Goal: Task Accomplishment & Management: Use online tool/utility

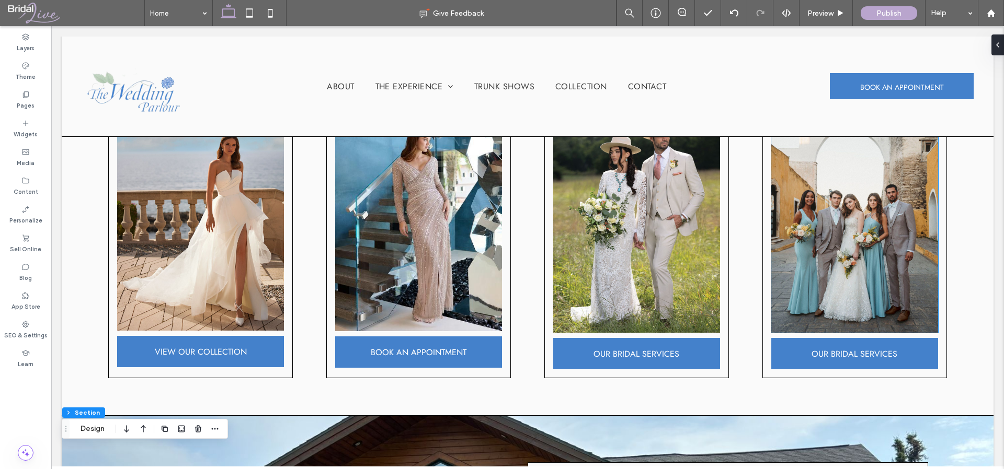
scroll to position [480, 0]
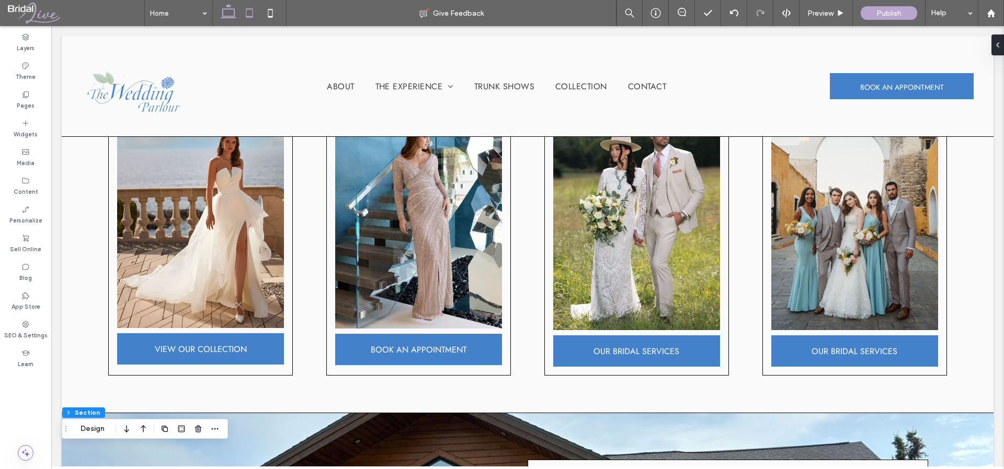
click at [247, 14] on icon at bounding box center [249, 13] width 21 height 21
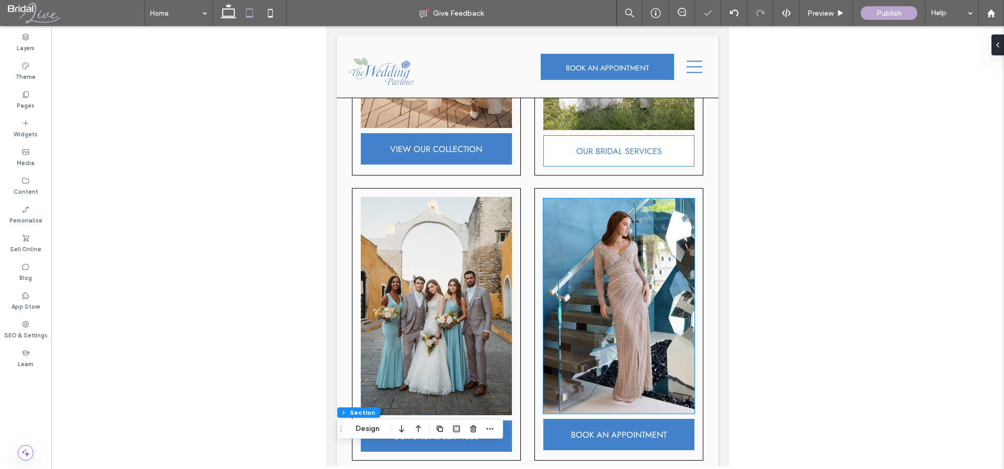
scroll to position [300, 0]
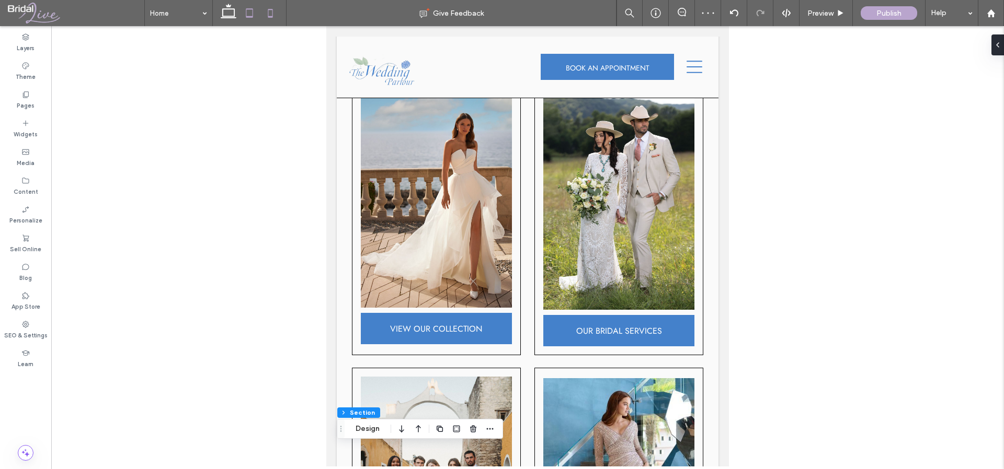
click at [277, 9] on icon at bounding box center [270, 13] width 21 height 21
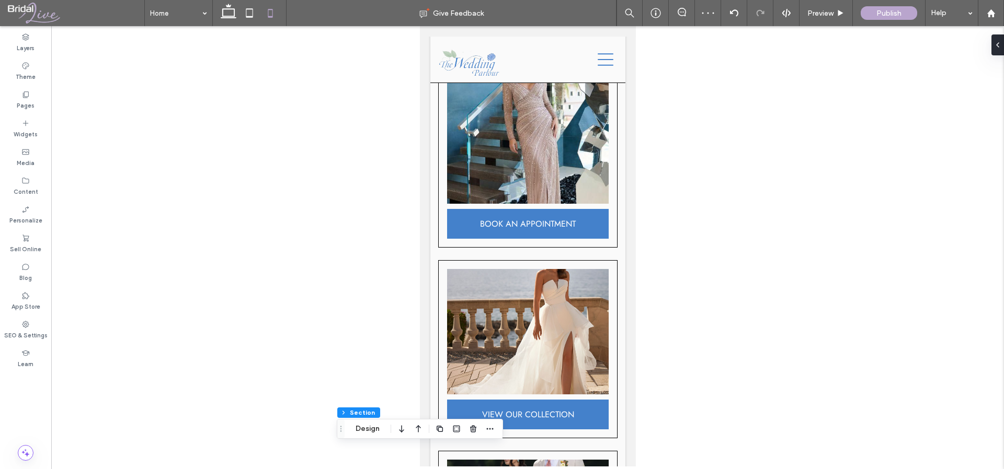
type input "**"
type input "****"
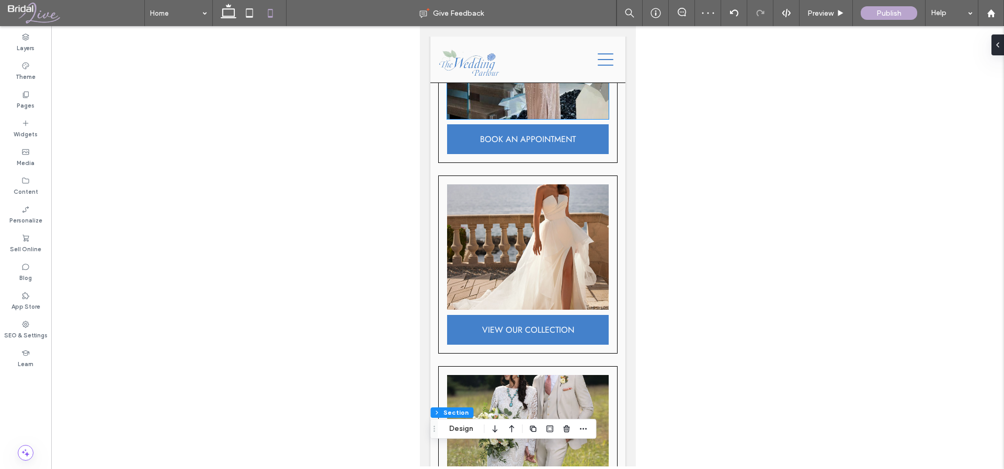
scroll to position [389, 0]
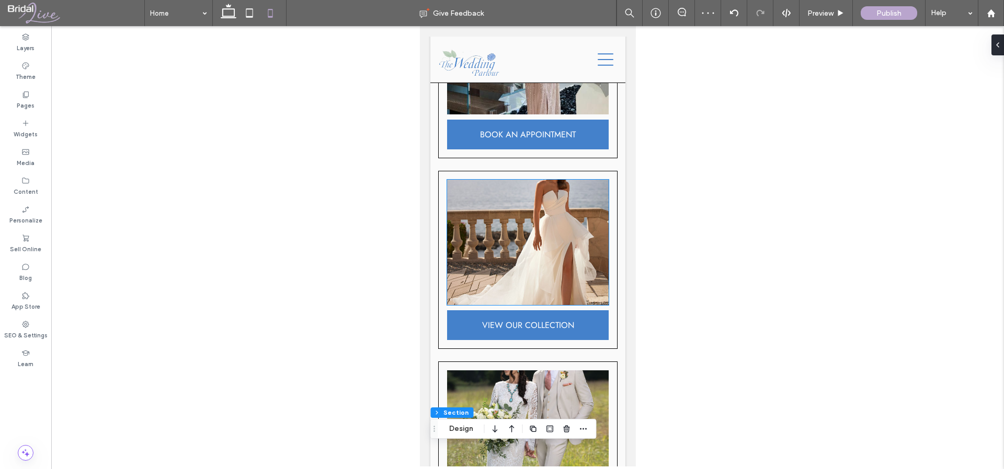
click at [524, 286] on img at bounding box center [527, 242] width 162 height 125
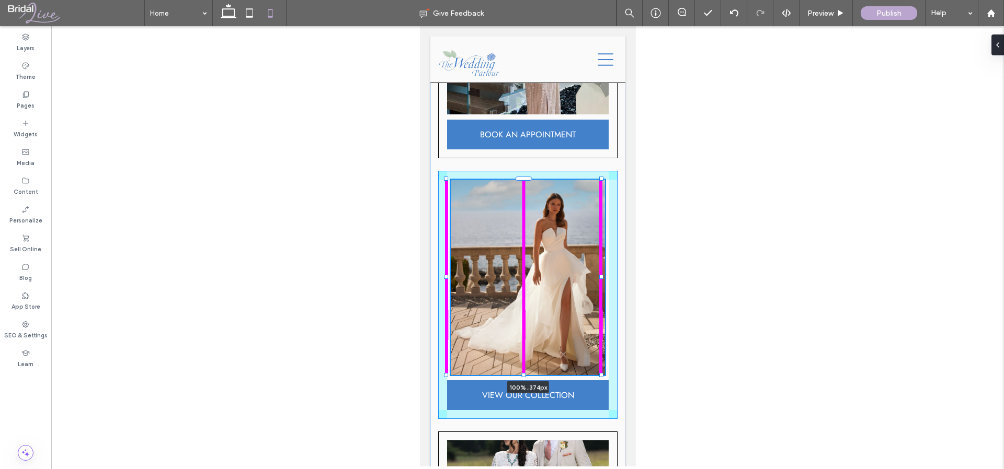
drag, startPoint x: 523, startPoint y: 293, endPoint x: 523, endPoint y: 328, distance: 35.0
click at [523, 328] on div "100% , 374px VIEW OUR COLLECTION BOOK AN APPOINTMENT OUR BRIDAL SERVICES OUR BR…" at bounding box center [527, 390] width 195 height 836
type input "***"
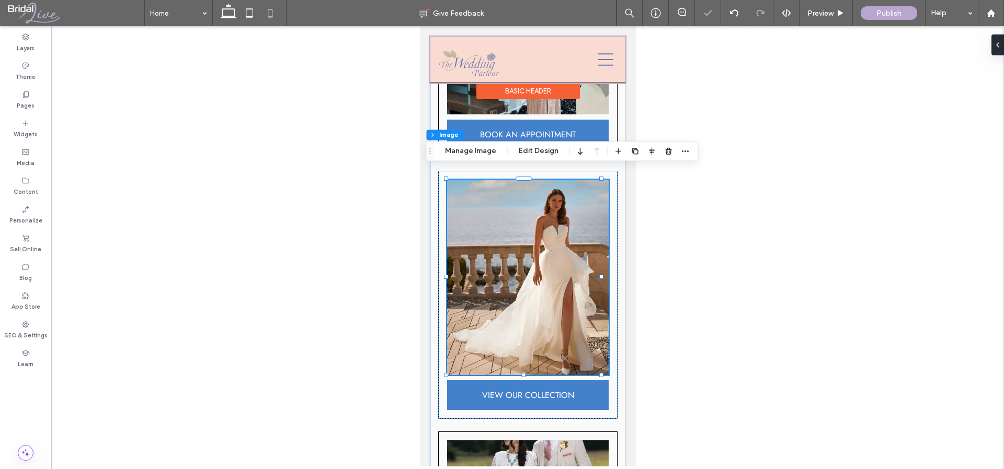
click at [523, 96] on div "Basic Header" at bounding box center [527, 91] width 103 height 16
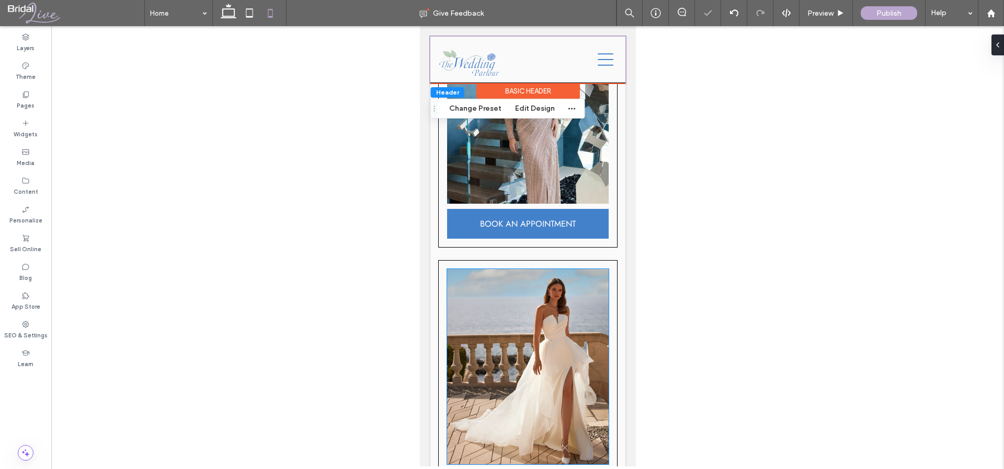
scroll to position [179, 0]
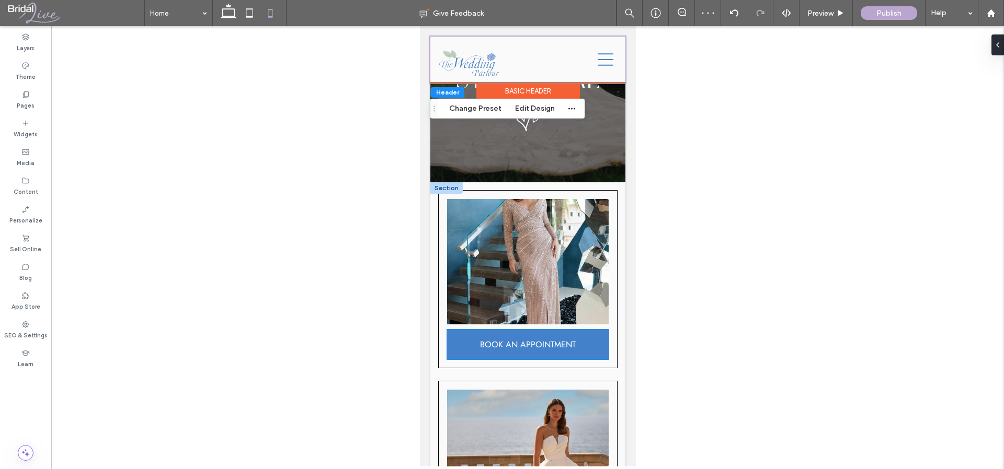
click at [524, 294] on img at bounding box center [527, 261] width 162 height 125
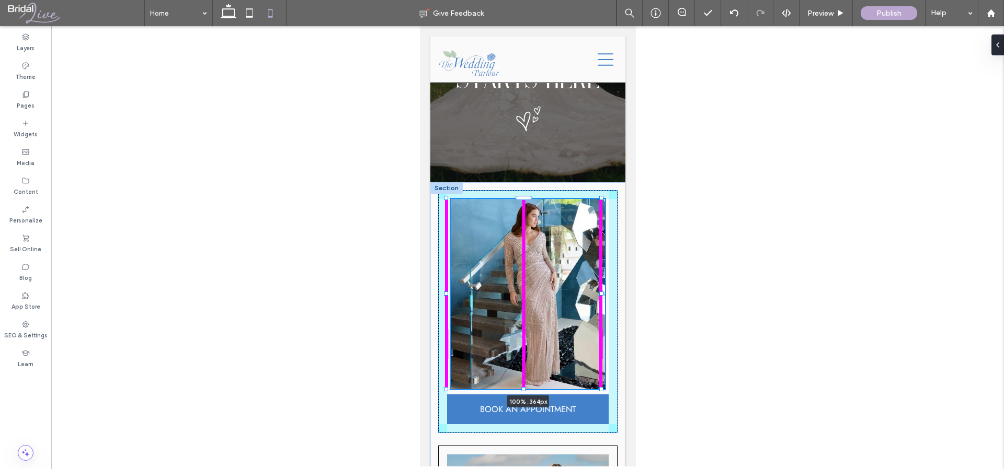
drag, startPoint x: 524, startPoint y: 315, endPoint x: 521, endPoint y: 348, distance: 32.5
type input "***"
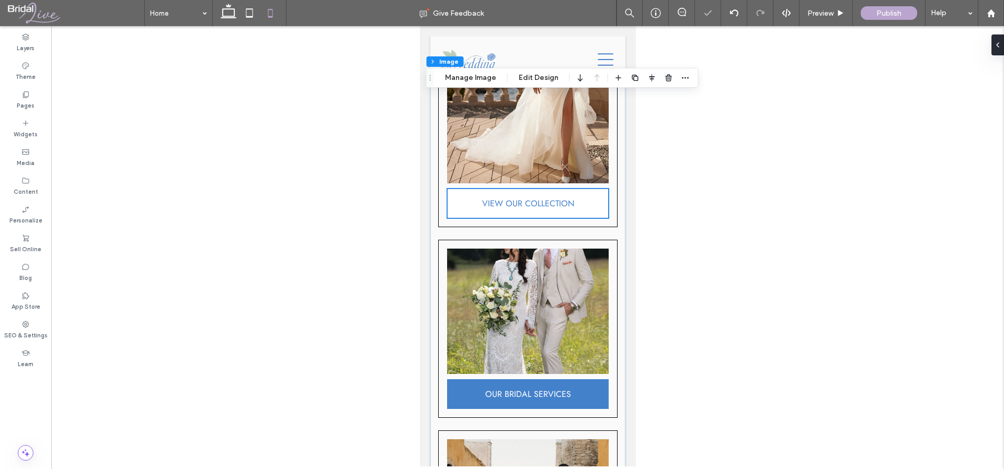
scroll to position [691, 0]
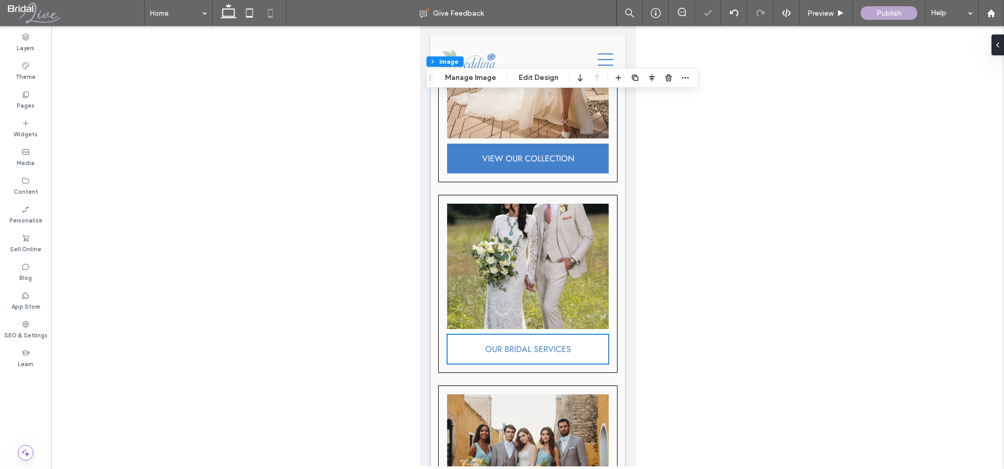
click at [521, 335] on link "OUR BRIDAL SERVICES" at bounding box center [527, 350] width 162 height 30
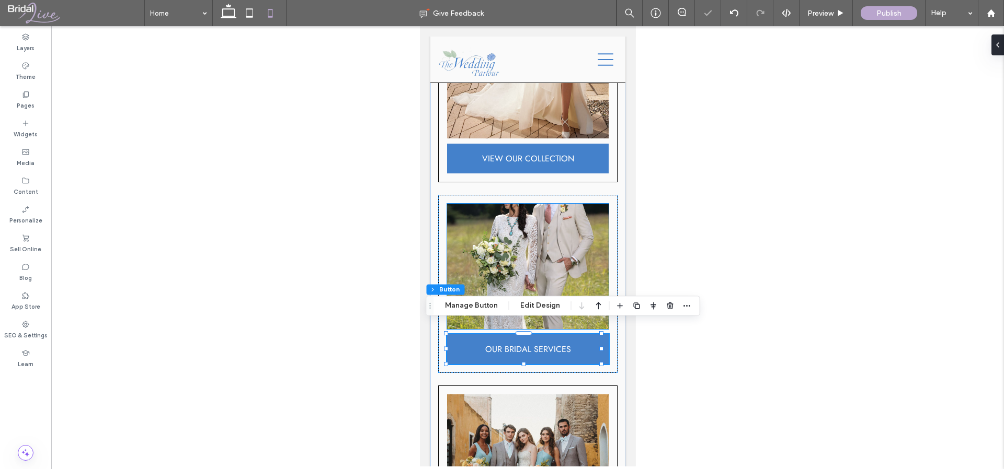
click at [522, 268] on img at bounding box center [527, 266] width 162 height 125
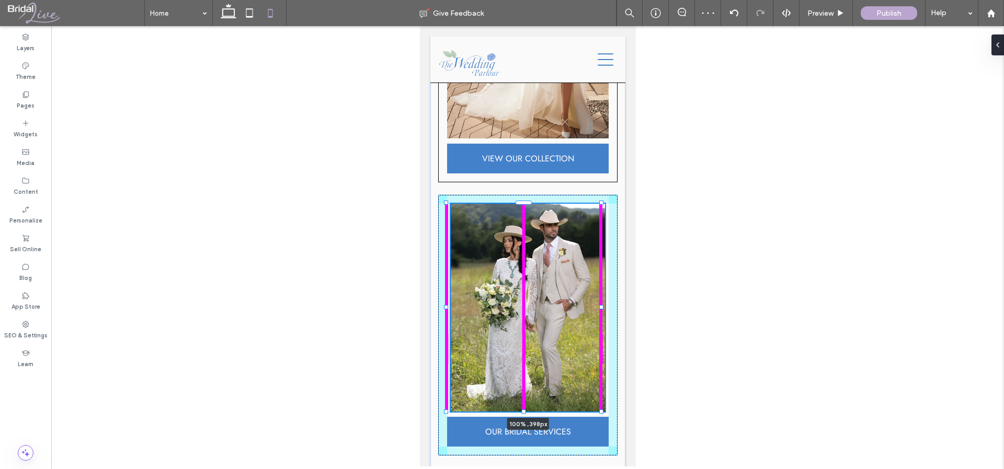
drag, startPoint x: 523, startPoint y: 318, endPoint x: 523, endPoint y: 358, distance: 39.2
click at [523, 358] on div "VIEW OUR COLLECTION BOOK AN APPOINTMENT 100% , 398px OUR BRIDAL SERVICES OUR BR…" at bounding box center [527, 163] width 195 height 984
type input "***"
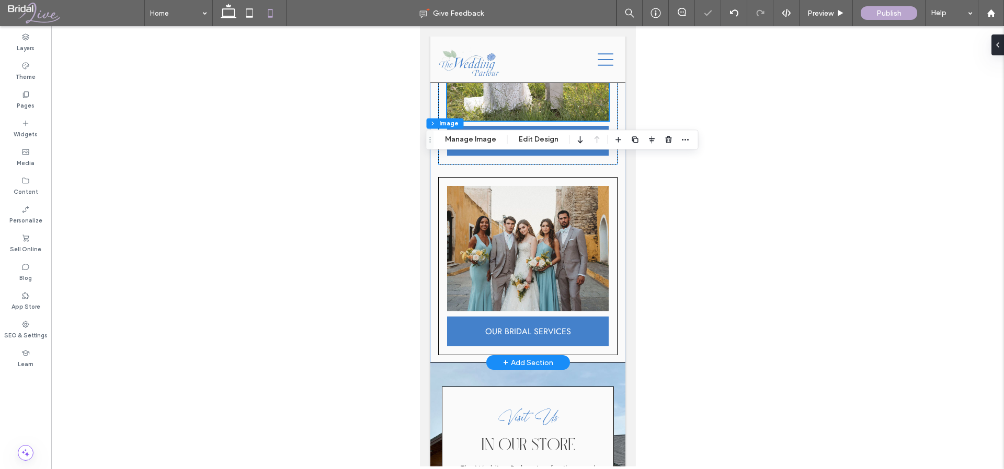
scroll to position [1002, 0]
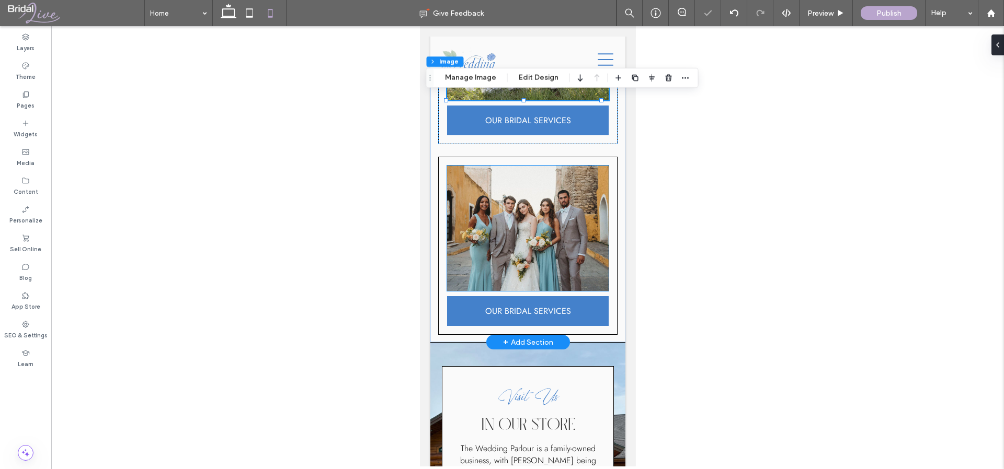
click at [522, 244] on img at bounding box center [527, 228] width 162 height 125
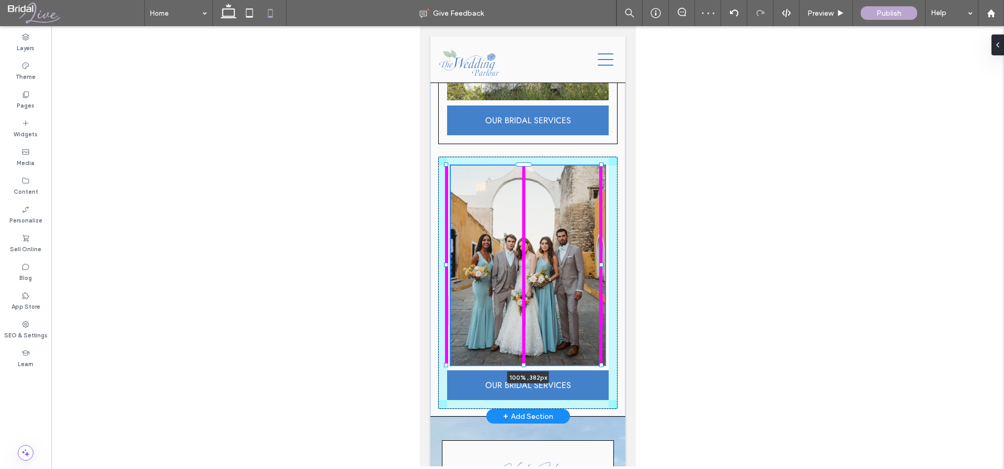
drag, startPoint x: 524, startPoint y: 282, endPoint x: 524, endPoint y: 319, distance: 37.1
type input "***"
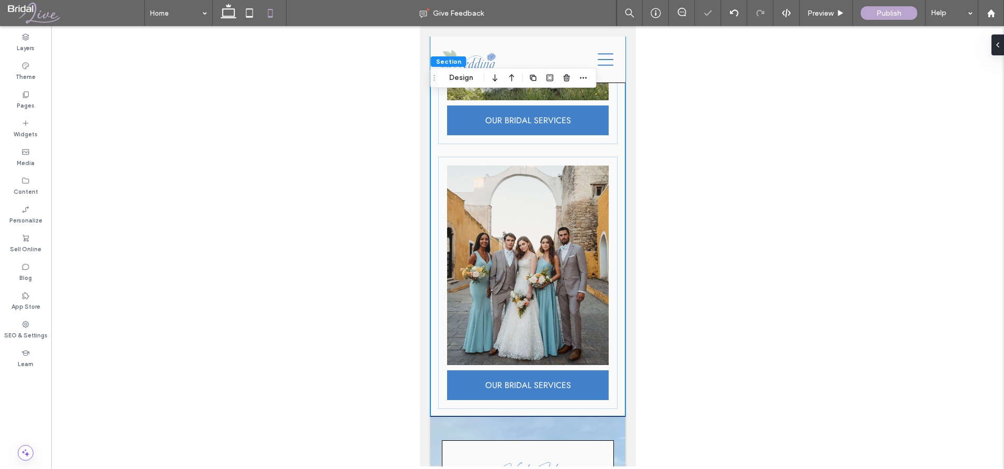
click at [459, 61] on button "Section" at bounding box center [449, 61] width 36 height 10
click at [460, 78] on button "Design" at bounding box center [461, 78] width 38 height 13
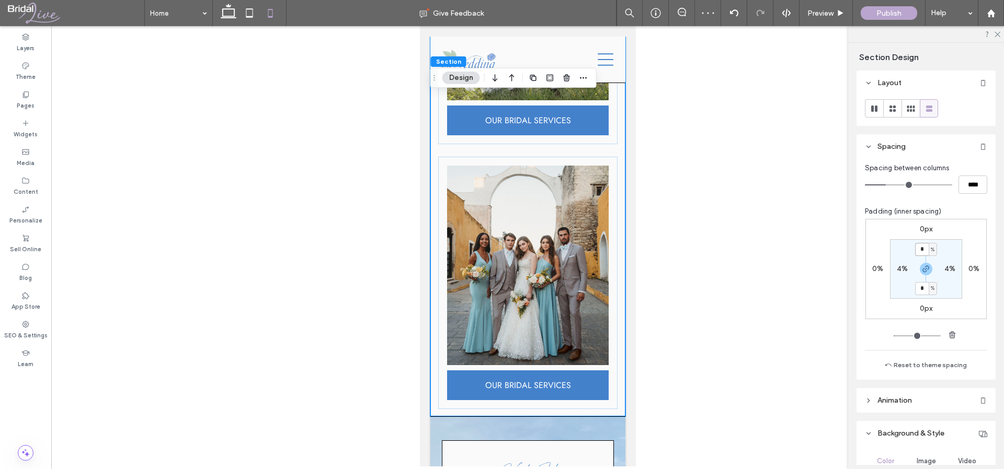
click at [918, 246] on input "*" at bounding box center [922, 249] width 14 height 13
click at [920, 247] on input "*" at bounding box center [922, 249] width 14 height 13
type input "*"
type input "**"
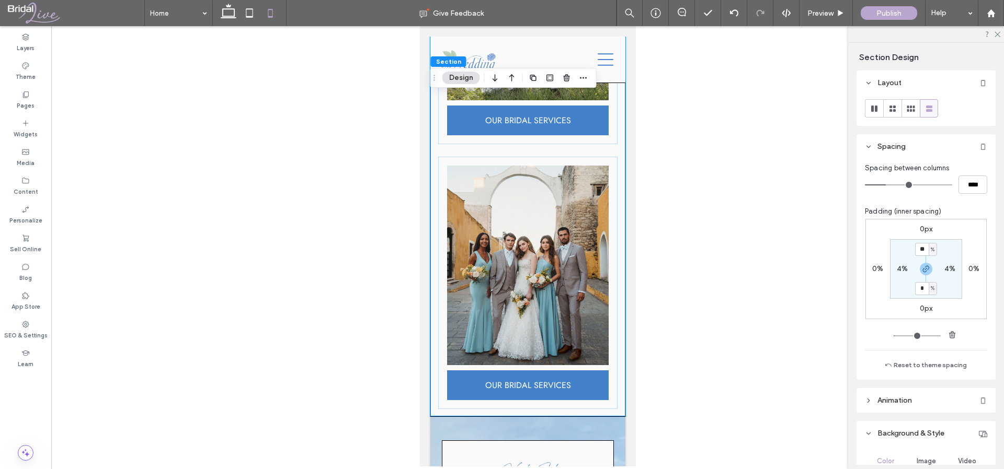
type input "**"
click at [871, 224] on div "0px 0% 0px 0% ** % 4% ** % 4%" at bounding box center [925, 269] width 121 height 100
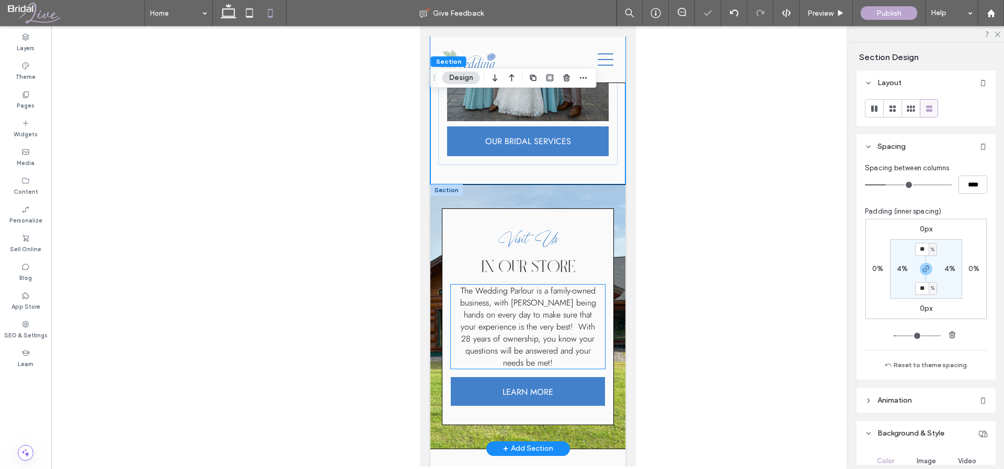
scroll to position [1312, 0]
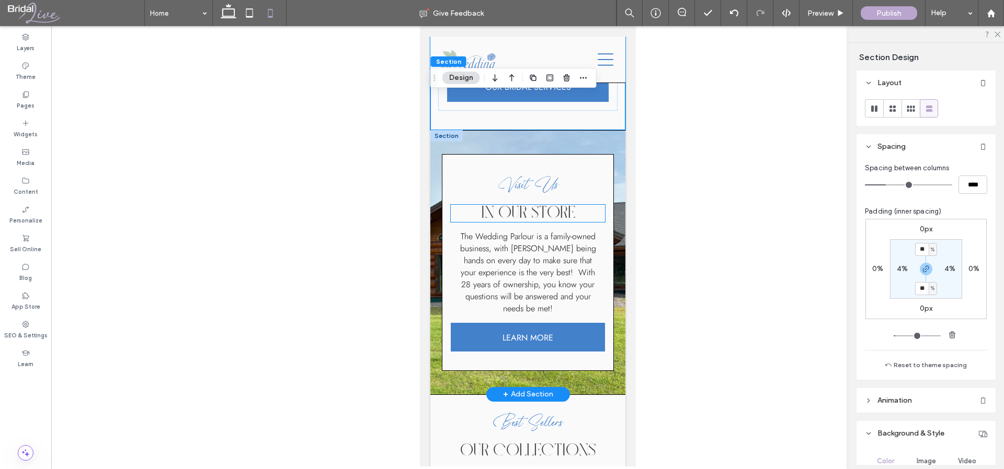
click at [508, 205] on span "in our store" at bounding box center [527, 213] width 94 height 17
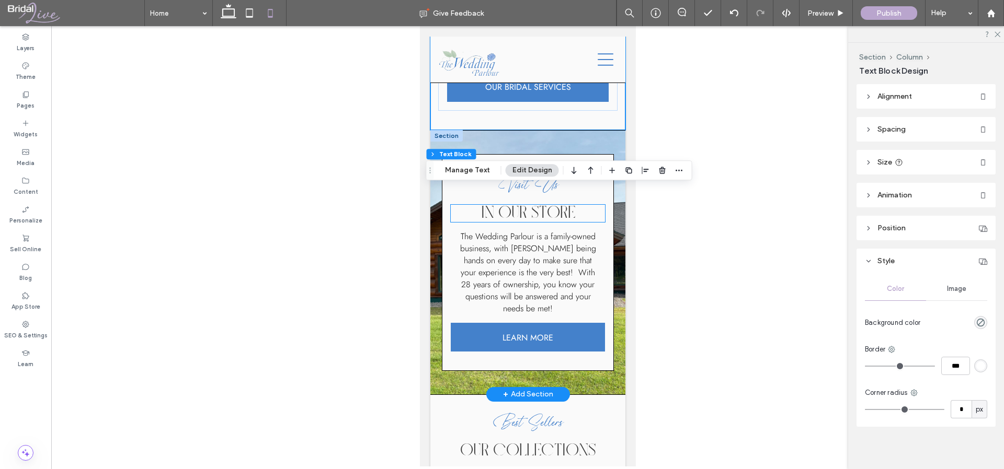
click at [508, 205] on div "in our store" at bounding box center [527, 213] width 154 height 17
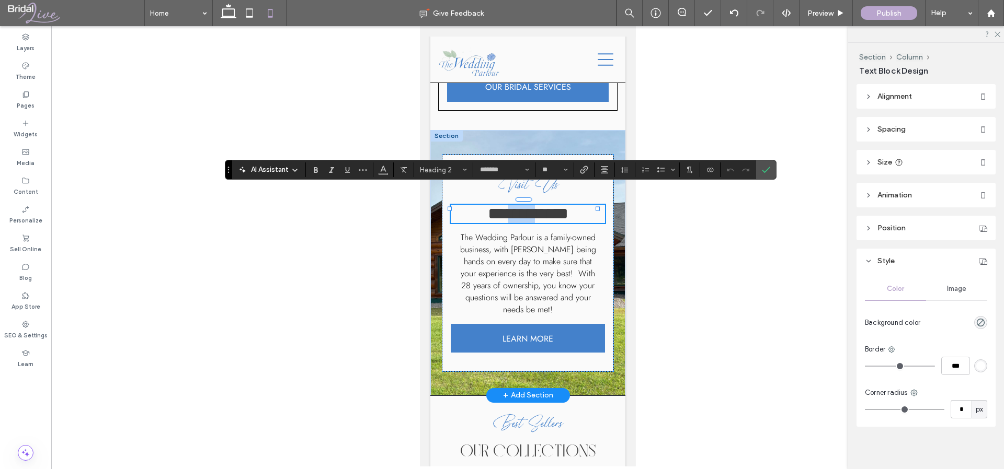
drag, startPoint x: 527, startPoint y: 195, endPoint x: 497, endPoint y: 195, distance: 30.3
click at [497, 205] on span "**********" at bounding box center [527, 213] width 80 height 17
click at [601, 327] on div "Visit Us ******** The Wedding Parlour is a family-owned business, with Teri bei…" at bounding box center [526, 263] width 171 height 218
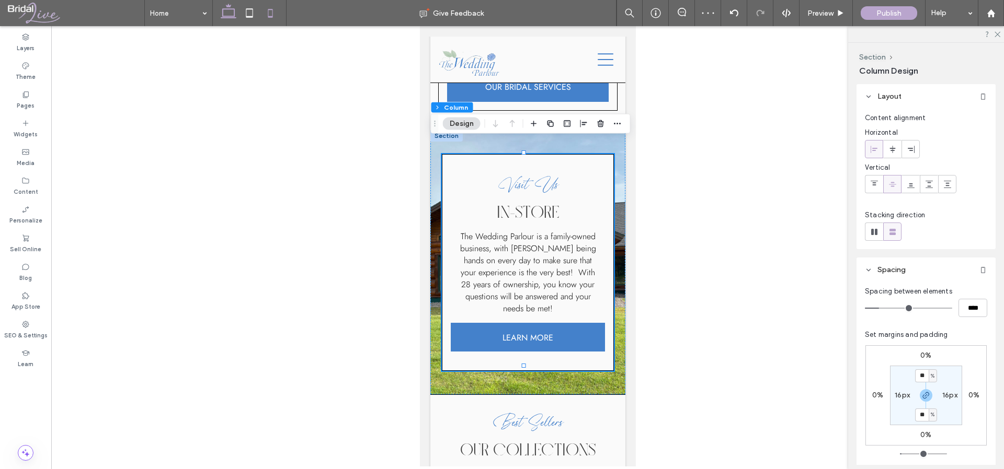
click at [228, 14] on icon at bounding box center [228, 13] width 21 height 21
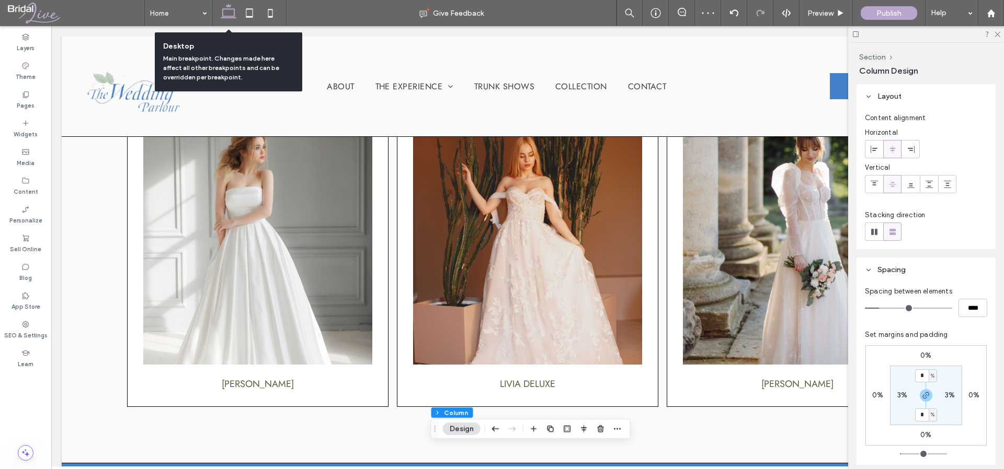
type input "*"
type input "**"
type input "***"
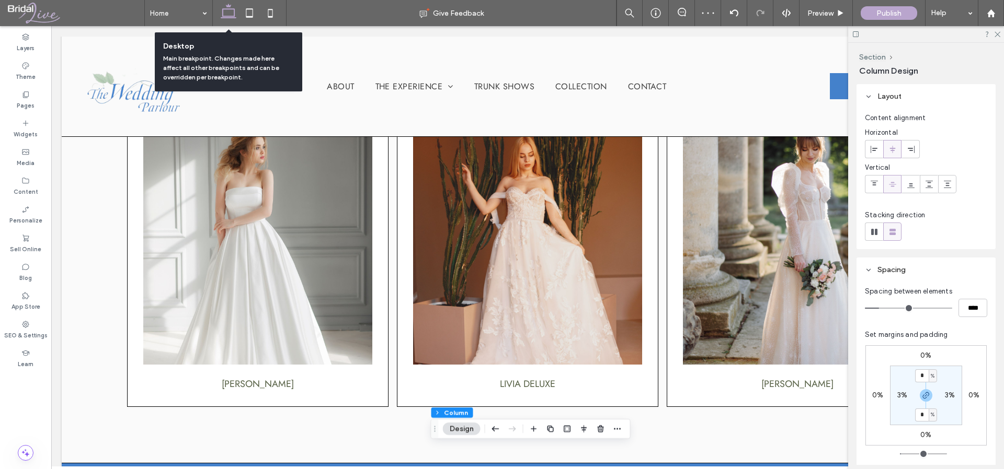
scroll to position [469, 0]
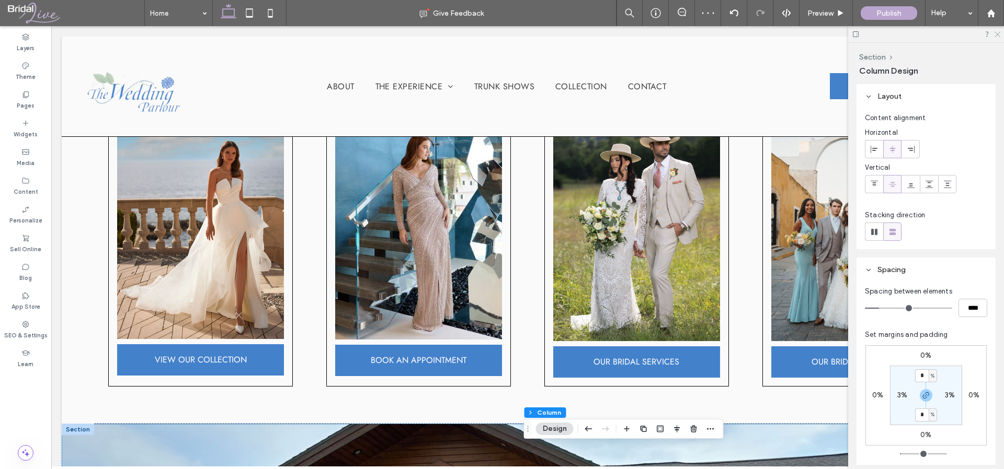
click at [998, 33] on icon at bounding box center [996, 33] width 7 height 7
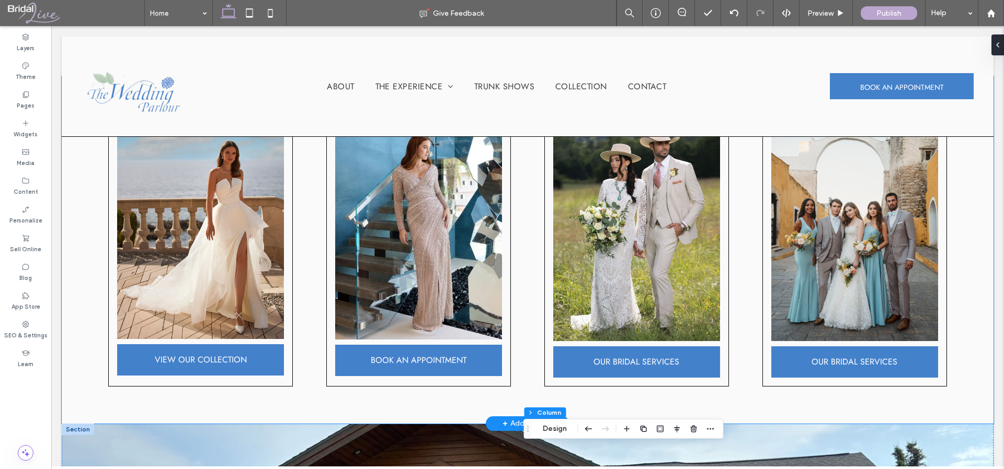
click at [969, 358] on div "VIEW OUR COLLECTION BOOK AN APPOINTMENT OUR BRIDAL SERVICES OUR BRIDAL SERVICES" at bounding box center [527, 250] width 931 height 348
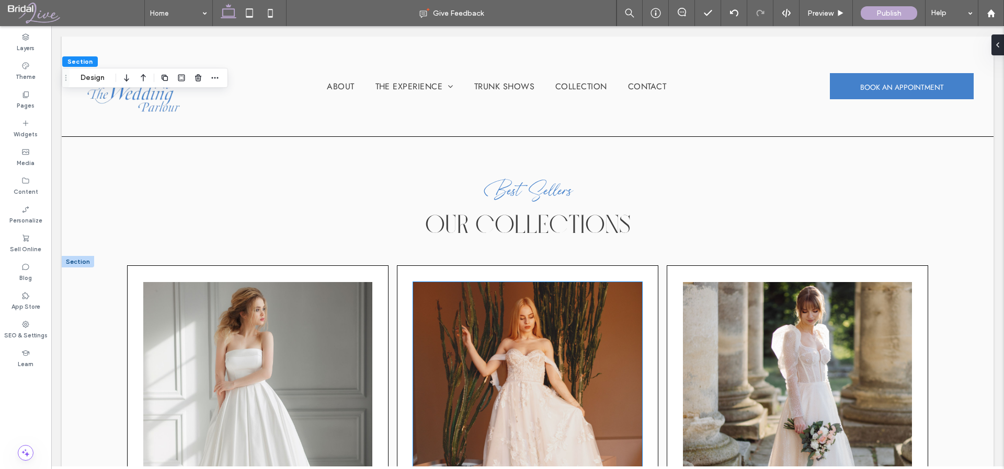
scroll to position [1245, 0]
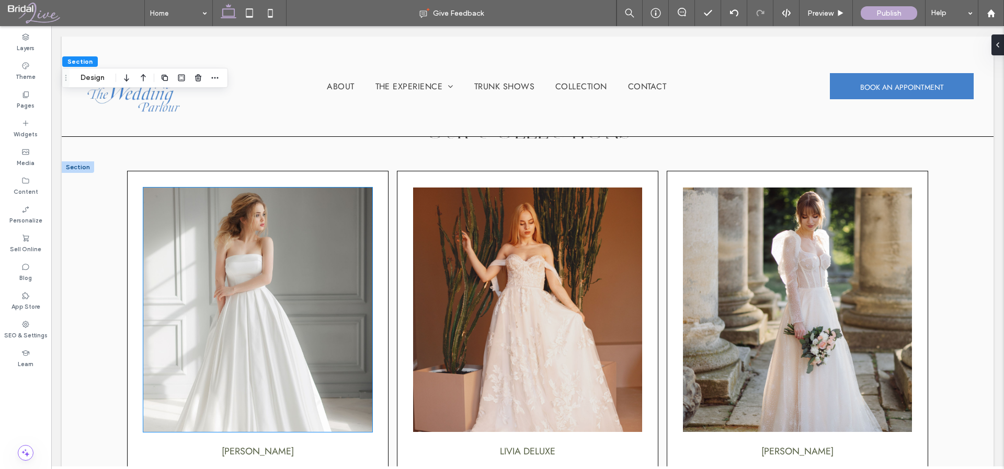
click at [239, 229] on img at bounding box center [257, 310] width 228 height 245
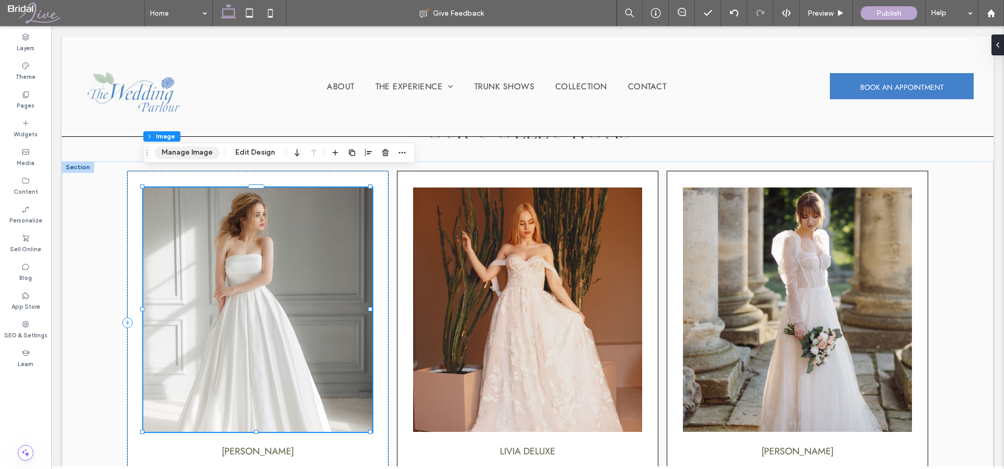
click at [174, 149] on button "Manage Image" at bounding box center [187, 152] width 65 height 13
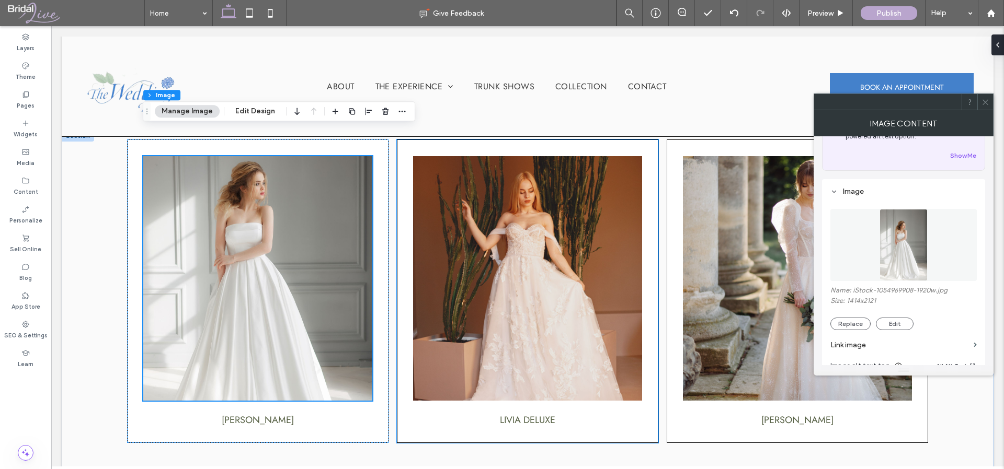
scroll to position [1226, 0]
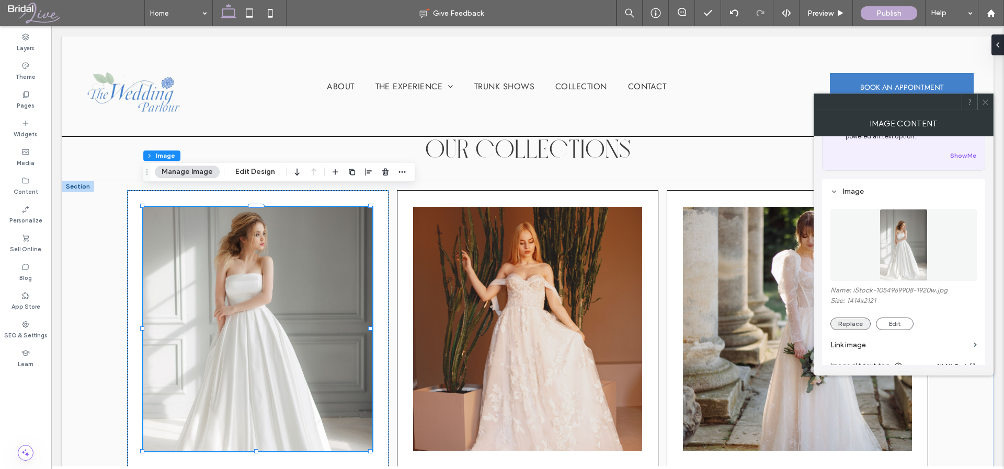
click at [851, 325] on button "Replace" at bounding box center [850, 324] width 40 height 13
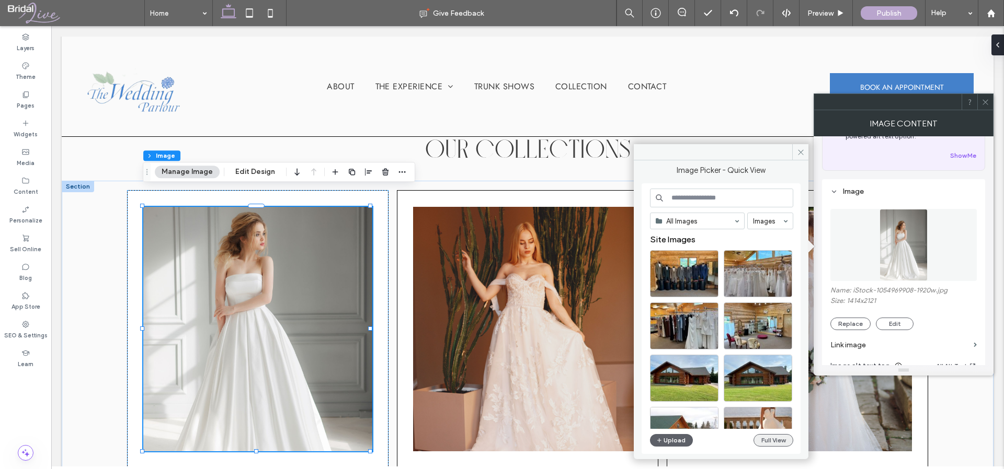
click at [781, 442] on button "Full View" at bounding box center [773, 440] width 40 height 13
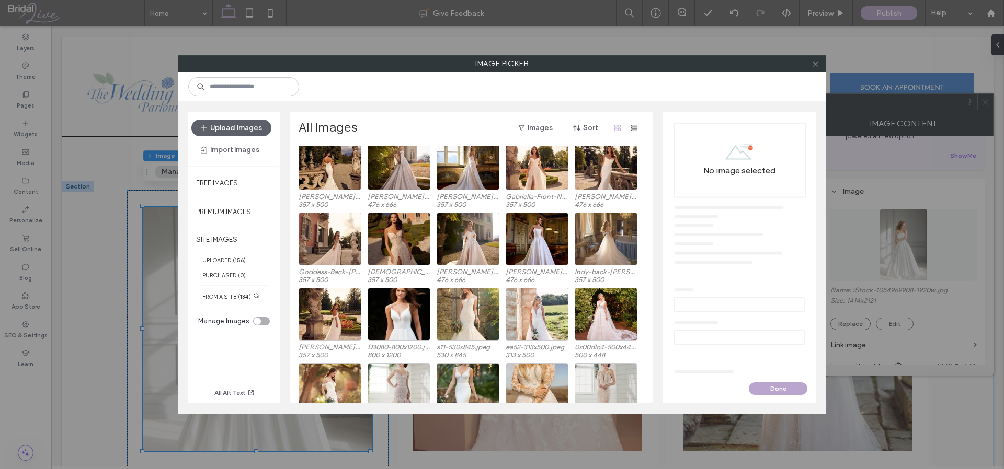
scroll to position [817, 0]
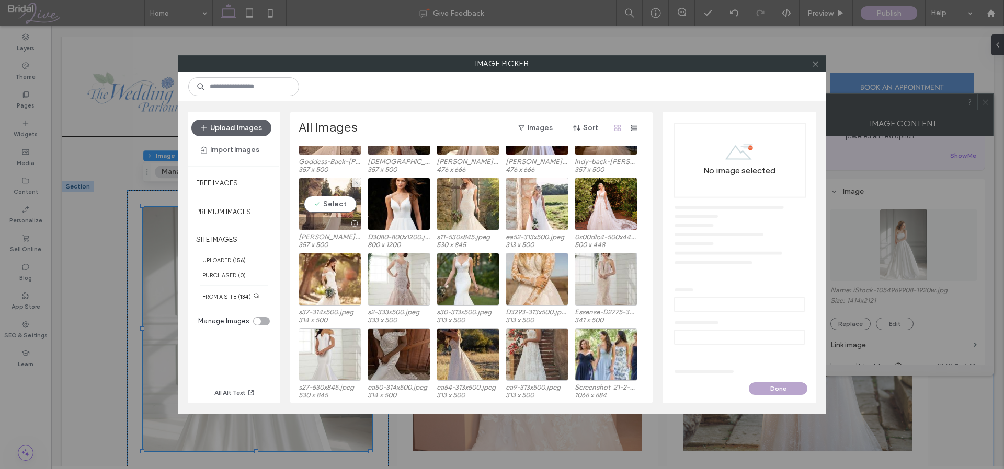
click at [332, 186] on div "Select" at bounding box center [329, 204] width 63 height 53
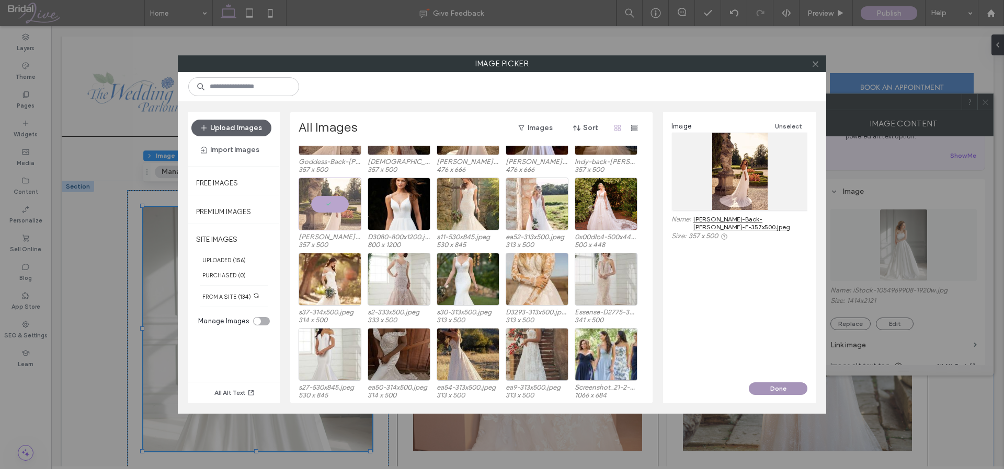
click at [790, 389] on button "Done" at bounding box center [777, 389] width 59 height 13
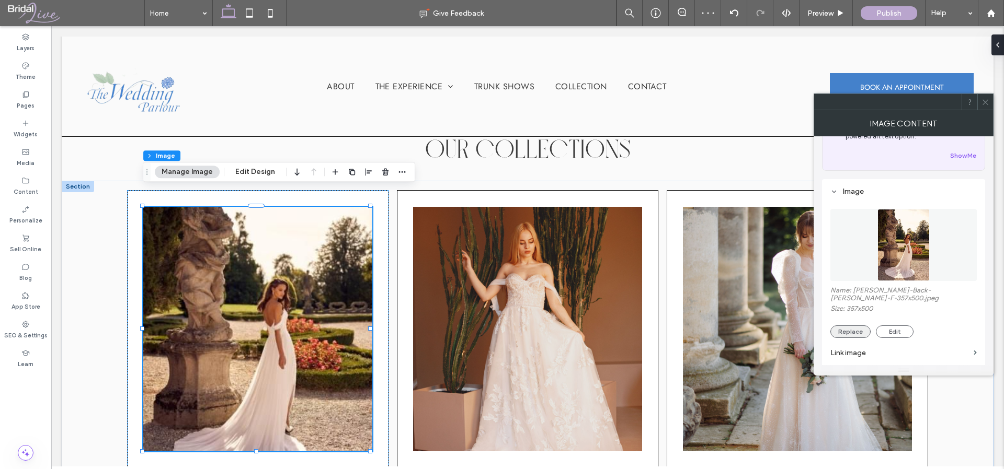
click at [838, 326] on button "Replace" at bounding box center [850, 332] width 40 height 13
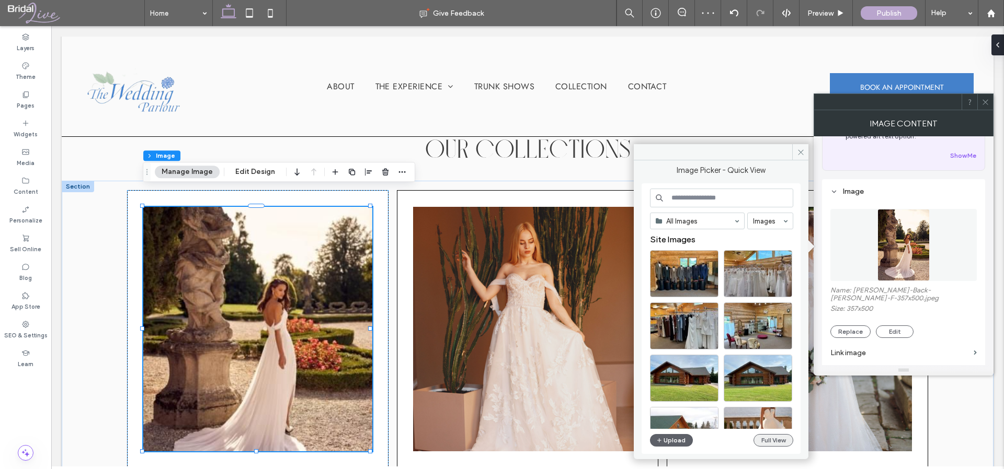
click at [789, 438] on button "Full View" at bounding box center [773, 440] width 40 height 13
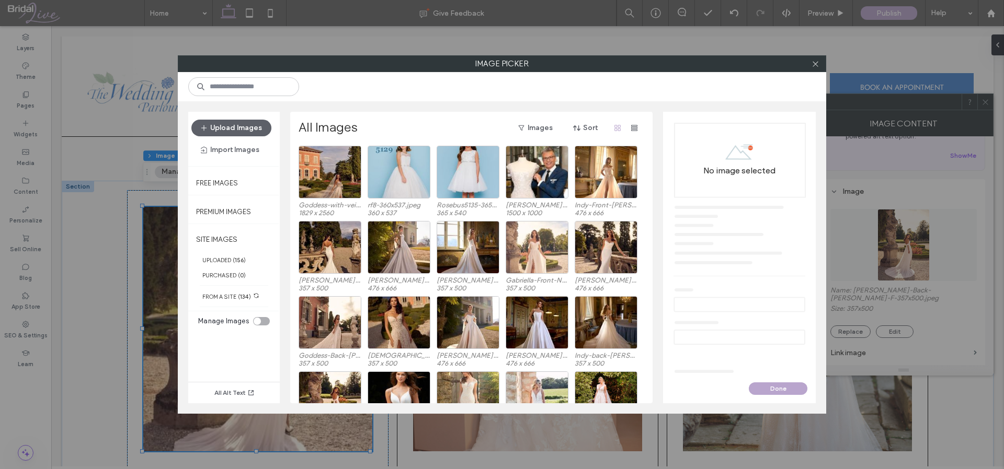
scroll to position [636, 0]
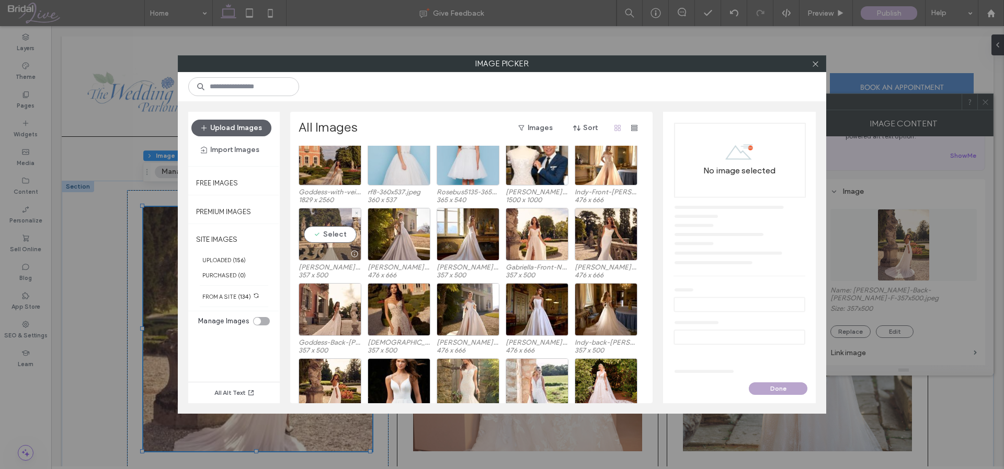
click at [322, 235] on div "Select" at bounding box center [329, 234] width 63 height 53
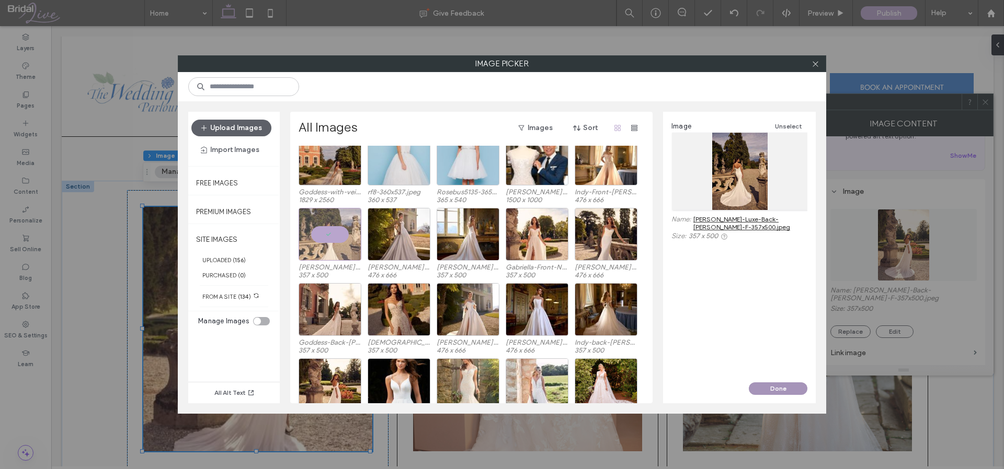
click at [776, 390] on button "Done" at bounding box center [777, 389] width 59 height 13
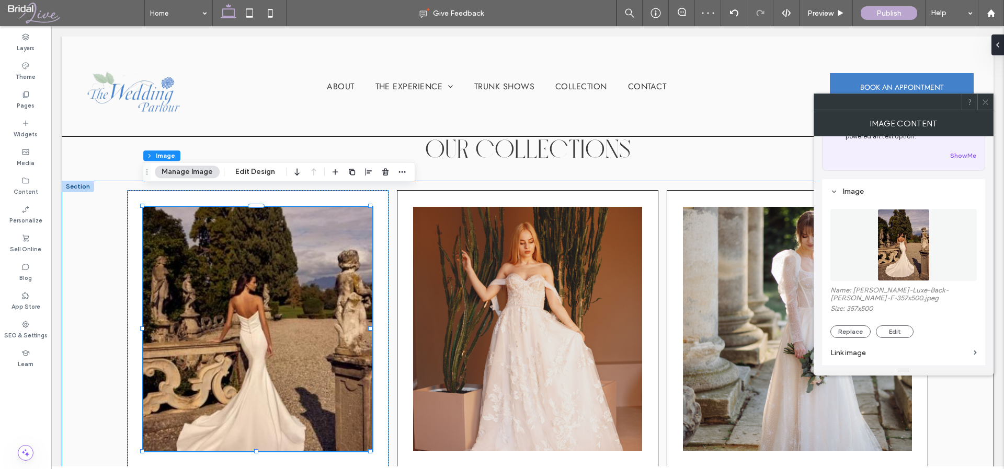
click at [387, 364] on div "Elaria couture Livia deluxe marielle blanc" at bounding box center [527, 365] width 931 height 369
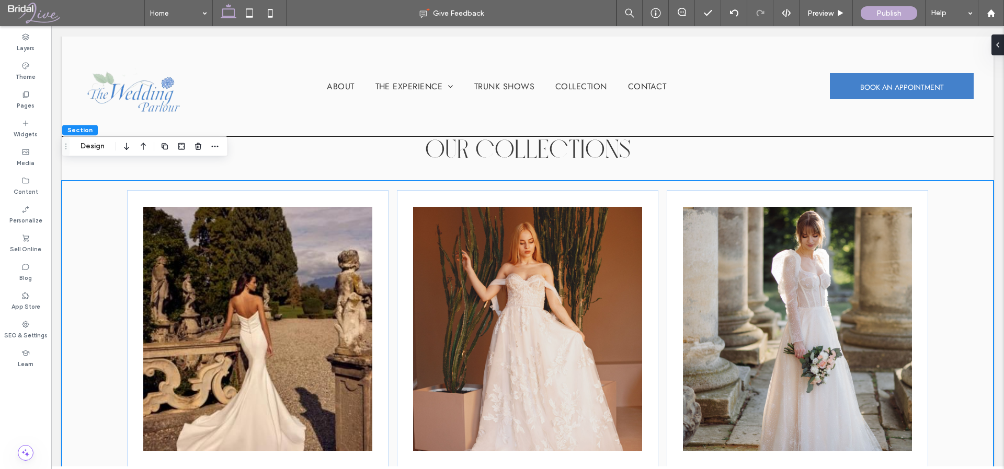
click at [98, 153] on div "Section Design" at bounding box center [145, 146] width 166 height 20
click at [95, 146] on button "Design" at bounding box center [93, 146] width 38 height 13
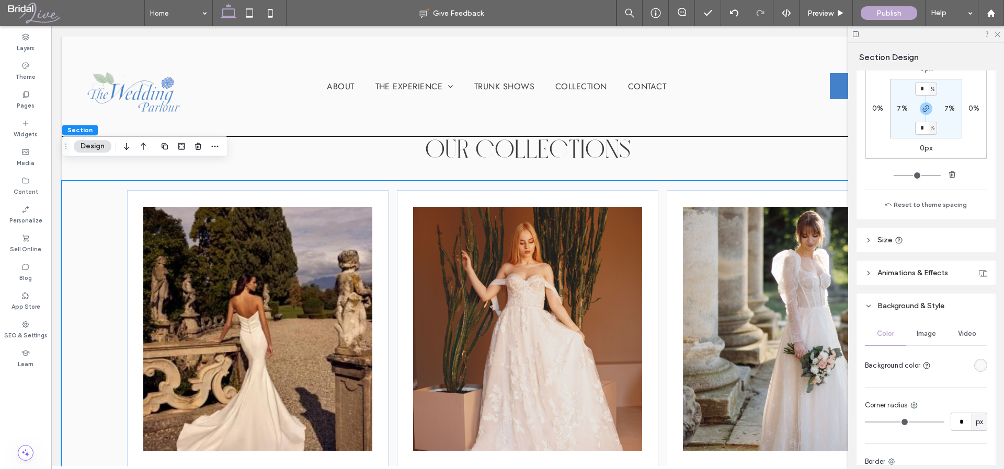
scroll to position [7, 0]
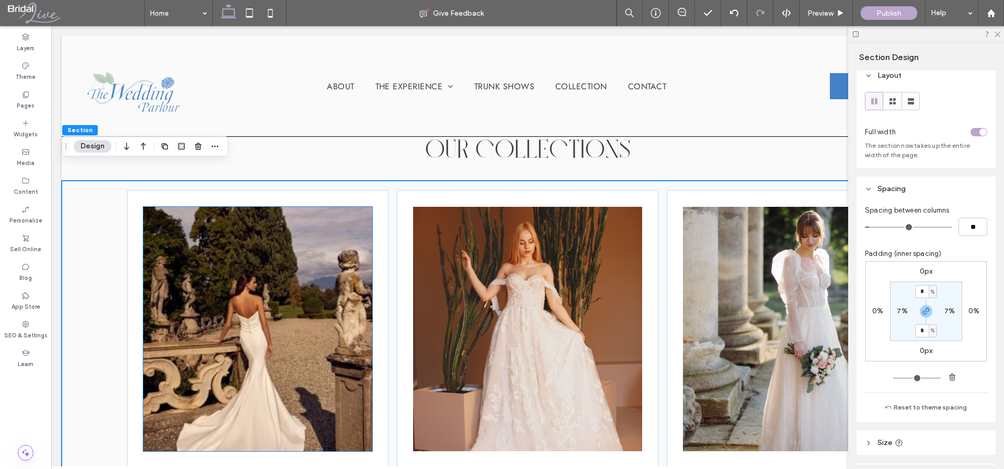
click at [221, 273] on img at bounding box center [257, 329] width 228 height 245
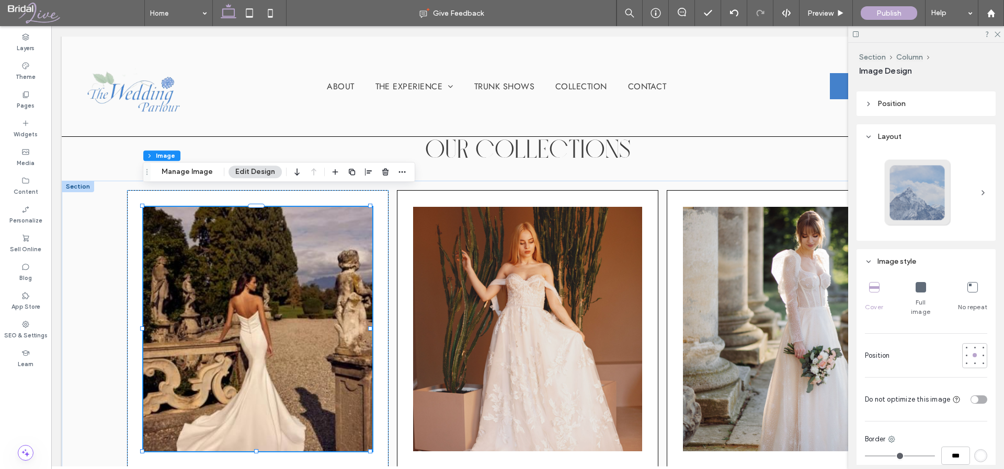
scroll to position [0, 0]
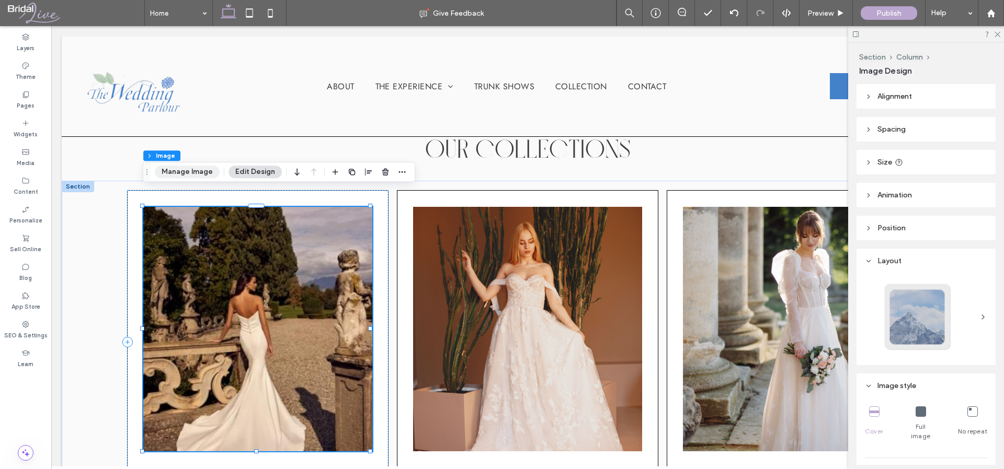
click at [185, 176] on button "Manage Image" at bounding box center [187, 172] width 65 height 13
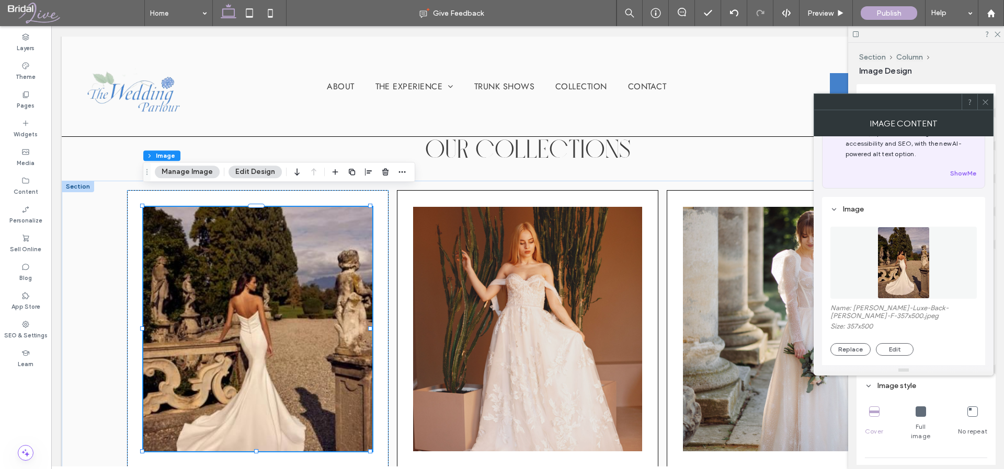
scroll to position [85, 0]
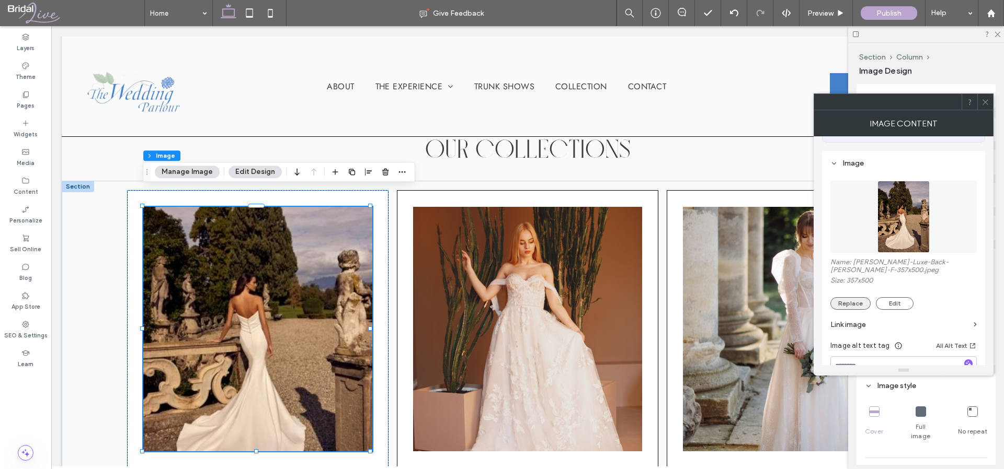
click at [860, 308] on button "Replace" at bounding box center [850, 303] width 40 height 13
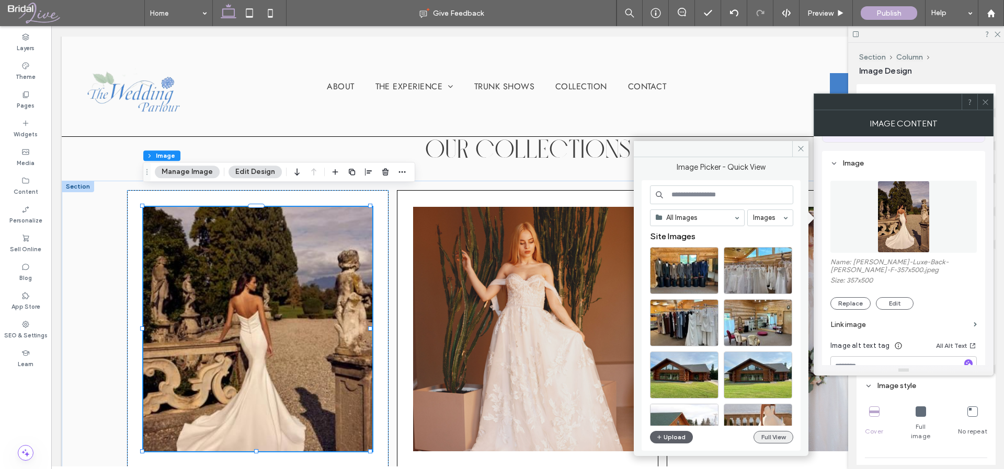
click at [784, 437] on button "Full View" at bounding box center [773, 437] width 40 height 13
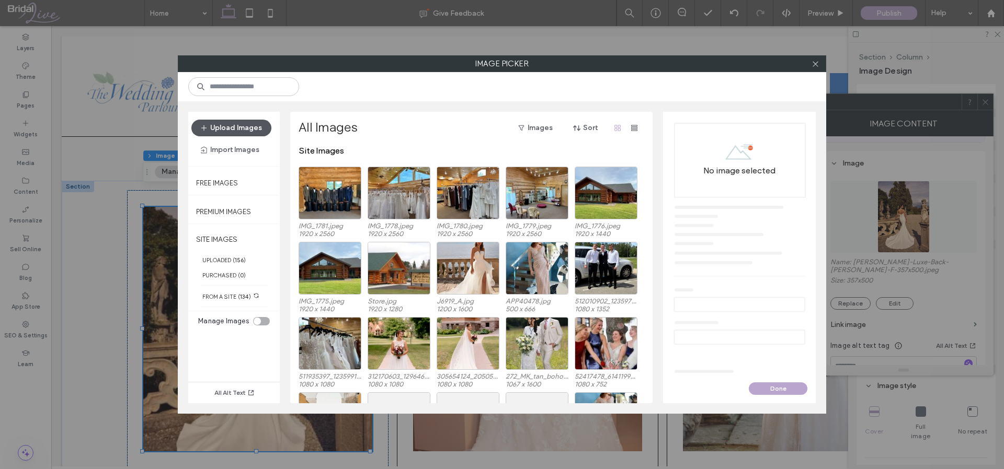
click at [241, 124] on button "Upload Images" at bounding box center [231, 128] width 80 height 17
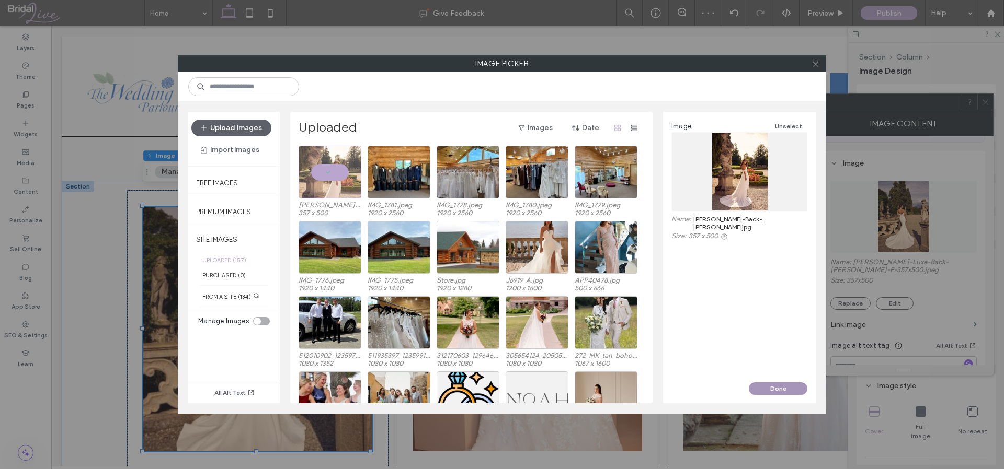
click at [776, 384] on button "Done" at bounding box center [777, 389] width 59 height 13
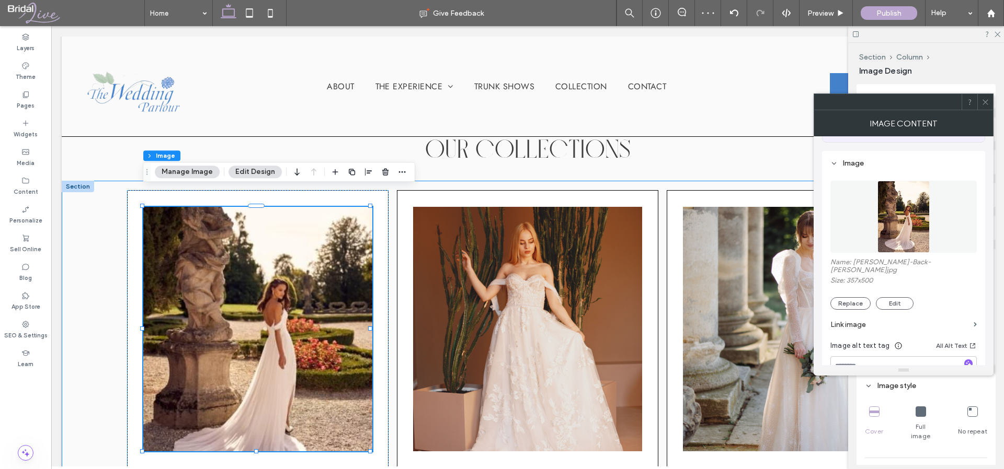
click at [389, 279] on div "Elaria couture Livia deluxe marielle blanc" at bounding box center [527, 365] width 931 height 369
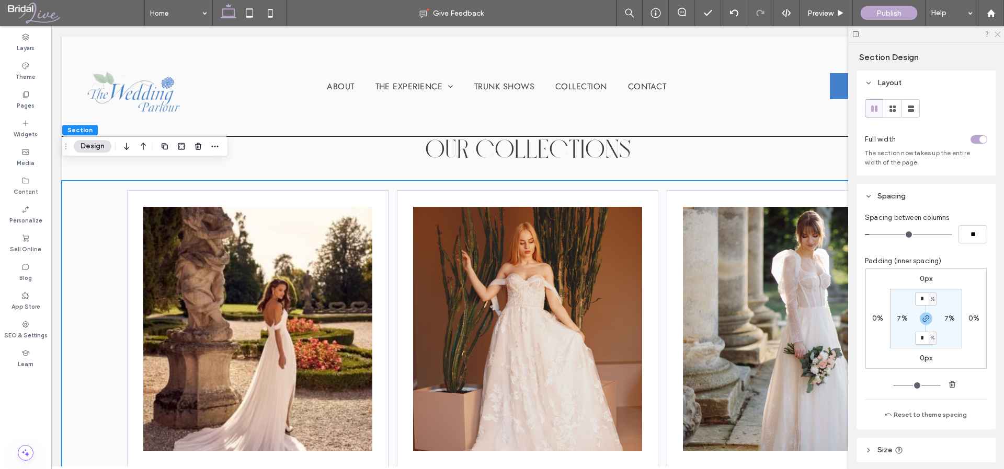
click at [997, 33] on icon at bounding box center [996, 33] width 7 height 7
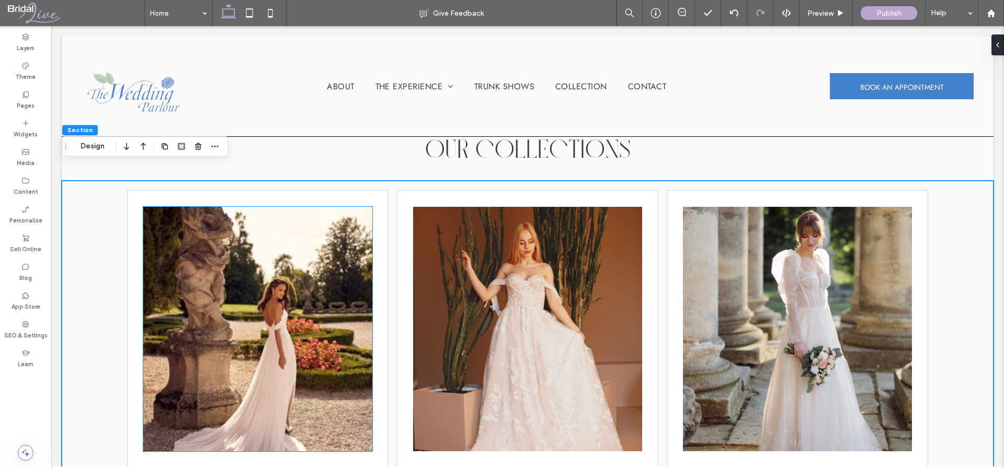
click at [247, 255] on img at bounding box center [257, 329] width 228 height 245
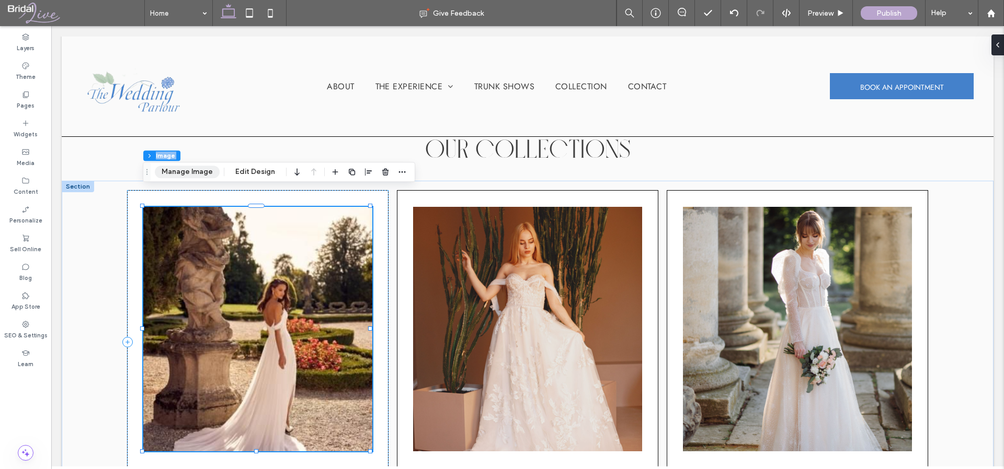
click at [176, 172] on button "Manage Image" at bounding box center [187, 172] width 65 height 13
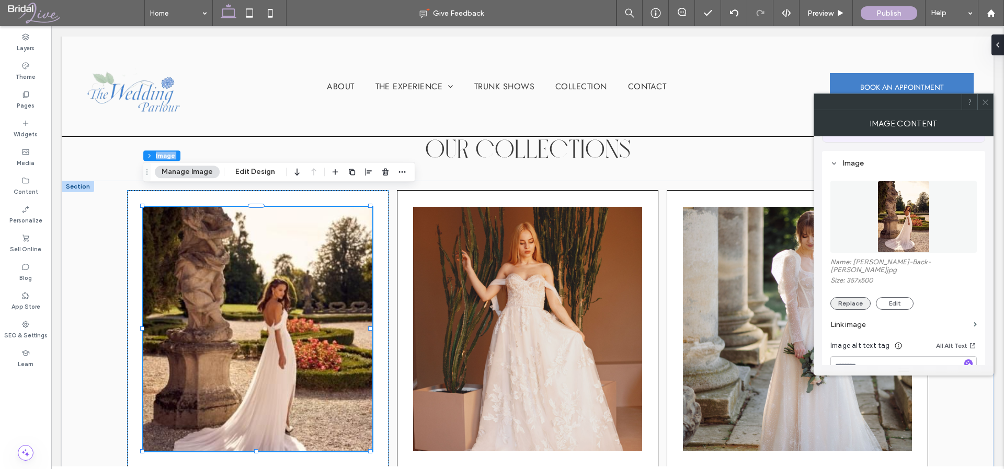
click at [856, 297] on button "Replace" at bounding box center [850, 303] width 40 height 13
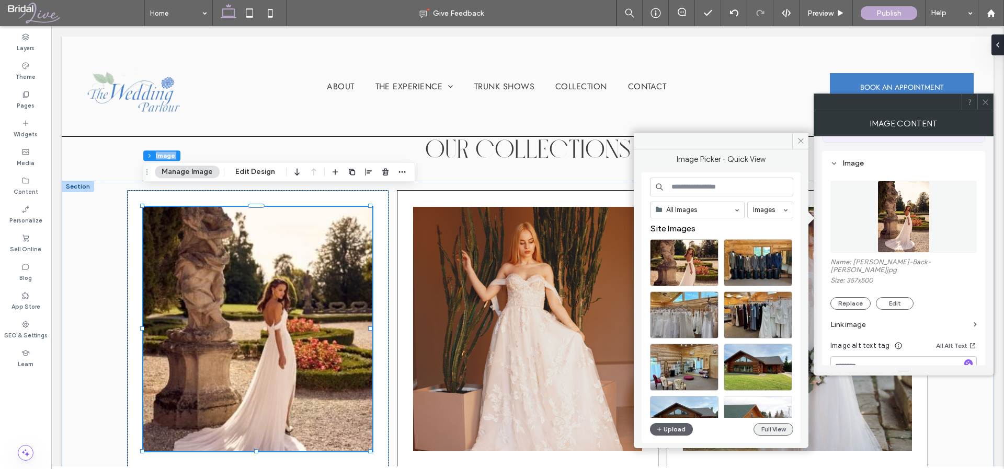
click at [770, 428] on button "Full View" at bounding box center [773, 429] width 40 height 13
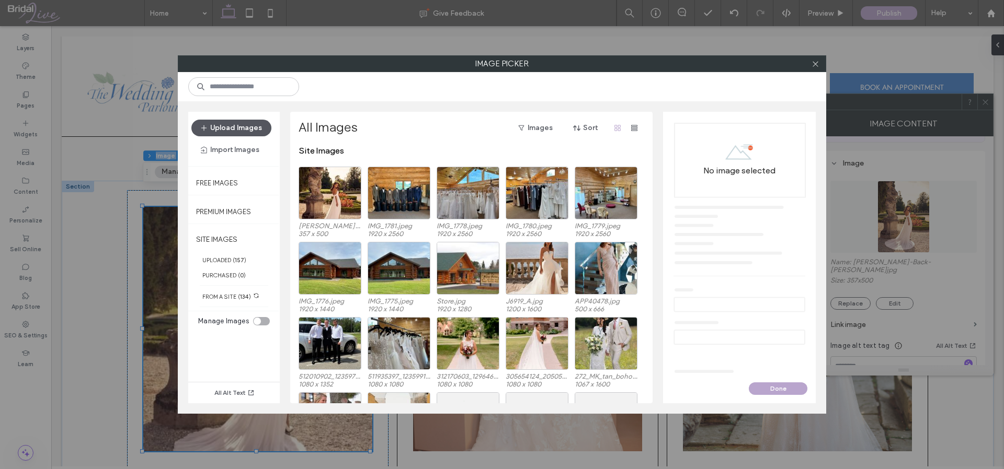
click at [251, 129] on button "Upload Images" at bounding box center [231, 128] width 80 height 17
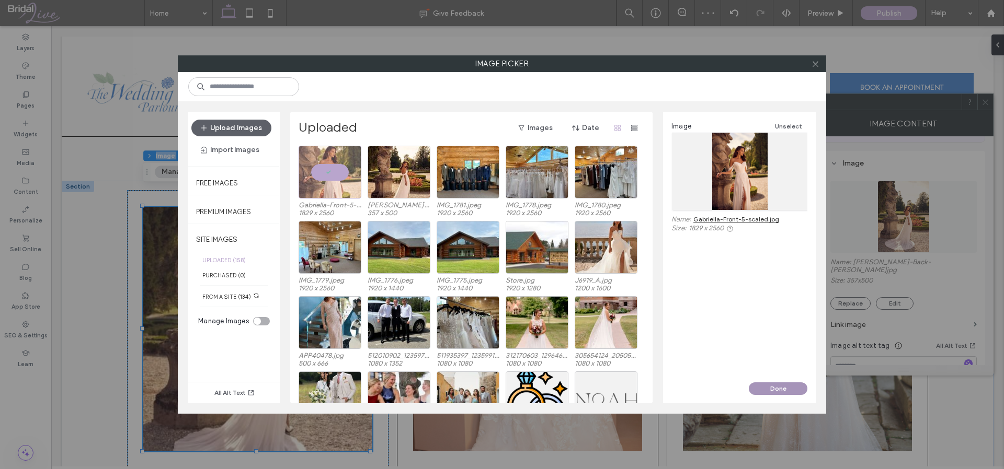
click at [775, 389] on button "Done" at bounding box center [777, 389] width 59 height 13
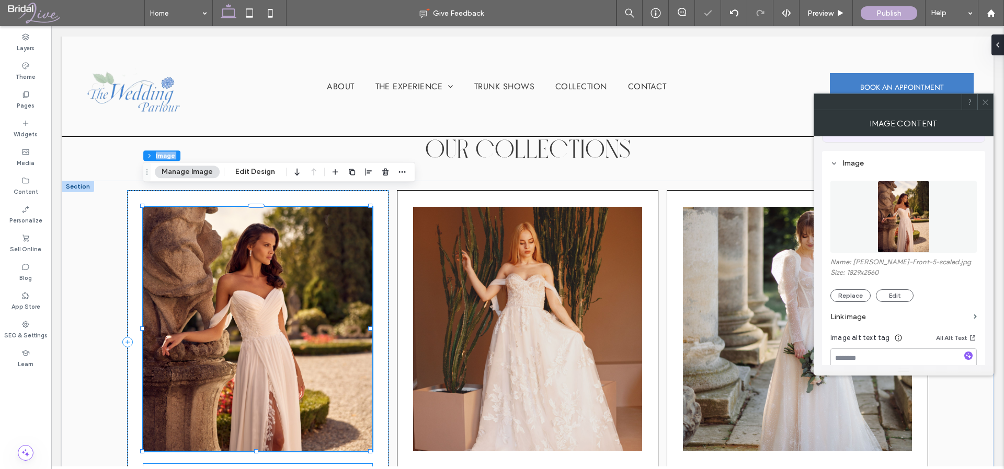
click at [256, 464] on div "Elaria couture" at bounding box center [257, 471] width 228 height 14
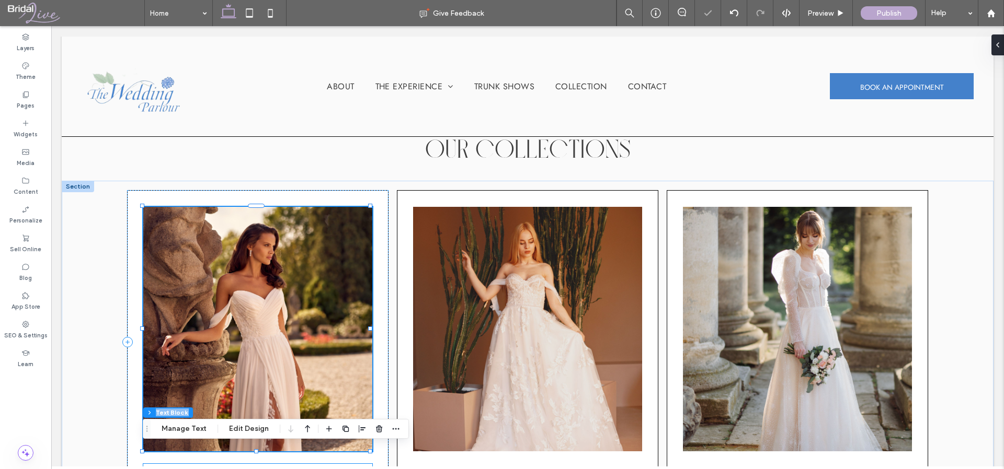
click at [256, 464] on span "Elaria couture" at bounding box center [258, 471] width 72 height 14
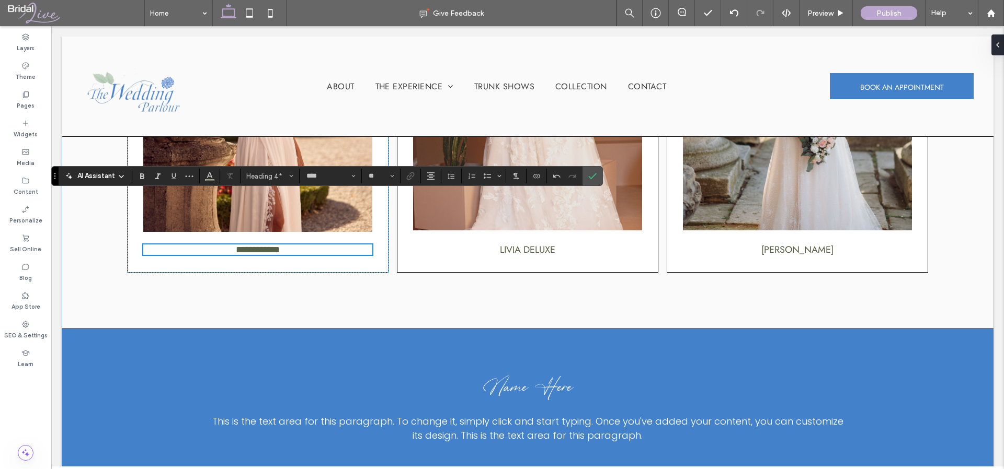
scroll to position [1398, 0]
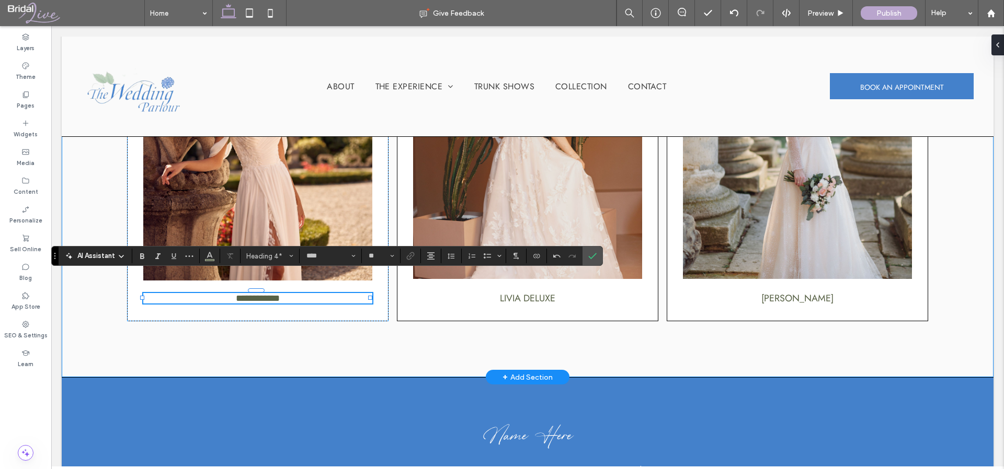
click at [388, 326] on div "**********" at bounding box center [527, 192] width 931 height 369
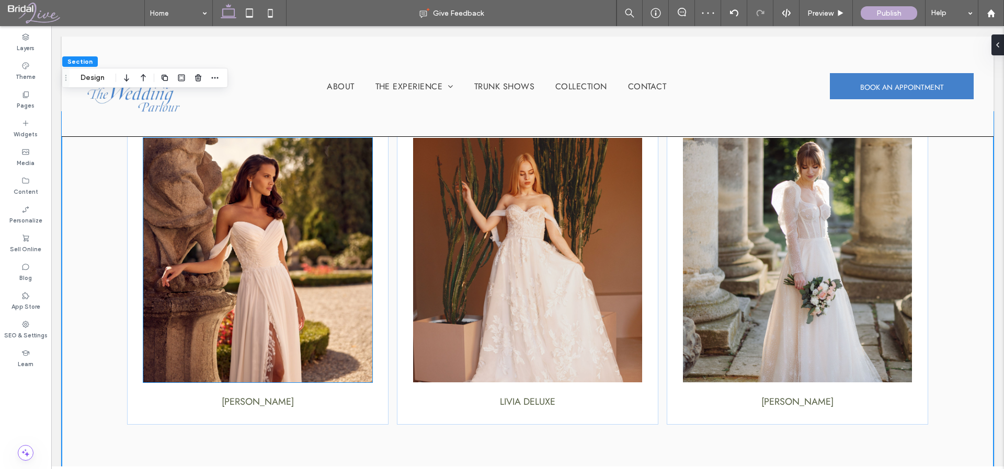
scroll to position [1301, 0]
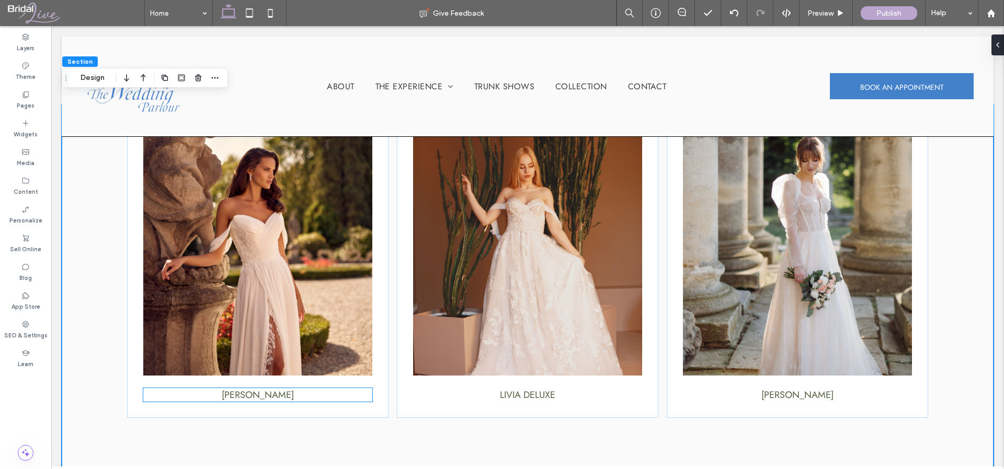
click at [248, 388] on span "[PERSON_NAME]" at bounding box center [258, 395] width 72 height 14
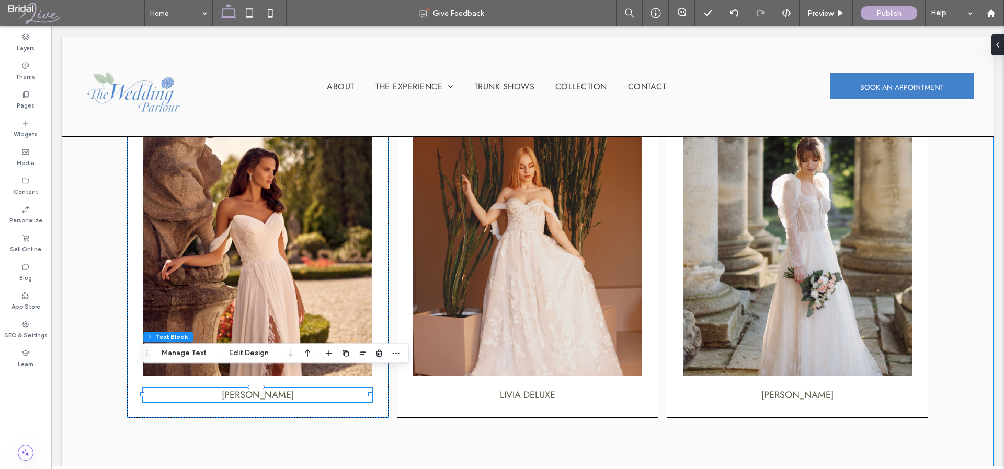
click at [279, 423] on div "Randy fenoli Livia deluxe marielle blanc" at bounding box center [527, 289] width 931 height 369
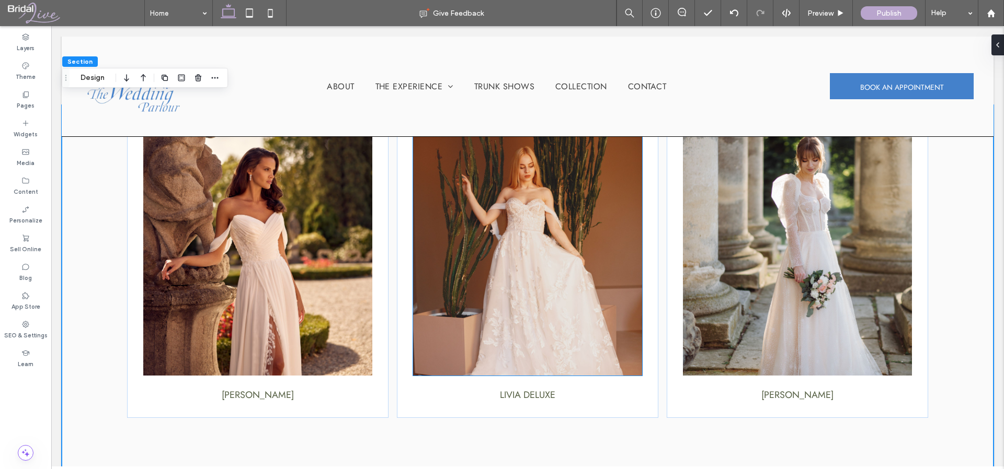
click at [503, 317] on img at bounding box center [527, 253] width 228 height 245
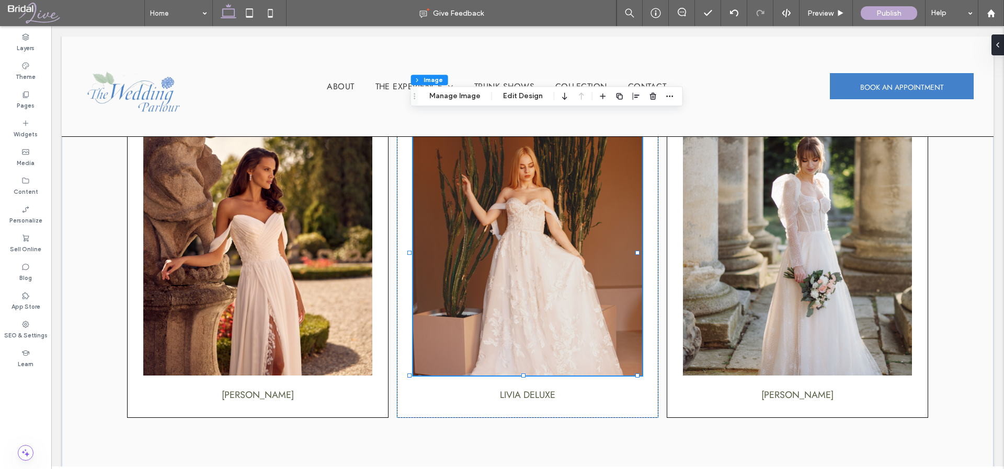
click at [476, 167] on img at bounding box center [527, 253] width 228 height 245
click at [461, 97] on button "Manage Image" at bounding box center [454, 96] width 65 height 13
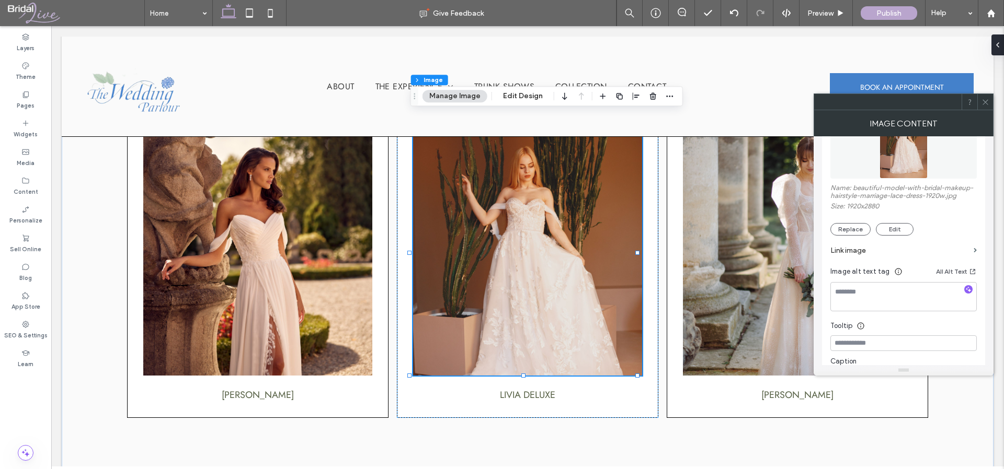
scroll to position [170, 0]
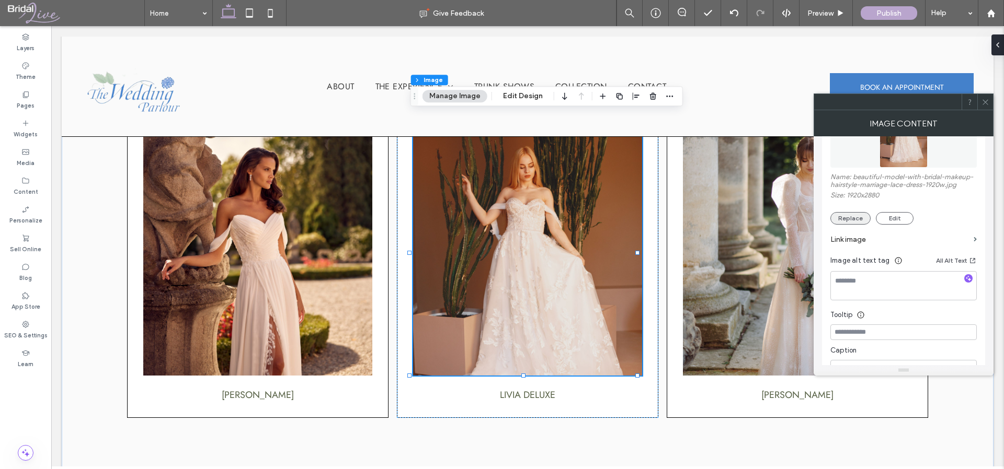
click at [844, 218] on button "Replace" at bounding box center [850, 218] width 40 height 13
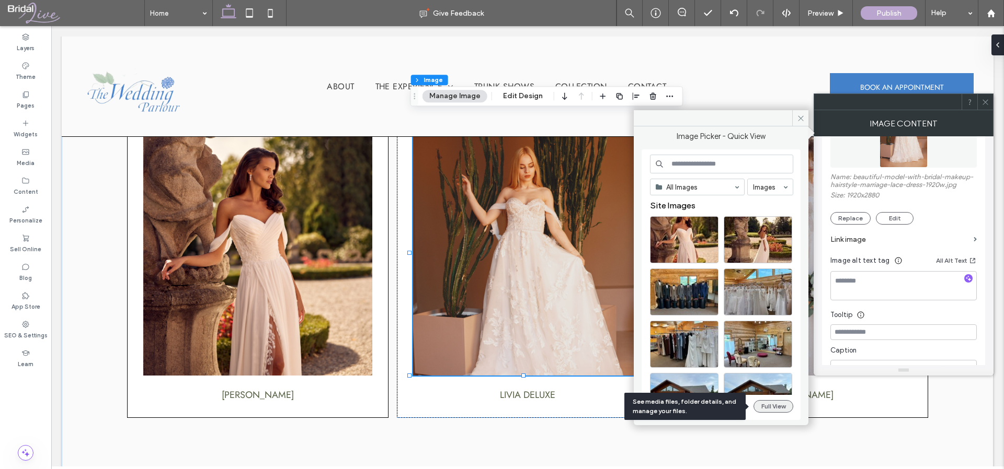
click at [780, 408] on button "Full View" at bounding box center [773, 406] width 40 height 13
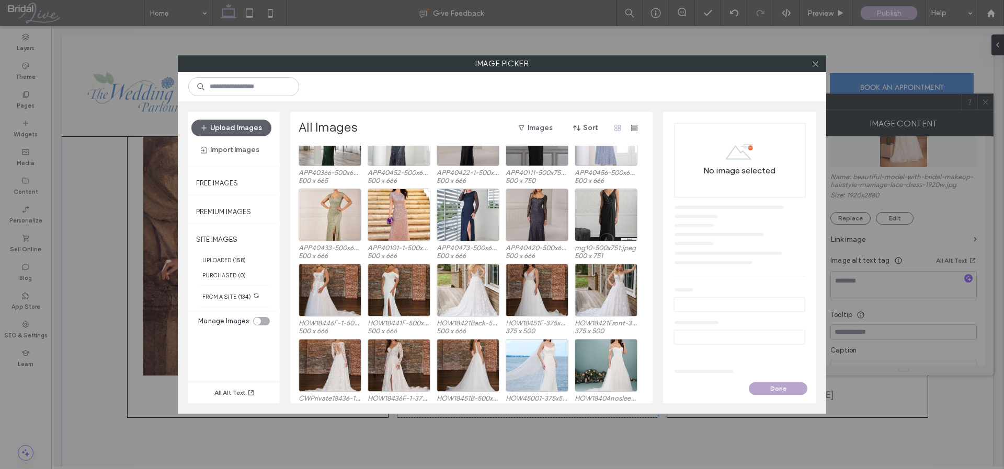
scroll to position [1511, 0]
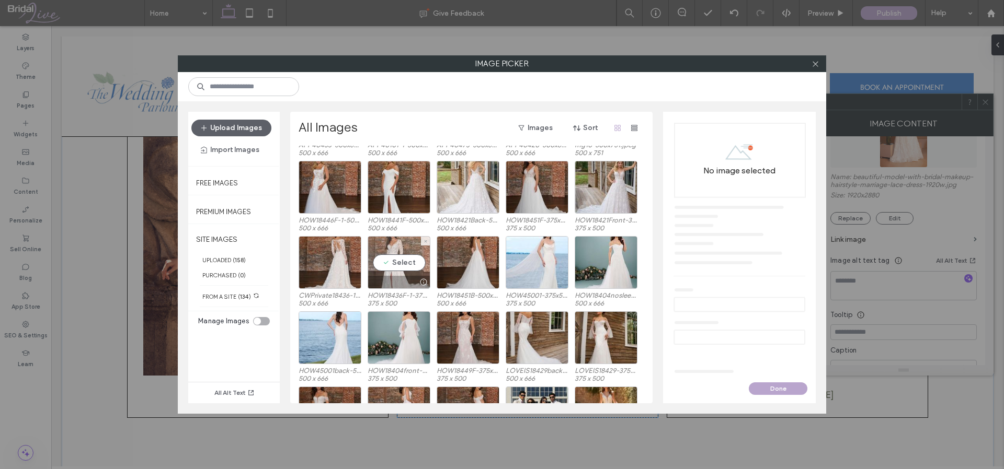
click at [401, 262] on div "Select" at bounding box center [398, 262] width 63 height 53
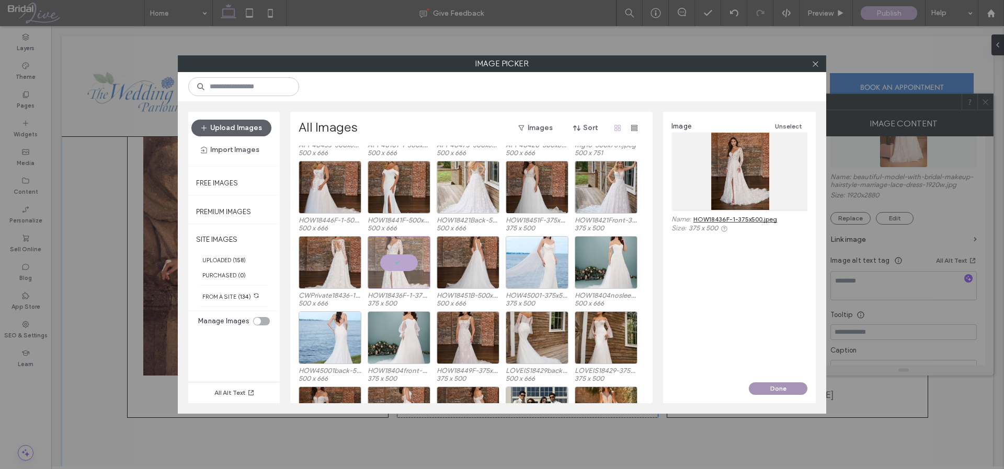
click at [776, 384] on button "Done" at bounding box center [777, 389] width 59 height 13
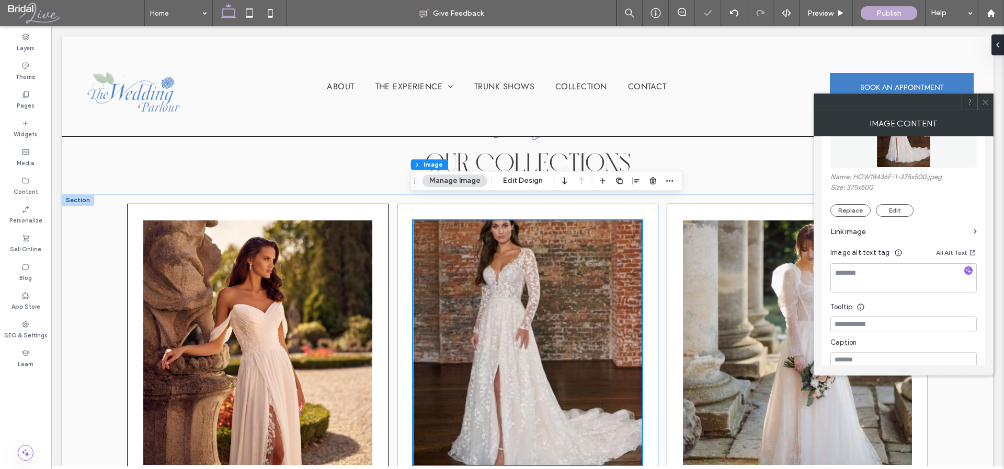
scroll to position [1209, 0]
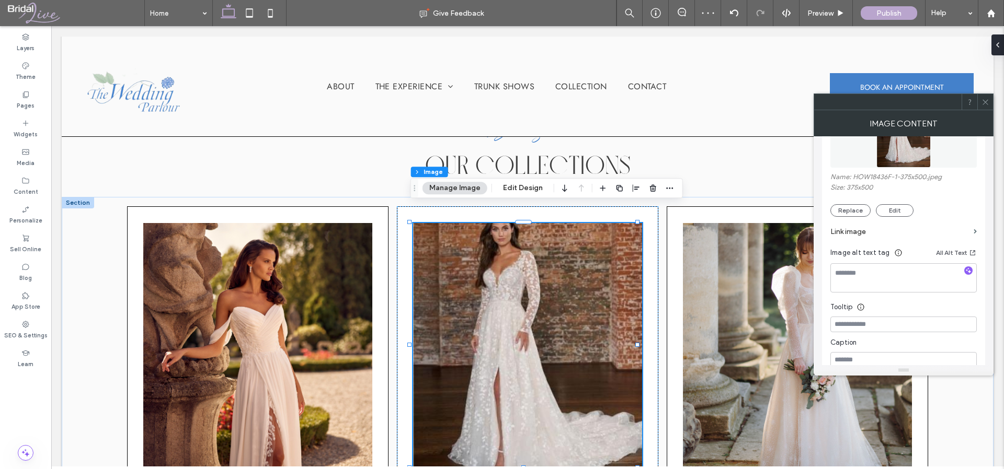
click at [554, 299] on img at bounding box center [527, 345] width 228 height 245
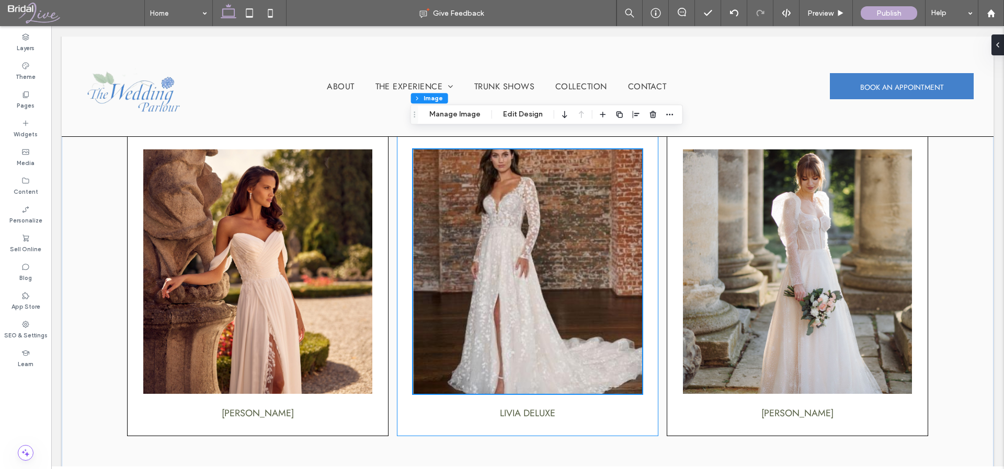
scroll to position [1281, 0]
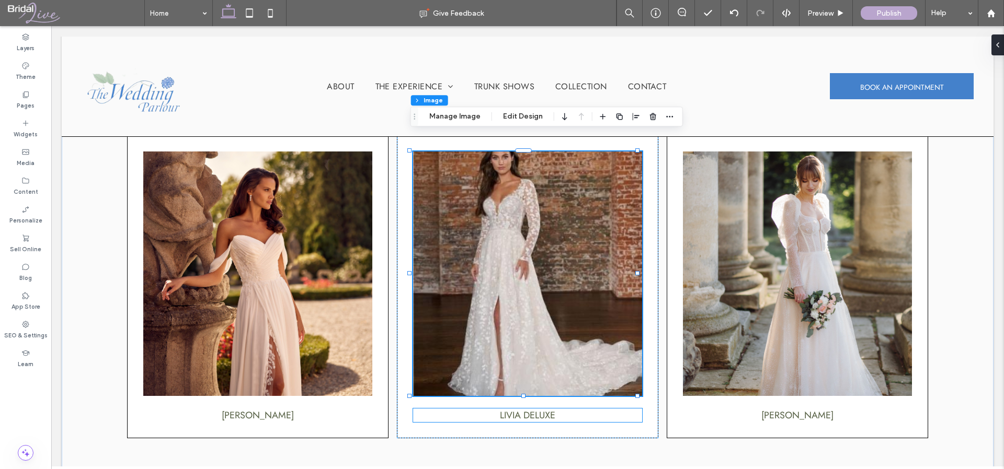
click at [523, 409] on div "Livia deluxe" at bounding box center [527, 416] width 228 height 14
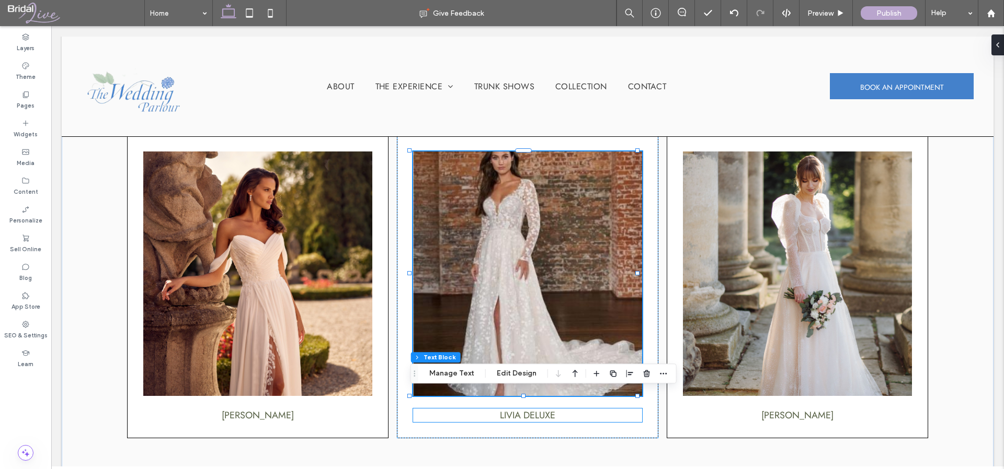
click at [523, 409] on span "Livia deluxe" at bounding box center [527, 416] width 55 height 14
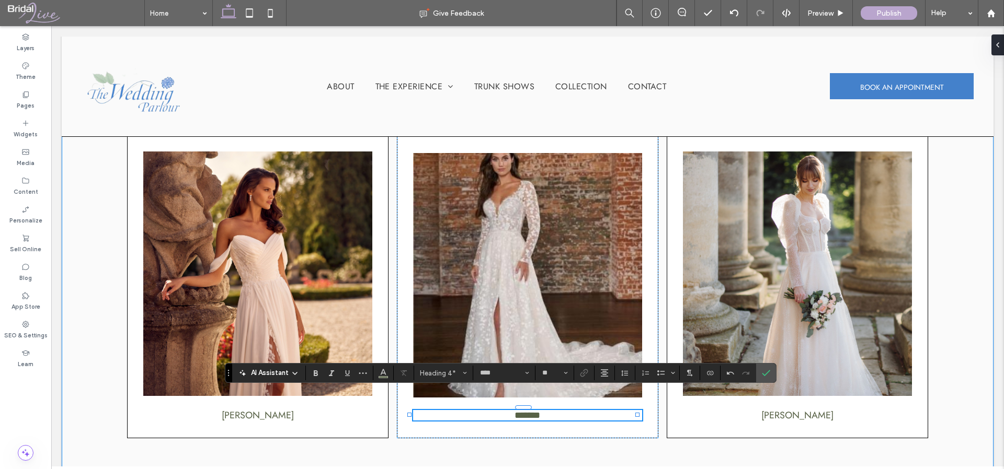
click at [669, 432] on div "Randy fenoli ******* marielle blanc" at bounding box center [527, 309] width 931 height 369
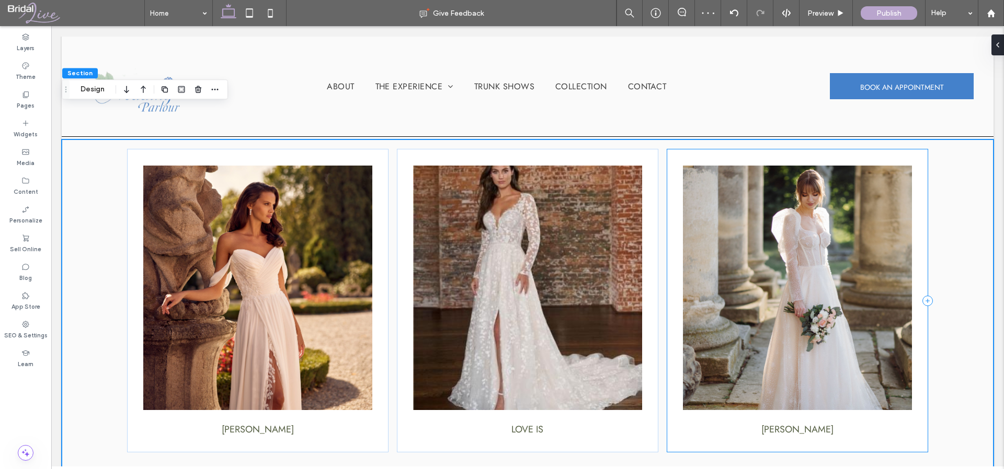
scroll to position [1215, 0]
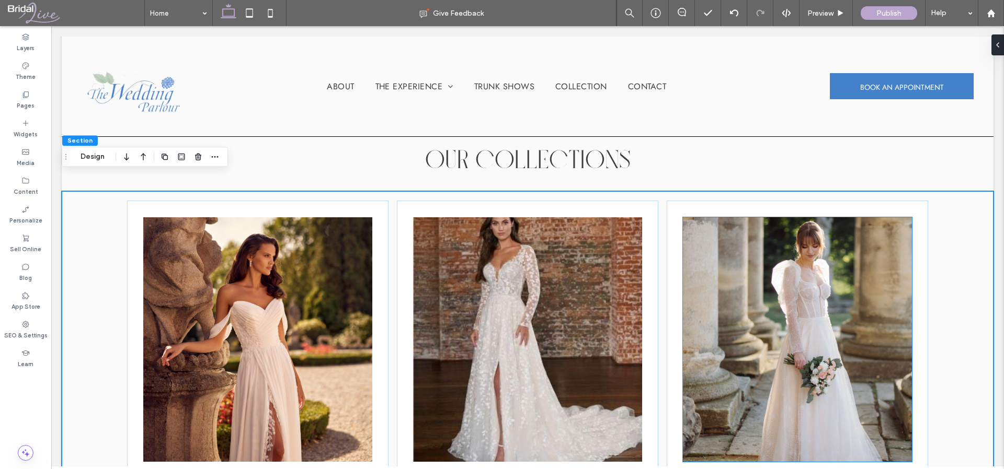
click at [795, 263] on img at bounding box center [797, 339] width 228 height 245
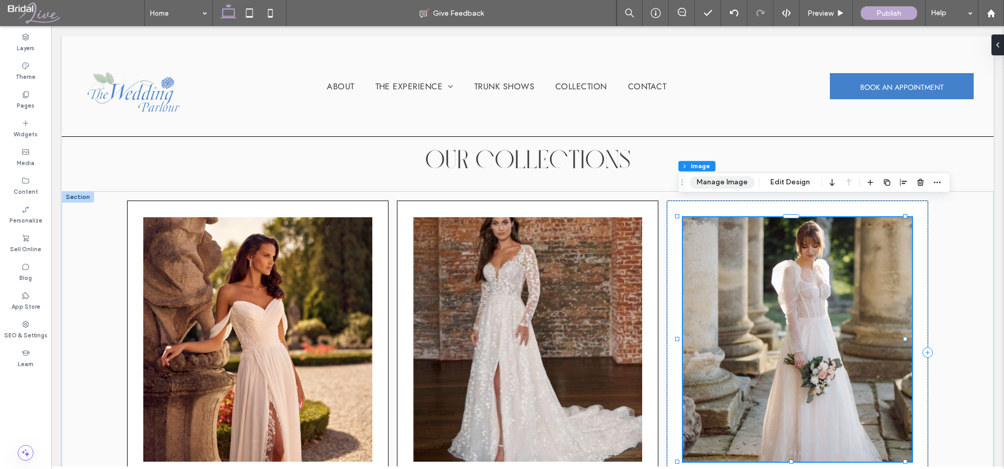
click at [725, 182] on button "Manage Image" at bounding box center [721, 182] width 65 height 13
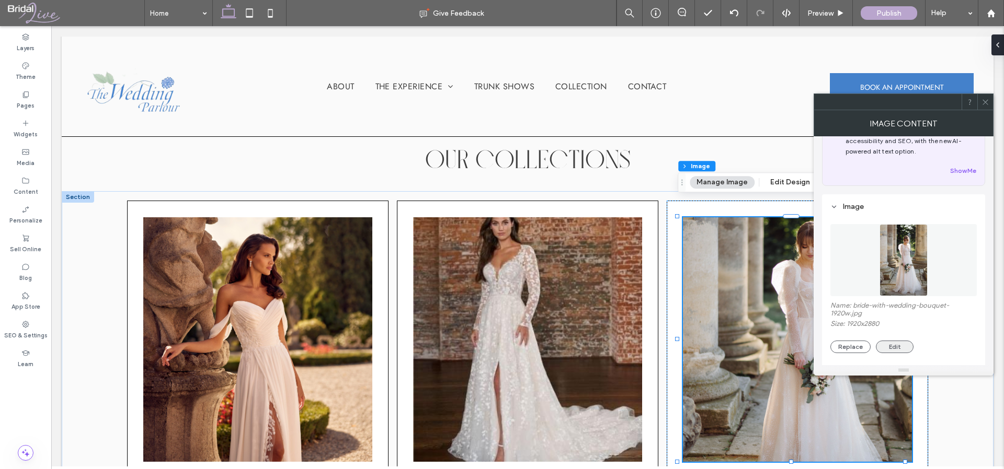
scroll to position [90, 0]
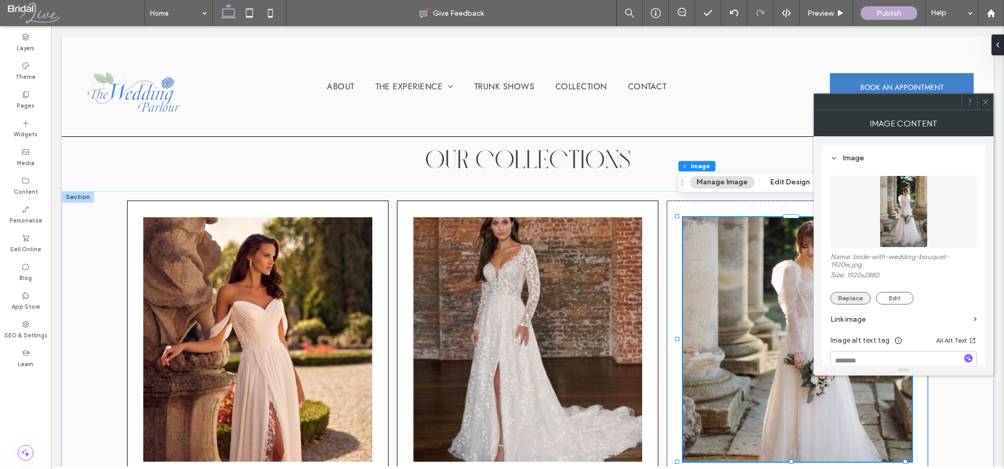
click at [857, 296] on button "Replace" at bounding box center [850, 298] width 40 height 13
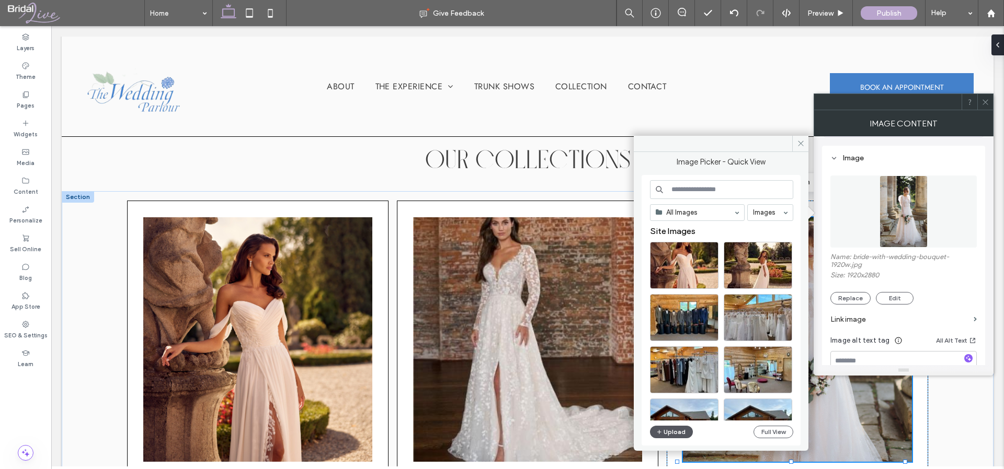
click at [669, 430] on button "Upload" at bounding box center [671, 432] width 43 height 13
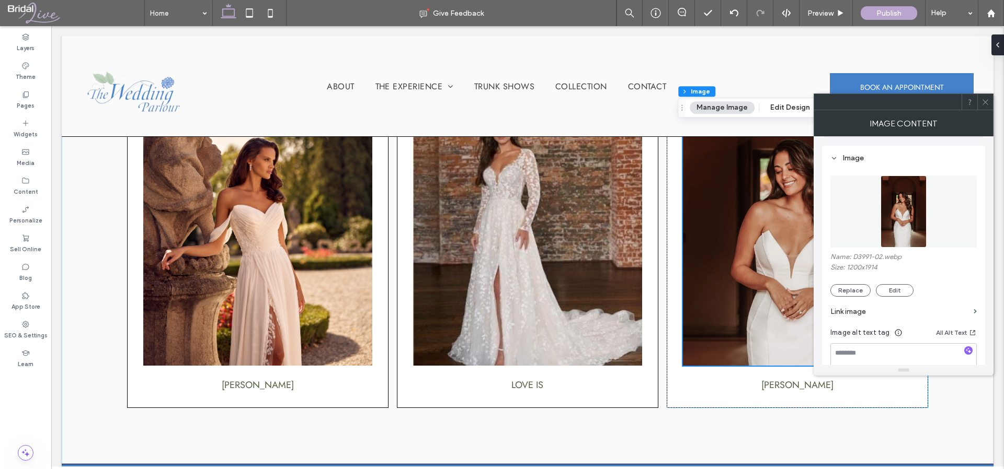
scroll to position [1403, 0]
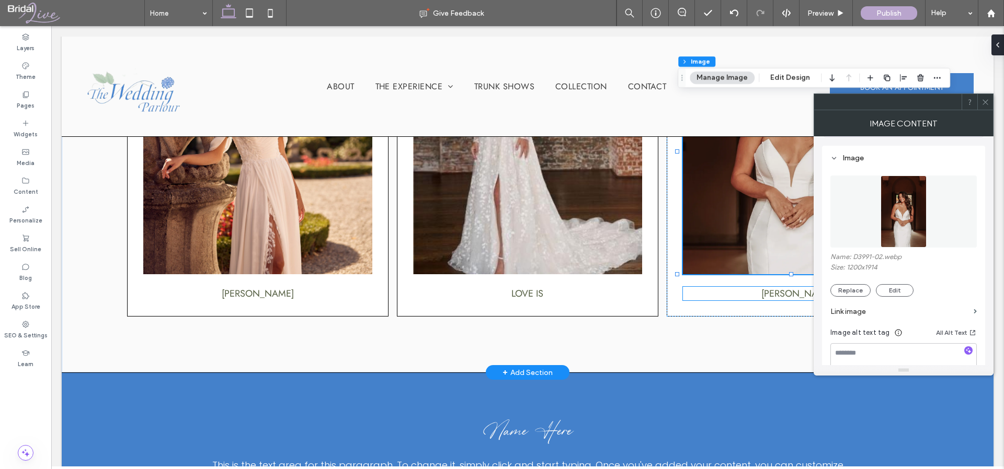
click at [780, 287] on div "marielle blanc" at bounding box center [797, 294] width 228 height 14
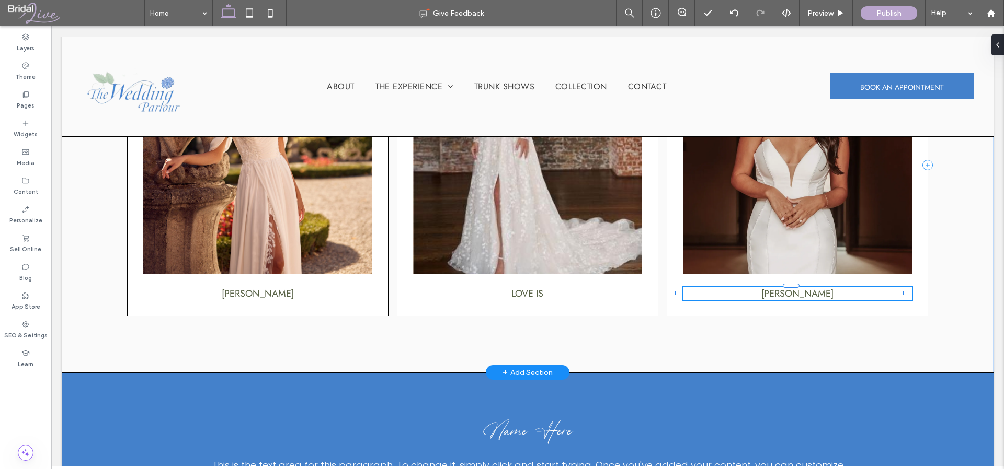
type input "****"
type input "**"
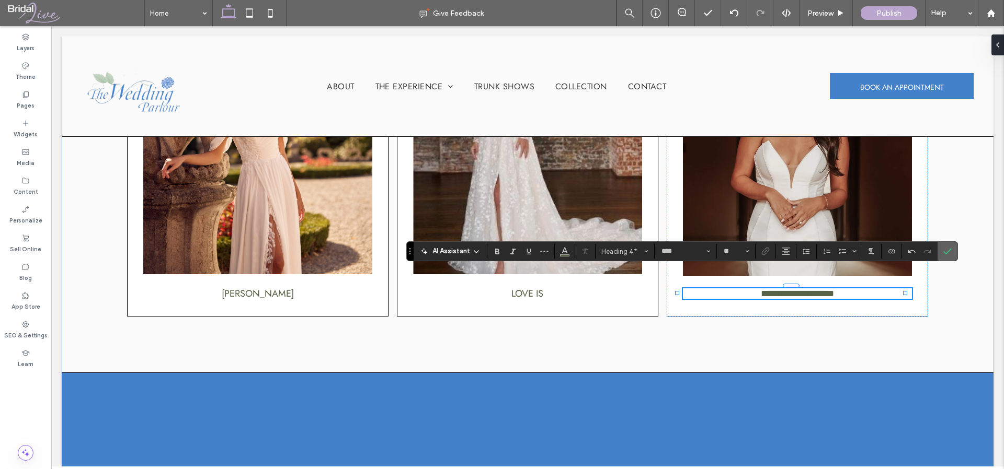
drag, startPoint x: 946, startPoint y: 252, endPoint x: 902, endPoint y: 284, distance: 54.1
click at [946, 252] on icon "Confirm" at bounding box center [947, 251] width 8 height 8
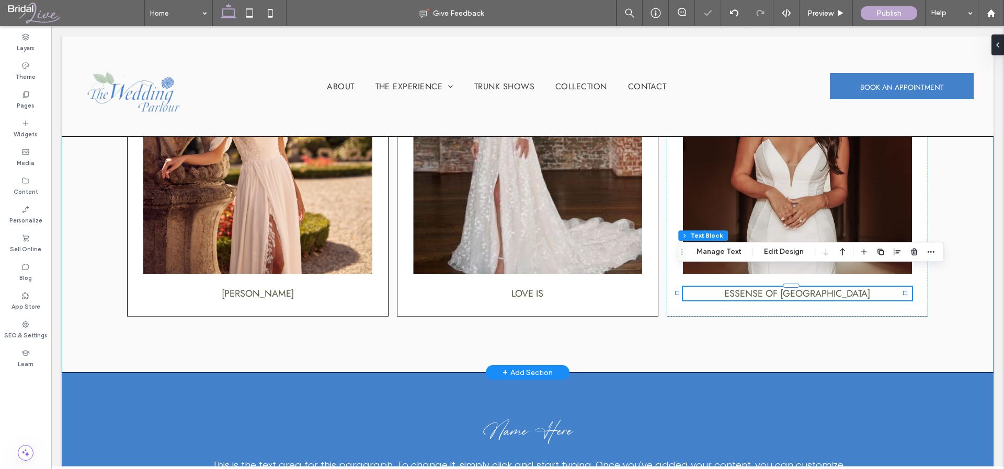
click at [953, 310] on div "Randy fenoli Love is Essense of australia" at bounding box center [527, 188] width 931 height 369
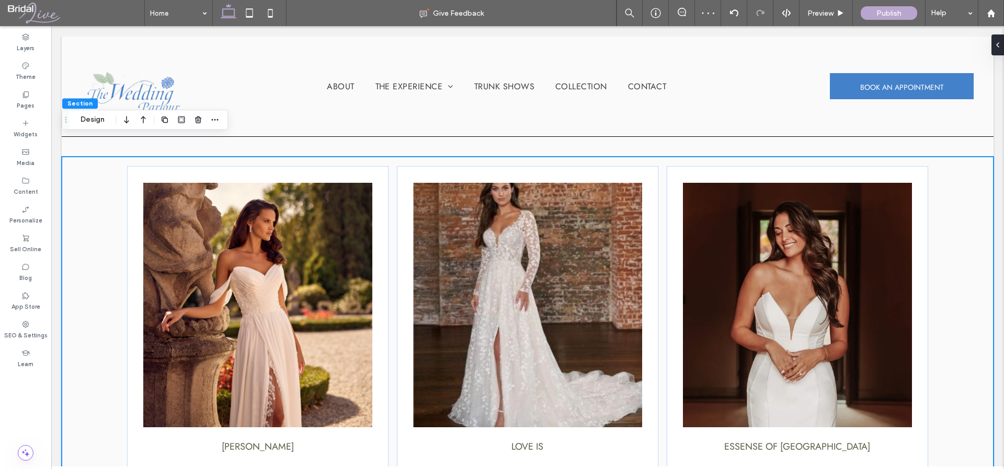
scroll to position [1244, 0]
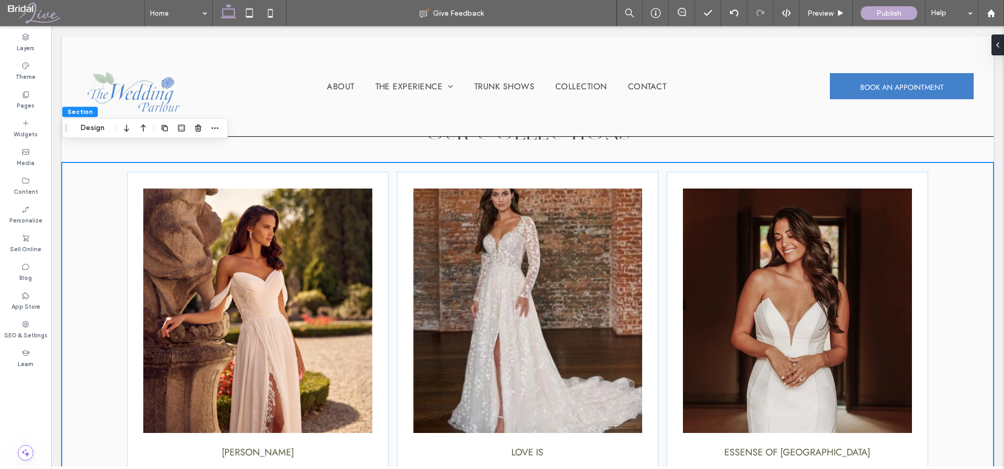
click at [654, 354] on div "Randy fenoli Love is Essense of australia" at bounding box center [527, 347] width 931 height 369
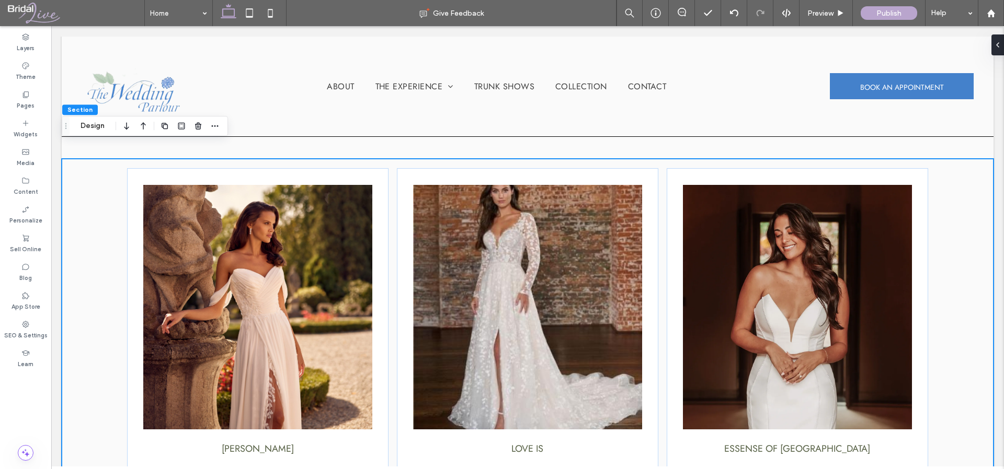
scroll to position [1253, 0]
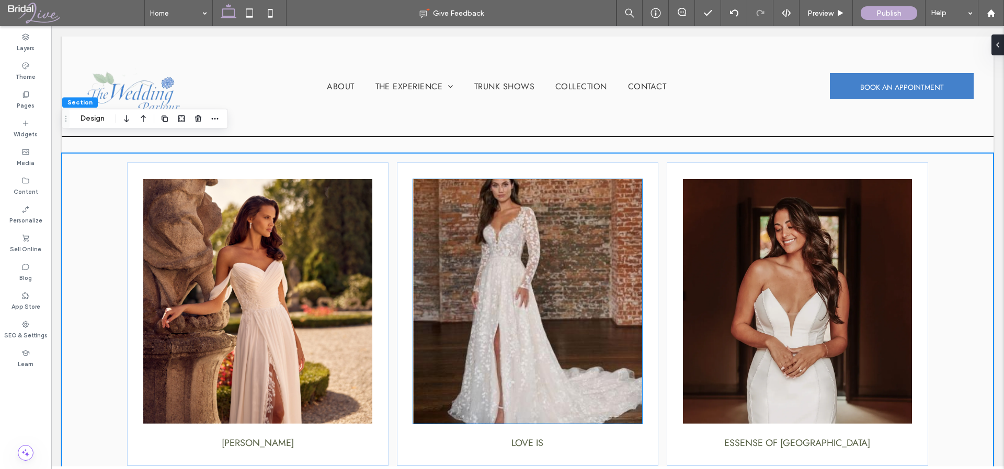
click at [581, 318] on img at bounding box center [527, 301] width 228 height 245
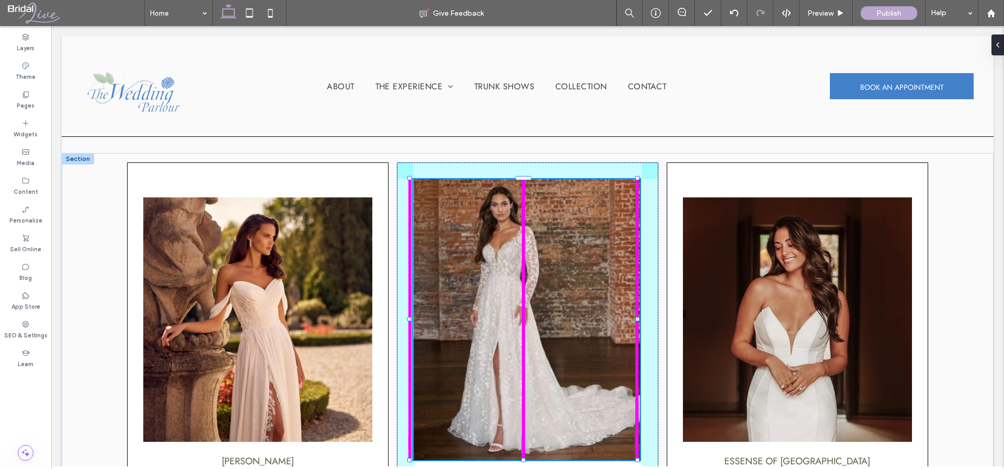
drag, startPoint x: 523, startPoint y: 407, endPoint x: 522, endPoint y: 425, distance: 18.3
click at [522, 425] on div "Randy fenoli 100% , 538px Love is Essense of australia" at bounding box center [527, 356] width 931 height 406
type input "***"
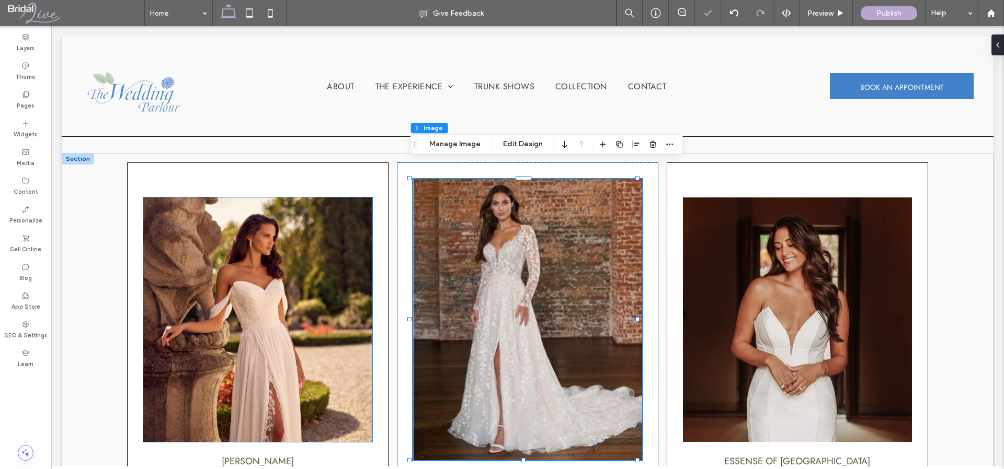
click at [306, 372] on img at bounding box center [257, 320] width 228 height 245
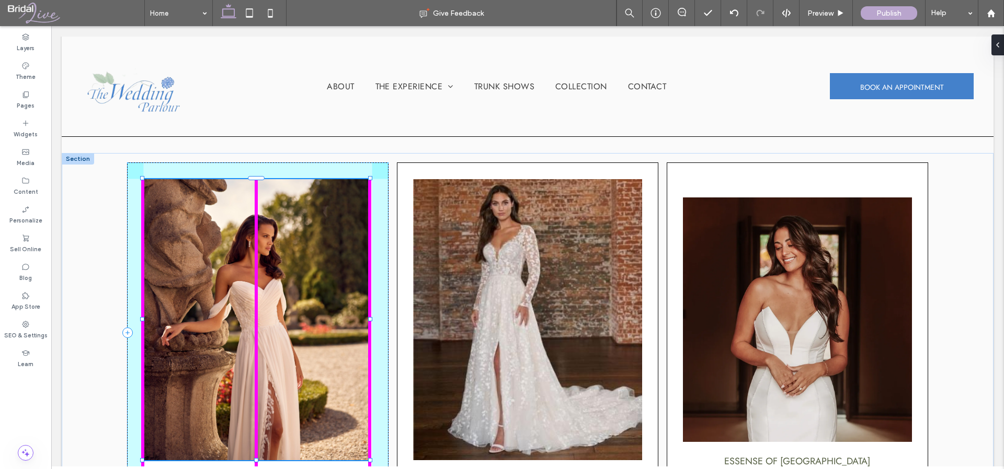
drag, startPoint x: 257, startPoint y: 426, endPoint x: 258, endPoint y: 444, distance: 18.3
click at [258, 458] on div at bounding box center [256, 460] width 4 height 4
type input "***"
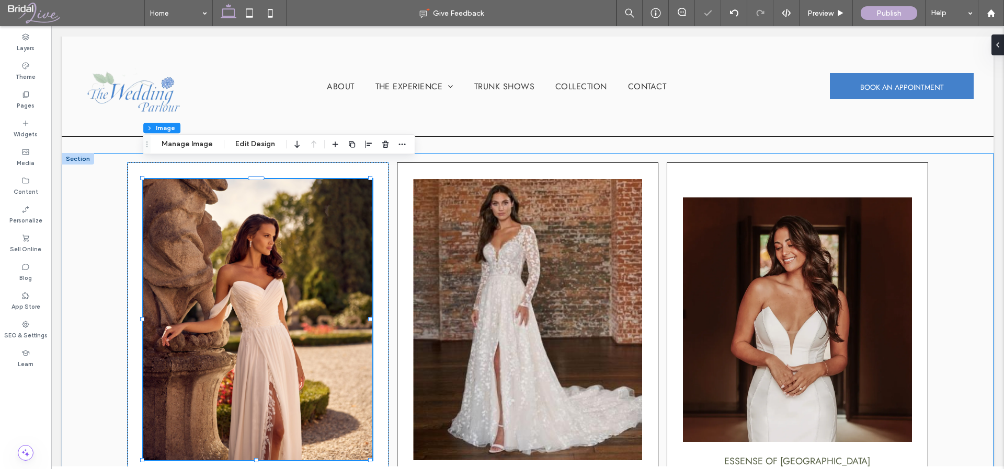
click at [390, 354] on div "100% , 538px Randy fenoli Love is Essense of australia" at bounding box center [527, 356] width 931 height 406
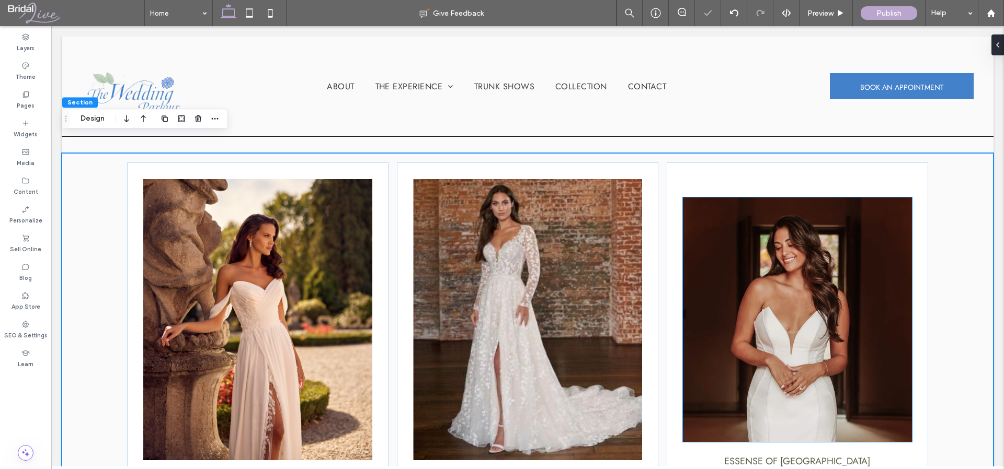
click at [826, 384] on img at bounding box center [797, 320] width 228 height 245
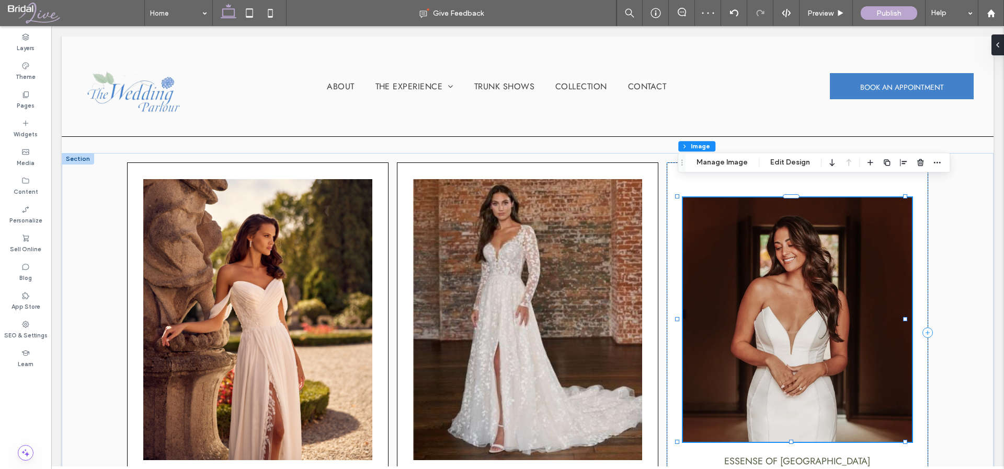
click at [790, 421] on img at bounding box center [797, 320] width 228 height 245
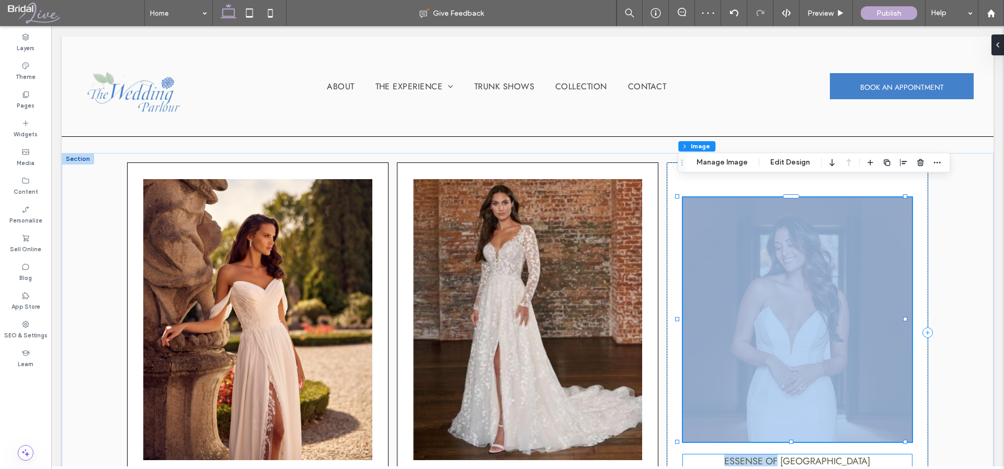
drag, startPoint x: 793, startPoint y: 426, endPoint x: 792, endPoint y: 439, distance: 12.6
click at [792, 439] on div "Essense of australia" at bounding box center [797, 333] width 262 height 340
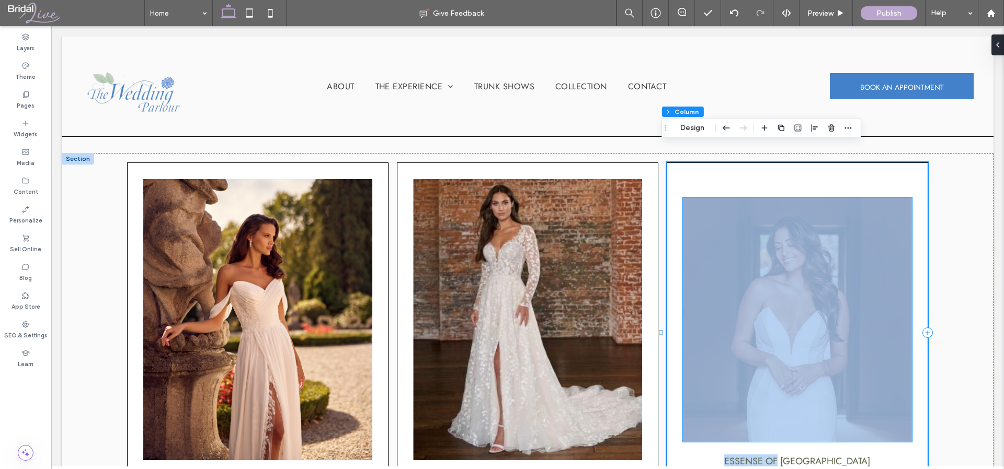
click at [792, 407] on img at bounding box center [797, 320] width 228 height 245
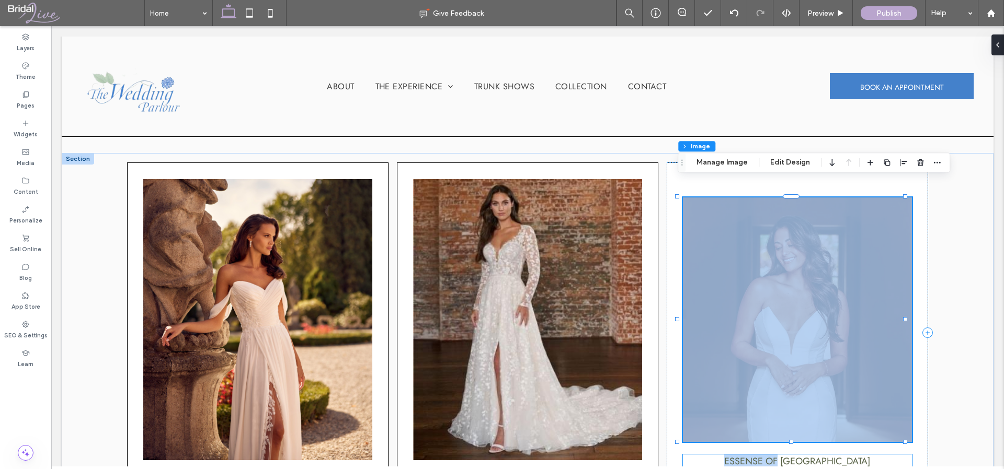
click at [874, 455] on h4 "Essense of australia" at bounding box center [797, 462] width 228 height 14
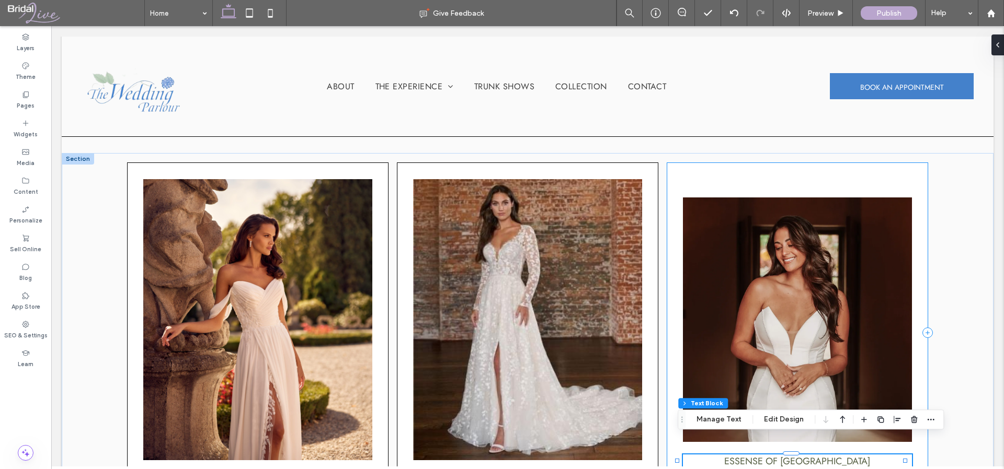
click at [909, 445] on div "Essense of australia" at bounding box center [797, 333] width 262 height 340
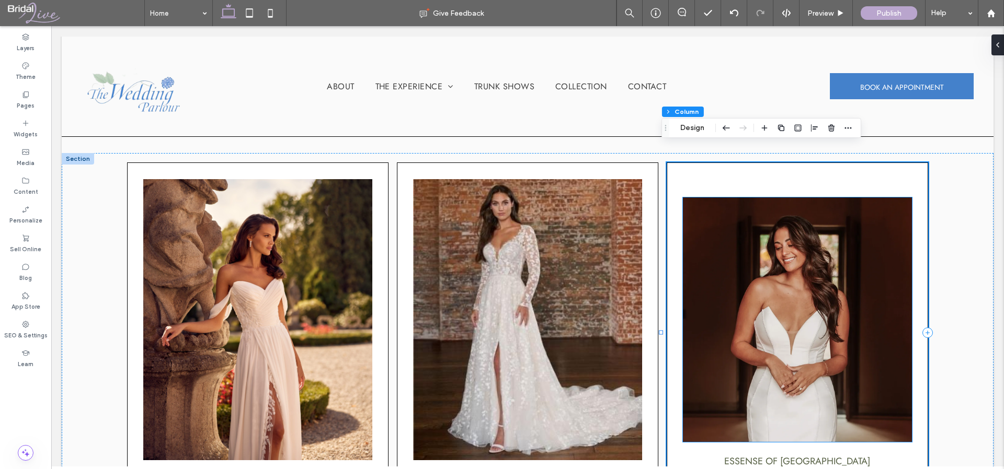
click at [774, 398] on img at bounding box center [797, 320] width 228 height 245
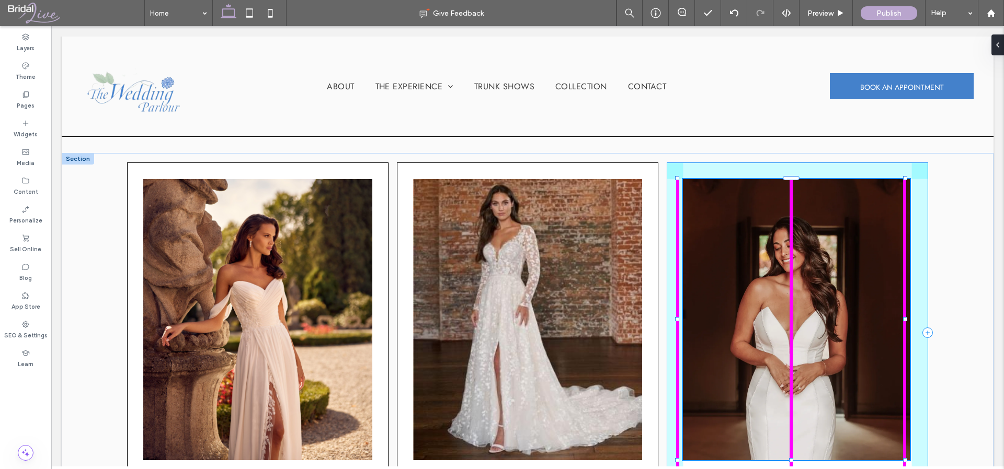
drag, startPoint x: 790, startPoint y: 424, endPoint x: 794, endPoint y: 442, distance: 18.7
click at [678, 179] on div at bounding box center [677, 179] width 1 height 1
type input "***"
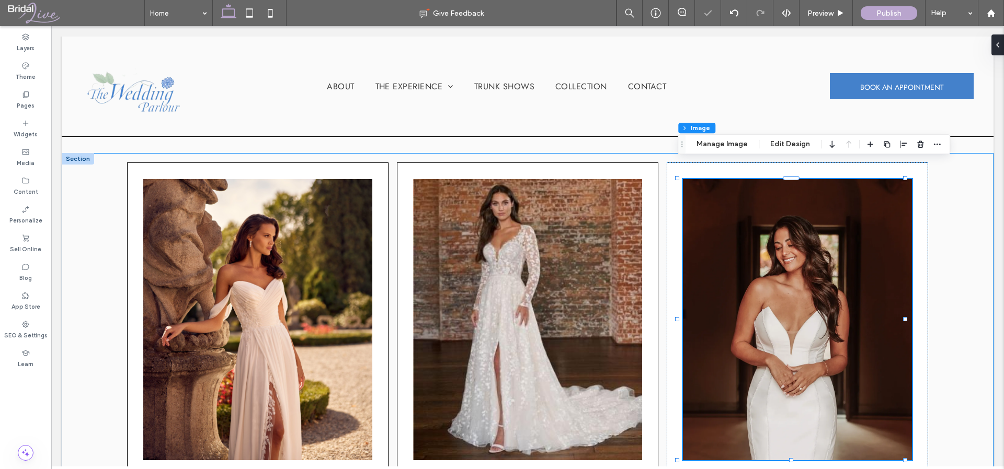
click at [949, 383] on div "Randy fenoli Love is 100% , 538px Essense of australia" at bounding box center [527, 356] width 931 height 406
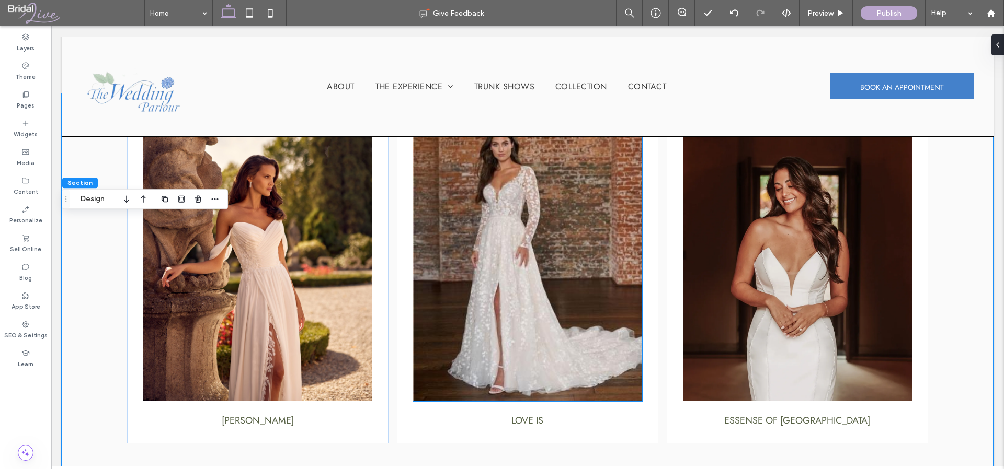
scroll to position [1324, 0]
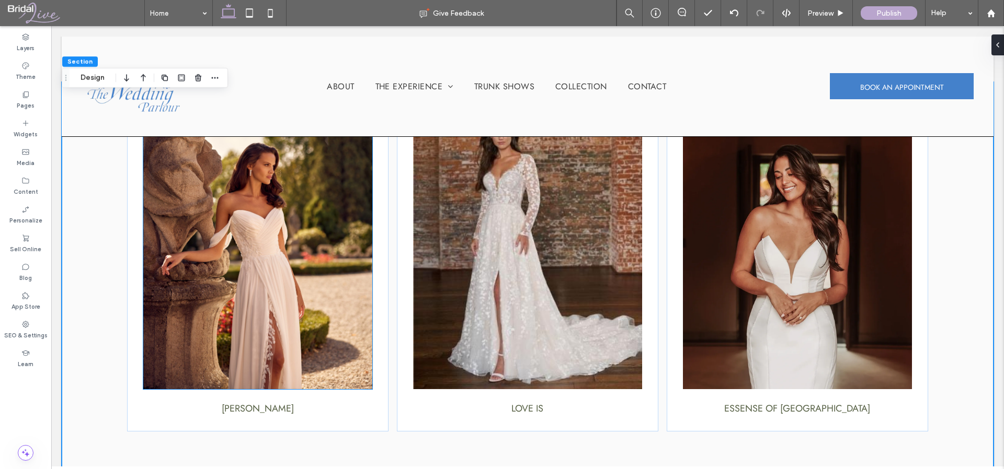
click at [267, 309] on img at bounding box center [257, 248] width 228 height 281
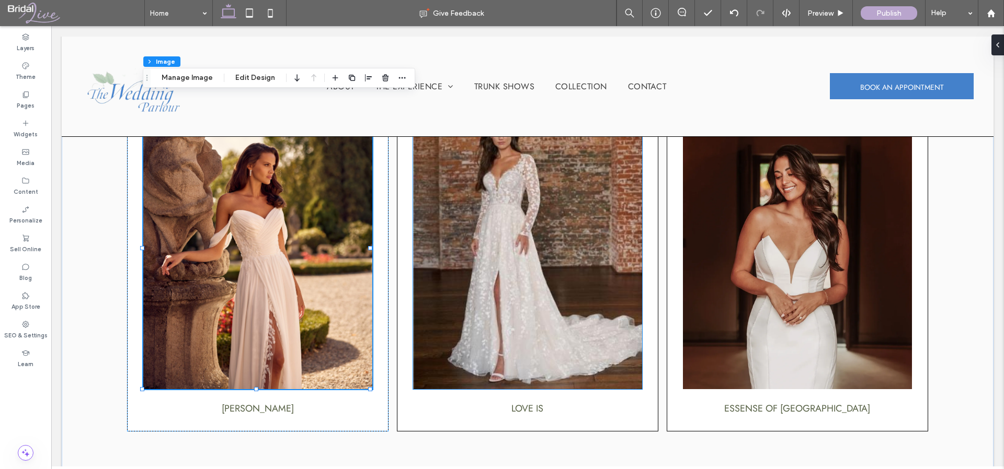
click at [488, 291] on img at bounding box center [527, 248] width 228 height 281
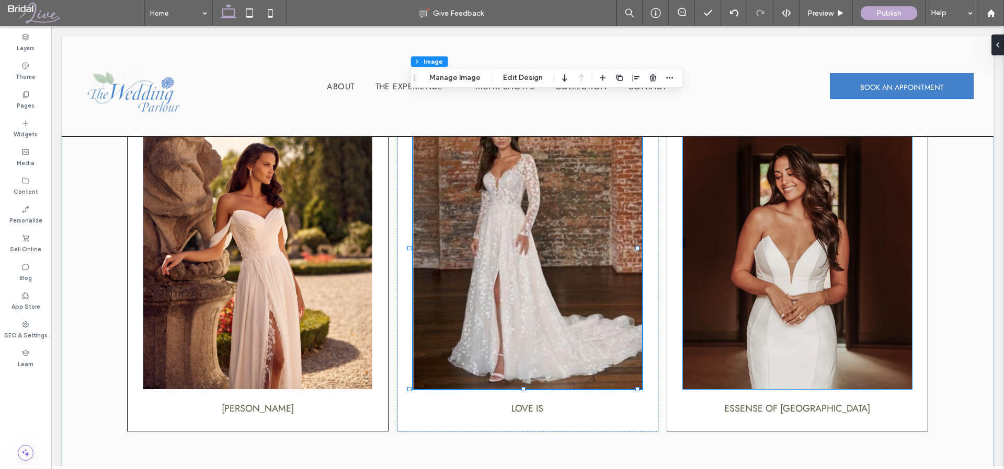
click at [763, 269] on img at bounding box center [797, 248] width 228 height 281
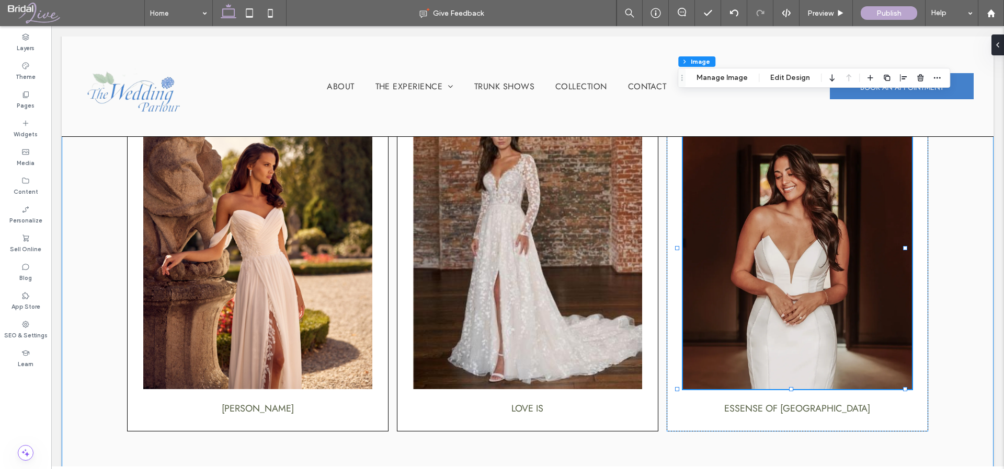
click at [941, 310] on div "Randy fenoli Love is Essense of australia" at bounding box center [527, 285] width 931 height 406
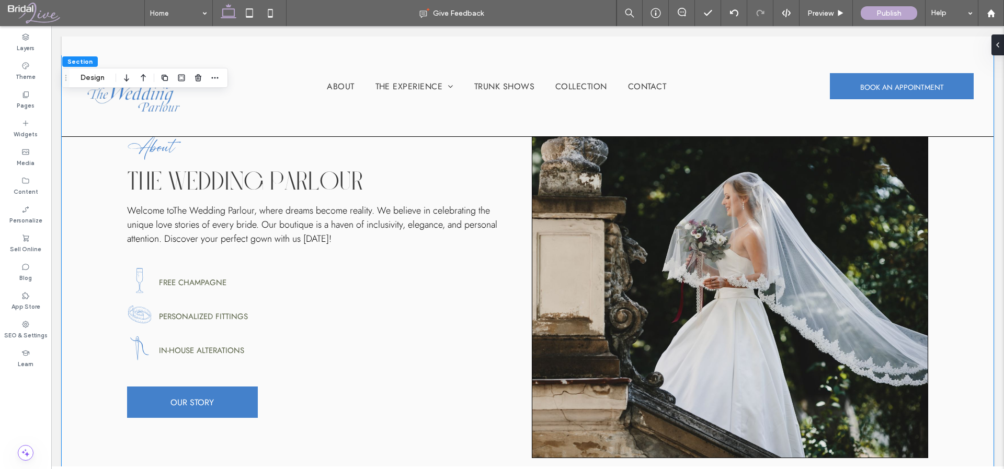
scroll to position [1921, 0]
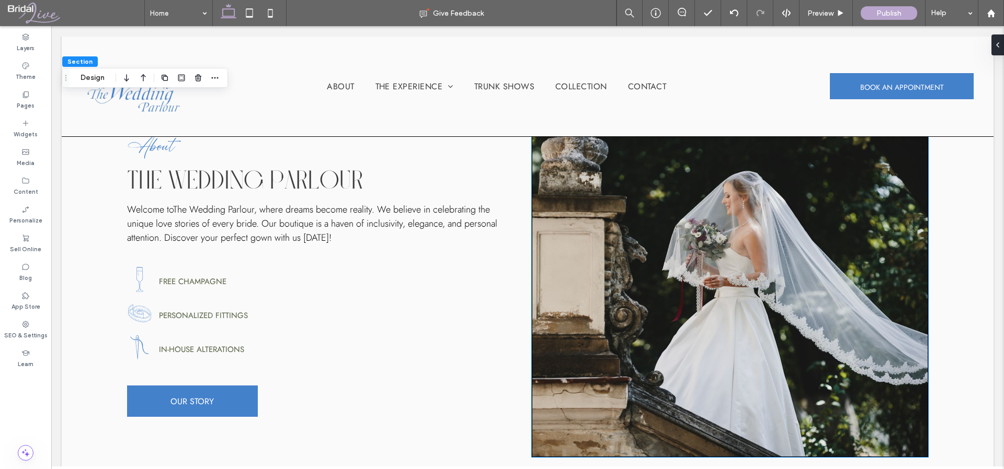
click at [651, 246] on img at bounding box center [730, 275] width 397 height 365
type input "*"
type input "***"
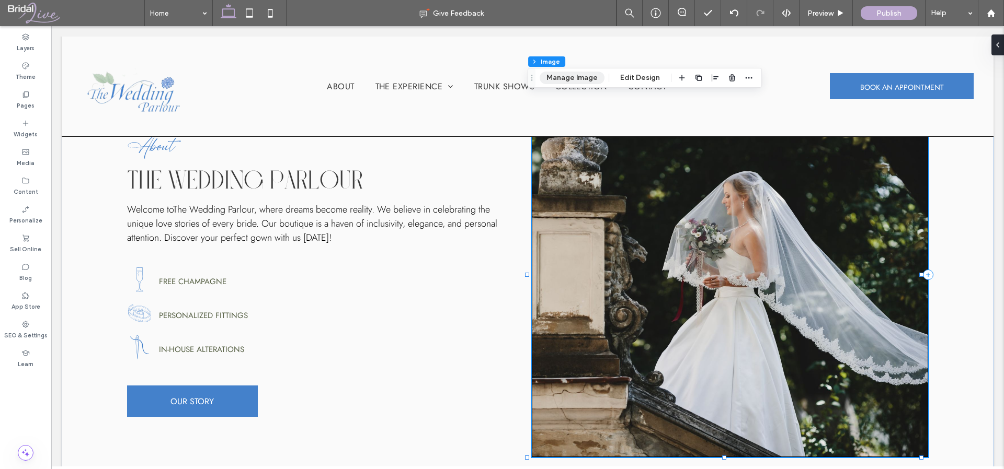
click at [573, 72] on button "Manage Image" at bounding box center [571, 78] width 65 height 13
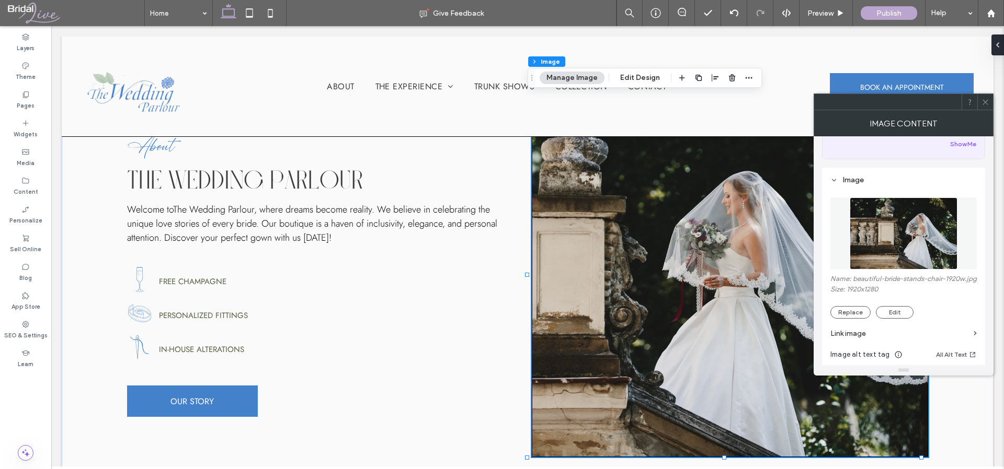
scroll to position [71, 0]
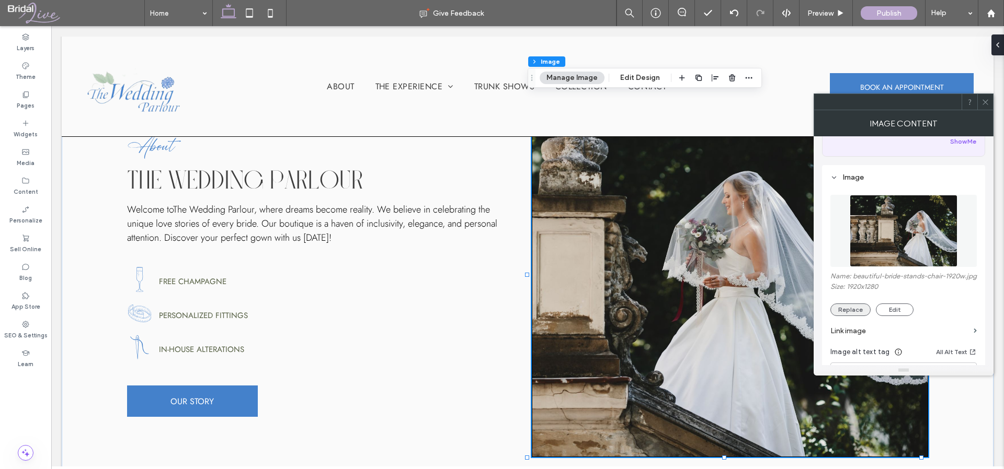
click at [842, 314] on button "Replace" at bounding box center [850, 310] width 40 height 13
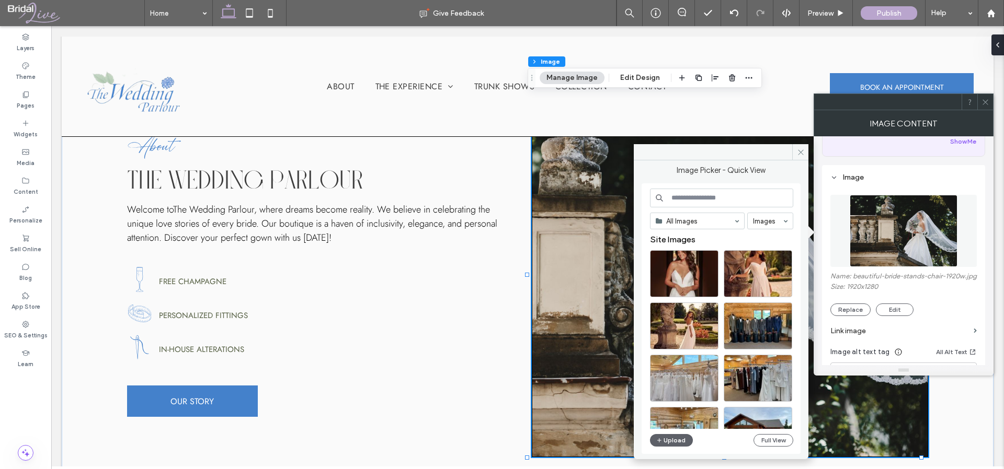
scroll to position [347, 0]
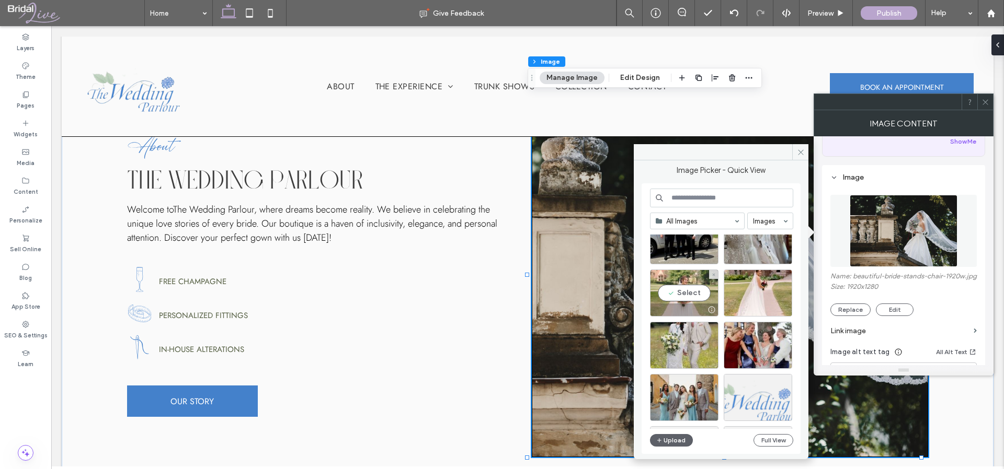
click at [676, 294] on div "Select" at bounding box center [684, 293] width 68 height 47
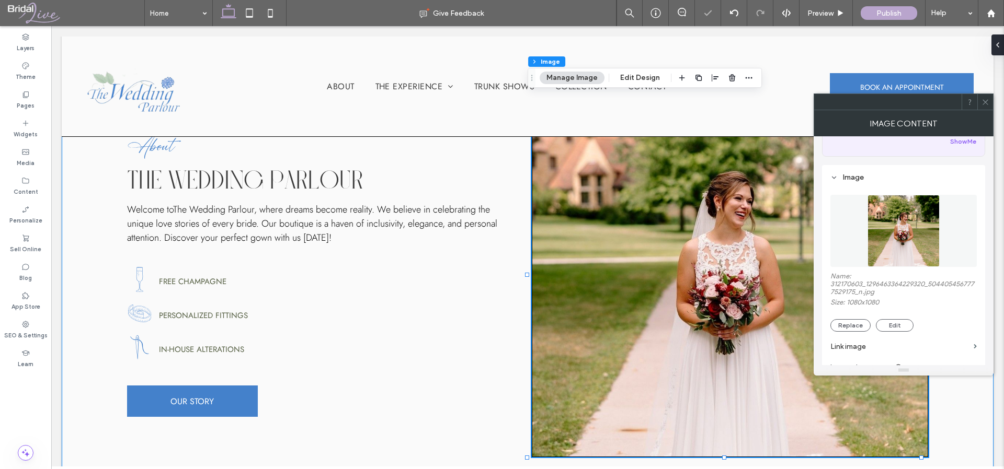
click at [945, 429] on div "About The Wedding Parlour Welcome to The Wedding Parlour , where dreams become …" at bounding box center [527, 275] width 931 height 440
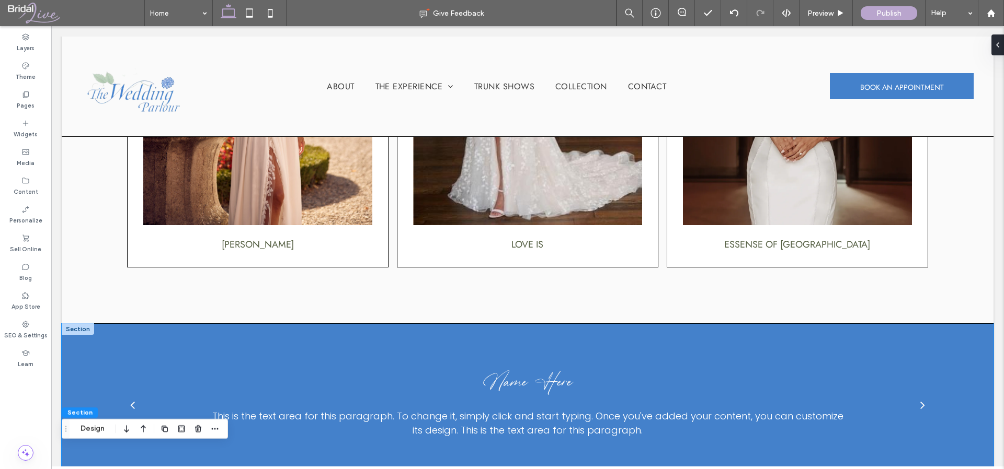
scroll to position [1696, 0]
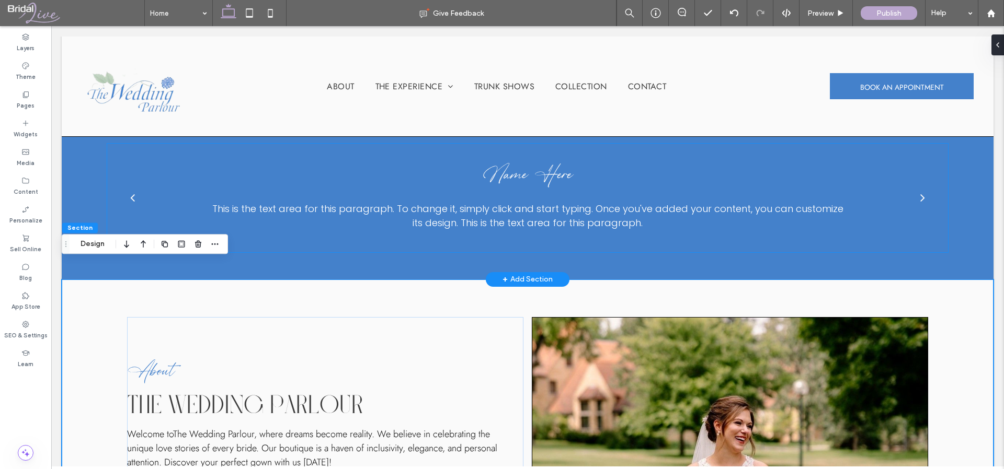
click at [500, 204] on p "This is the text area for this paragraph. To change it, simply click and start …" at bounding box center [527, 216] width 636 height 28
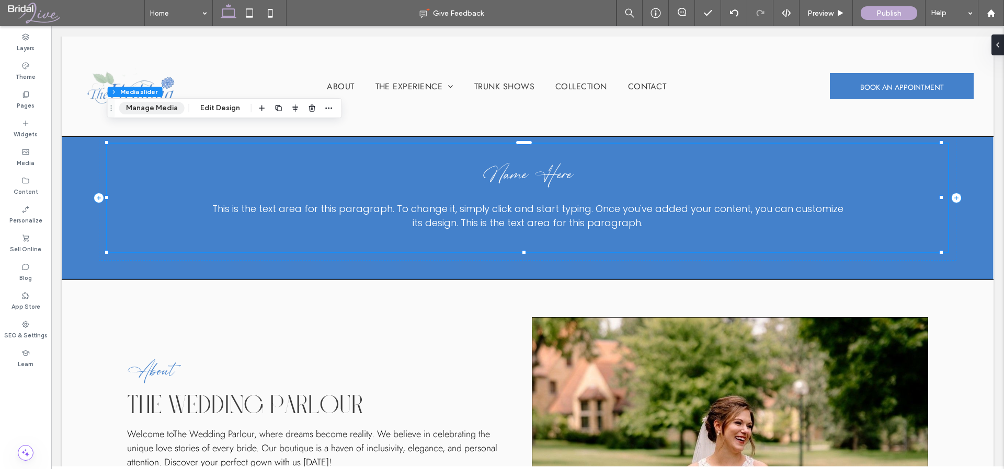
click at [172, 107] on button "Manage Media" at bounding box center [151, 108] width 65 height 13
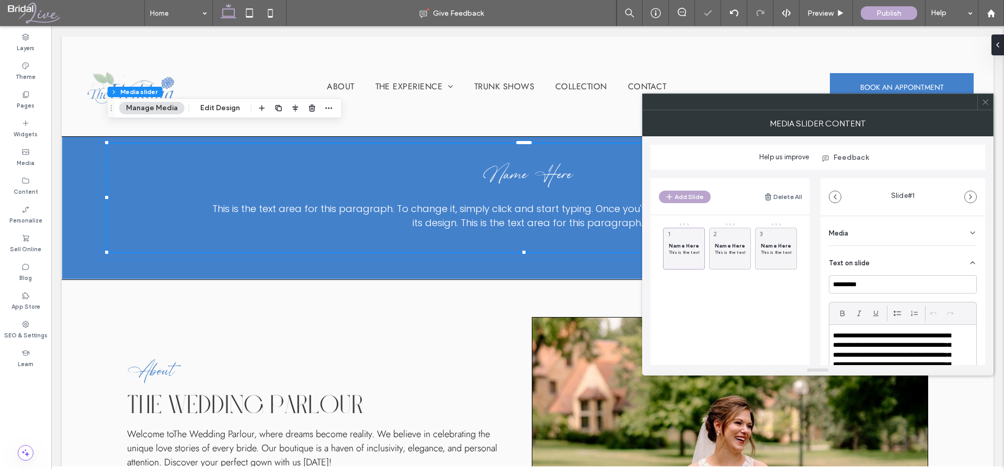
click at [870, 348] on p "**********" at bounding box center [896, 355] width 126 height 48
paste div
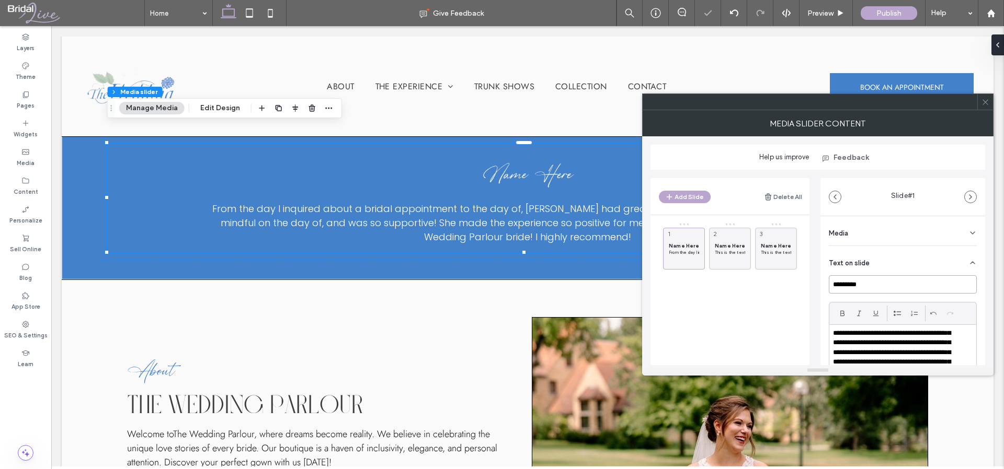
click at [883, 284] on input "*********" at bounding box center [902, 284] width 148 height 18
click at [894, 284] on input "*********" at bounding box center [902, 284] width 148 height 18
paste input "*******"
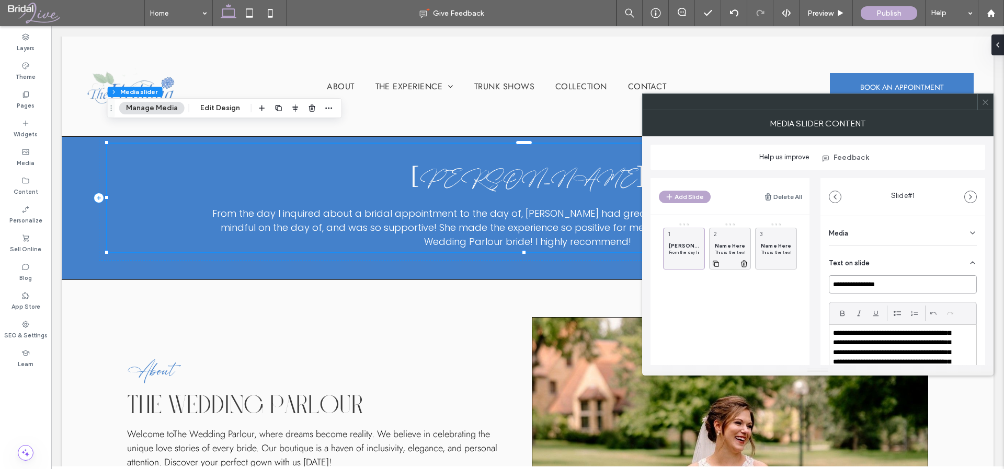
type input "**********"
click at [723, 250] on p "This is the text area for this paragraph. To change it, simply click and start …" at bounding box center [729, 252] width 30 height 6
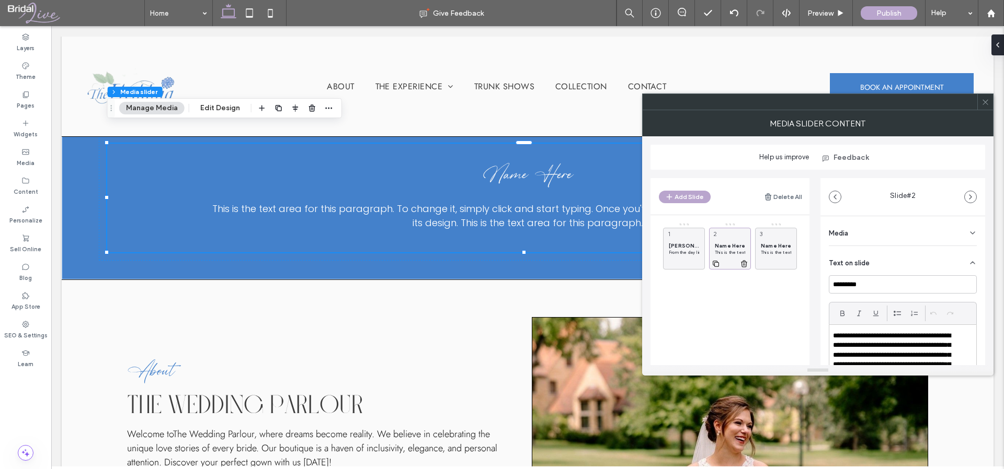
click at [723, 249] on p "This is the text area for this paragraph. To change it, simply click and start …" at bounding box center [729, 252] width 30 height 6
click at [892, 349] on p "**********" at bounding box center [896, 355] width 126 height 48
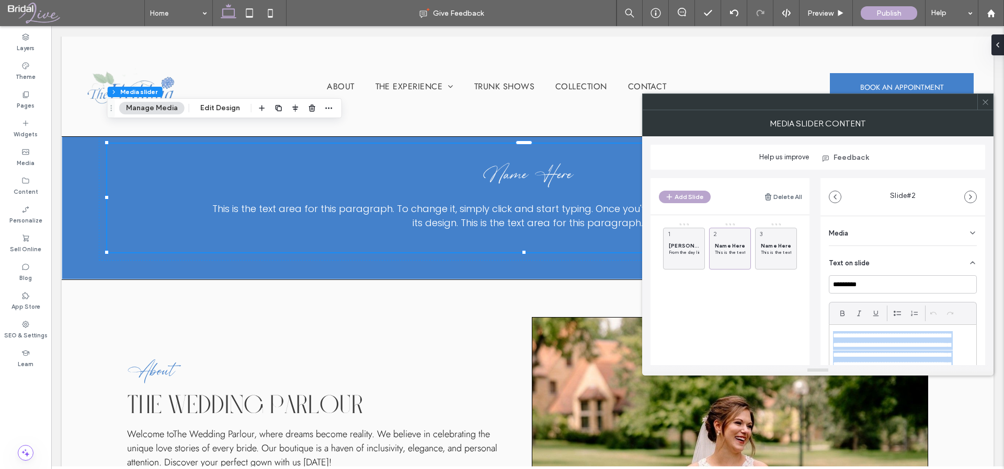
click at [892, 349] on p "**********" at bounding box center [896, 355] width 126 height 48
paste div
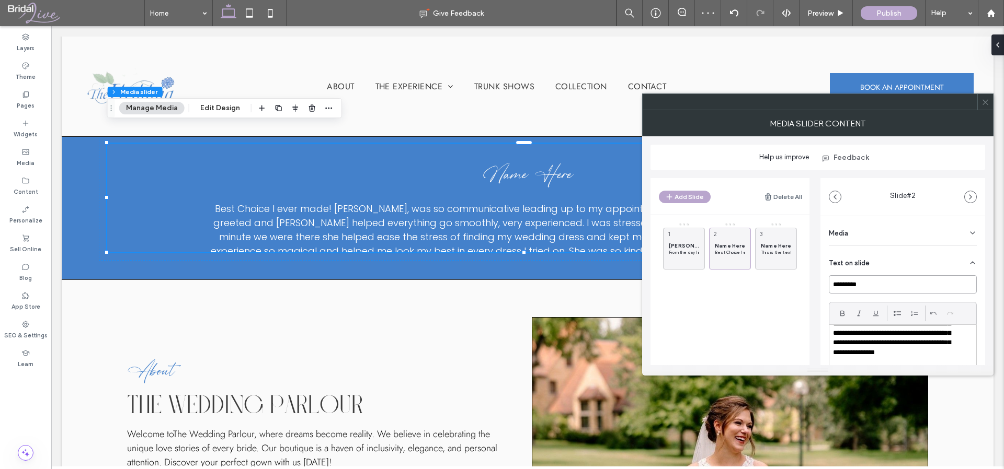
click at [856, 287] on input "*********" at bounding box center [902, 284] width 148 height 18
click at [878, 286] on input "*********" at bounding box center [902, 284] width 148 height 18
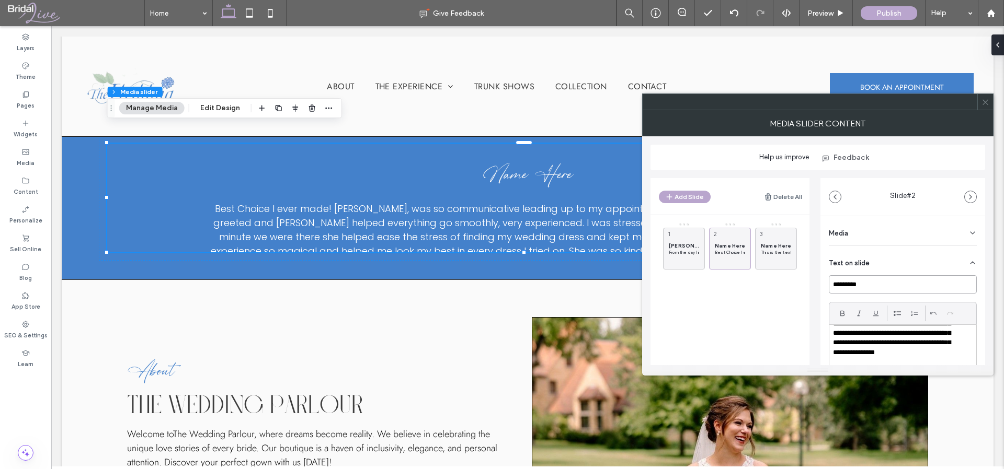
click at [877, 286] on input "*********" at bounding box center [902, 284] width 148 height 18
paste input "***"
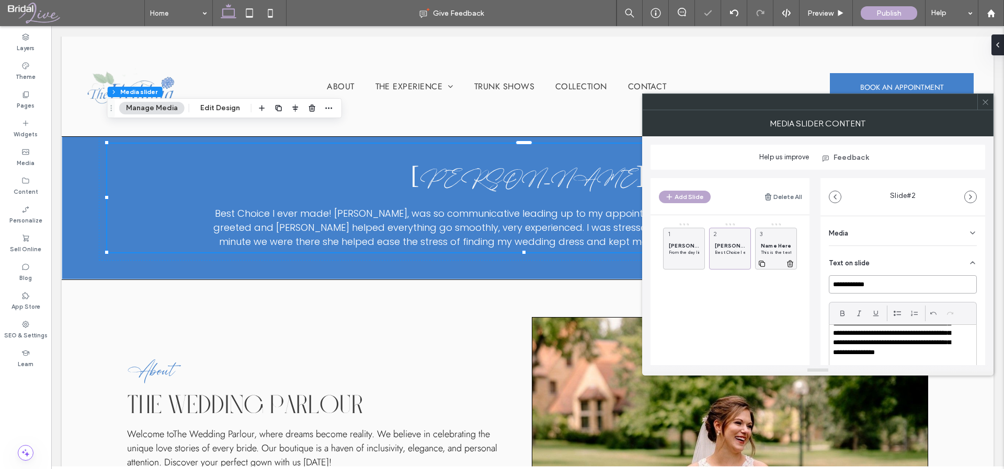
type input "**********"
click at [771, 247] on span "Name Here" at bounding box center [775, 246] width 30 height 7
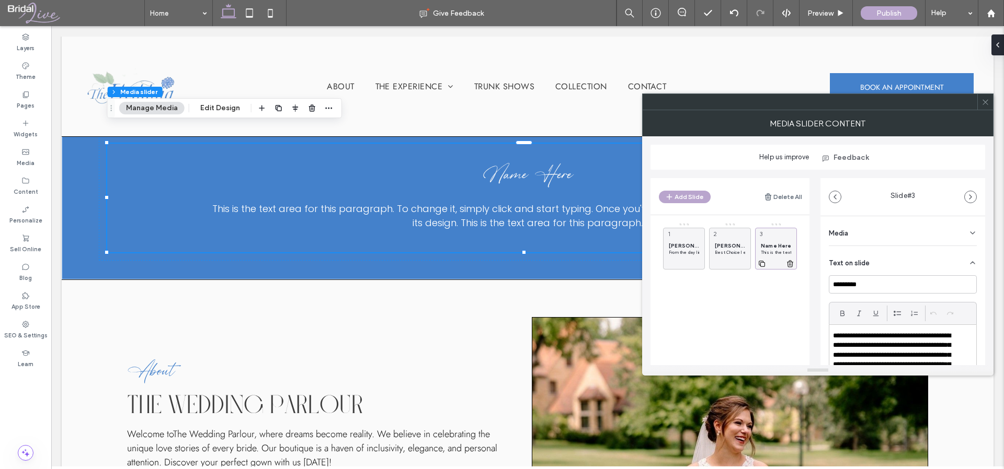
click at [773, 248] on span "Name Here" at bounding box center [775, 246] width 30 height 7
click at [769, 245] on span "Name Here" at bounding box center [775, 246] width 30 height 7
click at [879, 343] on p "**********" at bounding box center [896, 355] width 126 height 48
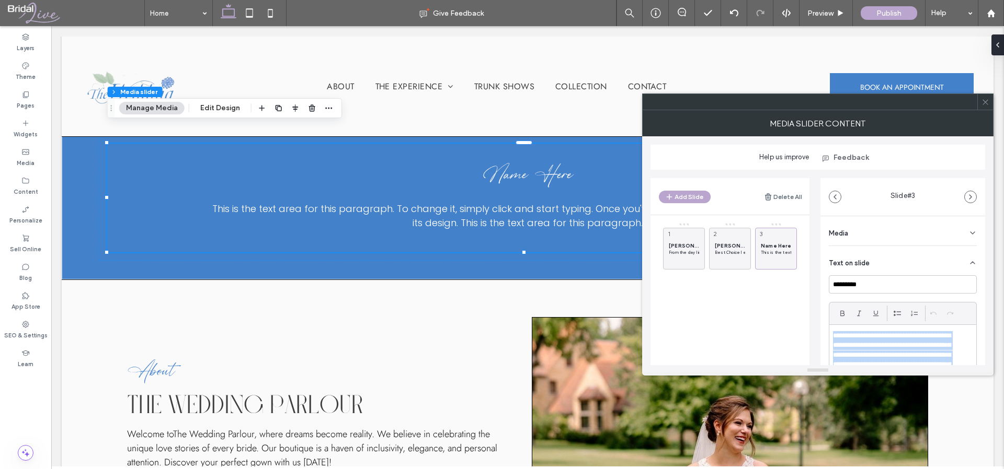
click at [879, 343] on p "**********" at bounding box center [896, 355] width 126 height 48
paste div
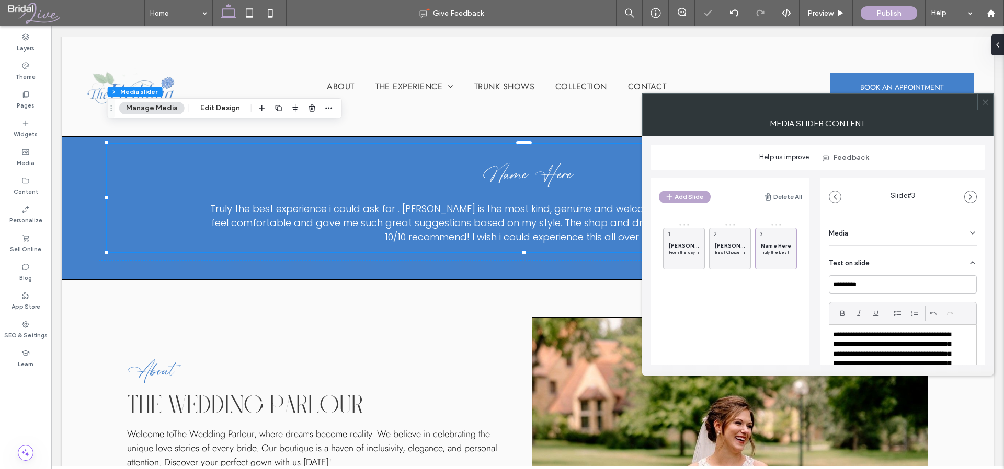
scroll to position [0, 0]
click at [914, 337] on p "**********" at bounding box center [896, 369] width 126 height 77
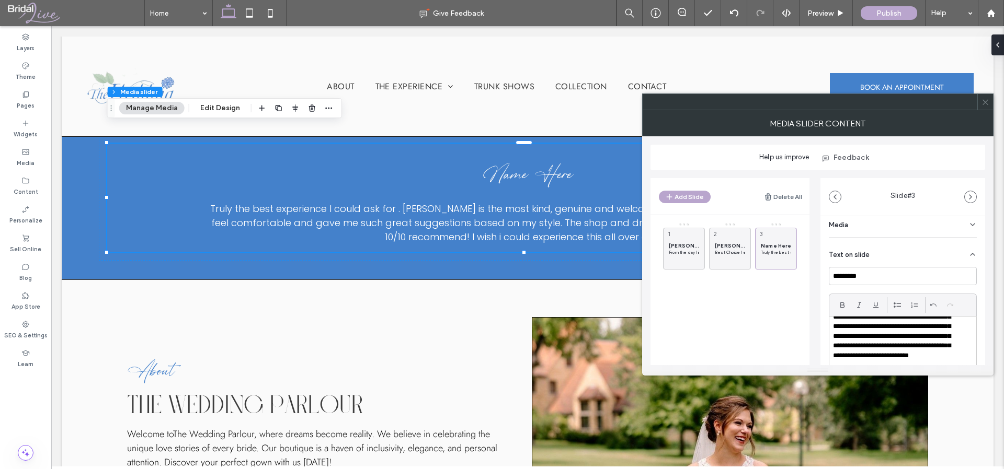
scroll to position [16, 0]
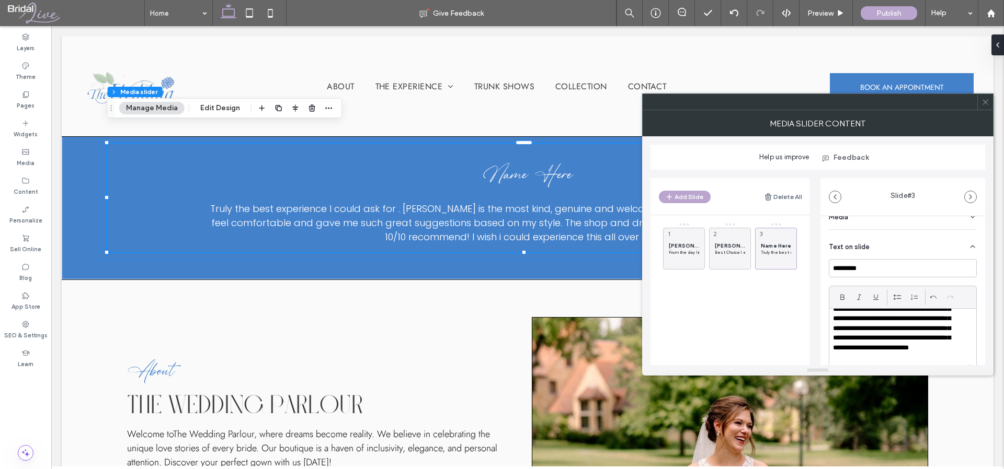
click at [867, 349] on p "**********" at bounding box center [896, 323] width 126 height 77
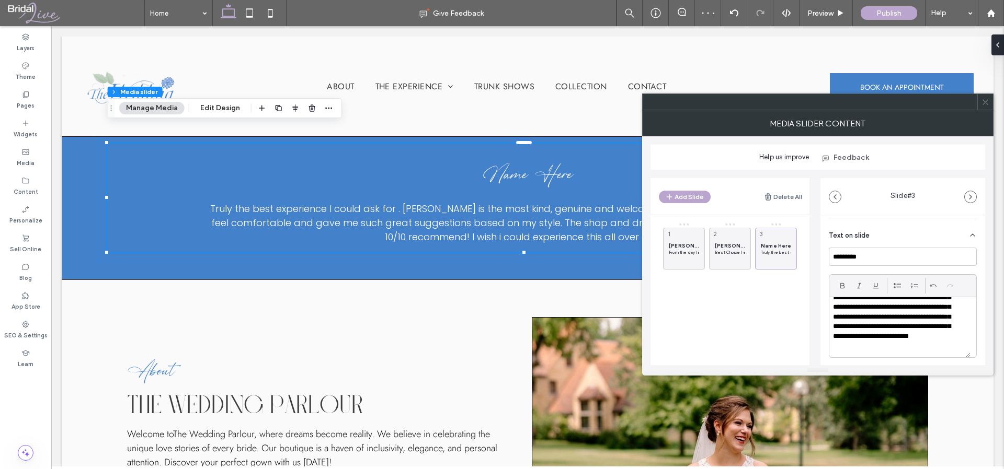
scroll to position [28, 0]
click at [952, 336] on p "**********" at bounding box center [896, 311] width 126 height 77
click at [912, 258] on input "*********" at bounding box center [902, 256] width 148 height 18
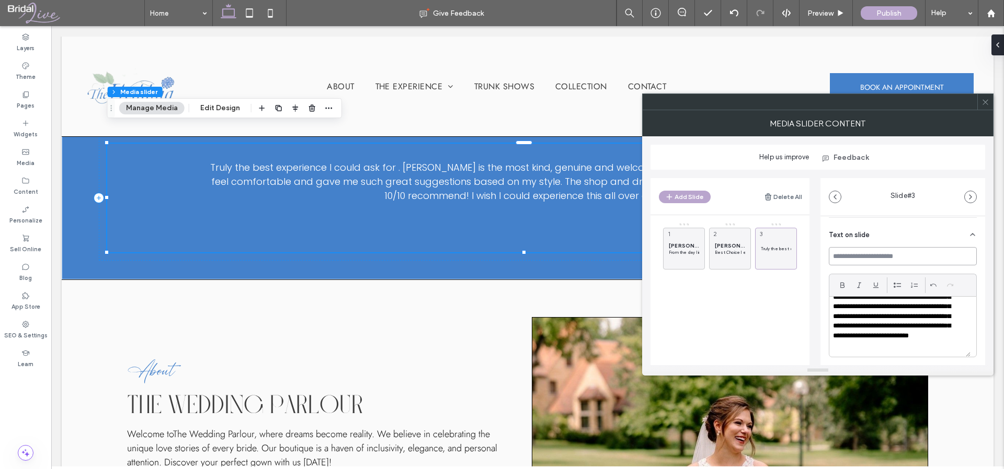
click at [875, 253] on input at bounding box center [902, 256] width 148 height 18
paste input "**********"
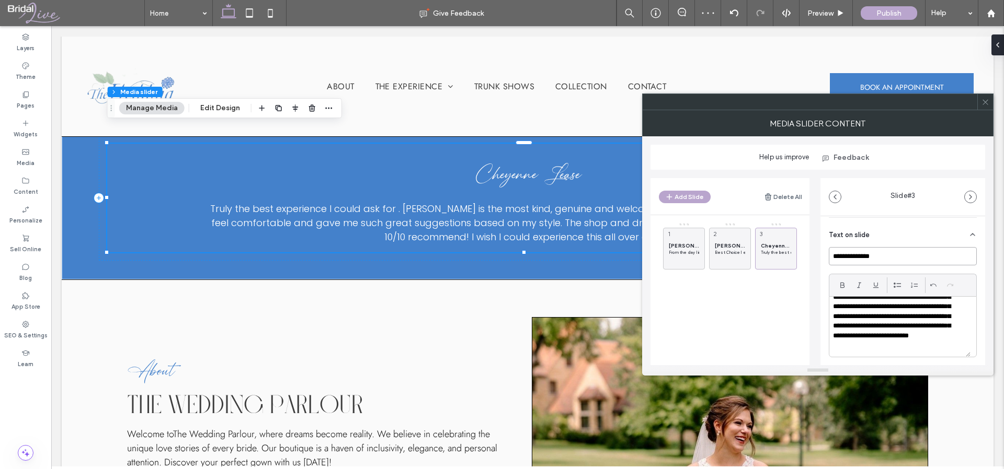
type input "**********"
click at [984, 104] on icon at bounding box center [985, 102] width 8 height 8
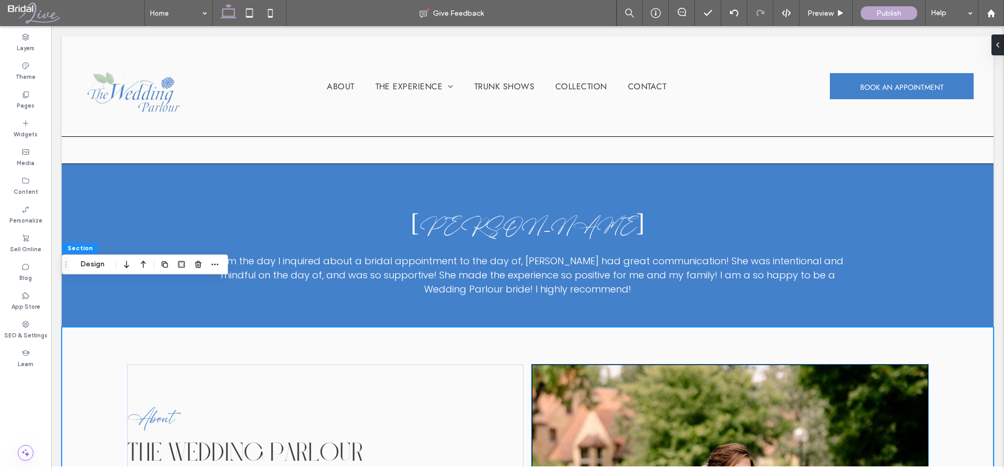
scroll to position [1596, 0]
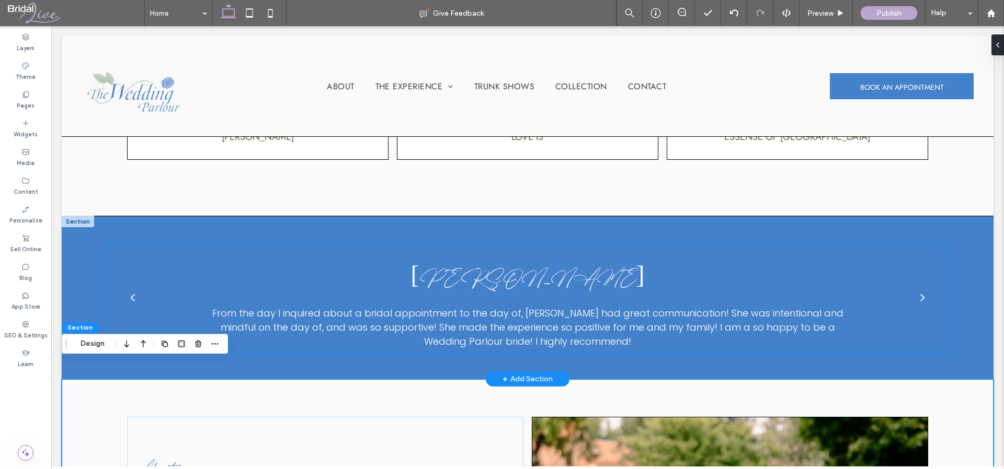
click at [920, 291] on div "next" at bounding box center [922, 297] width 5 height 13
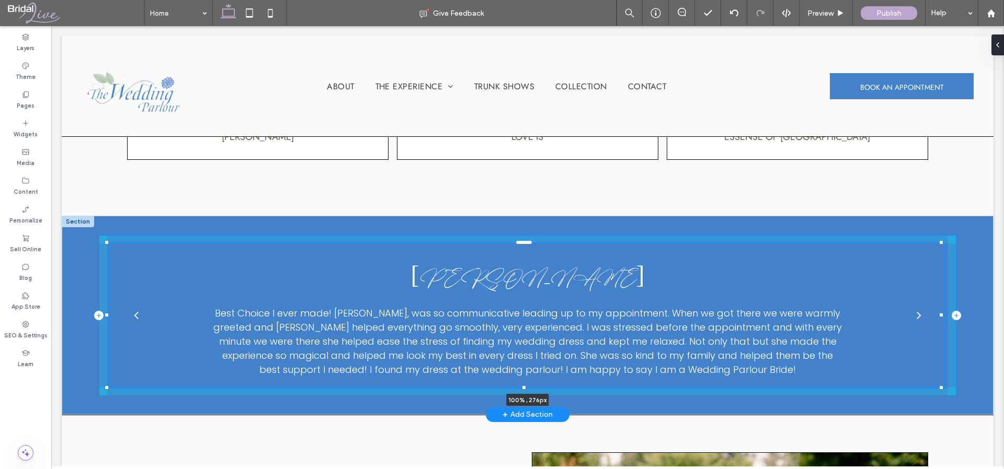
drag, startPoint x: 523, startPoint y: 333, endPoint x: 522, endPoint y: 351, distance: 17.8
click at [522, 351] on div "Cheyenne Lease Truly the best experience I could ask for . Teri is the most kin…" at bounding box center [527, 315] width 931 height 198
type input "***"
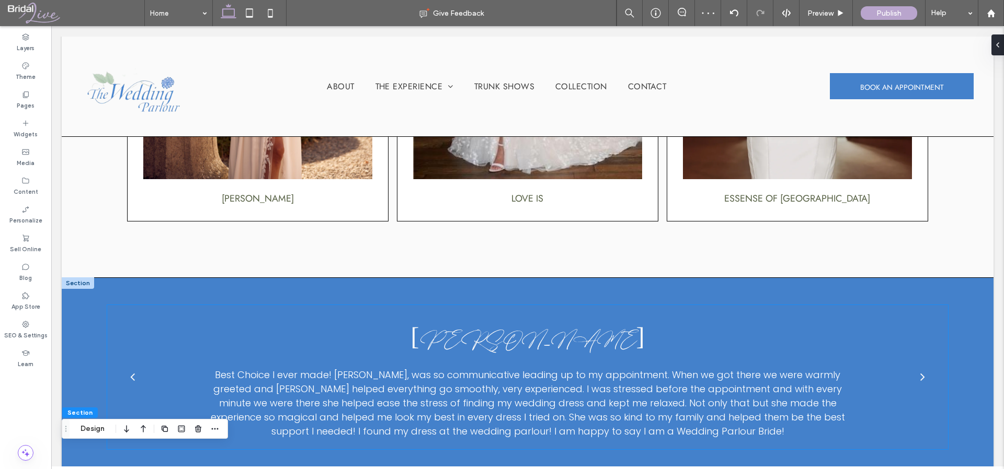
scroll to position [1585, 0]
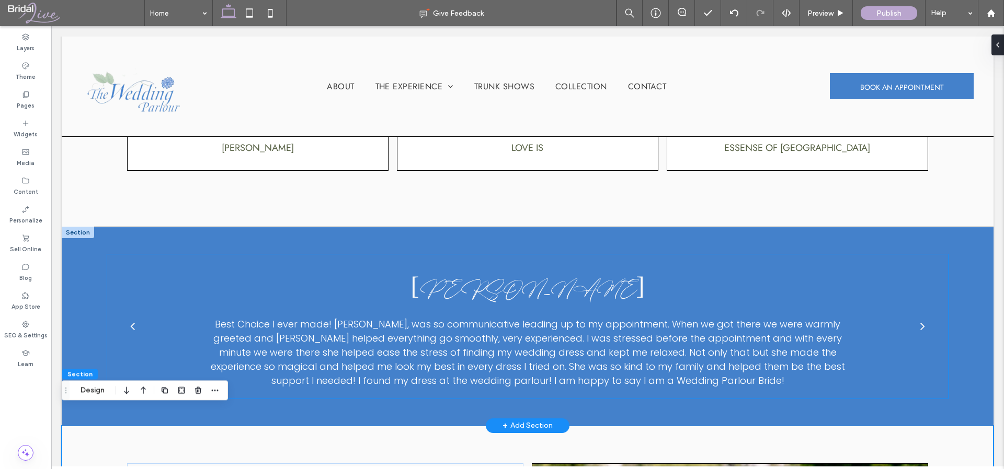
click at [920, 320] on div "next" at bounding box center [922, 326] width 5 height 13
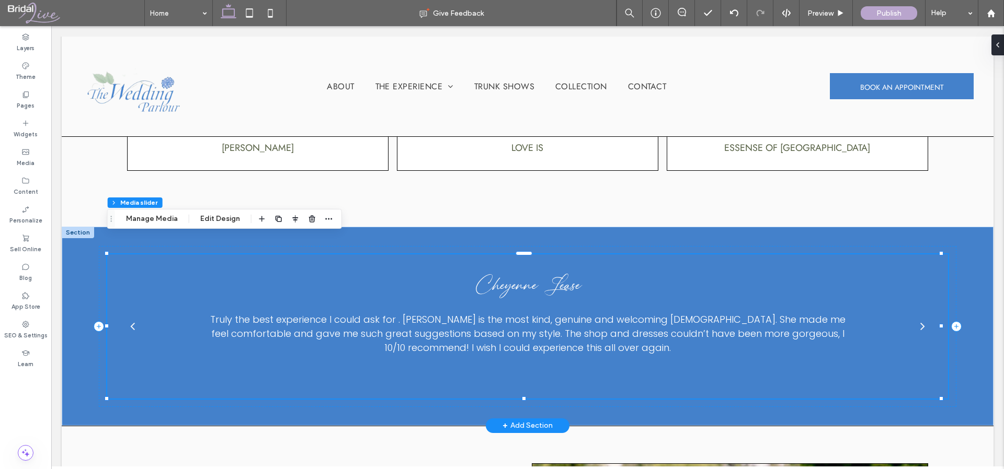
click at [920, 320] on div "next" at bounding box center [922, 326] width 5 height 13
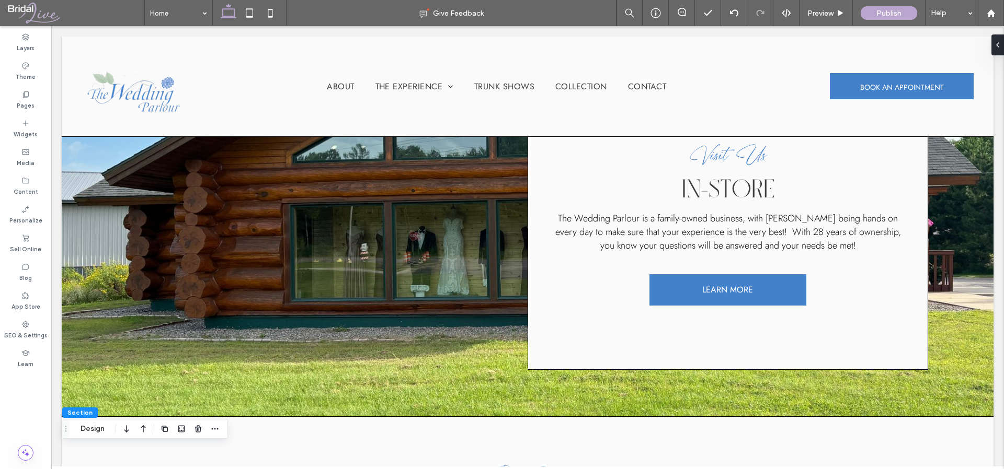
scroll to position [755, 0]
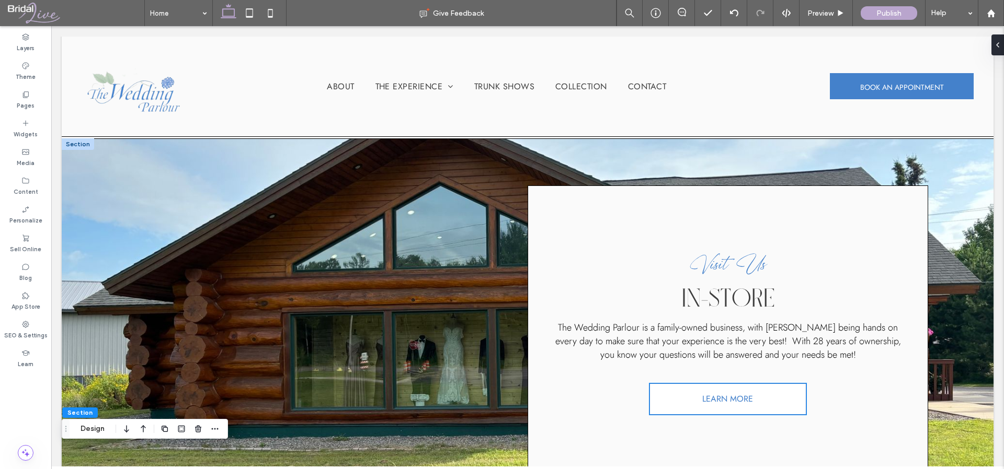
click at [759, 386] on link "LEARN MORE" at bounding box center [727, 399] width 157 height 31
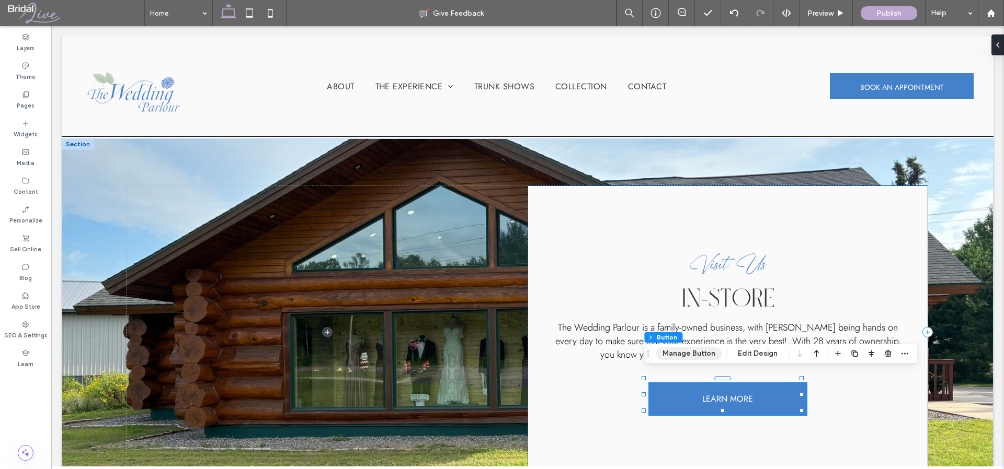
click at [693, 355] on button "Manage Button" at bounding box center [688, 354] width 66 height 13
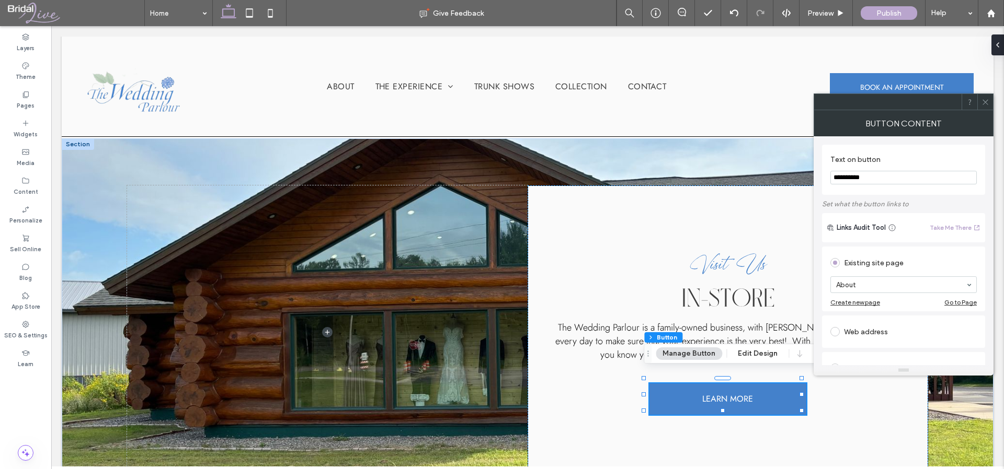
click at [906, 178] on input "**********" at bounding box center [903, 178] width 146 height 14
type input "**********"
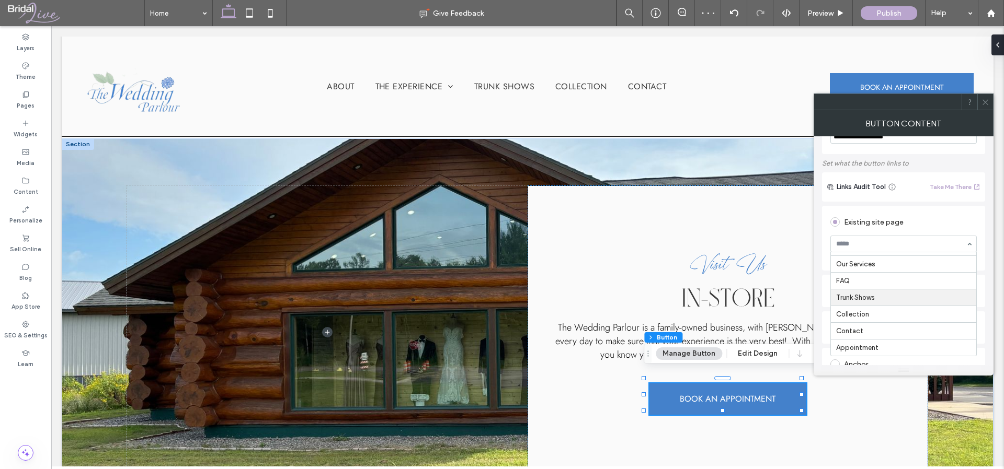
scroll to position [90, 0]
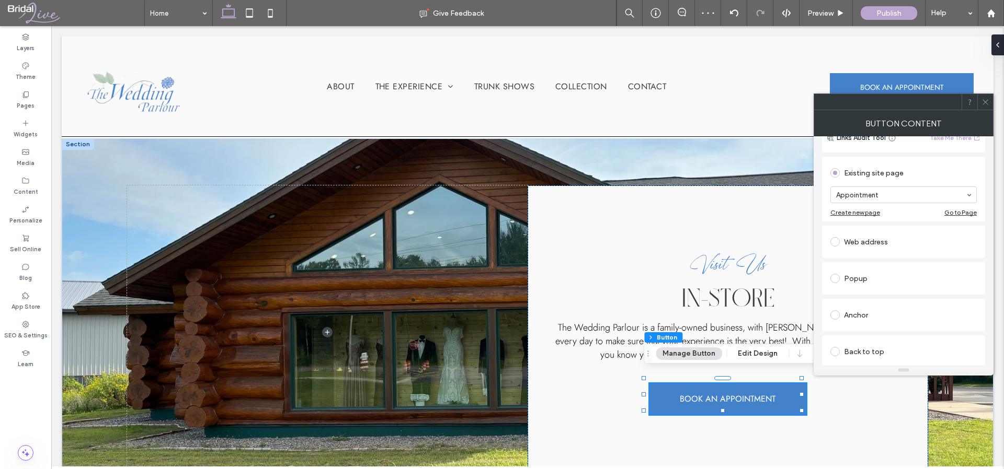
click at [987, 99] on icon at bounding box center [985, 102] width 8 height 8
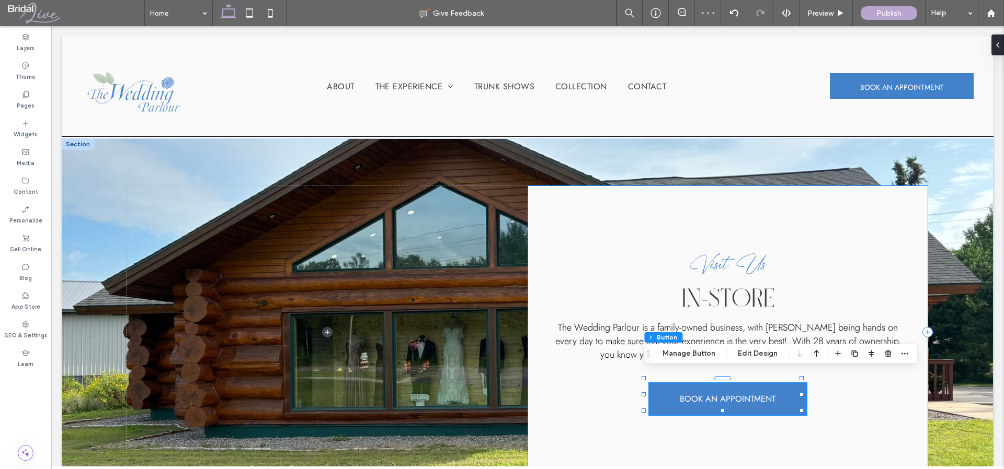
click at [844, 425] on div "Visit Us in-store The Wedding Parlour is a family-owned business, with Teri bei…" at bounding box center [727, 333] width 400 height 294
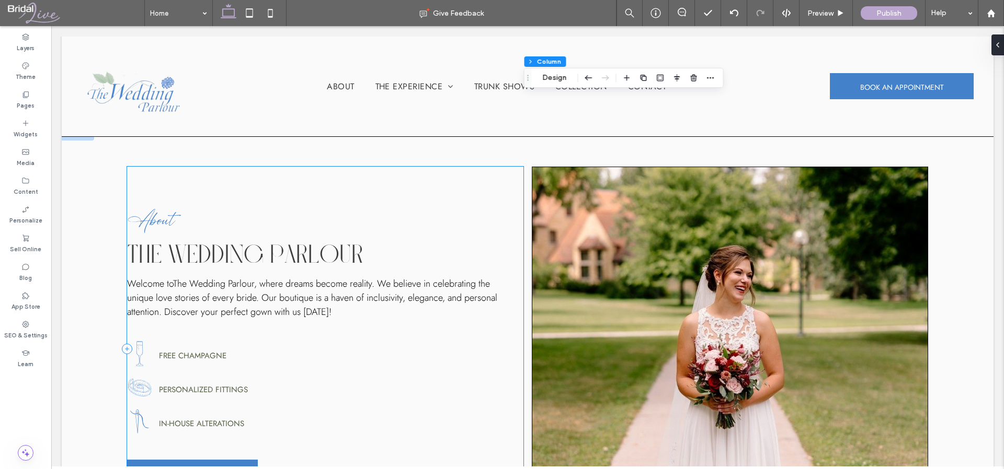
scroll to position [1898, 0]
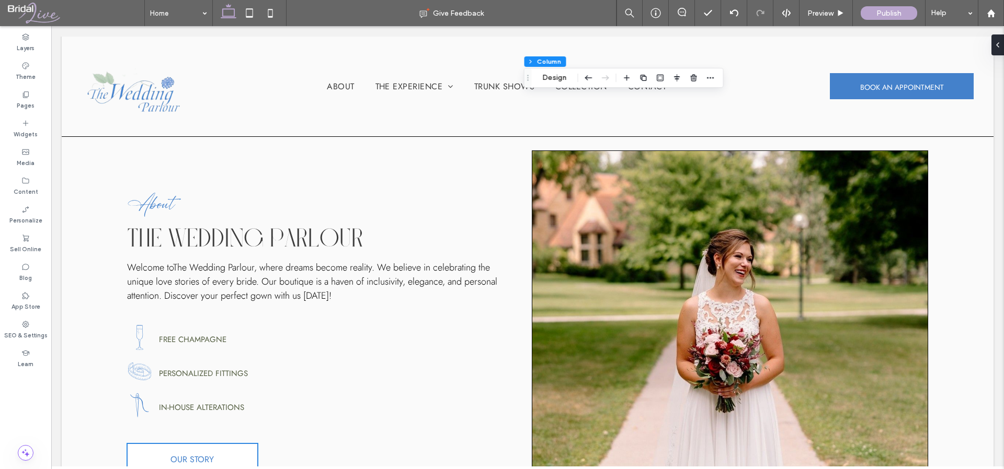
click at [225, 444] on link "OUR STORY" at bounding box center [192, 459] width 131 height 31
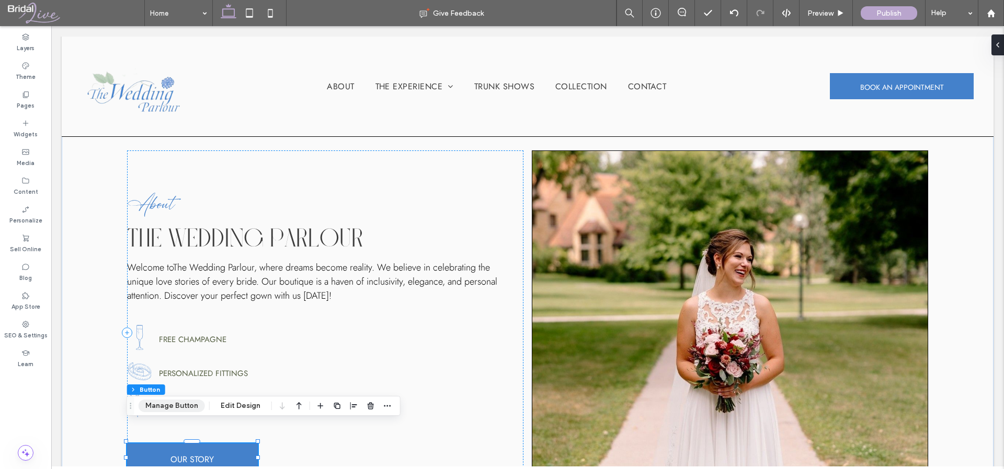
click at [186, 405] on button "Manage Button" at bounding box center [172, 406] width 66 height 13
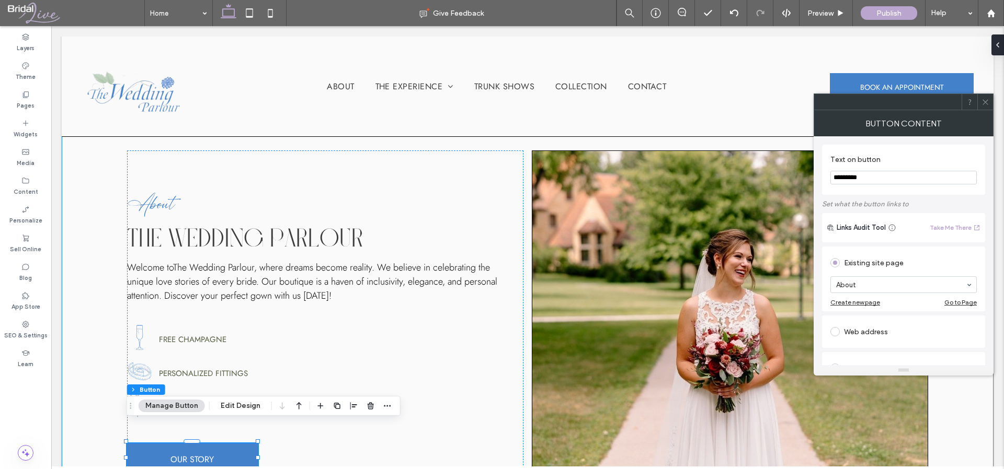
click at [520, 435] on div "About The Wedding Parlour Welcome to The Wedding Parlour , where dreams become …" at bounding box center [527, 333] width 931 height 440
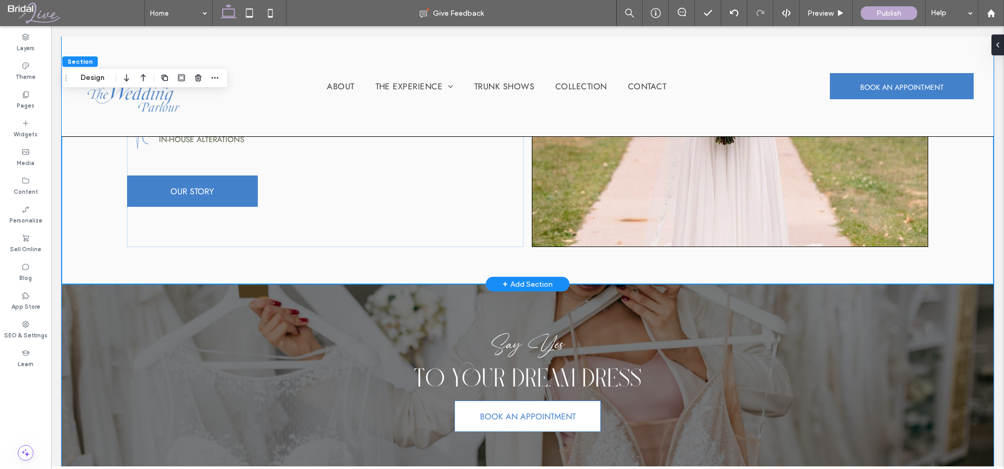
scroll to position [2155, 0]
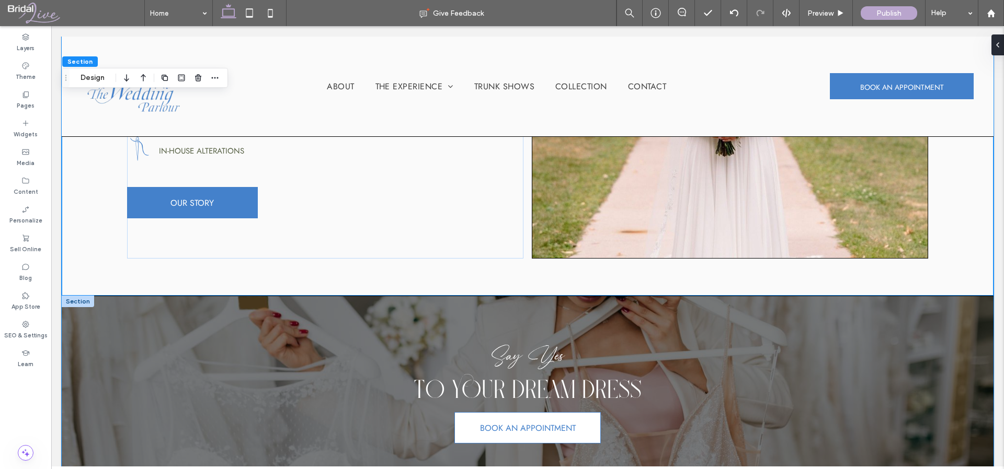
click at [94, 302] on div "Say Yes To your dream dress BOOK AN APPOINTMENT" at bounding box center [527, 393] width 931 height 194
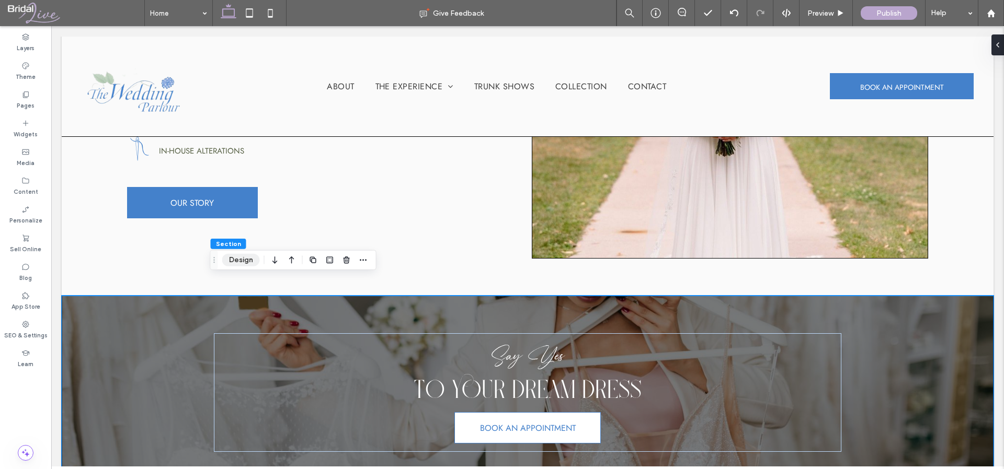
click at [233, 259] on button "Design" at bounding box center [241, 260] width 38 height 13
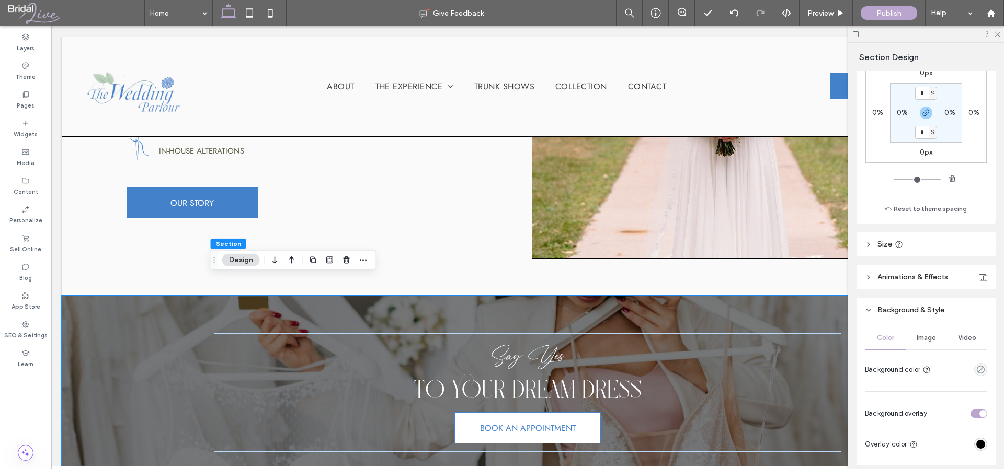
scroll to position [258, 0]
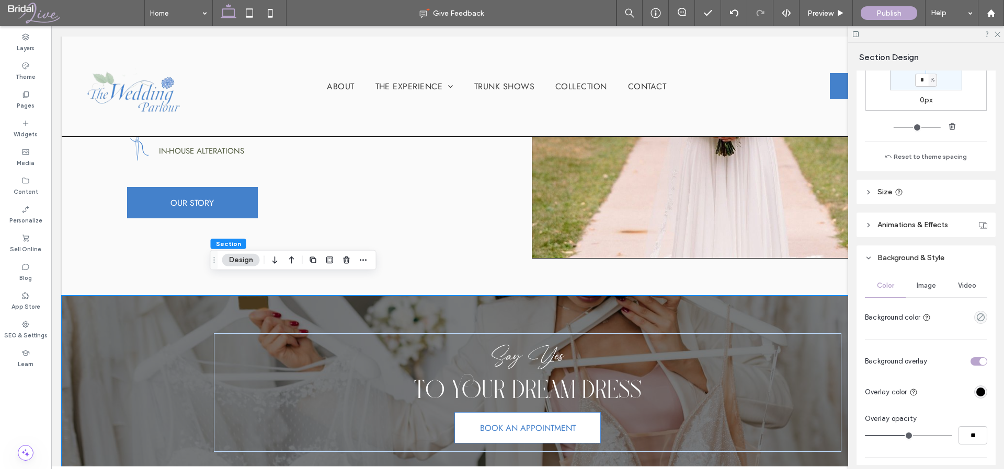
click at [929, 285] on span "Image" at bounding box center [925, 286] width 19 height 8
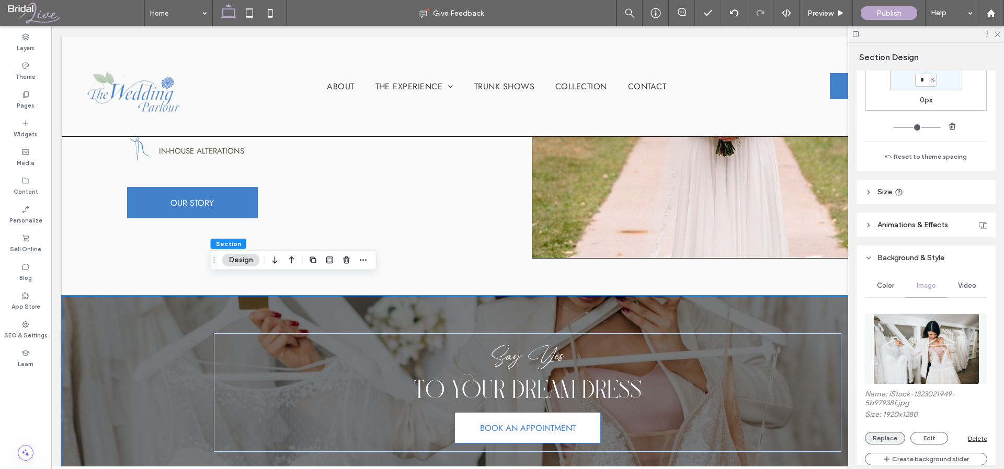
click at [877, 437] on button "Replace" at bounding box center [885, 438] width 40 height 13
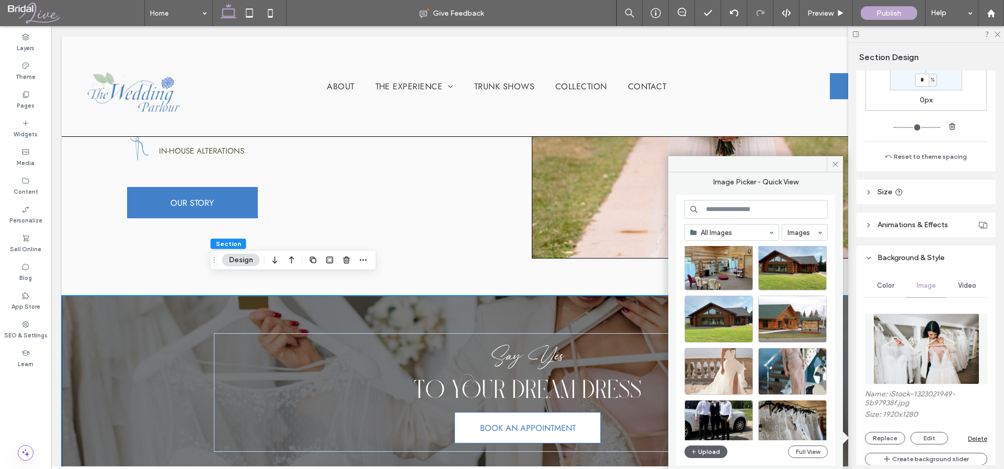
scroll to position [186, 0]
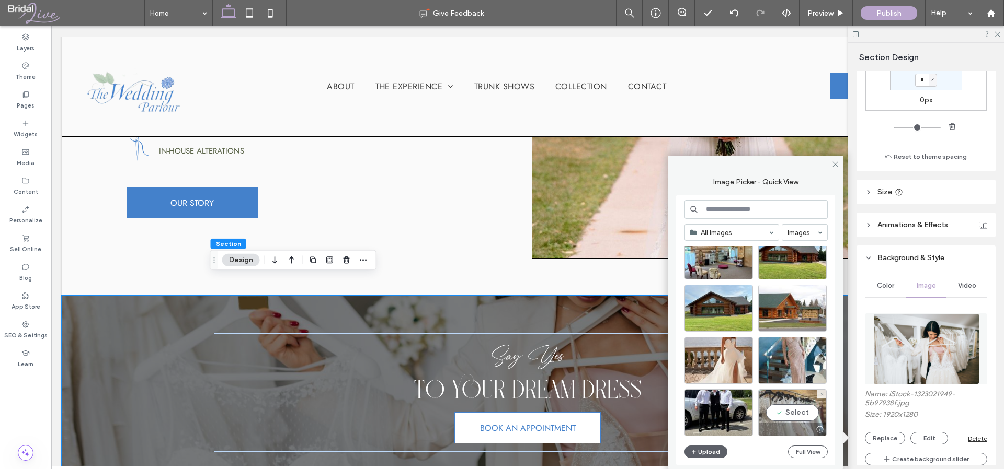
click at [796, 417] on div "Select" at bounding box center [792, 412] width 68 height 47
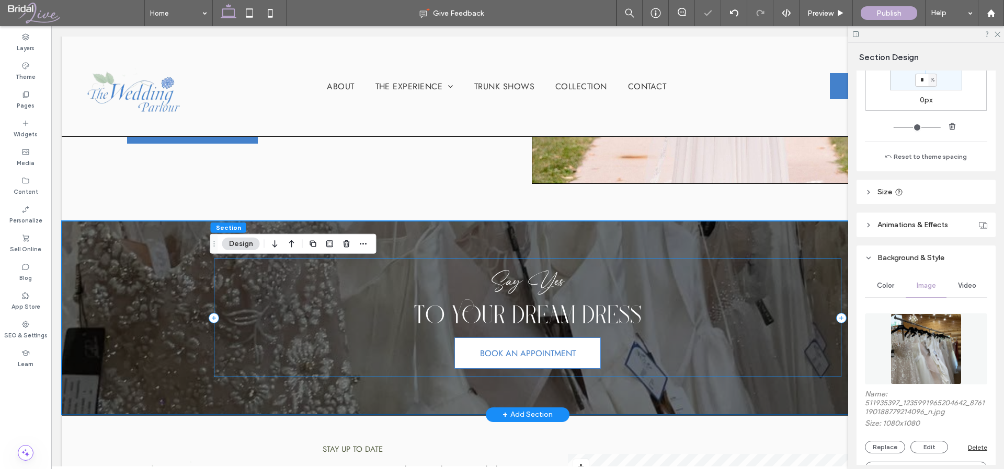
scroll to position [2232, 0]
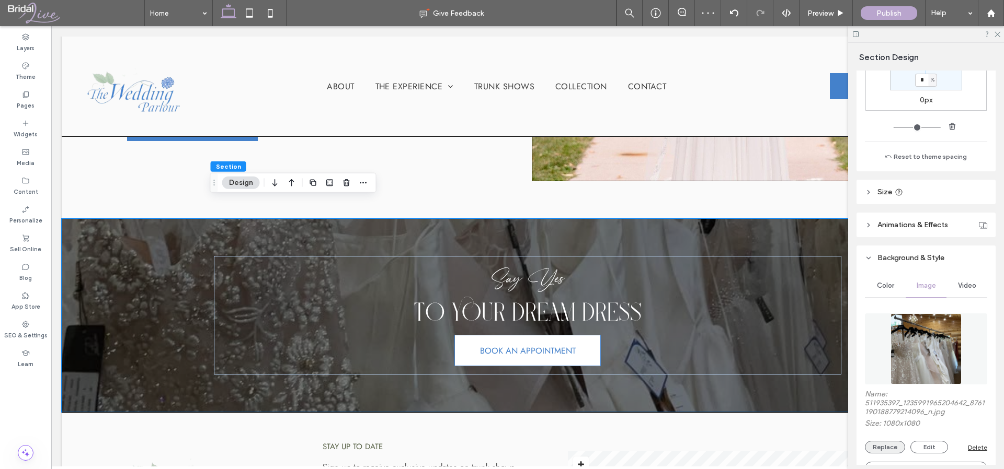
click at [892, 449] on button "Replace" at bounding box center [885, 447] width 40 height 13
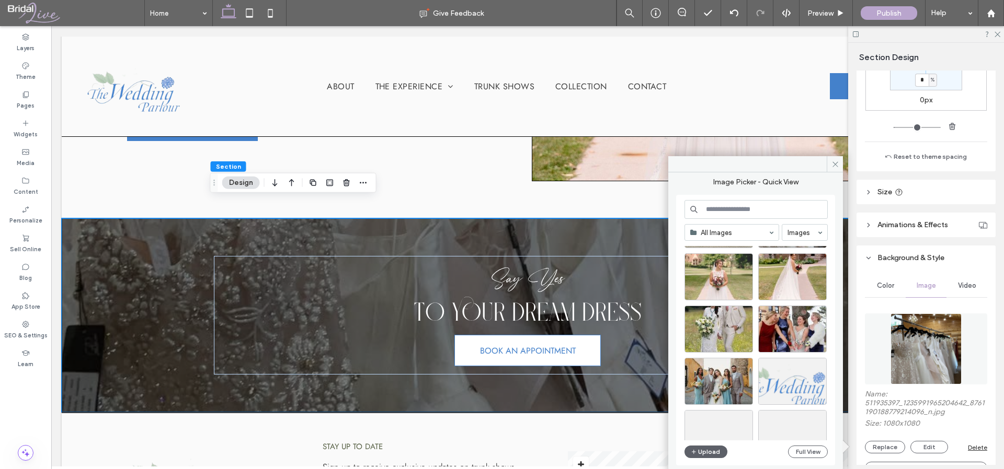
scroll to position [362, 0]
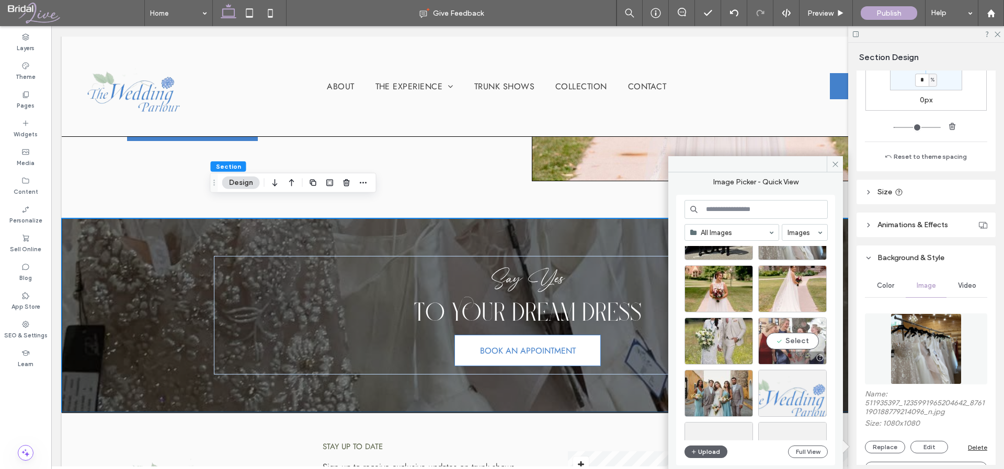
click at [782, 344] on div "Select" at bounding box center [792, 341] width 68 height 47
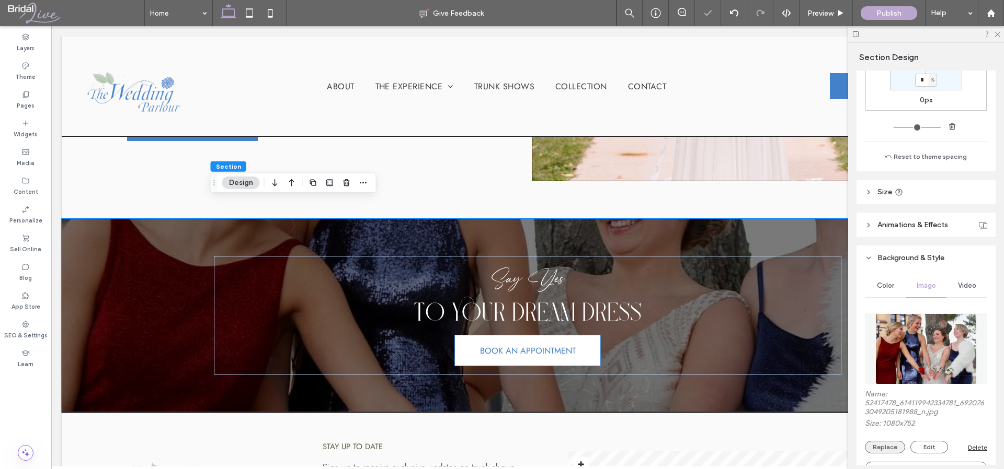
click at [877, 443] on button "Replace" at bounding box center [885, 447] width 40 height 13
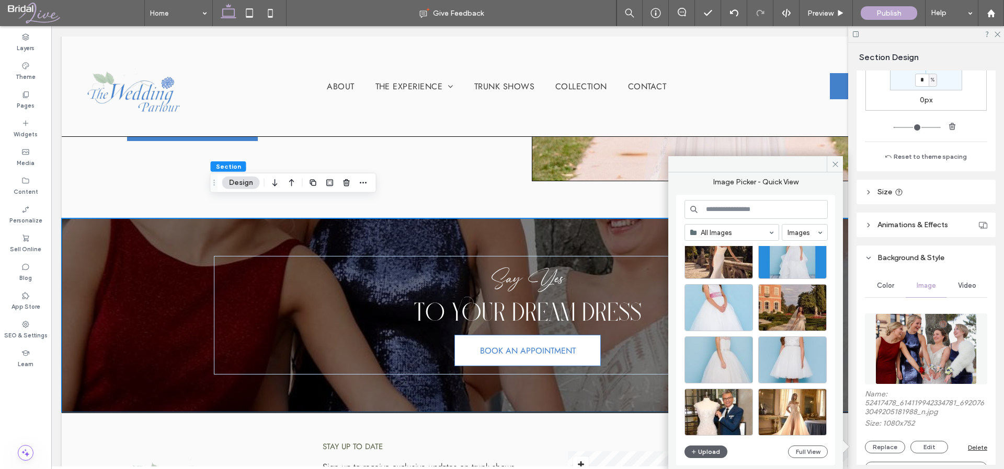
scroll to position [1076, 0]
click at [790, 309] on div "Select" at bounding box center [792, 307] width 68 height 47
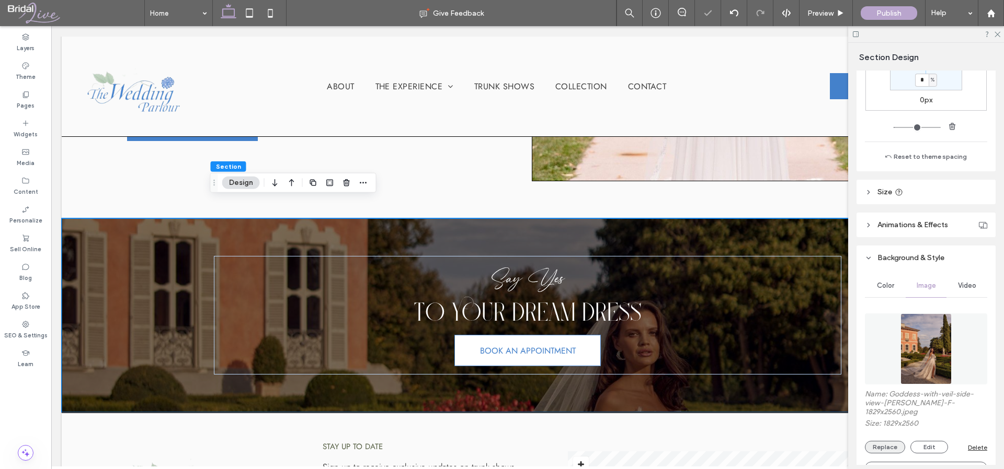
click at [895, 441] on button "Replace" at bounding box center [885, 447] width 40 height 13
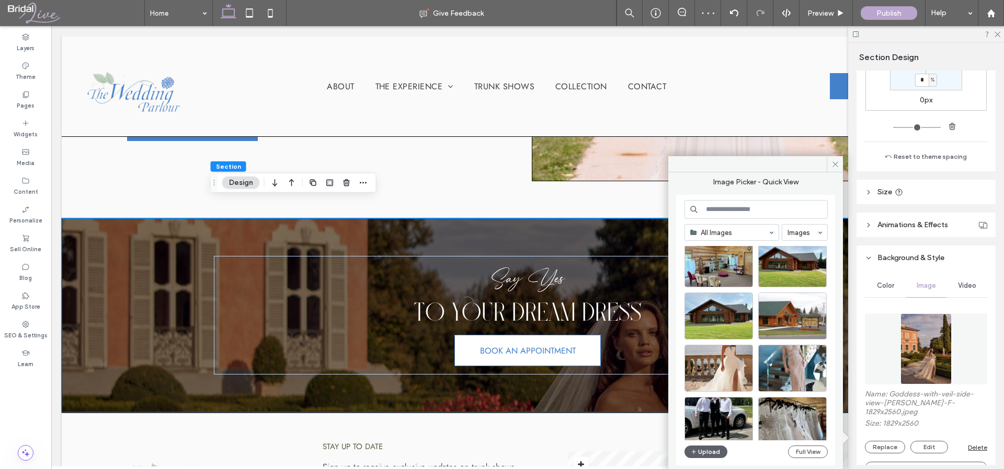
scroll to position [167, 0]
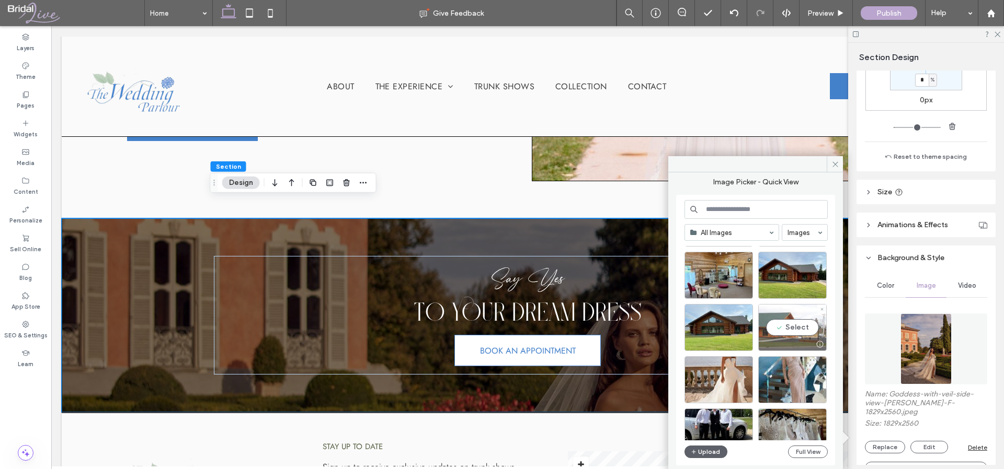
click at [810, 330] on div "Select" at bounding box center [792, 327] width 68 height 47
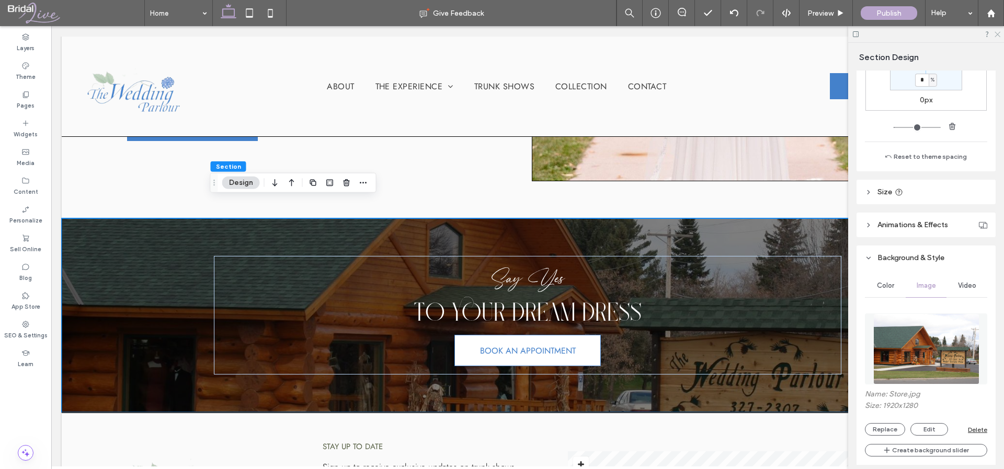
click at [999, 37] on icon at bounding box center [996, 33] width 7 height 7
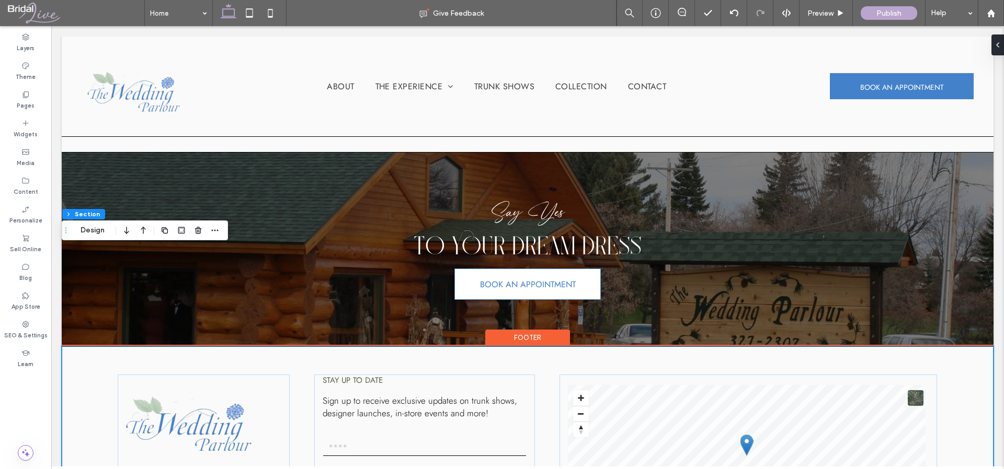
scroll to position [2196, 0]
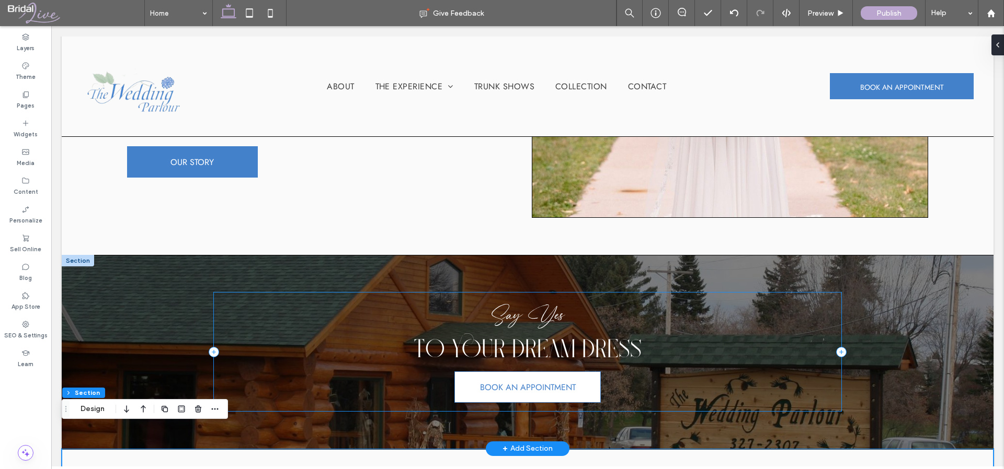
click at [257, 293] on div "Say Yes To your dream dress BOOK AN APPOINTMENT" at bounding box center [527, 352] width 627 height 119
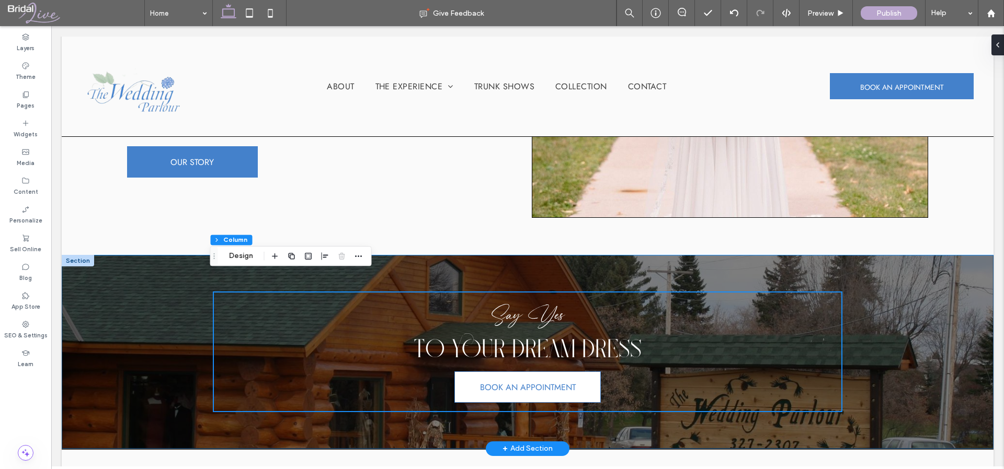
click at [136, 255] on div "Say Yes To your dream dress BOOK AN APPOINTMENT" at bounding box center [527, 352] width 931 height 194
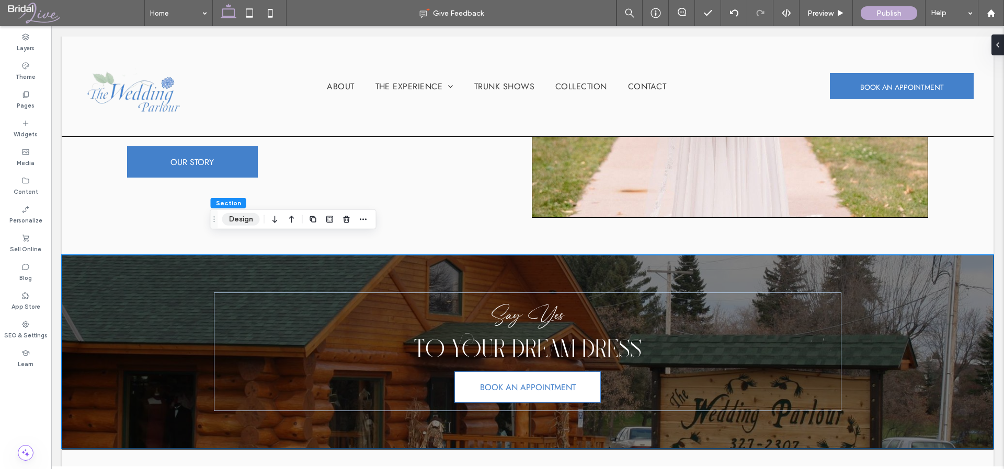
click at [233, 218] on button "Design" at bounding box center [241, 219] width 38 height 13
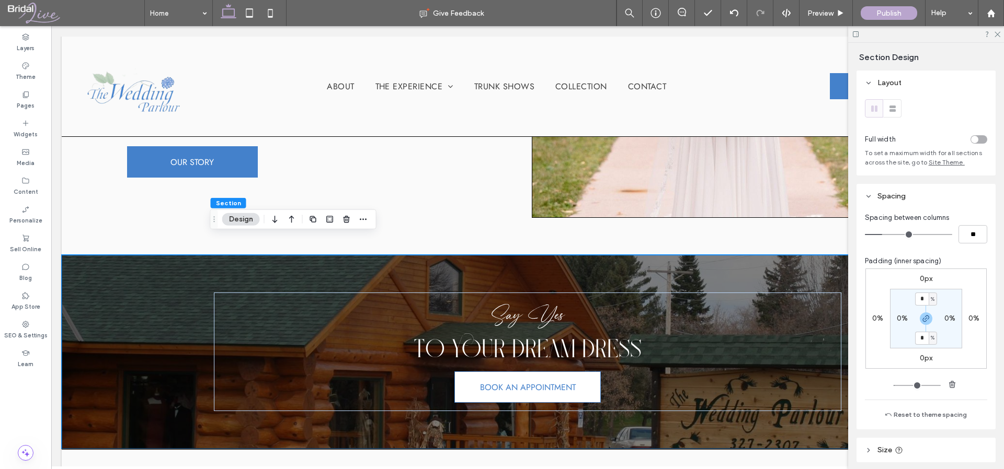
scroll to position [189, 0]
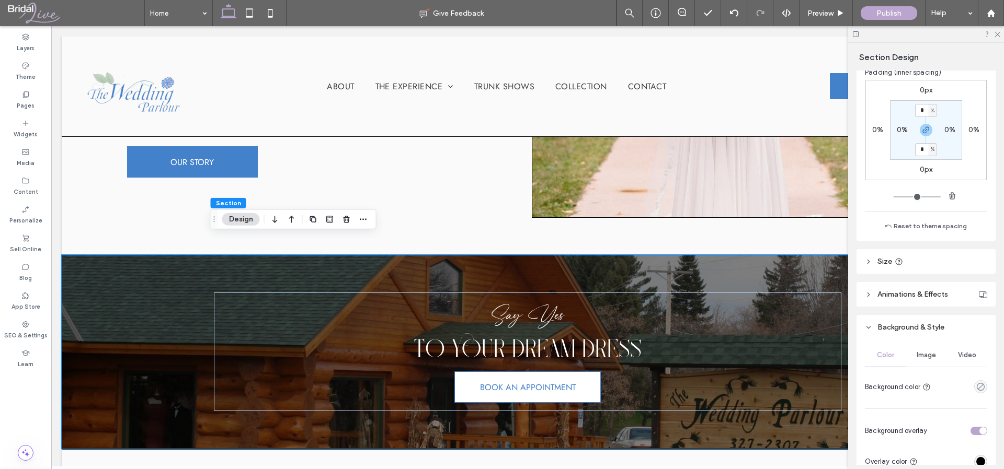
click at [923, 356] on span "Image" at bounding box center [925, 355] width 19 height 8
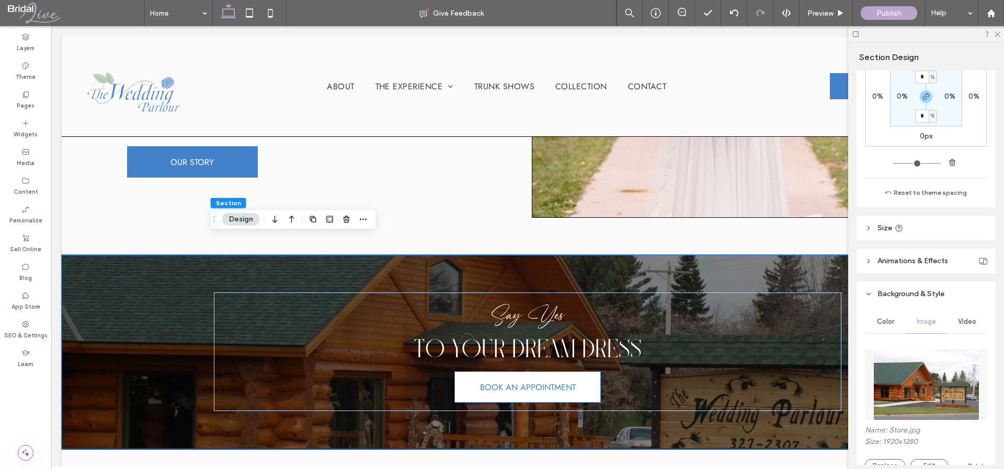
scroll to position [284, 0]
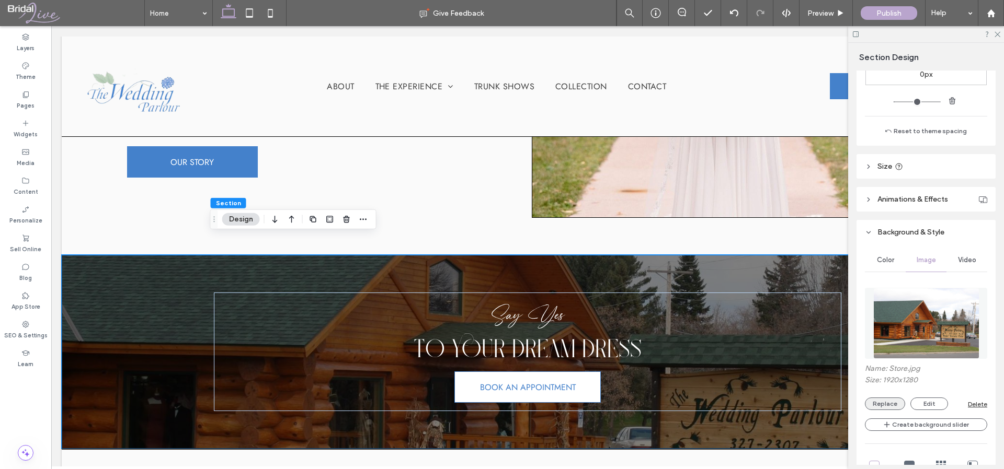
click at [888, 408] on button "Replace" at bounding box center [885, 404] width 40 height 13
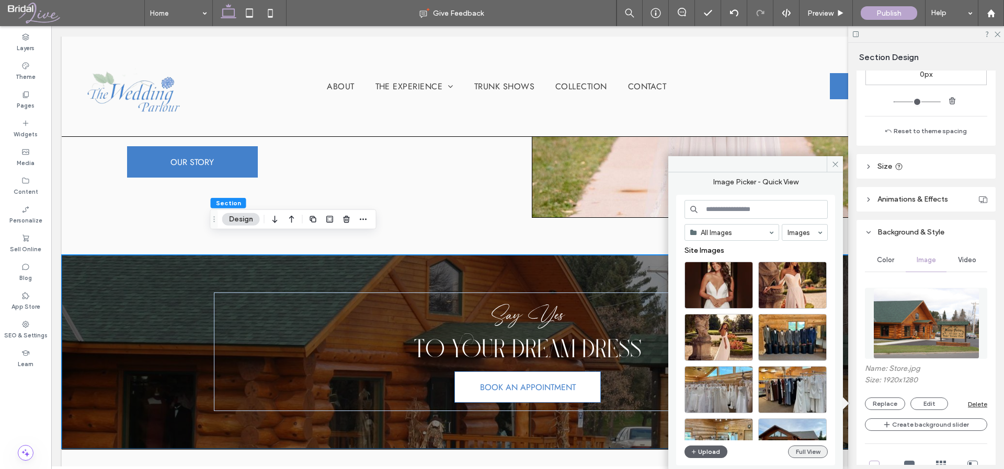
click at [821, 453] on button "Full View" at bounding box center [808, 452] width 40 height 13
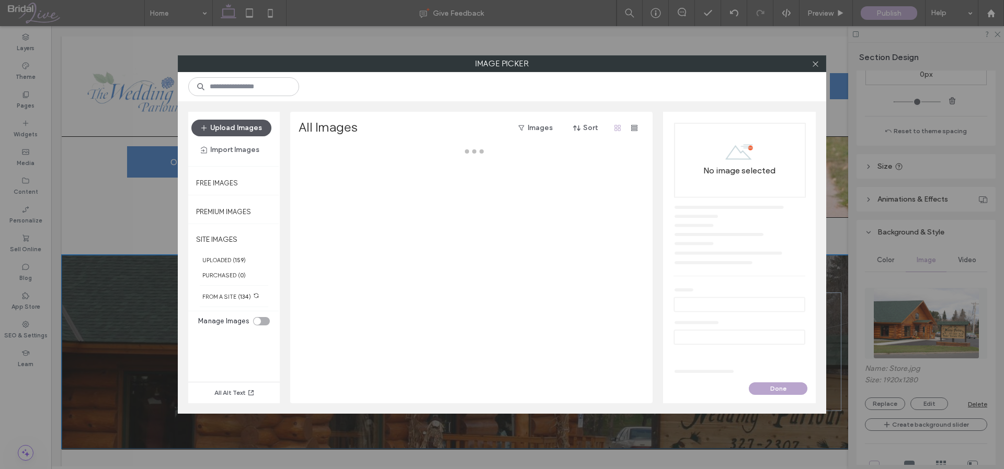
click at [236, 129] on button "Upload Images" at bounding box center [231, 128] width 80 height 17
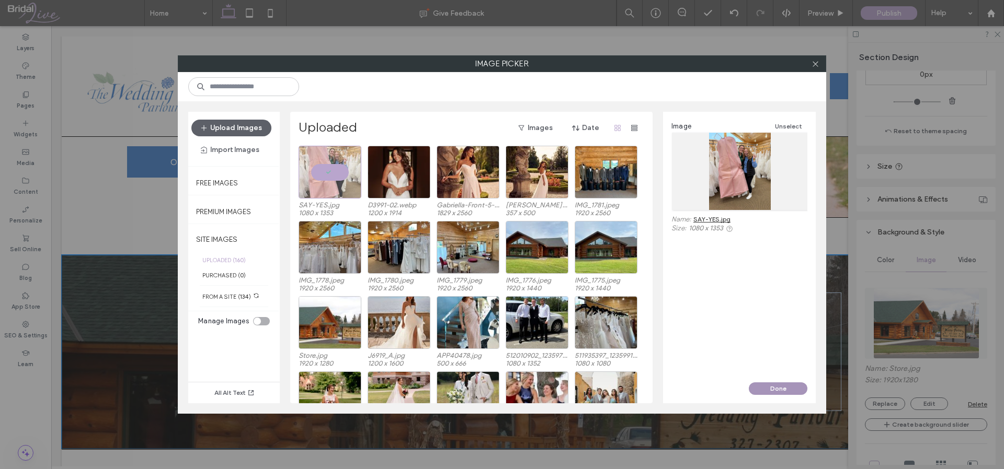
click at [777, 391] on button "Done" at bounding box center [777, 389] width 59 height 13
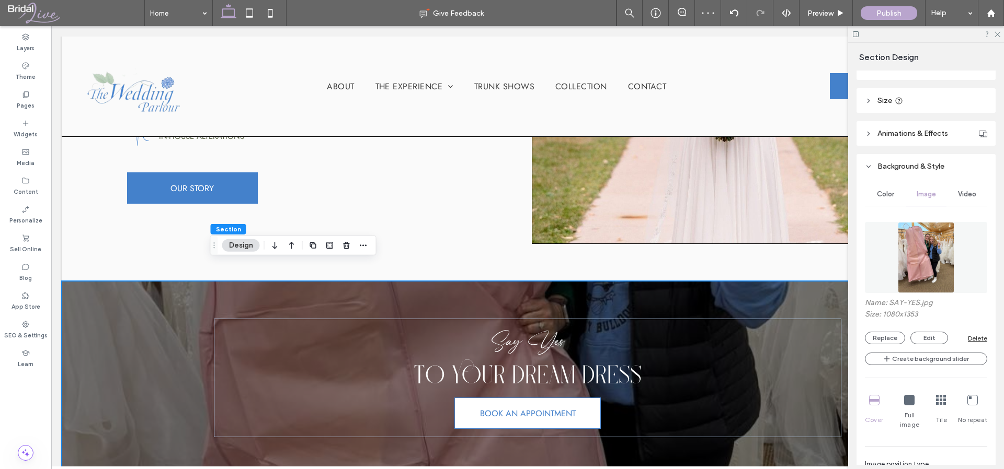
scroll to position [355, 0]
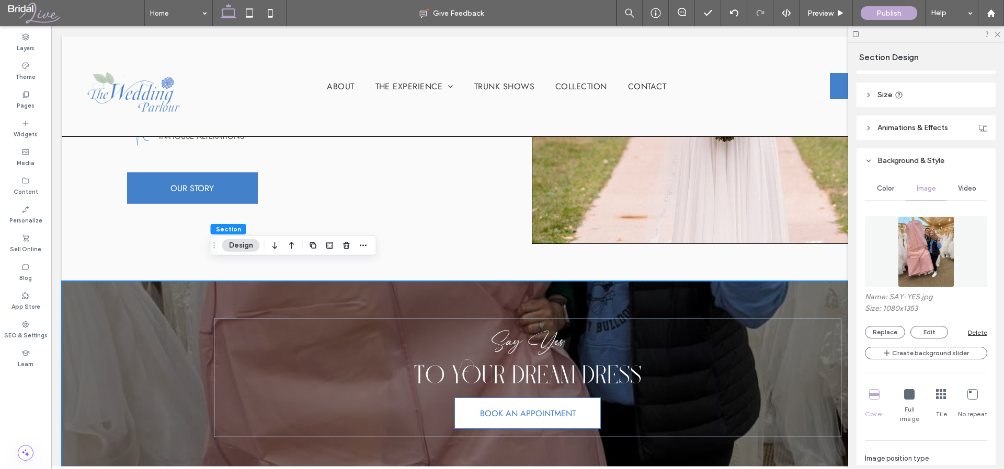
click at [305, 282] on div "Say Yes To your dream dress BOOK AN APPOINTMENT" at bounding box center [527, 378] width 627 height 193
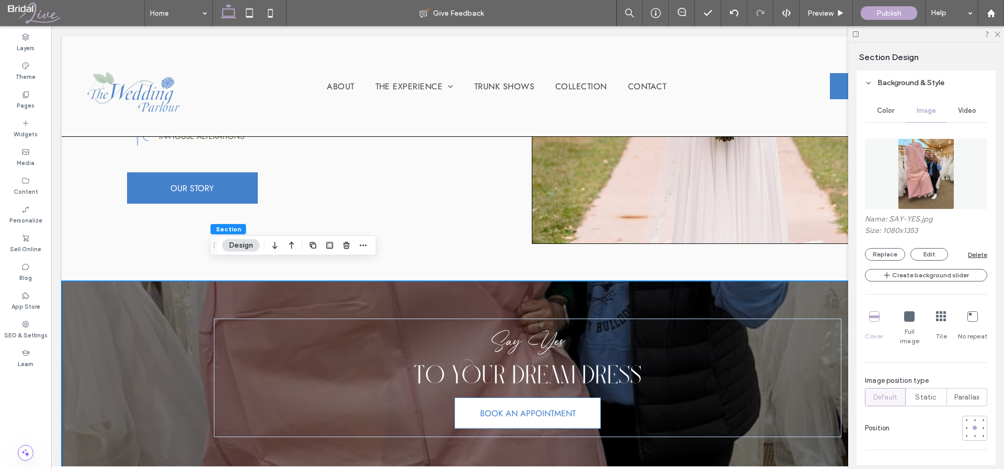
scroll to position [440, 0]
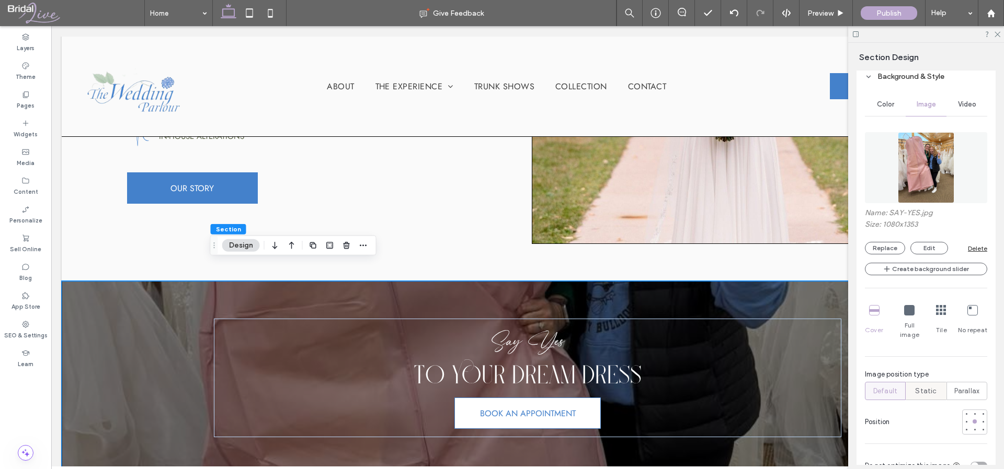
click at [928, 386] on span "Static" at bounding box center [925, 391] width 21 height 10
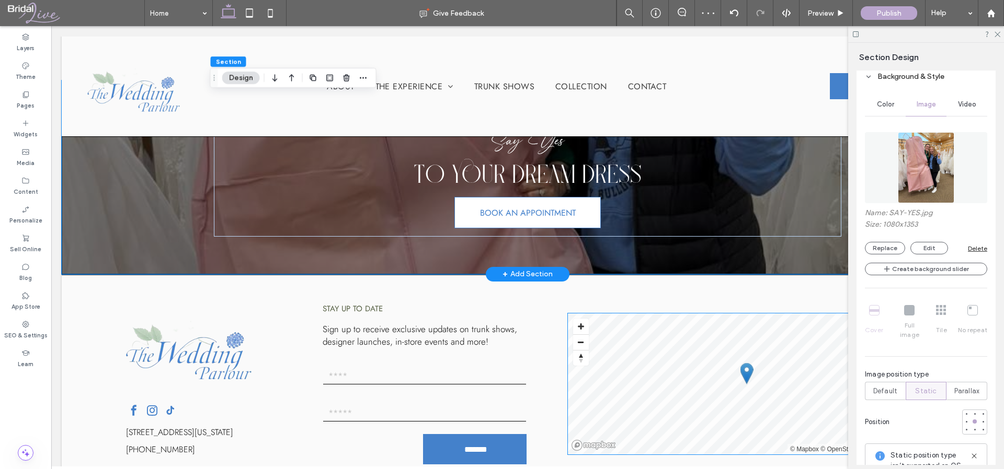
scroll to position [2323, 0]
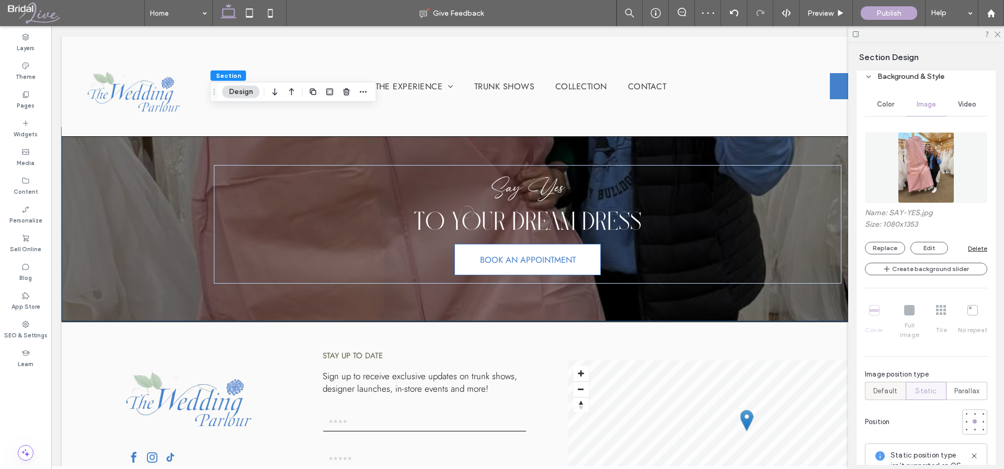
click at [888, 386] on span "Default" at bounding box center [885, 391] width 24 height 10
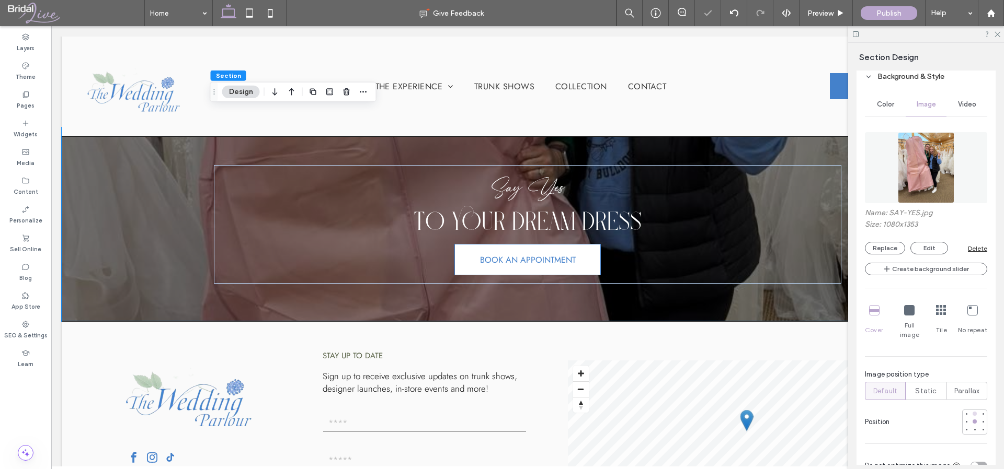
click at [972, 412] on div at bounding box center [974, 414] width 4 height 4
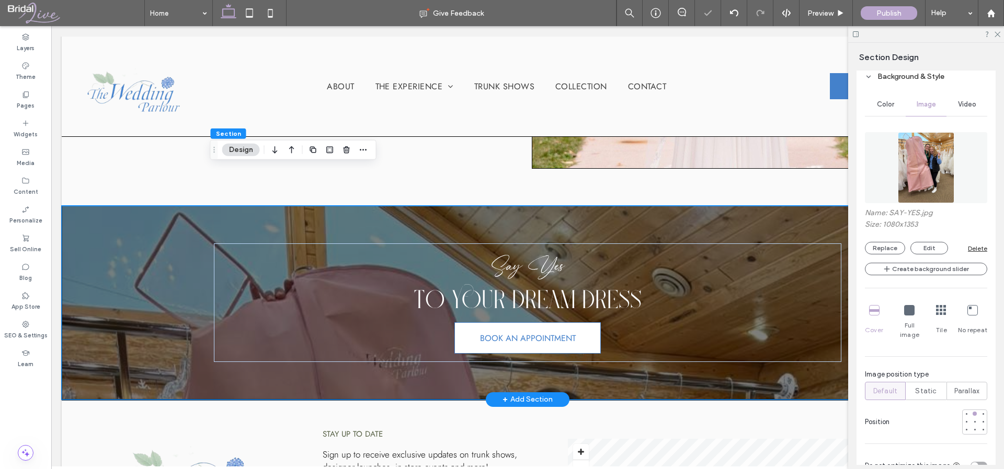
scroll to position [2244, 0]
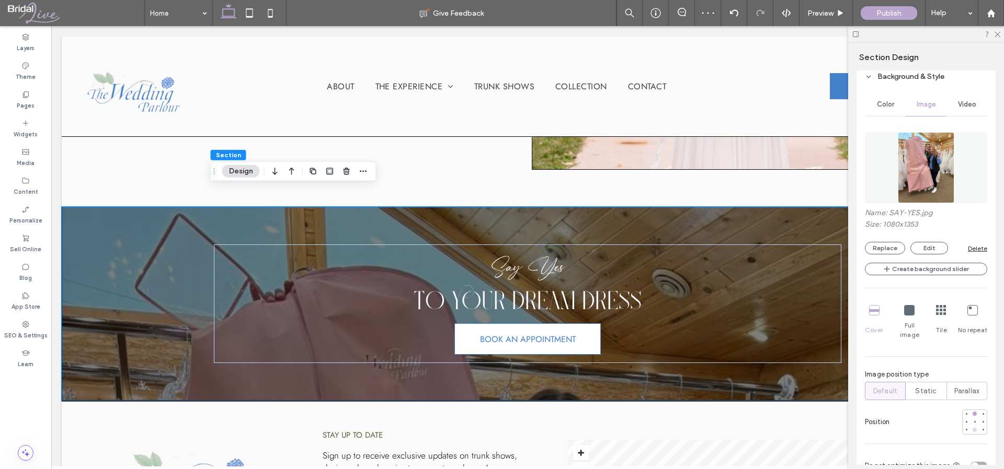
click at [972, 428] on div at bounding box center [974, 430] width 4 height 4
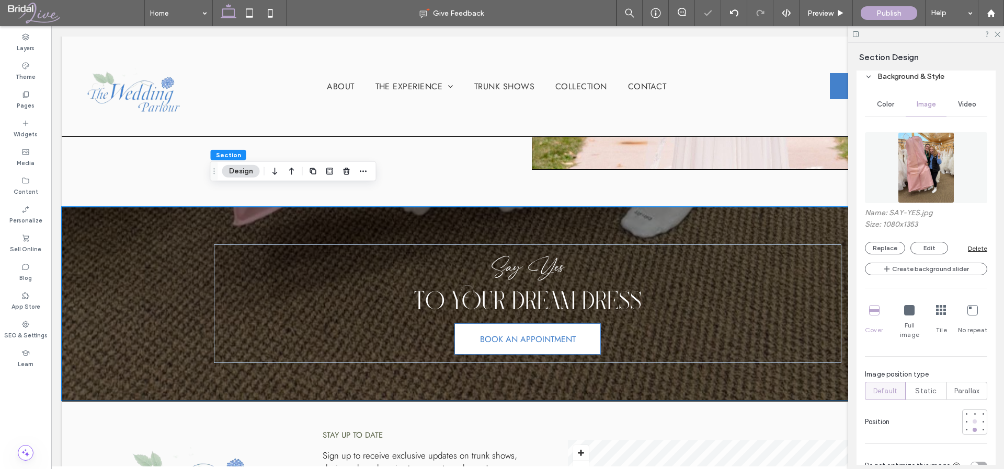
click at [972, 420] on div at bounding box center [974, 422] width 4 height 4
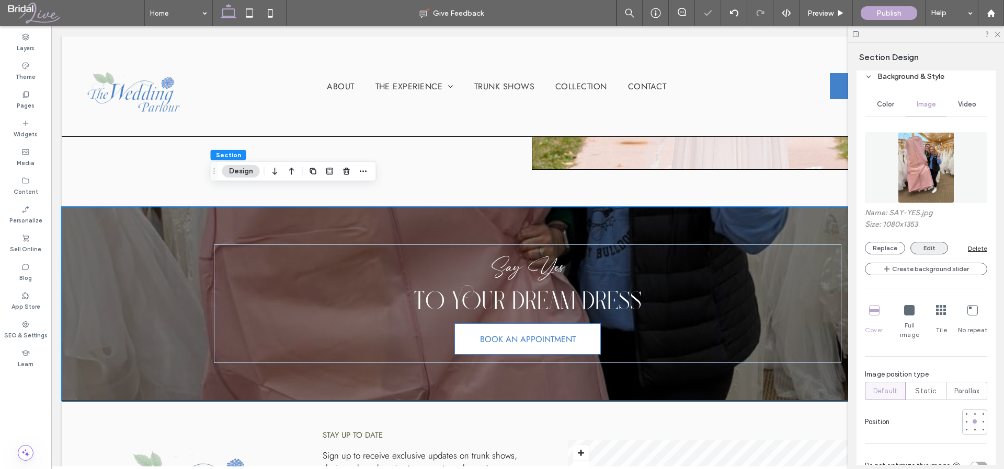
click at [927, 250] on button "Edit" at bounding box center [929, 248] width 38 height 13
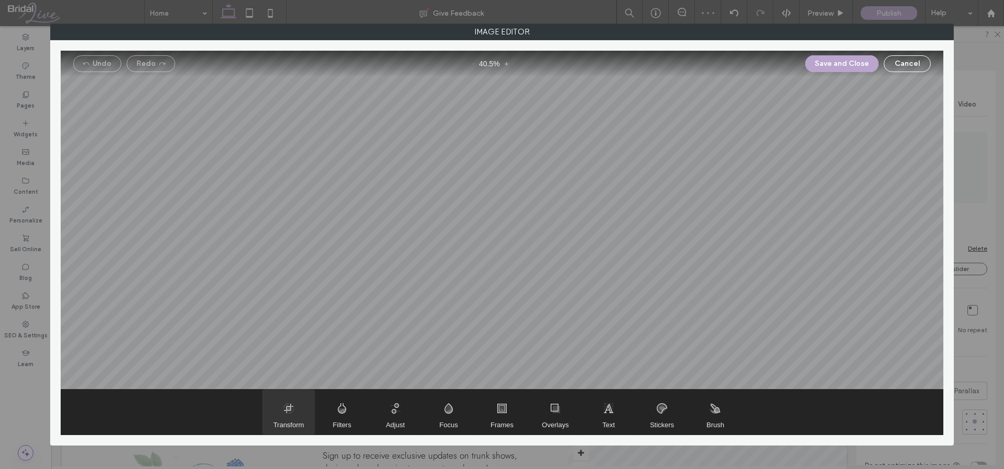
click at [302, 405] on span "Transform" at bounding box center [288, 412] width 52 height 45
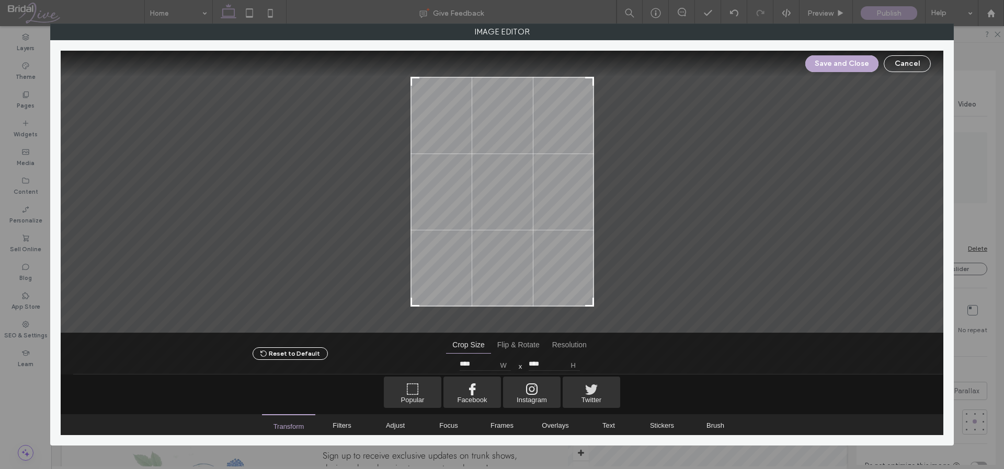
type input "****"
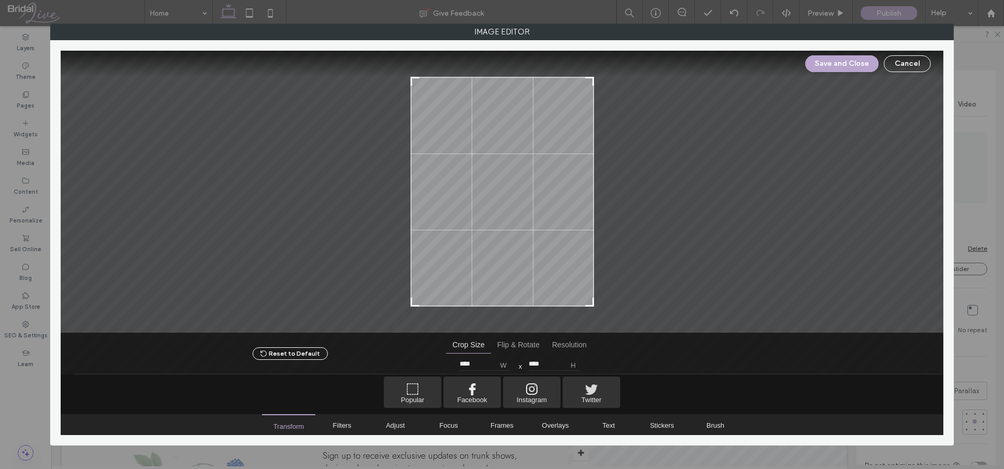
type input "****"
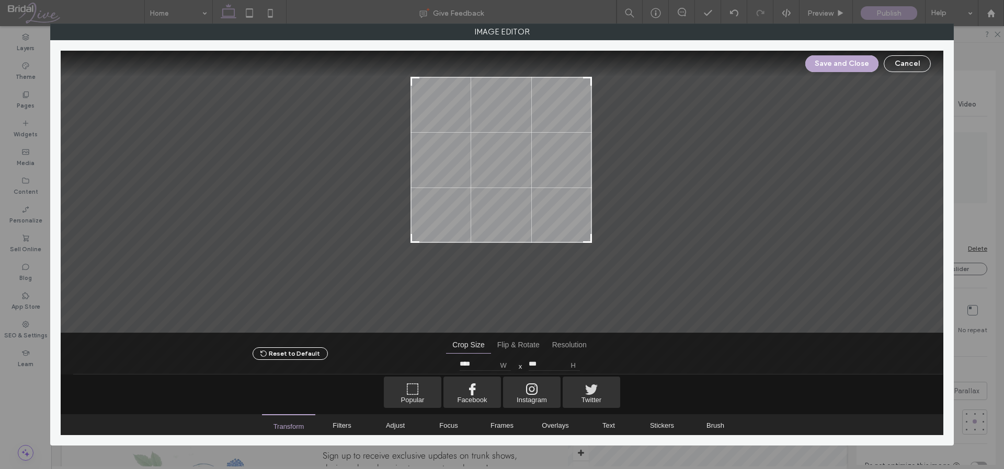
type input "***"
type input "****"
type input "***"
type input "****"
type input "***"
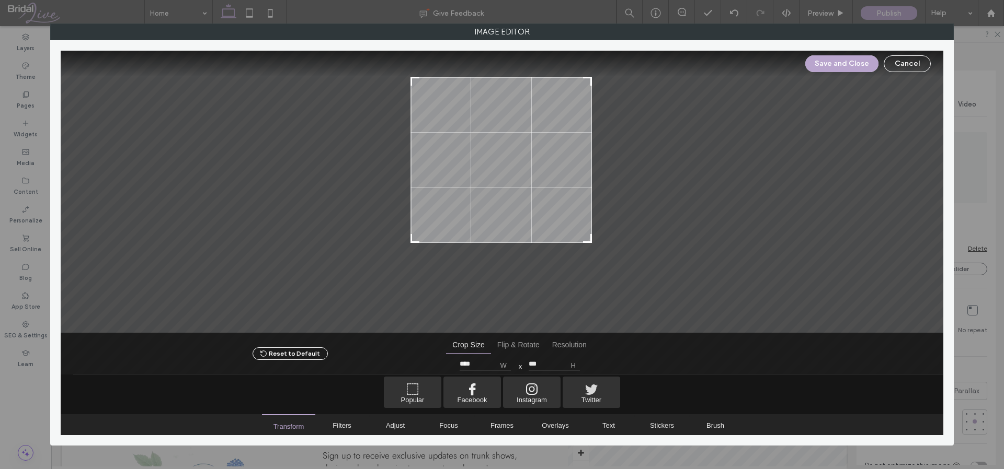
type input "****"
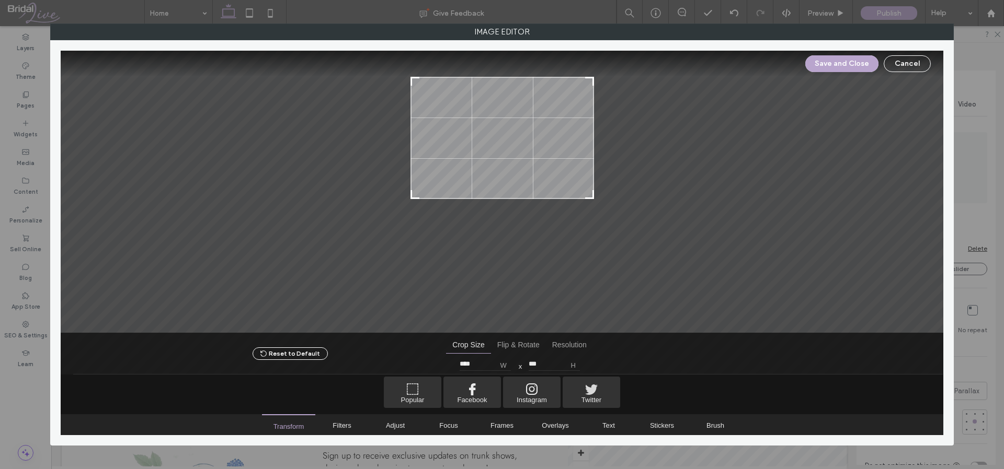
drag, startPoint x: 590, startPoint y: 305, endPoint x: 597, endPoint y: 197, distance: 107.9
click at [597, 197] on div at bounding box center [502, 192] width 882 height 282
click at [592, 77] on div at bounding box center [589, 82] width 13 height 13
drag, startPoint x: 591, startPoint y: 78, endPoint x: 598, endPoint y: 100, distance: 23.1
click at [598, 100] on div at bounding box center [502, 192] width 882 height 282
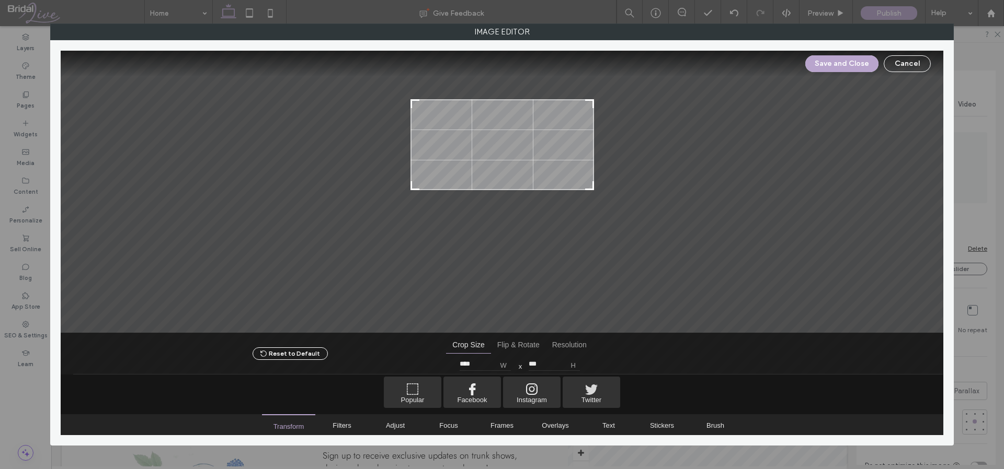
type input "***"
drag, startPoint x: 591, startPoint y: 197, endPoint x: 592, endPoint y: 186, distance: 11.5
click at [592, 186] on div at bounding box center [589, 183] width 13 height 13
click at [856, 66] on button "Save and Close" at bounding box center [841, 63] width 73 height 17
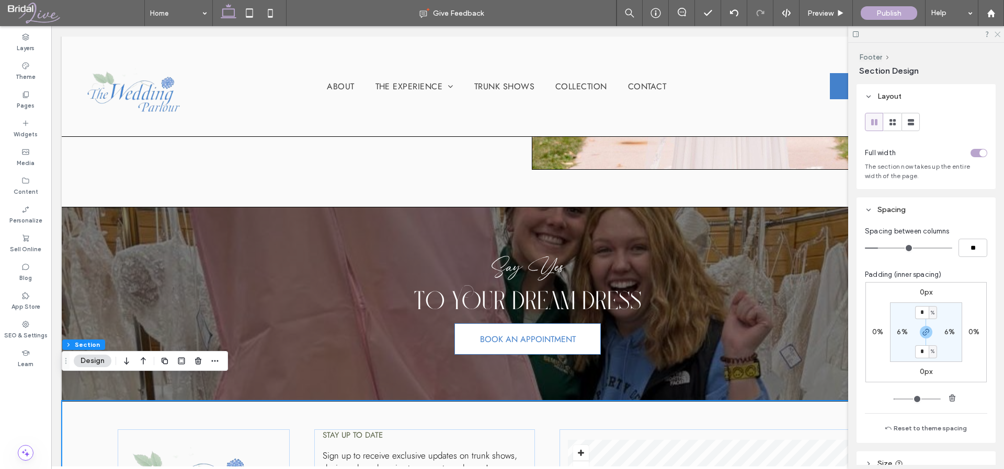
click at [997, 34] on use at bounding box center [997, 35] width 6 height 6
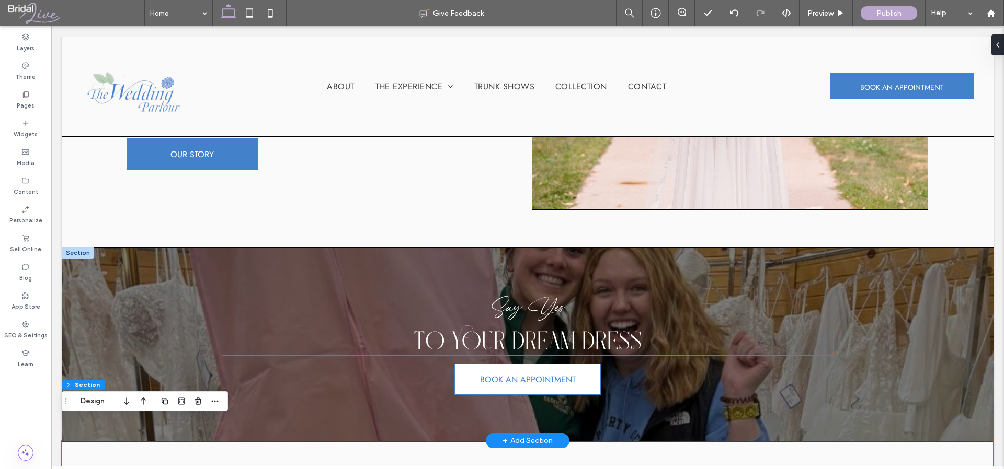
scroll to position [2250, 0]
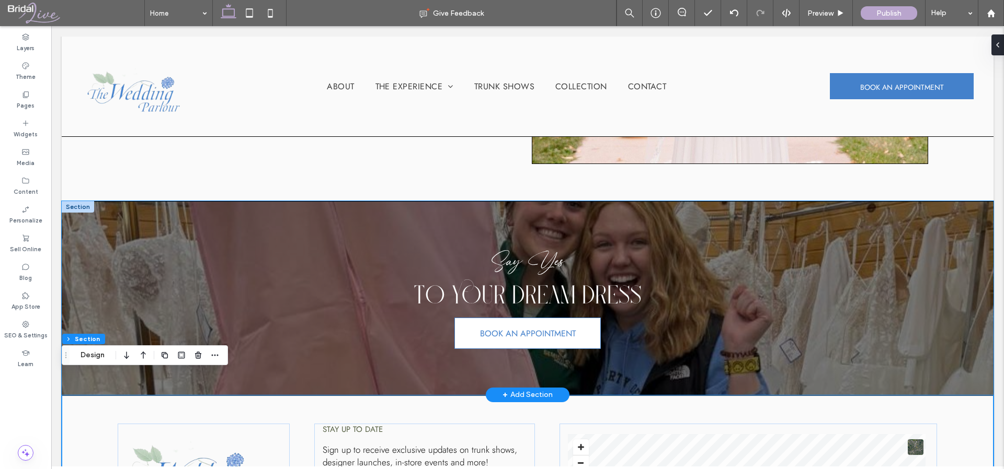
click at [734, 344] on div "Say Yes To your dream dress BOOK AN APPOINTMENT" at bounding box center [527, 298] width 627 height 193
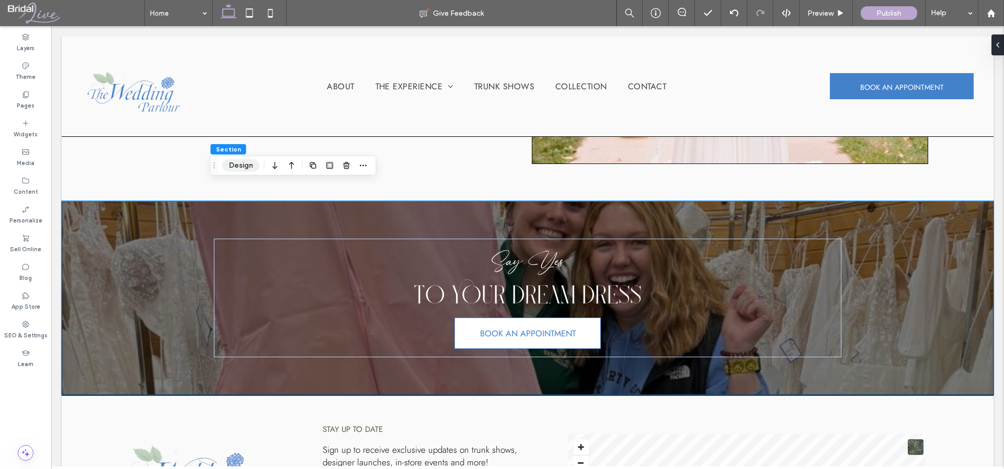
click at [229, 168] on button "Design" at bounding box center [241, 165] width 38 height 13
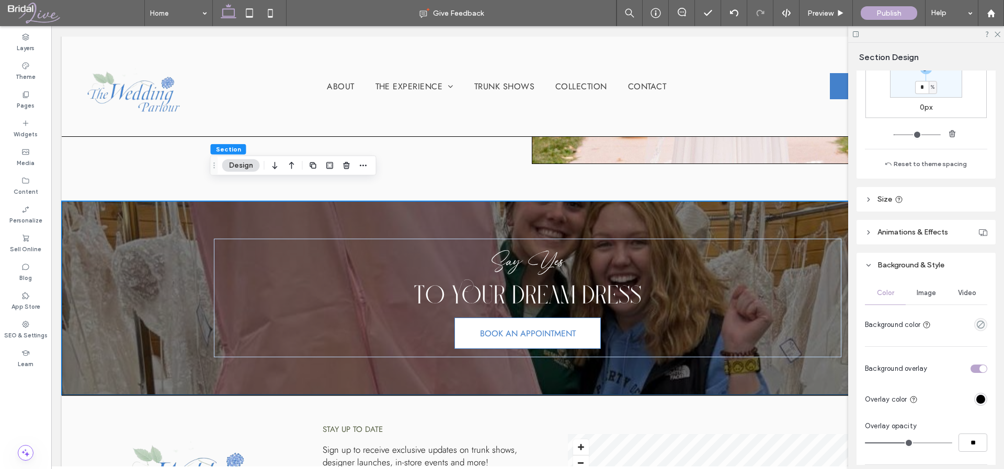
scroll to position [250, 0]
click at [925, 298] on span "Image" at bounding box center [925, 294] width 19 height 8
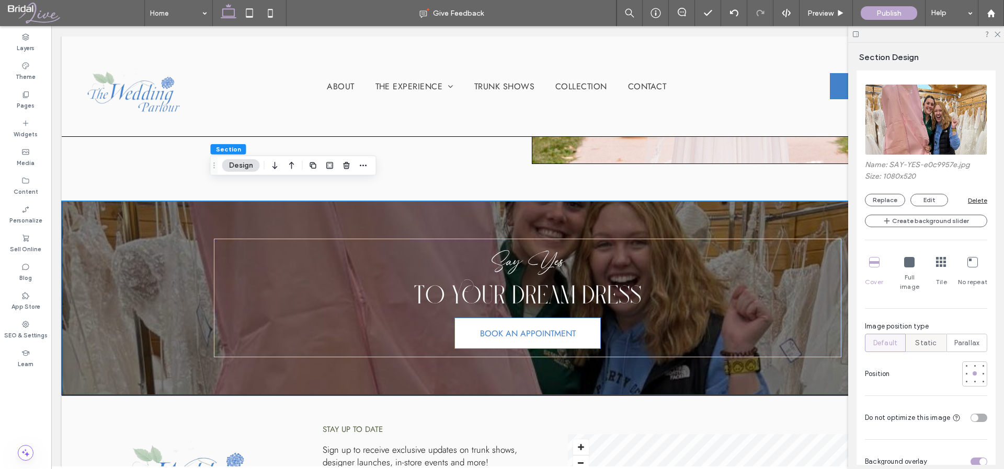
scroll to position [501, 0]
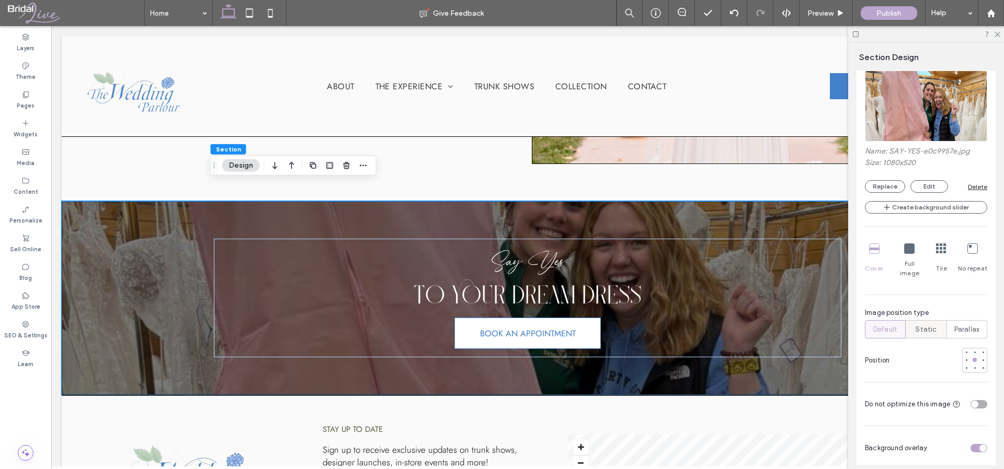
click at [922, 325] on span "Static" at bounding box center [925, 330] width 21 height 10
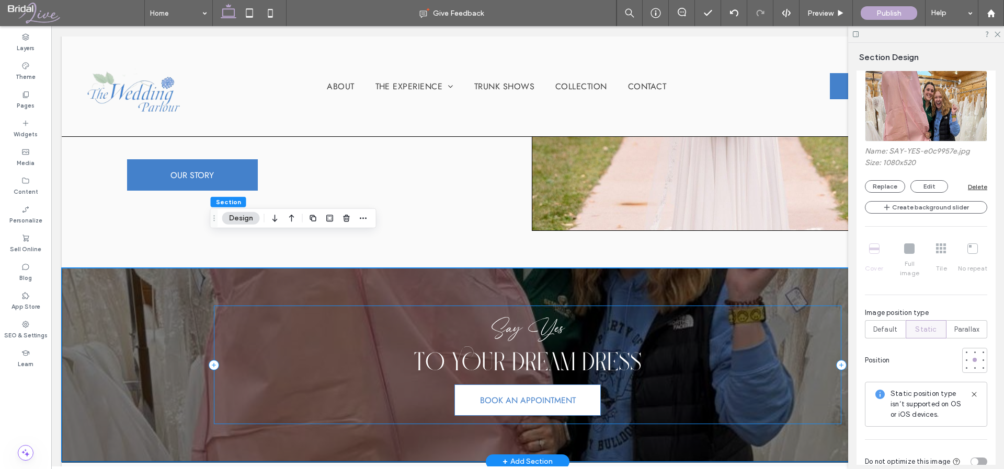
scroll to position [2230, 0]
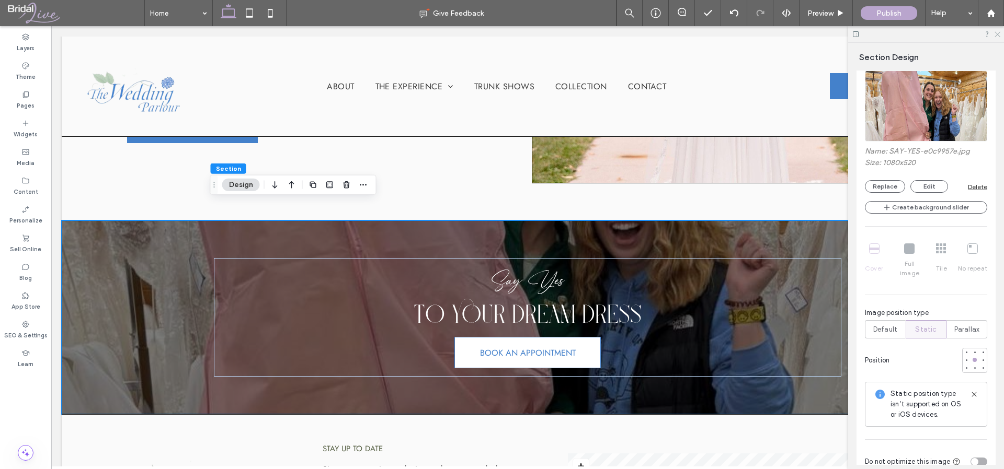
click at [996, 33] on use at bounding box center [997, 35] width 6 height 6
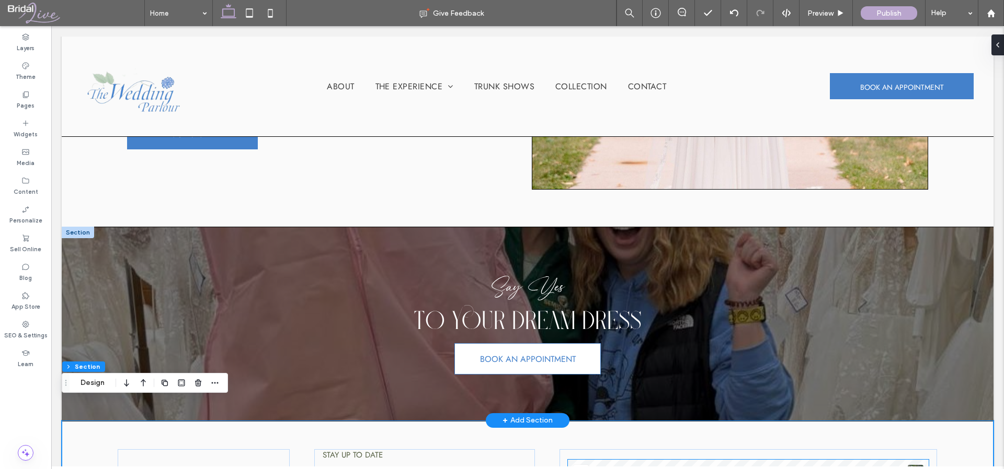
scroll to position [2221, 0]
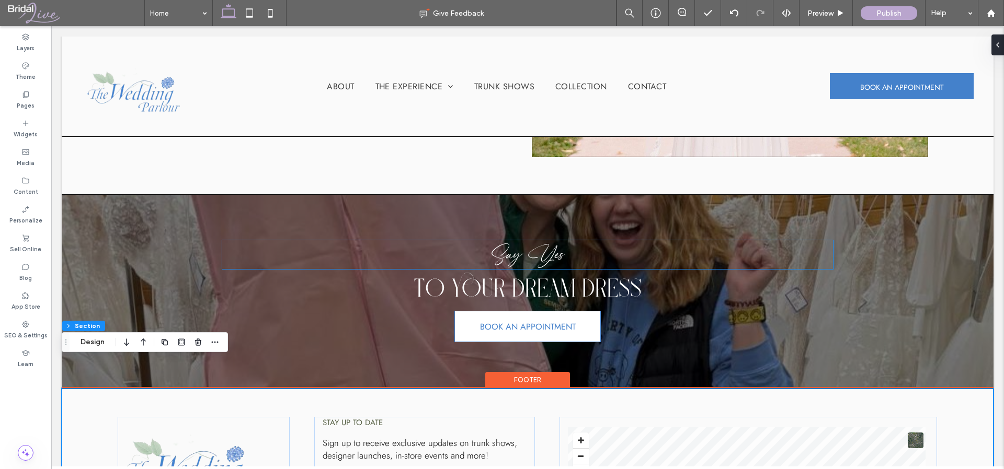
scroll to position [2269, 0]
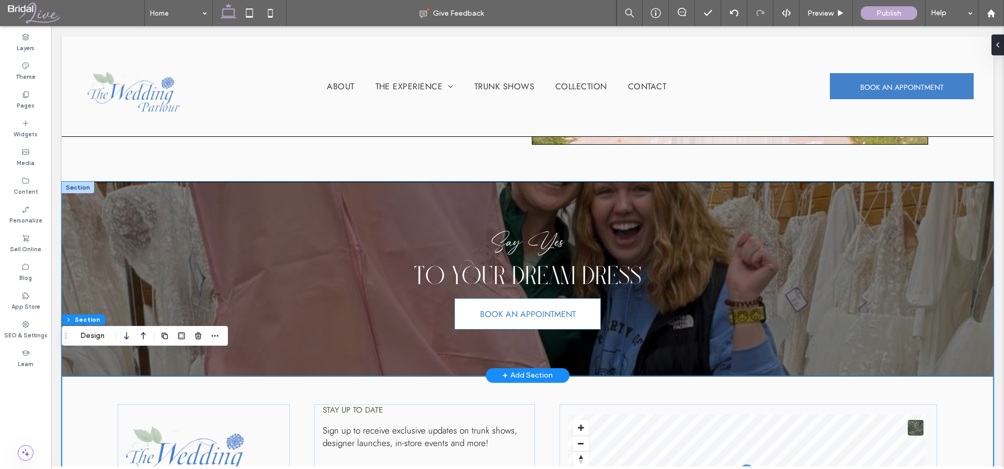
click at [933, 237] on div "Say Yes To your dream dress BOOK AN APPOINTMENT" at bounding box center [527, 279] width 931 height 194
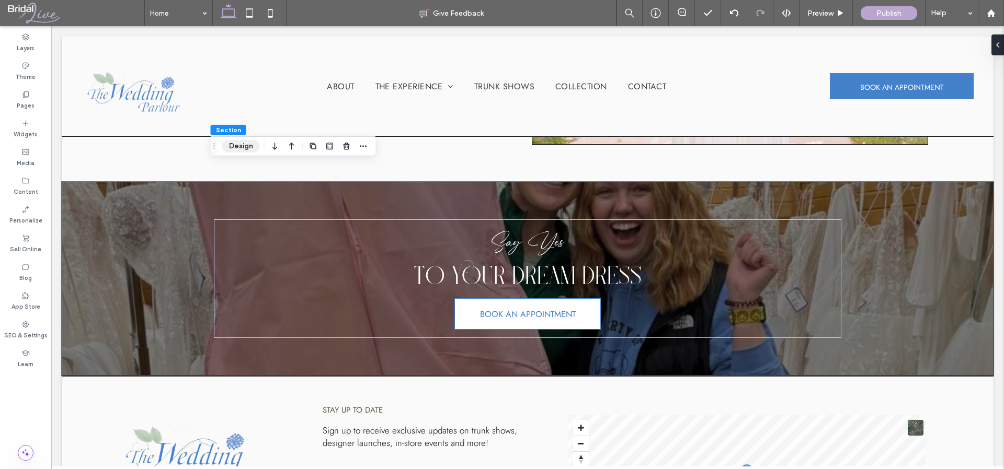
click at [238, 146] on button "Design" at bounding box center [241, 146] width 38 height 13
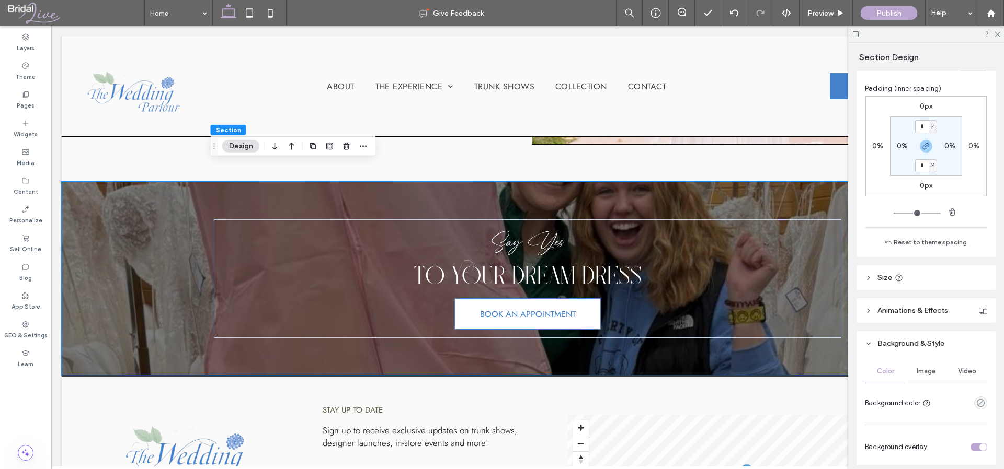
scroll to position [174, 0]
click at [922, 376] on div "Image" at bounding box center [925, 370] width 41 height 23
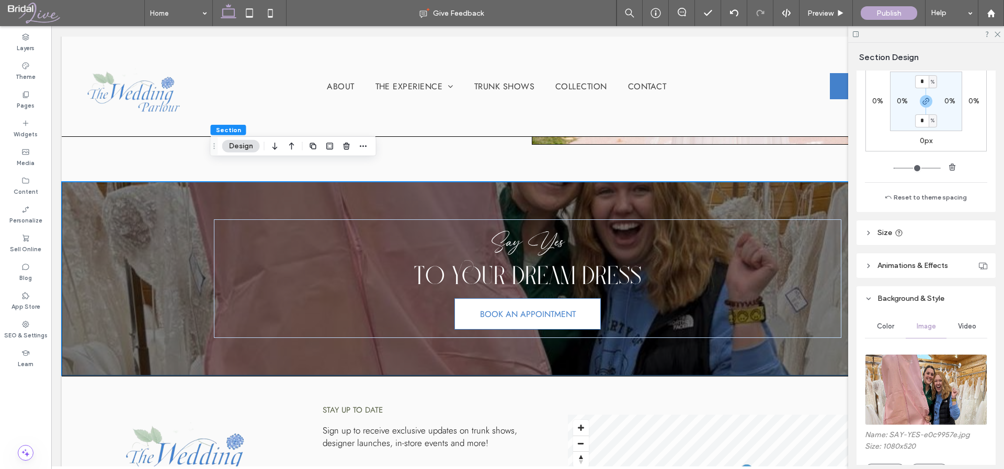
scroll to position [269, 0]
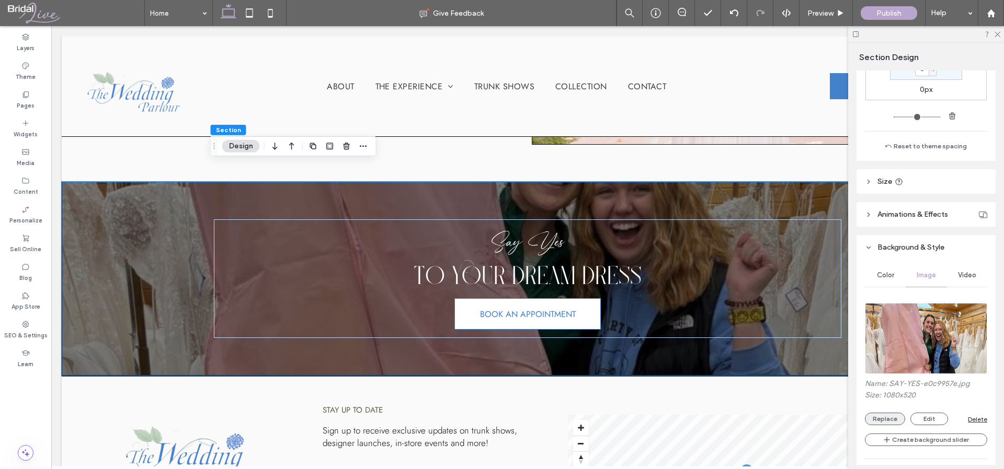
click at [891, 424] on button "Replace" at bounding box center [885, 419] width 40 height 13
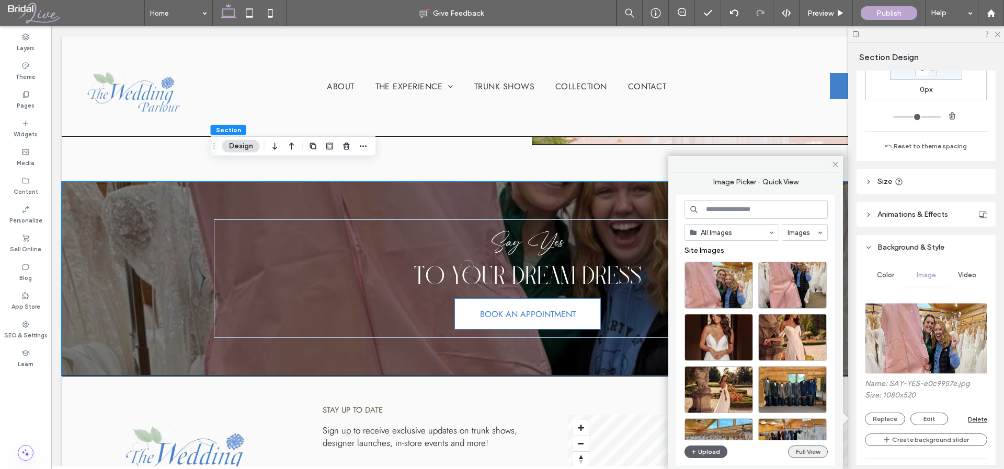
click at [817, 456] on button "Full View" at bounding box center [808, 452] width 40 height 13
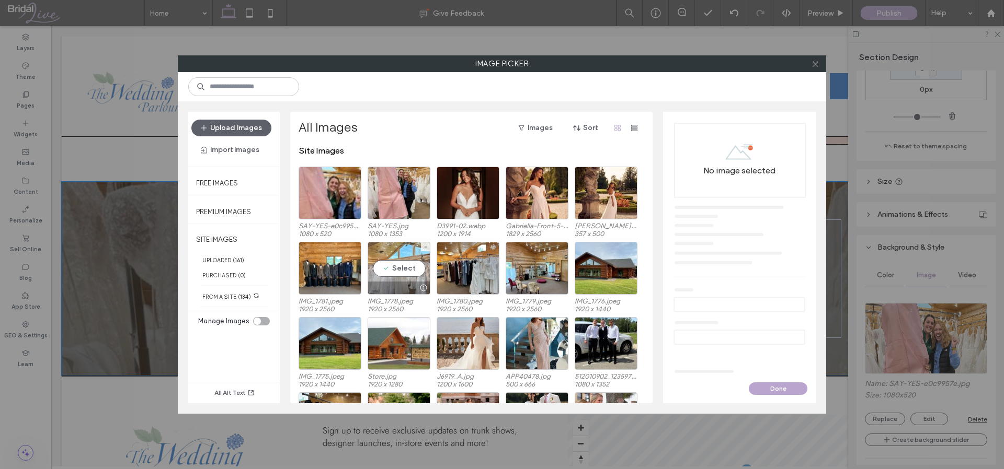
click at [398, 268] on div "Select" at bounding box center [398, 268] width 63 height 53
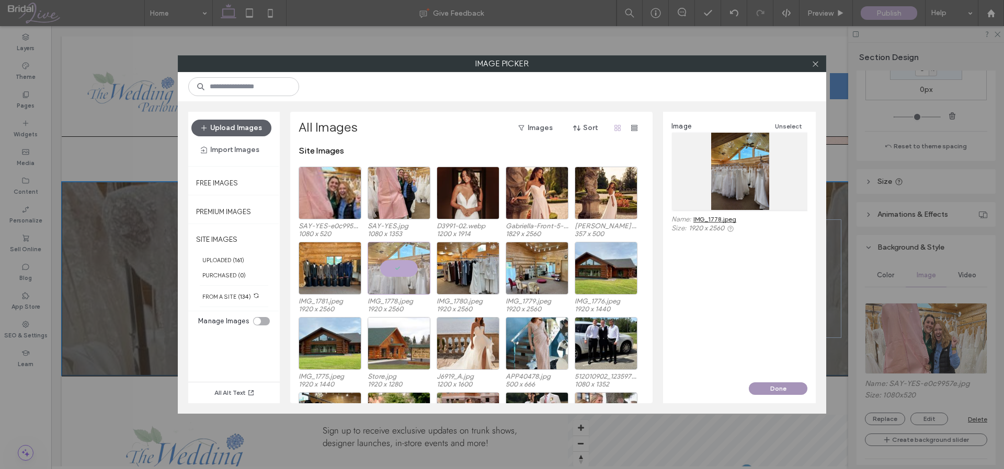
click at [791, 388] on button "Done" at bounding box center [777, 389] width 59 height 13
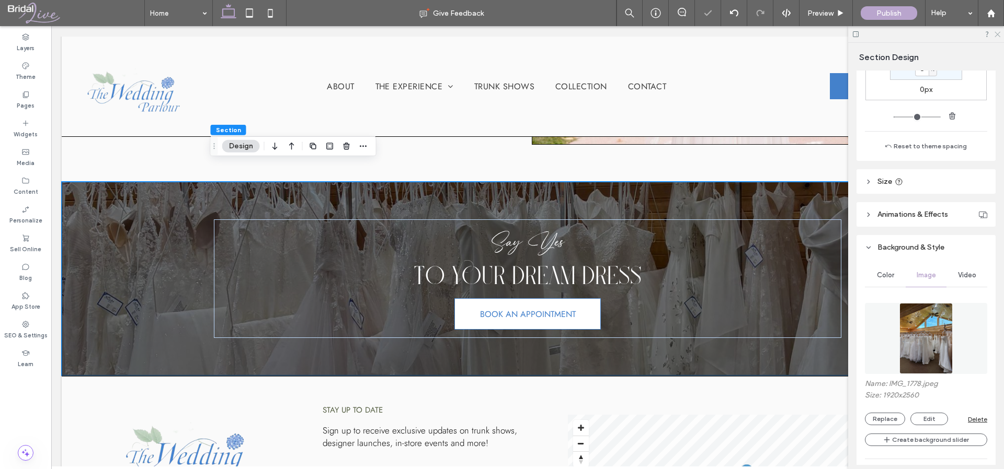
click at [997, 31] on icon at bounding box center [996, 33] width 7 height 7
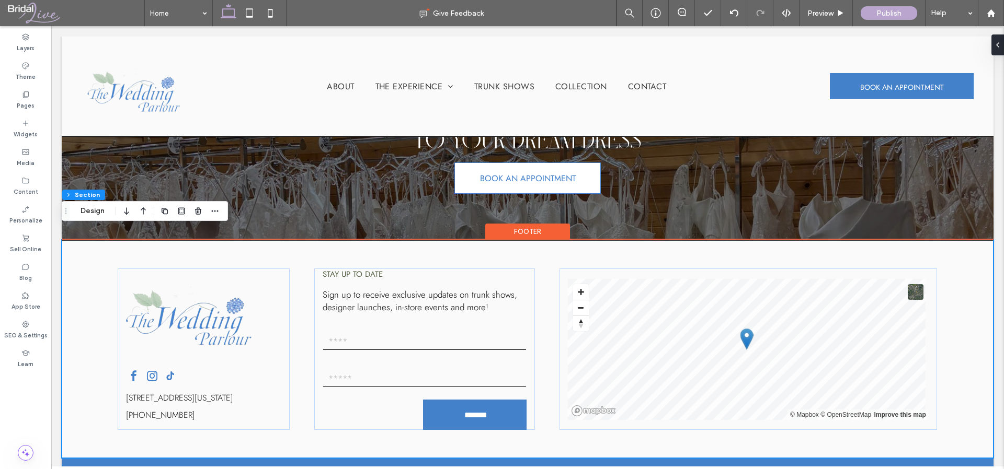
scroll to position [2410, 0]
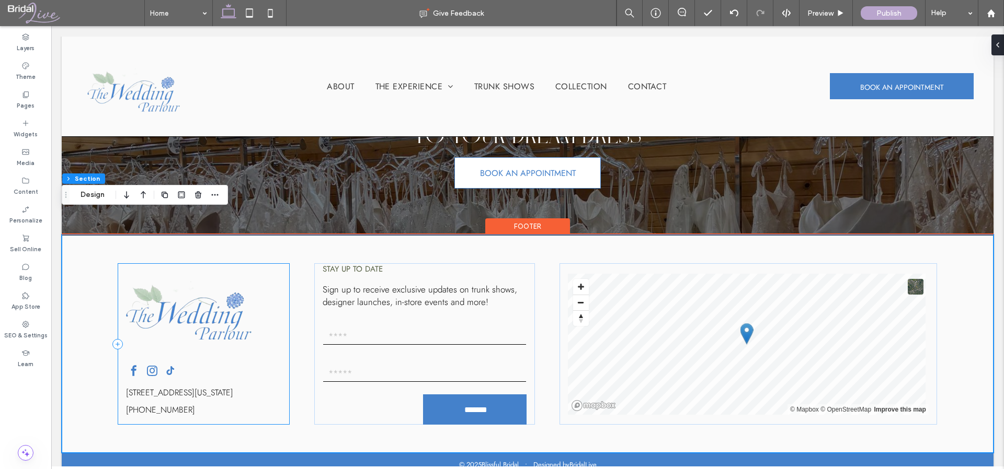
click at [281, 317] on div "925 Northeast 1st Street, Grand Rapids, Minnesota 55744, United States 218-327-…" at bounding box center [204, 344] width 172 height 162
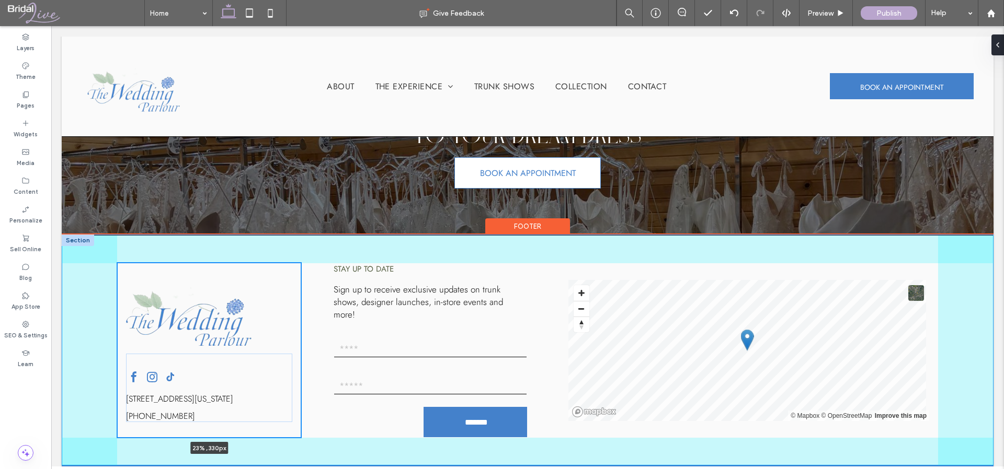
scroll to position [2411, 0]
drag, startPoint x: 289, startPoint y: 325, endPoint x: 309, endPoint y: 327, distance: 20.5
click at [309, 348] on div at bounding box center [309, 350] width 4 height 4
type input "**"
type input "*****"
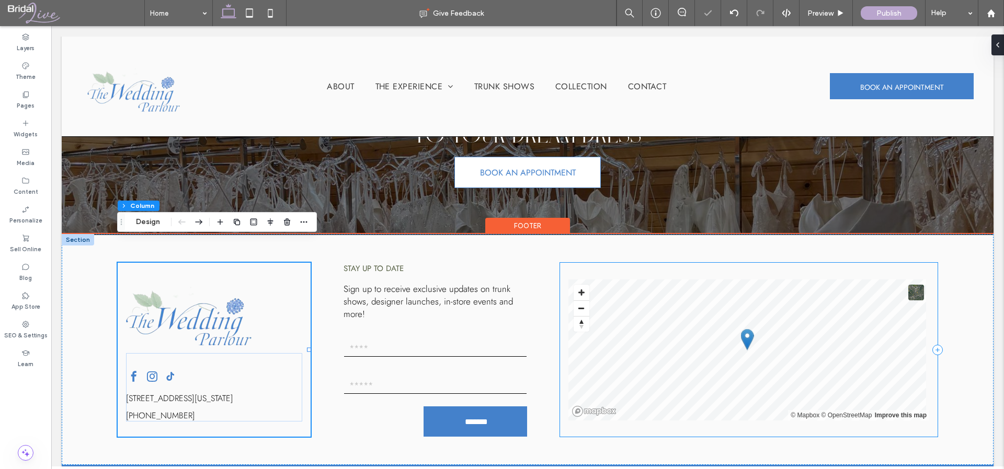
click at [561, 340] on div "© Mapbox © OpenStreetMap Improve this map" at bounding box center [748, 350] width 377 height 174
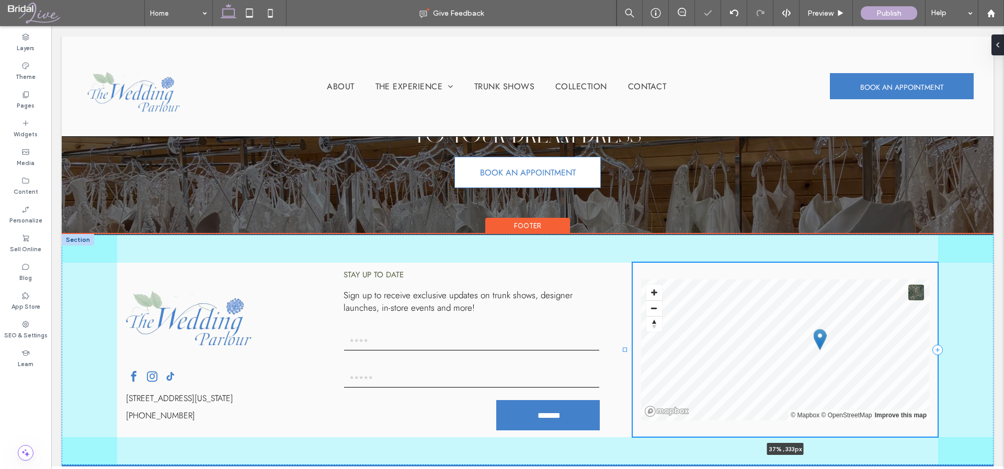
drag, startPoint x: 555, startPoint y: 325, endPoint x: 625, endPoint y: 331, distance: 69.8
click at [625, 263] on div at bounding box center [625, 263] width 1 height 1
type input "**"
type input "*****"
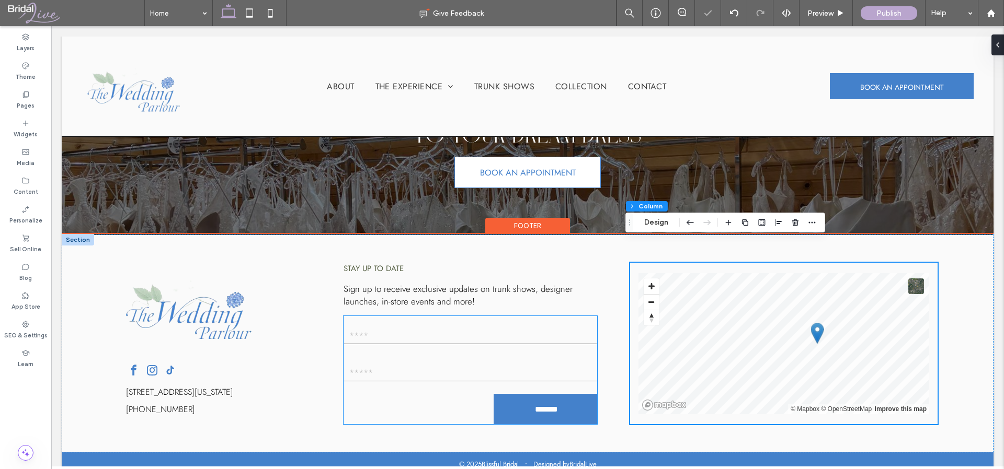
scroll to position [2410, 0]
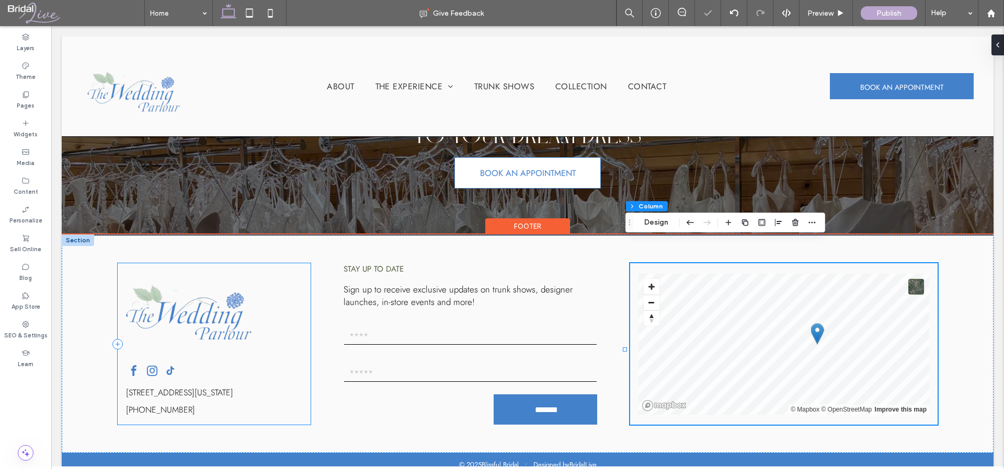
click at [291, 315] on div "925 Northeast 1st Street, Grand Rapids, Minnesota 55744, United States 218-327-…" at bounding box center [214, 344] width 193 height 162
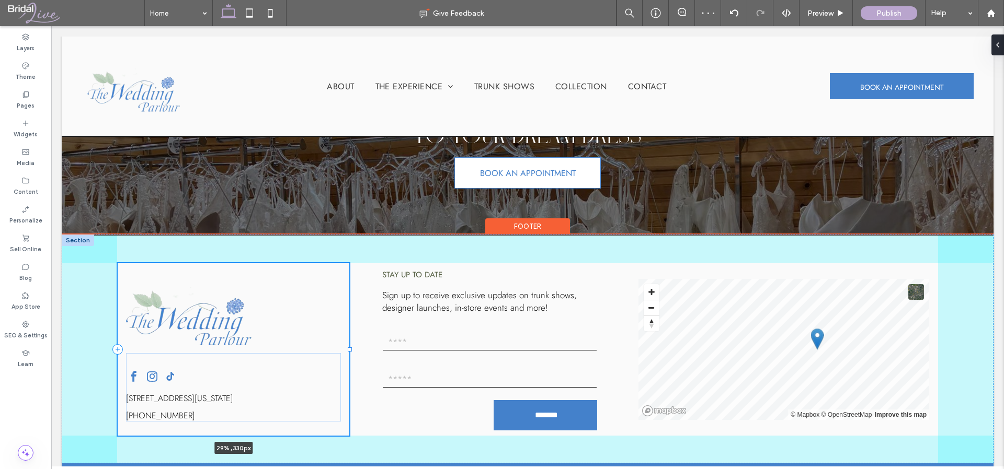
drag, startPoint x: 309, startPoint y: 324, endPoint x: 350, endPoint y: 329, distance: 41.0
click at [350, 329] on div "925 Northeast 1st Street, Grand Rapids, Minnesota 55744, United States 218-327-…" at bounding box center [527, 350] width 931 height 228
type input "**"
type input "*****"
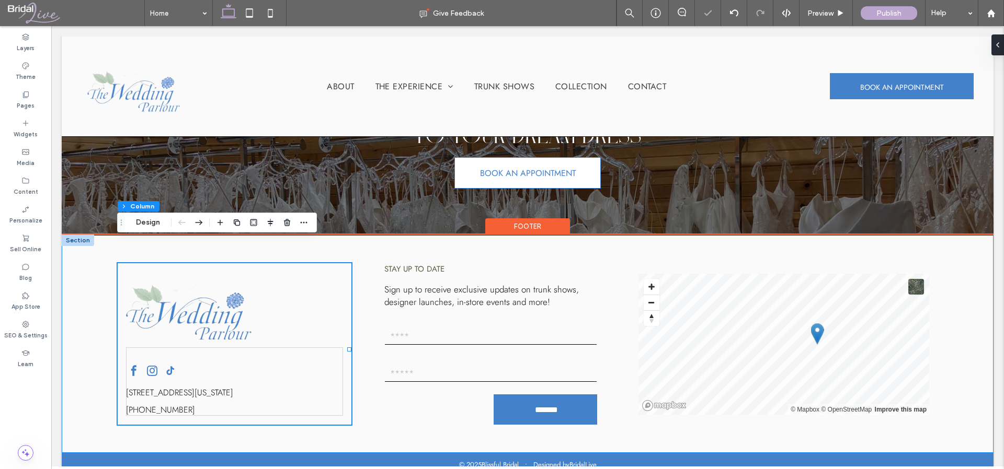
click at [959, 418] on div "925 Northeast 1st Street, Grand Rapids, Minnesota 55744, United States 218-327-…" at bounding box center [527, 344] width 931 height 217
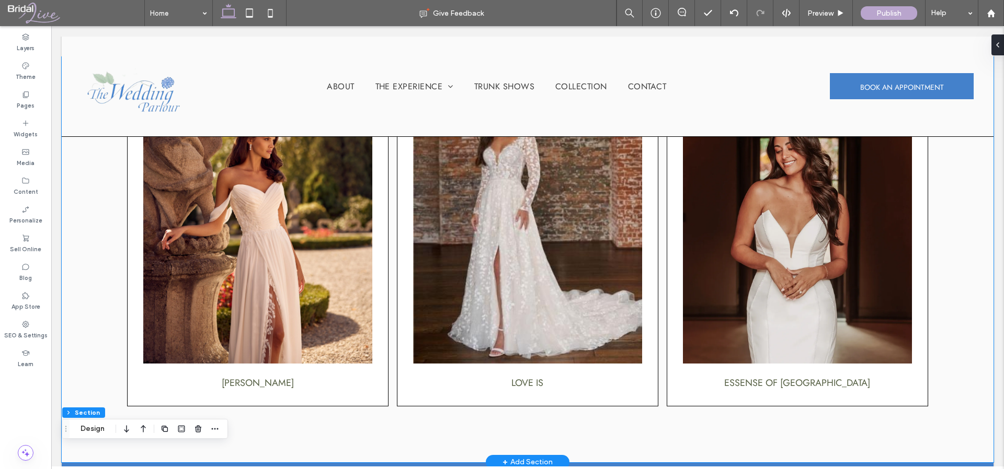
scroll to position [1365, 0]
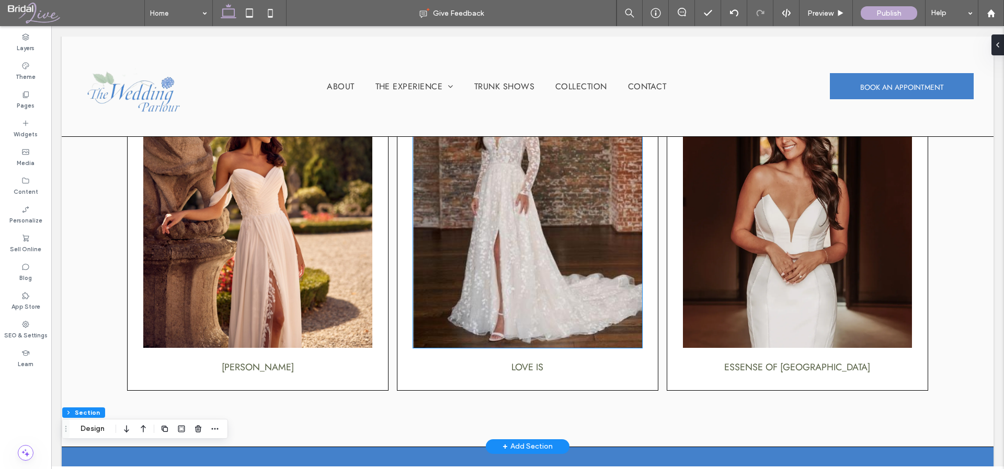
click at [485, 216] on img at bounding box center [527, 207] width 228 height 281
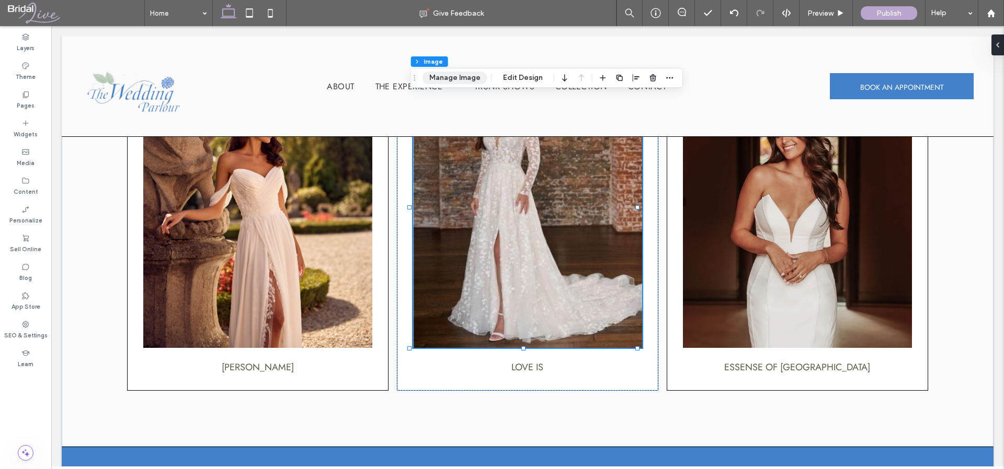
click at [446, 78] on button "Manage Image" at bounding box center [454, 78] width 65 height 13
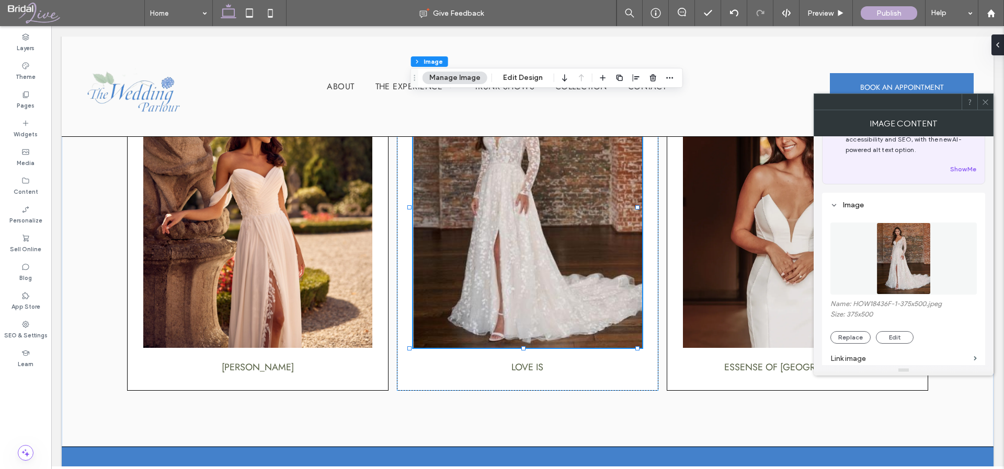
scroll to position [93, 0]
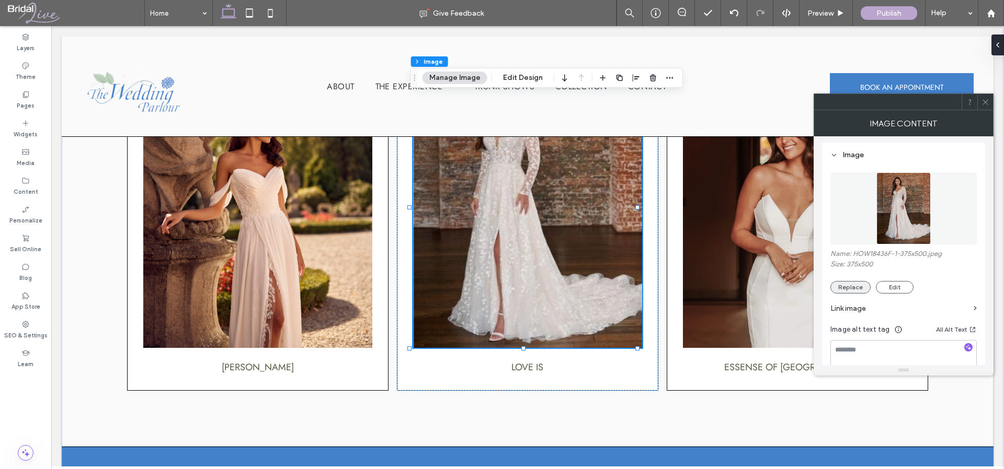
click at [868, 289] on button "Replace" at bounding box center [850, 287] width 40 height 13
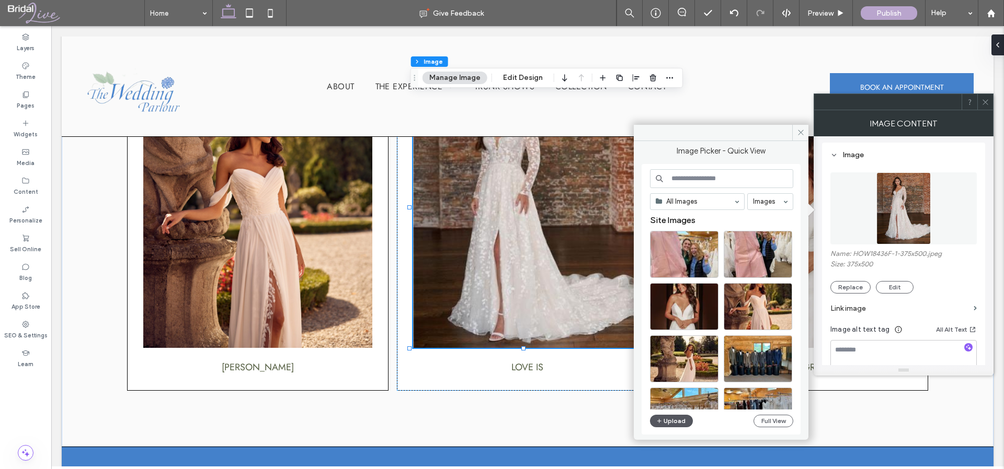
click at [676, 424] on button "Upload" at bounding box center [671, 421] width 43 height 13
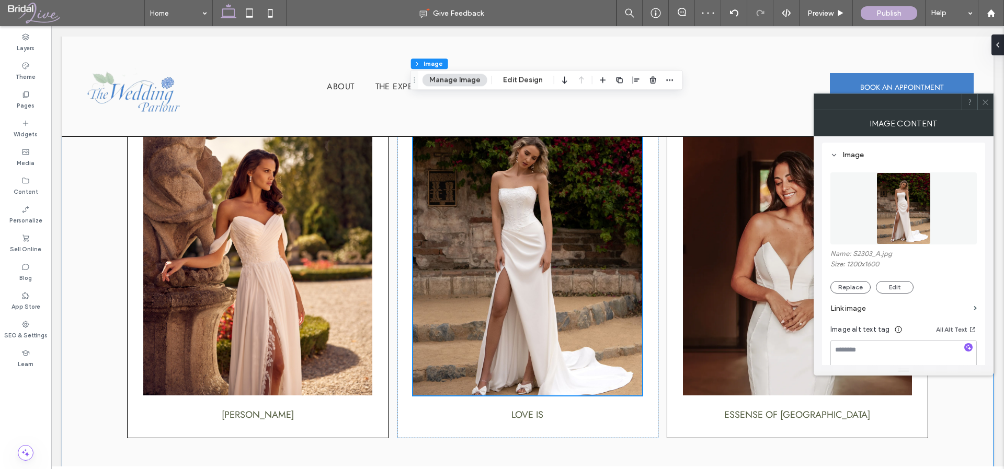
scroll to position [1274, 0]
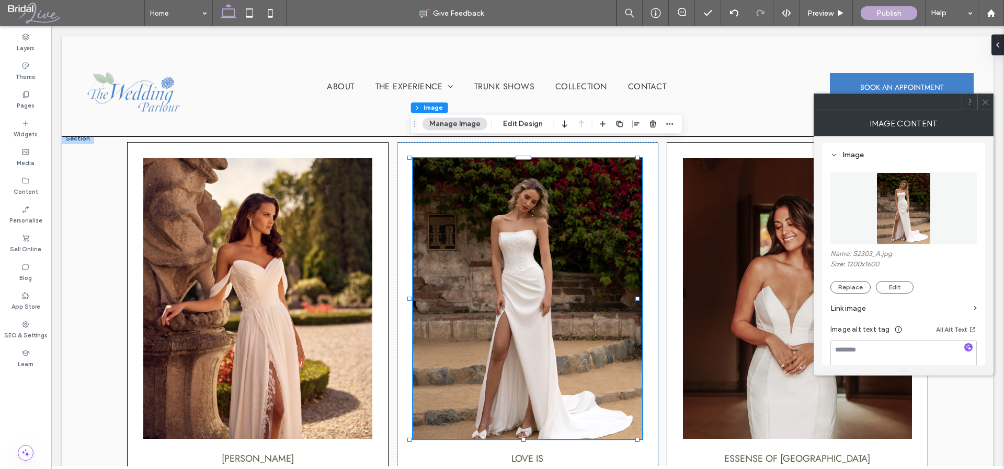
click at [516, 452] on span "Love is" at bounding box center [527, 459] width 32 height 14
click at [516, 452] on div "Love is" at bounding box center [527, 459] width 228 height 14
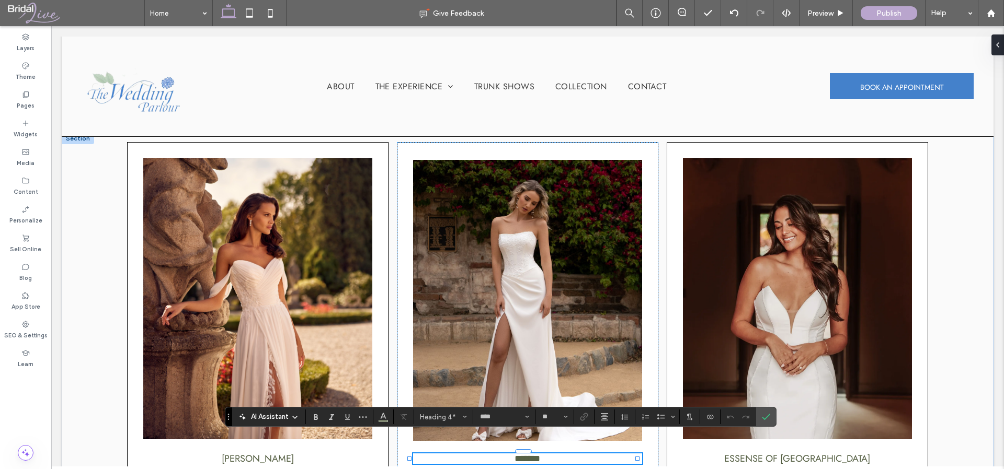
click at [516, 454] on span "*******" at bounding box center [527, 458] width 26 height 9
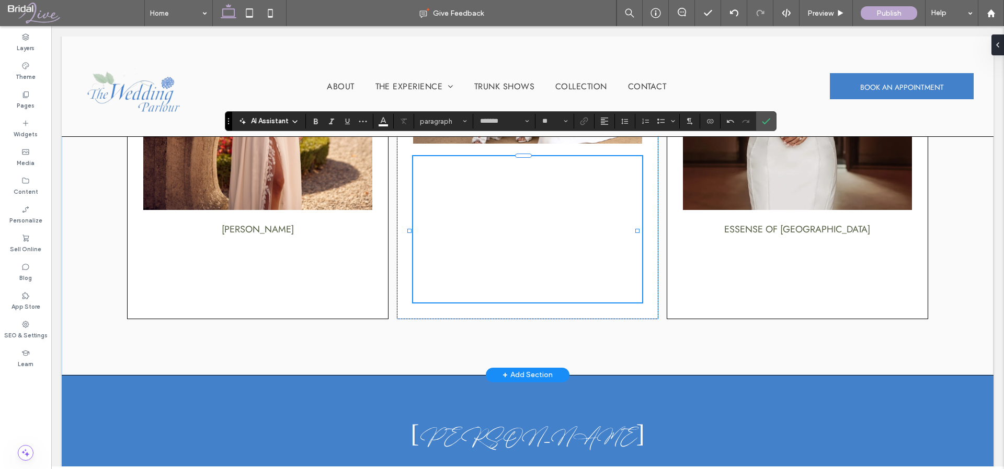
type input "**********"
type input "***"
click at [547, 251] on span "**********" at bounding box center [536, 225] width 247 height 126
click at [547, 250] on span "**********" at bounding box center [536, 225] width 247 height 126
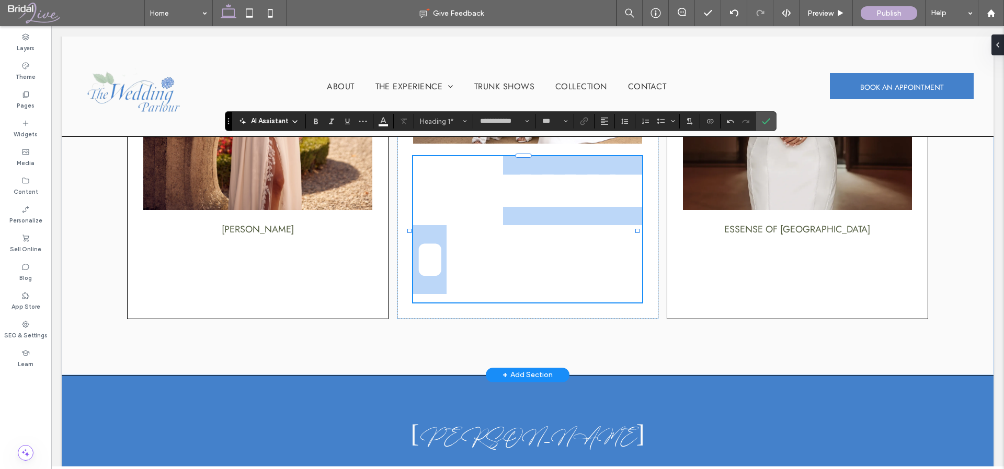
click at [547, 250] on span "**********" at bounding box center [536, 225] width 247 height 126
click at [274, 223] on span "[PERSON_NAME]" at bounding box center [258, 230] width 72 height 14
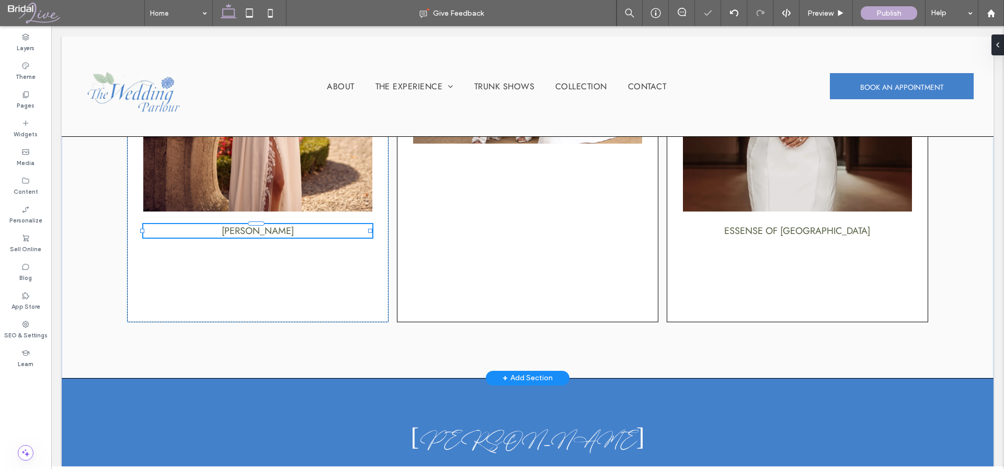
click at [274, 224] on span "[PERSON_NAME]" at bounding box center [258, 231] width 72 height 14
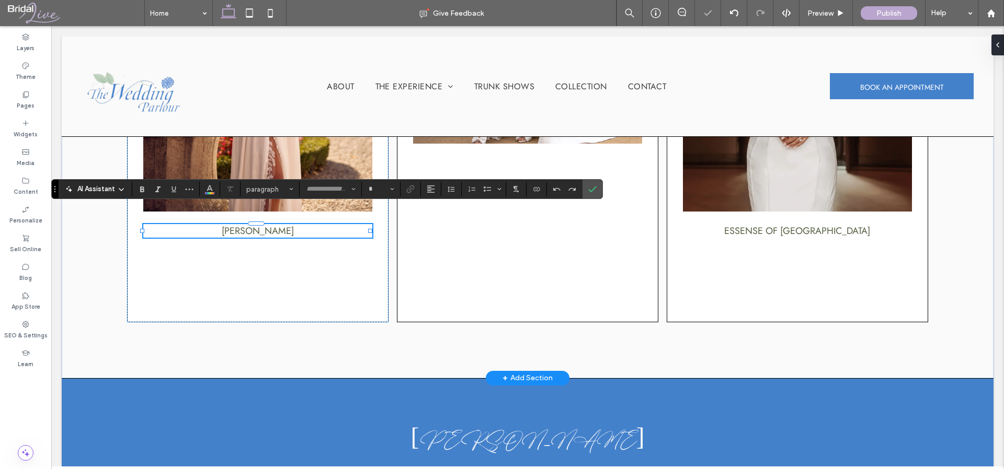
type input "****"
type input "**"
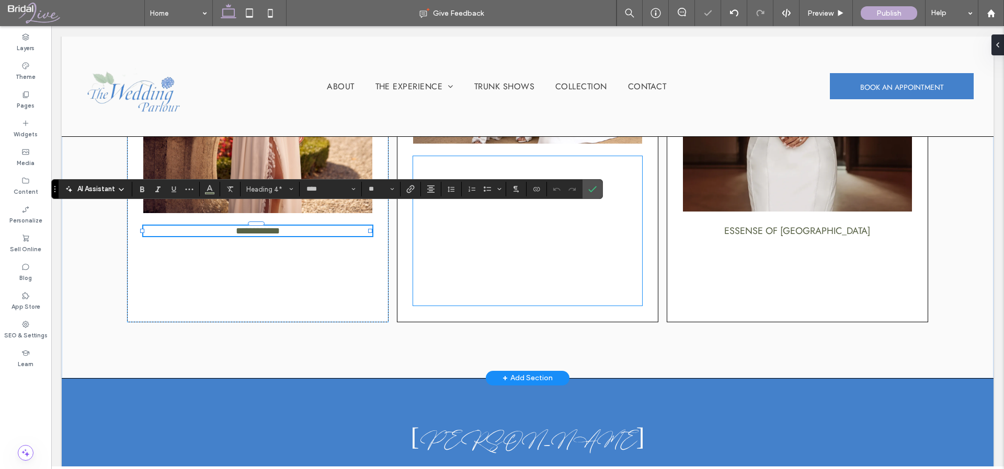
click at [488, 240] on span "[PERSON_NAME]" at bounding box center [515, 225] width 205 height 127
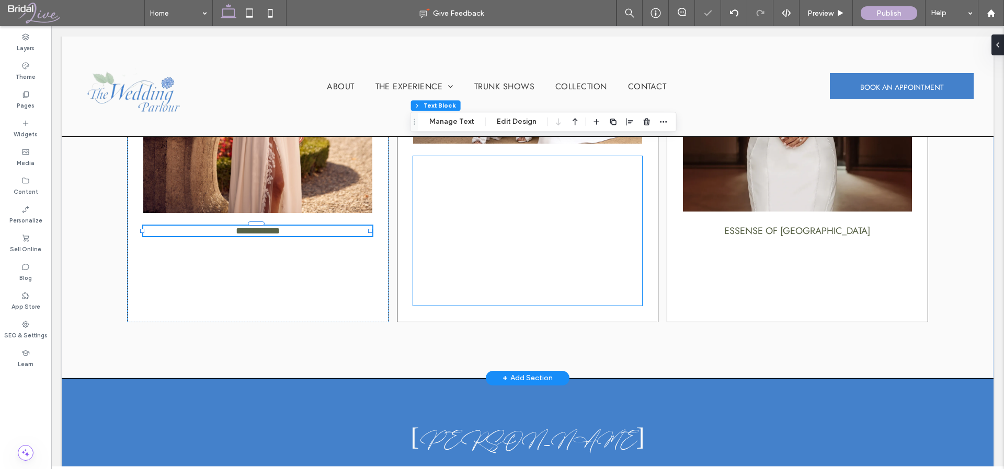
click at [488, 240] on span "[PERSON_NAME]" at bounding box center [515, 225] width 205 height 127
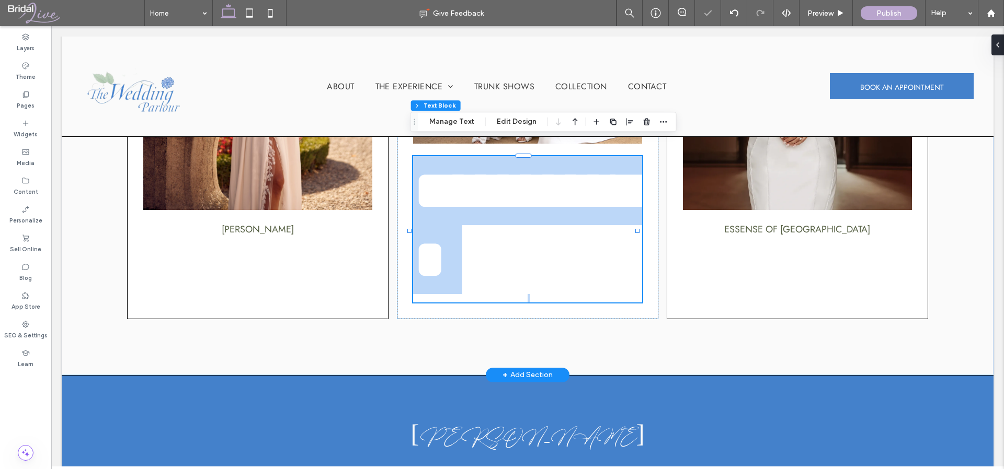
click at [488, 240] on span "**********" at bounding box center [536, 225] width 247 height 126
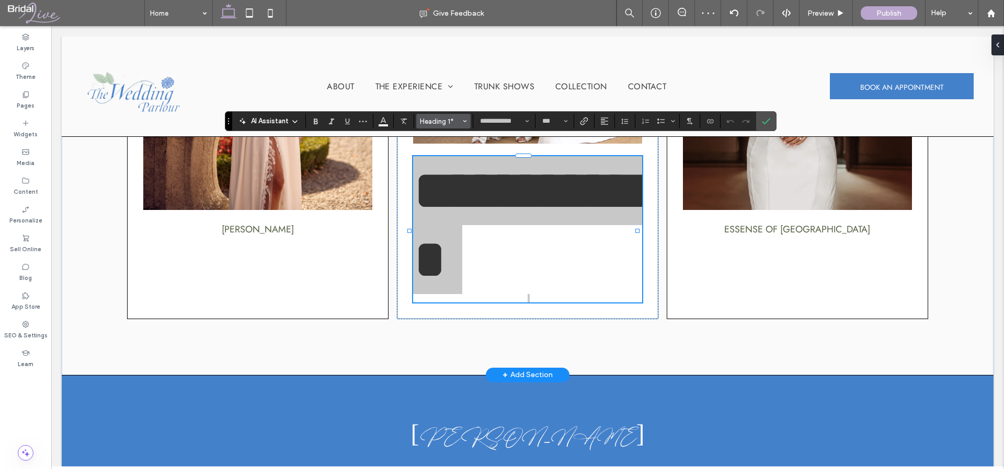
click at [451, 118] on span "Heading 1*" at bounding box center [440, 122] width 41 height 8
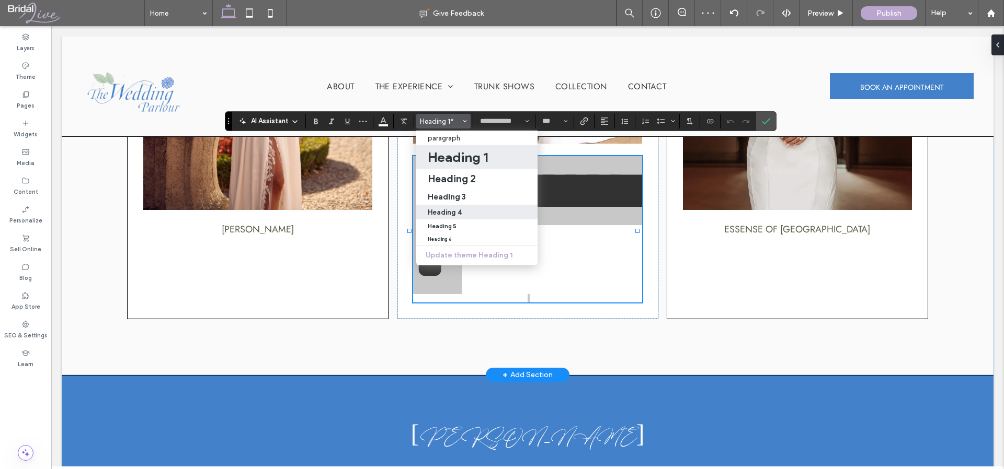
click at [455, 209] on h4 "Heading 4" at bounding box center [445, 213] width 34 height 8
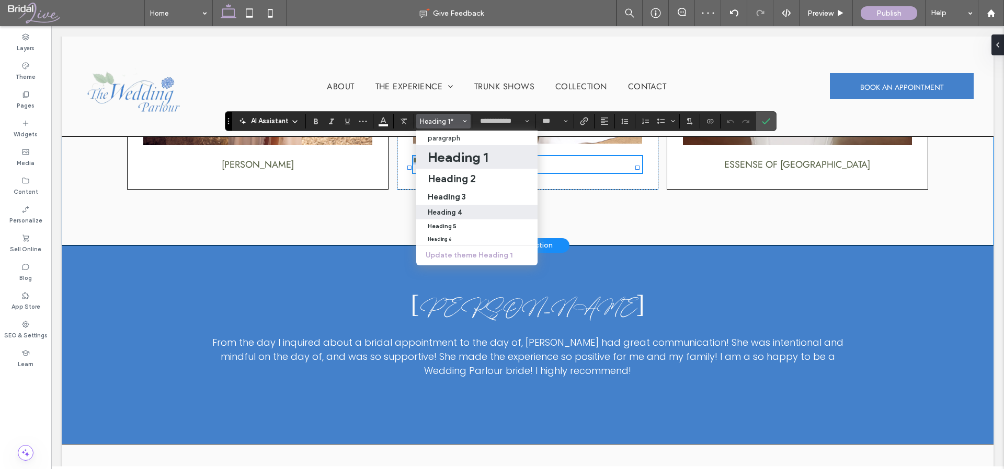
type input "****"
type input "**"
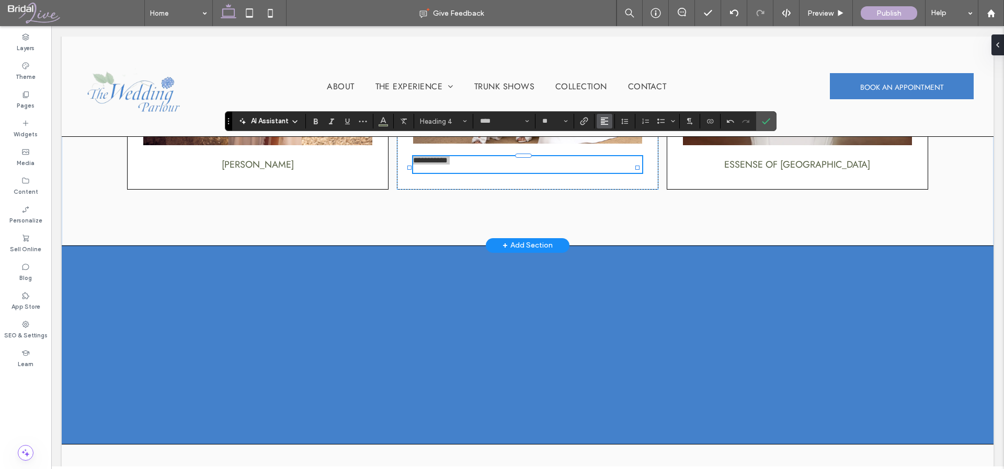
click at [600, 119] on icon "Alignment" at bounding box center [604, 121] width 8 height 8
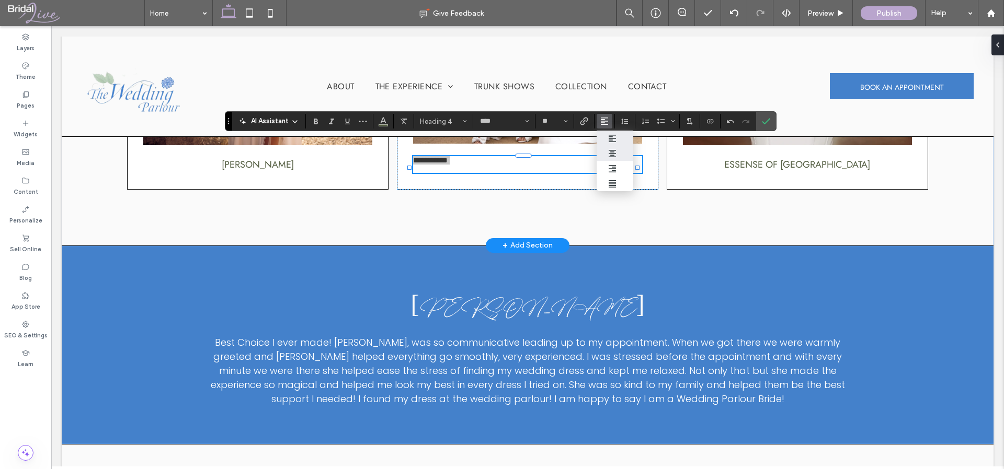
click at [606, 150] on label "ui.textEditor.alignment.center" at bounding box center [614, 153] width 37 height 15
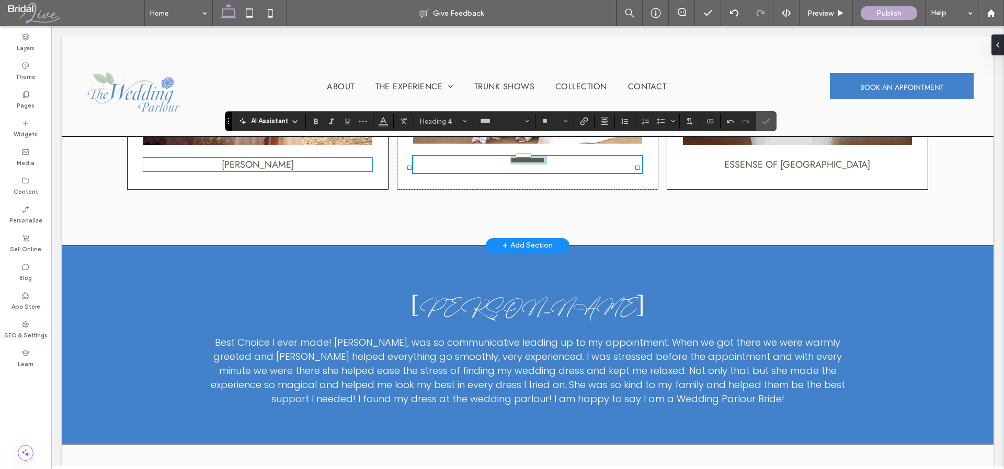
click at [291, 158] on h4 "[PERSON_NAME]" at bounding box center [257, 165] width 228 height 14
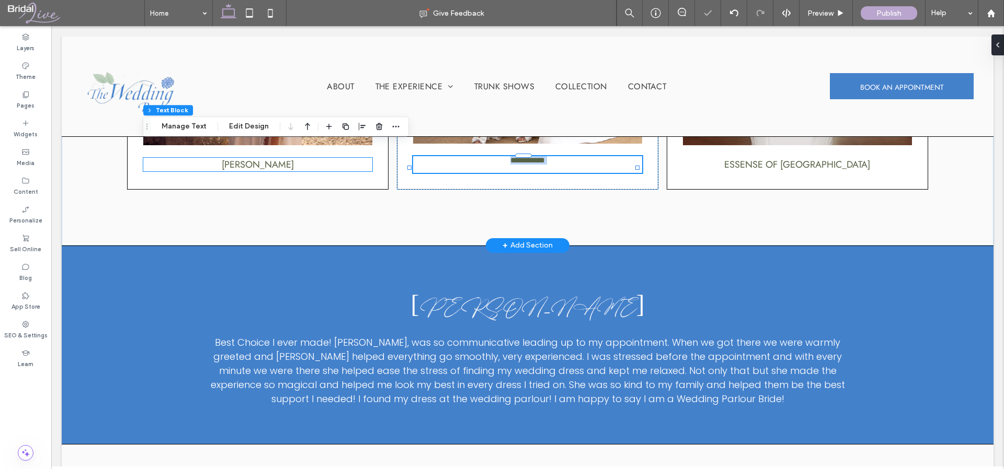
click at [291, 158] on div "[PERSON_NAME]" at bounding box center [257, 165] width 228 height 14
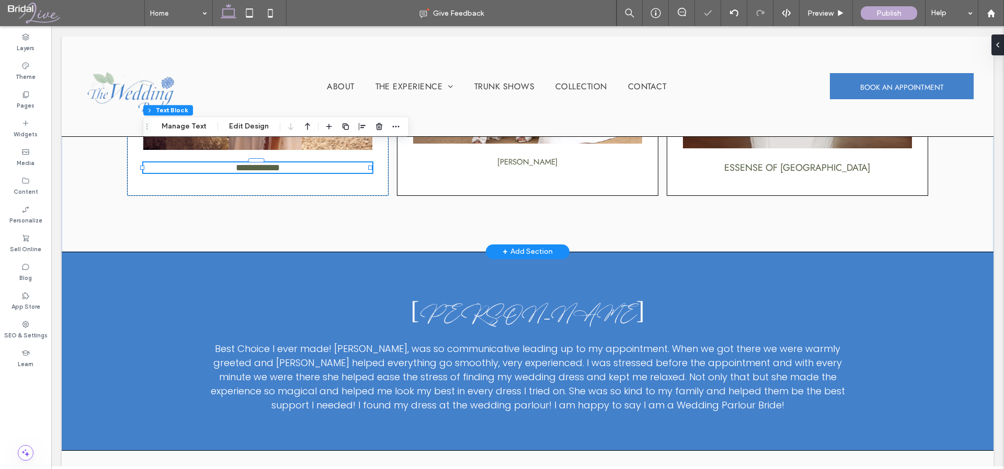
click at [291, 163] on h4 "**********" at bounding box center [257, 168] width 228 height 10
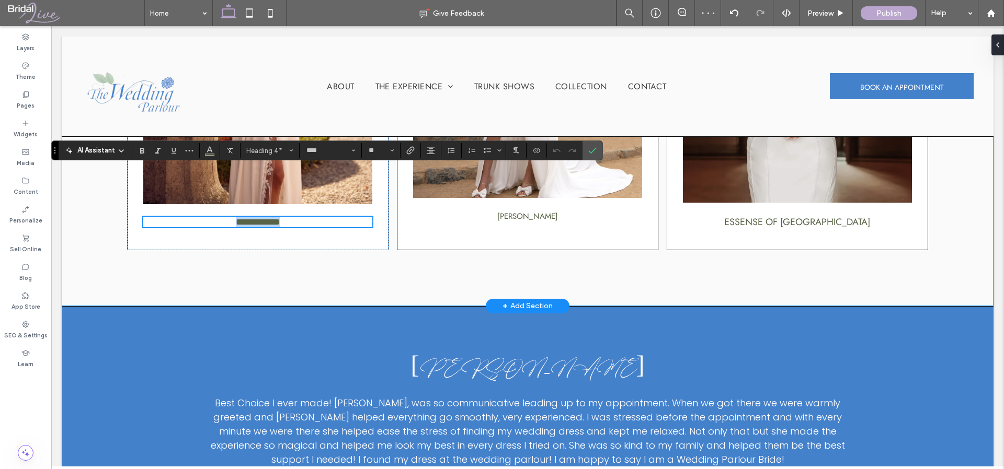
scroll to position [1513, 0]
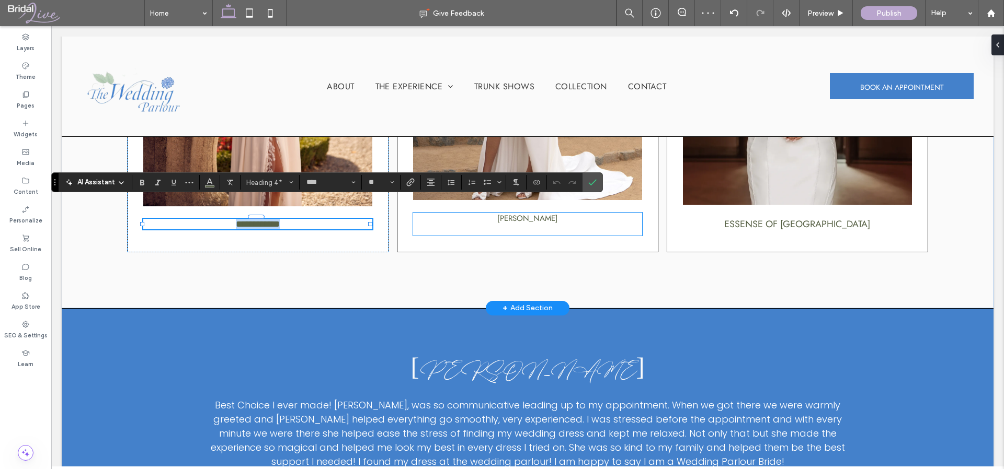
click at [522, 213] on span "[PERSON_NAME]" at bounding box center [527, 218] width 61 height 11
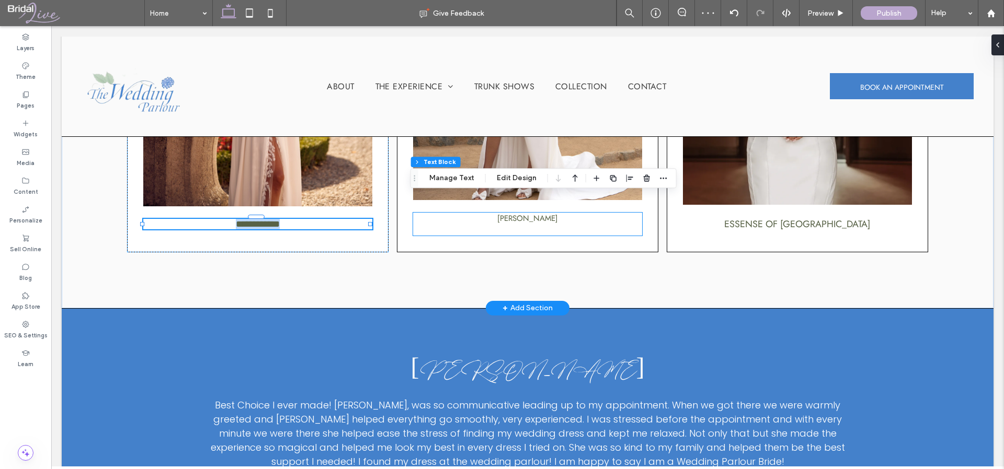
click at [522, 213] on div "Val Stefani ﻿" at bounding box center [527, 224] width 228 height 23
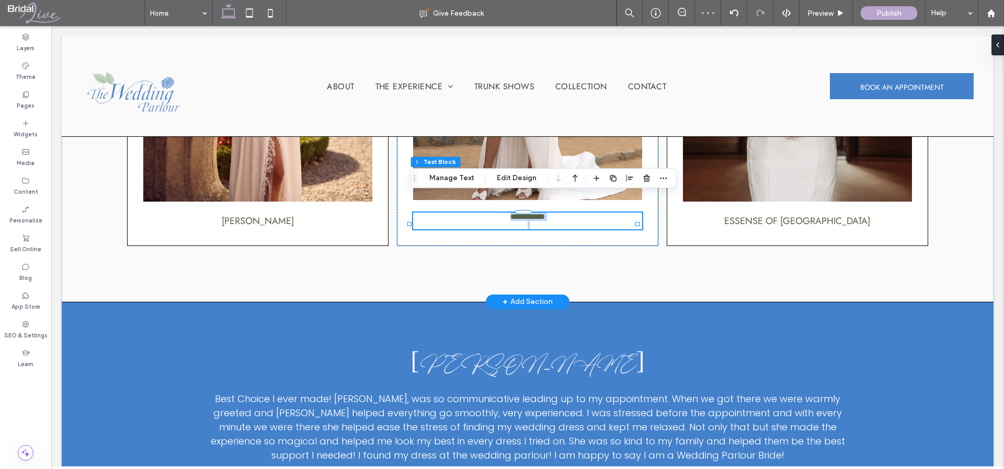
click at [522, 213] on span "**********" at bounding box center [527, 217] width 34 height 8
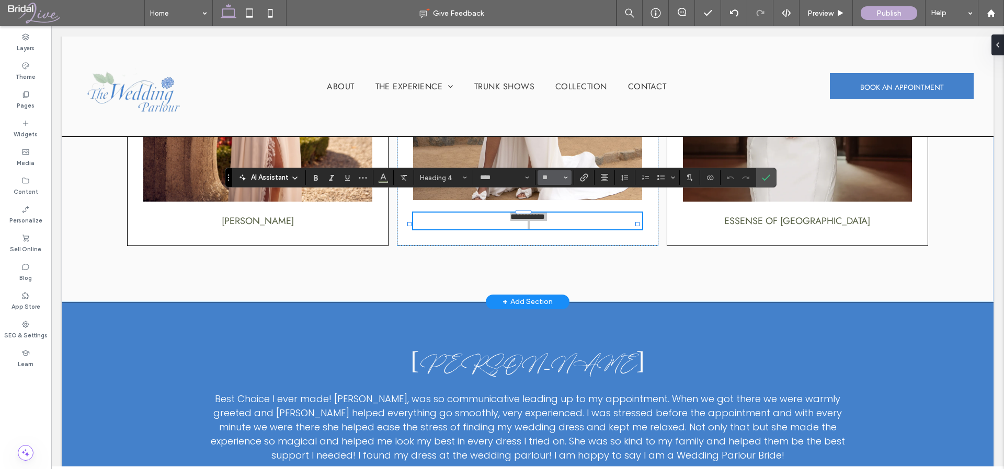
click at [564, 175] on span "Size" at bounding box center [565, 178] width 4 height 14
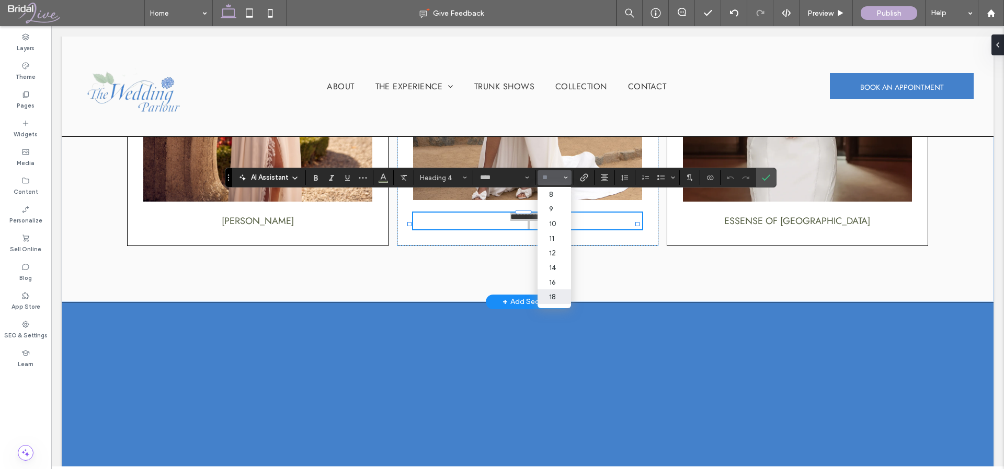
click at [555, 290] on label "18" at bounding box center [553, 297] width 33 height 15
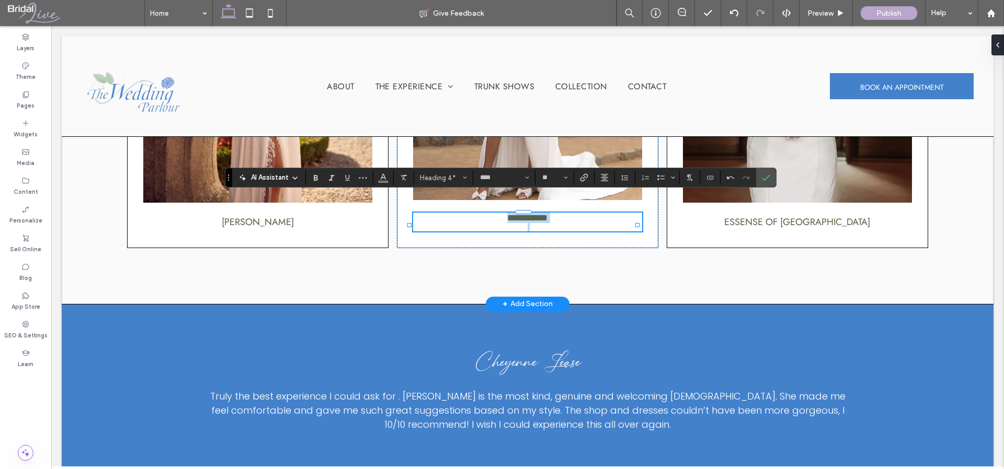
click at [531, 223] on h4 at bounding box center [527, 227] width 228 height 8
type input "**"
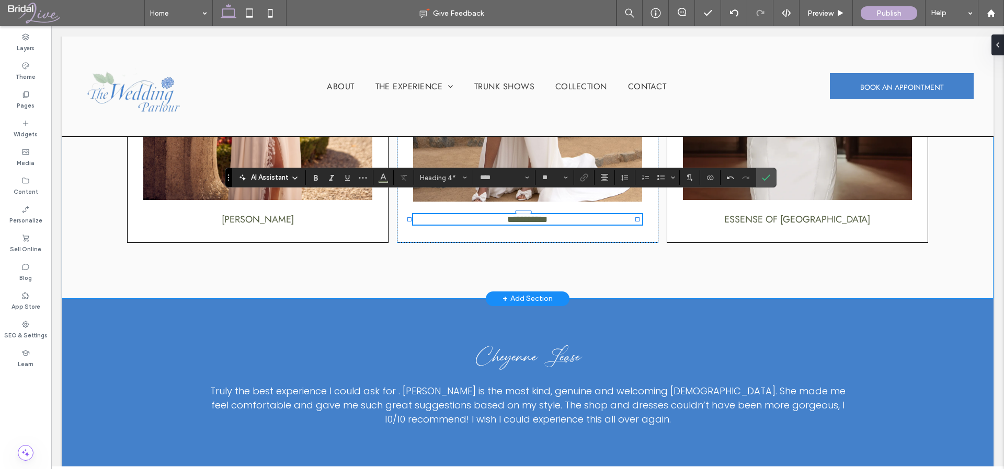
click at [534, 271] on div "**********" at bounding box center [527, 96] width 931 height 406
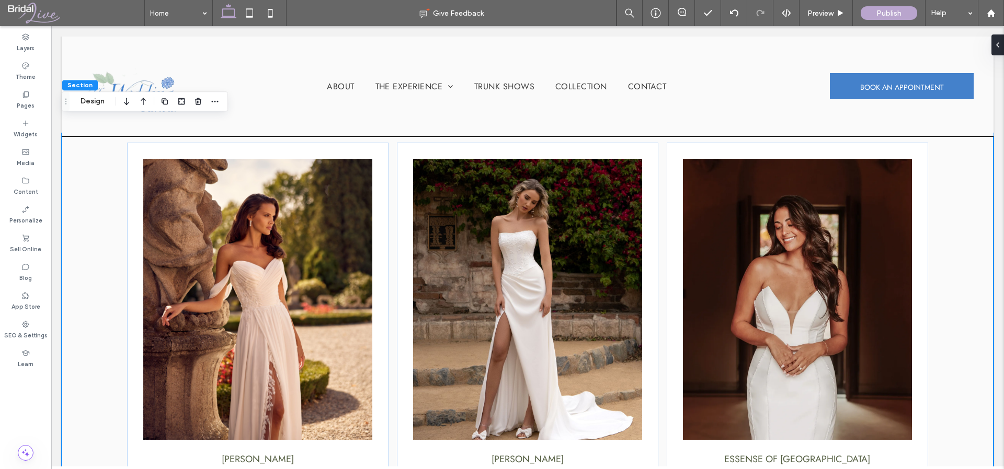
scroll to position [1267, 0]
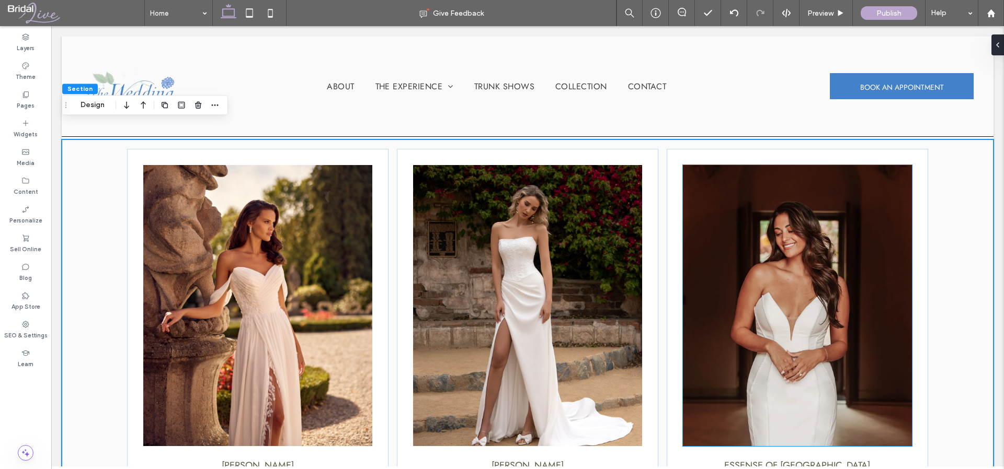
click at [816, 261] on img at bounding box center [797, 305] width 228 height 281
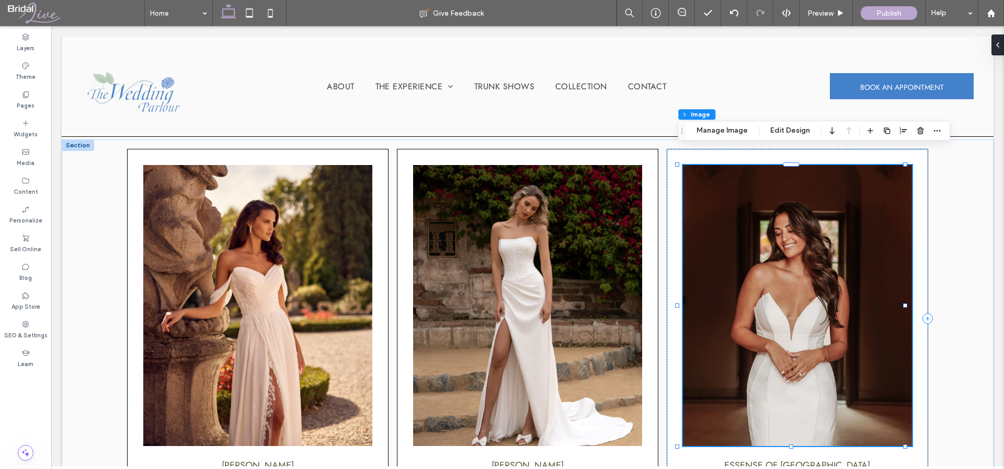
click at [786, 224] on img at bounding box center [797, 305] width 228 height 281
click at [732, 133] on button "Manage Image" at bounding box center [721, 130] width 65 height 13
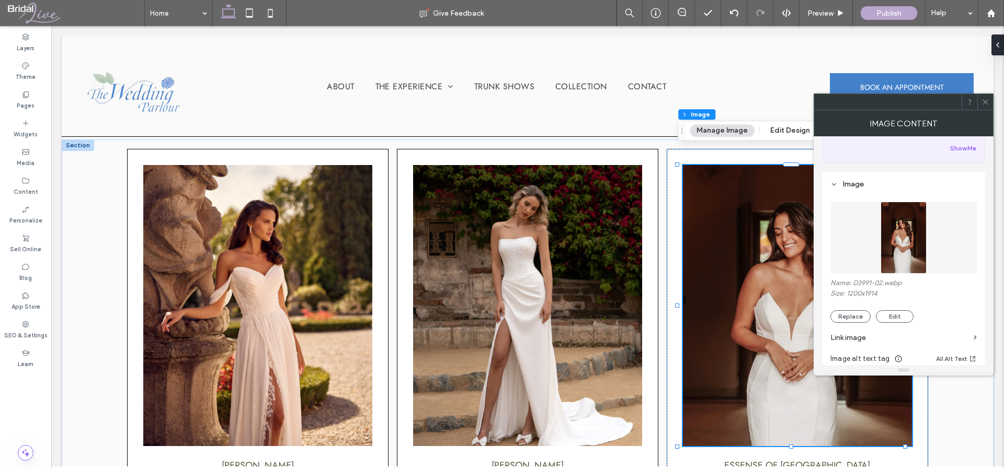
scroll to position [77, 0]
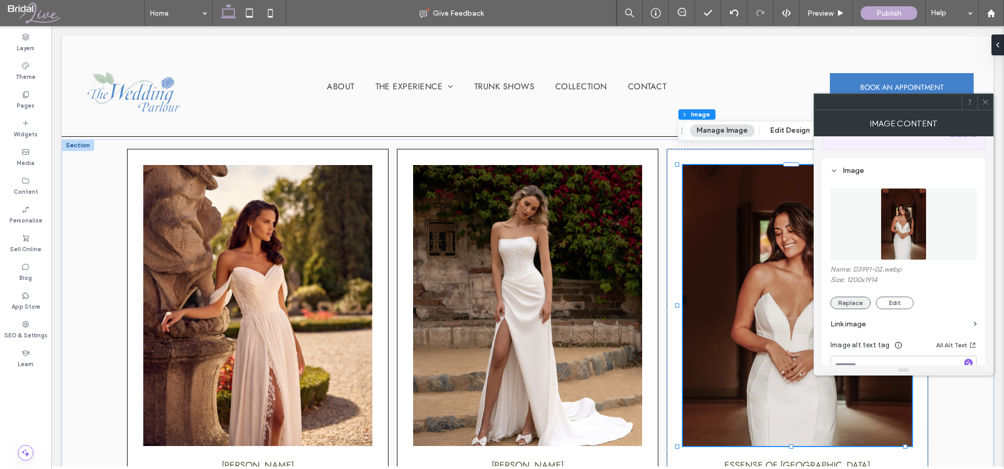
click at [853, 299] on button "Replace" at bounding box center [850, 303] width 40 height 13
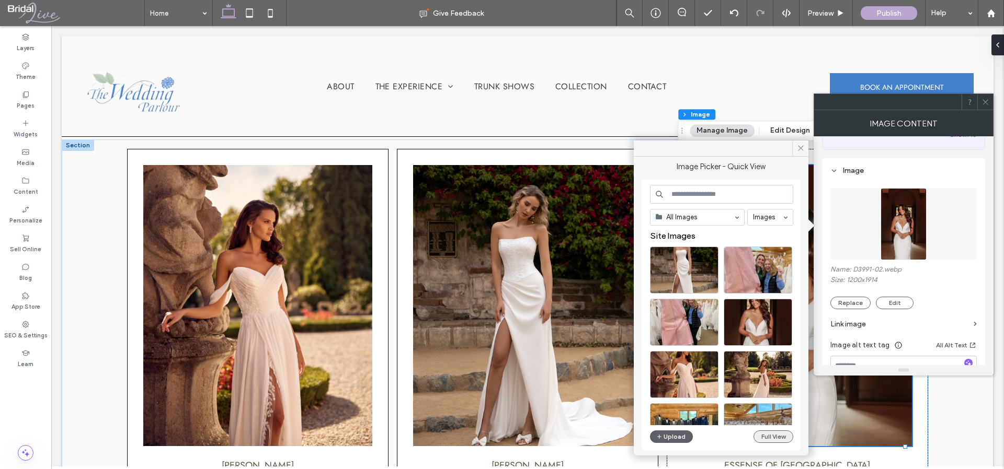
click at [769, 438] on button "Full View" at bounding box center [773, 437] width 40 height 13
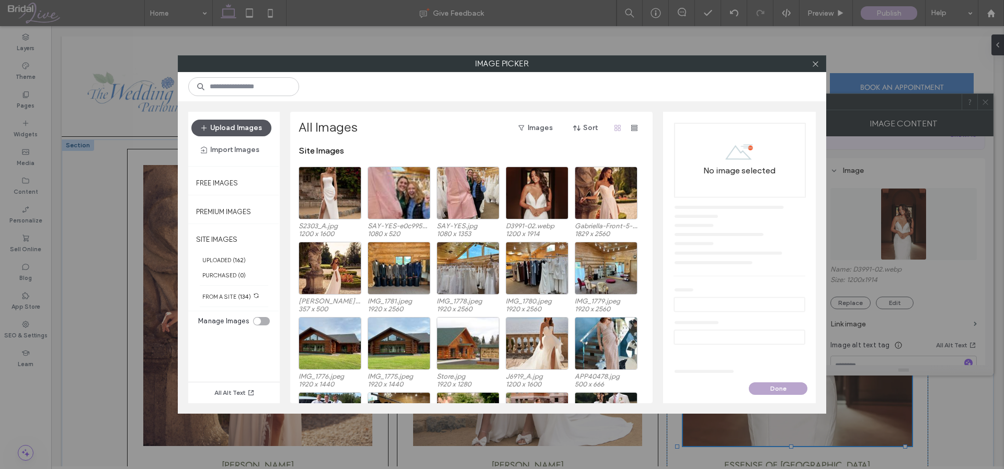
click at [216, 126] on button "Upload Images" at bounding box center [231, 128] width 80 height 17
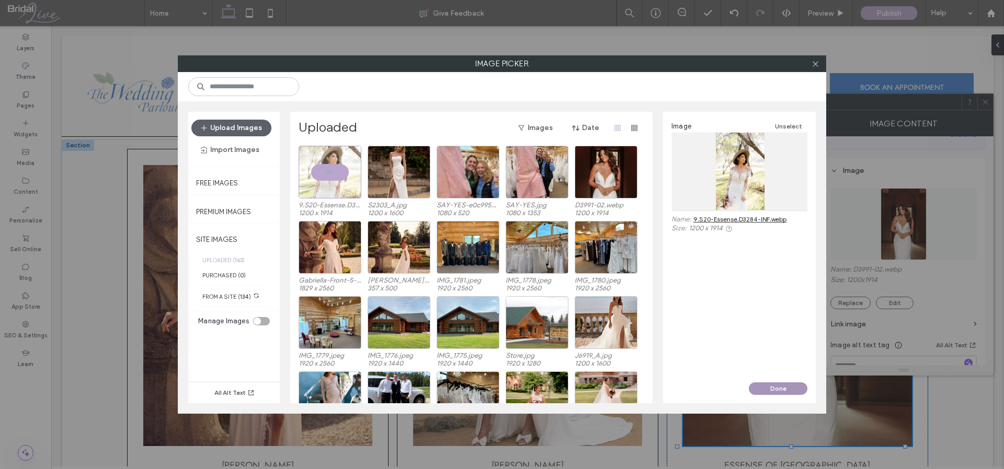
click at [767, 389] on button "Done" at bounding box center [777, 389] width 59 height 13
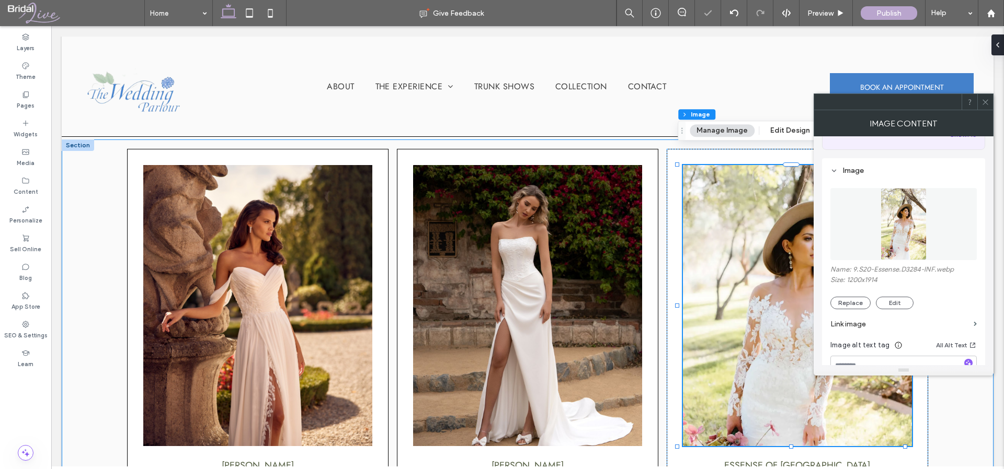
click at [951, 412] on div "Randy fenoli Val Stefani Essense of australia" at bounding box center [527, 343] width 931 height 406
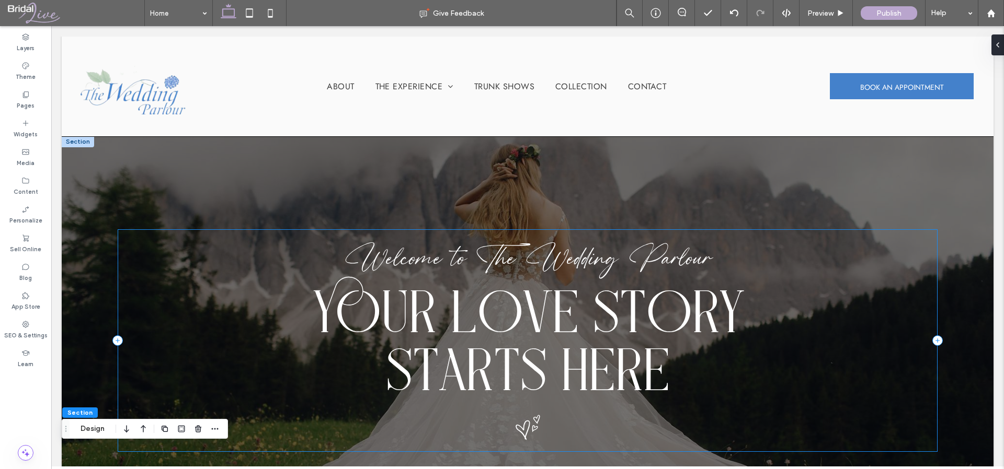
scroll to position [0, 0]
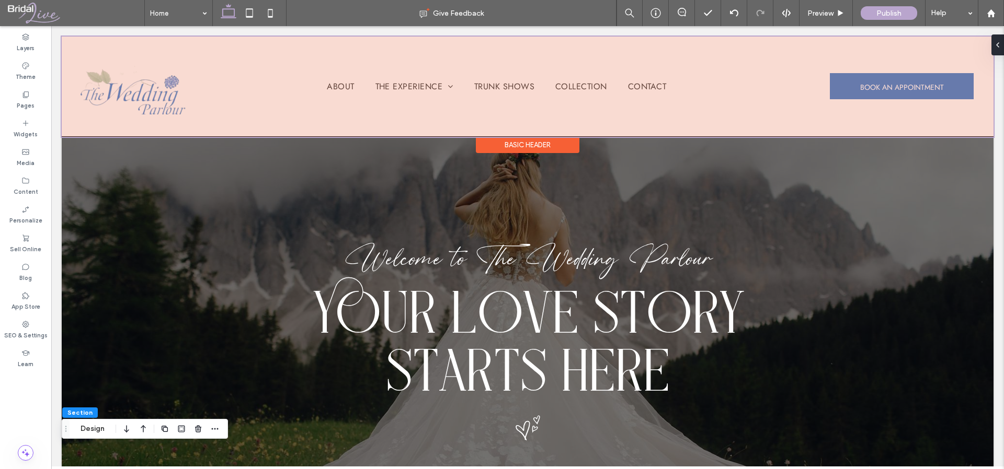
click at [158, 81] on div at bounding box center [527, 87] width 931 height 100
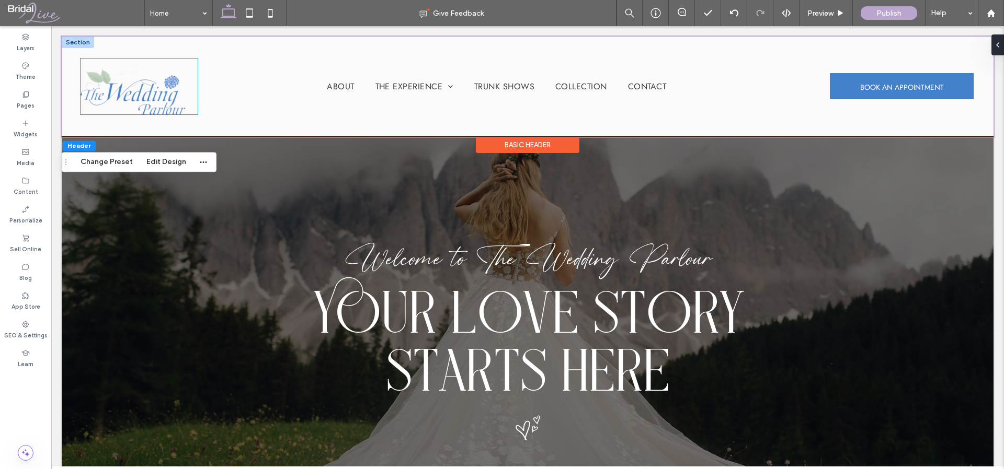
click at [126, 78] on img at bounding box center [138, 87] width 117 height 56
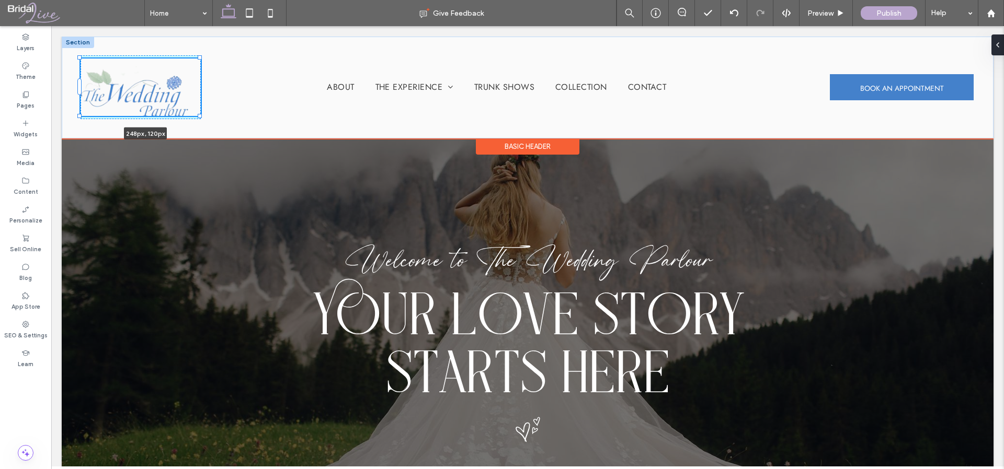
drag, startPoint x: 197, startPoint y: 114, endPoint x: 208, endPoint y: 123, distance: 14.2
click at [208, 123] on div "248px , 120px About The Experience Our Services FAQ Trunk Shows Collection Cont…" at bounding box center [527, 87] width 931 height 101
type input "***"
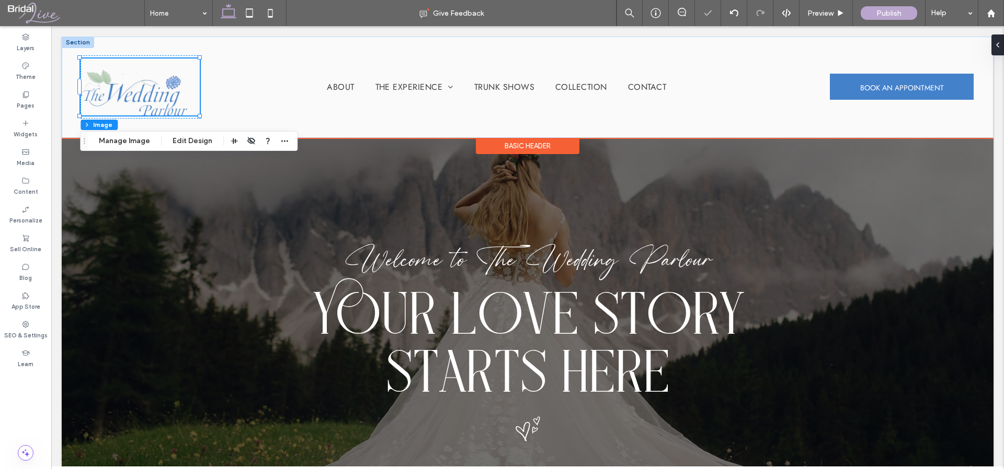
click at [213, 127] on div "248px , 120px About The Experience Our Services FAQ Trunk Shows Collection Cont…" at bounding box center [527, 87] width 931 height 101
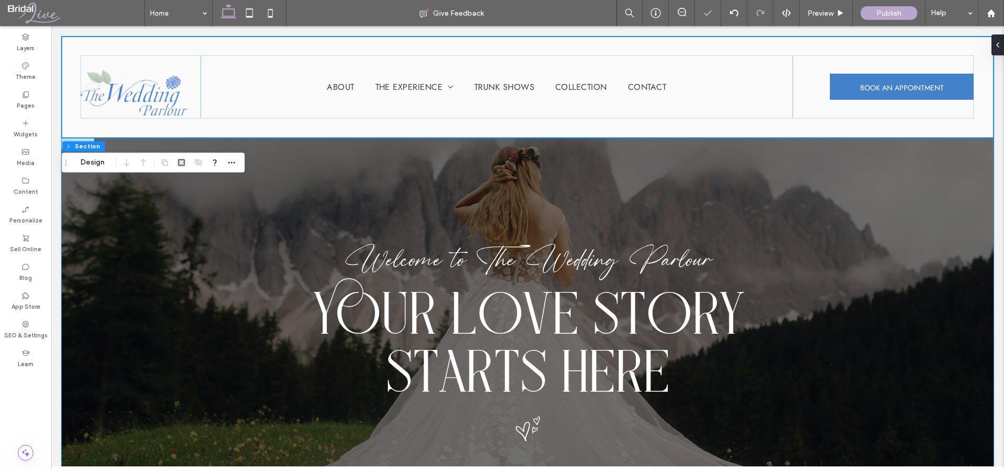
click at [330, 141] on div "Welcome to The Wedding Parlour yOUR LOVE STORY ﻿ STARTS HERE" at bounding box center [527, 342] width 931 height 409
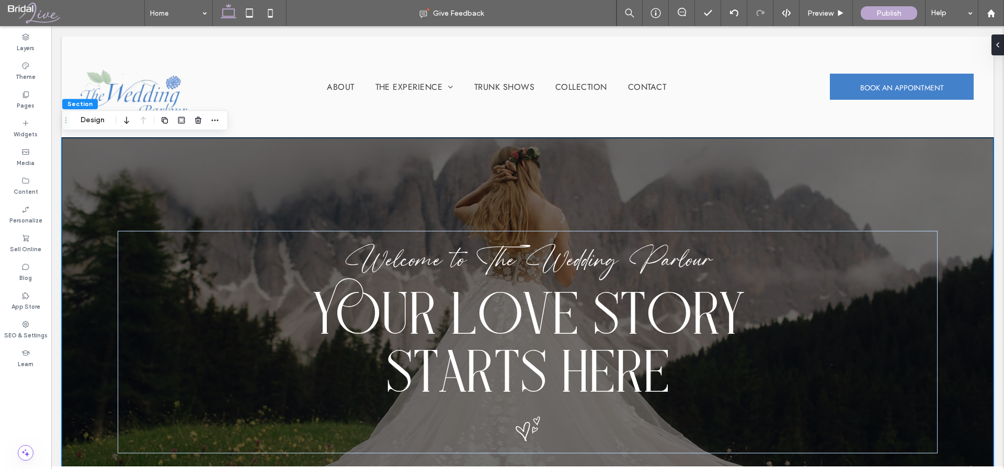
click at [955, 301] on div "Welcome to The Wedding Parlour yOUR LOVE STORY ﻿ STARTS HERE" at bounding box center [527, 342] width 931 height 409
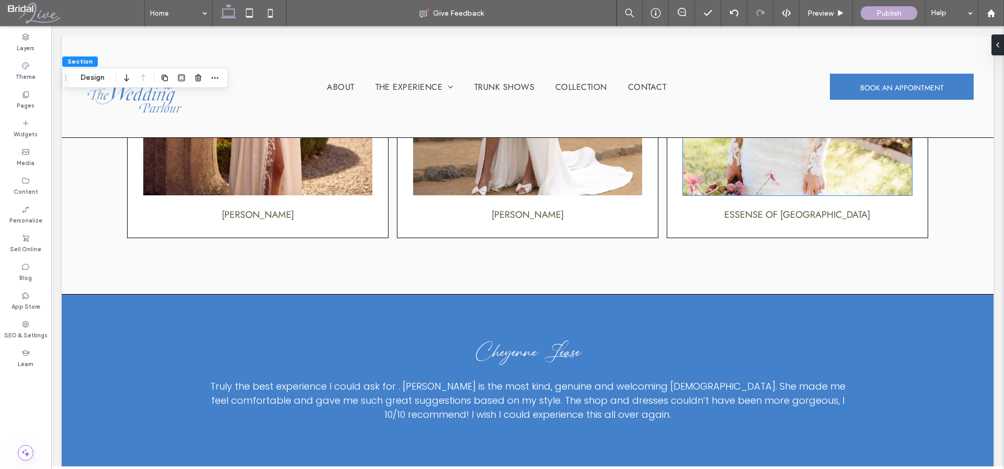
scroll to position [1575, 0]
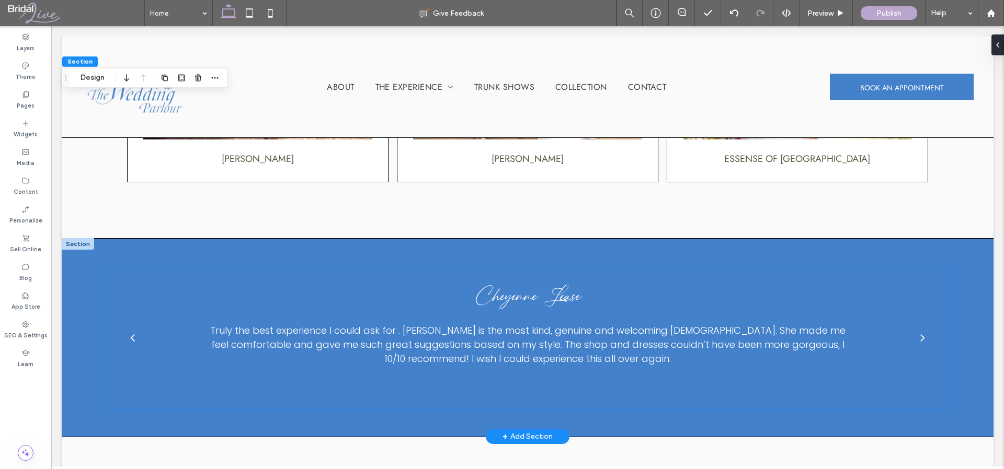
click at [920, 331] on div "next" at bounding box center [922, 337] width 5 height 13
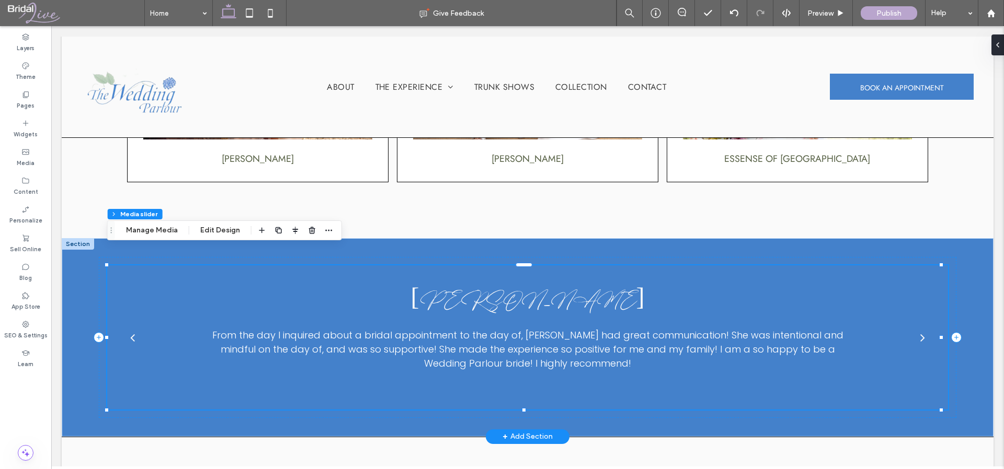
click at [920, 331] on div "next" at bounding box center [922, 337] width 5 height 13
click at [29, 189] on label "Content" at bounding box center [26, 190] width 25 height 11
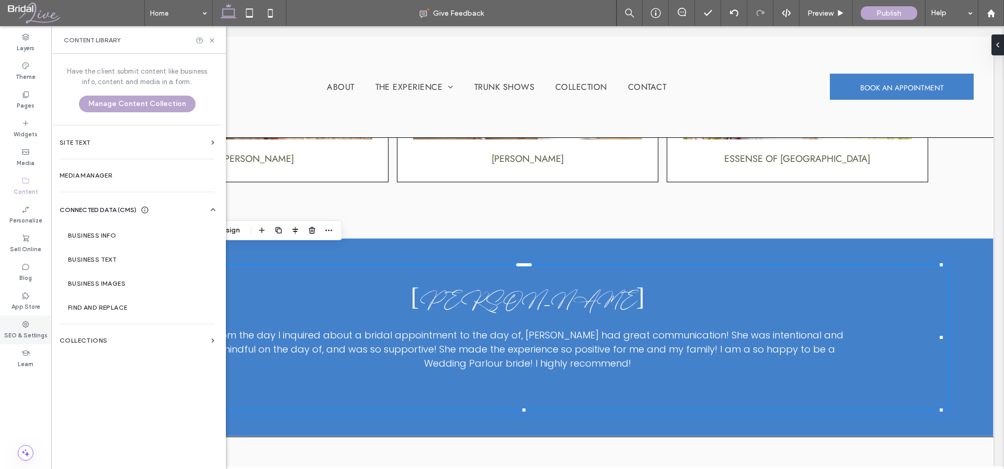
click at [36, 324] on div "SEO & Settings" at bounding box center [25, 330] width 51 height 29
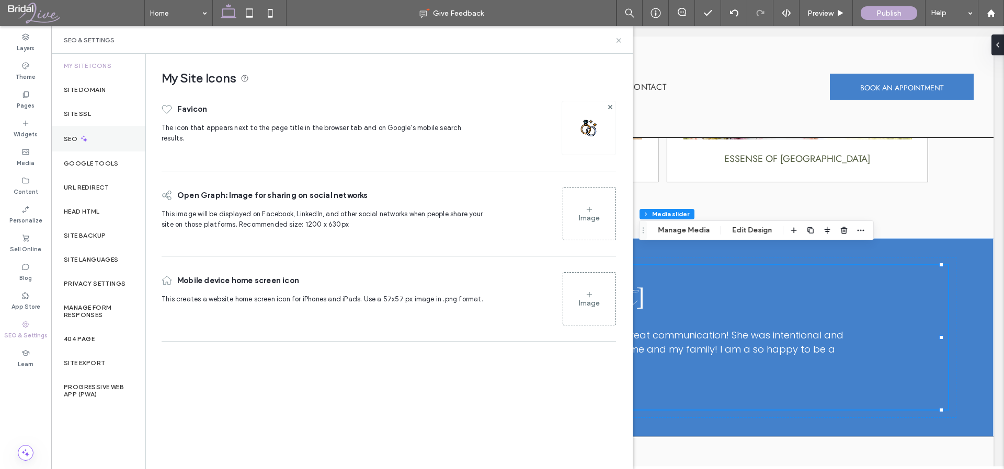
click at [102, 133] on div "SEO" at bounding box center [98, 139] width 94 height 26
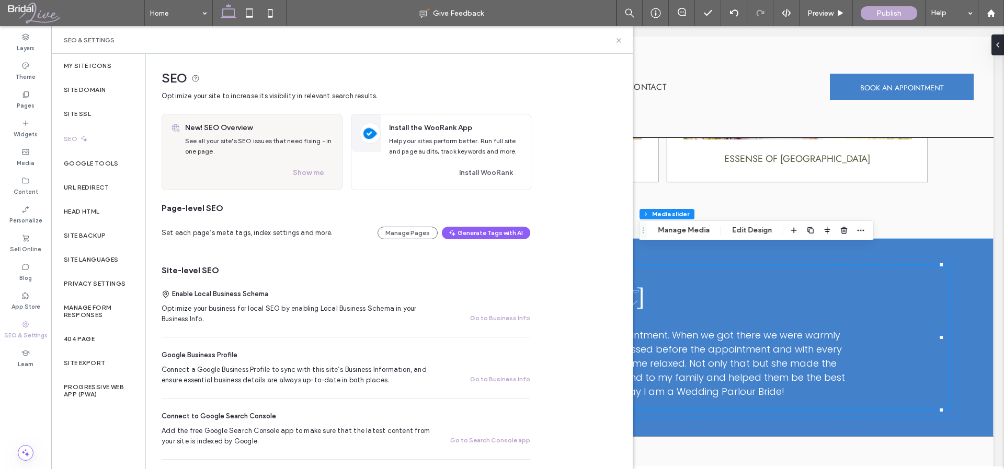
scroll to position [205, 0]
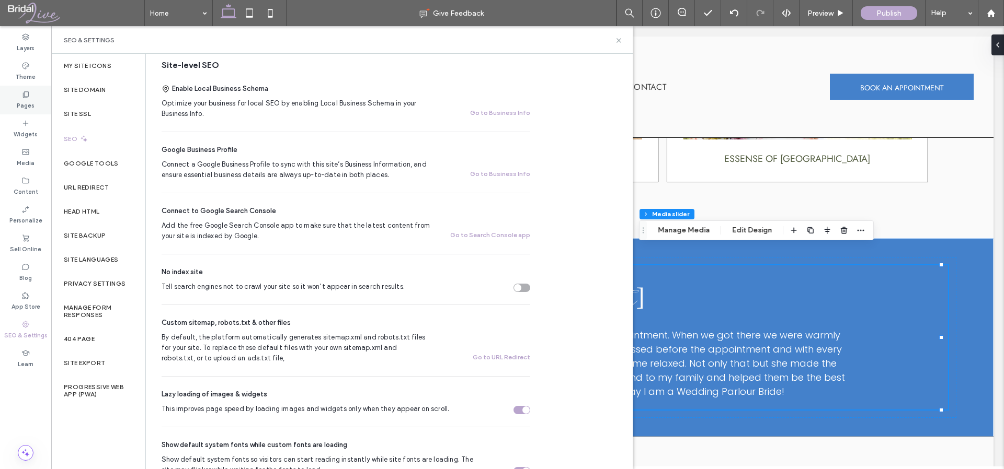
click at [24, 103] on label "Pages" at bounding box center [26, 104] width 18 height 11
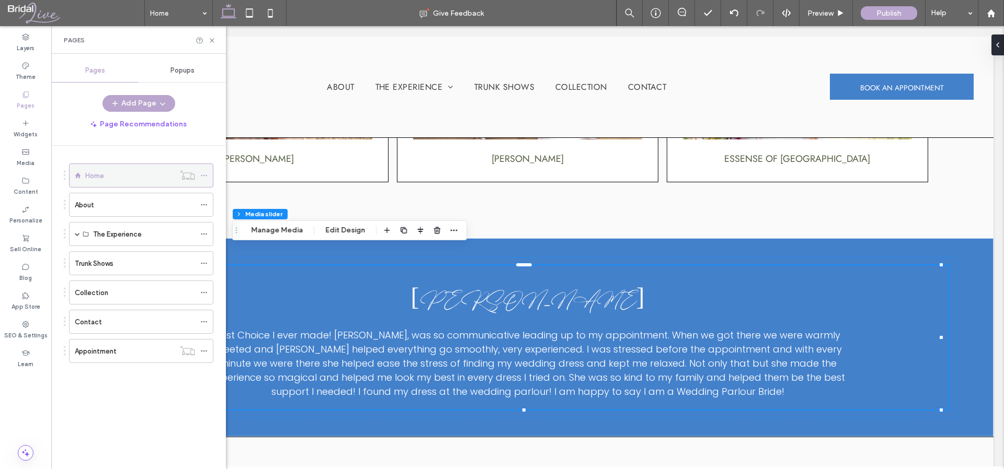
click at [203, 174] on icon at bounding box center [203, 175] width 7 height 7
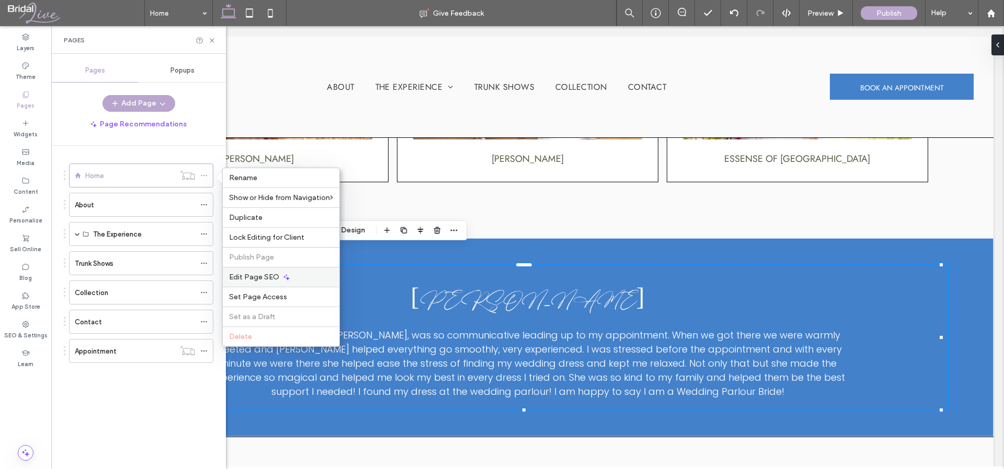
click at [273, 279] on span "Edit Page SEO" at bounding box center [254, 277] width 50 height 9
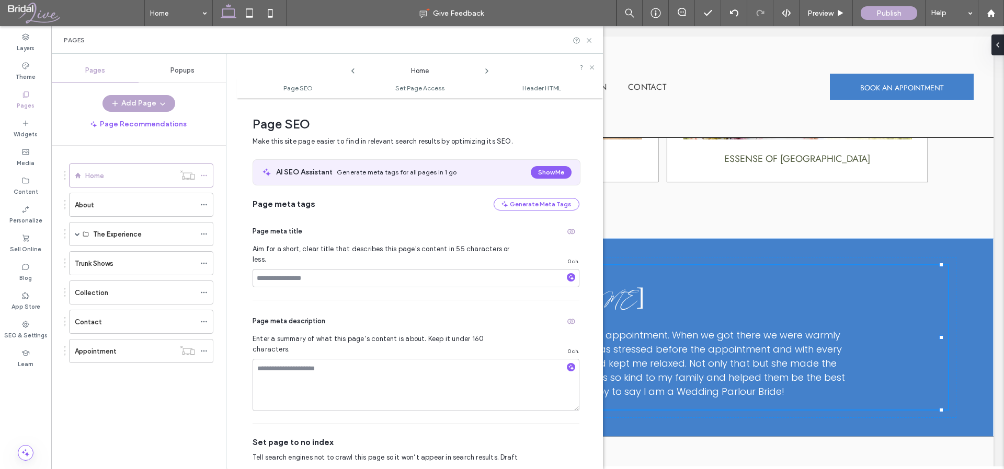
scroll to position [5, 0]
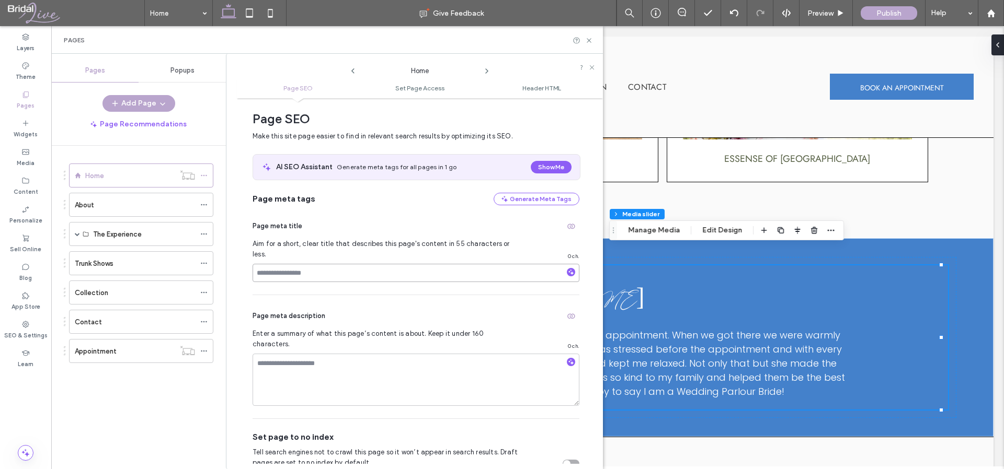
click at [301, 264] on input at bounding box center [415, 273] width 327 height 18
paste input "**********"
type input "**********"
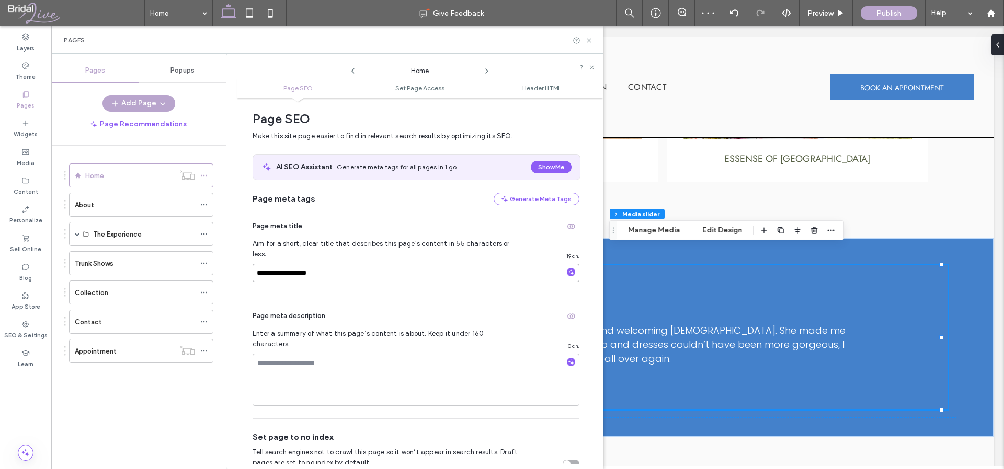
click at [259, 264] on input "**********" at bounding box center [415, 273] width 327 height 18
click at [273, 264] on input "**********" at bounding box center [415, 273] width 327 height 18
click at [305, 264] on input "**********" at bounding box center [415, 273] width 327 height 18
type input "**********"
click at [567, 269] on icon "button" at bounding box center [570, 272] width 7 height 7
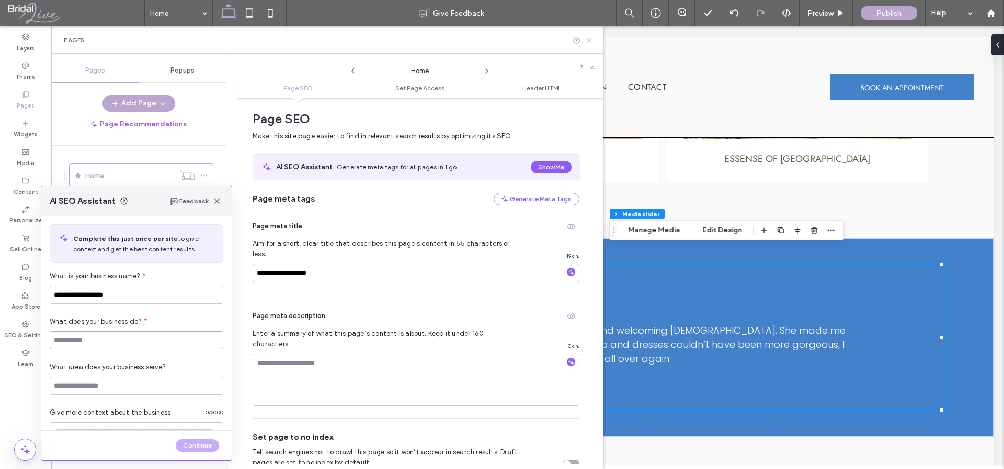
click at [130, 347] on input at bounding box center [137, 340] width 174 height 18
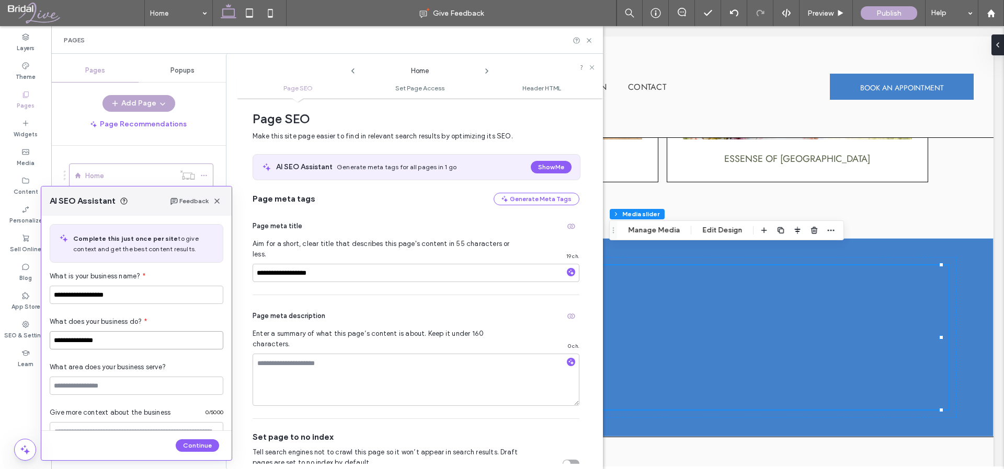
type input "**********"
click at [158, 383] on input at bounding box center [137, 386] width 174 height 18
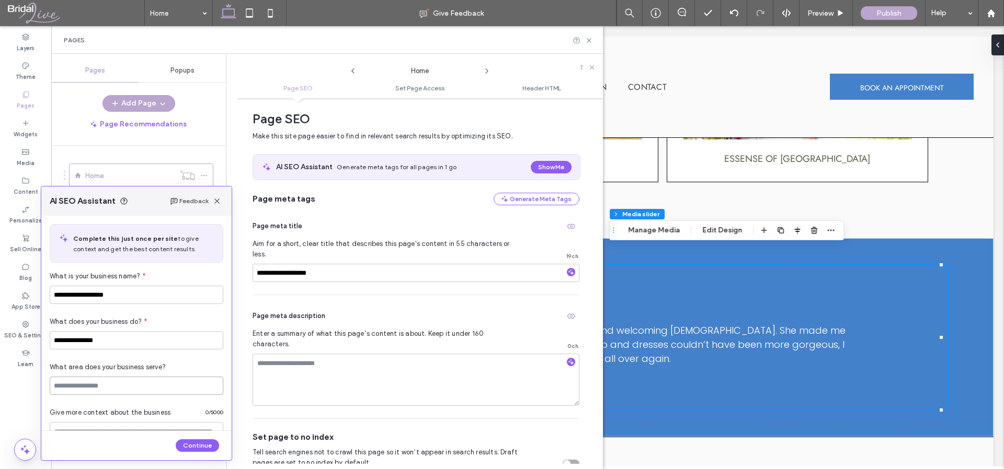
paste input "**********"
type input "**********"
click at [179, 401] on div "Give more context about the business 0 / 5000 Need an idea?" at bounding box center [137, 444] width 174 height 99
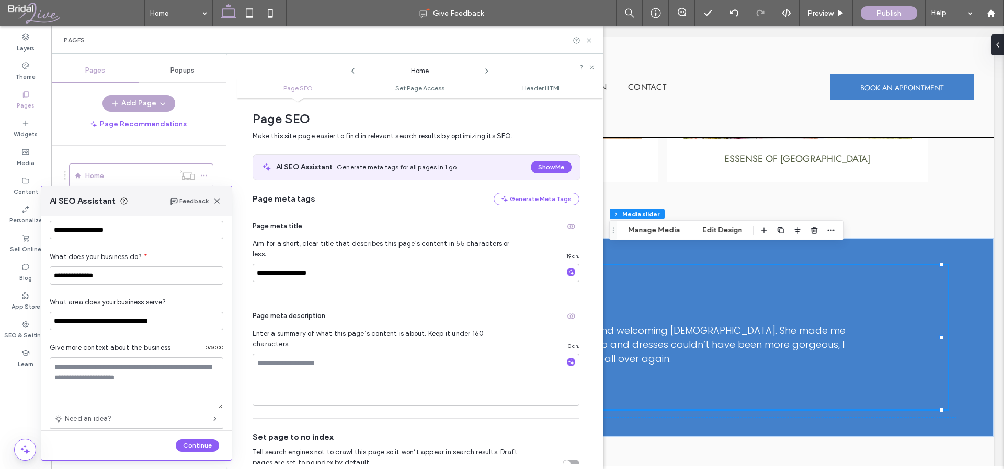
scroll to position [78, 0]
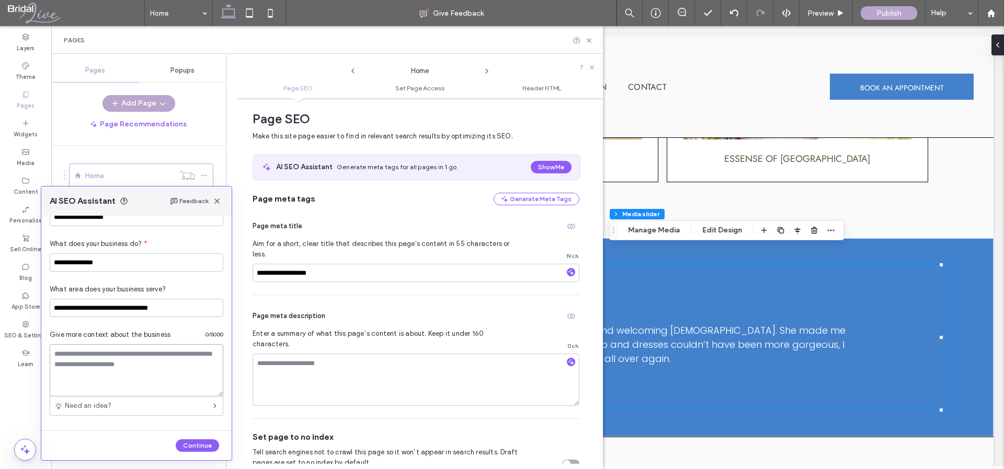
click at [159, 369] on textarea at bounding box center [137, 370] width 174 height 52
paste textarea "**********"
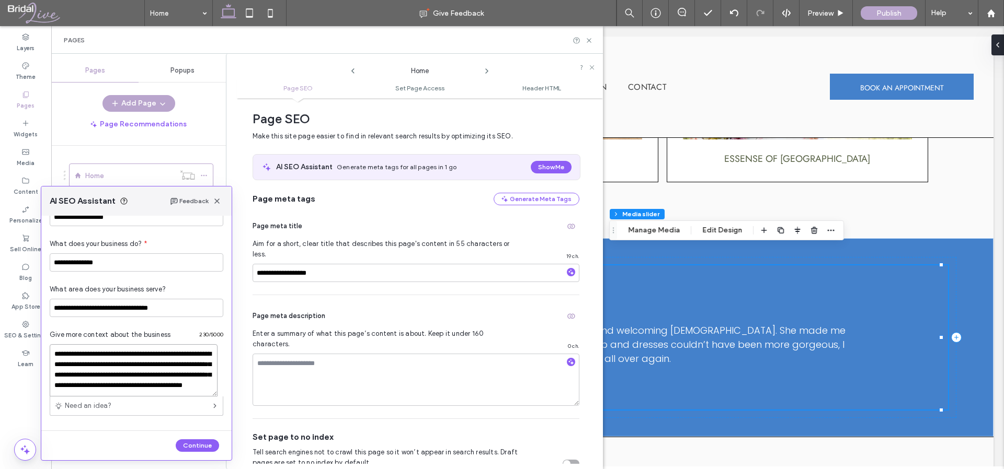
scroll to position [20, 0]
type textarea "**********"
click at [185, 450] on button "Continue" at bounding box center [197, 446] width 43 height 13
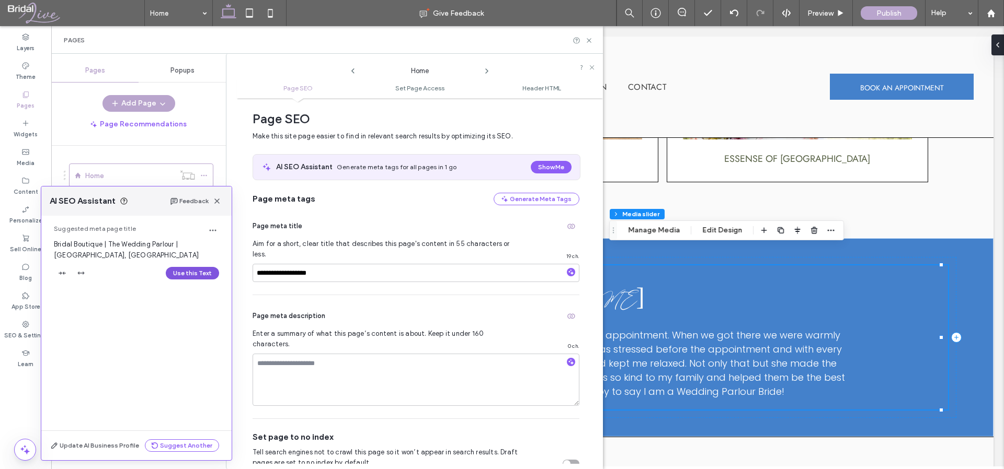
click at [199, 274] on button "Use this Text" at bounding box center [192, 273] width 53 height 13
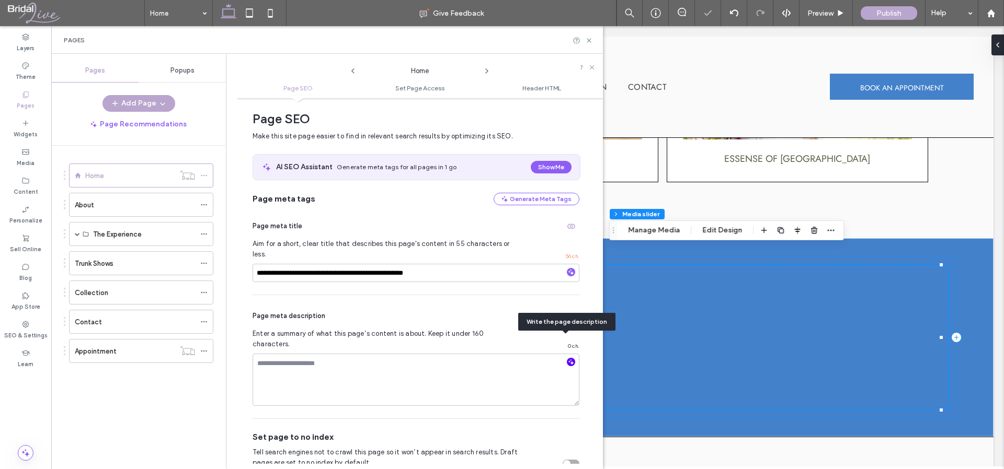
click at [568, 360] on use "button" at bounding box center [571, 363] width 6 height 6
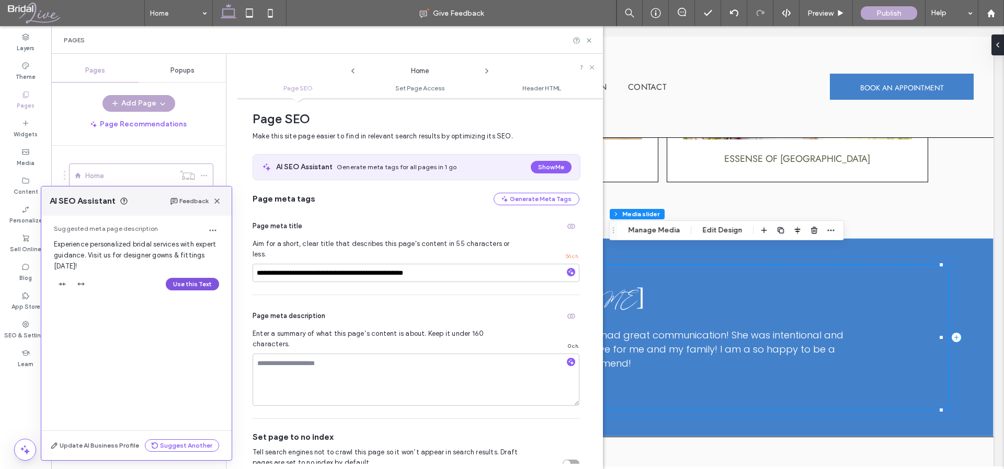
click at [181, 281] on button "Use this Text" at bounding box center [192, 284] width 53 height 13
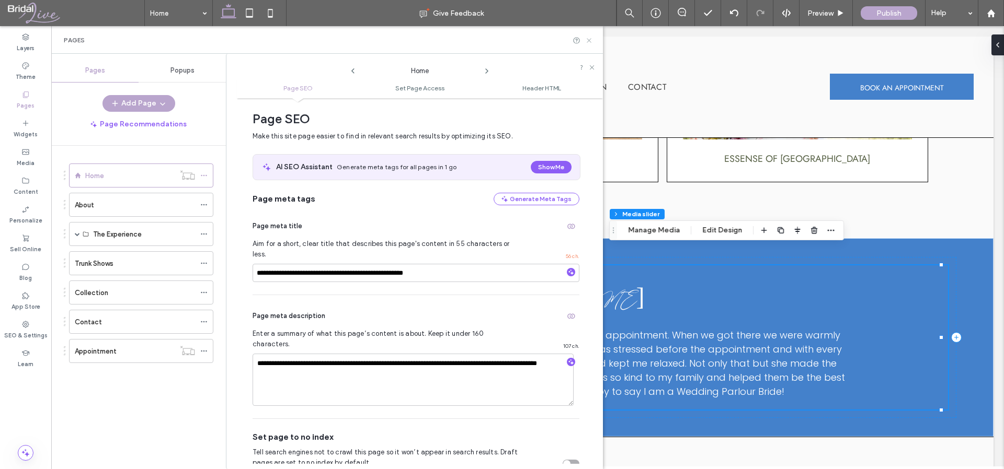
click at [589, 38] on icon at bounding box center [589, 41] width 8 height 8
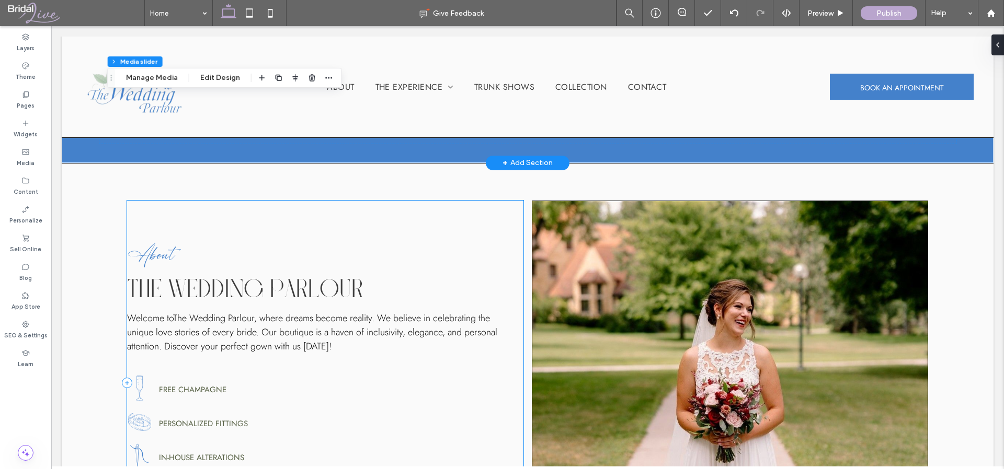
scroll to position [1887, 0]
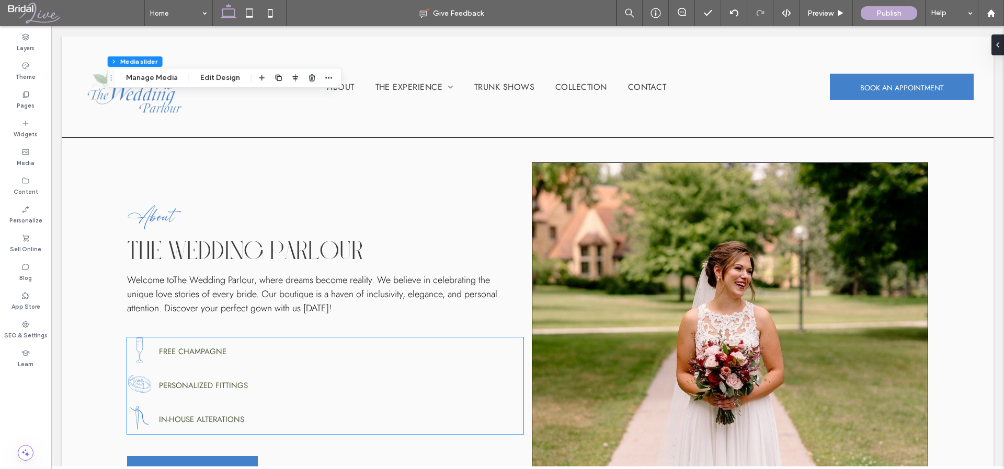
click at [213, 414] on div "in-house alterations" at bounding box center [238, 419] width 173 height 11
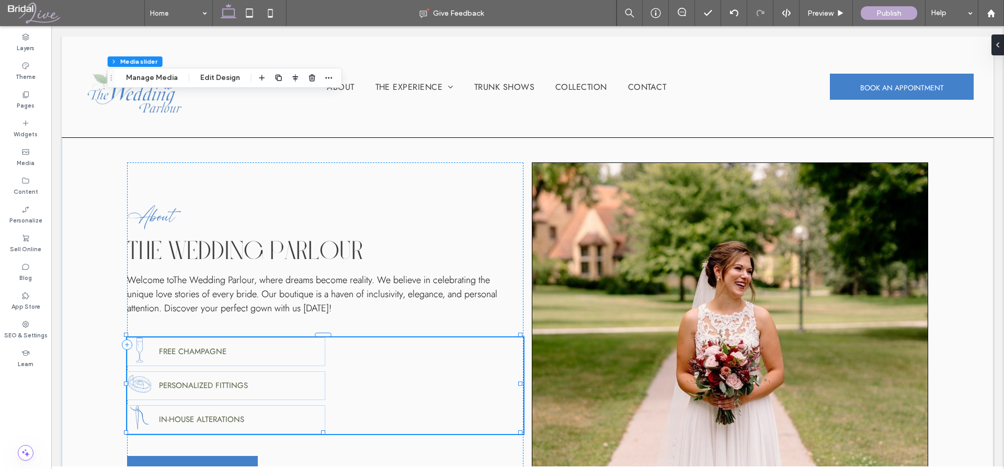
click at [213, 414] on div "in-house alterations" at bounding box center [238, 419] width 173 height 11
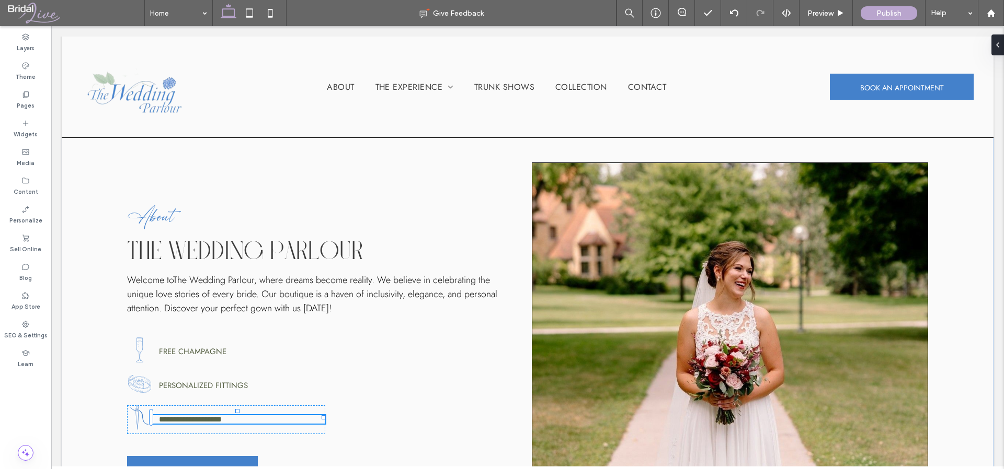
type input "****"
type input "**"
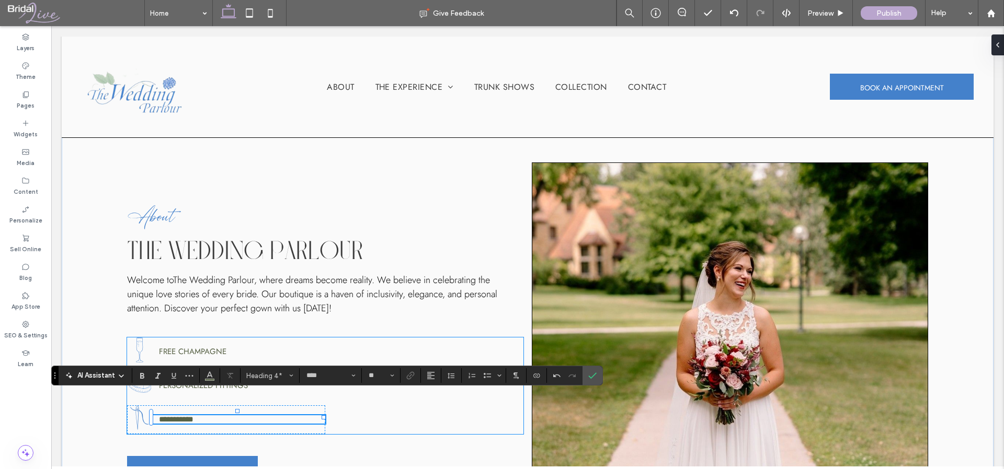
click at [358, 410] on div "**********" at bounding box center [325, 386] width 397 height 97
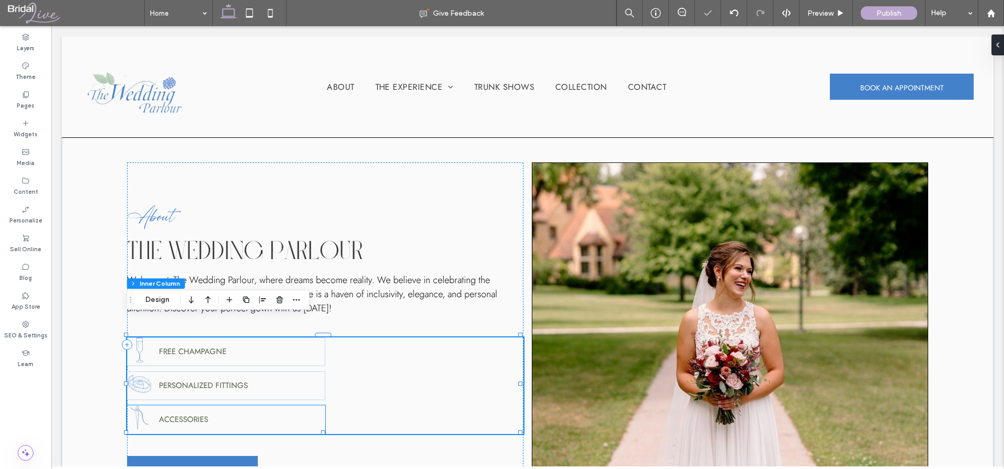
click at [137, 406] on icon at bounding box center [139, 418] width 25 height 25
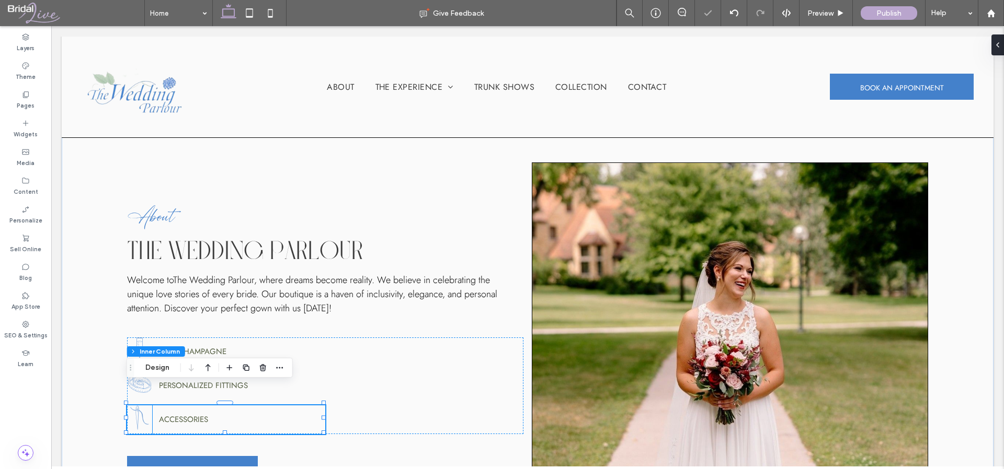
click at [137, 406] on icon at bounding box center [139, 418] width 18 height 24
click at [156, 374] on button "Manage Icon" at bounding box center [168, 368] width 59 height 13
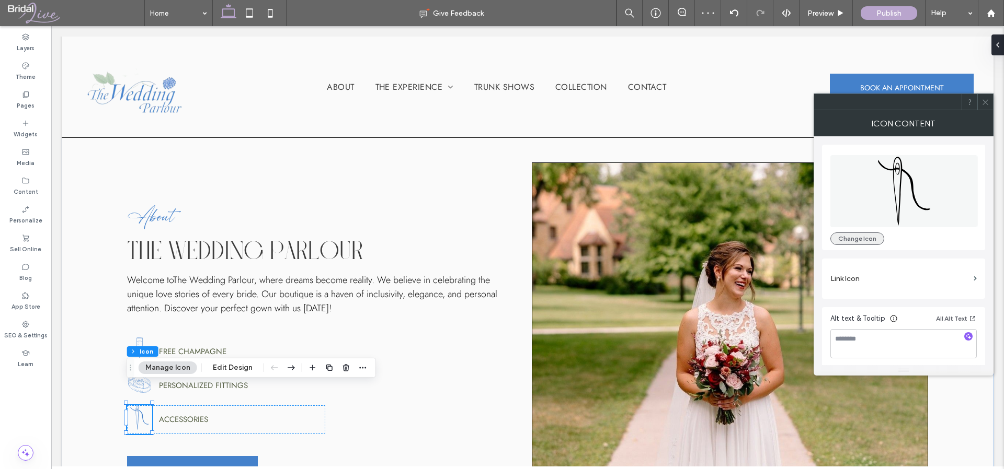
click at [843, 239] on button "Change Icon" at bounding box center [857, 239] width 54 height 13
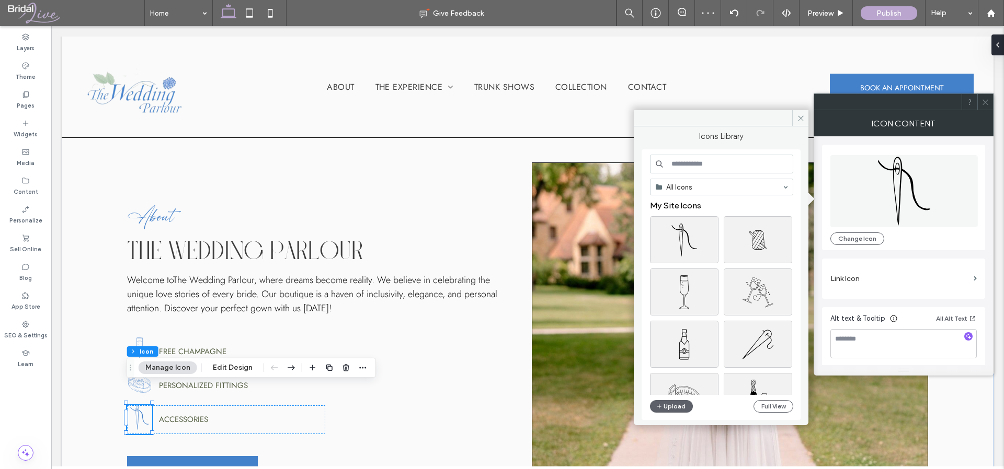
click at [745, 170] on input at bounding box center [721, 164] width 143 height 19
click at [691, 165] on input "**********" at bounding box center [721, 164] width 143 height 19
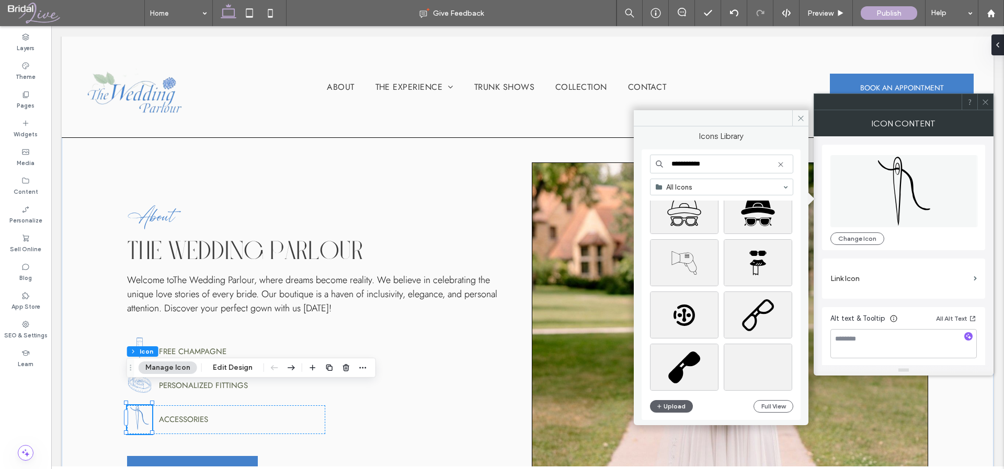
scroll to position [1460, 0]
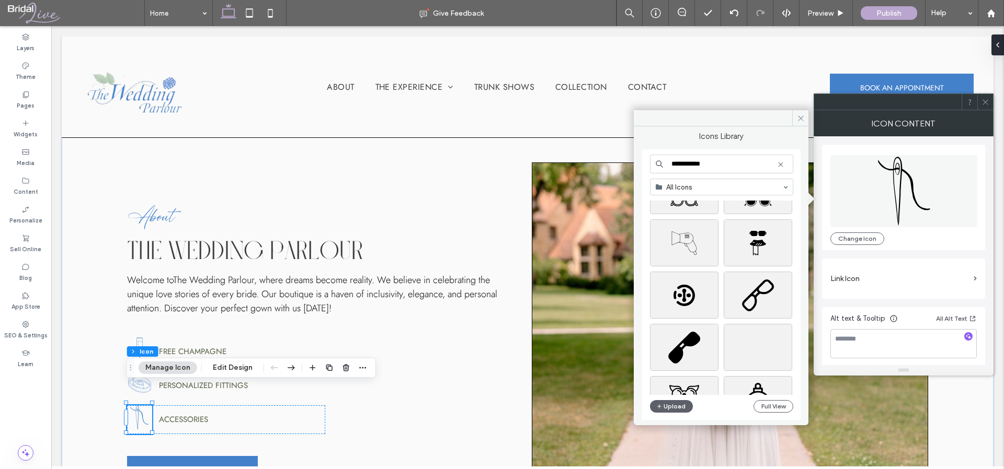
click at [672, 163] on input "**********" at bounding box center [721, 164] width 143 height 19
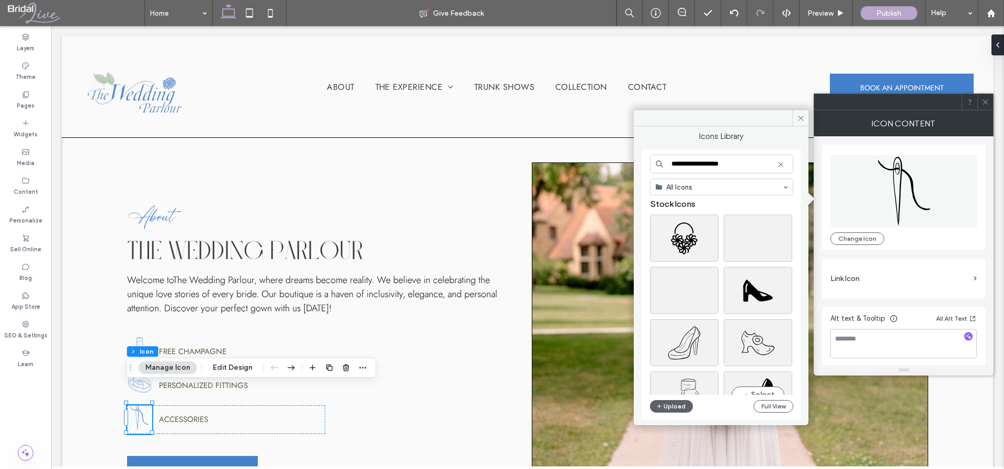
scroll to position [0, 0]
click at [705, 160] on input "**********" at bounding box center [721, 164] width 143 height 19
type input "******"
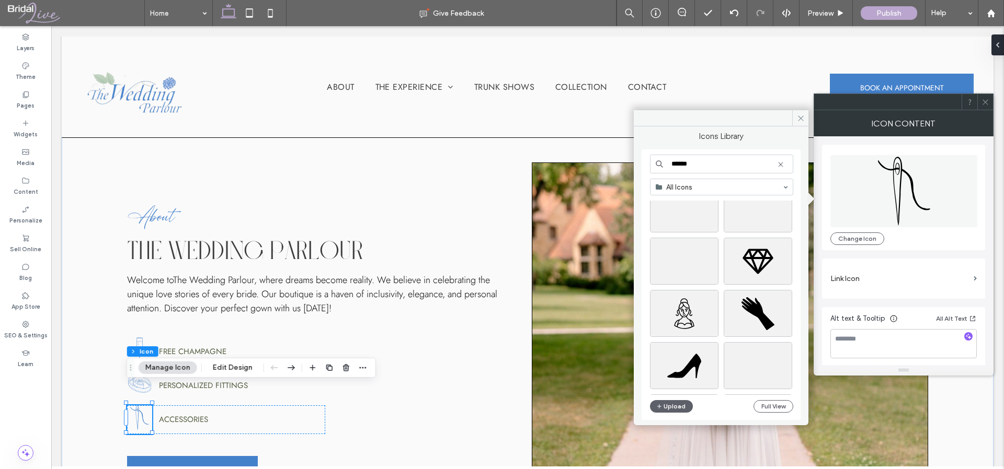
scroll to position [7090, 0]
type input "******"
click at [688, 257] on div "Select" at bounding box center [684, 258] width 68 height 47
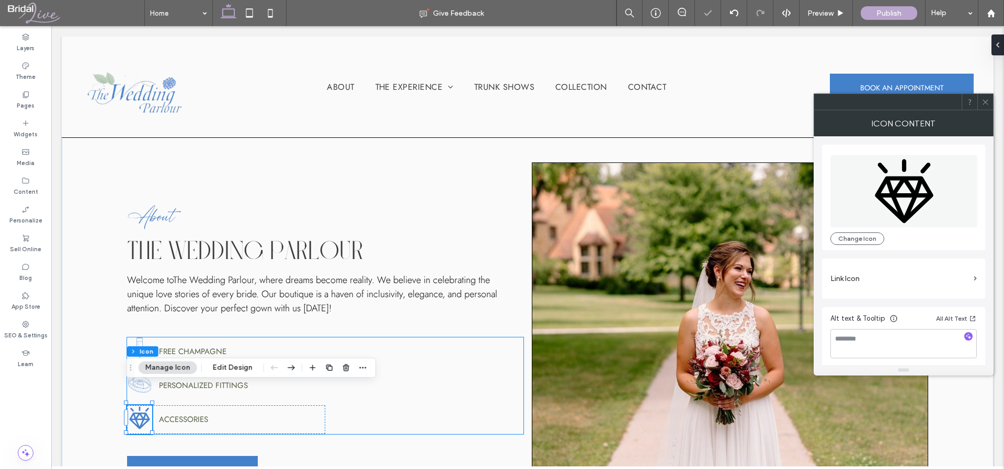
click at [501, 362] on div "Free Champagne personalized fittings Accessories" at bounding box center [325, 386] width 397 height 97
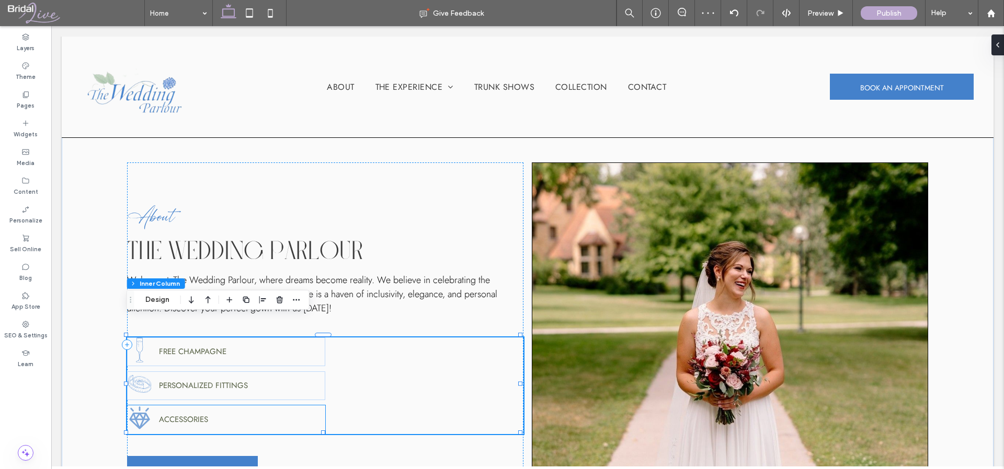
click at [140, 406] on icon at bounding box center [139, 418] width 25 height 25
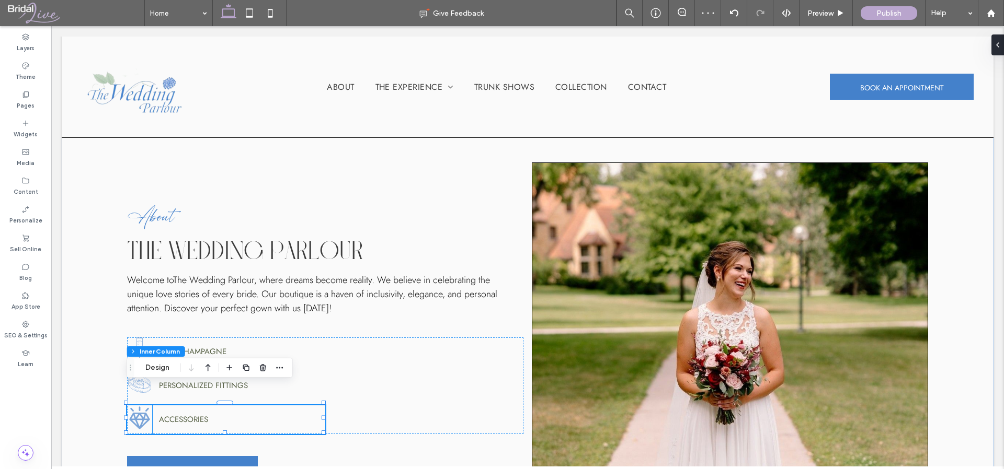
click at [134, 407] on icon at bounding box center [139, 418] width 20 height 22
click at [156, 367] on button "Manage Icon" at bounding box center [168, 368] width 59 height 13
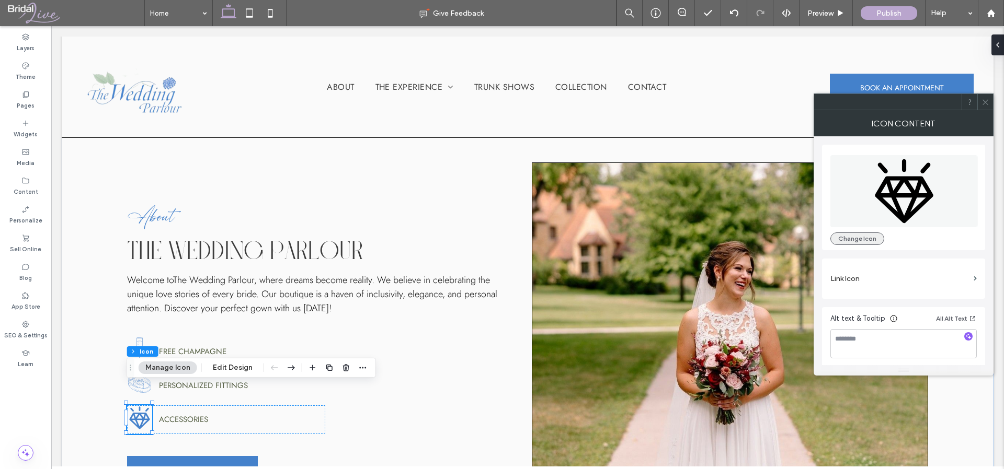
click at [877, 239] on button "Change Icon" at bounding box center [857, 239] width 54 height 13
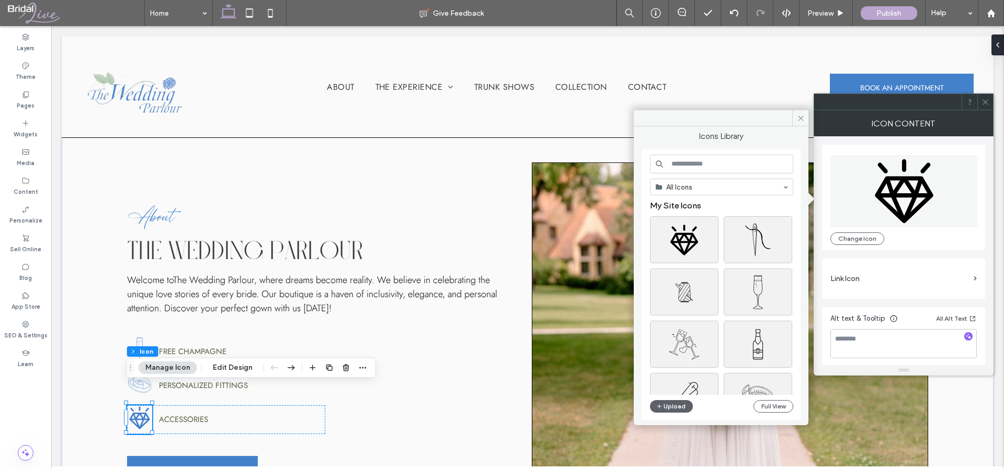
click at [709, 166] on input at bounding box center [721, 164] width 143 height 19
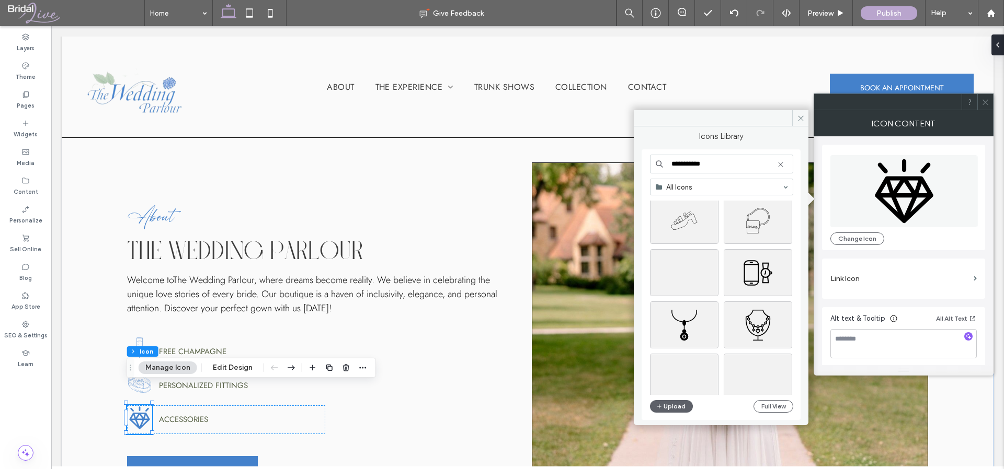
scroll to position [691, 0]
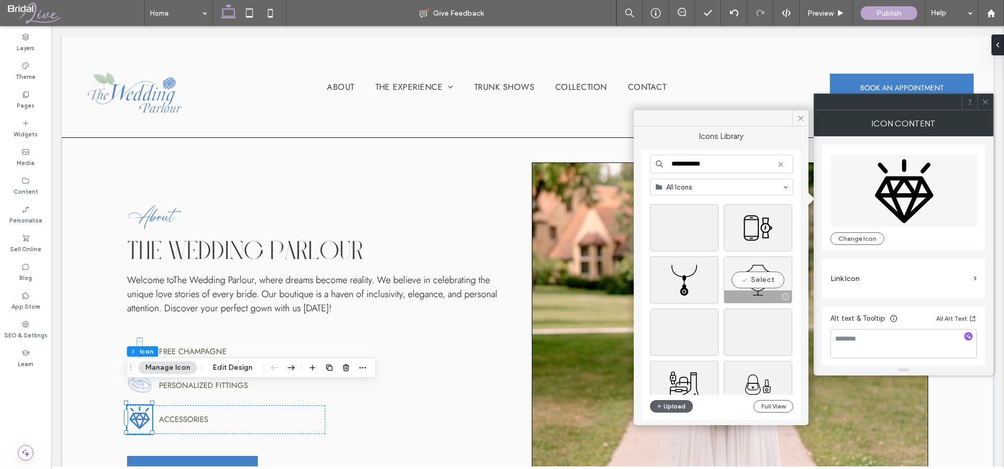
type input "**********"
click at [759, 277] on div "Select" at bounding box center [757, 280] width 68 height 47
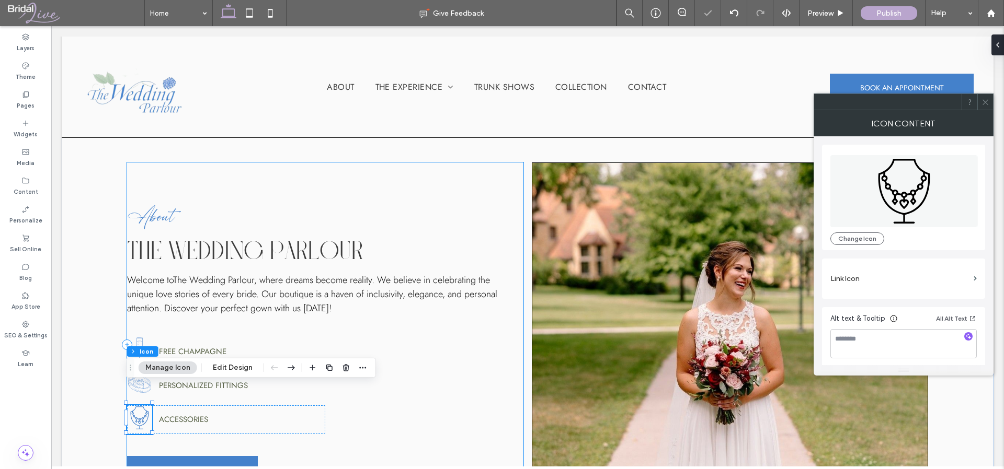
click at [491, 440] on div "About The Wedding Parlour Welcome to The Wedding Parlour , where dreams become …" at bounding box center [325, 345] width 397 height 365
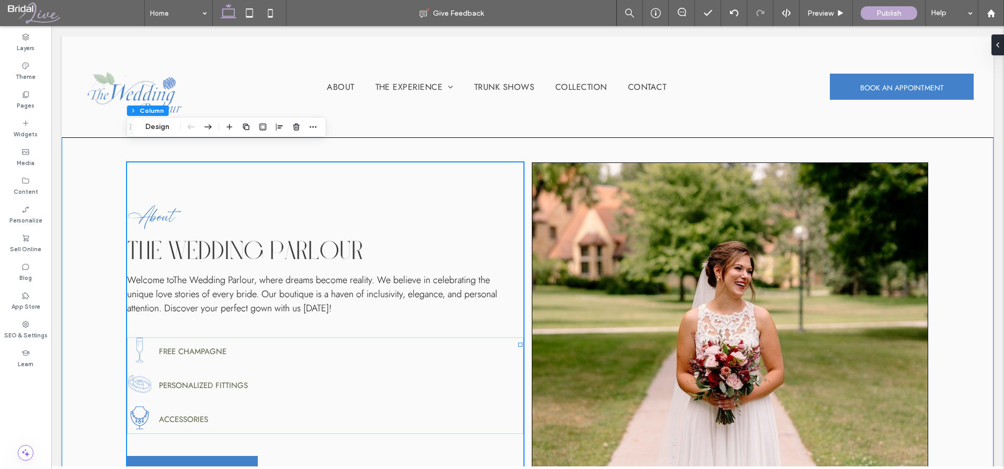
click at [526, 354] on div "About The Wedding Parlour Welcome to The Wedding Parlour , where dreams become …" at bounding box center [527, 345] width 931 height 440
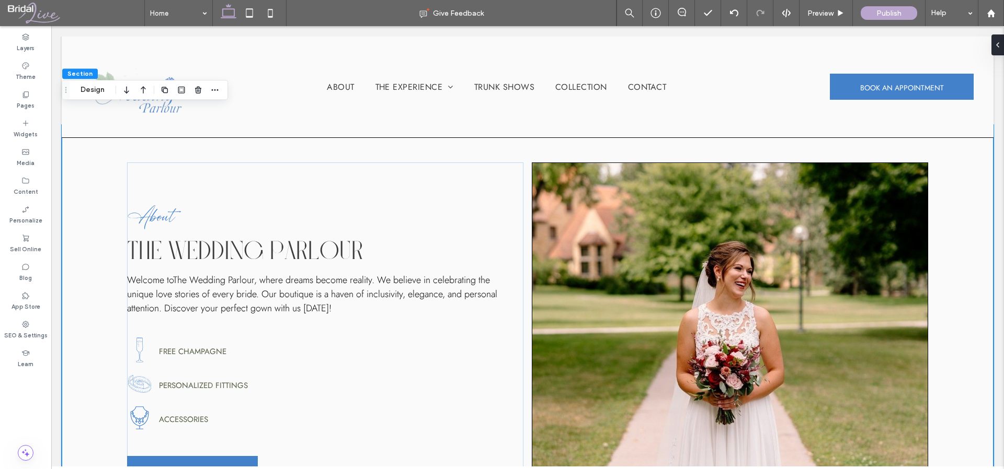
click at [525, 393] on div "About The Wedding Parlour Welcome to The Wedding Parlour , where dreams become …" at bounding box center [527, 345] width 931 height 440
click at [948, 357] on div "About The Wedding Parlour Welcome to The Wedding Parlour , where dreams become …" at bounding box center [527, 345] width 931 height 440
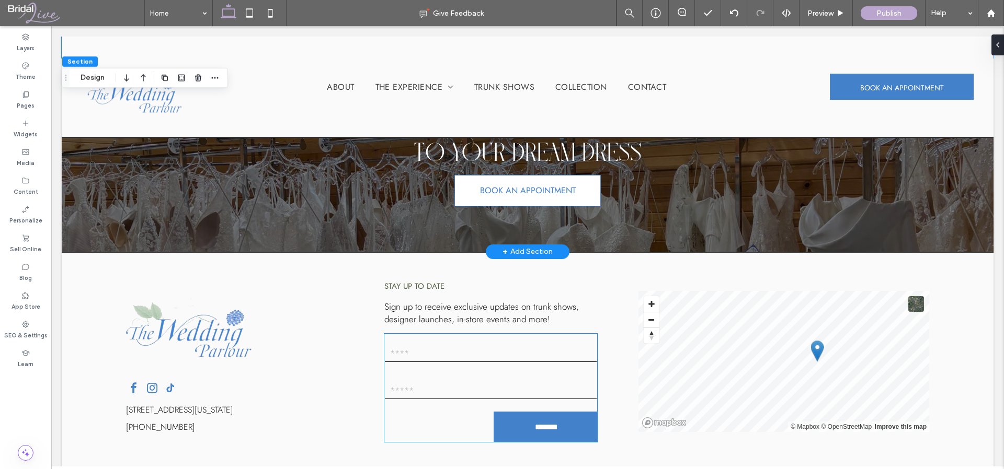
scroll to position [2411, 0]
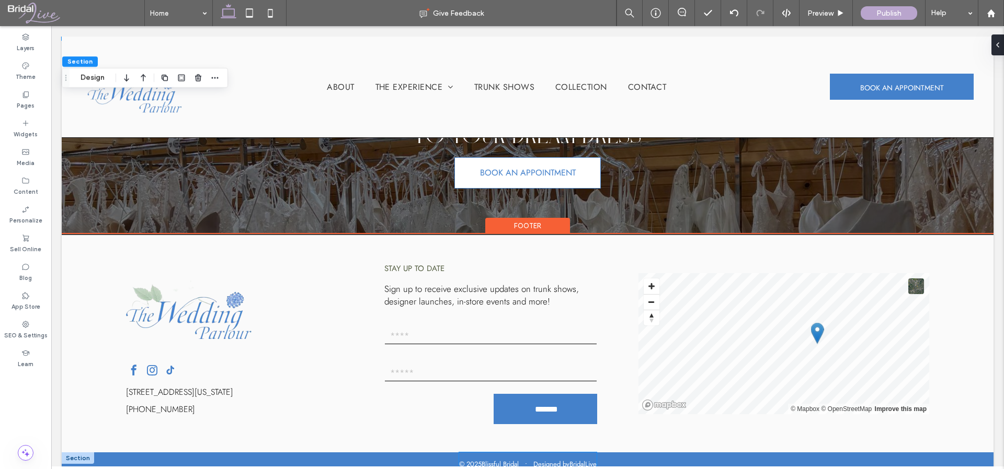
click at [486, 459] on p "Blissful Bridal • Designed by BridalLive" at bounding box center [538, 464] width 115 height 10
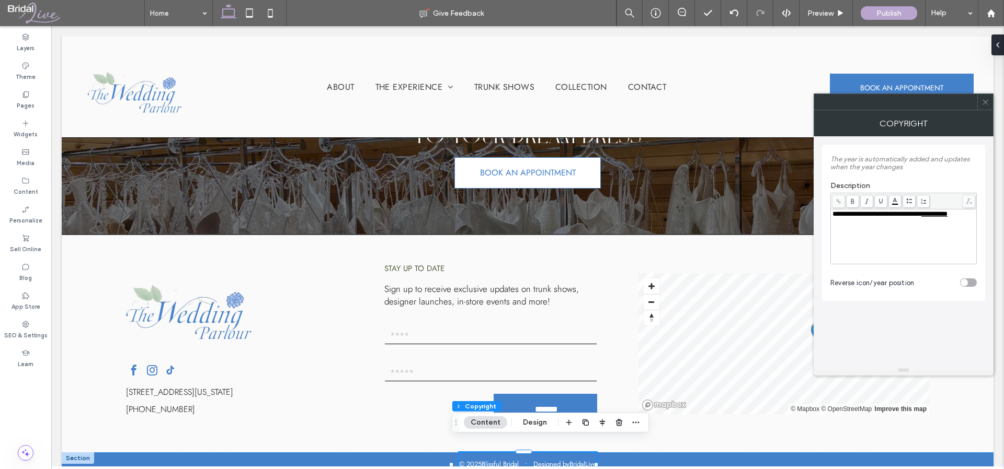
click at [873, 215] on span "**********" at bounding box center [876, 214] width 89 height 7
drag, startPoint x: 874, startPoint y: 216, endPoint x: 831, endPoint y: 216, distance: 42.9
click at [832, 216] on div "**********" at bounding box center [903, 237] width 143 height 52
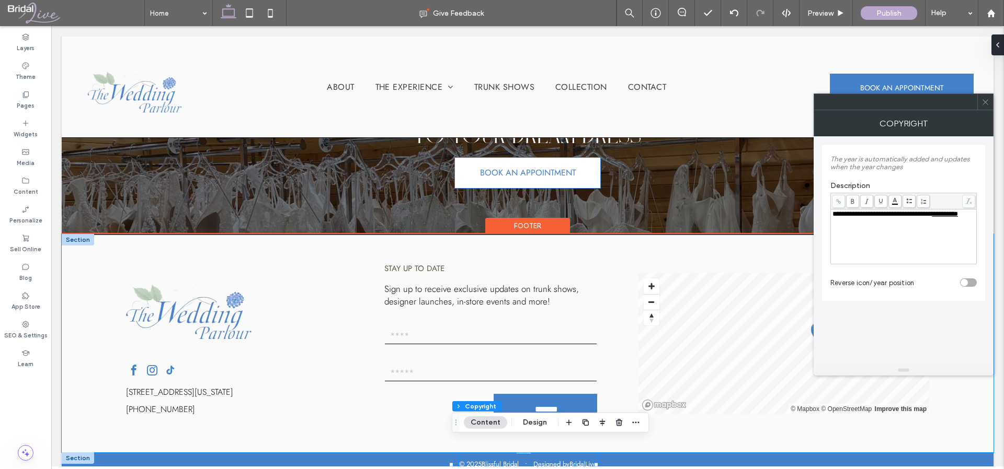
click at [965, 414] on div "[STREET_ADDRESS][US_STATE] [PHONE_NUMBER] Stay up to date Sign up to receive ex…" at bounding box center [527, 343] width 931 height 217
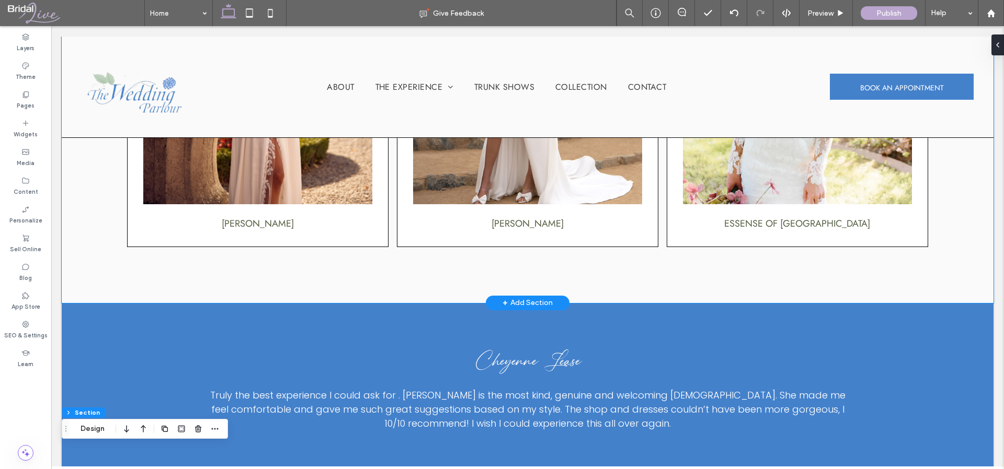
scroll to position [1546, 0]
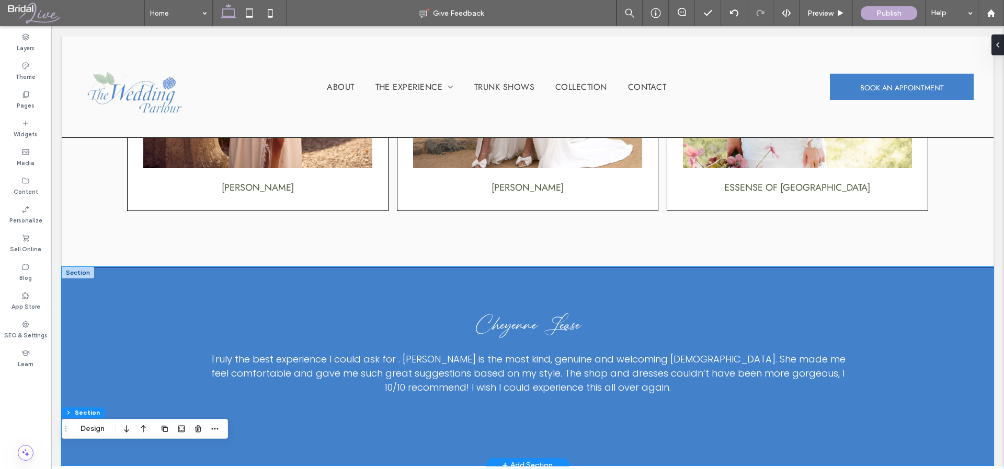
click at [628, 268] on div "Cheyenne Lease Truly the best experience I could ask for . [PERSON_NAME] is the…" at bounding box center [527, 367] width 931 height 198
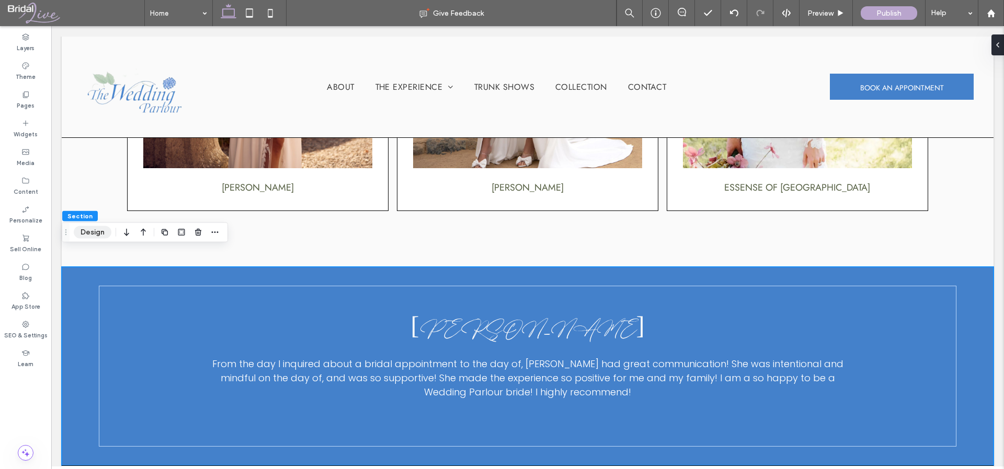
click at [88, 232] on button "Design" at bounding box center [93, 232] width 38 height 13
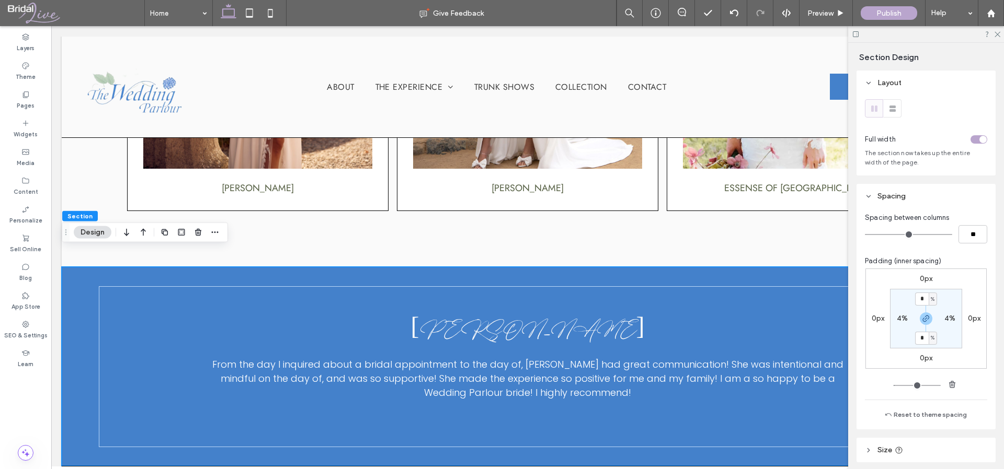
scroll to position [202, 0]
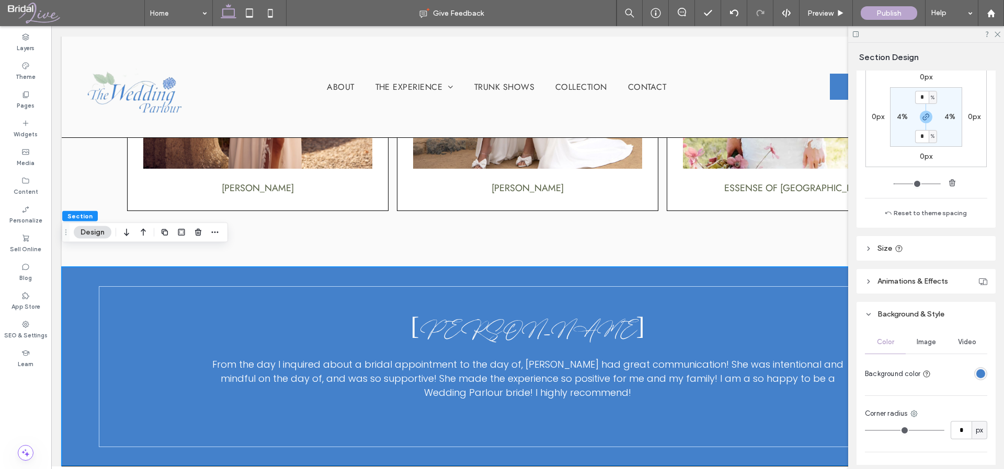
click at [924, 340] on span "Image" at bounding box center [925, 342] width 19 height 8
click at [930, 388] on div "Add multiple images for a background slider" at bounding box center [925, 400] width 121 height 69
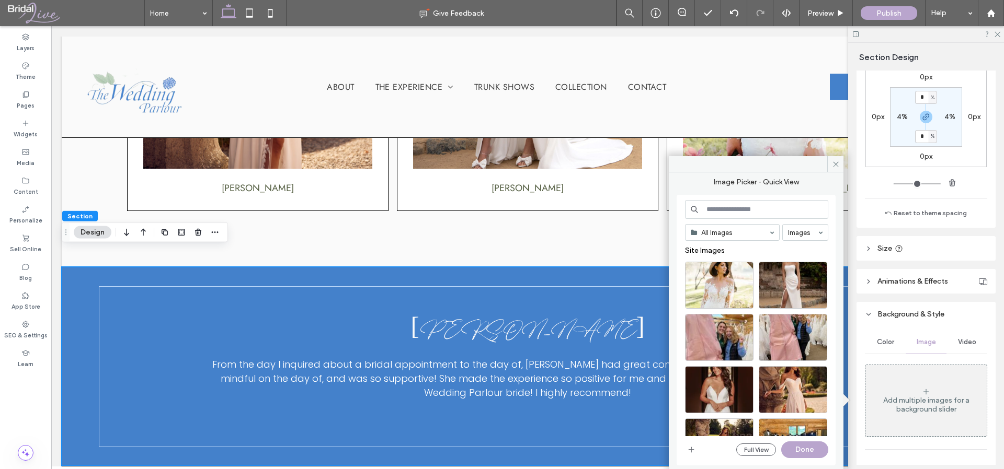
click at [751, 211] on input at bounding box center [756, 209] width 143 height 19
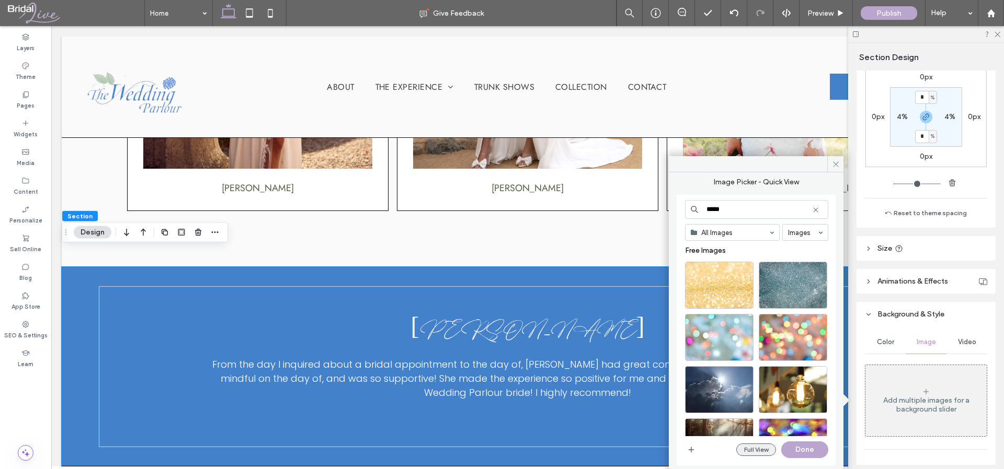
type input "*****"
click at [758, 453] on button "Full View" at bounding box center [756, 450] width 40 height 13
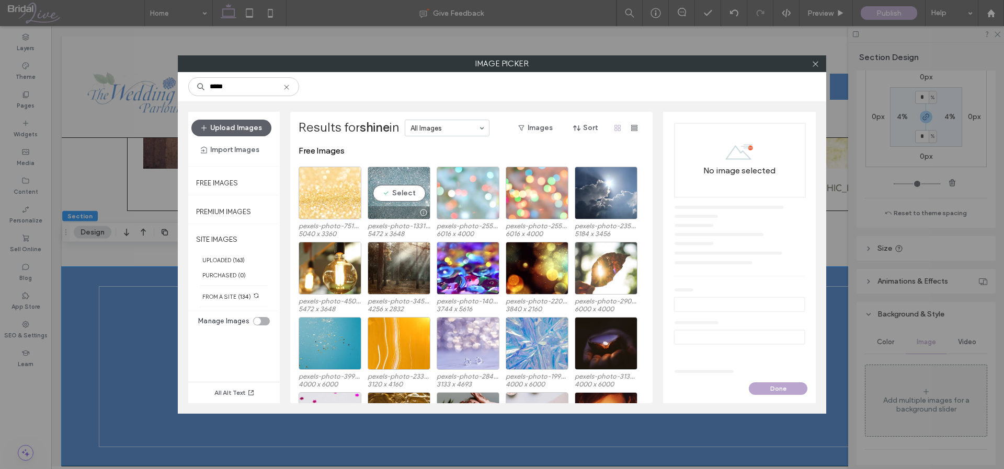
click at [397, 190] on div "Select" at bounding box center [398, 193] width 63 height 53
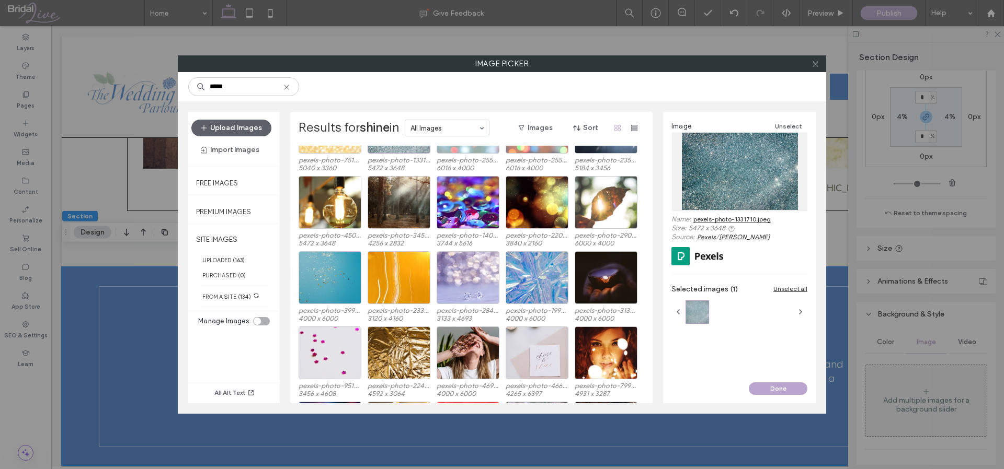
scroll to position [0, 0]
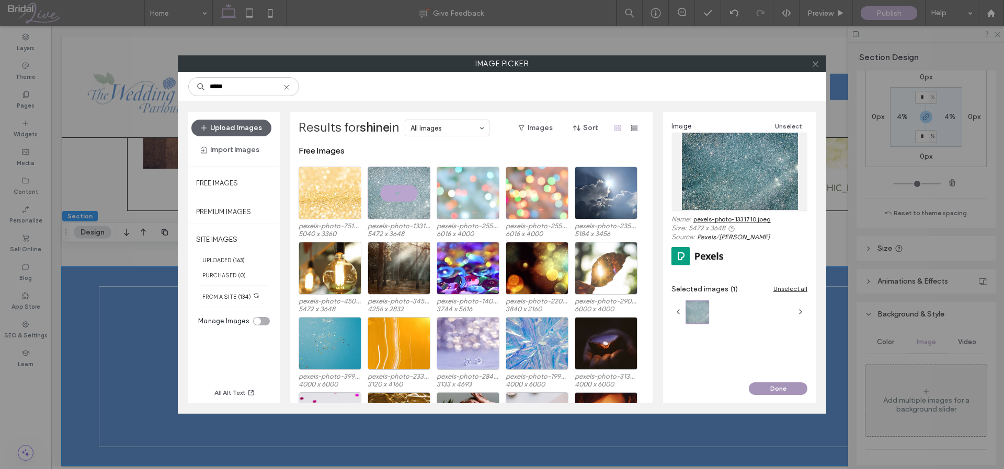
click at [762, 394] on button "Done" at bounding box center [777, 389] width 59 height 13
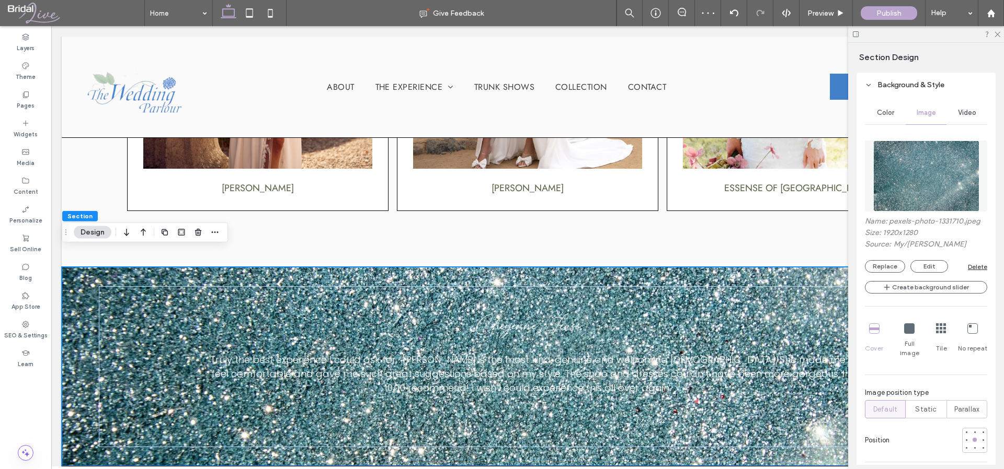
scroll to position [567, 0]
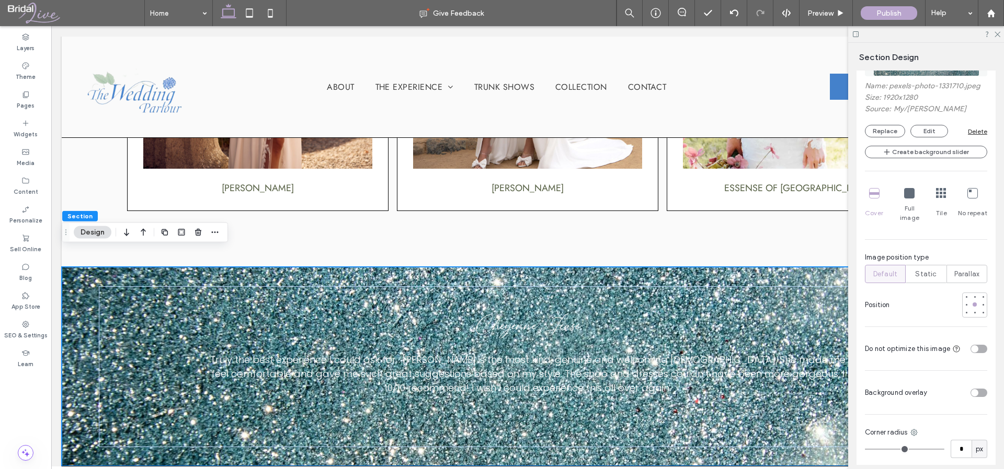
click at [975, 389] on div "toggle" at bounding box center [978, 393] width 17 height 8
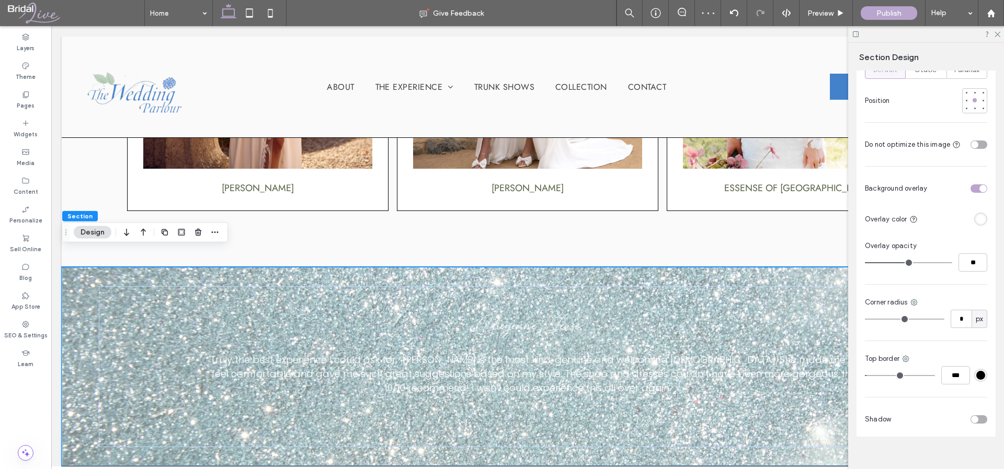
scroll to position [775, 0]
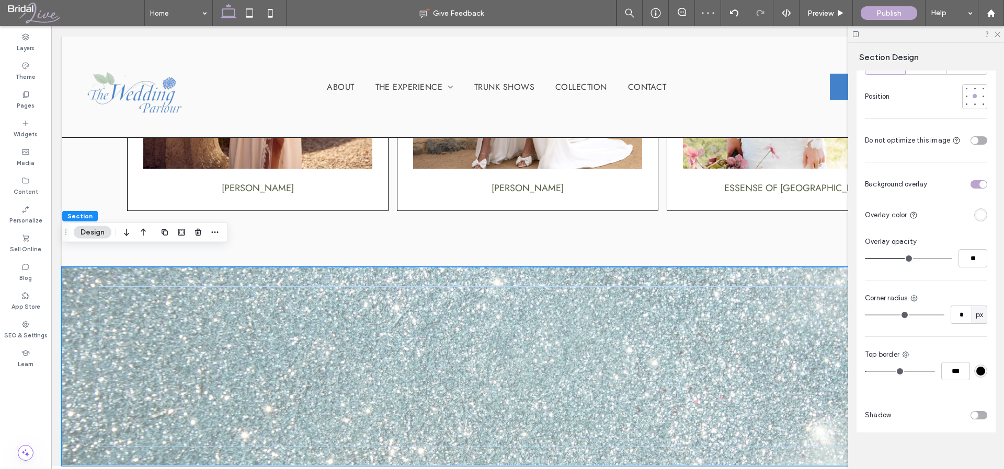
click at [976, 211] on div "rgba(255, 255, 255, 1)" at bounding box center [980, 215] width 9 height 9
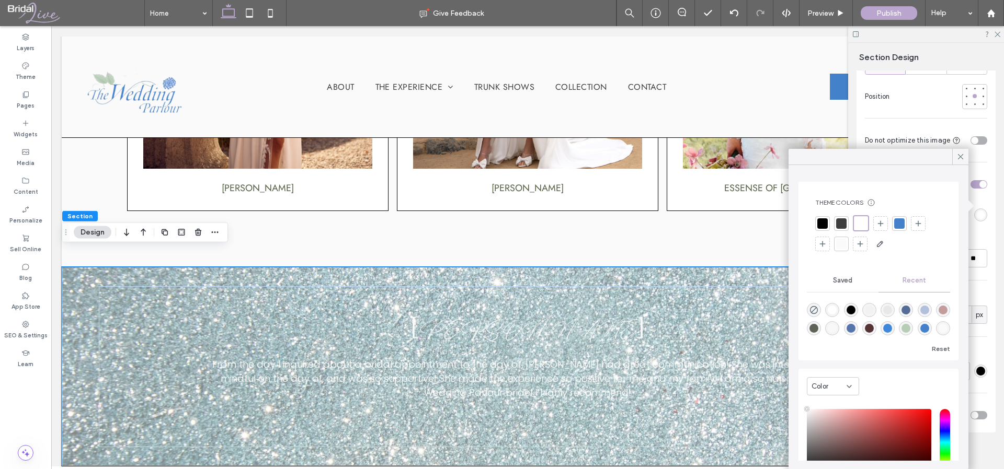
click at [898, 226] on div at bounding box center [899, 223] width 10 height 10
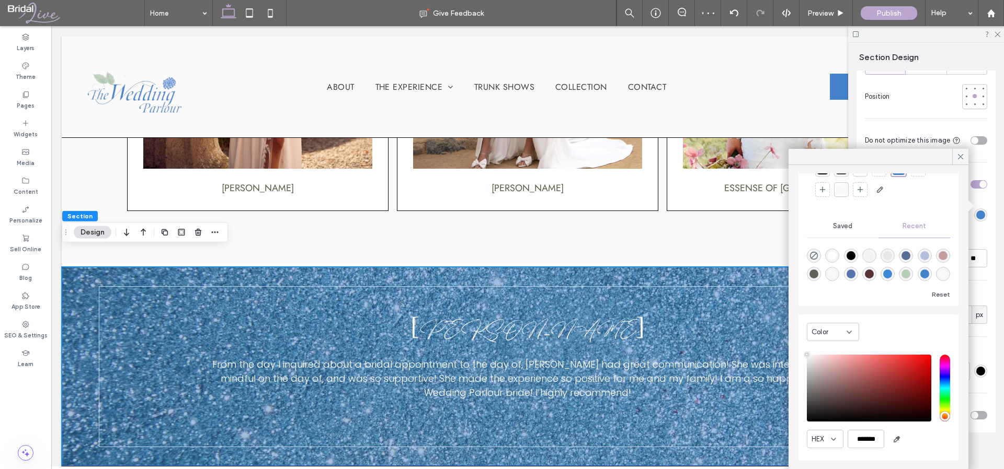
scroll to position [55, 0]
click at [956, 157] on icon at bounding box center [959, 156] width 9 height 9
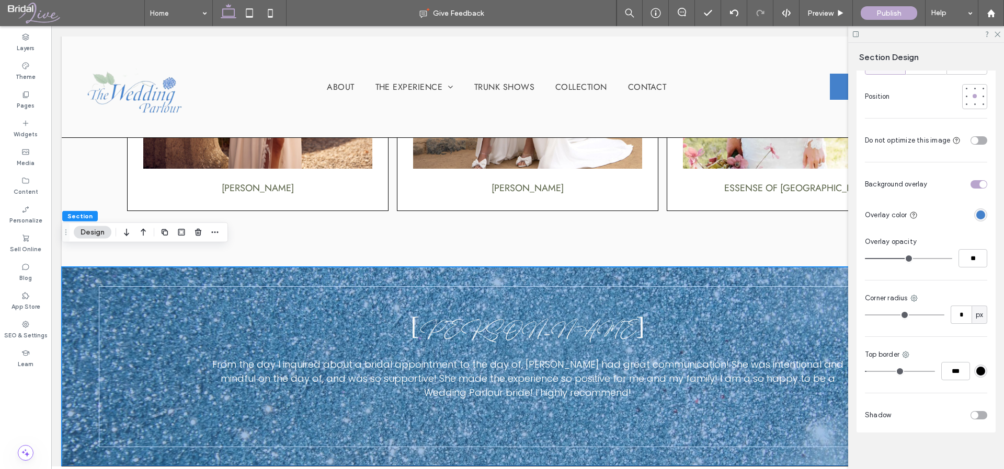
type input "**"
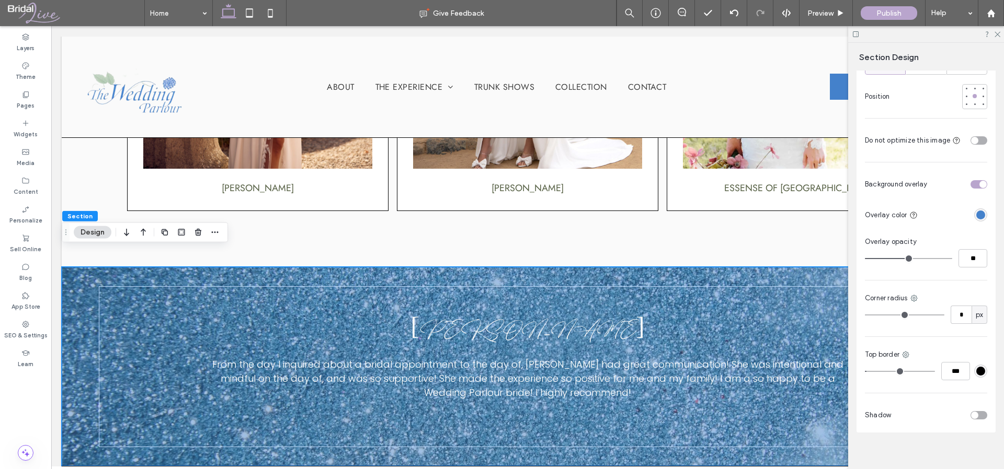
type input "**"
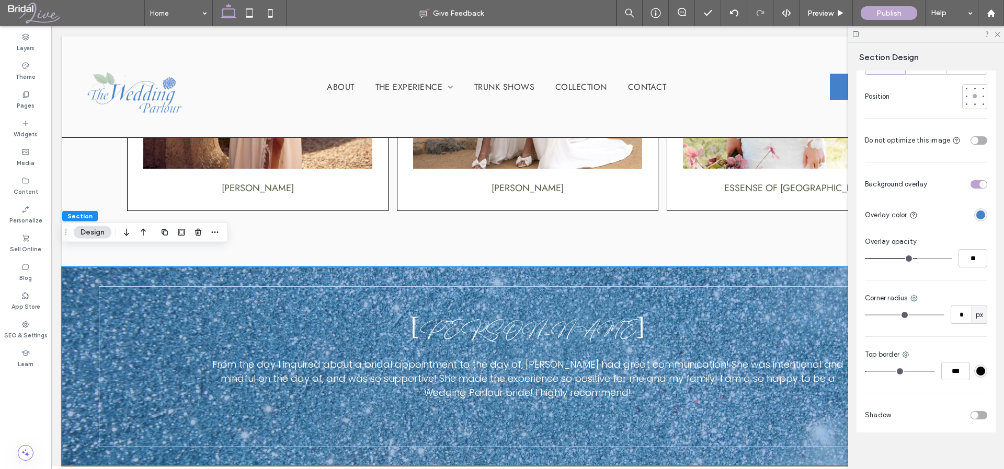
type input "**"
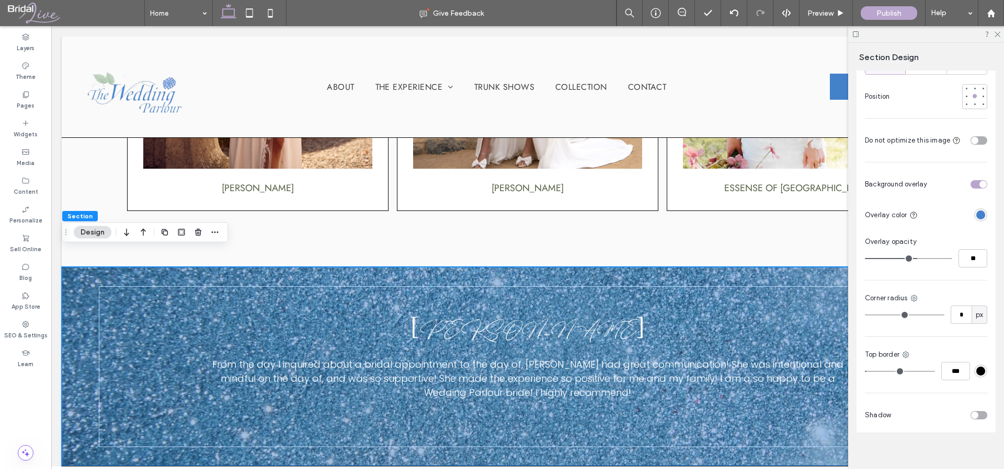
type input "**"
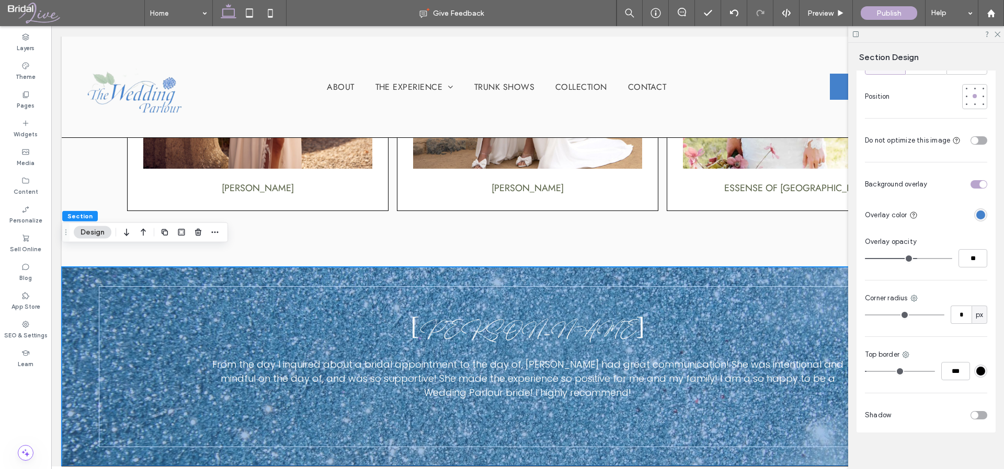
type input "**"
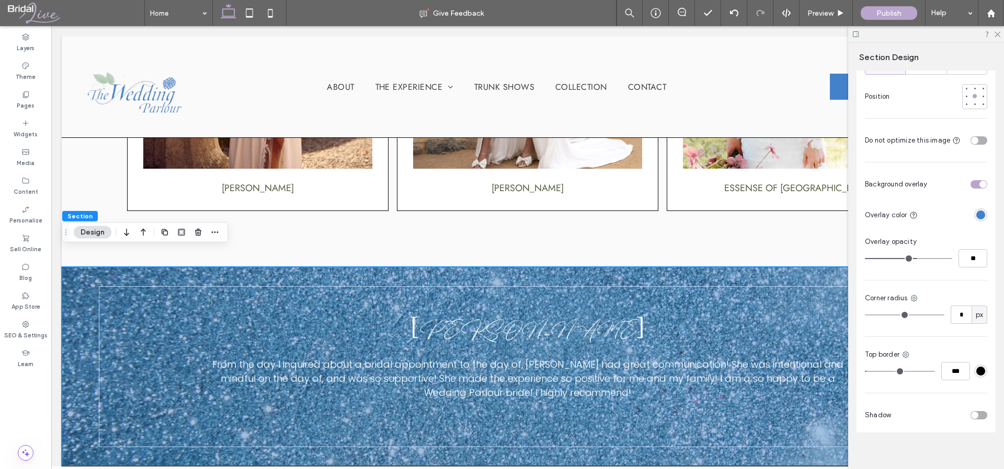
type input "**"
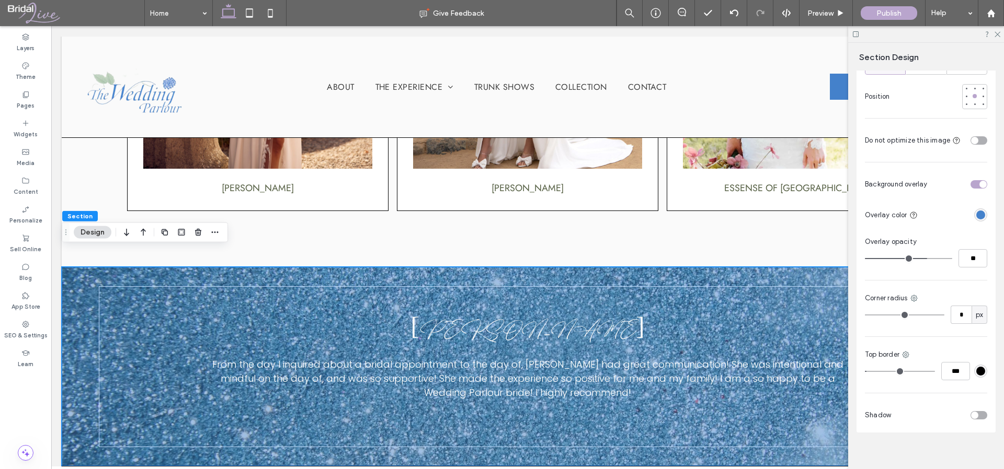
type input "**"
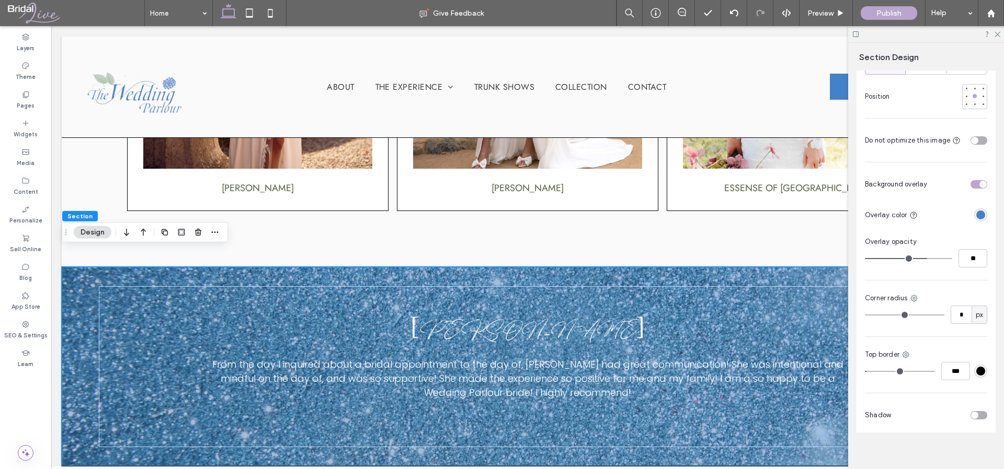
type input "**"
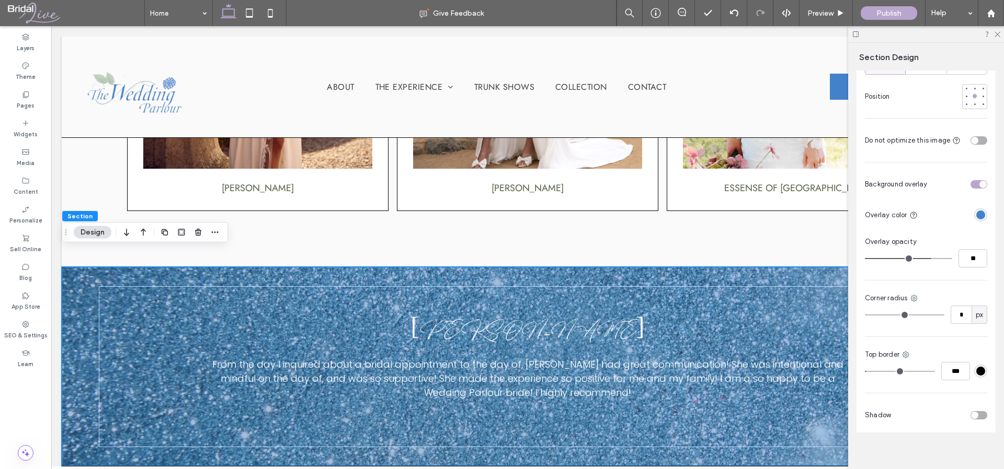
type input "**"
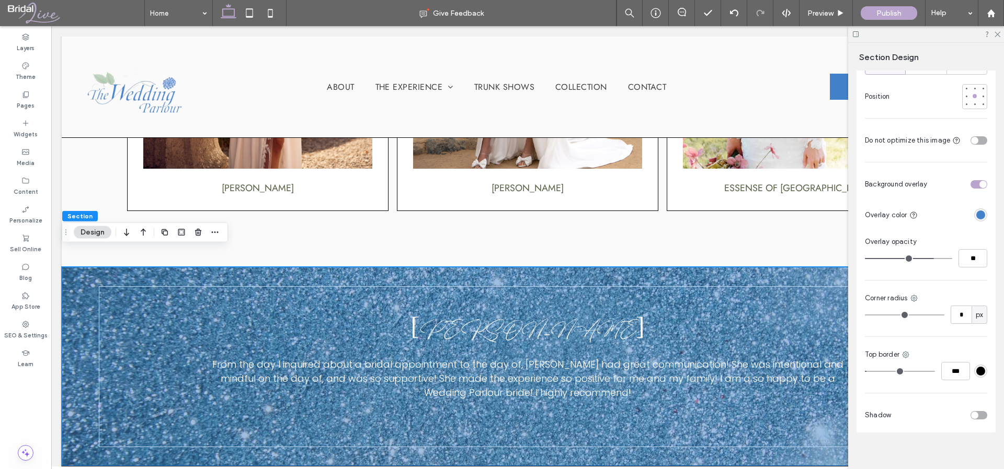
type input "**"
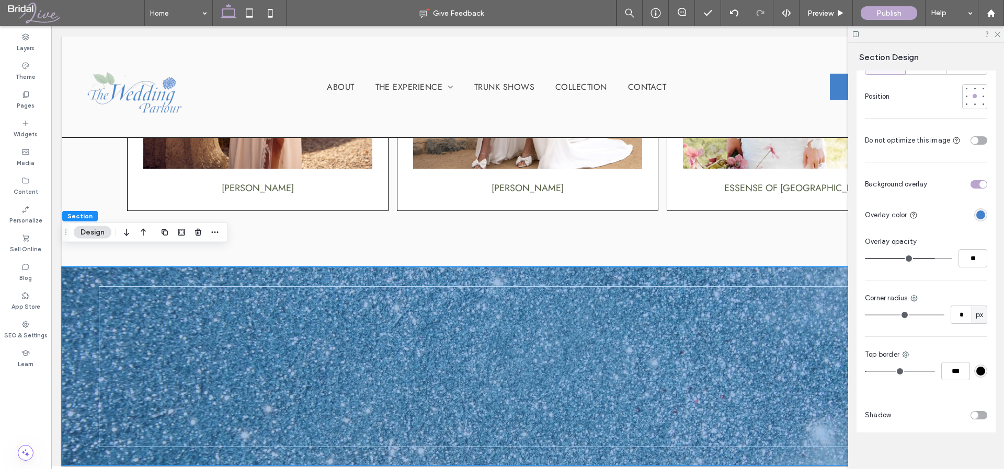
drag, startPoint x: 907, startPoint y: 247, endPoint x: 927, endPoint y: 249, distance: 19.5
type input "**"
click at [927, 258] on input "range" at bounding box center [908, 258] width 87 height 1
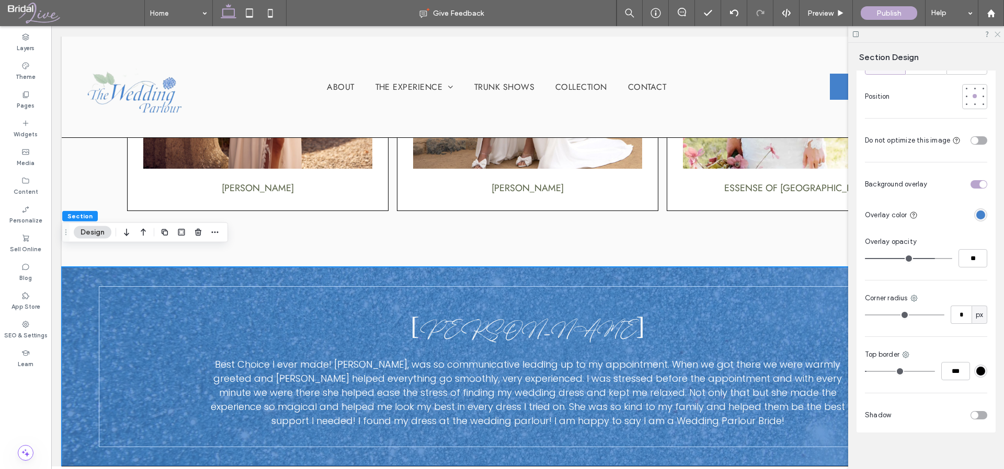
click at [998, 34] on icon at bounding box center [996, 33] width 7 height 7
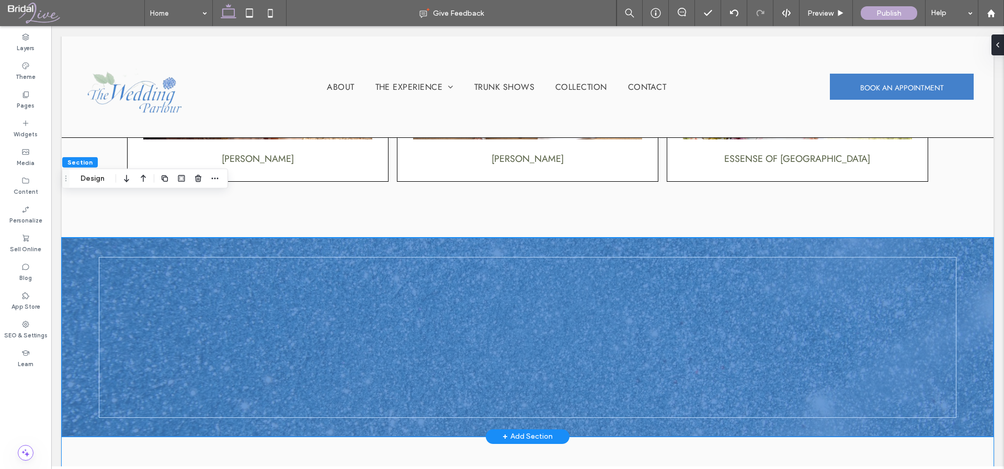
scroll to position [1633, 0]
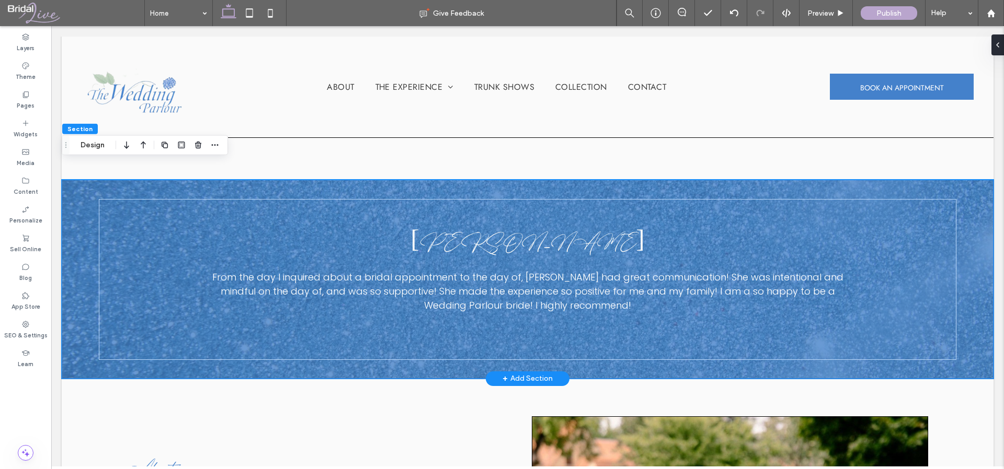
click at [972, 274] on div "Cheyenne Lease Truly the best experience I could ask for . [PERSON_NAME] is the…" at bounding box center [527, 279] width 931 height 198
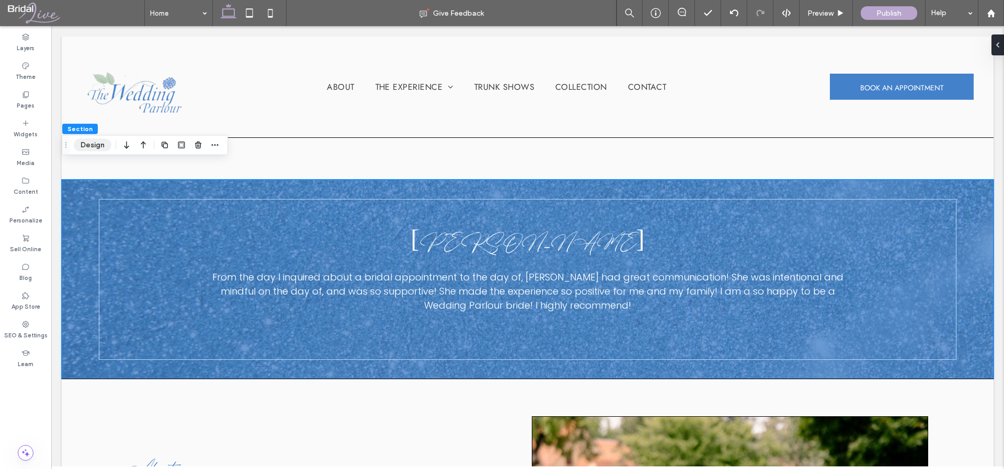
click at [88, 147] on button "Design" at bounding box center [93, 145] width 38 height 13
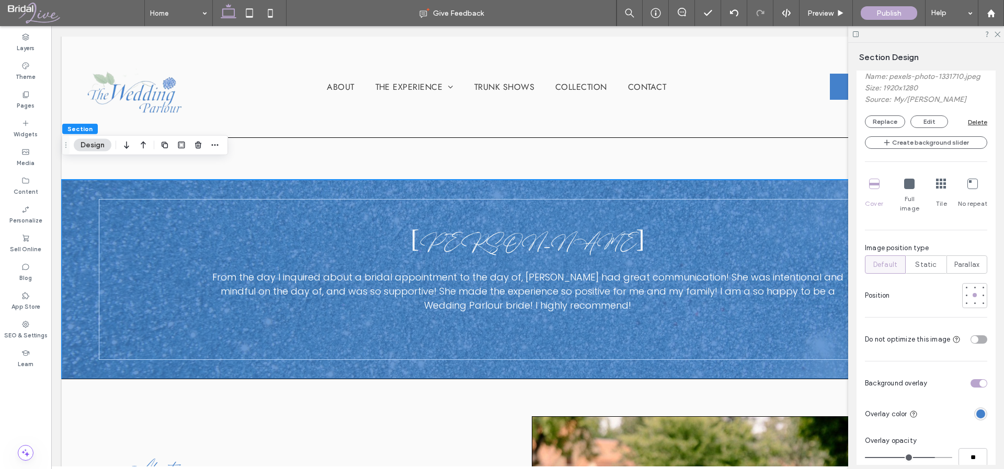
scroll to position [570, 0]
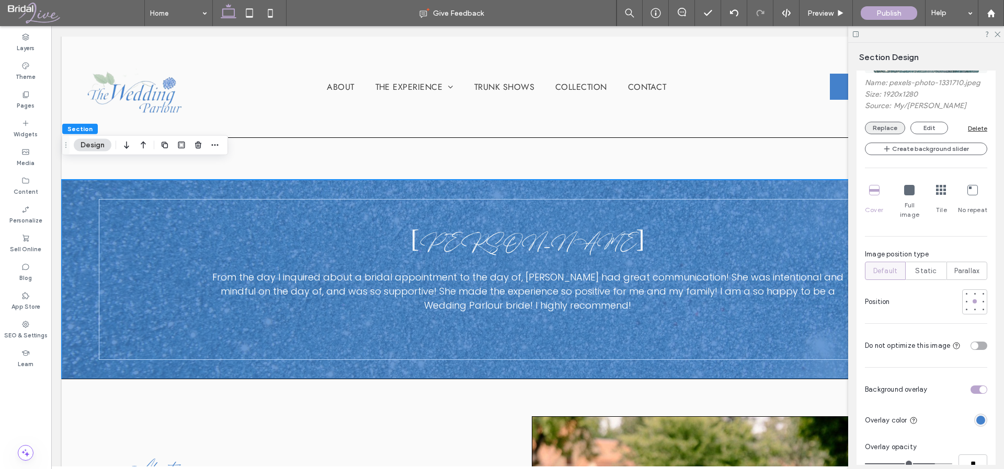
click at [879, 131] on button "Replace" at bounding box center [885, 128] width 40 height 13
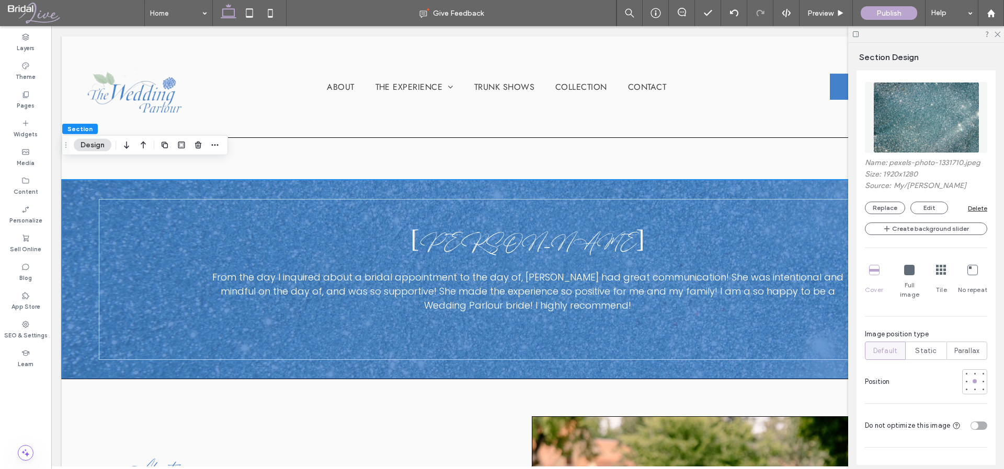
scroll to position [366, 0]
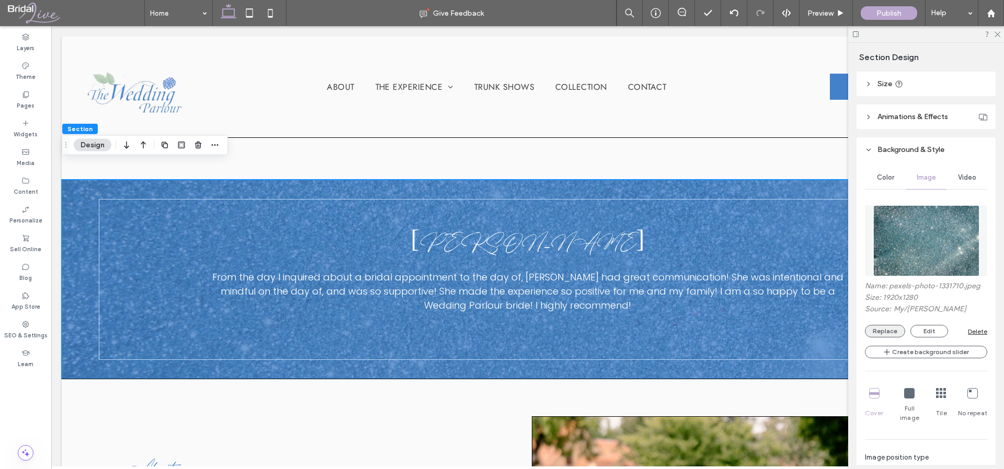
click at [896, 329] on button "Replace" at bounding box center [885, 331] width 40 height 13
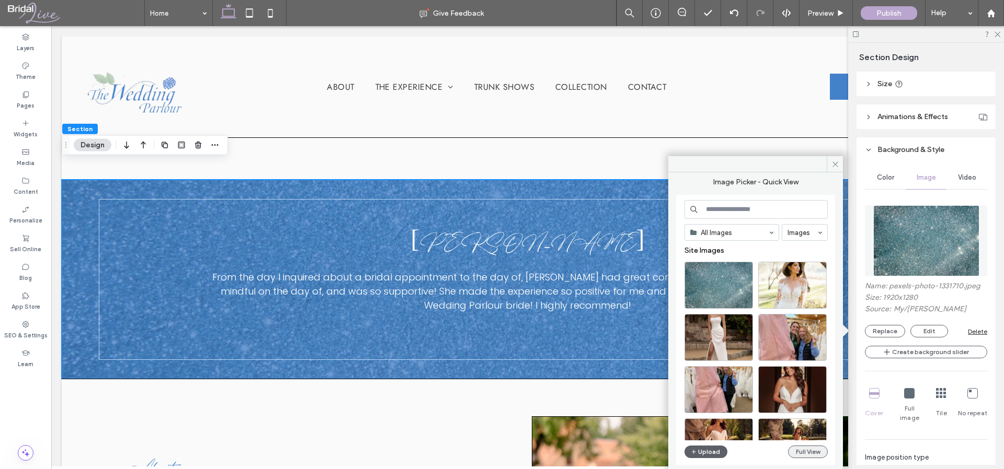
click at [823, 450] on button "Full View" at bounding box center [808, 452] width 40 height 13
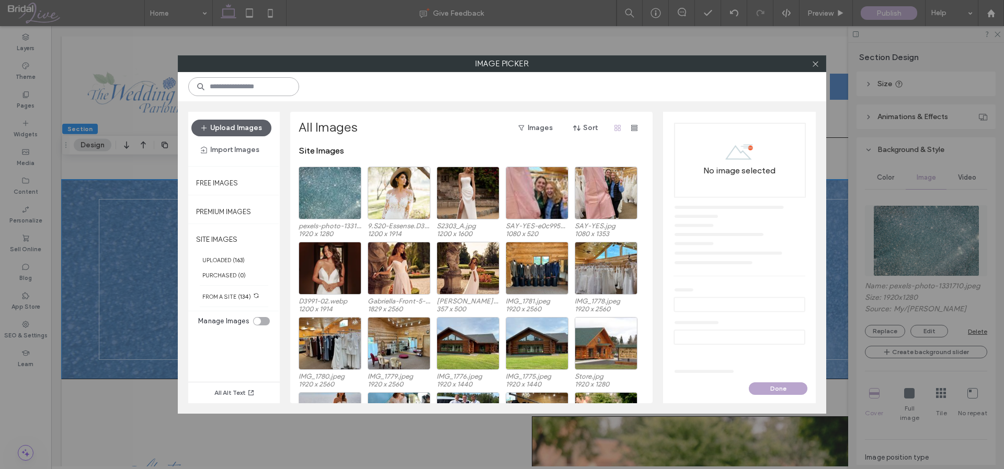
click at [252, 89] on input at bounding box center [243, 86] width 111 height 19
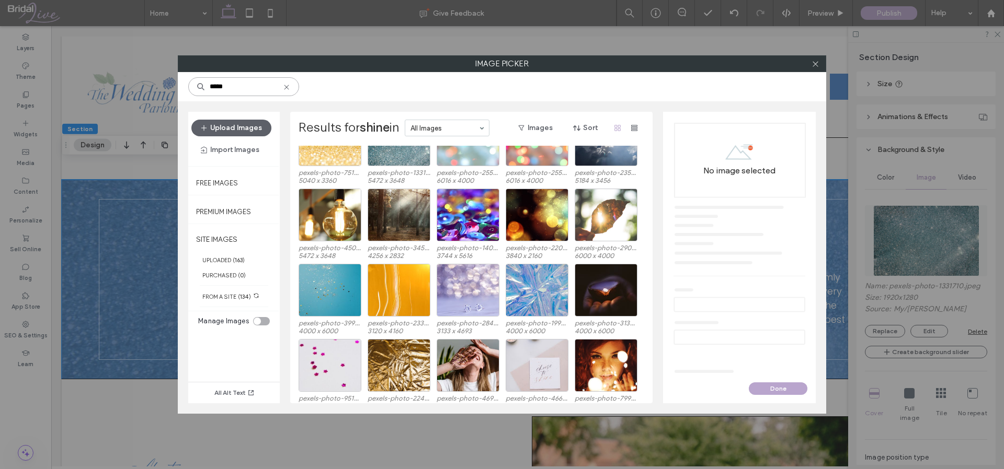
scroll to position [176, 0]
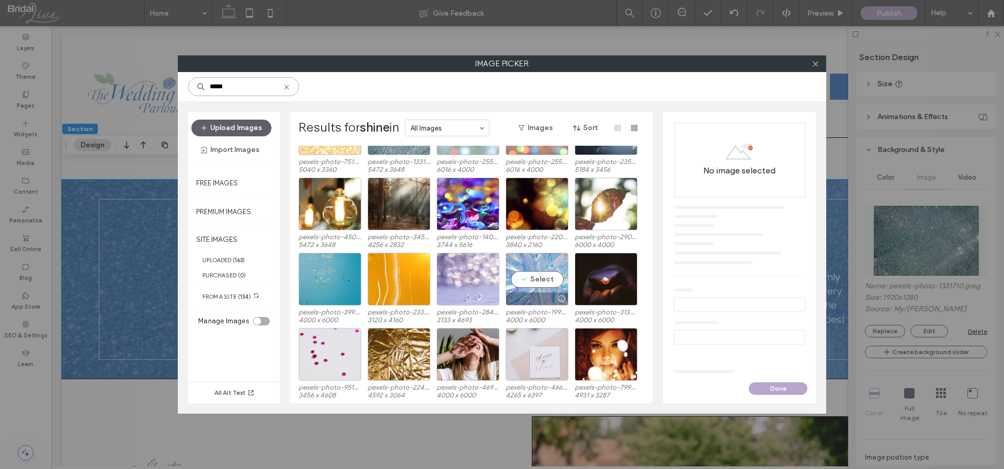
type input "*****"
click at [544, 280] on div "Select" at bounding box center [536, 279] width 63 height 53
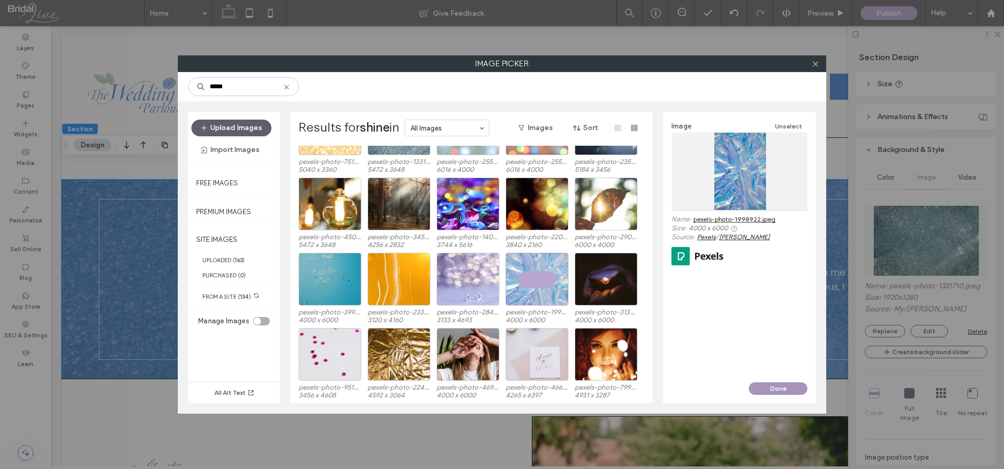
click at [783, 389] on button "Done" at bounding box center [777, 389] width 59 height 13
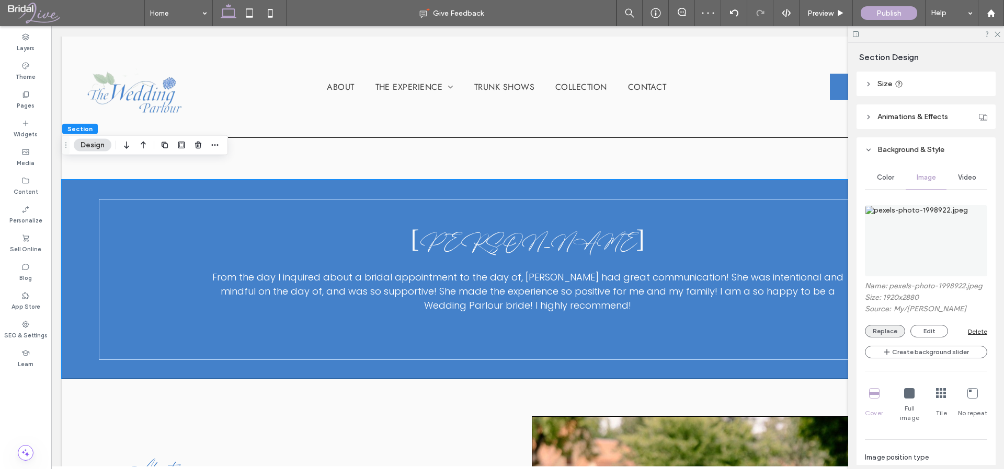
click at [878, 338] on button "Replace" at bounding box center [885, 331] width 40 height 13
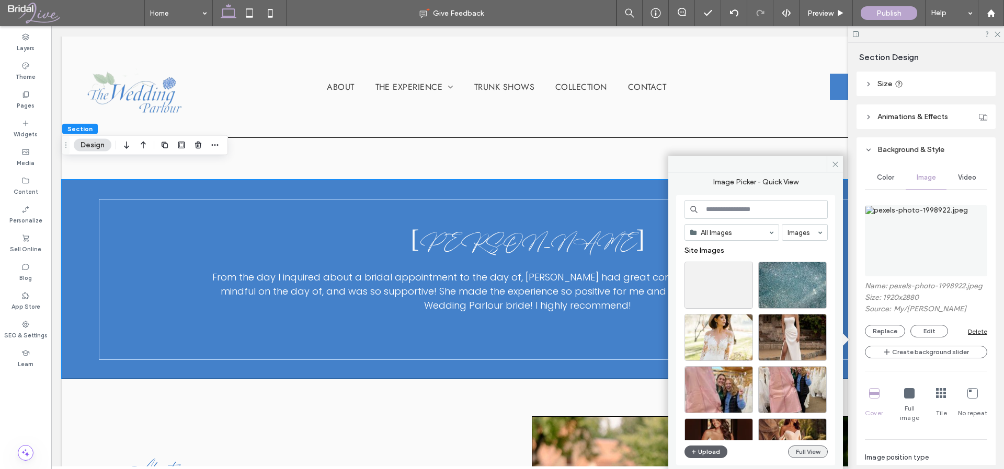
click at [806, 451] on button "Full View" at bounding box center [808, 452] width 40 height 13
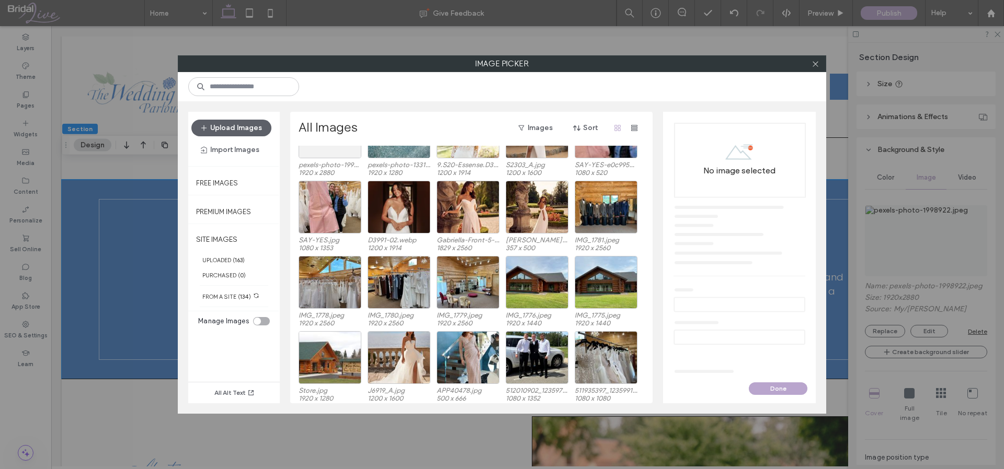
scroll to position [64, 0]
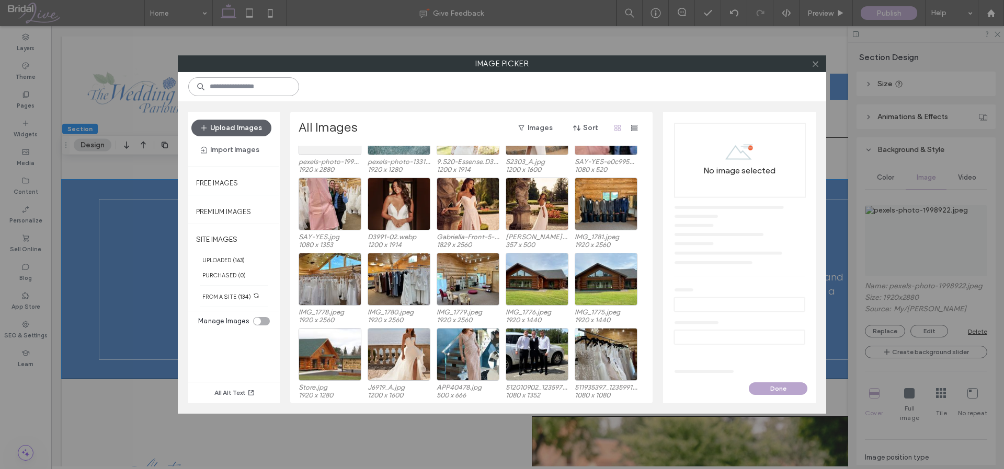
click at [220, 89] on input at bounding box center [243, 86] width 111 height 19
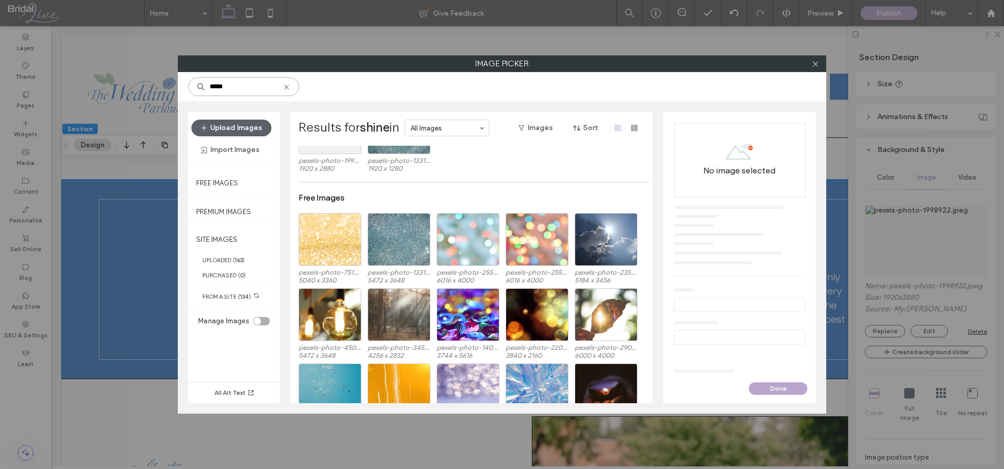
scroll to position [176, 0]
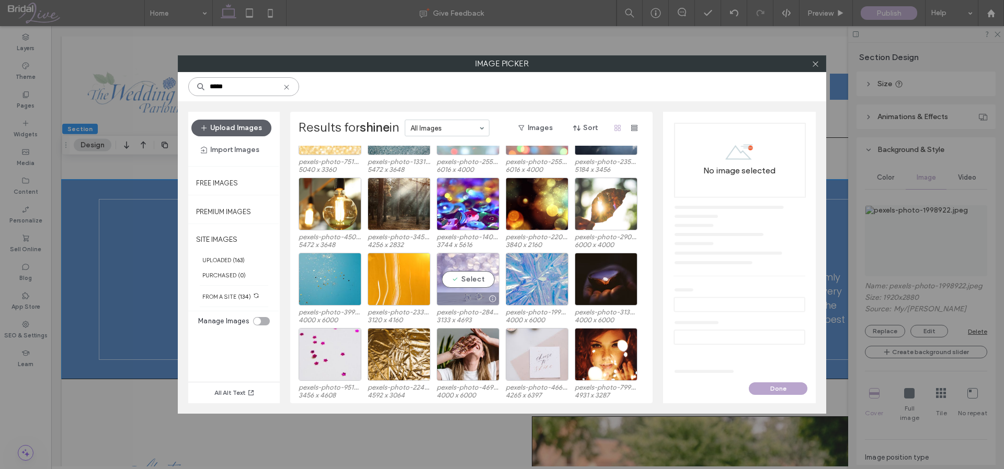
type input "*****"
click at [478, 263] on div "Select" at bounding box center [467, 279] width 63 height 53
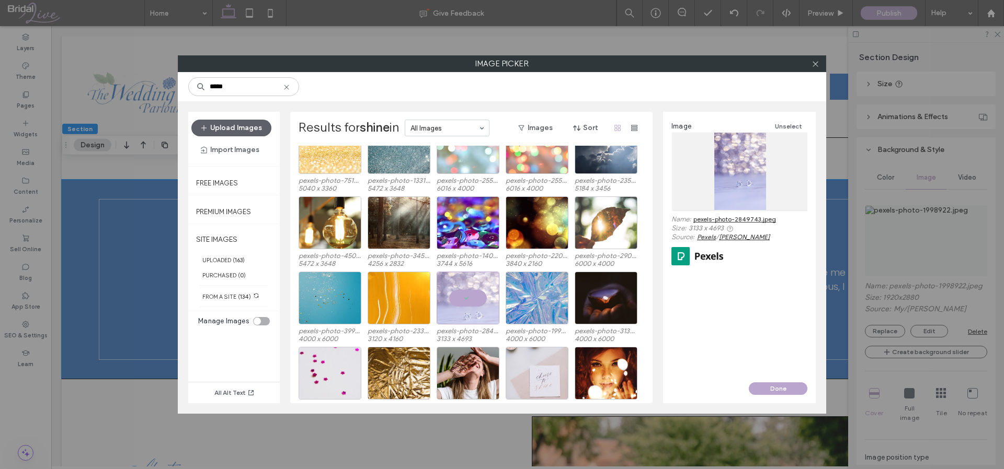
scroll to position [249, 0]
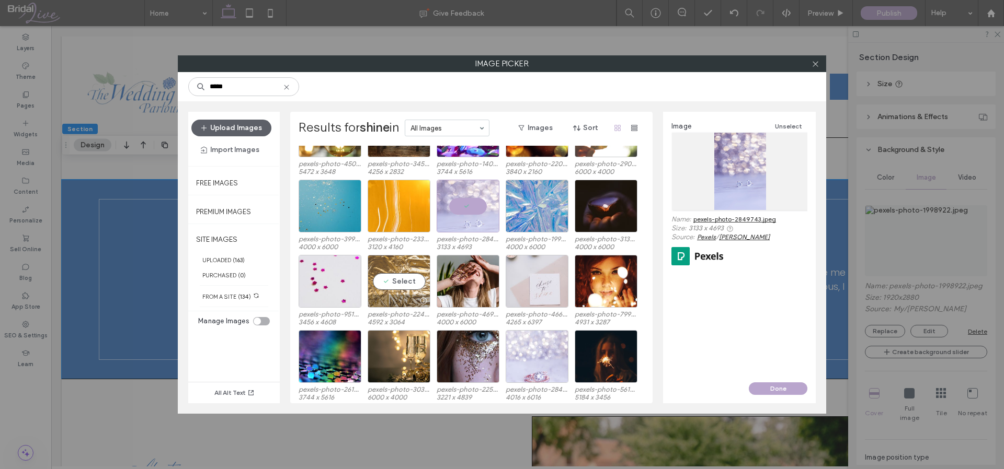
click at [416, 267] on div "Select" at bounding box center [398, 281] width 63 height 53
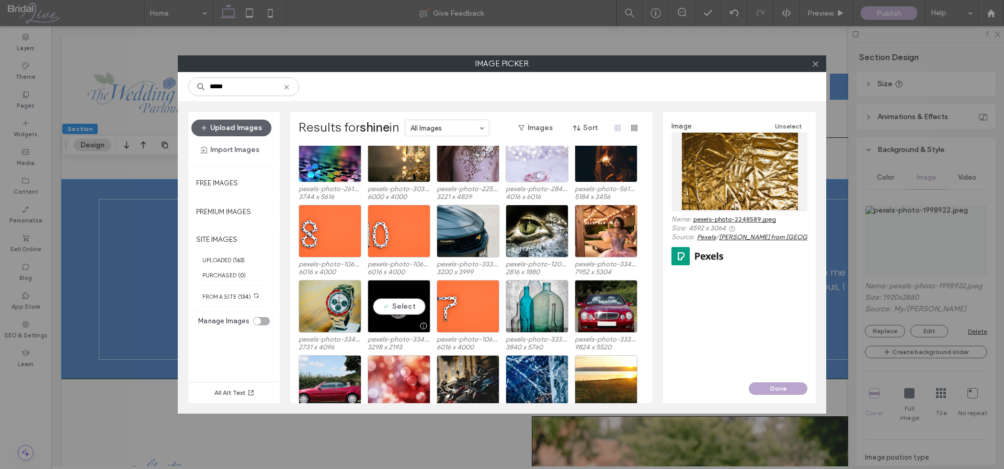
scroll to position [552, 0]
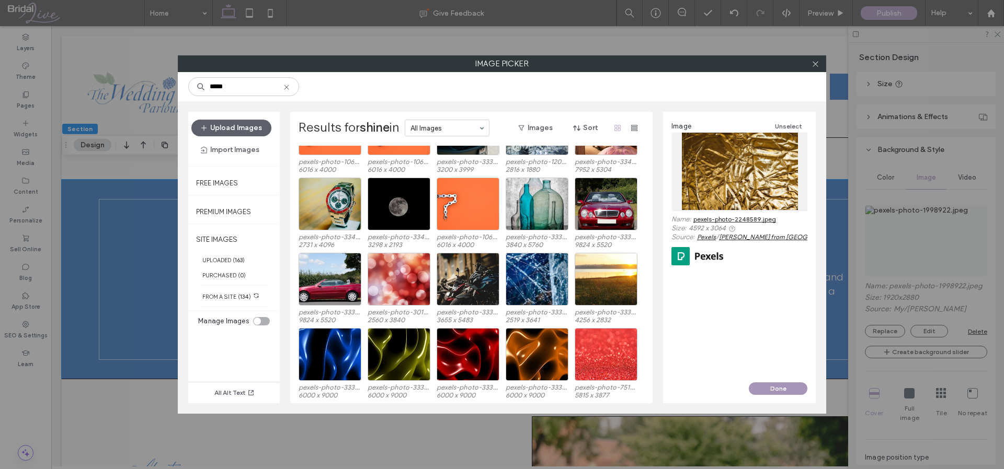
click at [793, 392] on button "Done" at bounding box center [777, 389] width 59 height 13
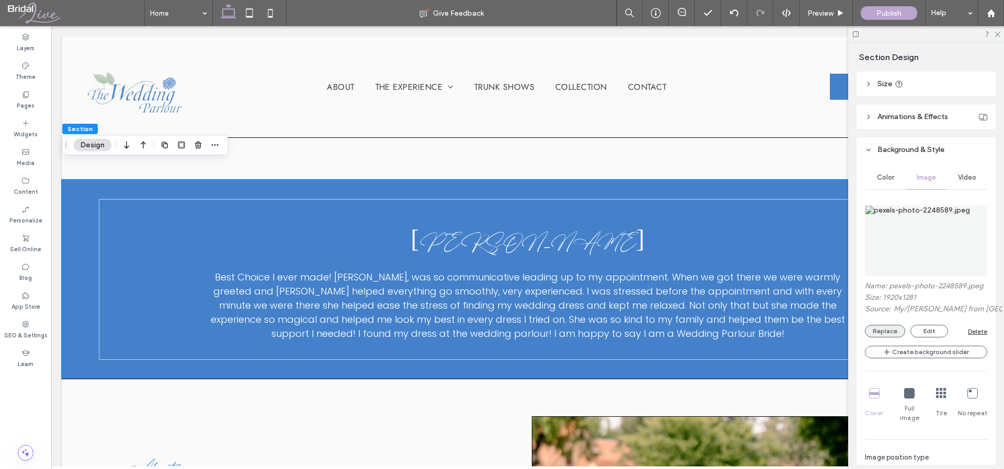
click at [873, 338] on button "Replace" at bounding box center [885, 331] width 40 height 13
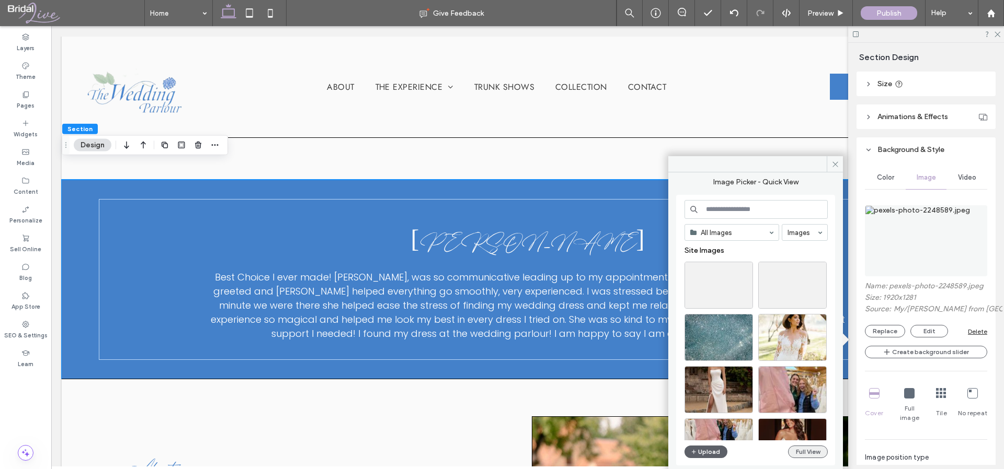
click at [814, 453] on button "Full View" at bounding box center [808, 452] width 40 height 13
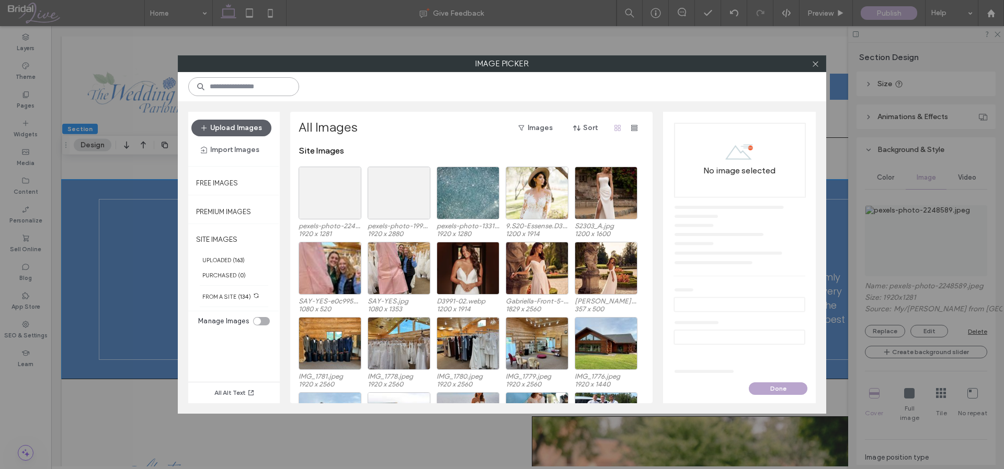
click at [269, 88] on input at bounding box center [243, 86] width 111 height 19
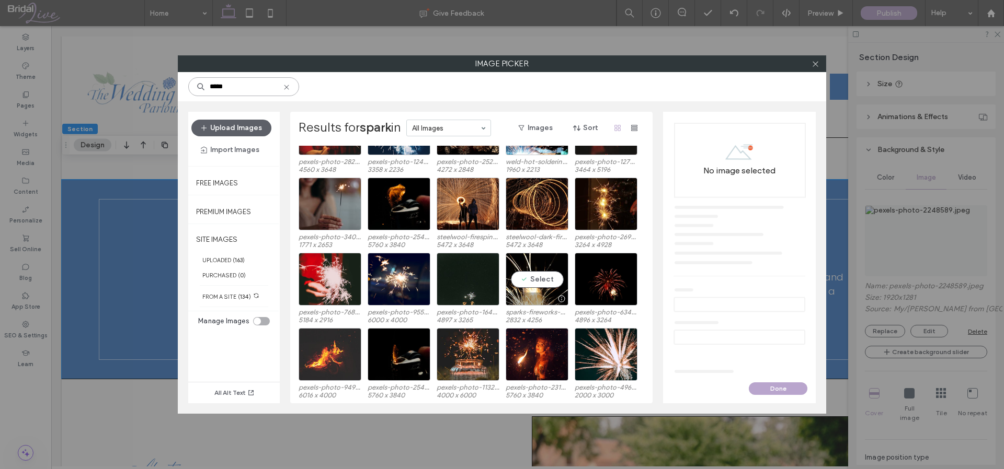
scroll to position [817, 0]
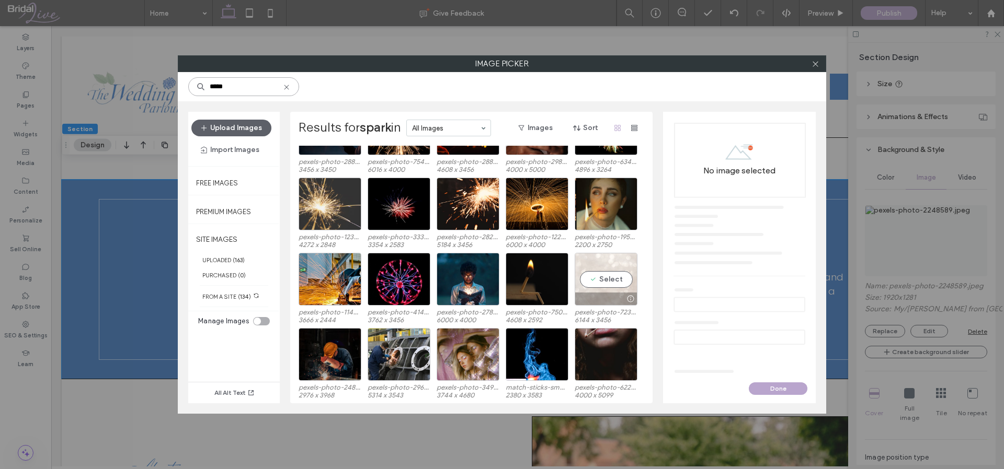
type input "*****"
click at [627, 260] on div "Select" at bounding box center [605, 279] width 63 height 53
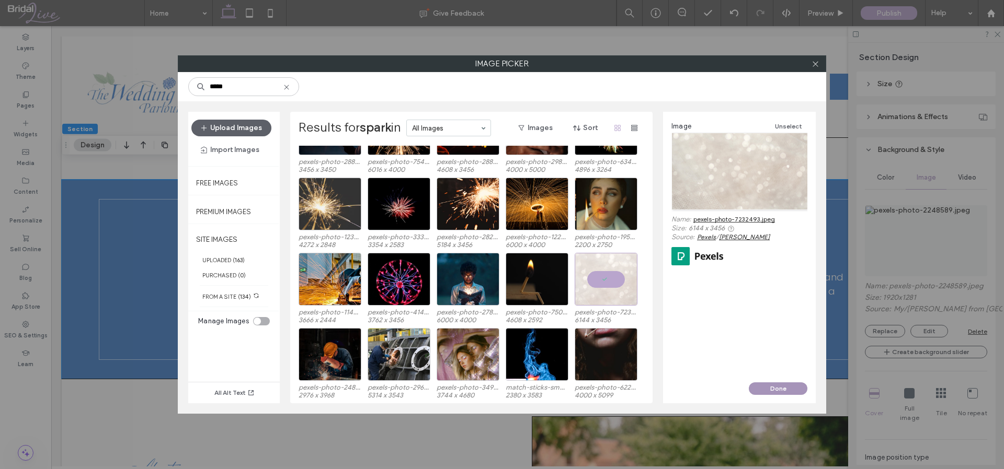
click at [790, 385] on button "Done" at bounding box center [777, 389] width 59 height 13
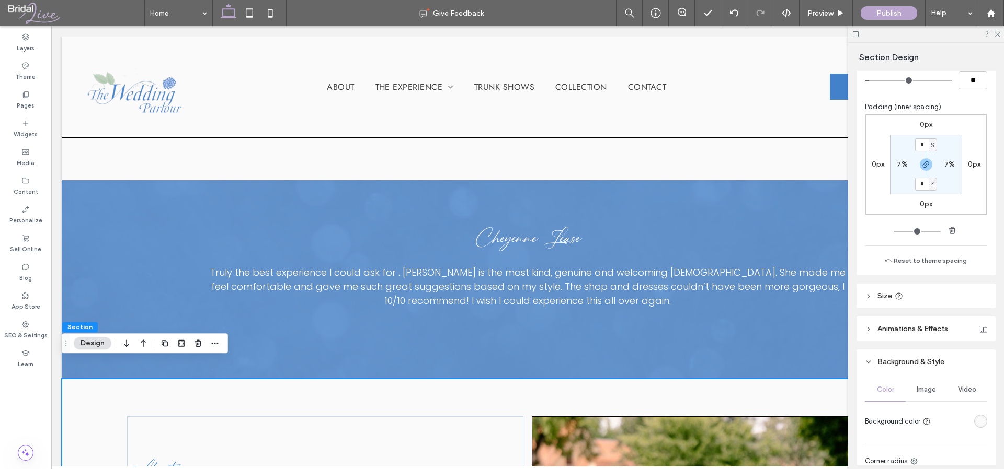
scroll to position [161, 0]
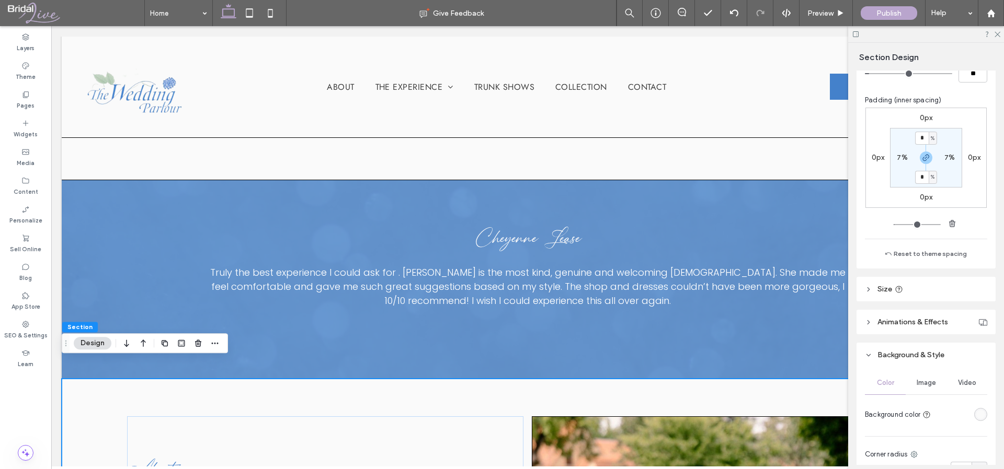
click at [925, 379] on span "Image" at bounding box center [925, 383] width 19 height 8
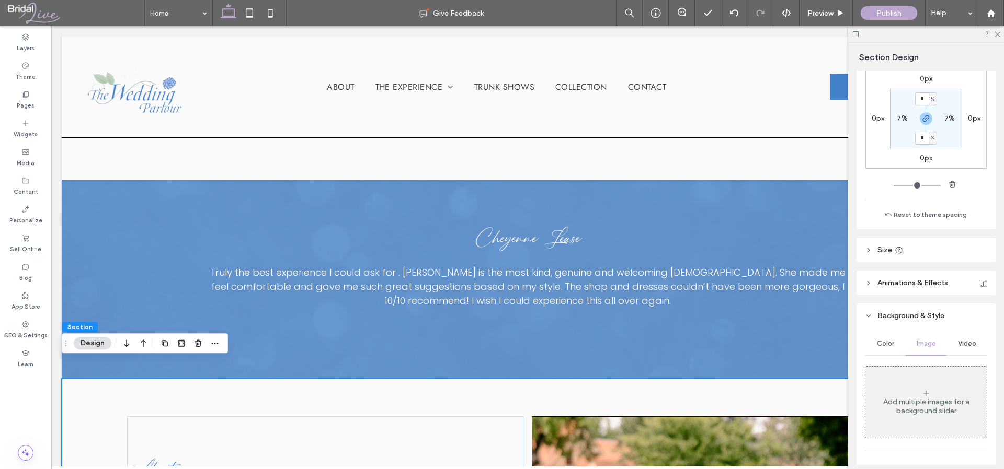
scroll to position [247, 0]
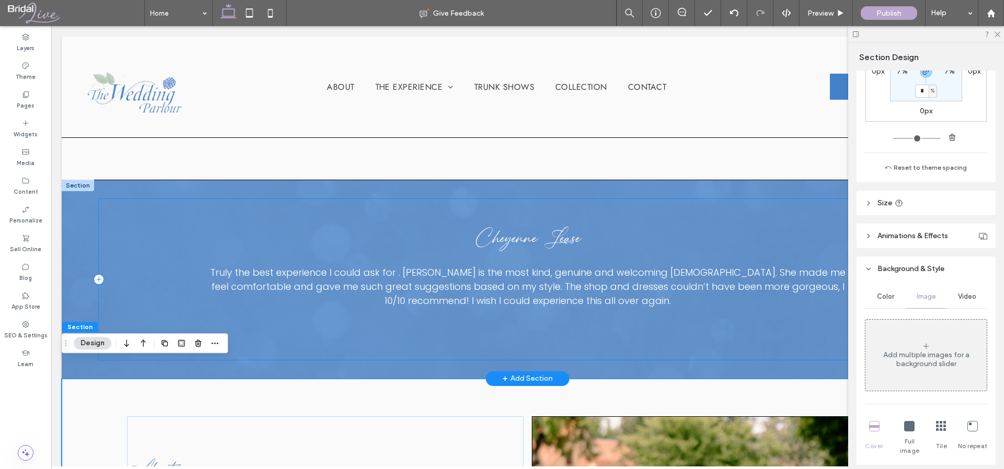
click at [685, 341] on div "Cheyenne Lease Truly the best experience I could ask for . [PERSON_NAME] is the…" at bounding box center [527, 279] width 857 height 161
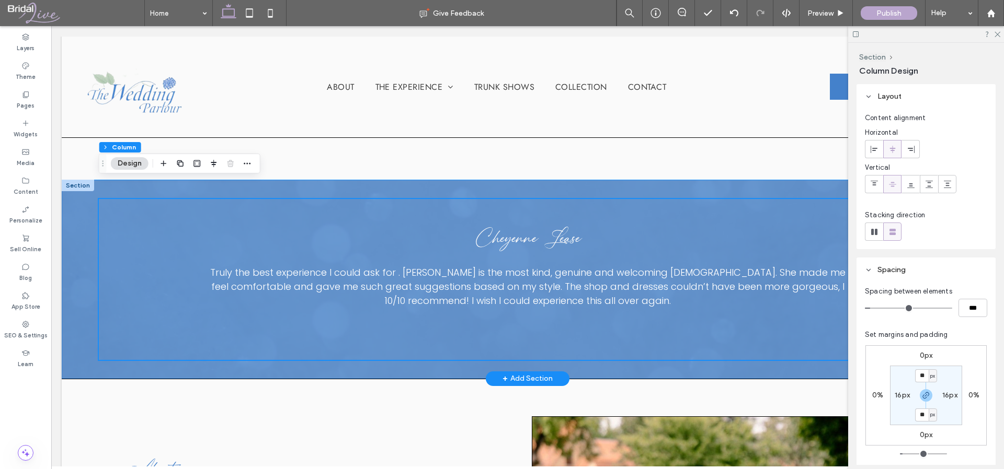
click at [734, 354] on div "Cheyenne Lease Truly the best experience I could ask for . [PERSON_NAME] is the…" at bounding box center [527, 279] width 931 height 198
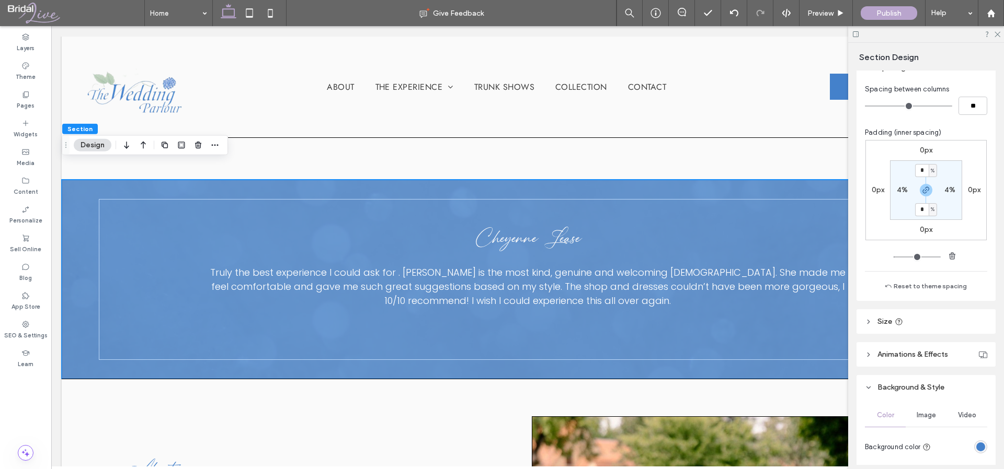
scroll to position [175, 0]
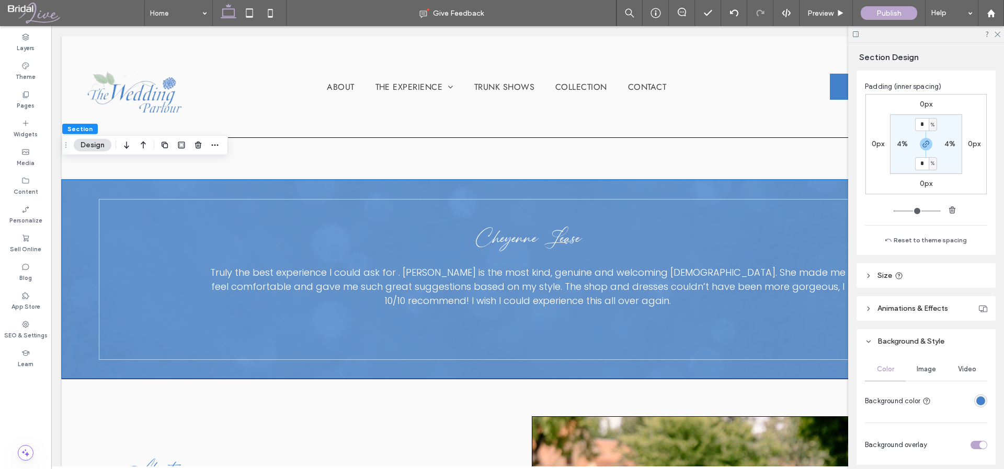
click at [926, 371] on span "Image" at bounding box center [925, 369] width 19 height 8
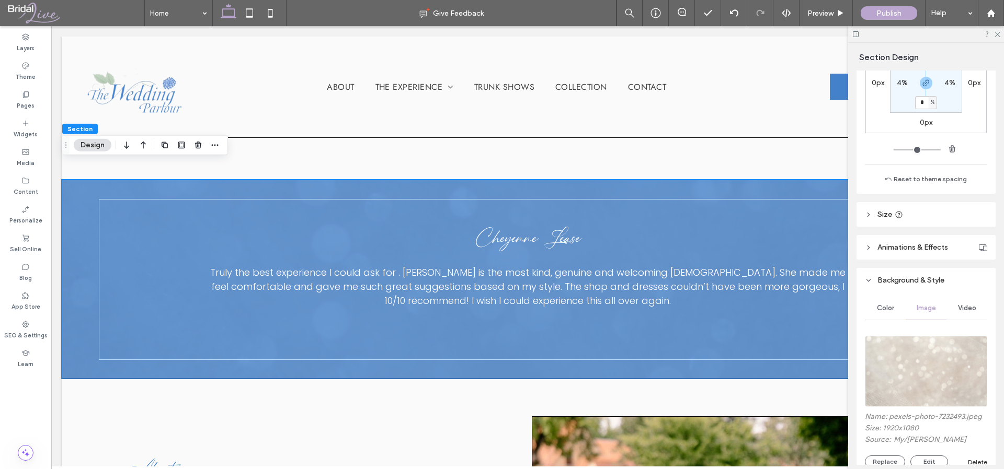
scroll to position [363, 0]
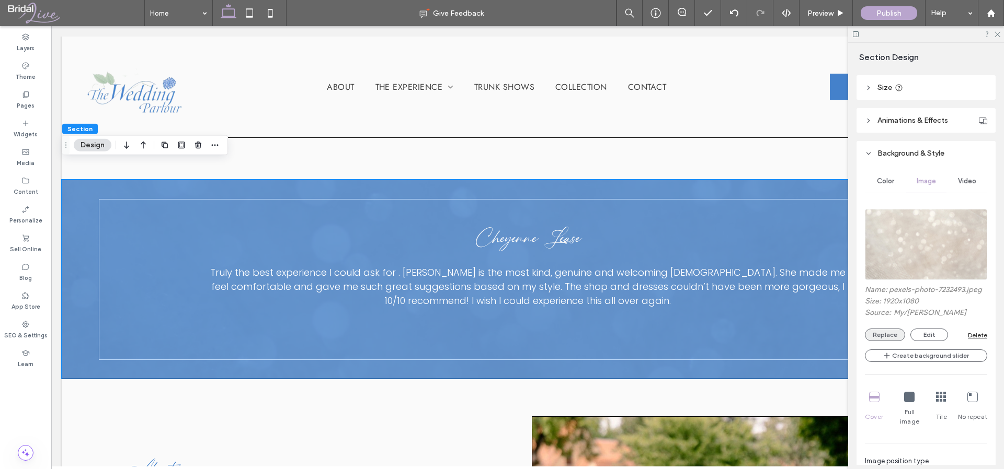
click at [893, 338] on button "Replace" at bounding box center [885, 335] width 40 height 13
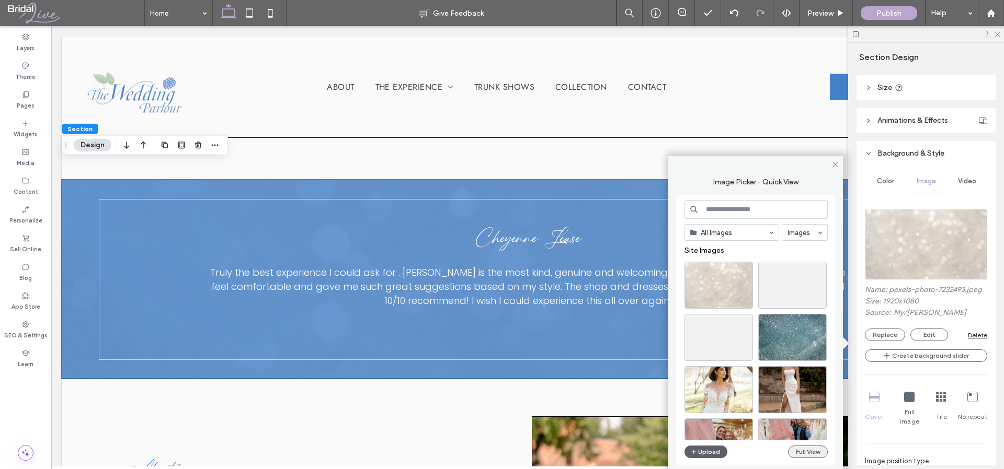
click at [817, 452] on button "Full View" at bounding box center [808, 452] width 40 height 13
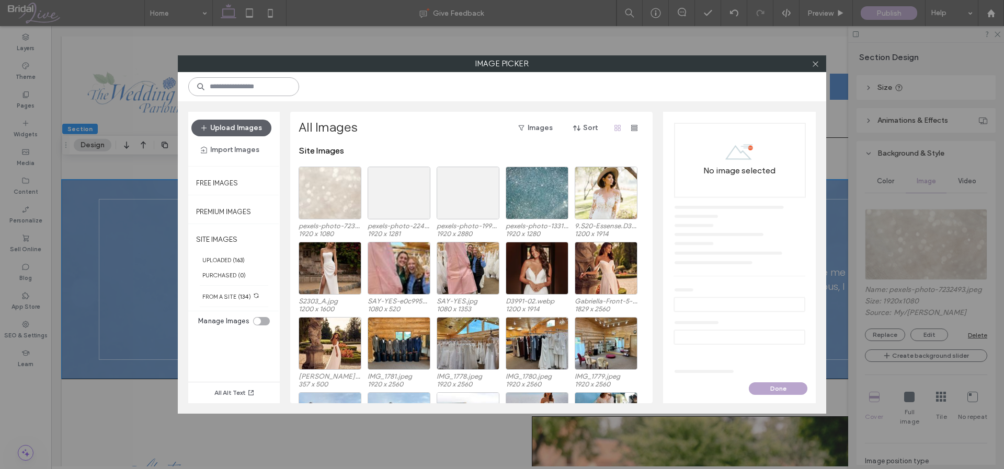
click at [260, 95] on input at bounding box center [243, 86] width 111 height 19
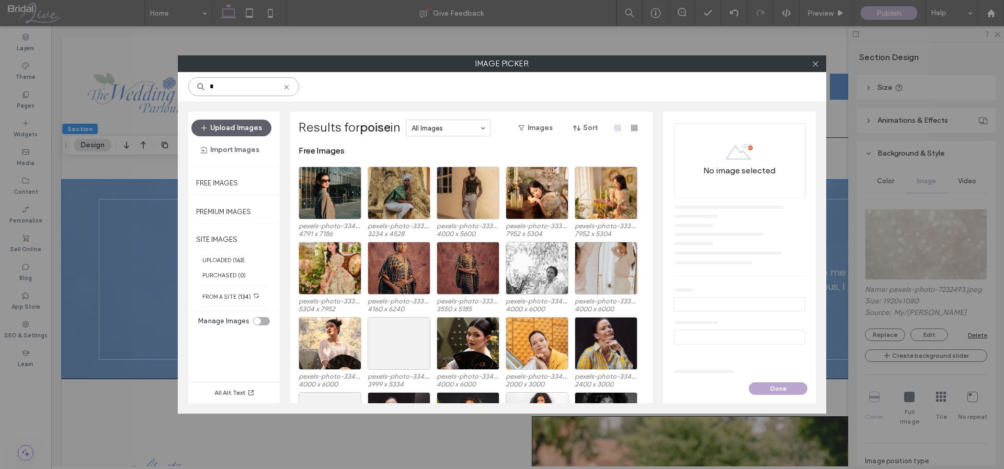
type input "*"
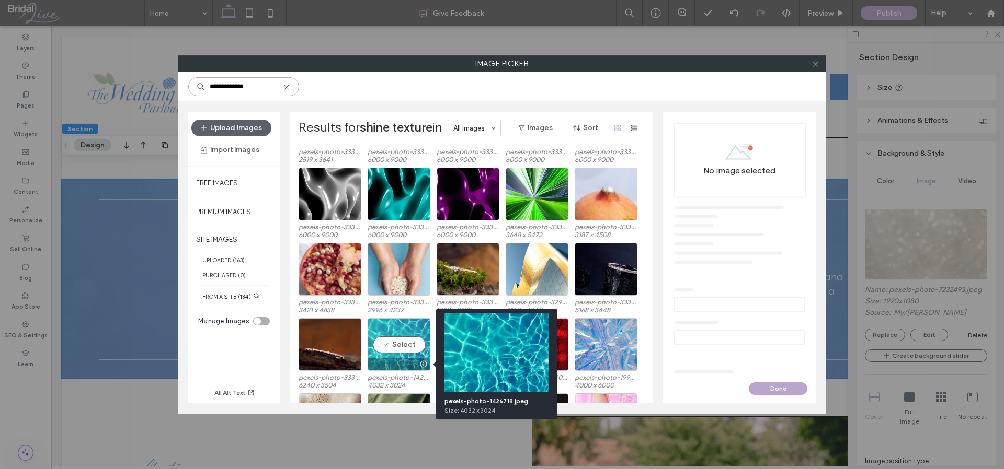
scroll to position [417, 0]
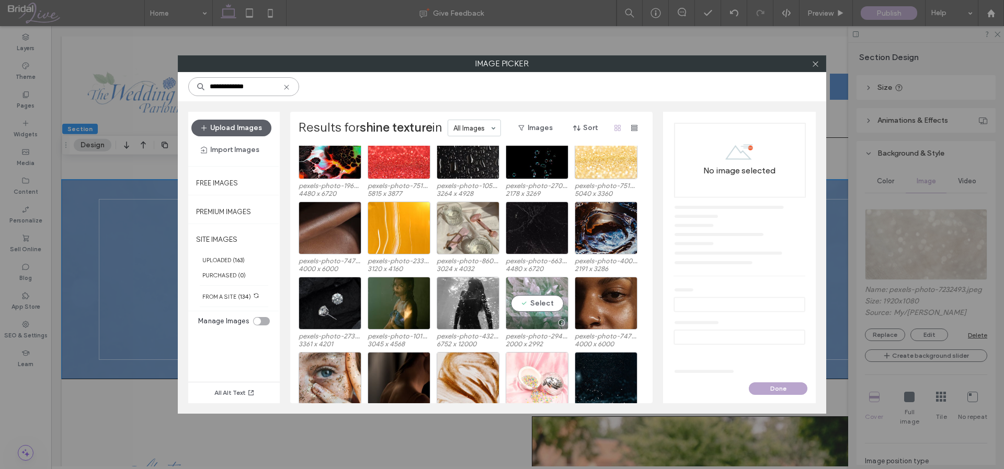
type input "**********"
click at [540, 285] on div "Select" at bounding box center [536, 303] width 63 height 53
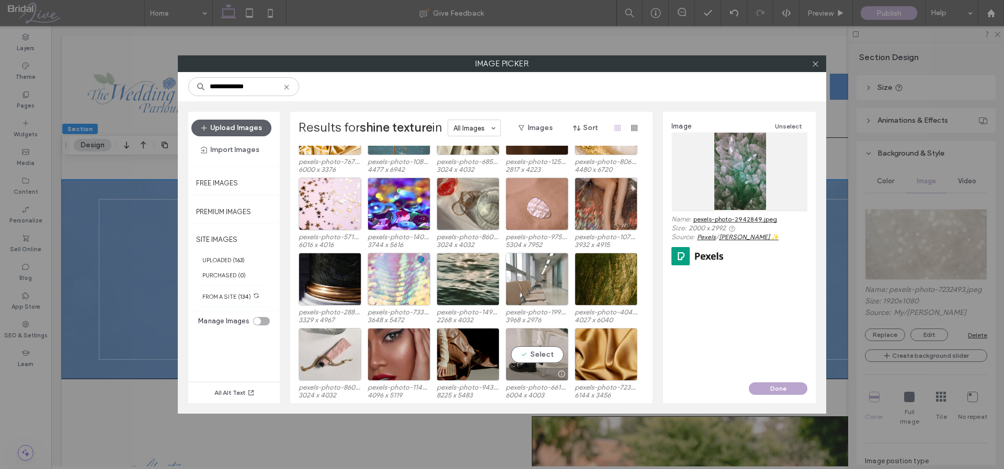
scroll to position [1170, 0]
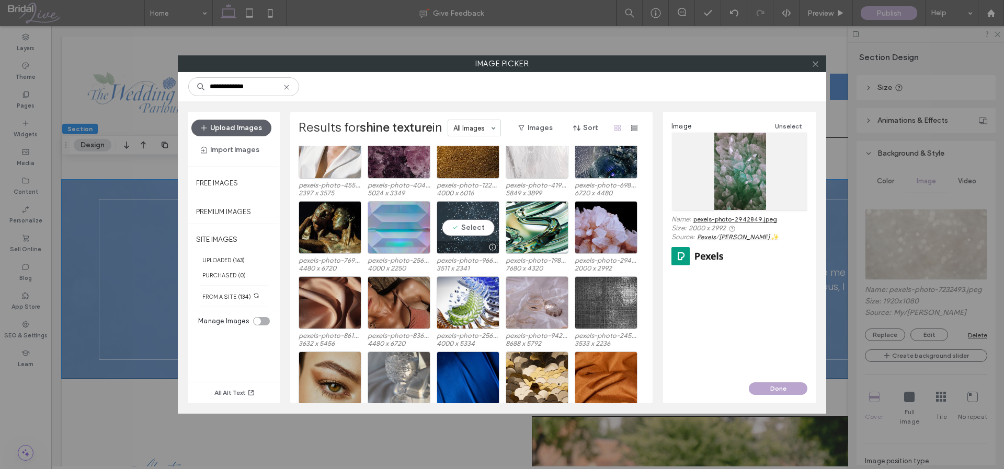
click at [454, 207] on div "Select" at bounding box center [467, 227] width 63 height 53
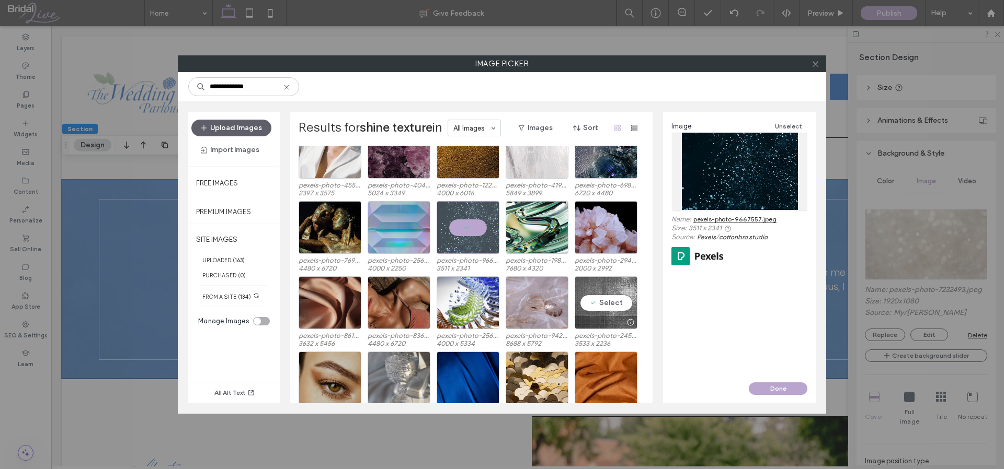
click at [591, 285] on div "Select" at bounding box center [605, 302] width 63 height 53
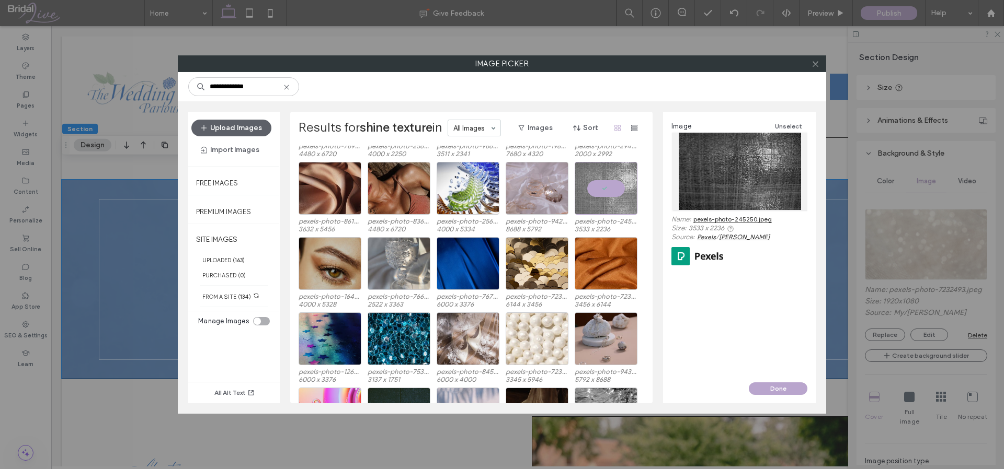
scroll to position [1283, 0]
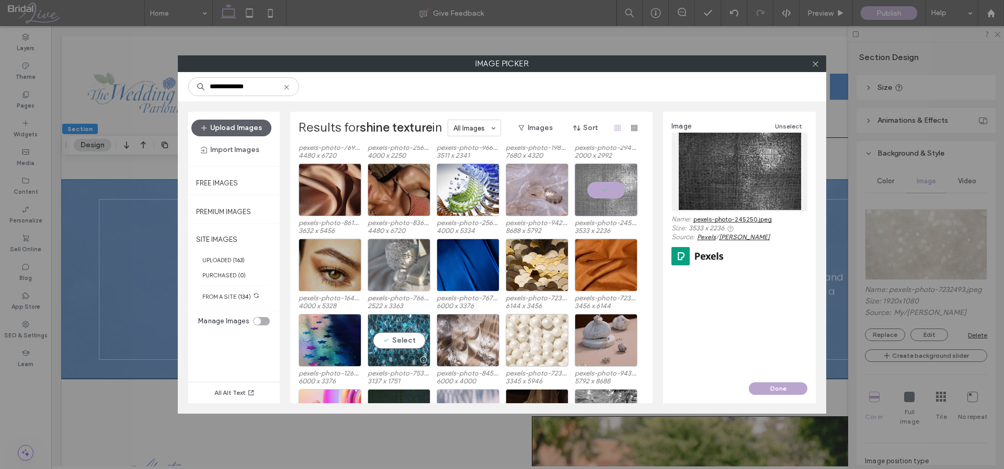
click at [404, 325] on div "Select" at bounding box center [398, 340] width 63 height 53
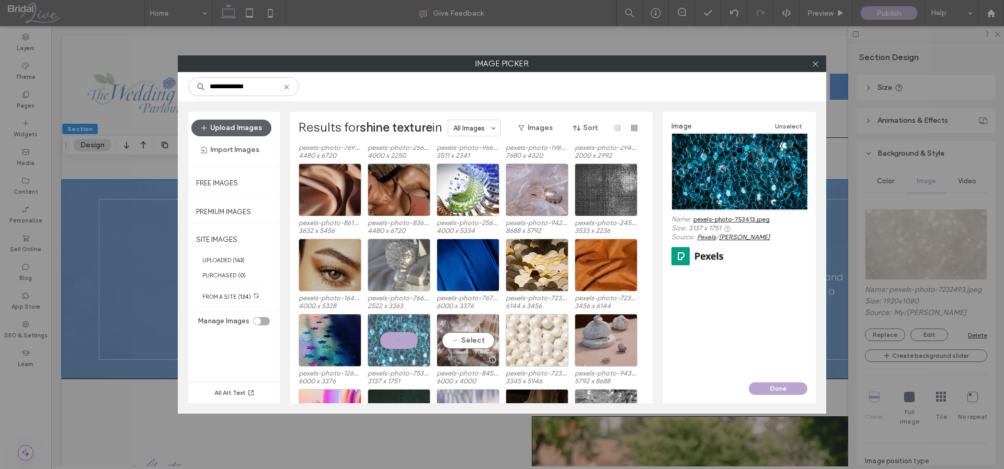
scroll to position [1479, 0]
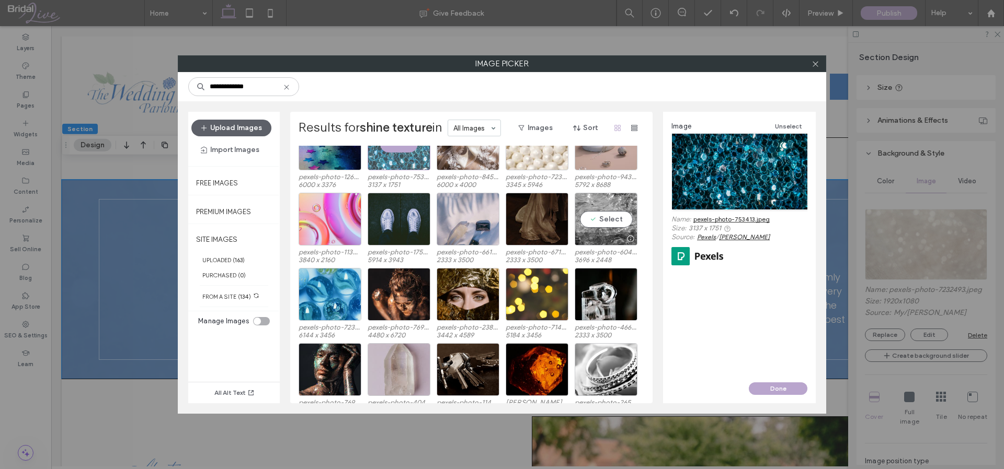
click at [602, 201] on div "Select" at bounding box center [605, 219] width 63 height 53
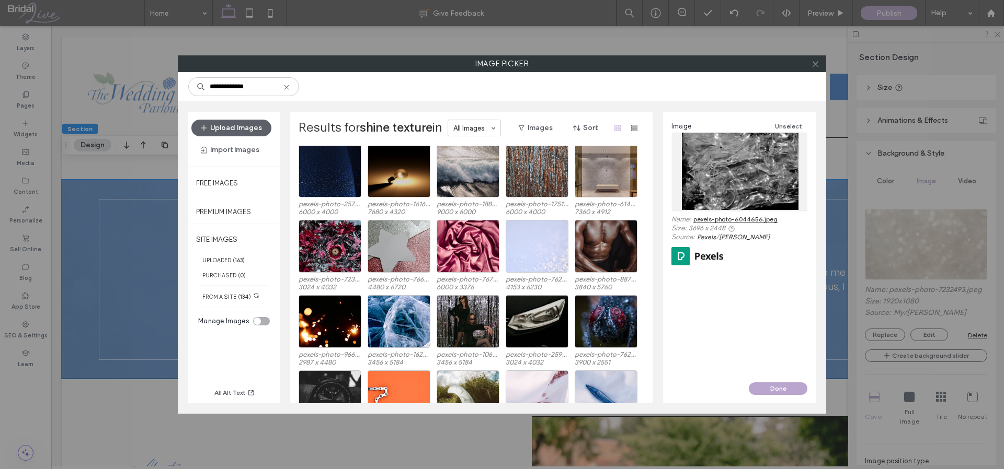
scroll to position [3432, 0]
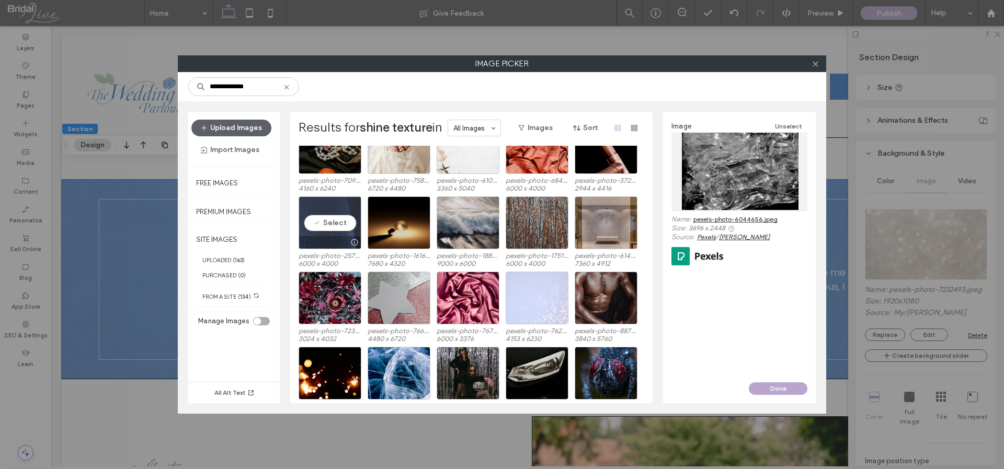
click at [335, 208] on div "Select" at bounding box center [329, 223] width 63 height 53
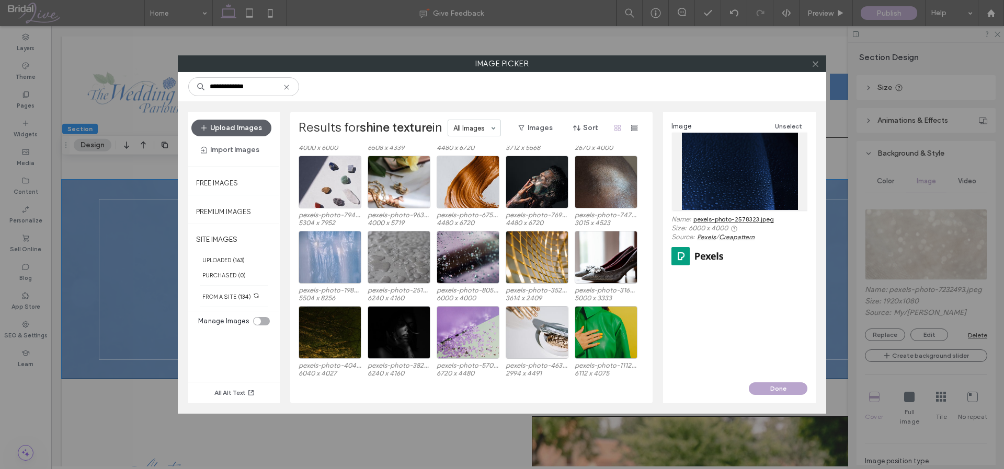
scroll to position [3981, 0]
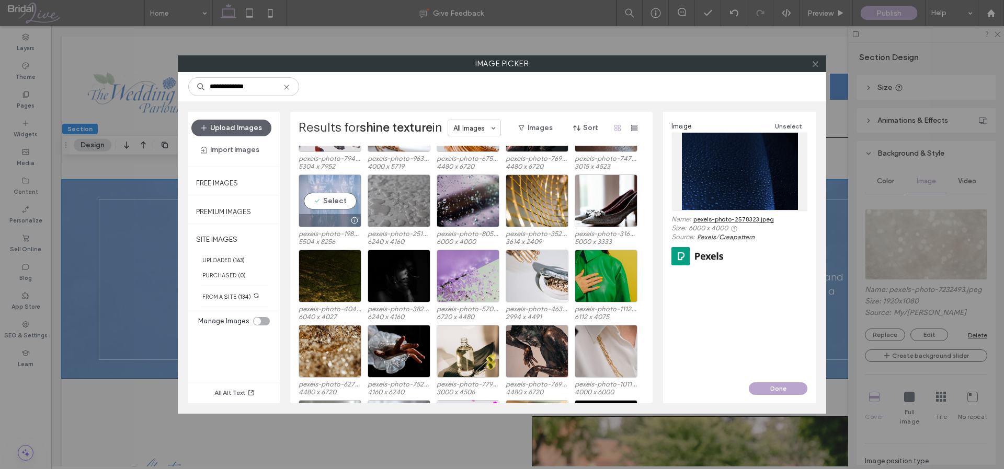
click at [352, 183] on div "Select" at bounding box center [329, 201] width 63 height 53
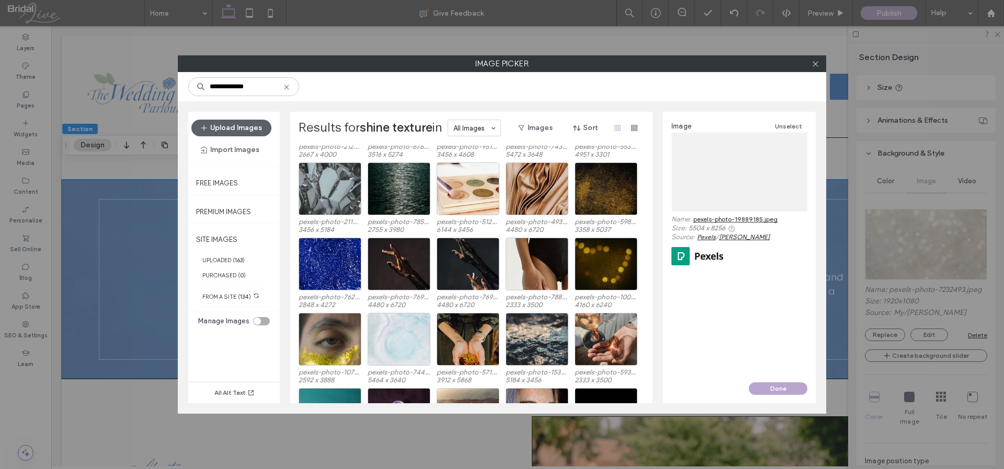
scroll to position [4334, 0]
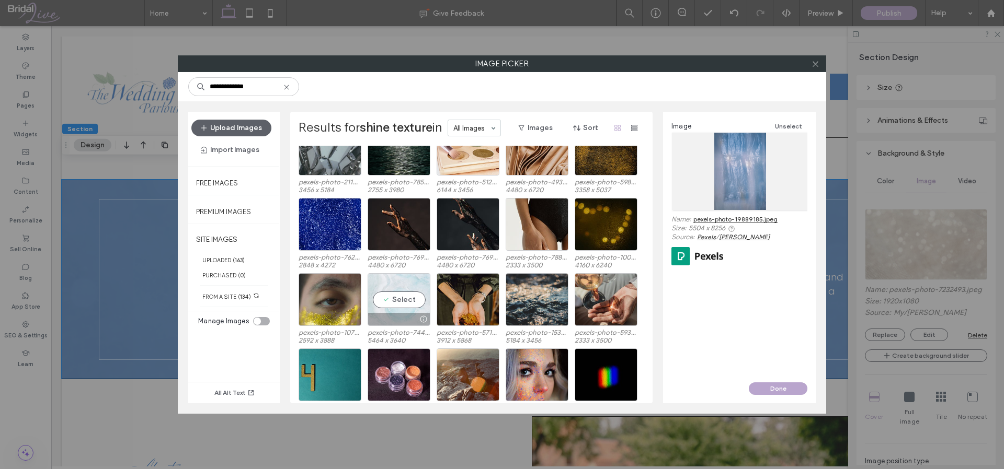
click at [400, 275] on div "Select" at bounding box center [398, 299] width 63 height 53
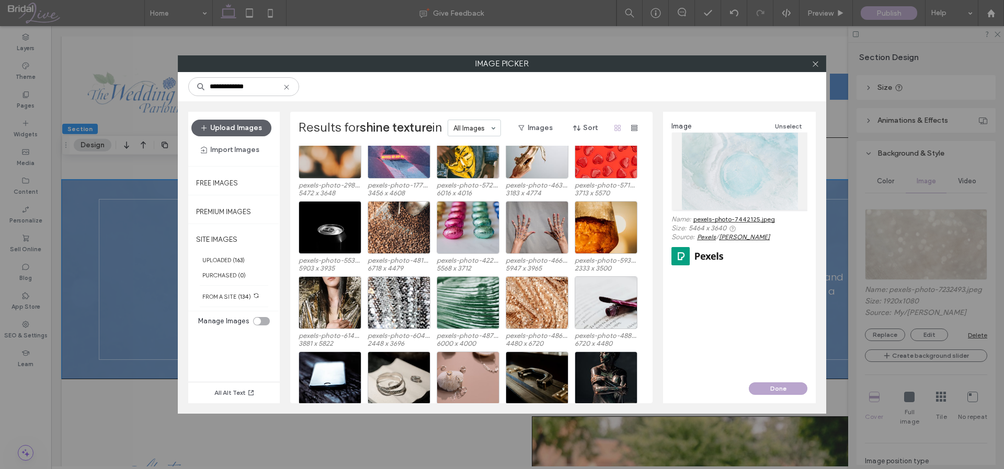
scroll to position [6141, 0]
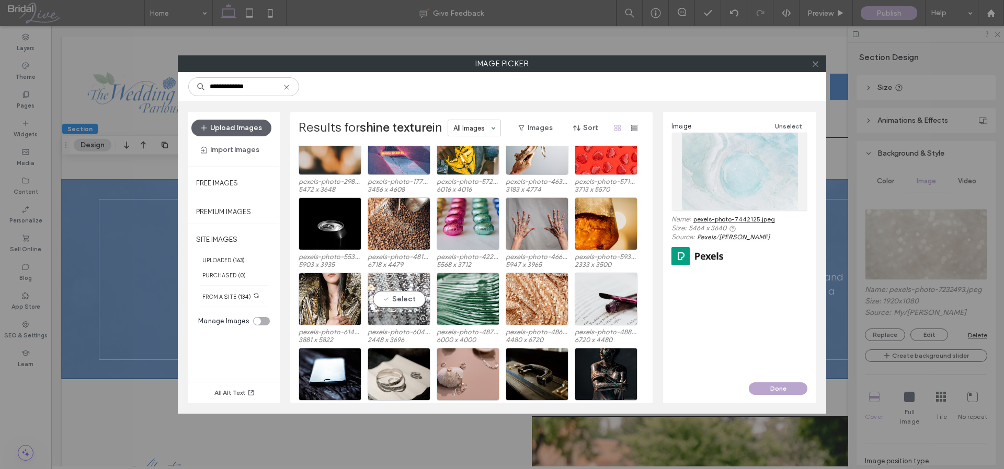
click at [413, 280] on div "Select" at bounding box center [398, 299] width 63 height 53
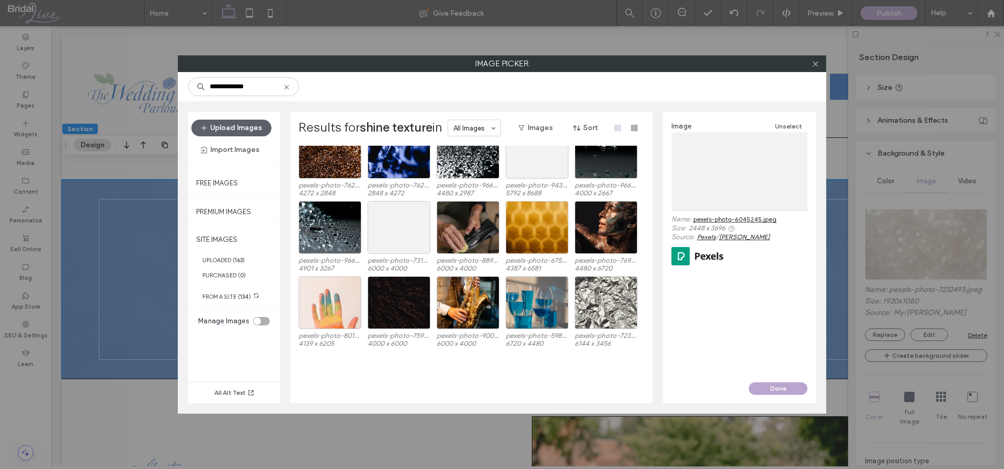
scroll to position [7286, 0]
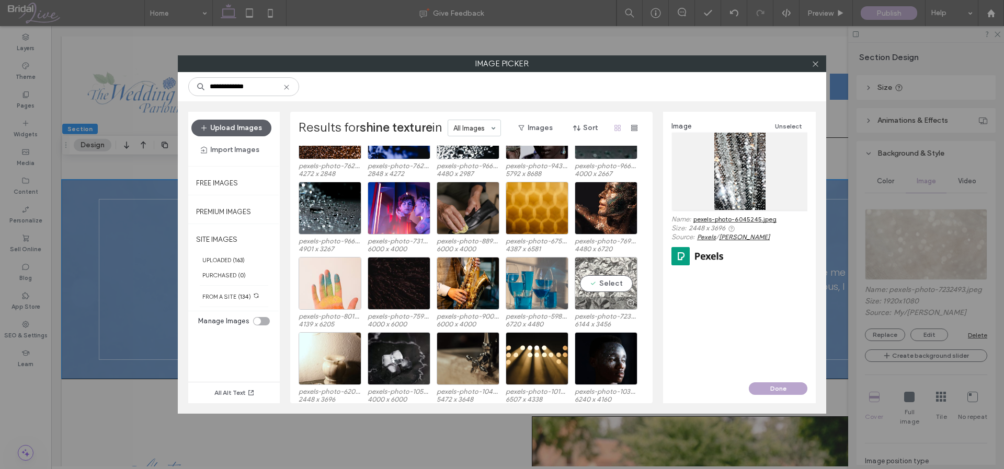
click at [602, 263] on div "Select" at bounding box center [605, 283] width 63 height 53
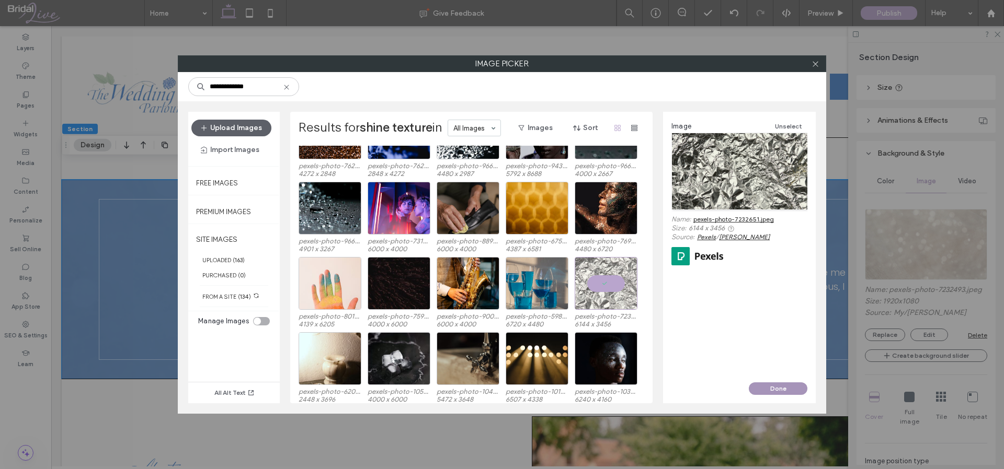
click at [769, 384] on button "Done" at bounding box center [777, 389] width 59 height 13
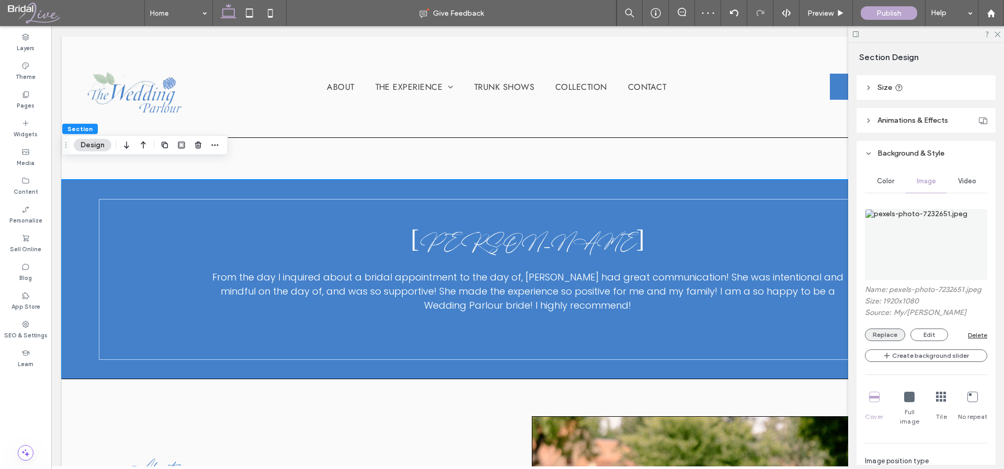
click at [893, 337] on button "Replace" at bounding box center [885, 335] width 40 height 13
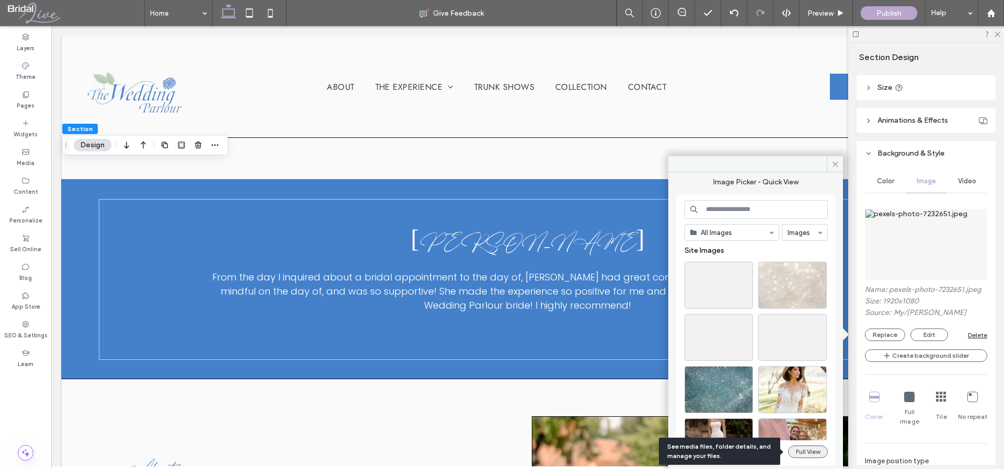
click at [803, 449] on button "Full View" at bounding box center [808, 452] width 40 height 13
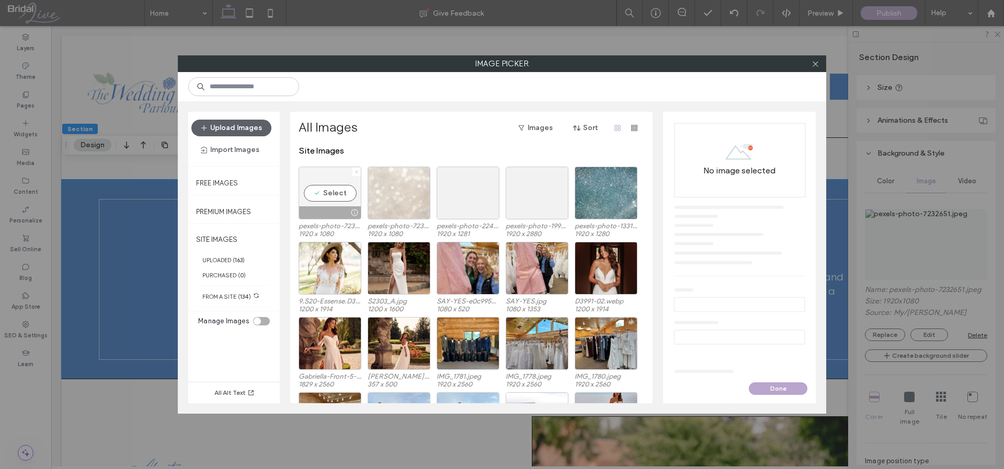
click at [357, 171] on icon at bounding box center [356, 172] width 4 height 4
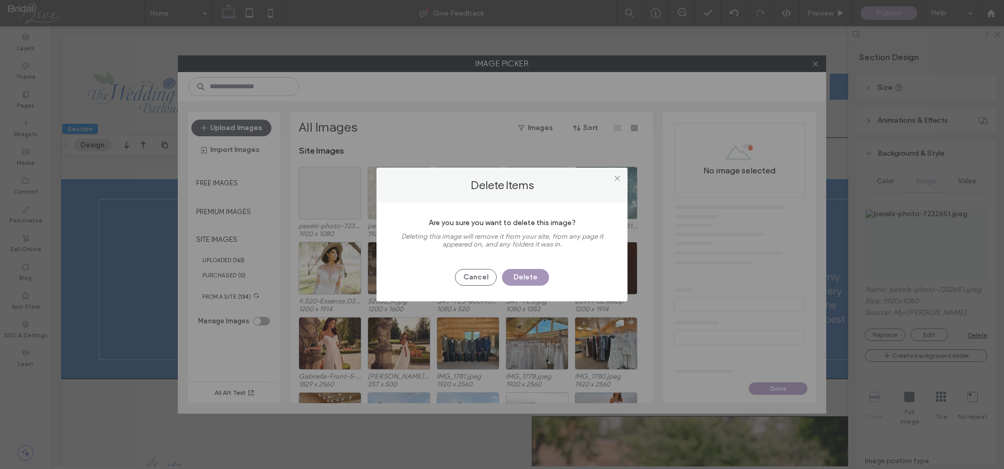
click at [547, 274] on button "Delete" at bounding box center [525, 277] width 47 height 17
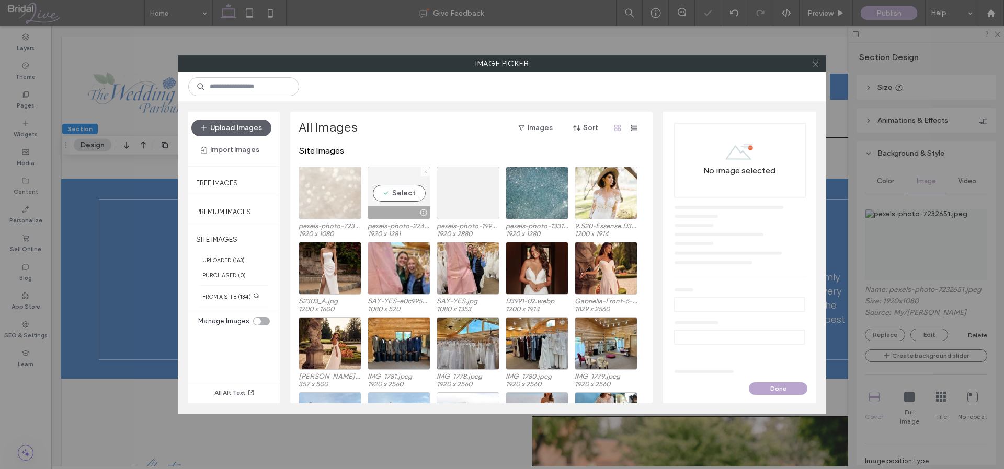
click at [426, 171] on icon at bounding box center [425, 172] width 4 height 4
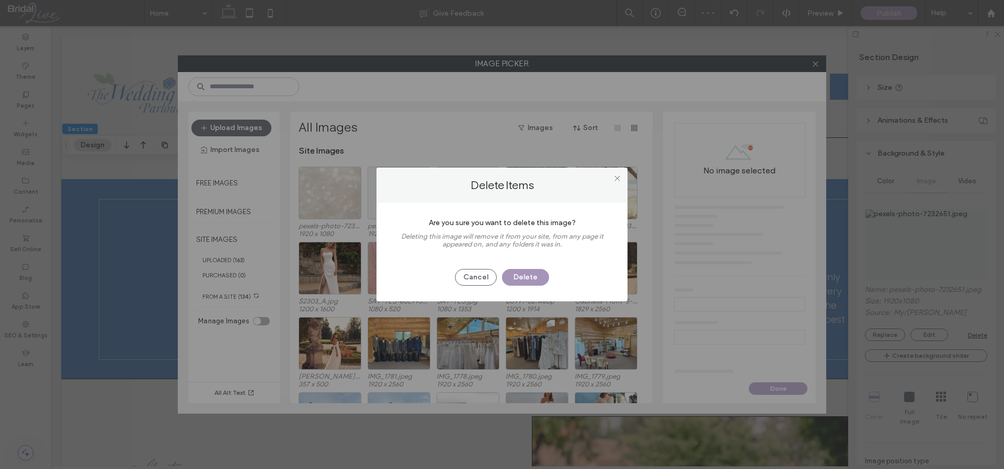
click at [528, 278] on button "Delete" at bounding box center [525, 277] width 47 height 17
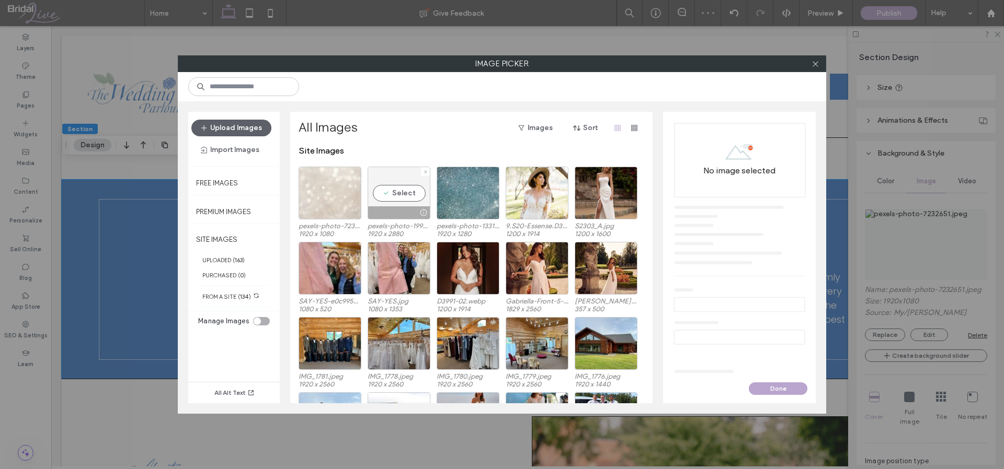
click at [405, 170] on div "Select" at bounding box center [398, 193] width 63 height 53
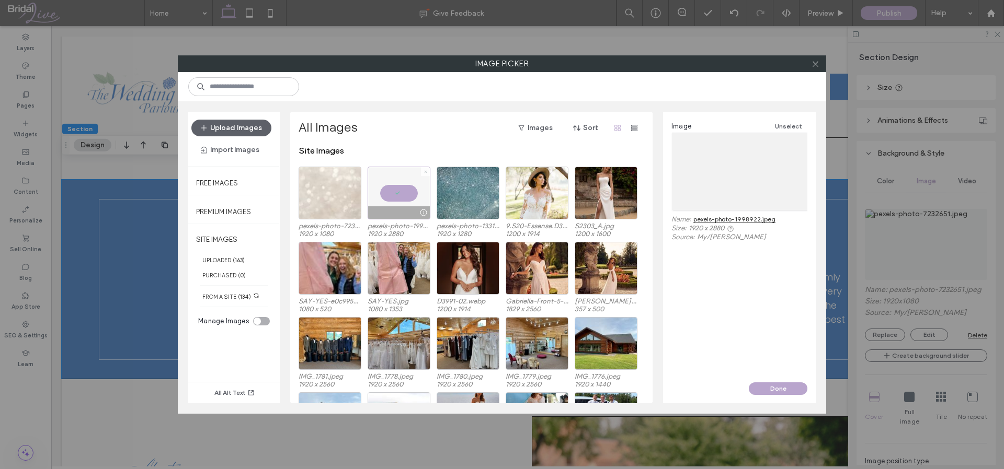
click at [424, 172] on icon at bounding box center [425, 172] width 4 height 4
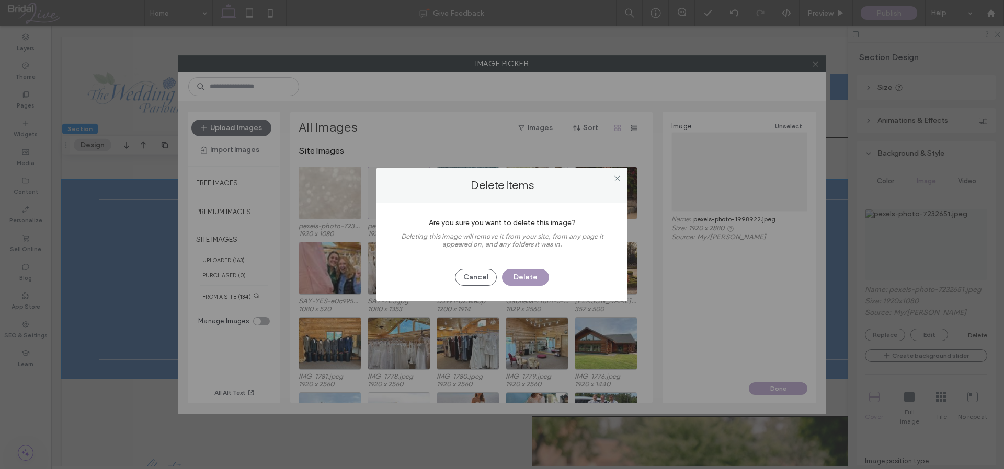
click at [530, 278] on button "Delete" at bounding box center [525, 277] width 47 height 17
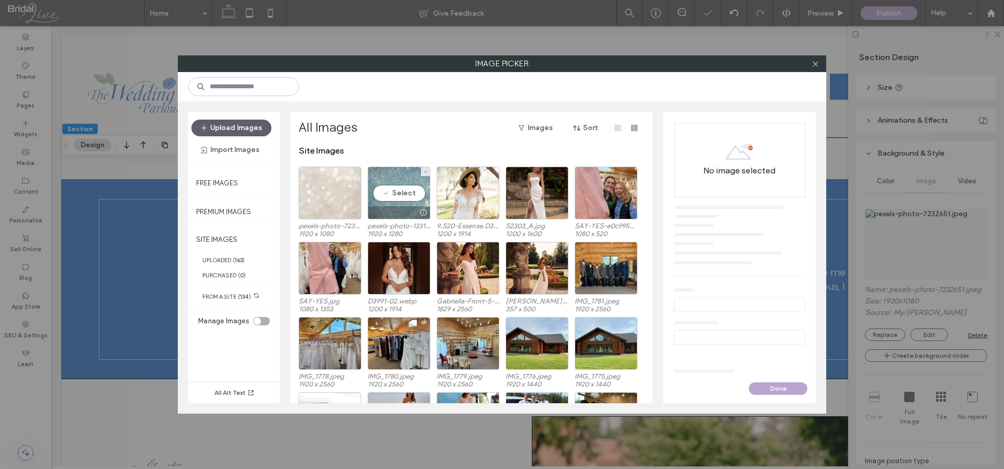
click at [394, 178] on div "Select" at bounding box center [398, 193] width 63 height 53
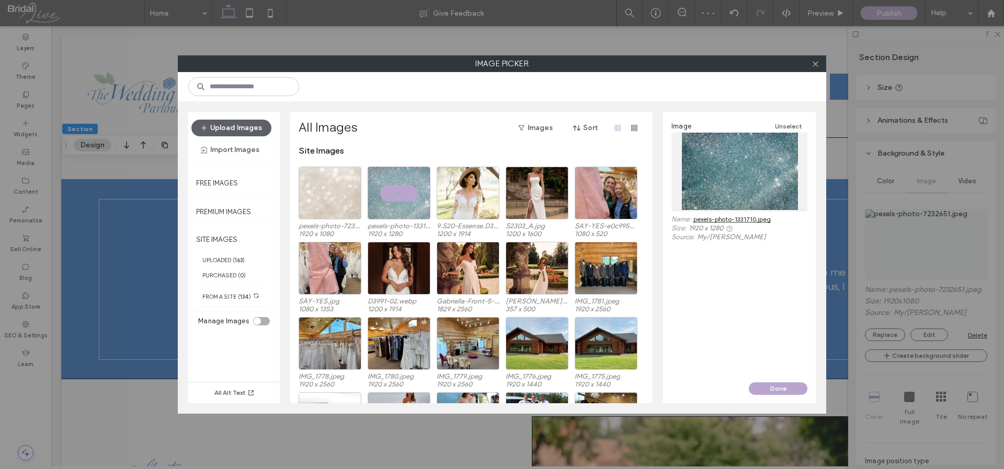
click at [779, 381] on div "Image Unselect Name: pexels-photo-1331710.jpeg Size: 1920 x 1280 Source: My / M…" at bounding box center [739, 247] width 153 height 271
click at [780, 389] on button "Done" at bounding box center [777, 389] width 59 height 13
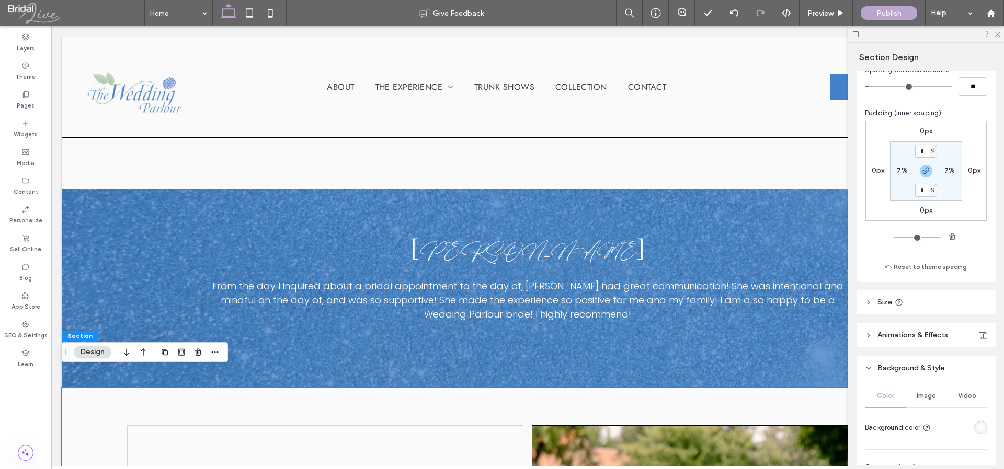
scroll to position [193, 0]
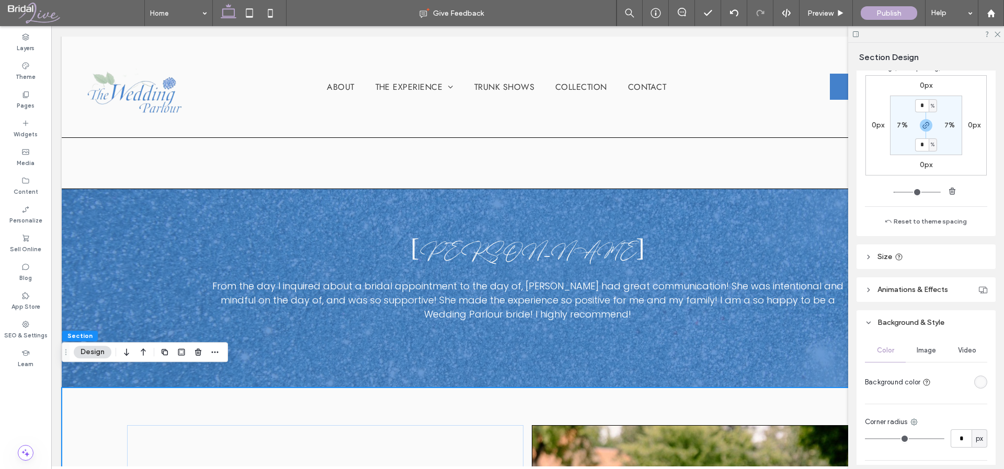
click at [919, 348] on span "Image" at bounding box center [925, 351] width 19 height 8
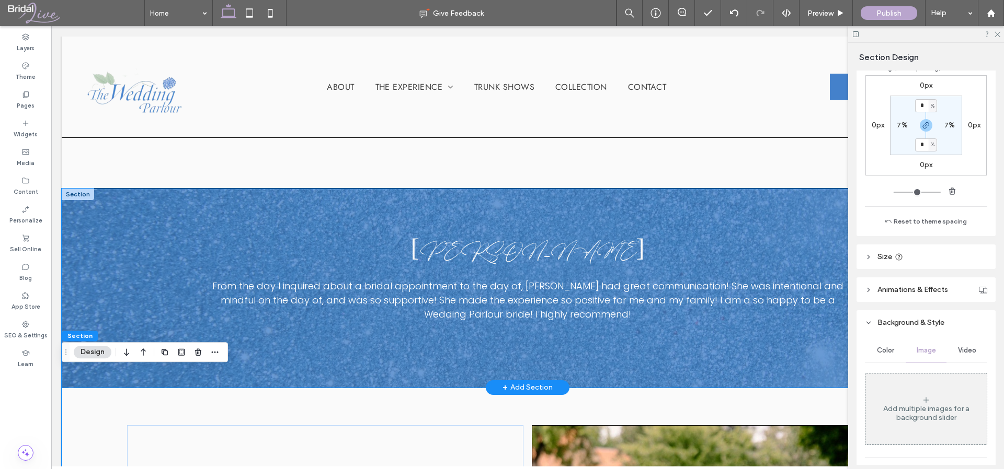
click at [595, 360] on div "Cheyenne Lease Truly the best experience I could ask for . [PERSON_NAME] is the…" at bounding box center [527, 288] width 931 height 198
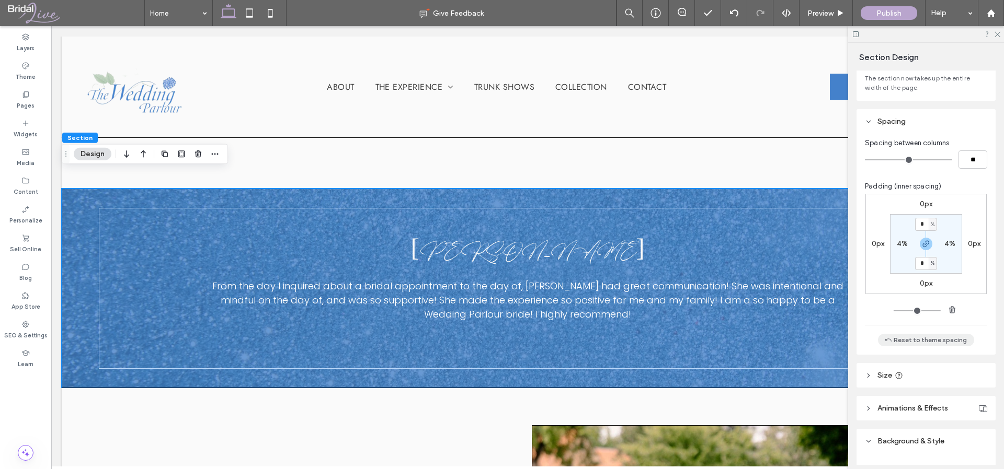
scroll to position [312, 0]
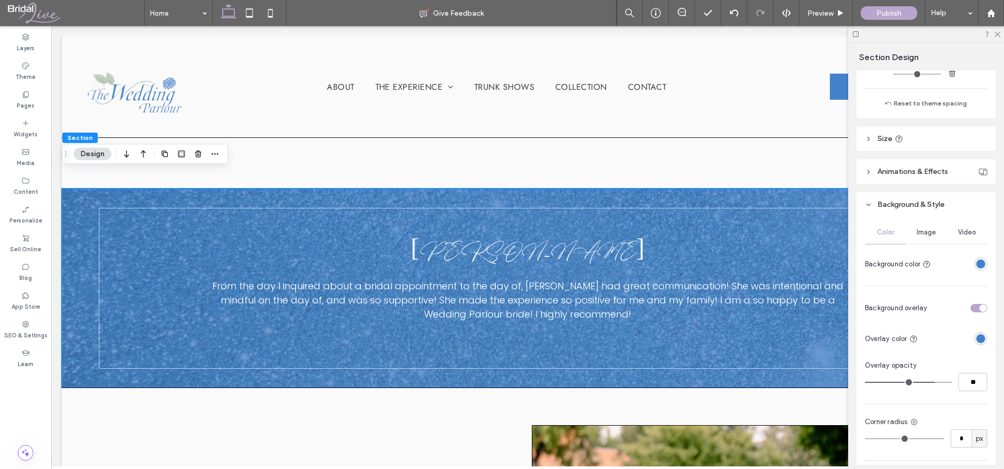
click at [925, 223] on div "Image" at bounding box center [925, 232] width 41 height 23
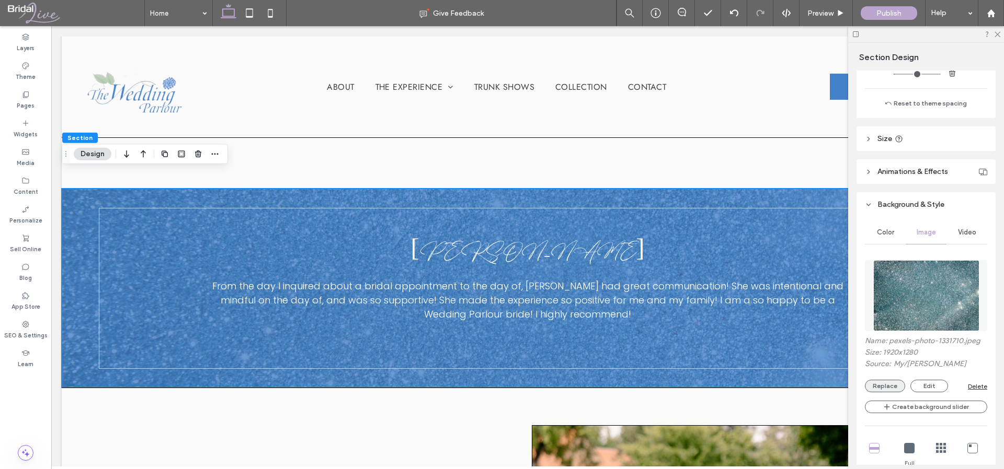
click at [894, 389] on button "Replace" at bounding box center [885, 386] width 40 height 13
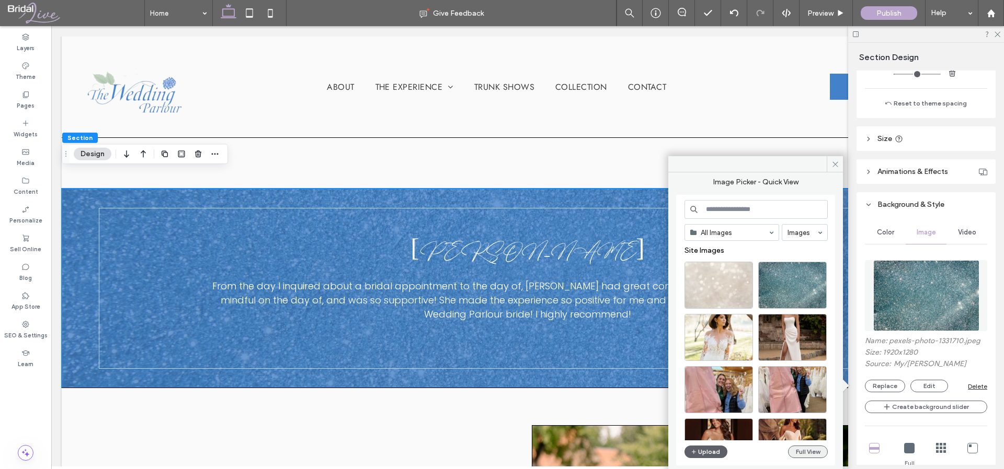
click at [796, 448] on button "Full View" at bounding box center [808, 452] width 40 height 13
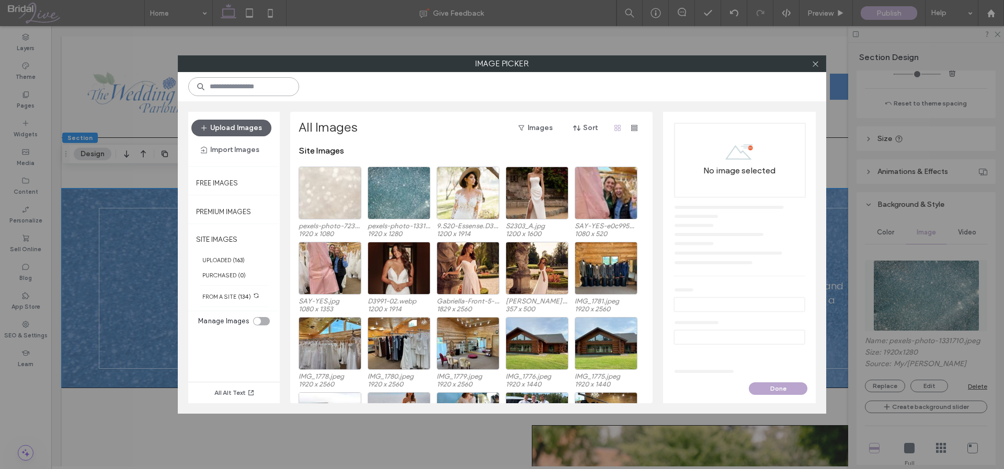
click at [273, 84] on input at bounding box center [243, 86] width 111 height 19
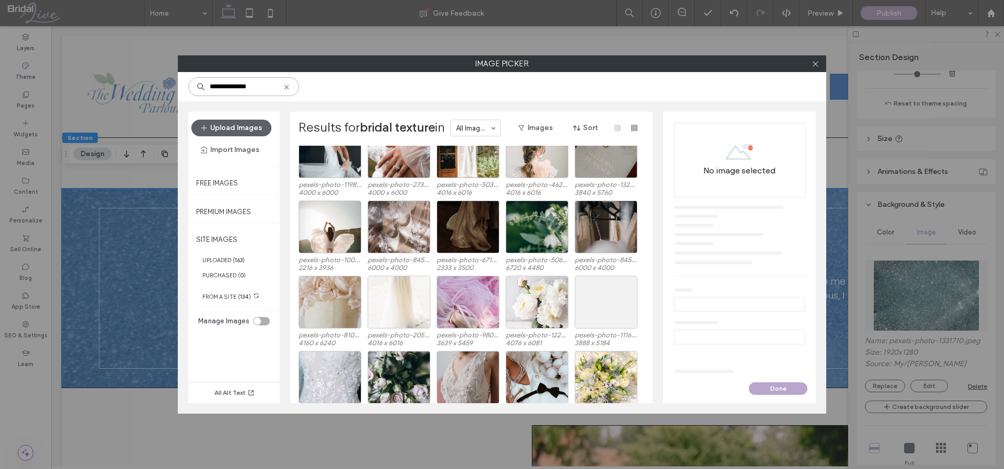
scroll to position [318, 0]
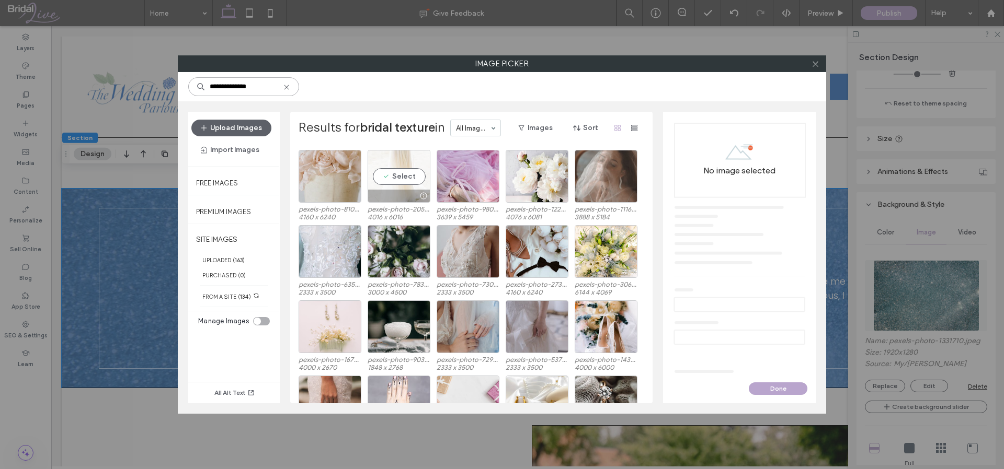
type input "**********"
click at [404, 158] on div "Select" at bounding box center [398, 176] width 63 height 53
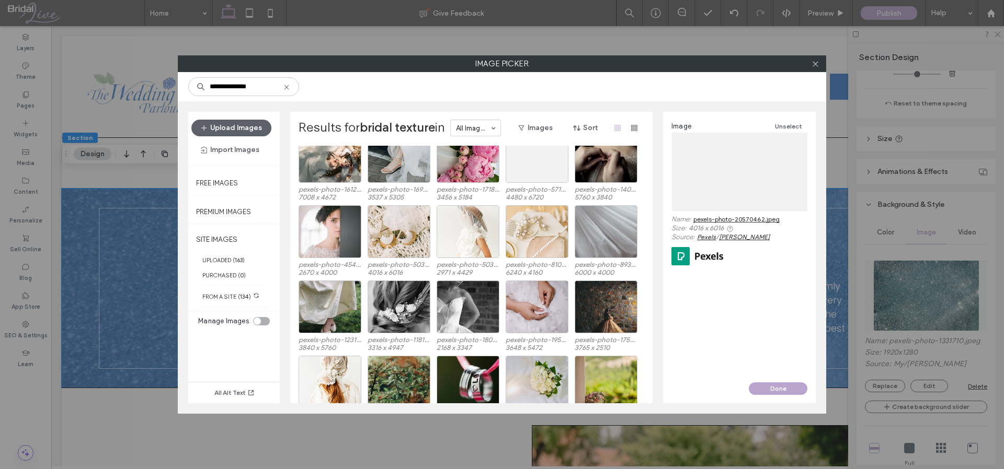
scroll to position [1549, 0]
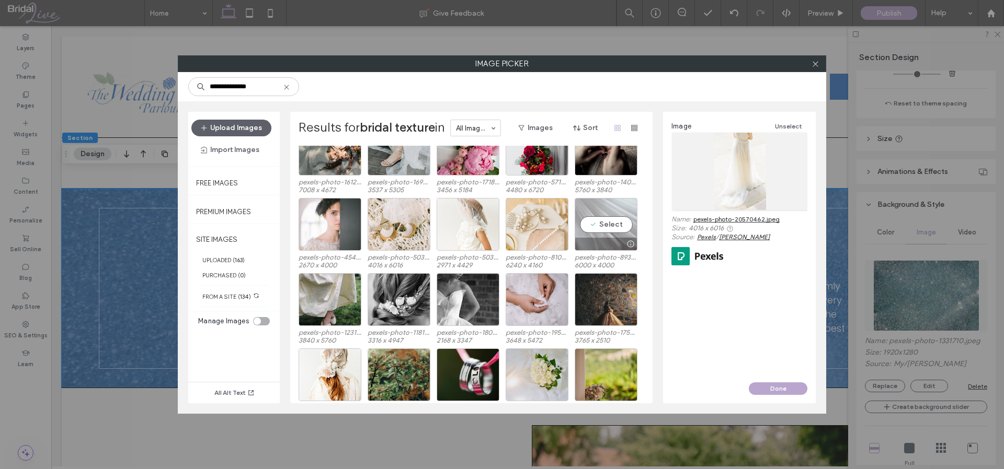
click at [607, 207] on div "Select" at bounding box center [605, 224] width 63 height 53
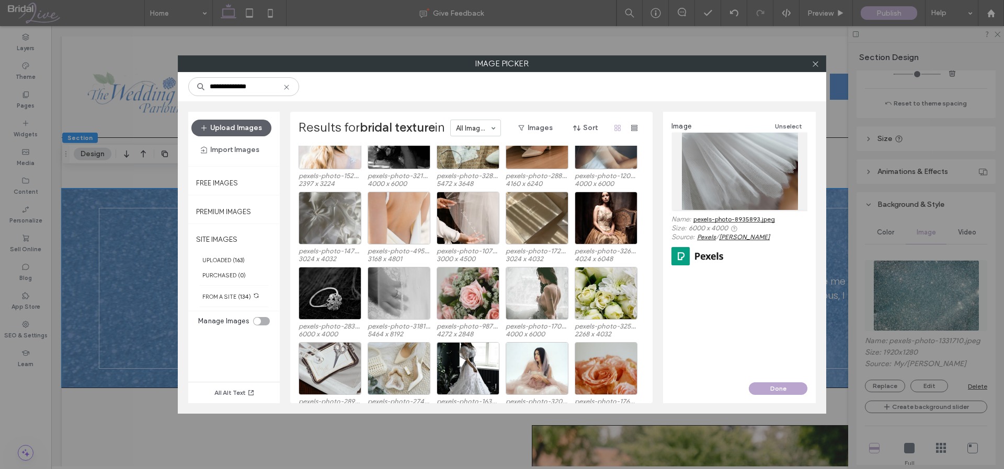
scroll to position [2313, 0]
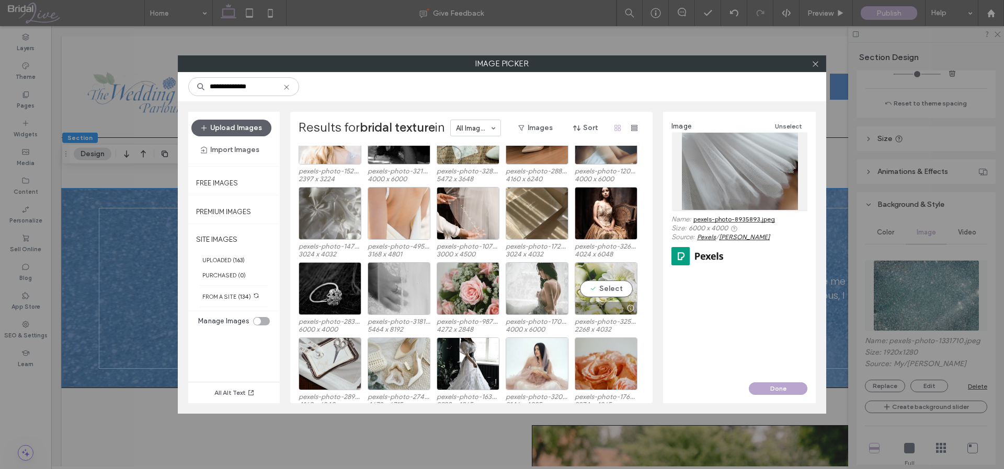
click at [609, 270] on div "Select" at bounding box center [605, 288] width 63 height 53
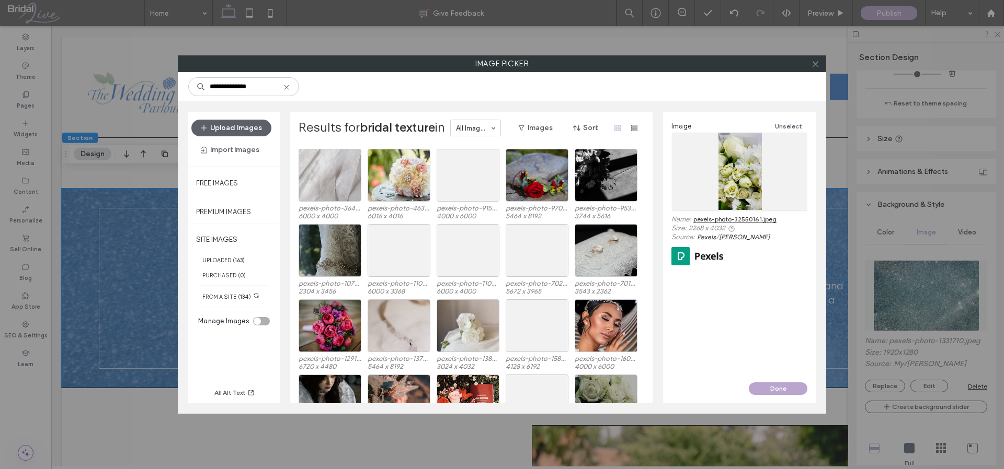
scroll to position [4766, 0]
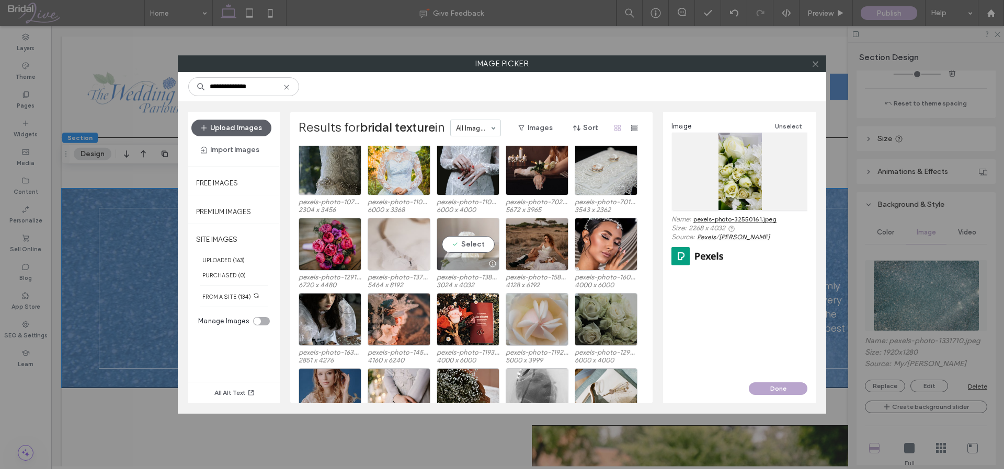
click at [467, 226] on div "Select" at bounding box center [467, 244] width 63 height 53
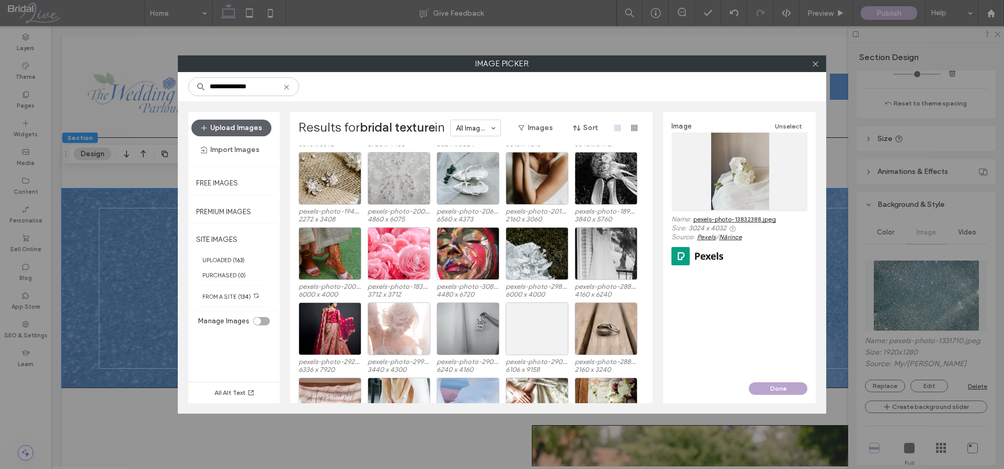
scroll to position [5761, 0]
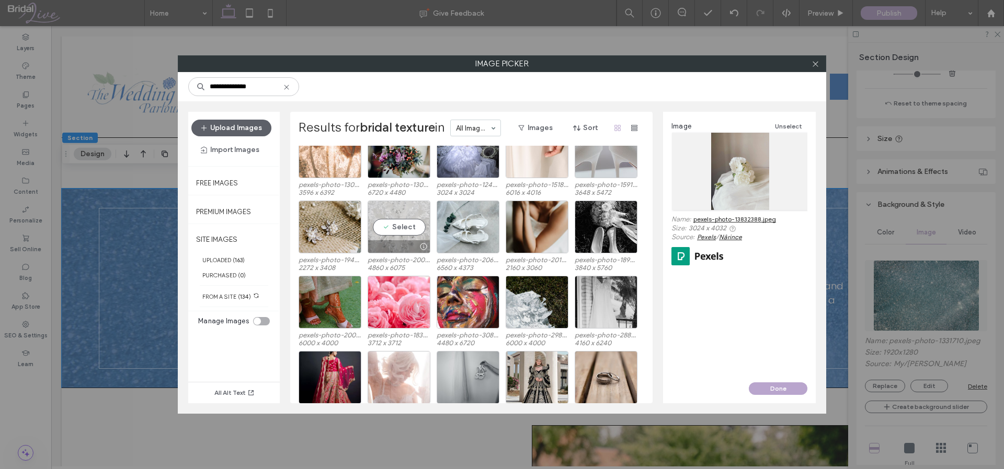
click at [398, 206] on div "Select" at bounding box center [398, 227] width 63 height 53
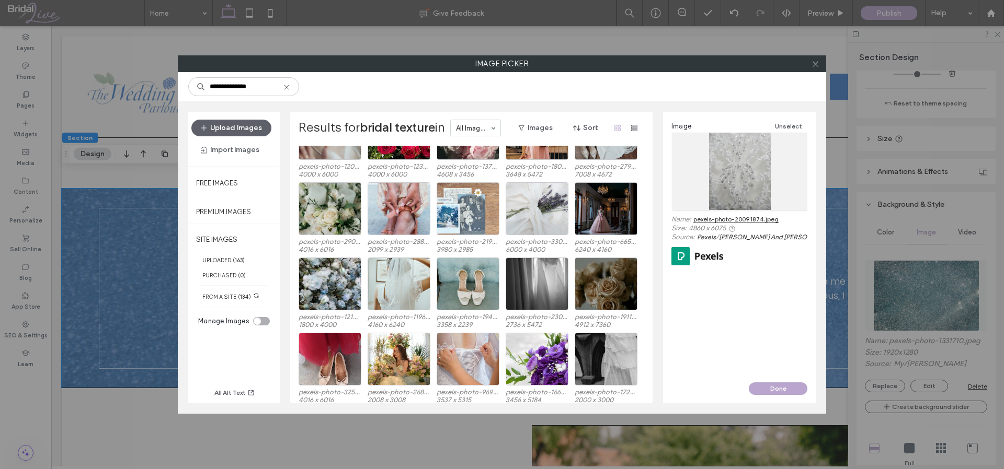
scroll to position [10524, 0]
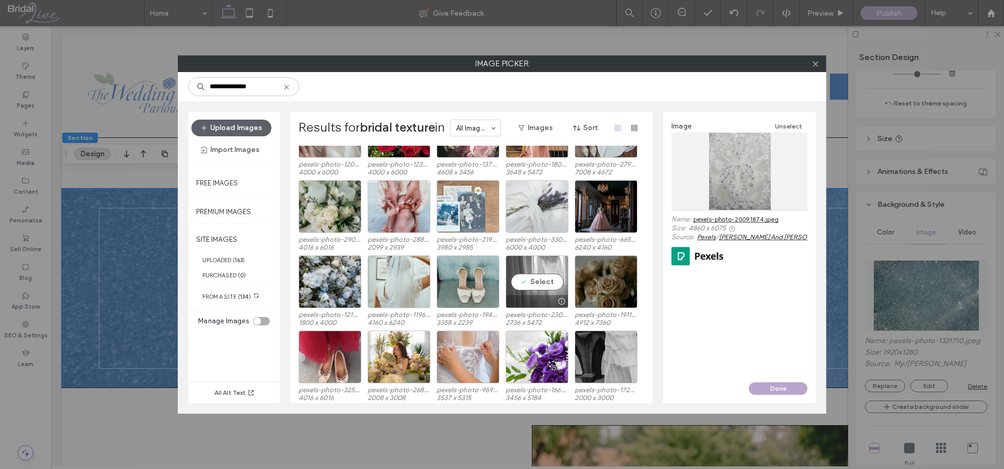
click at [559, 261] on div "Select" at bounding box center [536, 282] width 63 height 53
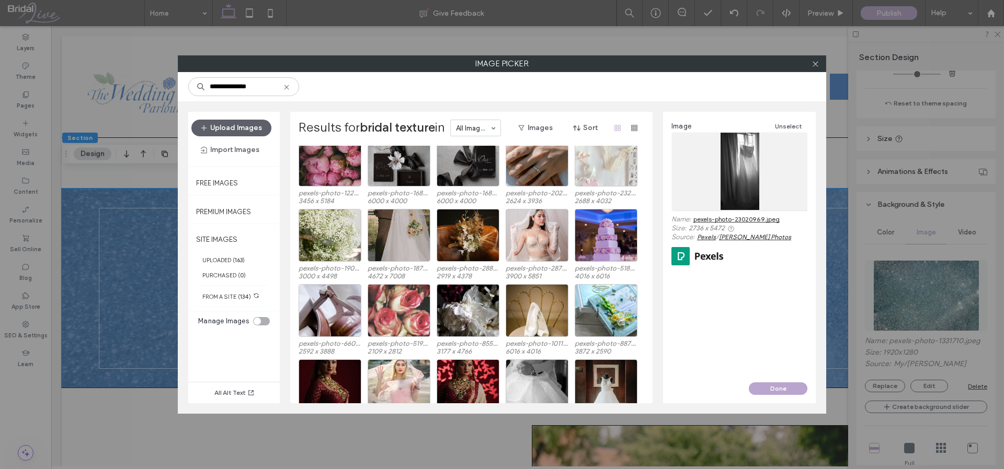
scroll to position [11165, 0]
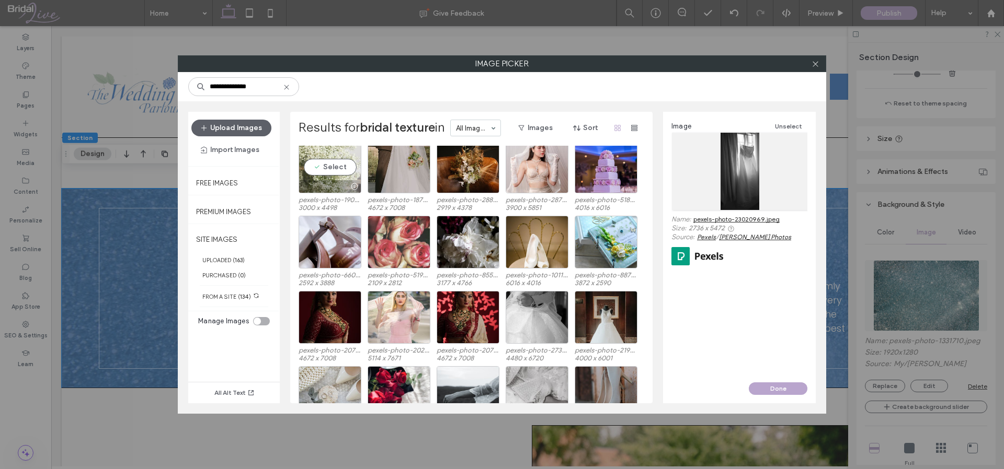
click at [343, 154] on div "Select" at bounding box center [329, 167] width 63 height 53
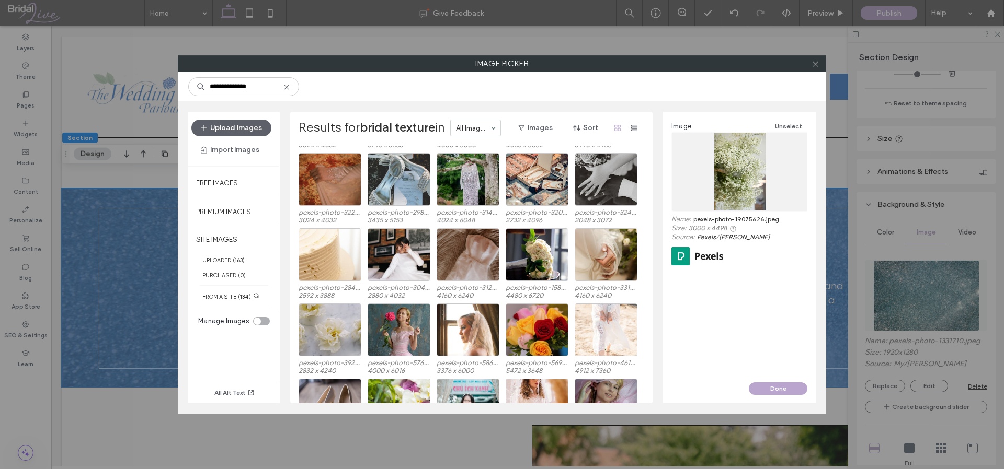
scroll to position [12441, 0]
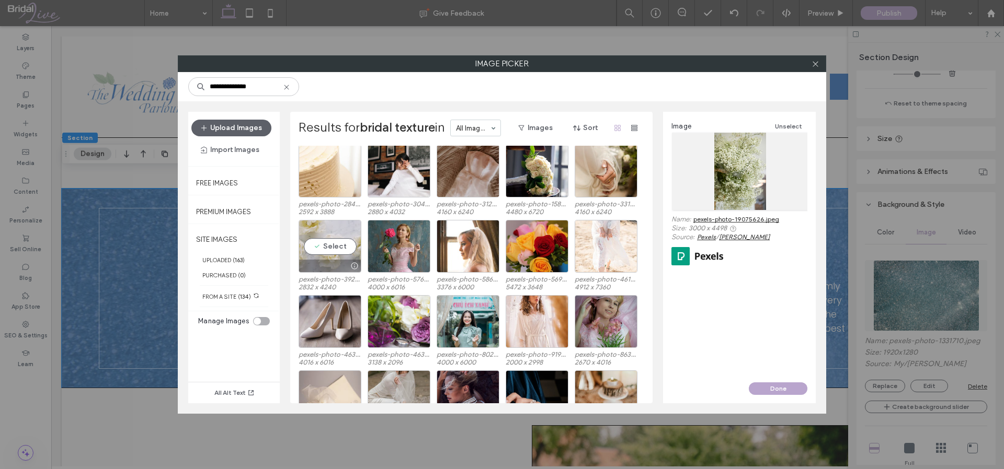
click at [344, 225] on div "Select" at bounding box center [329, 246] width 63 height 53
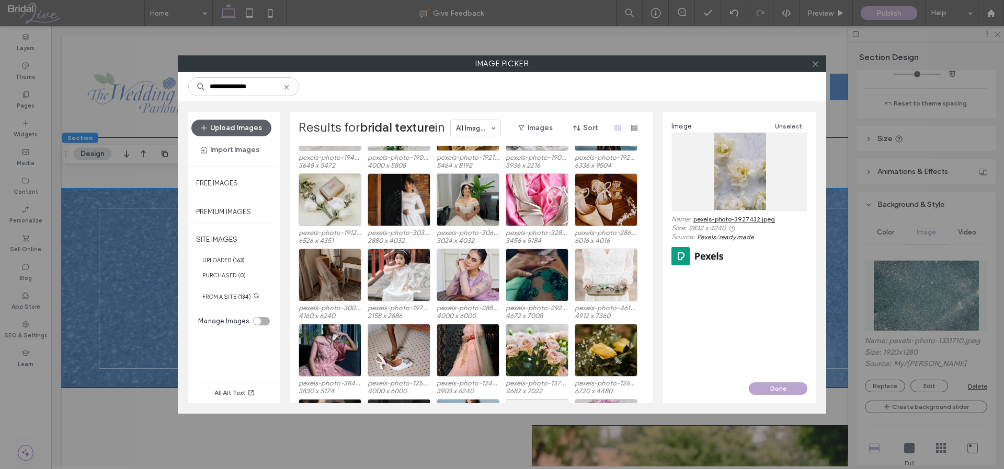
scroll to position [13862, 0]
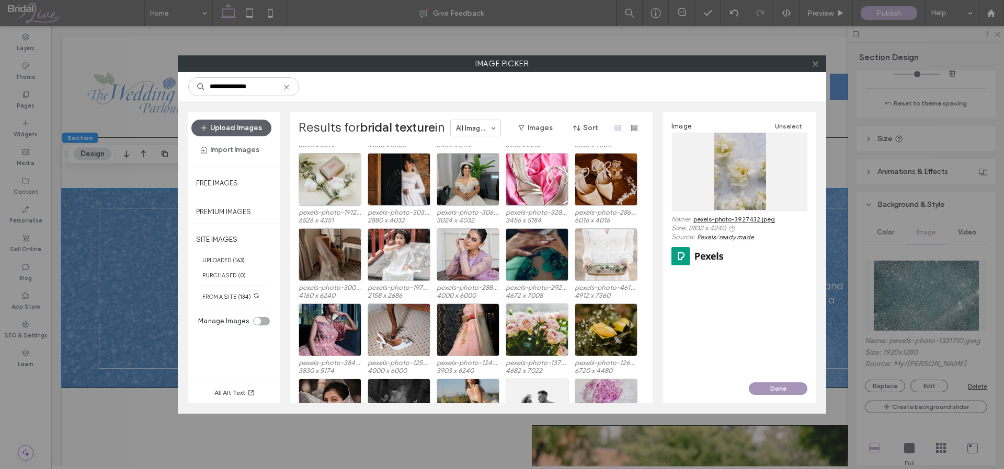
click at [789, 388] on button "Done" at bounding box center [777, 389] width 59 height 13
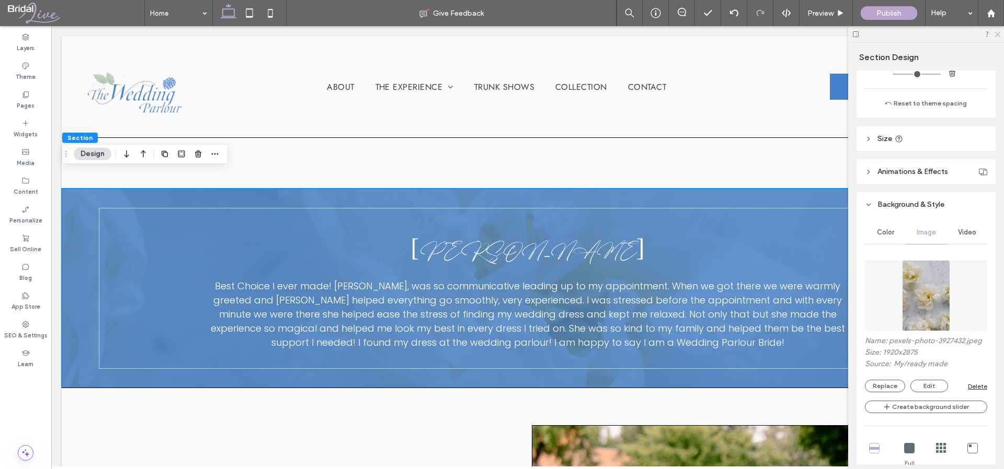
click at [995, 34] on icon at bounding box center [996, 33] width 7 height 7
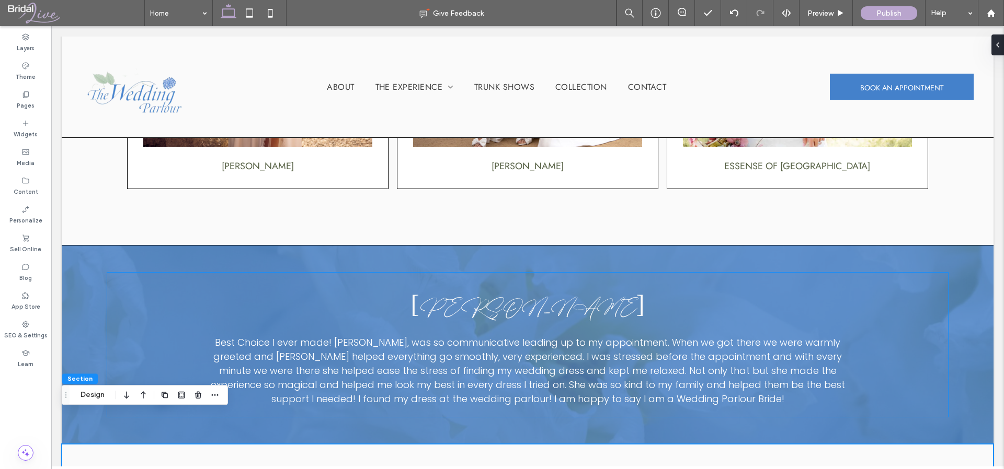
scroll to position [1596, 0]
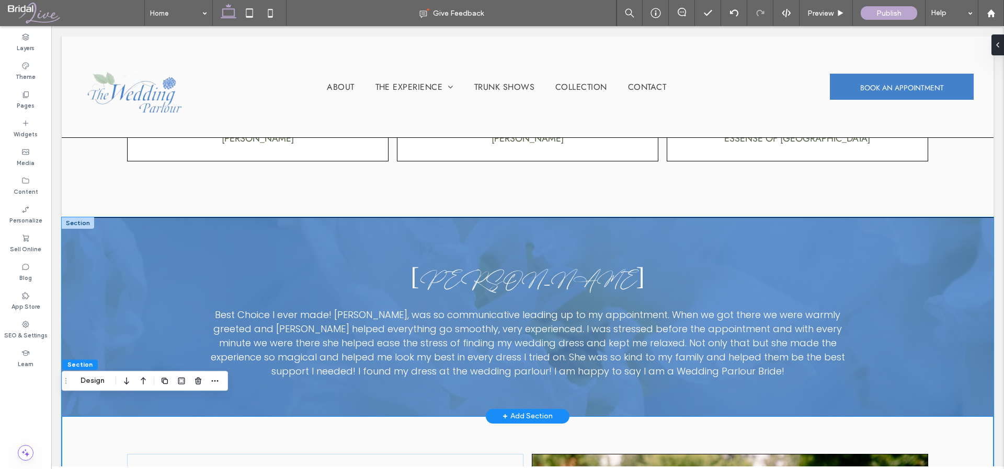
click at [955, 293] on div "Cheyenne Lease Truly the best experience I could ask for . [PERSON_NAME] is the…" at bounding box center [527, 317] width 931 height 198
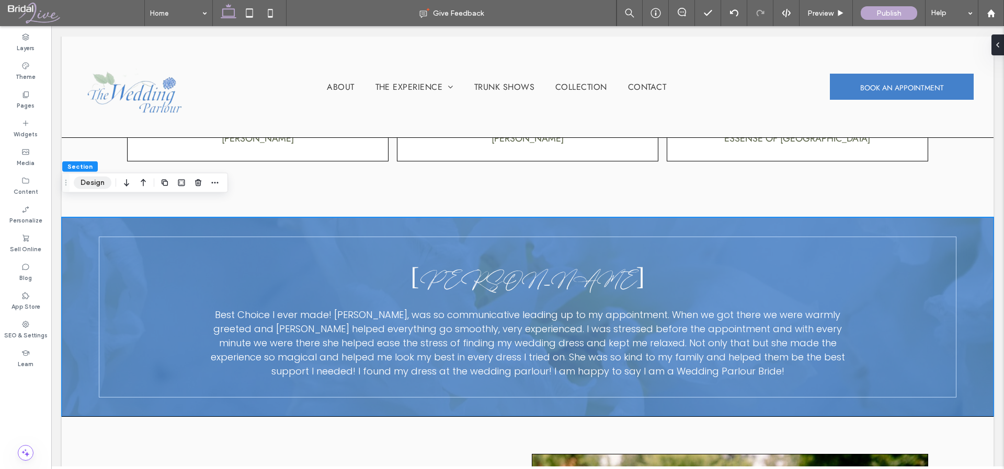
click at [100, 178] on button "Design" at bounding box center [93, 183] width 38 height 13
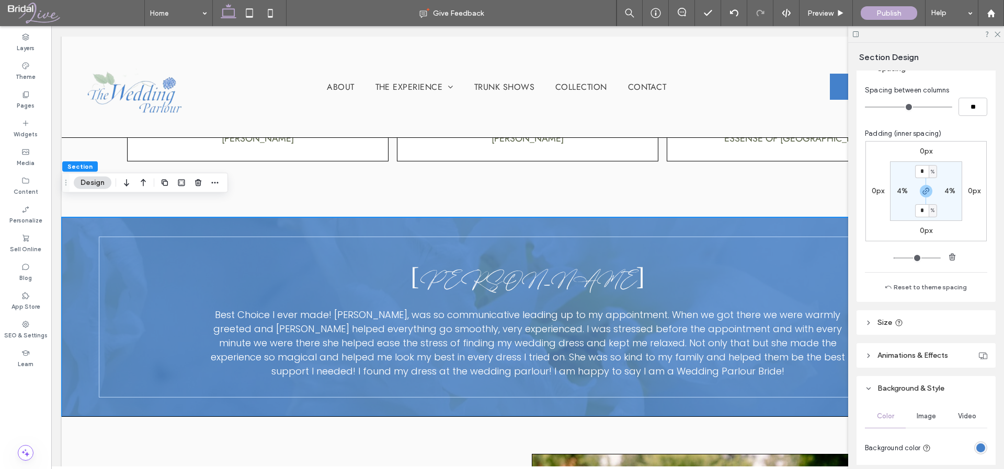
scroll to position [131, 0]
click at [924, 408] on div "Image" at bounding box center [925, 413] width 41 height 23
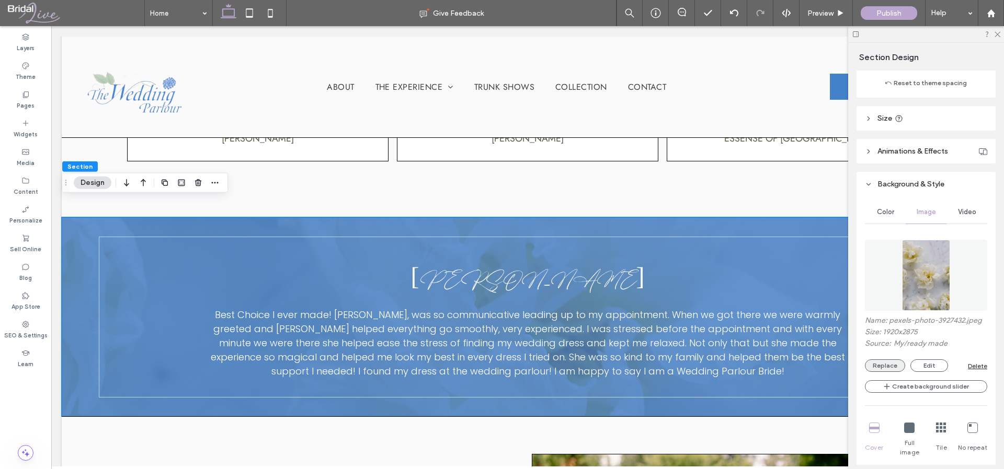
click at [886, 368] on button "Replace" at bounding box center [885, 366] width 40 height 13
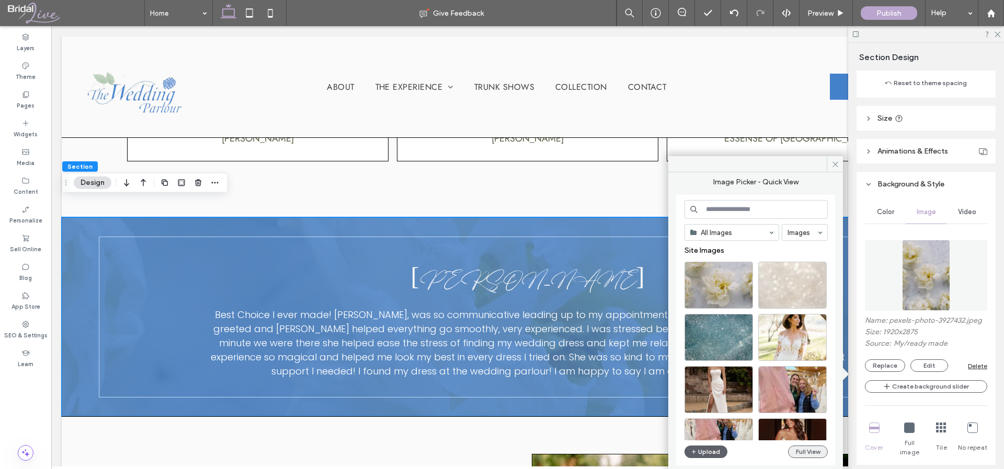
click at [796, 453] on button "Full View" at bounding box center [808, 452] width 40 height 13
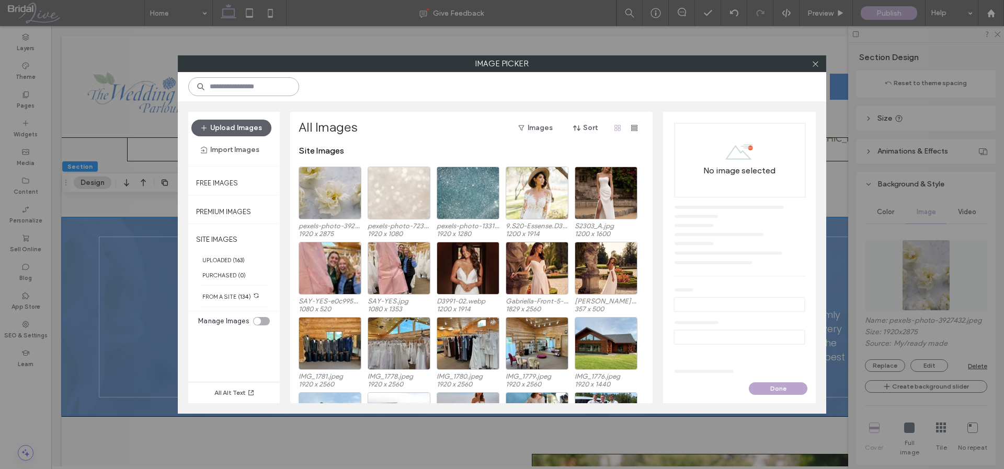
click at [271, 88] on input at bounding box center [243, 86] width 111 height 19
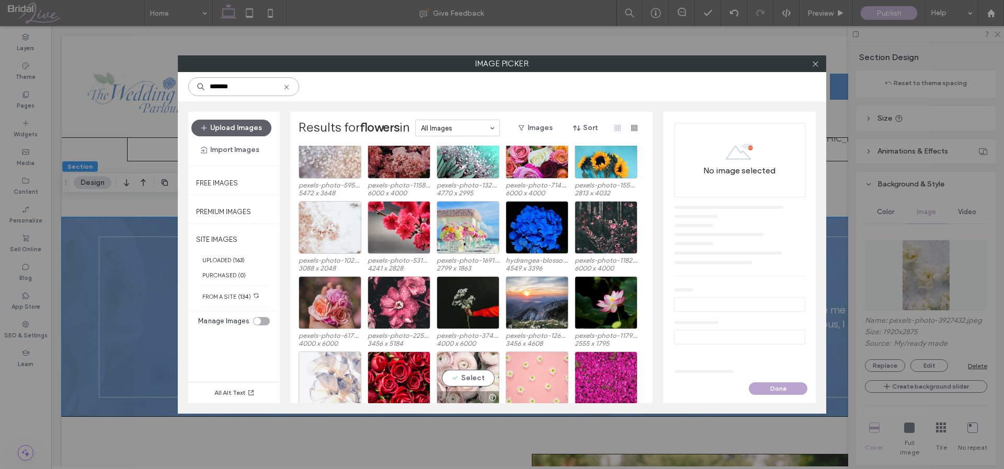
scroll to position [1299, 0]
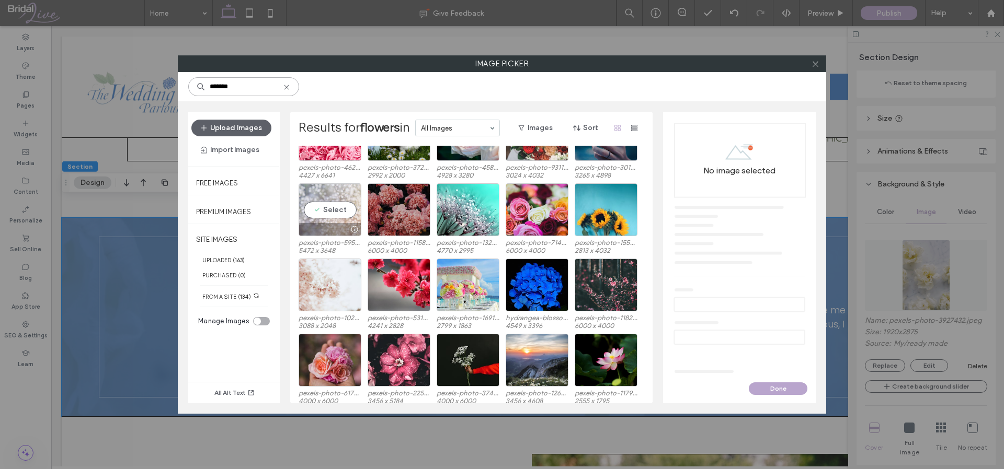
type input "*******"
click at [317, 190] on div "Select" at bounding box center [329, 209] width 63 height 53
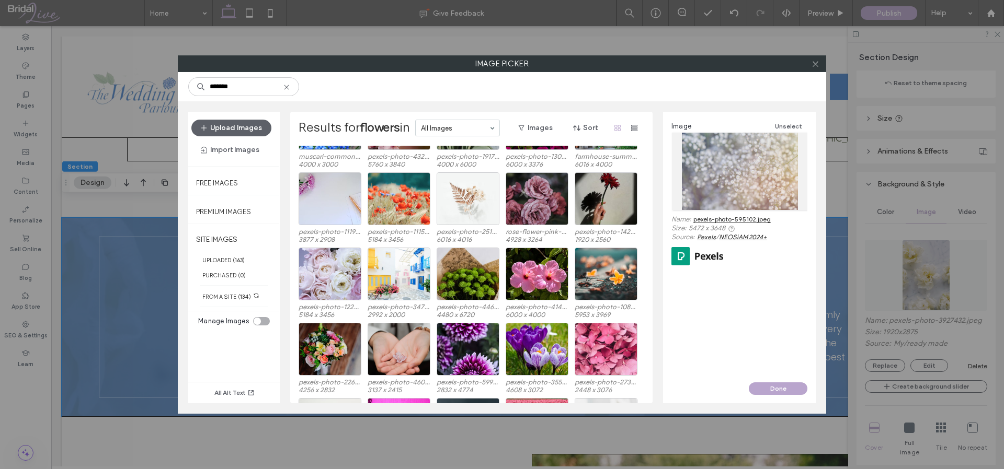
scroll to position [3362, 0]
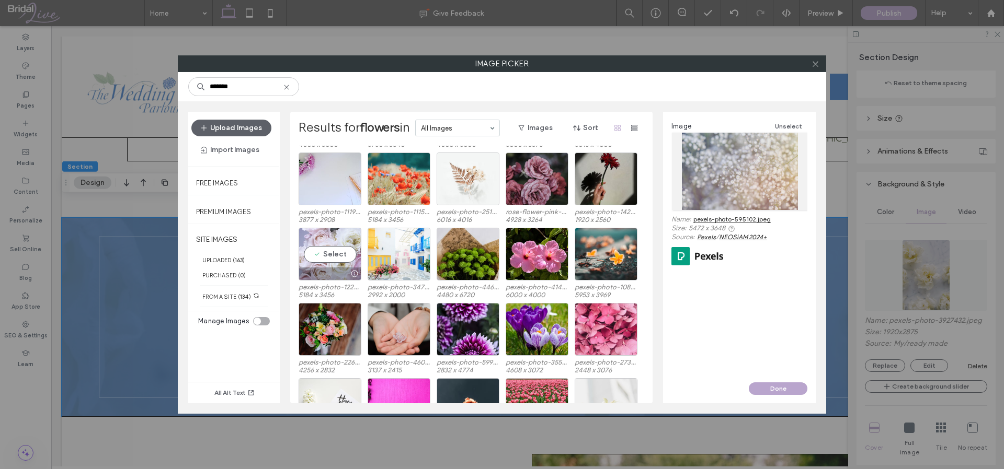
click at [348, 234] on div "Select" at bounding box center [329, 254] width 63 height 53
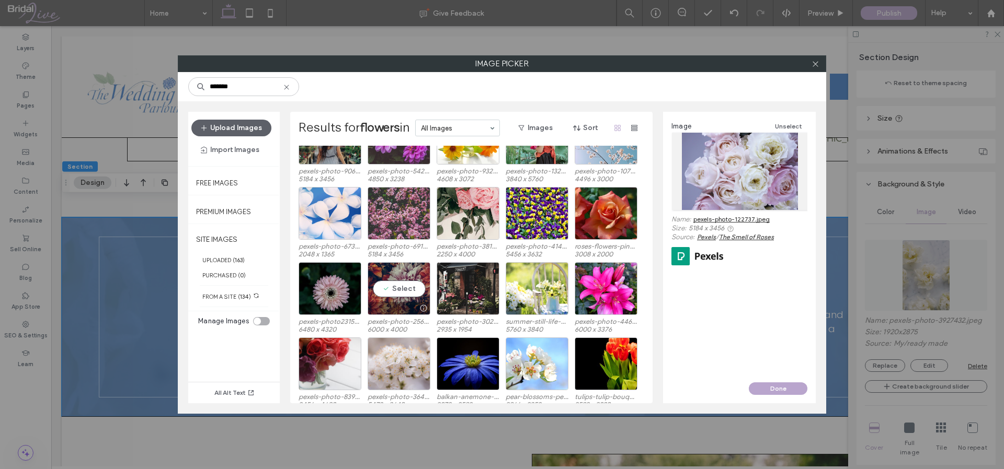
scroll to position [7714, 0]
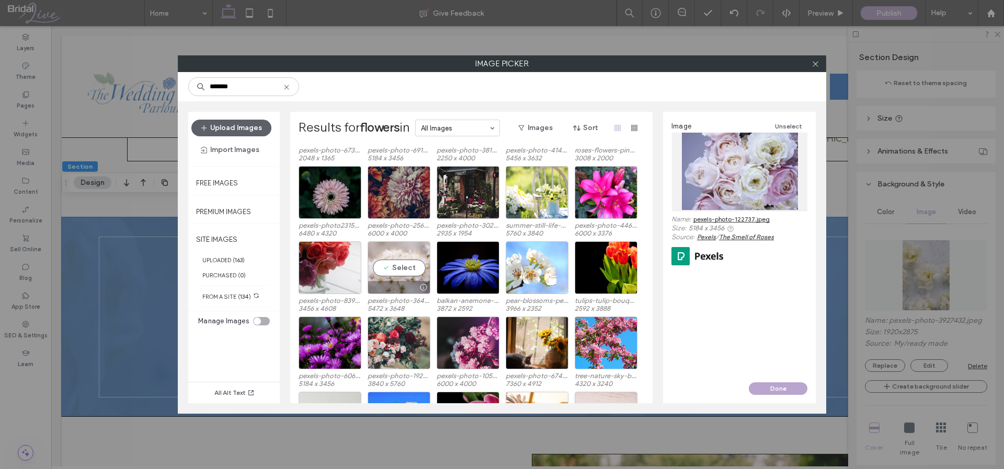
click at [390, 250] on div "Select" at bounding box center [398, 267] width 63 height 53
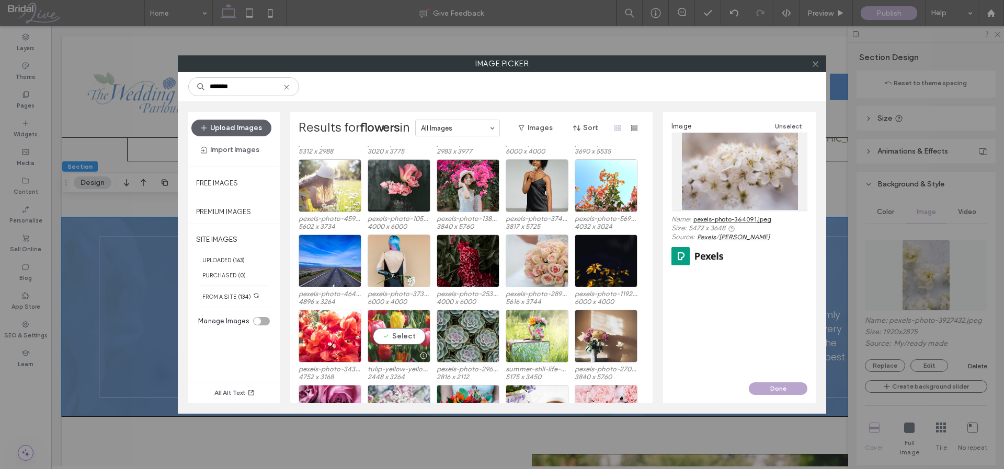
scroll to position [12444, 0]
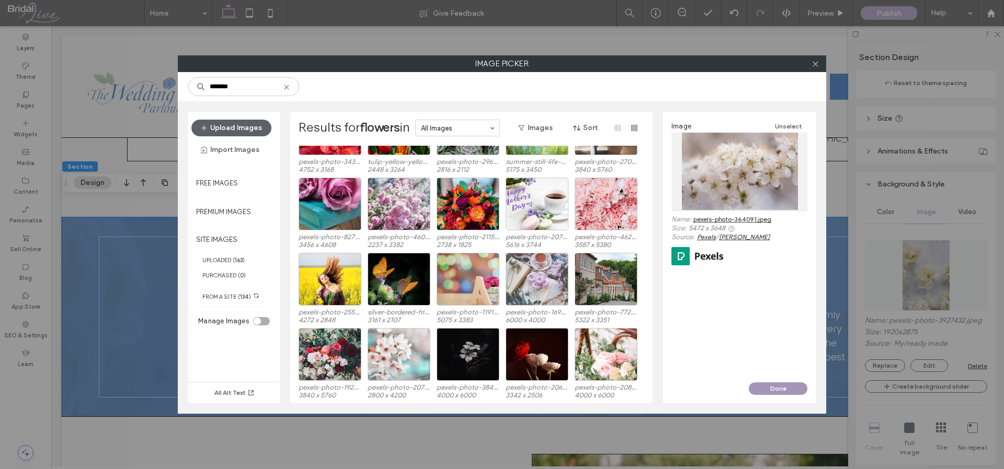
click at [798, 386] on button "Done" at bounding box center [777, 389] width 59 height 13
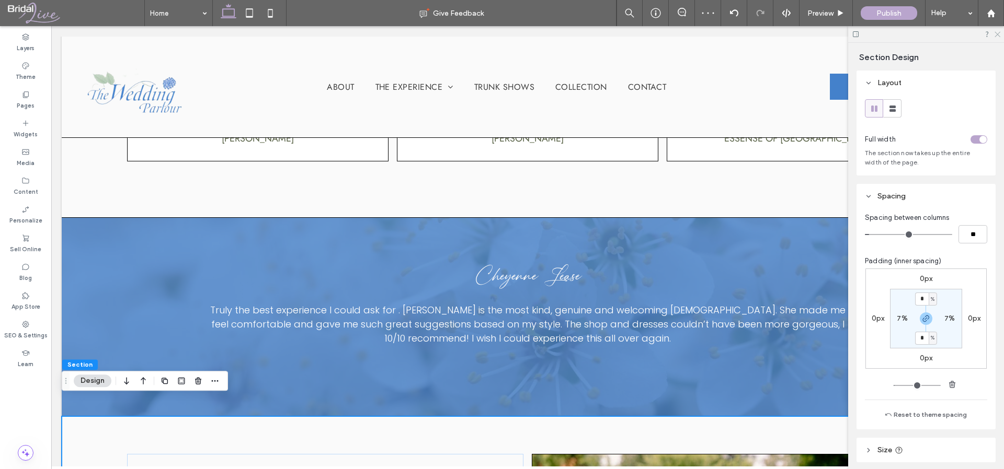
click at [998, 32] on use at bounding box center [997, 35] width 6 height 6
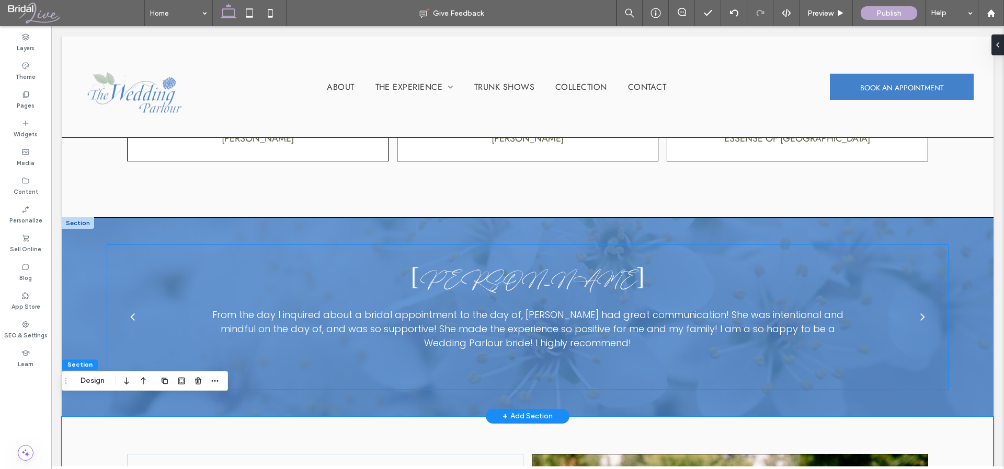
click at [930, 349] on div "Cheyenne Lease Truly the best experience I could ask for . [PERSON_NAME] is the…" at bounding box center [527, 317] width 840 height 144
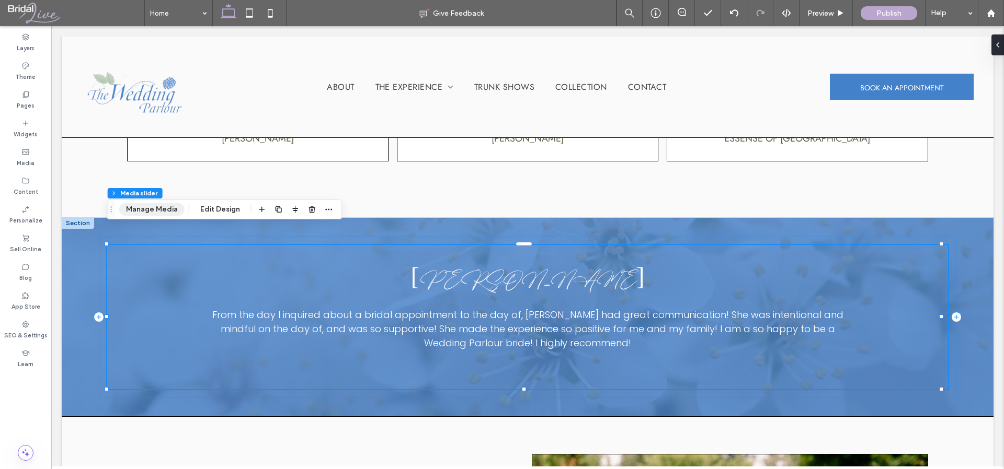
click at [155, 206] on button "Manage Media" at bounding box center [151, 209] width 65 height 13
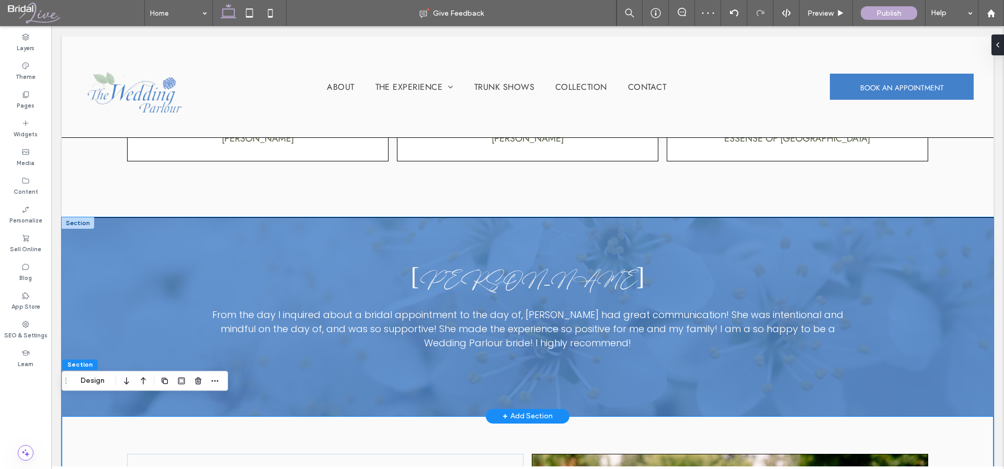
click at [312, 390] on div "Cheyenne Lease Truly the best experience I could ask for . [PERSON_NAME] is the…" at bounding box center [527, 317] width 931 height 198
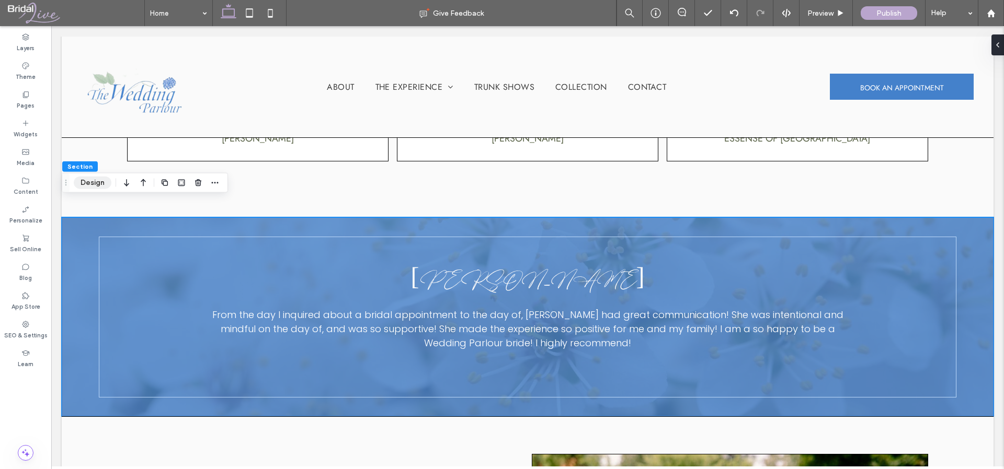
click at [91, 179] on button "Design" at bounding box center [93, 183] width 38 height 13
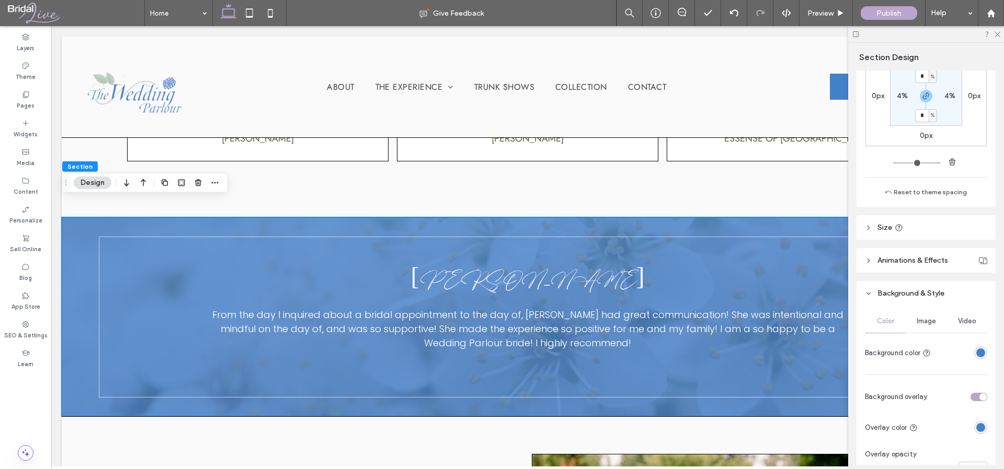
scroll to position [276, 0]
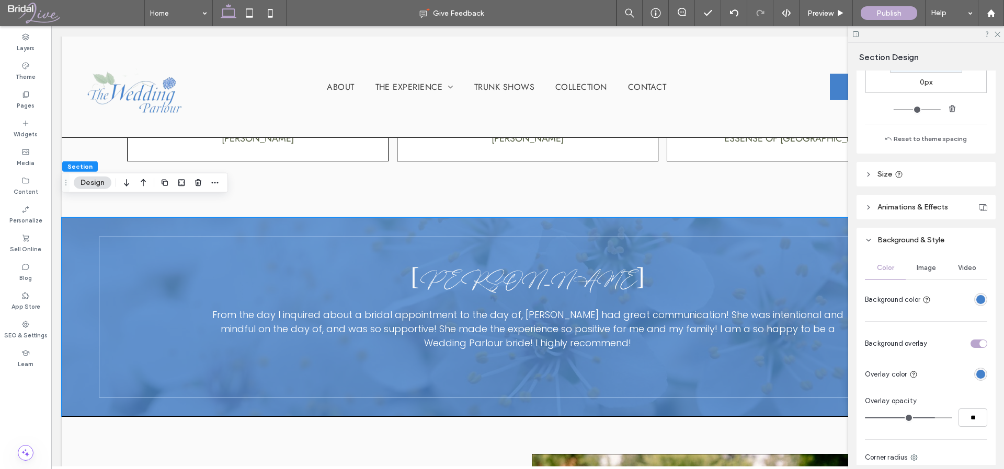
click at [927, 264] on span "Image" at bounding box center [925, 268] width 19 height 8
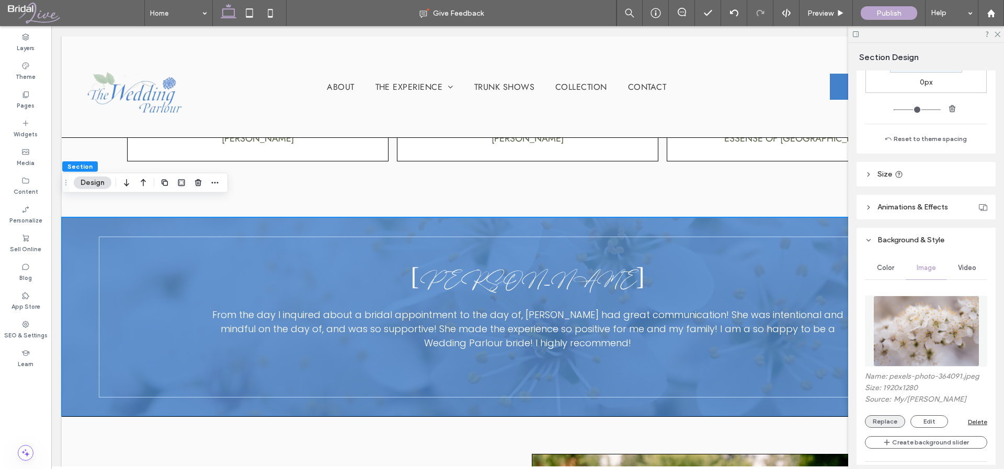
click at [892, 419] on button "Replace" at bounding box center [885, 422] width 40 height 13
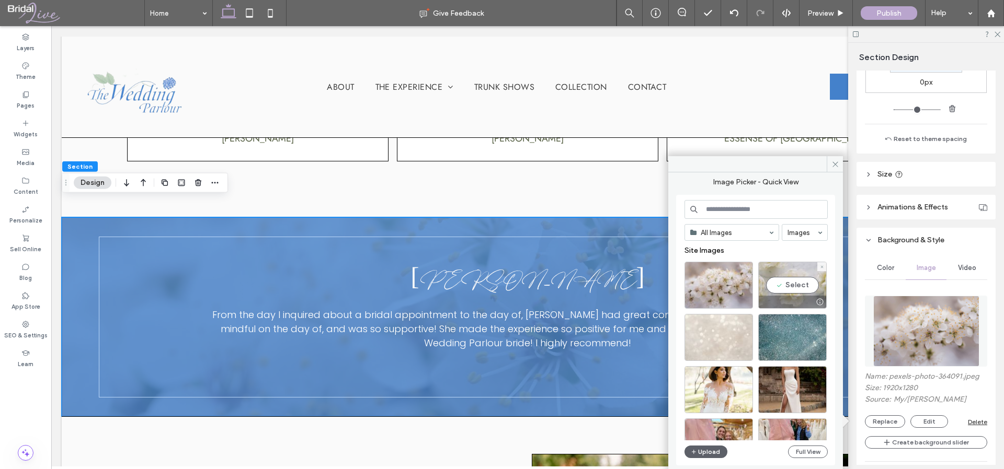
click at [785, 281] on div "Select" at bounding box center [792, 285] width 68 height 47
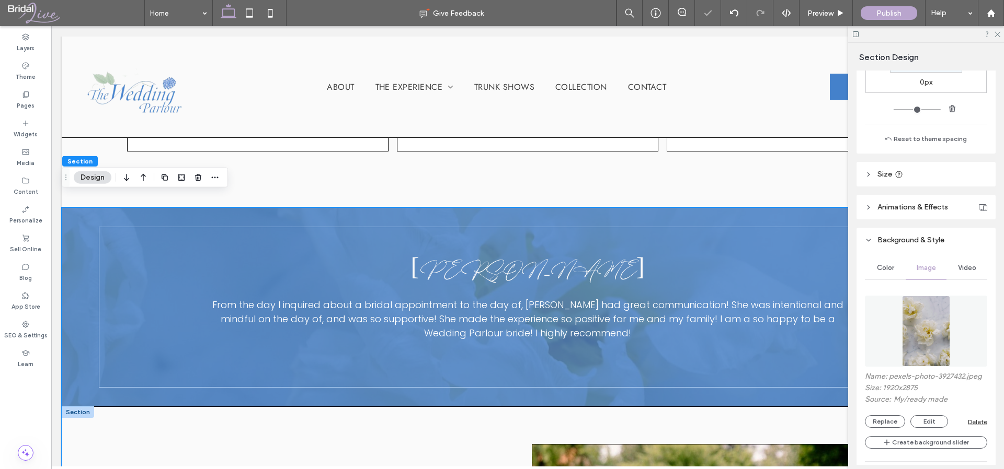
scroll to position [1601, 0]
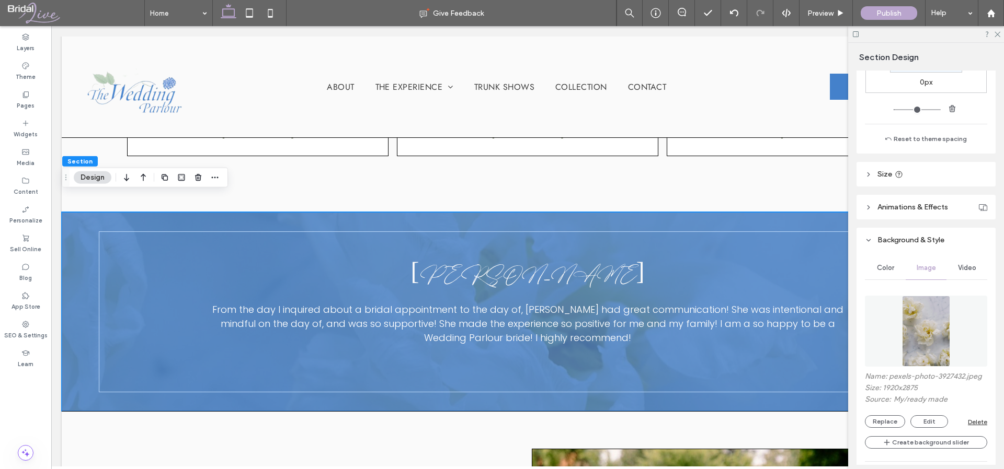
click at [1000, 32] on div at bounding box center [926, 34] width 156 height 16
click at [999, 33] on icon at bounding box center [996, 33] width 7 height 7
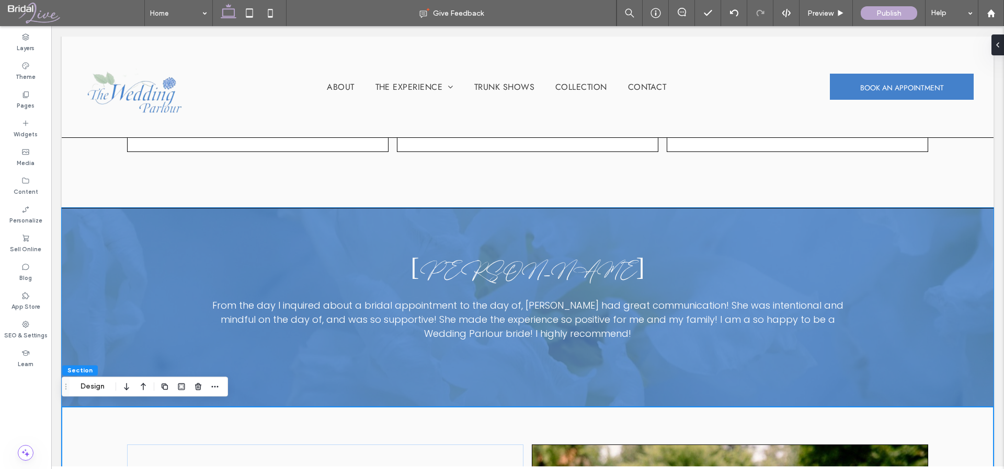
scroll to position [1616, 0]
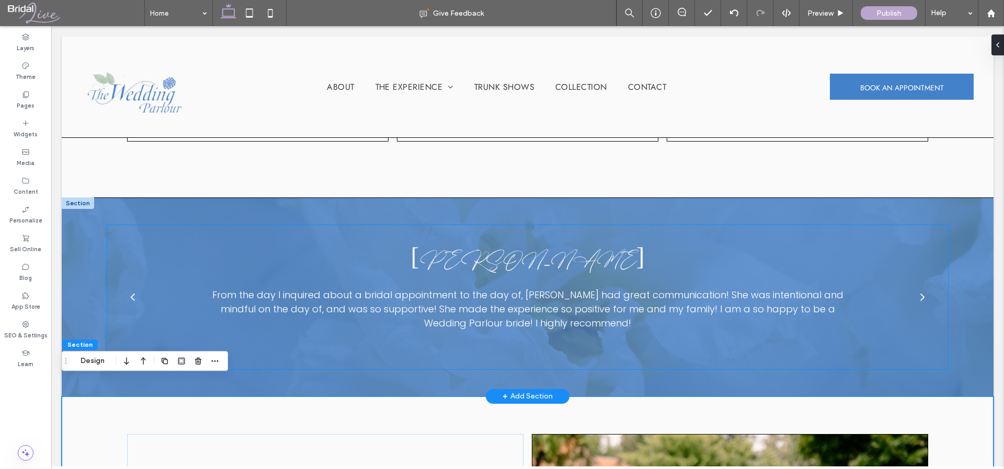
click at [920, 291] on div "next" at bounding box center [922, 297] width 5 height 13
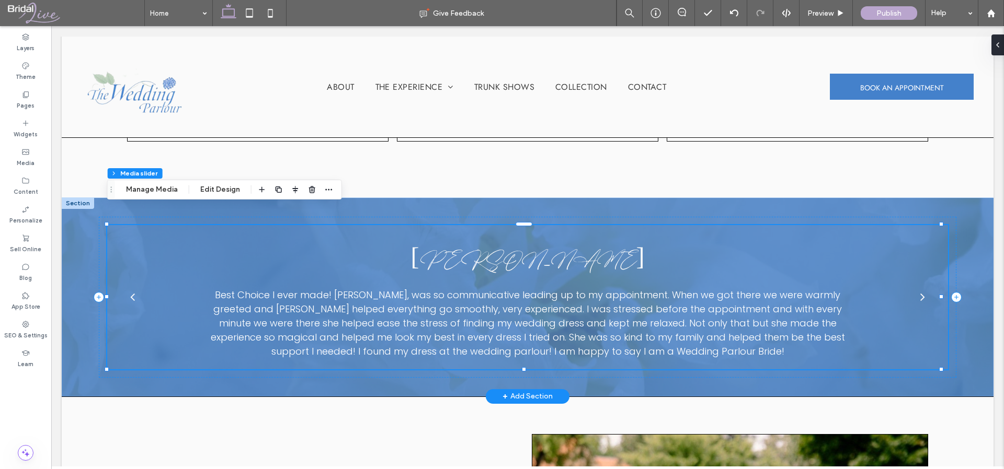
click at [920, 291] on div "next" at bounding box center [922, 297] width 5 height 13
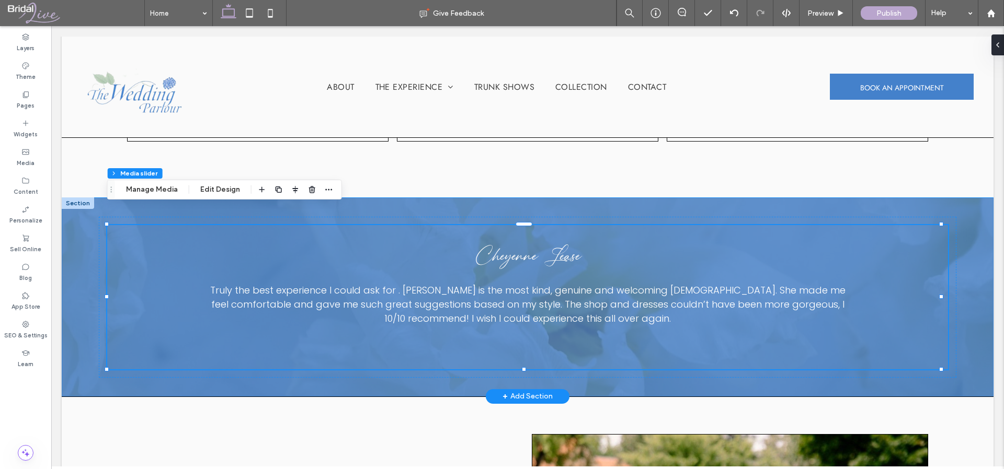
click at [972, 322] on div "Cheyenne Lease Truly the best experience I could ask for . [PERSON_NAME] is the…" at bounding box center [527, 297] width 931 height 198
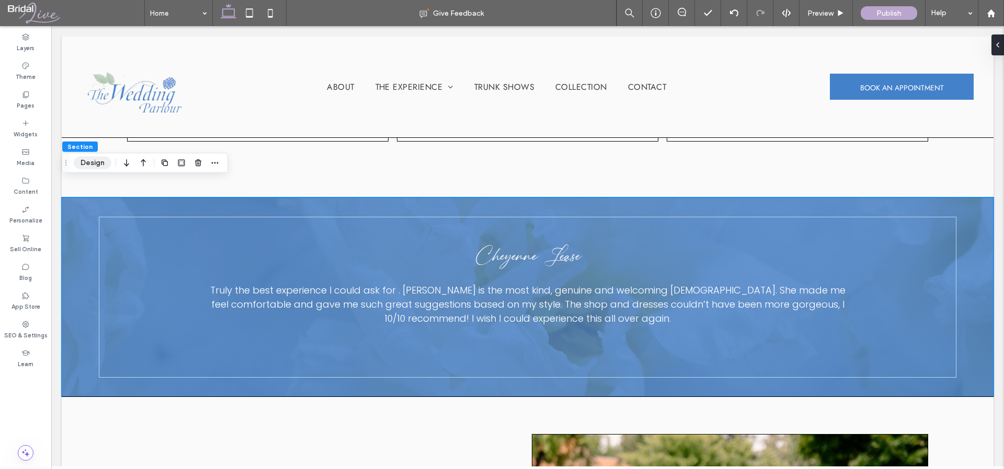
click at [86, 166] on button "Design" at bounding box center [93, 163] width 38 height 13
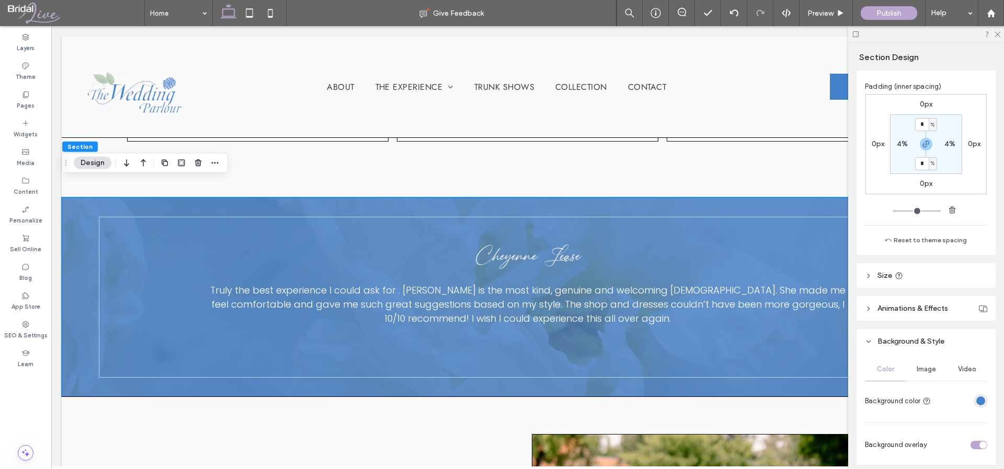
scroll to position [176, 0]
click at [920, 371] on span "Image" at bounding box center [925, 368] width 19 height 8
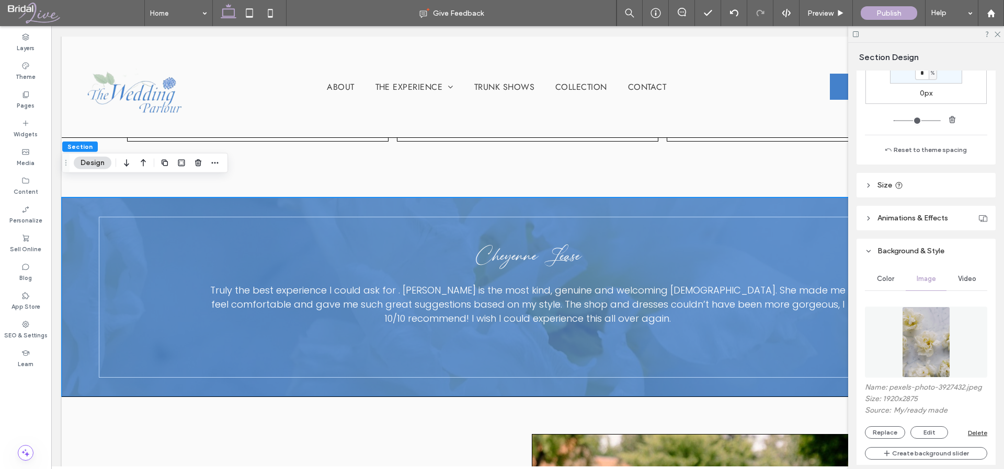
scroll to position [384, 0]
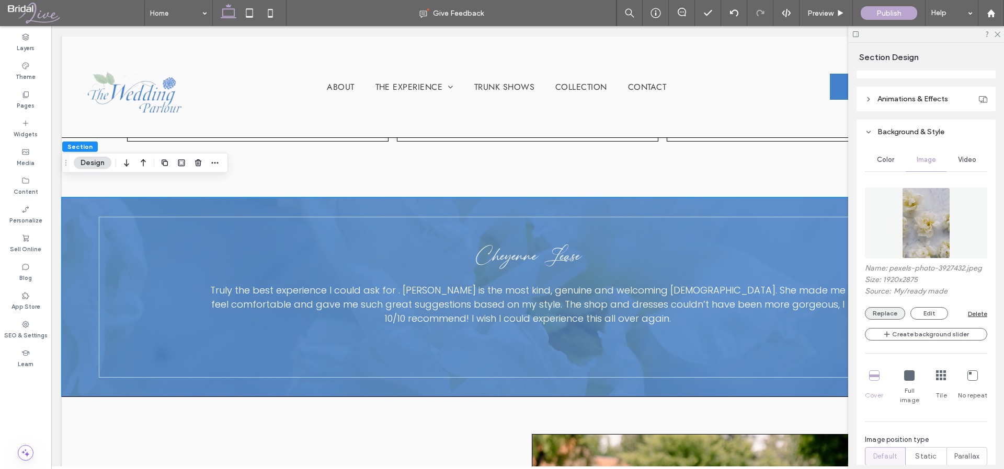
click at [893, 320] on button "Replace" at bounding box center [885, 313] width 40 height 13
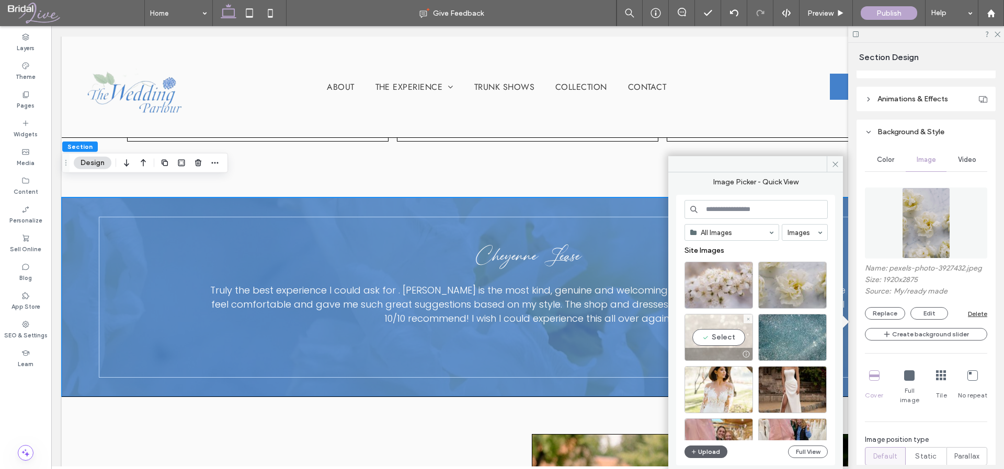
click at [714, 335] on div "Select" at bounding box center [718, 337] width 68 height 47
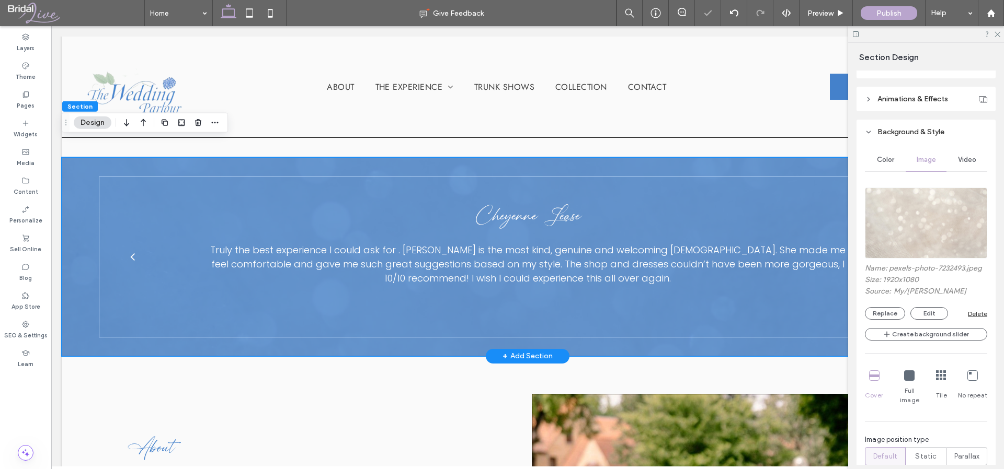
scroll to position [1636, 0]
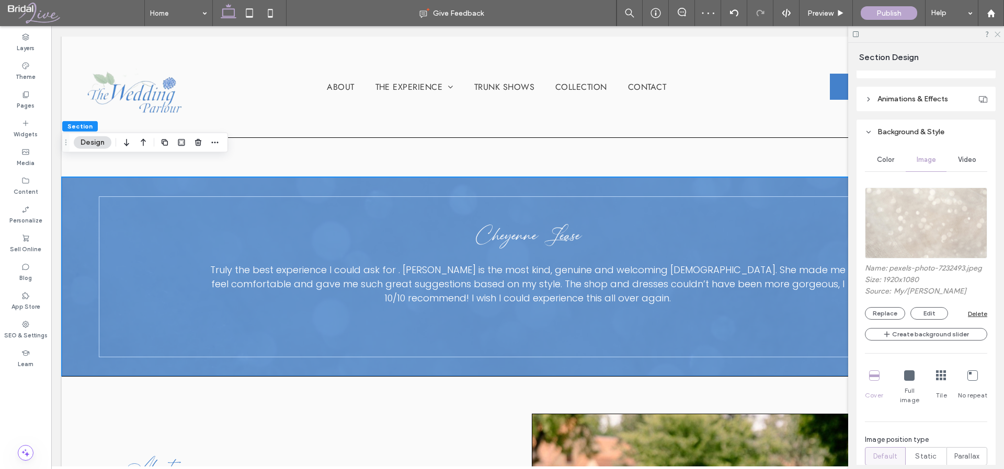
click at [998, 36] on use at bounding box center [997, 35] width 6 height 6
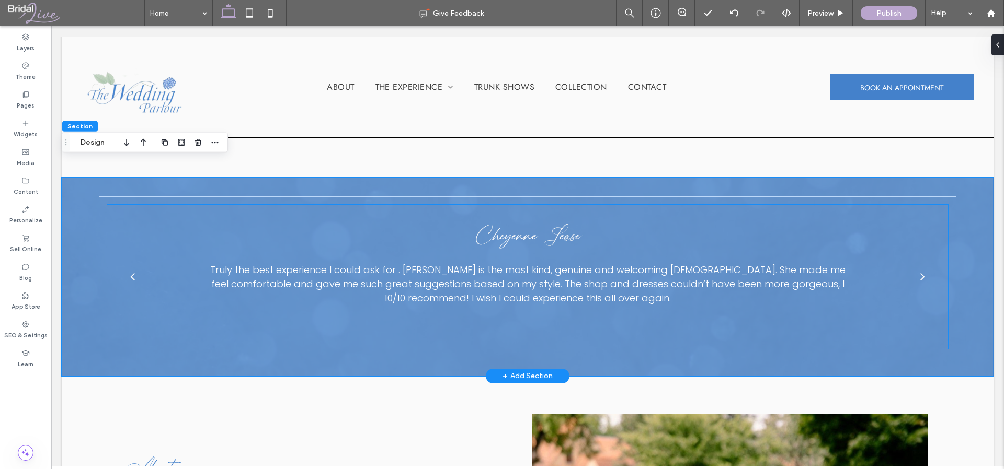
click at [920, 270] on div "next" at bounding box center [922, 276] width 5 height 13
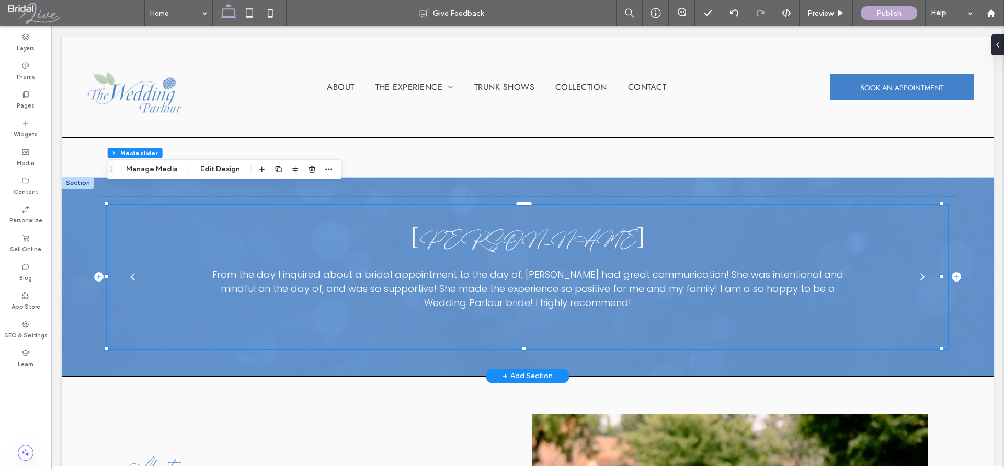
click at [920, 270] on div "next" at bounding box center [922, 276] width 5 height 13
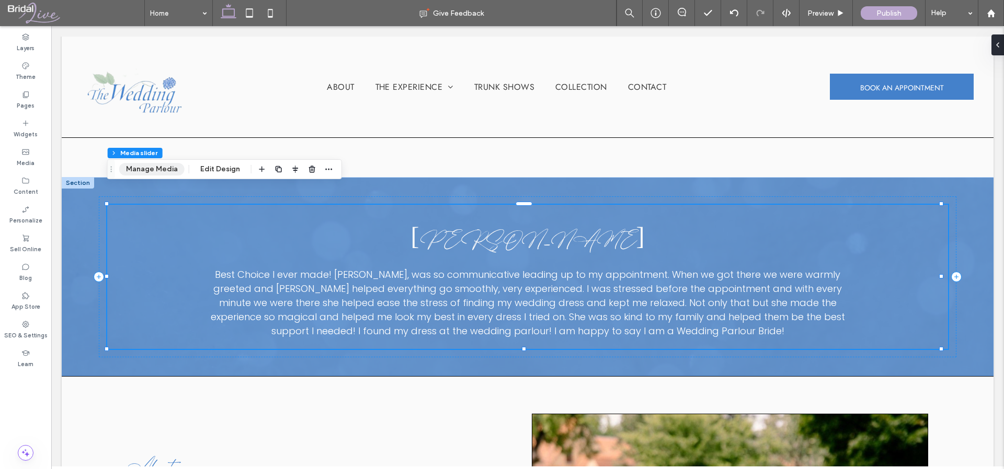
click at [154, 172] on button "Manage Media" at bounding box center [151, 169] width 65 height 13
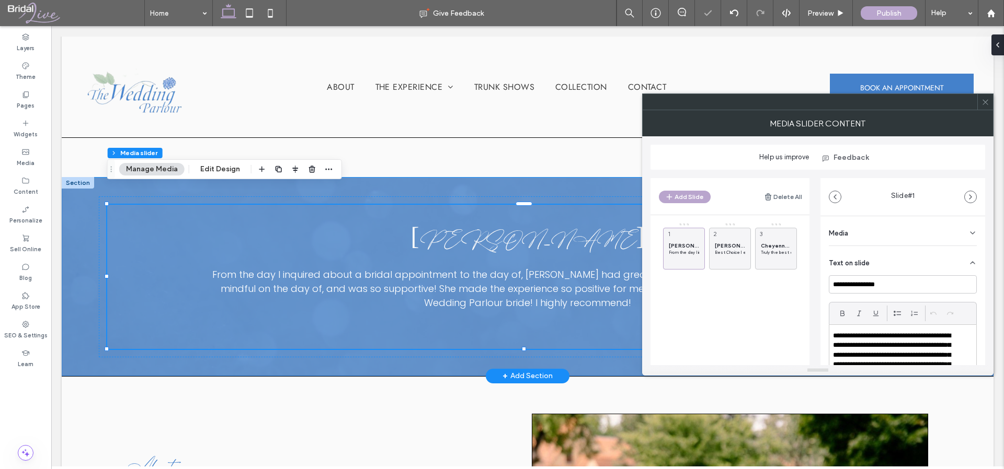
click at [386, 343] on div "Cheyenne Lease Truly the best experience I could ask for . [PERSON_NAME] is the…" at bounding box center [527, 277] width 931 height 198
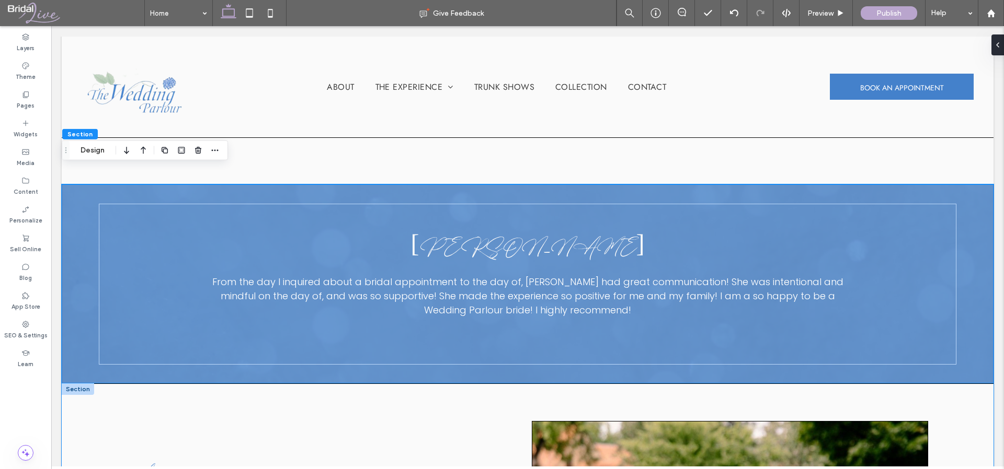
scroll to position [1628, 0]
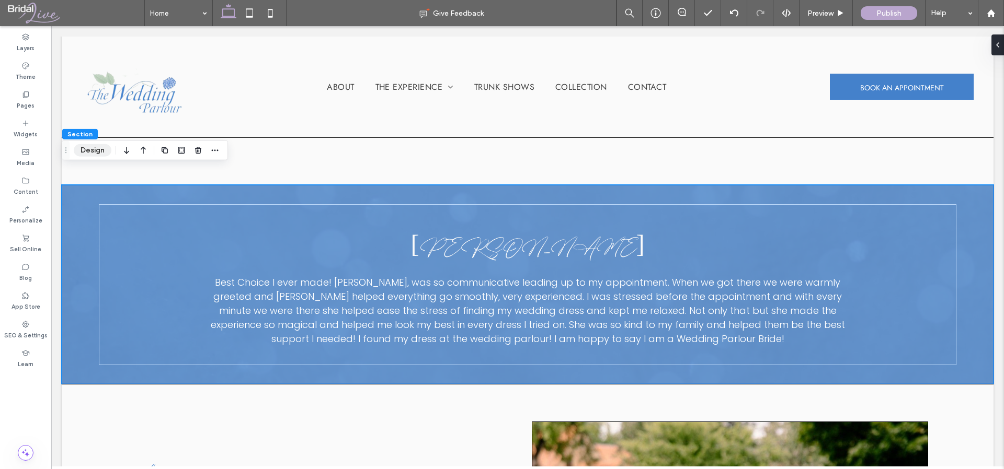
drag, startPoint x: 104, startPoint y: 146, endPoint x: 385, endPoint y: 203, distance: 286.9
click at [104, 146] on button "Design" at bounding box center [93, 150] width 38 height 13
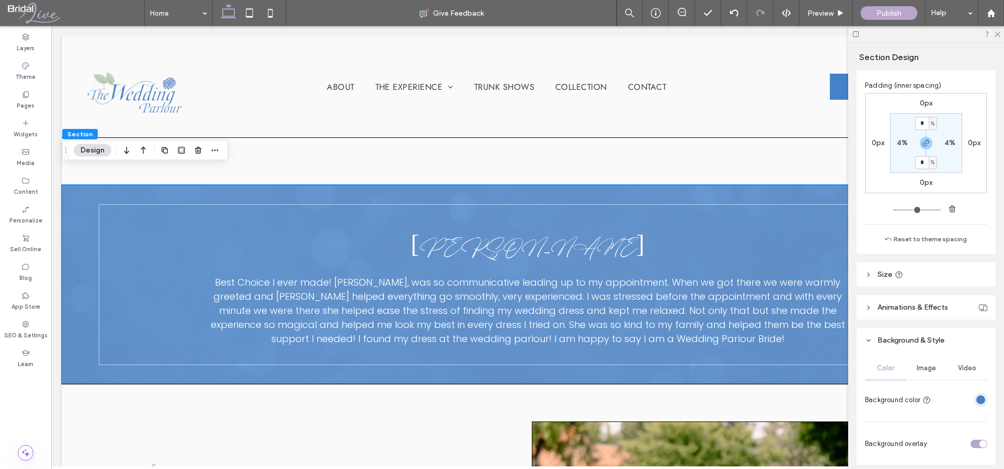
scroll to position [178, 0]
click at [912, 361] on div "Image" at bounding box center [925, 366] width 41 height 23
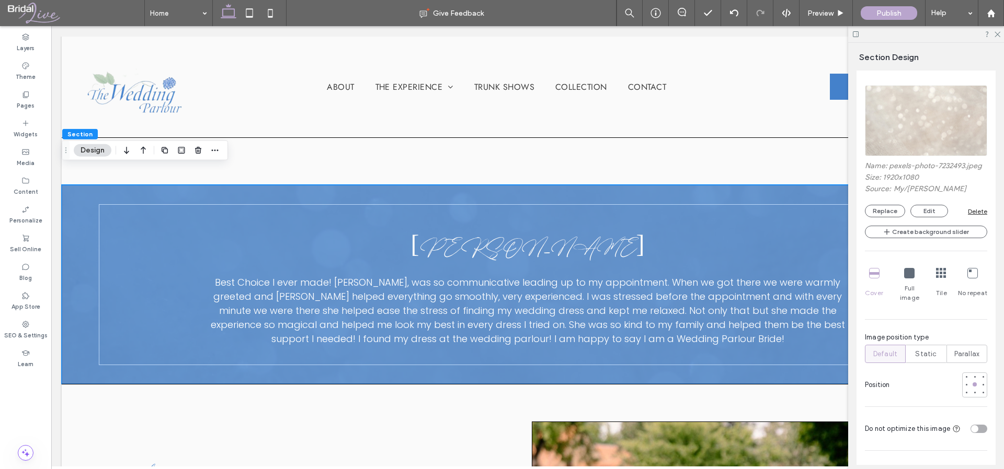
scroll to position [662, 0]
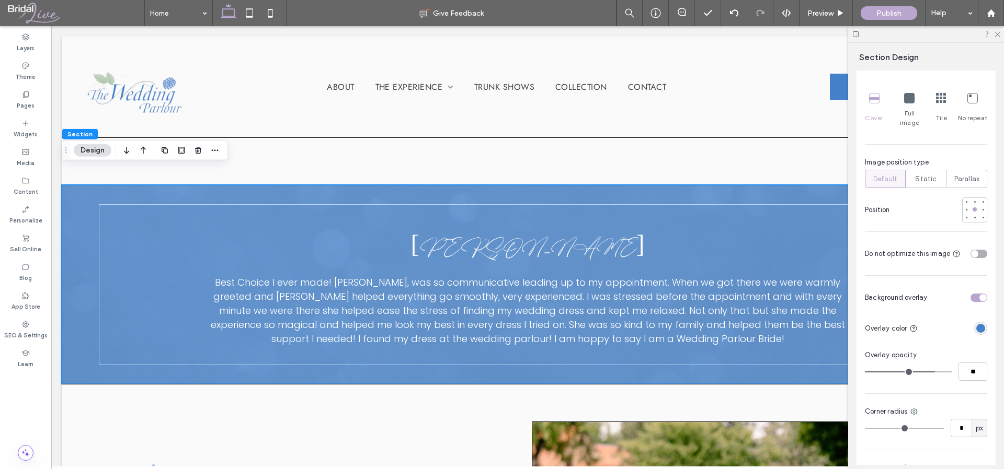
click at [979, 297] on div "toggle" at bounding box center [982, 297] width 7 height 7
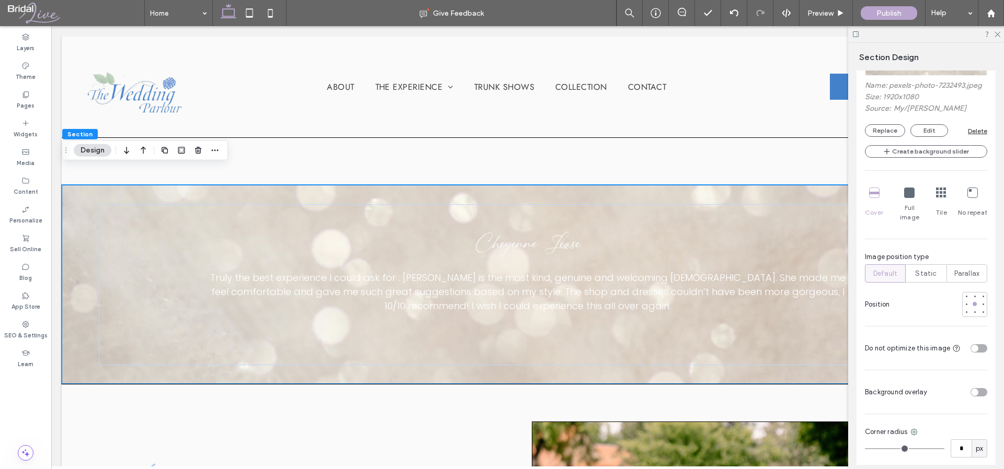
scroll to position [467, 0]
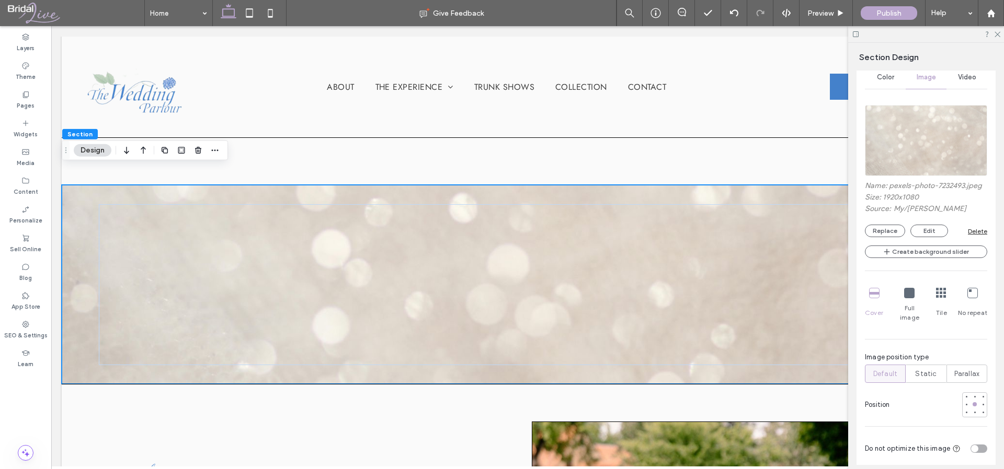
click at [969, 235] on div "Delete" at bounding box center [976, 231] width 19 height 8
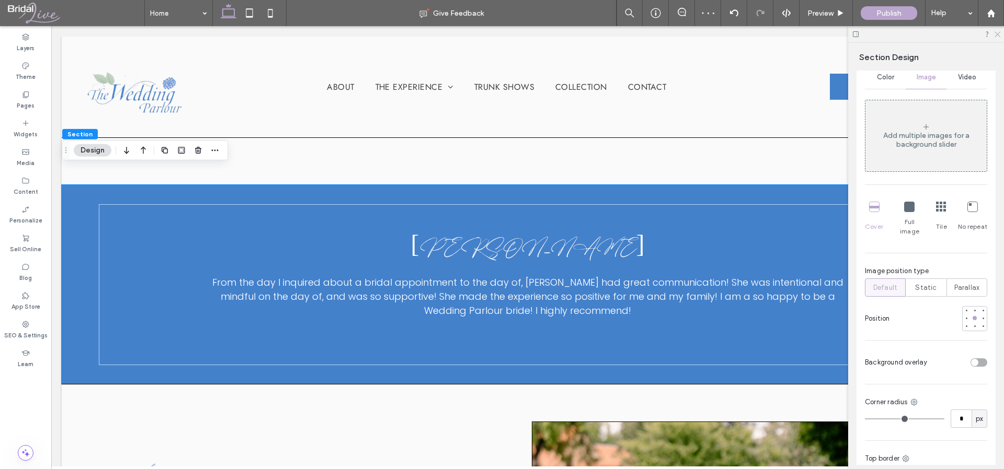
drag, startPoint x: 999, startPoint y: 34, endPoint x: 936, endPoint y: 196, distance: 173.3
click at [999, 34] on icon at bounding box center [996, 33] width 7 height 7
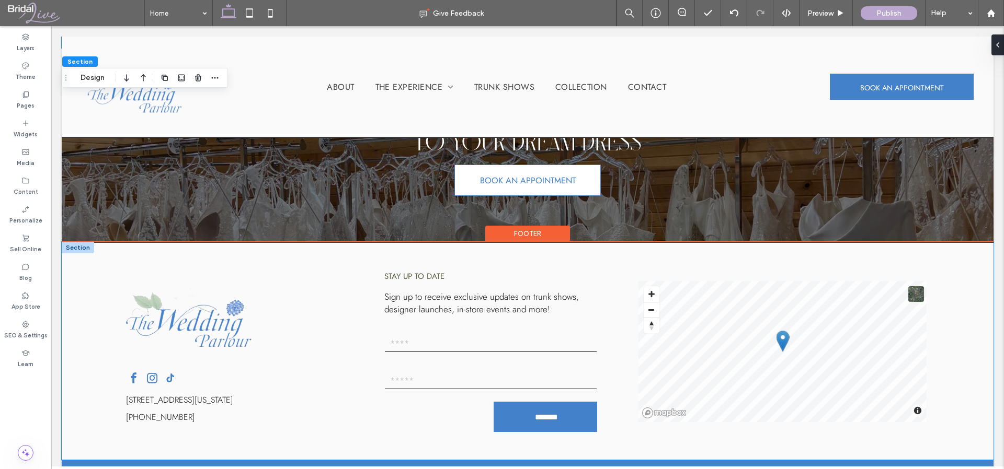
scroll to position [2414, 0]
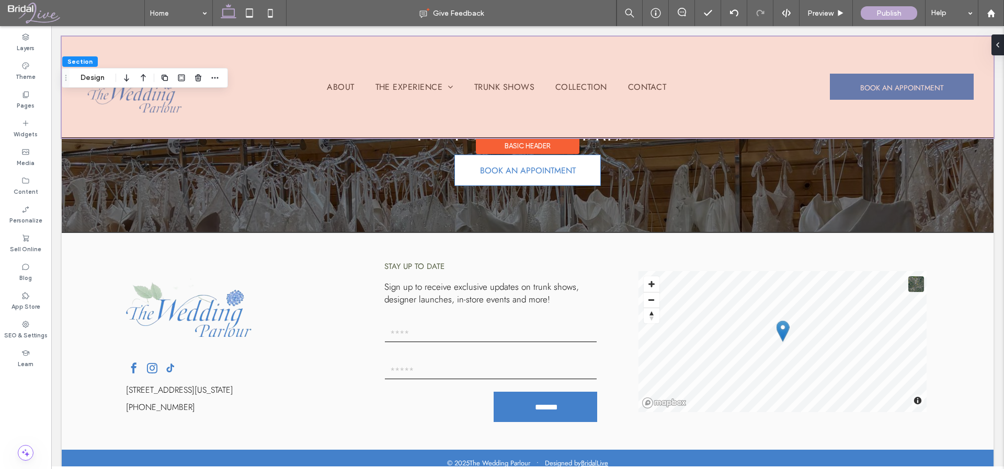
click at [158, 106] on div at bounding box center [527, 87] width 931 height 101
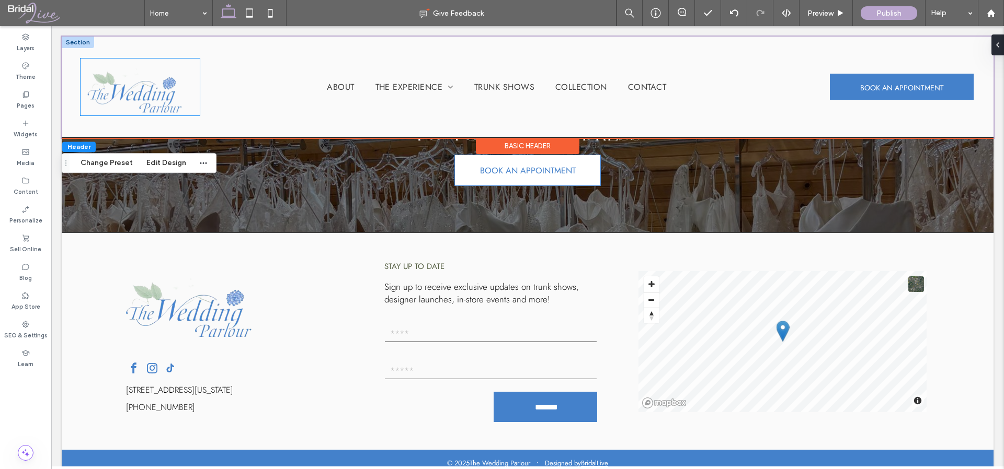
click at [153, 99] on img at bounding box center [139, 87] width 105 height 50
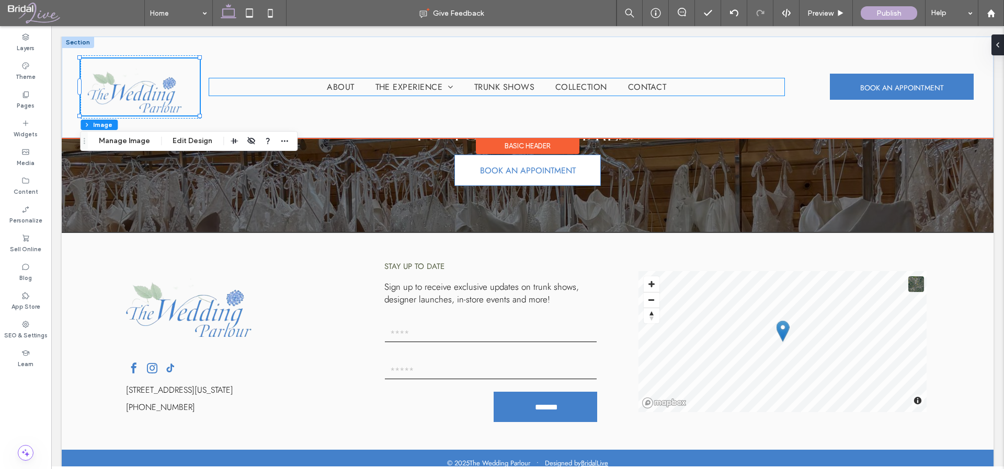
click at [213, 90] on ul "About The Experience Our Services FAQ Trunk Shows Collection Contact" at bounding box center [496, 86] width 575 height 17
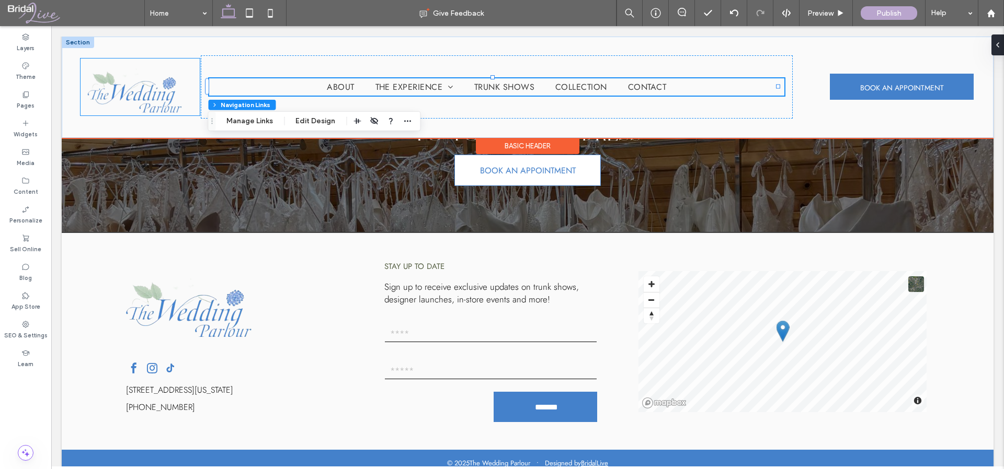
click at [194, 87] on div at bounding box center [139, 87] width 119 height 57
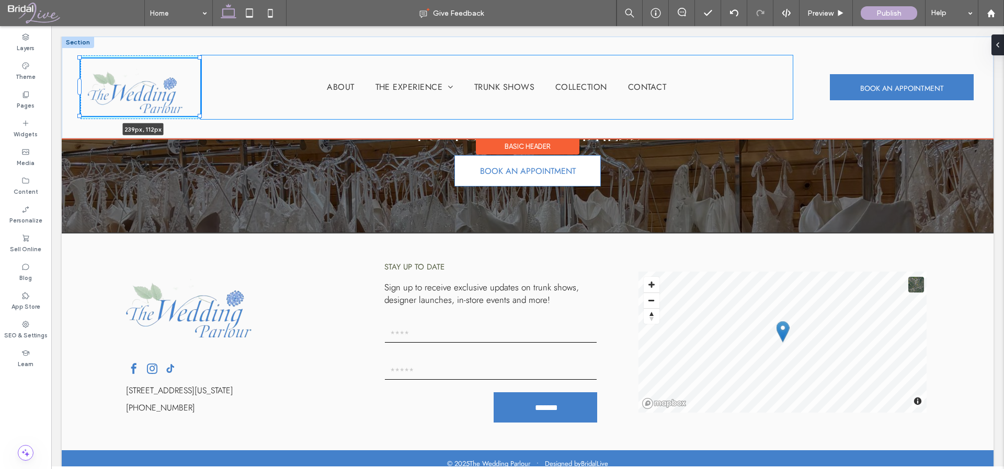
drag, startPoint x: 200, startPoint y: 116, endPoint x: 204, endPoint y: 121, distance: 6.4
click at [204, 121] on div "239px , 112px About The Experience Our Services FAQ Trunk Shows Collection Cont…" at bounding box center [527, 87] width 931 height 101
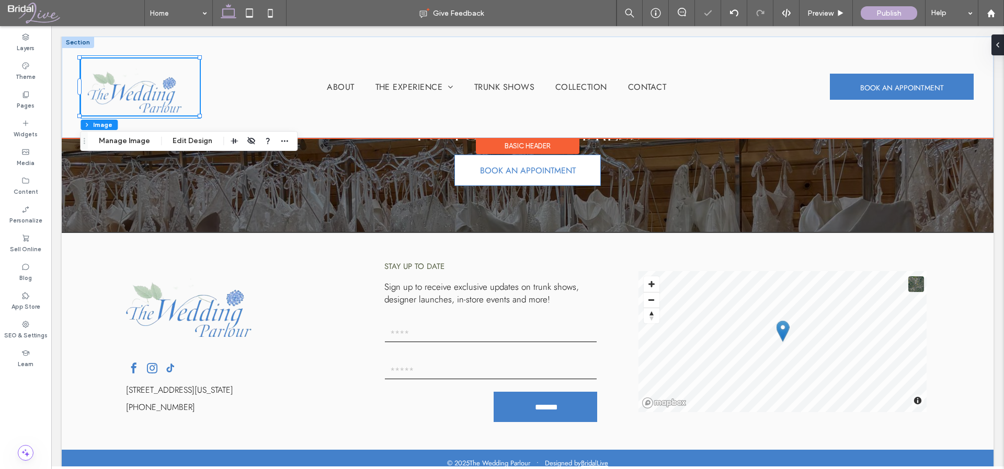
click at [193, 116] on div "239px , 112px" at bounding box center [140, 87] width 120 height 64
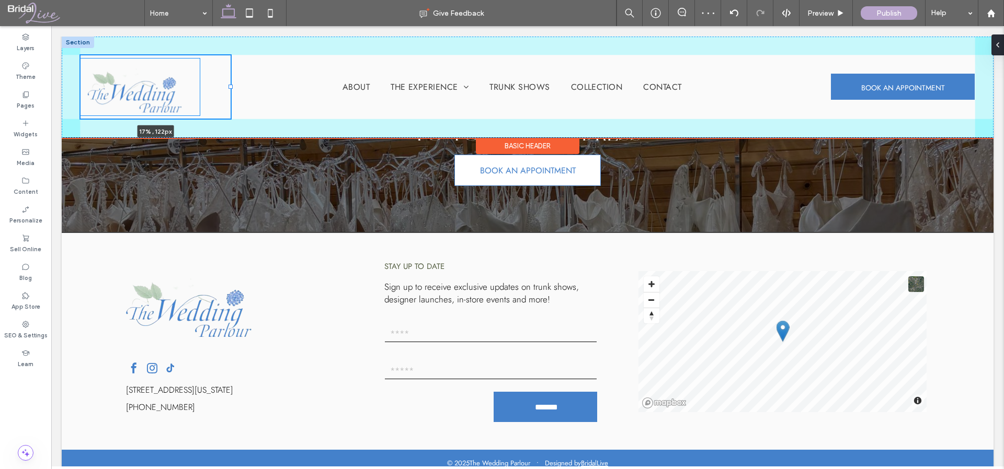
drag, startPoint x: 200, startPoint y: 88, endPoint x: 231, endPoint y: 91, distance: 31.0
click at [231, 91] on div "17% , 122px About The Experience Our Services FAQ Trunk Shows Collection Contac…" at bounding box center [527, 87] width 931 height 101
type input "**"
type input "*****"
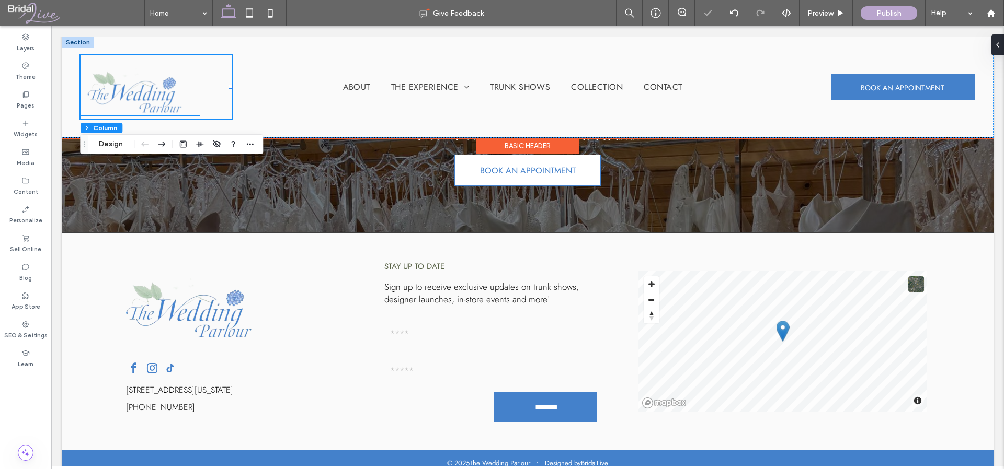
click at [190, 85] on img at bounding box center [139, 87] width 105 height 50
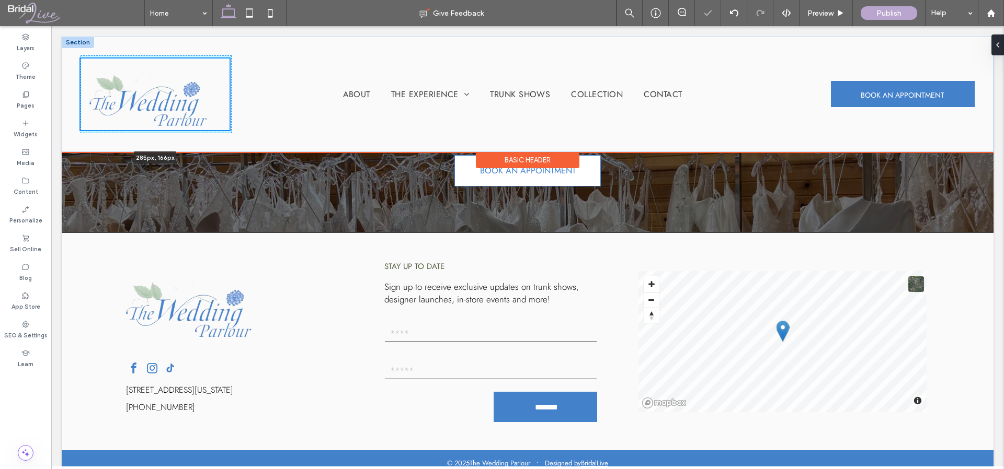
scroll to position [2428, 0]
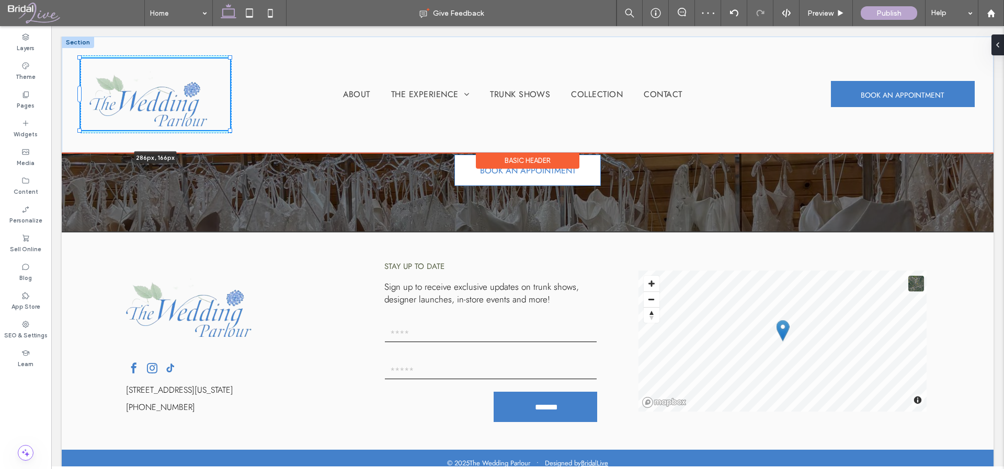
drag, startPoint x: 200, startPoint y: 116, endPoint x: 241, endPoint y: 122, distance: 41.8
click at [241, 122] on div "286px , 166px About The Experience Our Services FAQ Trunk Shows Collection Cont…" at bounding box center [527, 95] width 931 height 116
type input "***"
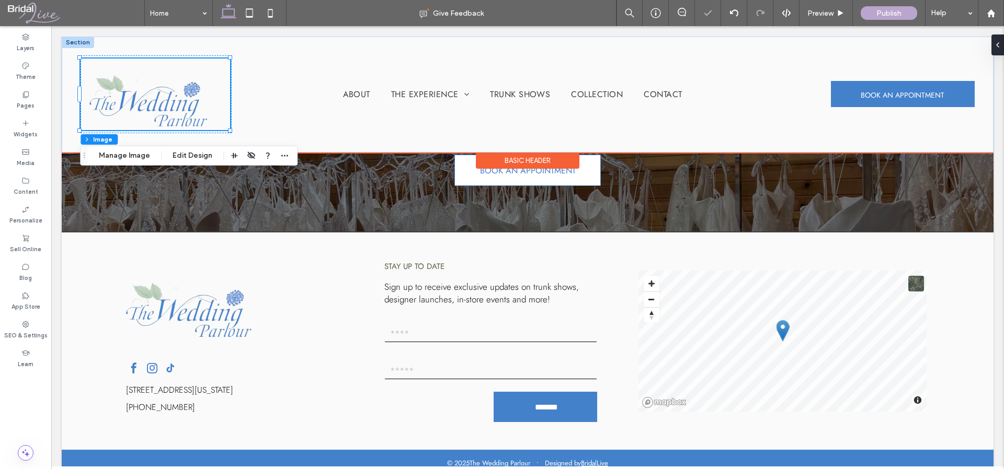
click at [247, 123] on div "About The Experience Our Services FAQ Trunk Shows Collection Contact" at bounding box center [512, 94] width 561 height 78
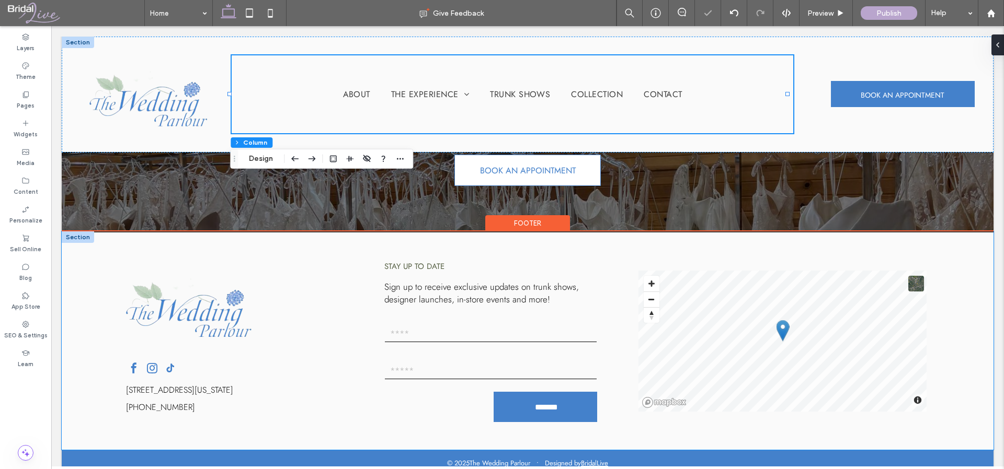
click at [359, 291] on div "[STREET_ADDRESS][US_STATE] [PHONE_NUMBER] Stay up to date Sign up to receive ex…" at bounding box center [527, 341] width 931 height 217
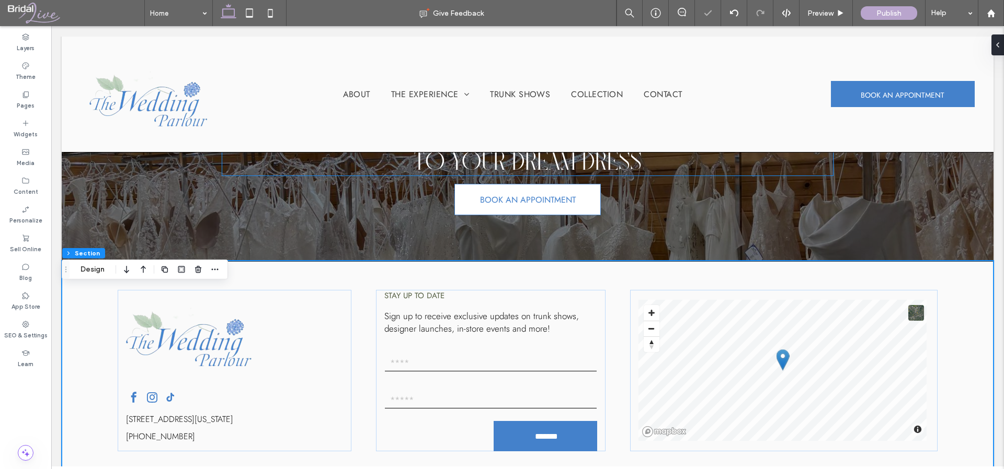
scroll to position [2132, 0]
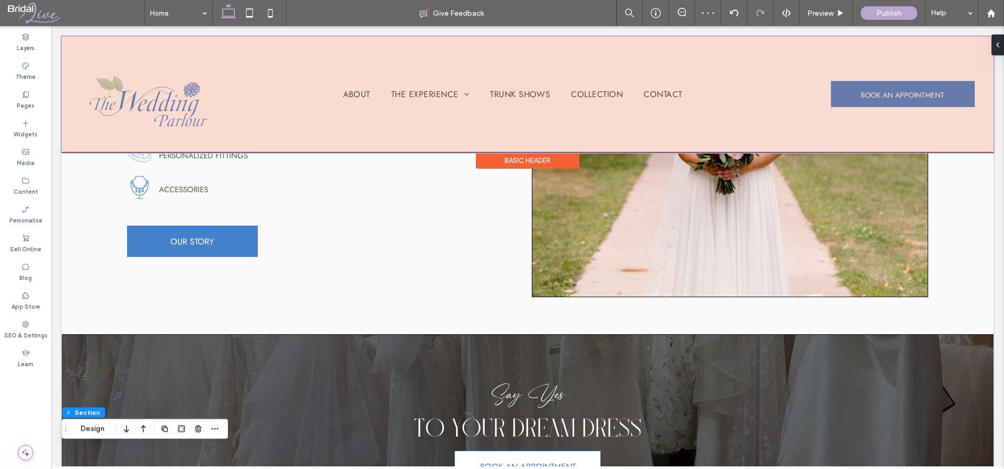
click at [251, 124] on div at bounding box center [527, 95] width 931 height 116
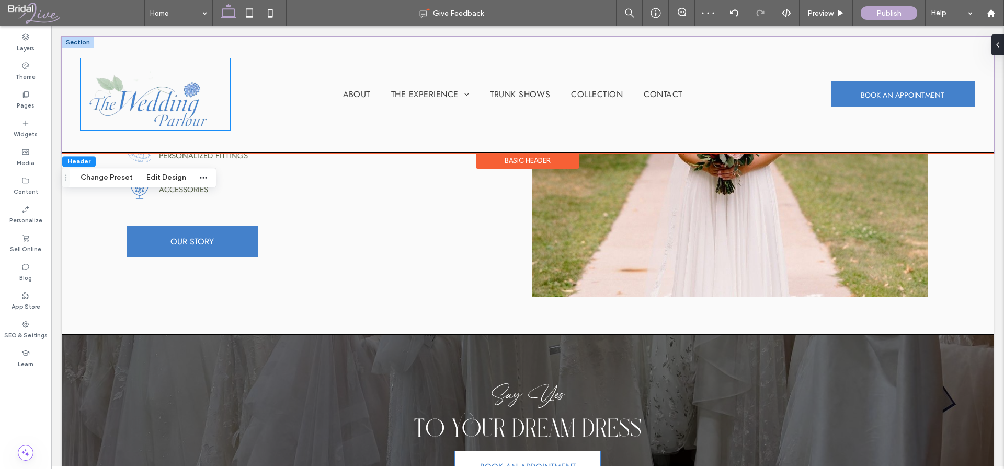
click at [186, 111] on img at bounding box center [155, 94] width 132 height 63
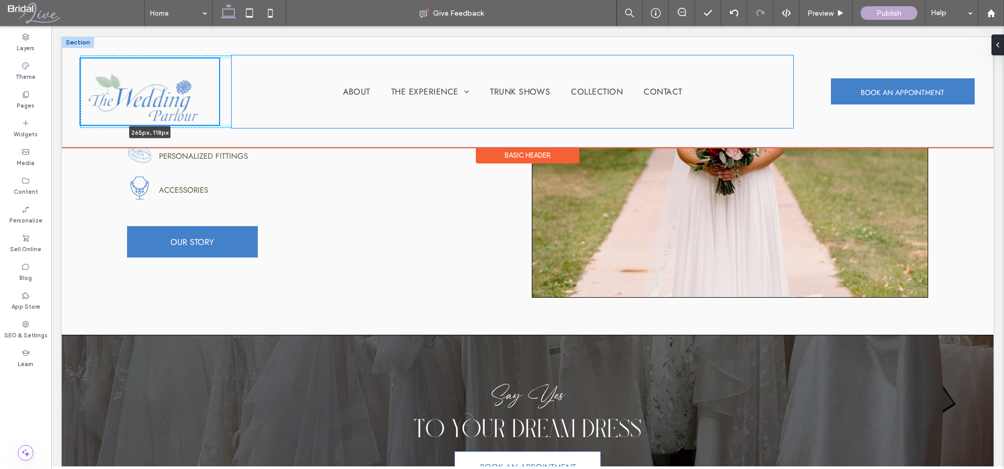
scroll to position [2125, 0]
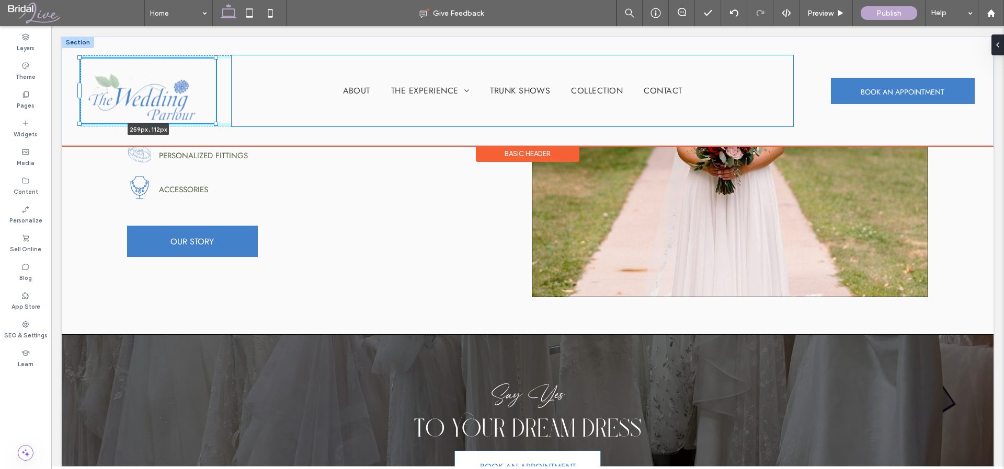
drag, startPoint x: 230, startPoint y: 130, endPoint x: 234, endPoint y: 103, distance: 27.0
click at [234, 103] on div "259px , 112px About The Experience Our Services FAQ Trunk Shows Collection Cont…" at bounding box center [527, 91] width 931 height 109
type input "***"
click at [249, 134] on div "259px , 112px About The Experience Our Services FAQ Trunk Shows Collection Cont…" at bounding box center [527, 91] width 931 height 109
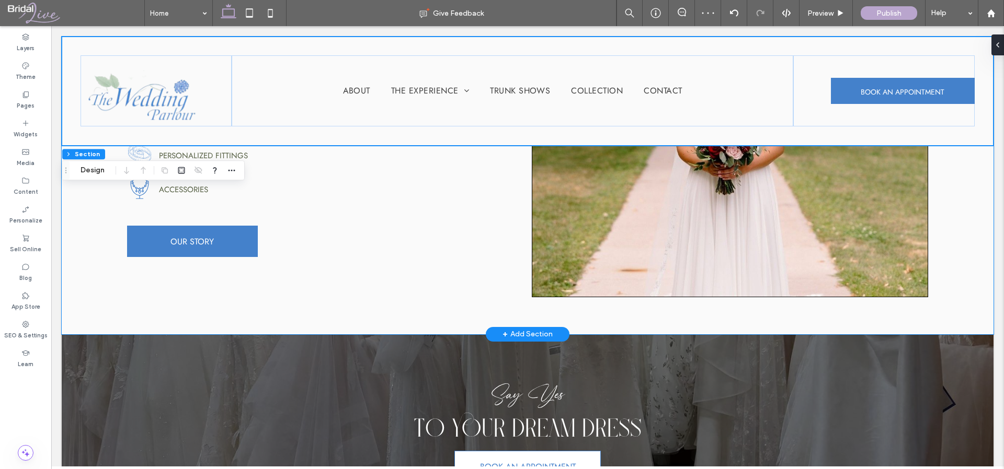
click at [471, 295] on div "About The Wedding Parlour Welcome to The Wedding Parlour , where dreams become …" at bounding box center [527, 115] width 931 height 440
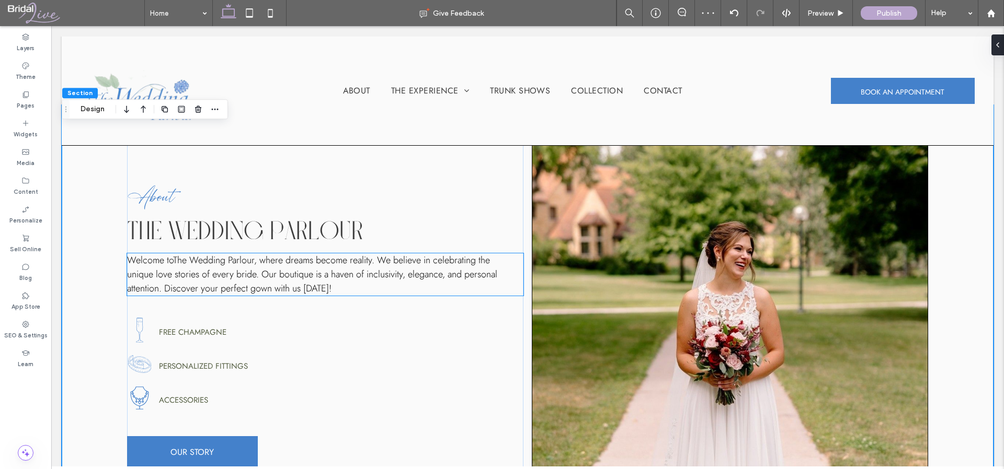
scroll to position [1865, 0]
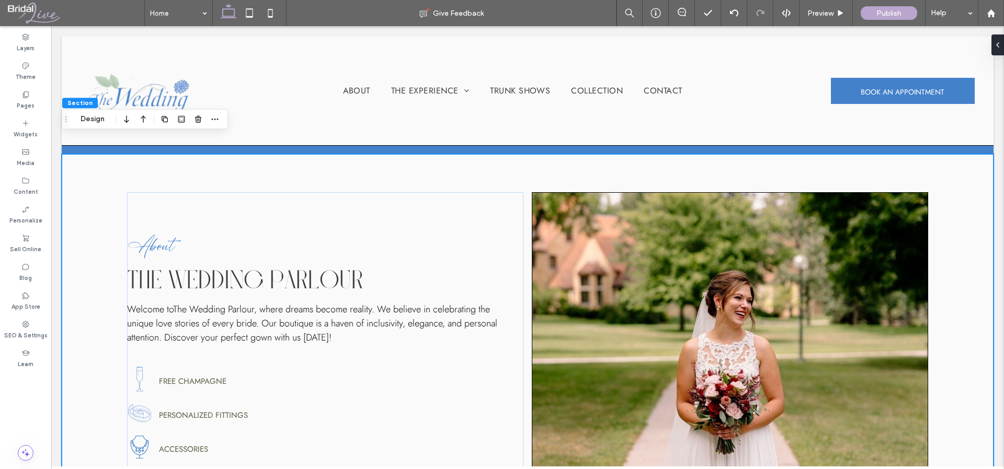
click at [103, 240] on div "About The Wedding Parlour Welcome to The Wedding Parlour , where dreams become …" at bounding box center [527, 375] width 931 height 440
click at [947, 370] on div "About The Wedding Parlour Welcome to The Wedding Parlour , where dreams become …" at bounding box center [527, 375] width 931 height 440
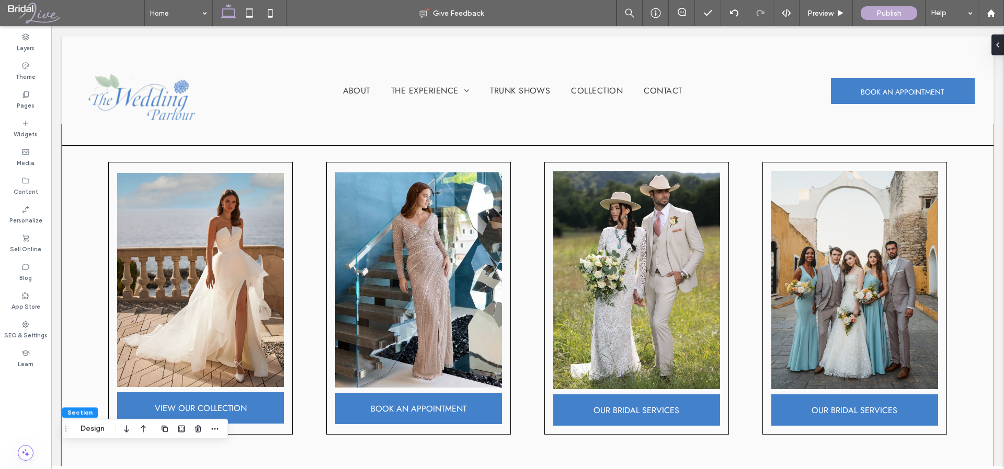
scroll to position [439, 0]
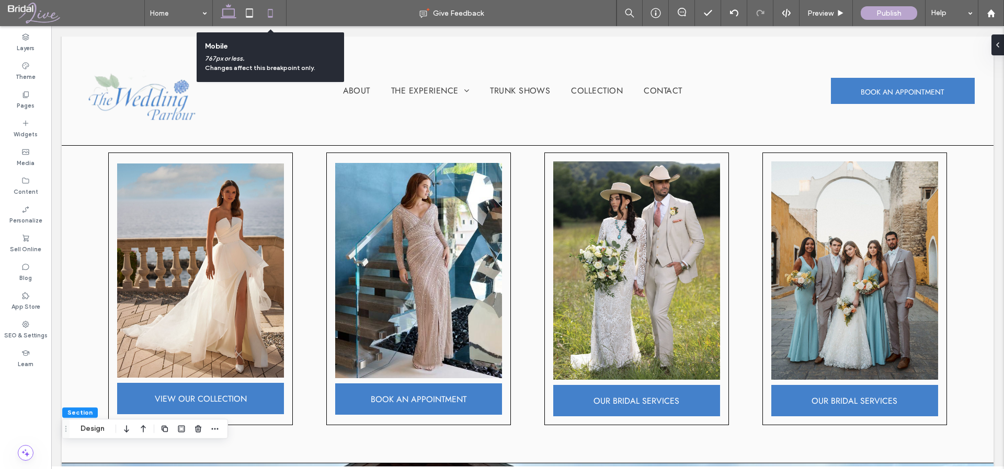
click at [274, 10] on icon at bounding box center [270, 13] width 21 height 21
type input "**"
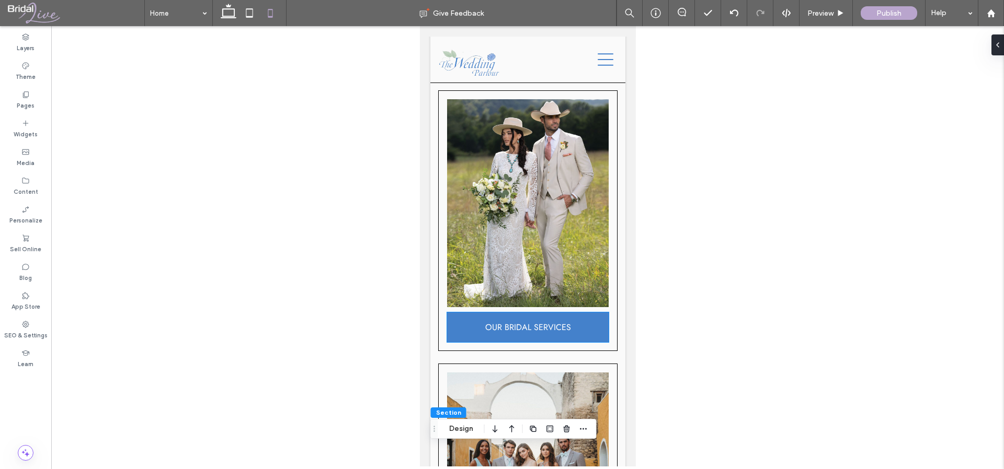
scroll to position [664, 0]
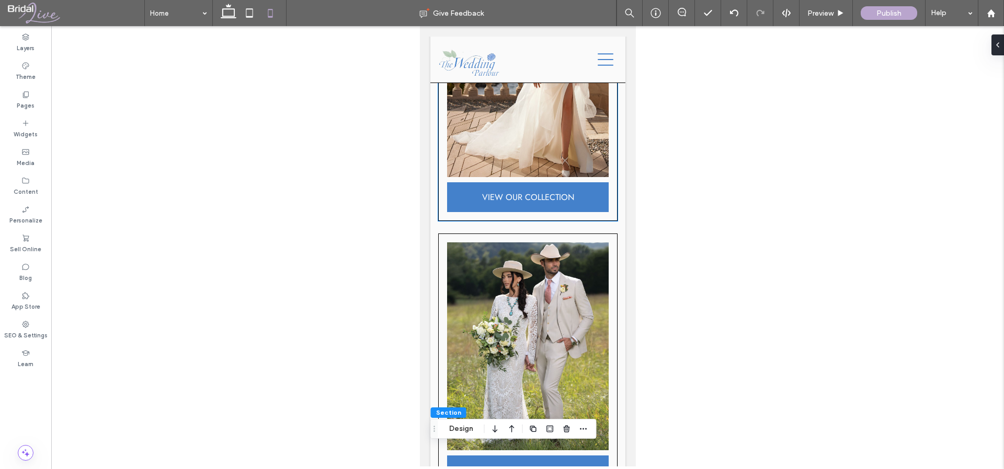
click at [534, 206] on div "VIEW OUR COLLECTION" at bounding box center [526, 97] width 179 height 248
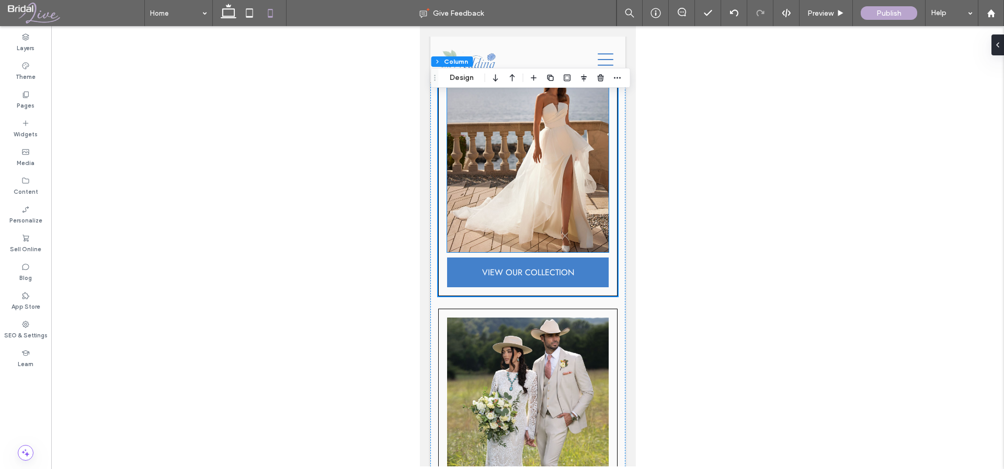
scroll to position [467, 0]
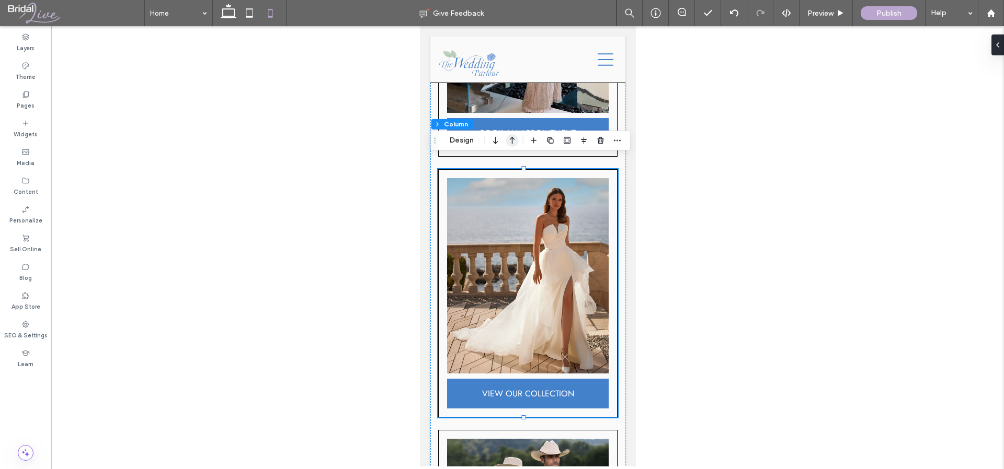
click at [510, 139] on use "button" at bounding box center [512, 140] width 5 height 7
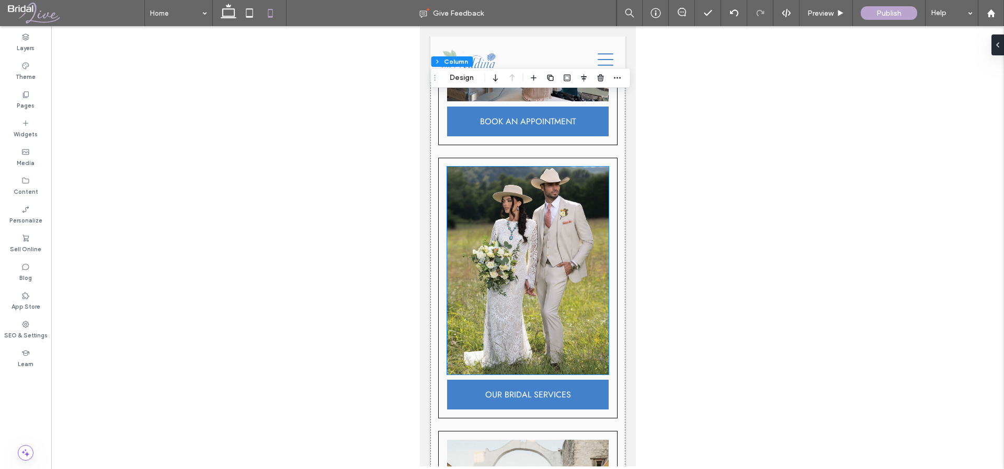
scroll to position [667, 0]
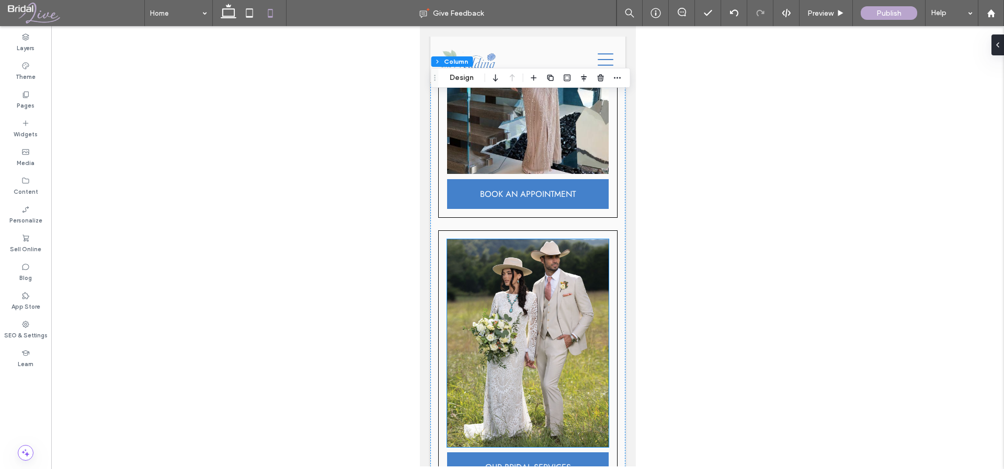
click at [555, 310] on img at bounding box center [527, 343] width 162 height 208
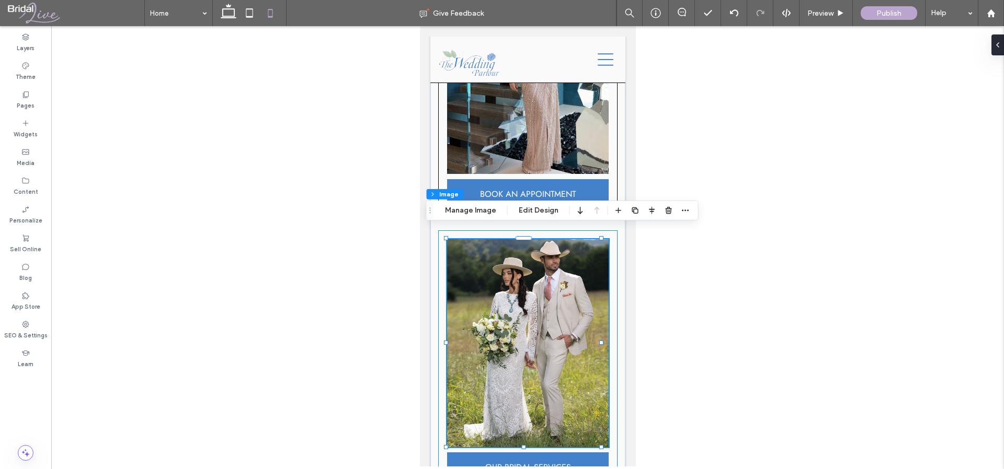
click at [500, 230] on div "OUR BRIDAL SERVICES" at bounding box center [526, 360] width 179 height 261
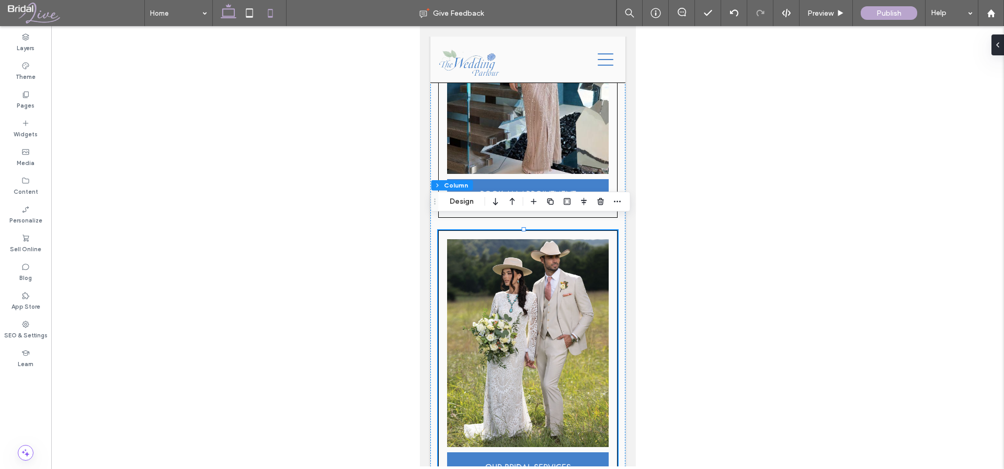
click at [226, 11] on icon at bounding box center [228, 13] width 21 height 21
type input "**"
type input "***"
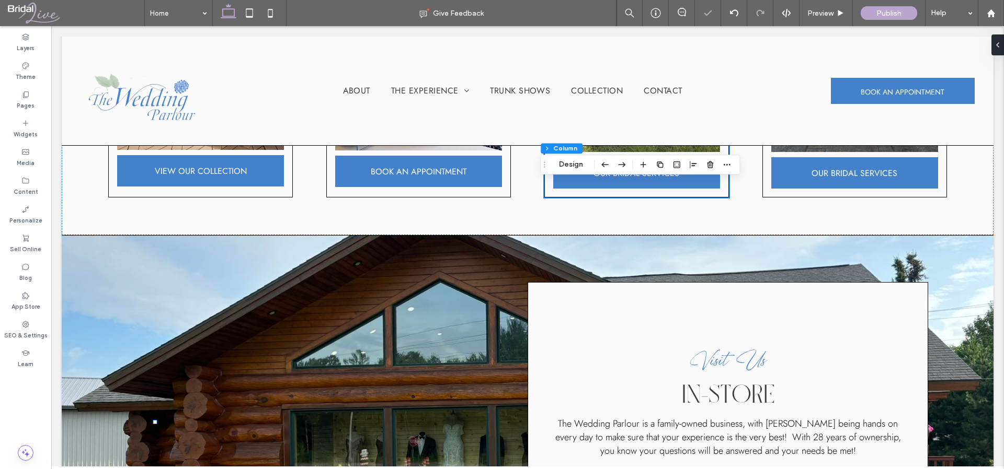
scroll to position [402, 0]
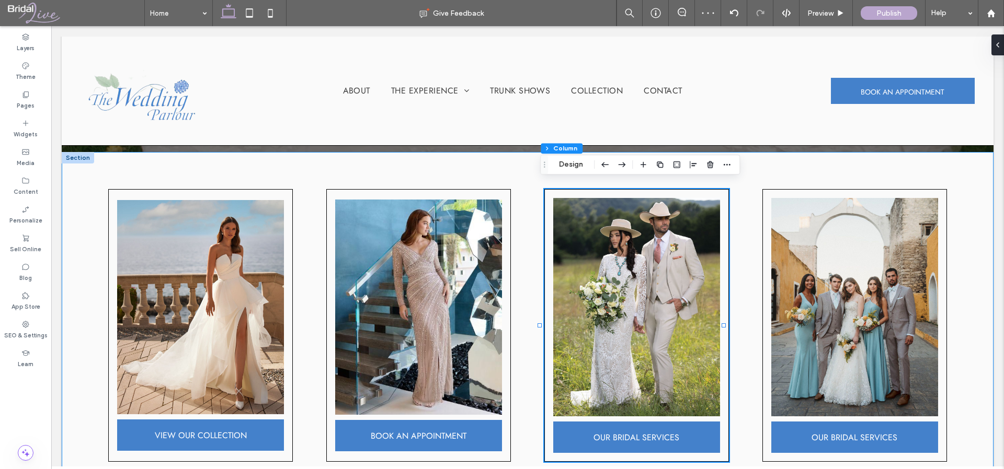
click at [532, 180] on div "VIEW OUR COLLECTION BOOK AN APPOINTMENT OUR BRIDAL SERVICES OUR BRIDAL SERVICES" at bounding box center [527, 326] width 931 height 348
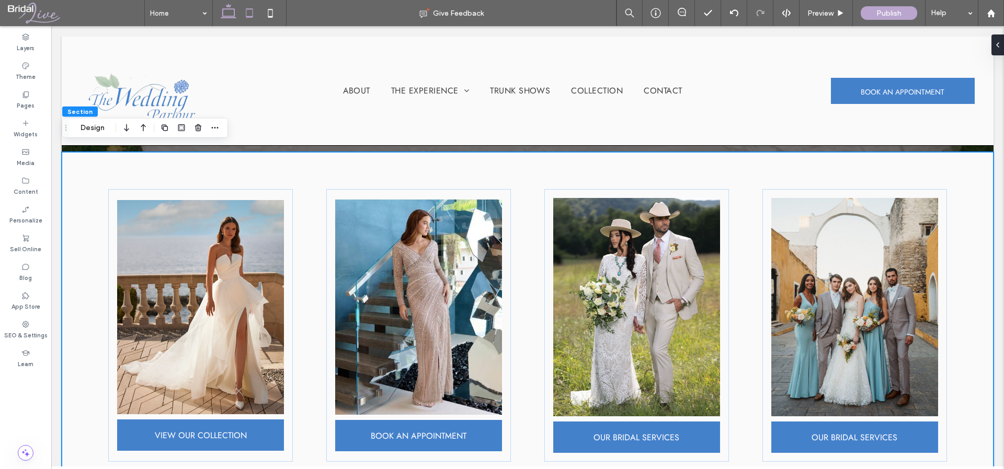
click at [255, 10] on icon at bounding box center [249, 13] width 21 height 21
type input "***"
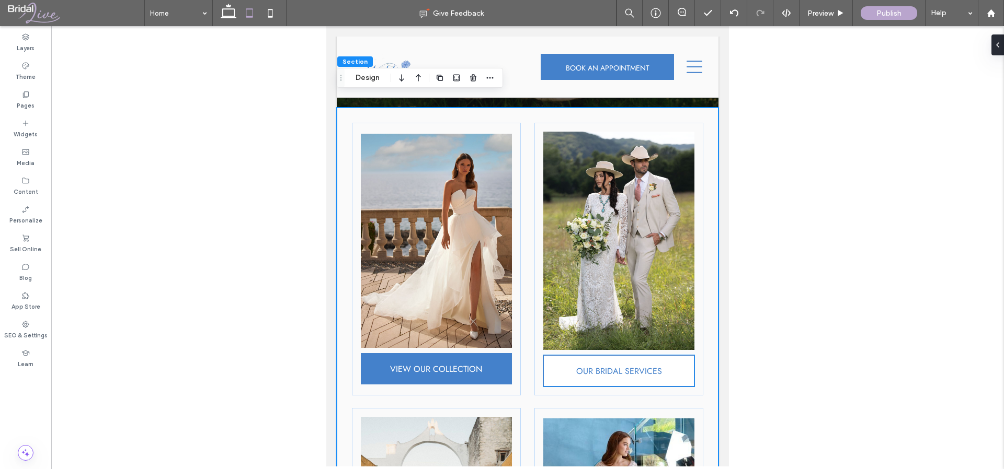
scroll to position [248, 0]
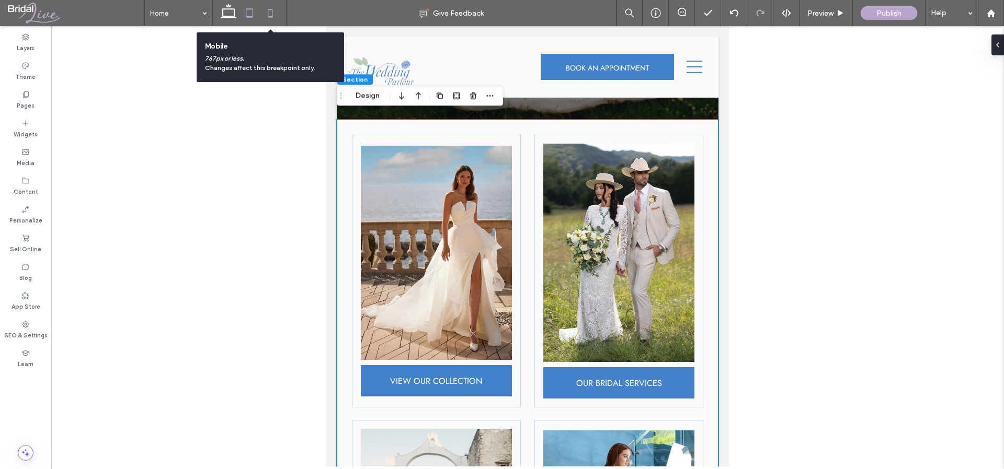
click at [272, 16] on icon at bounding box center [270, 13] width 21 height 21
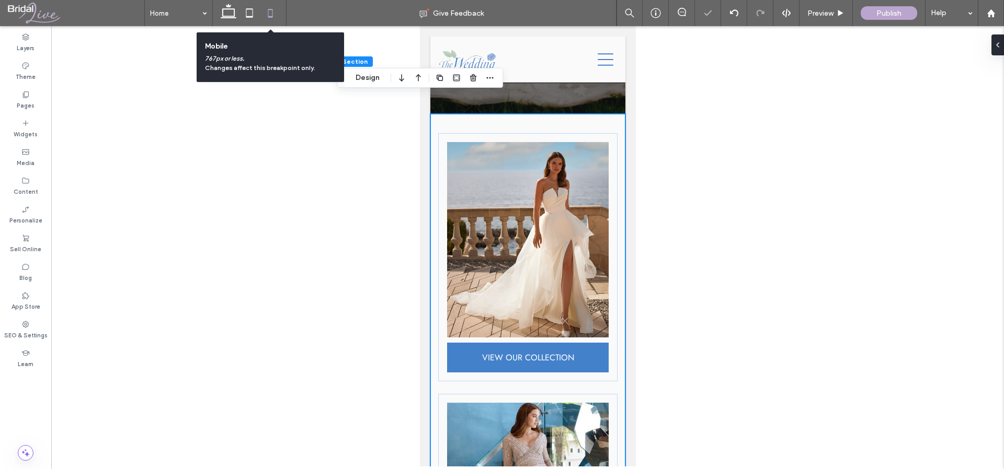
type input "**"
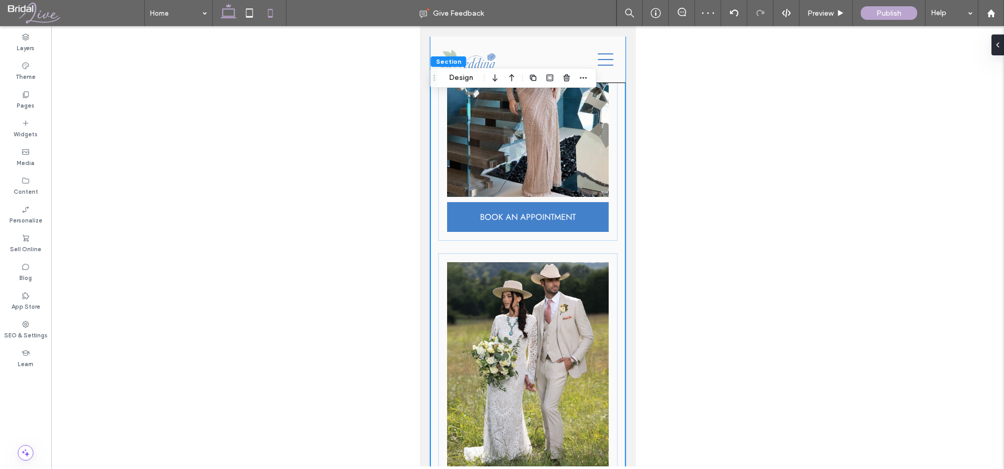
click at [228, 15] on icon at bounding box center [228, 13] width 21 height 21
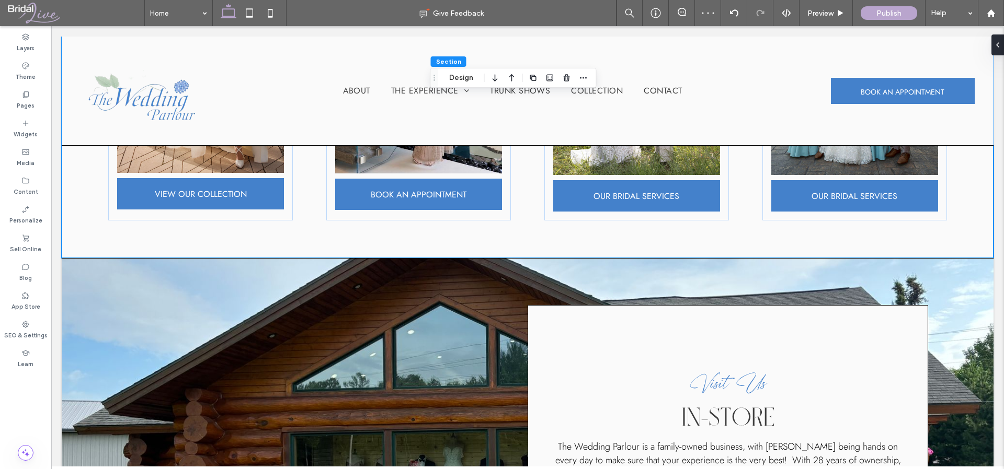
type input "*"
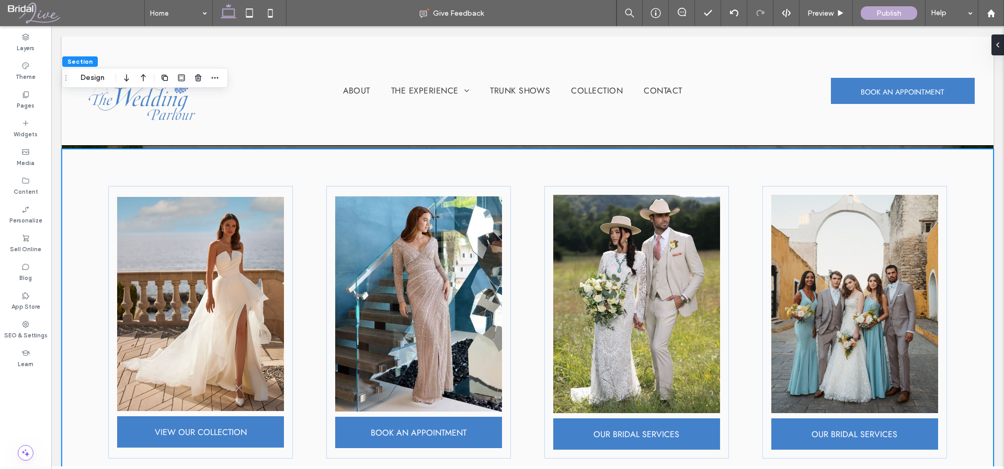
scroll to position [405, 0]
click at [532, 182] on div "VIEW OUR COLLECTION BOOK AN APPOINTMENT OUR BRIDAL SERVICES OUR BRIDAL SERVICES" at bounding box center [527, 323] width 931 height 348
click at [95, 123] on button "Design" at bounding box center [93, 125] width 38 height 13
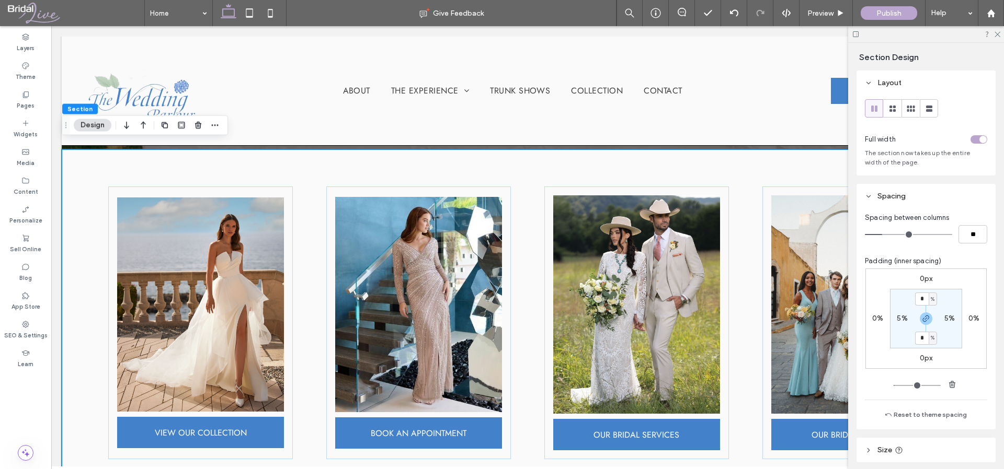
type input "*"
type input "**"
type input "*"
type input "**"
type input "*"
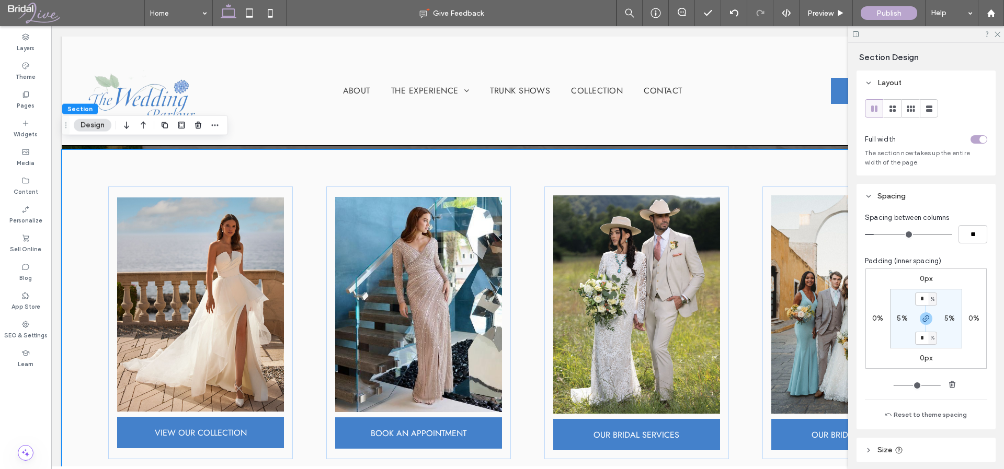
click at [877, 234] on input "range" at bounding box center [908, 234] width 87 height 1
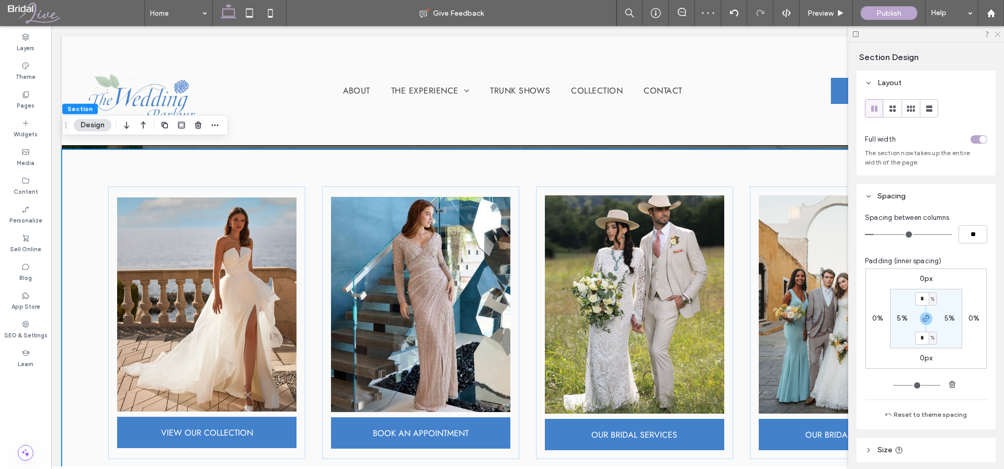
click at [997, 32] on icon at bounding box center [996, 33] width 7 height 7
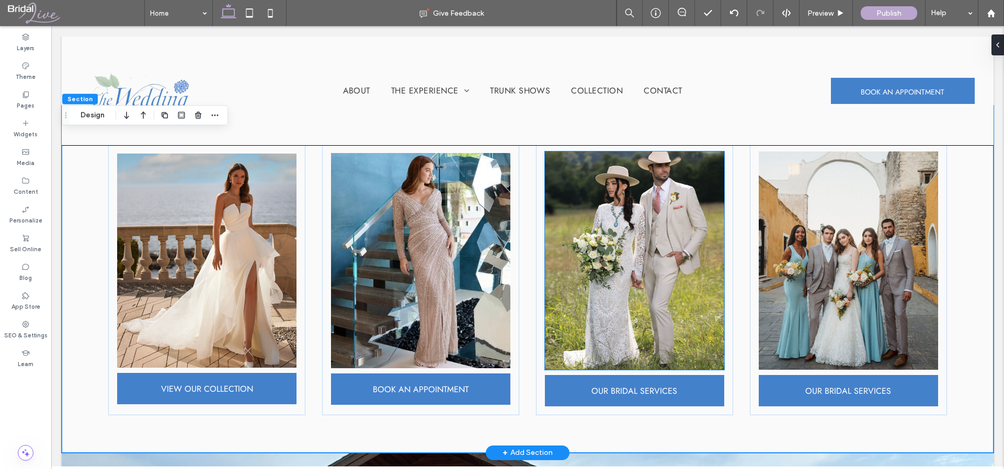
scroll to position [500, 0]
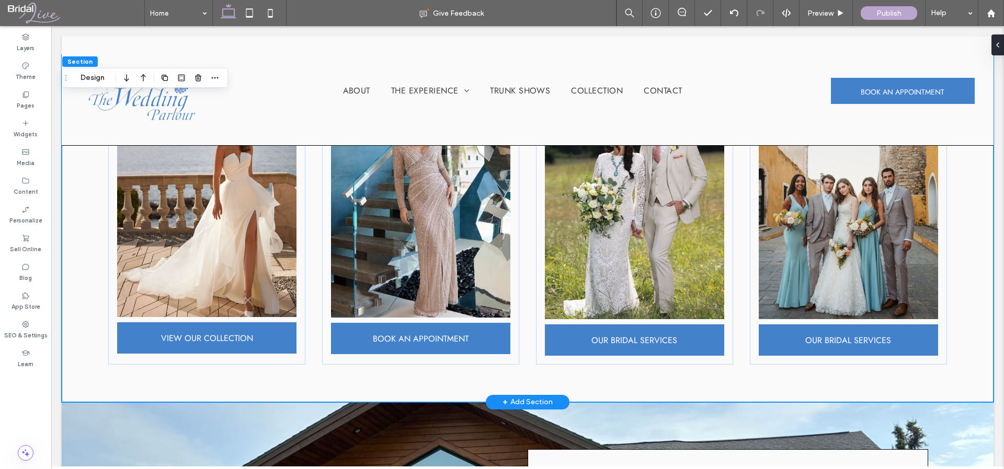
click at [580, 385] on div "VIEW OUR COLLECTION BOOK AN APPOINTMENT OUR BRIDAL SERVICES OUR BRIDAL SERVICES" at bounding box center [527, 229] width 931 height 348
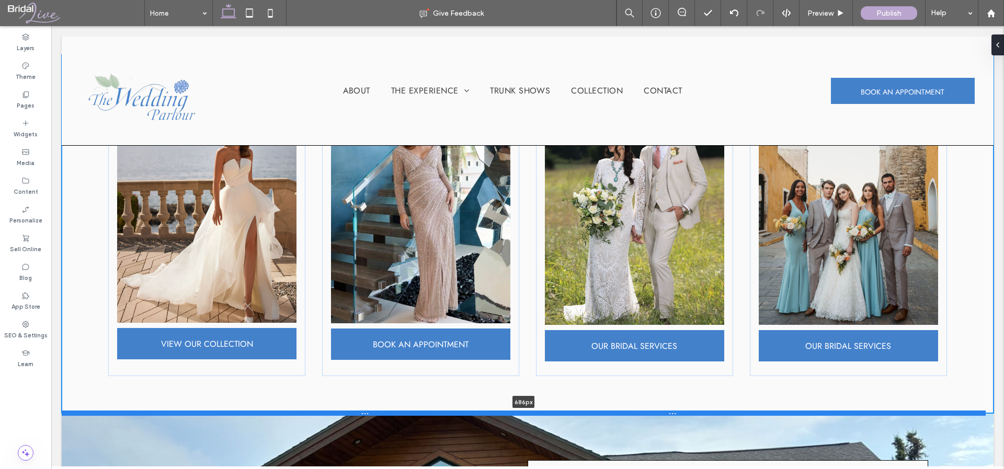
drag, startPoint x: 579, startPoint y: 395, endPoint x: 579, endPoint y: 407, distance: 12.0
click at [579, 411] on div at bounding box center [524, 413] width 924 height 5
type input "***"
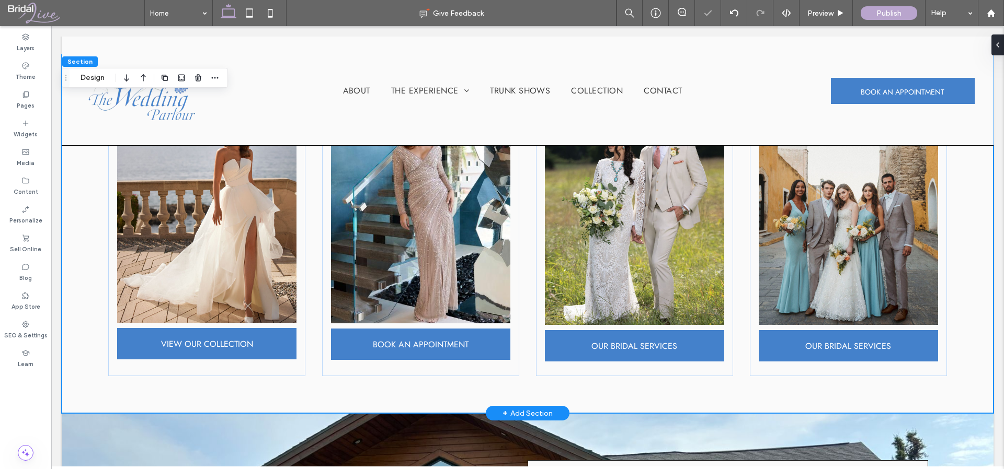
click at [588, 395] on div "VIEW OUR COLLECTION BOOK AN APPOINTMENT OUR BRIDAL SERVICES OUR BRIDAL SERVICES" at bounding box center [527, 234] width 931 height 359
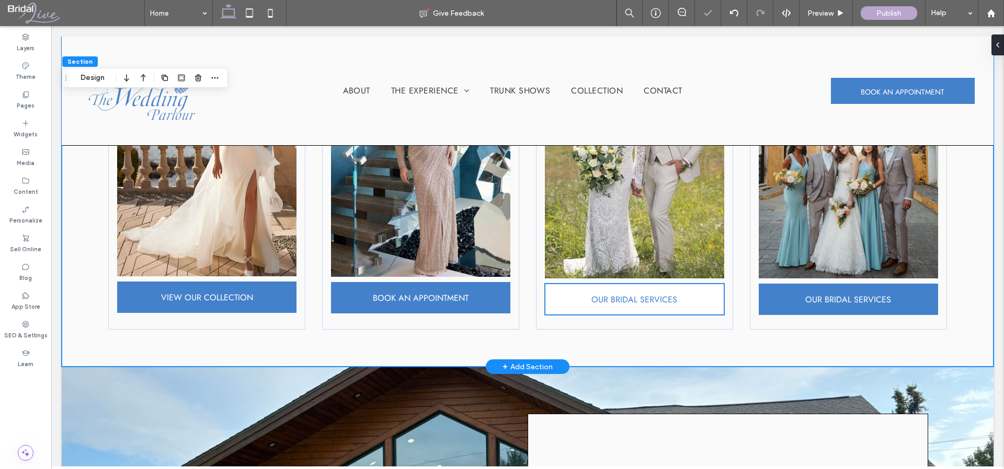
scroll to position [589, 0]
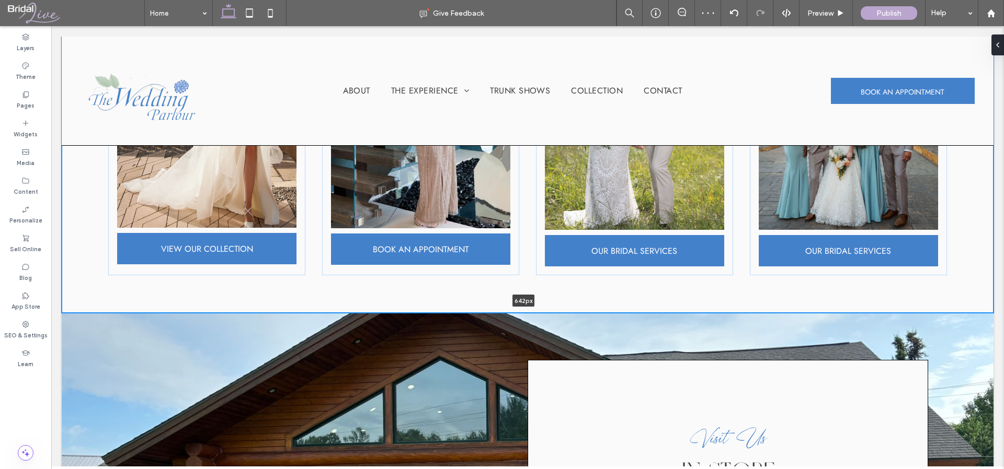
drag, startPoint x: 595, startPoint y: 315, endPoint x: 594, endPoint y: 292, distance: 23.0
click at [594, 292] on div "VIEW OUR COLLECTION BOOK AN APPOINTMENT OUR BRIDAL SERVICES OUR BRIDAL SERVICES…" at bounding box center [527, 140] width 931 height 348
type input "***"
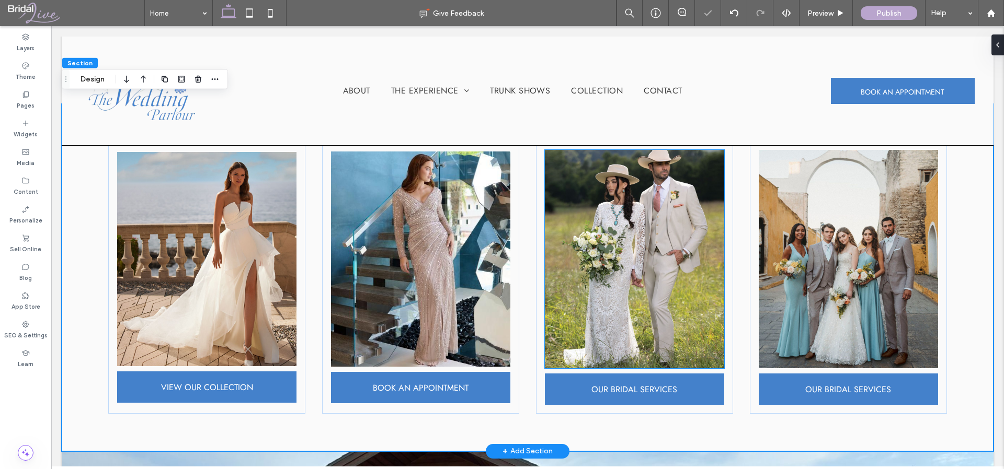
scroll to position [451, 0]
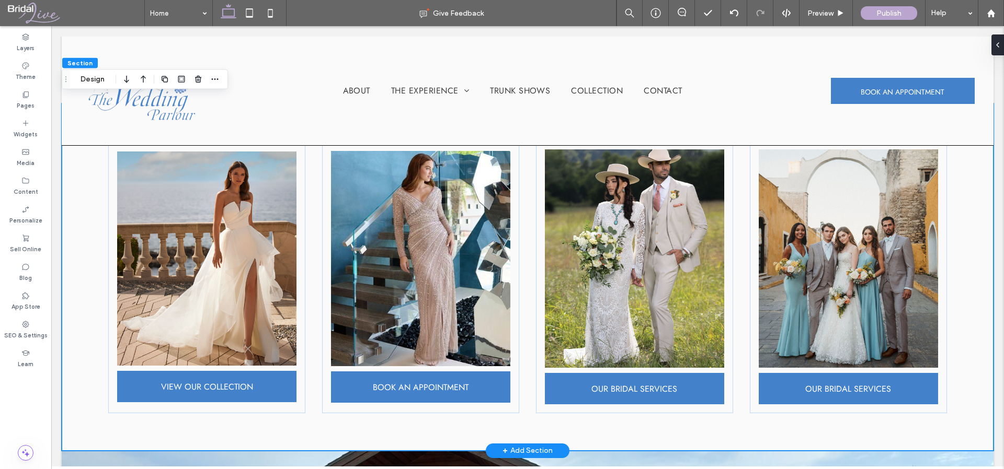
click at [955, 254] on div "VIEW OUR COLLECTION BOOK AN APPOINTMENT OUR BRIDAL SERVICES OUR BRIDAL SERVICES" at bounding box center [527, 277] width 931 height 348
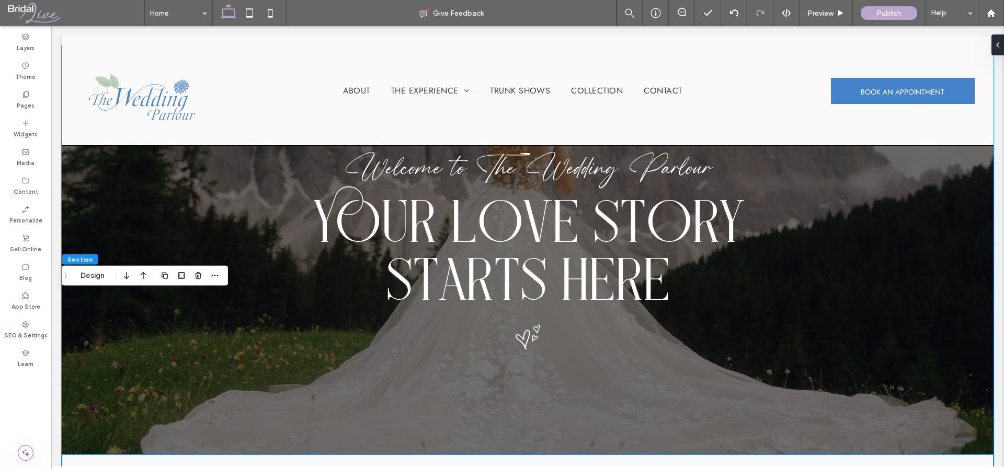
scroll to position [0, 0]
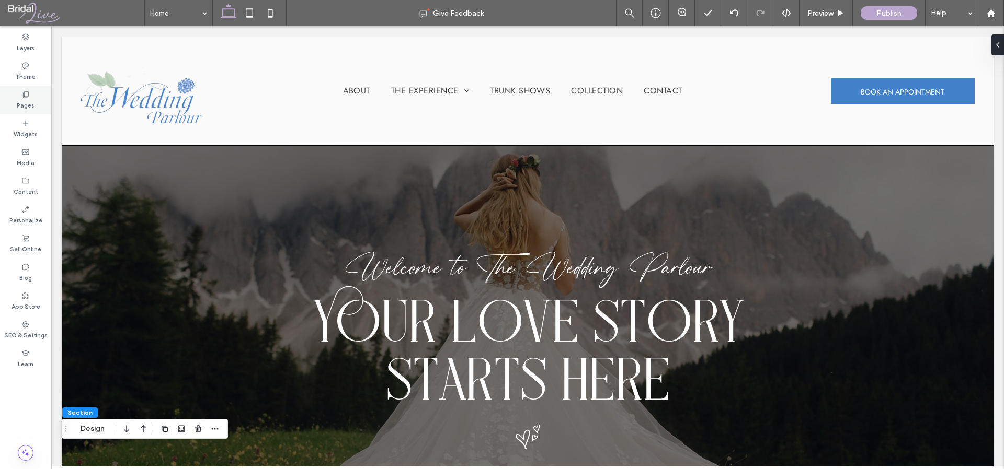
click at [22, 95] on icon at bounding box center [25, 94] width 8 height 8
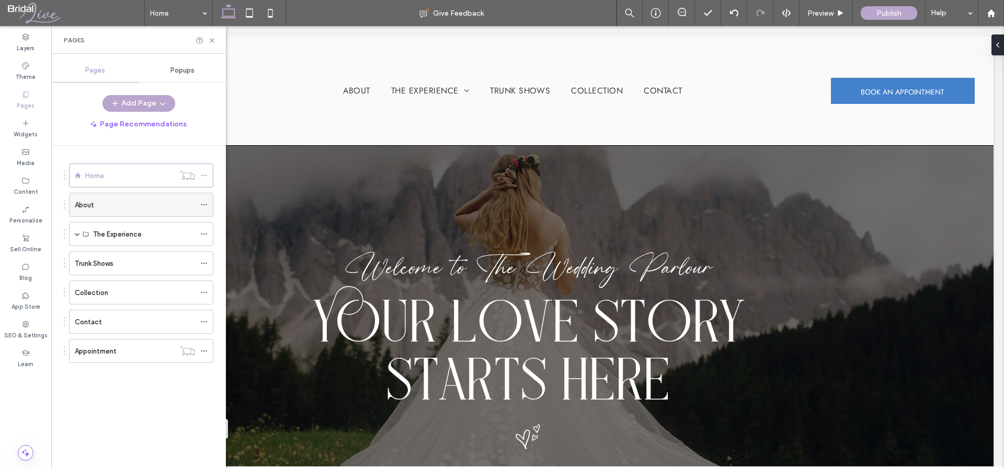
click at [111, 202] on div "About" at bounding box center [135, 205] width 120 height 11
click at [212, 39] on use at bounding box center [212, 40] width 4 height 4
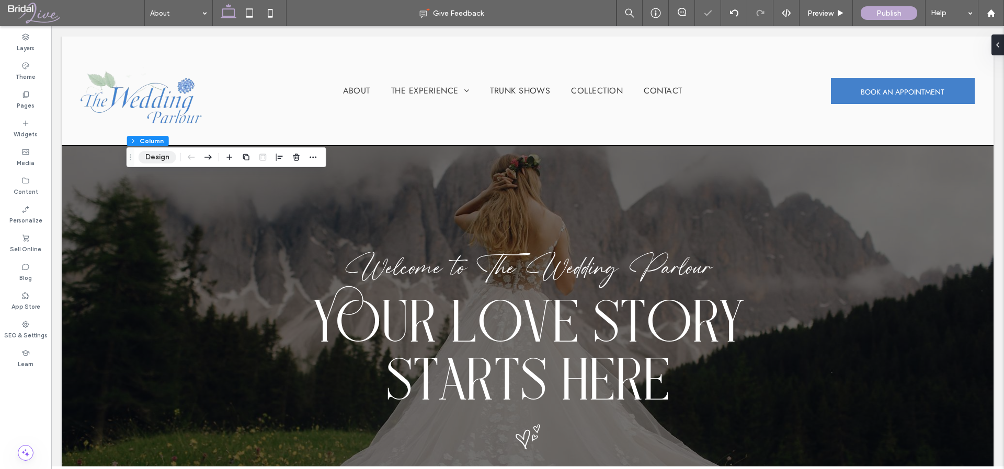
click at [147, 160] on button "Design" at bounding box center [158, 157] width 38 height 13
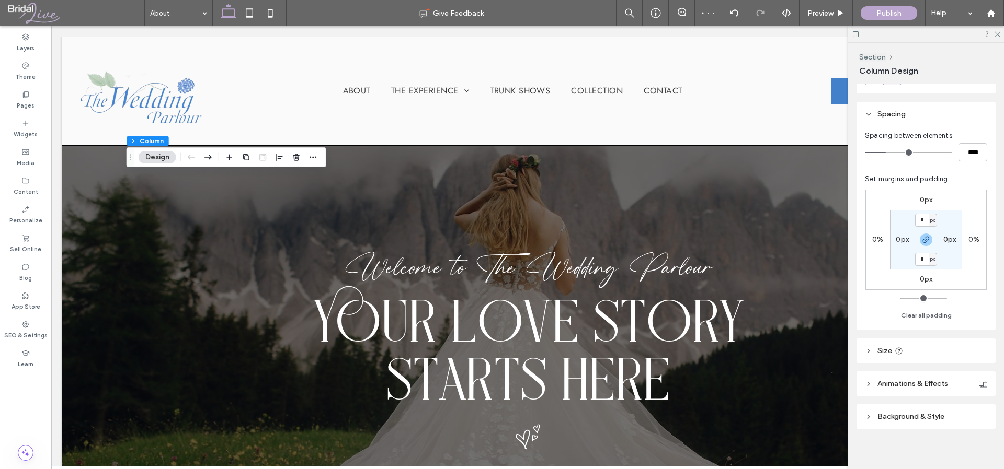
scroll to position [162, 0]
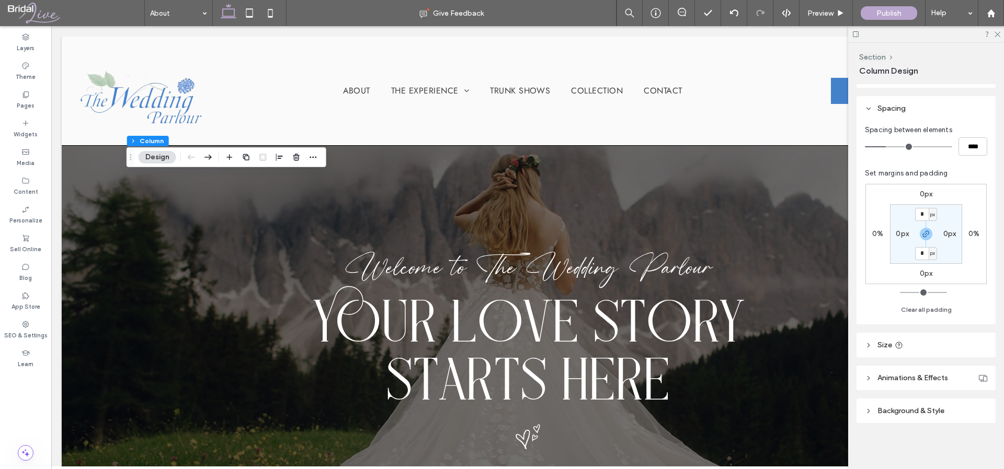
click at [912, 414] on span "Background & Style" at bounding box center [910, 411] width 67 height 9
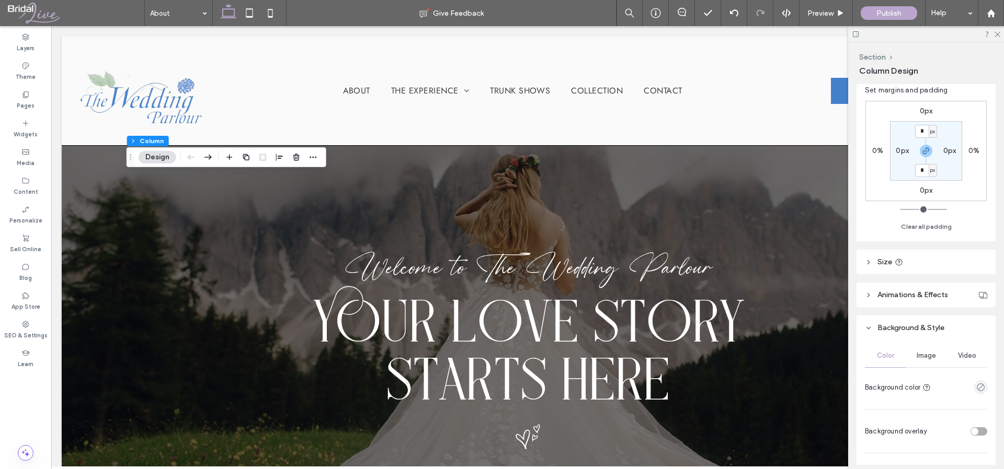
scroll to position [250, 0]
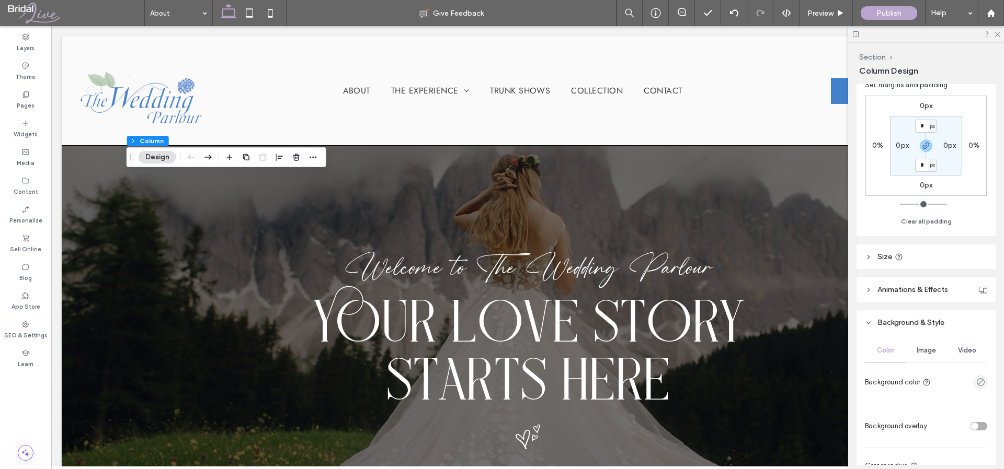
click at [921, 347] on span "Image" at bounding box center [925, 351] width 19 height 8
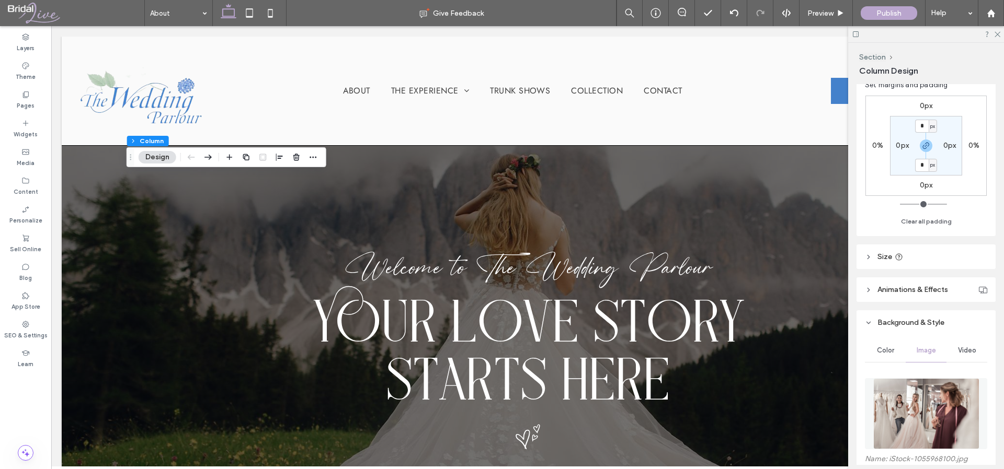
click at [932, 414] on img at bounding box center [926, 413] width 106 height 71
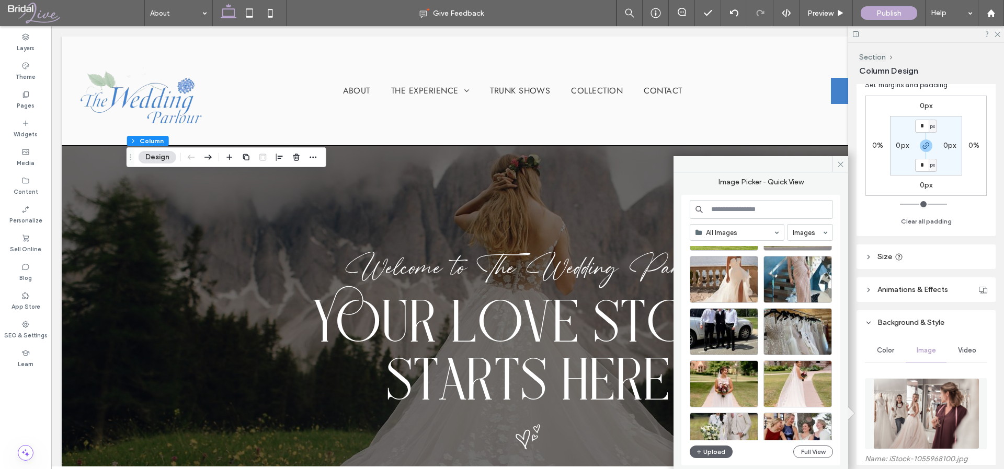
scroll to position [492, 0]
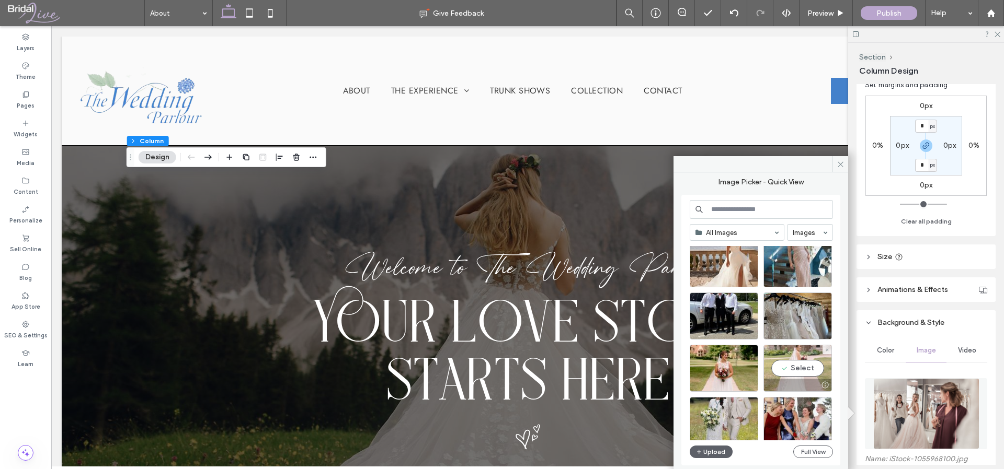
click at [800, 362] on div "Select" at bounding box center [797, 368] width 68 height 47
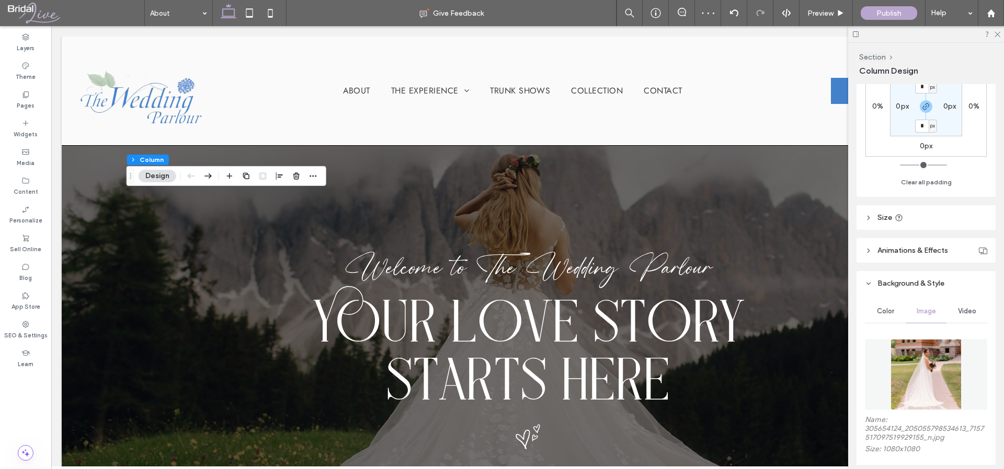
scroll to position [337, 0]
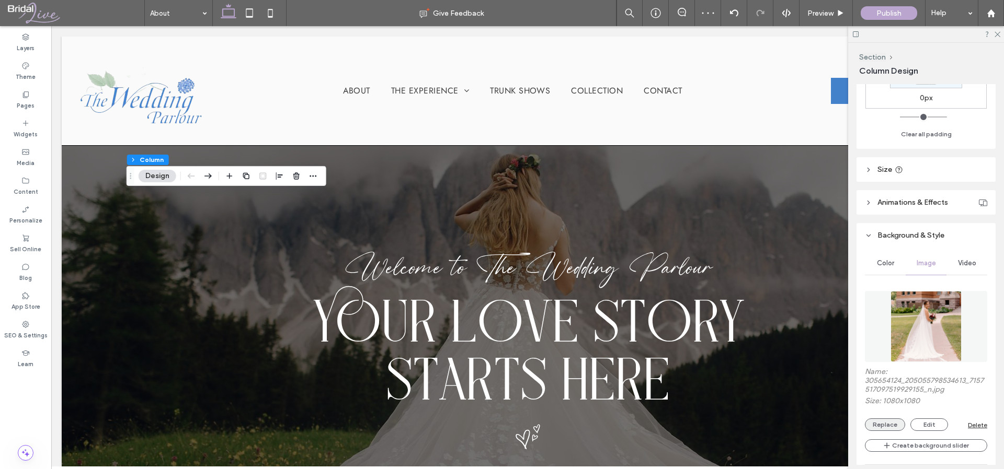
click at [891, 424] on button "Replace" at bounding box center [885, 425] width 40 height 13
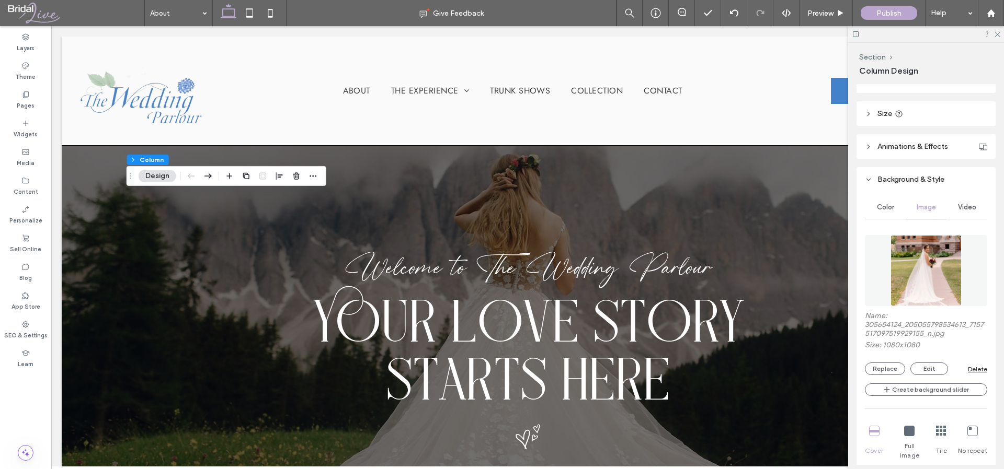
scroll to position [401, 0]
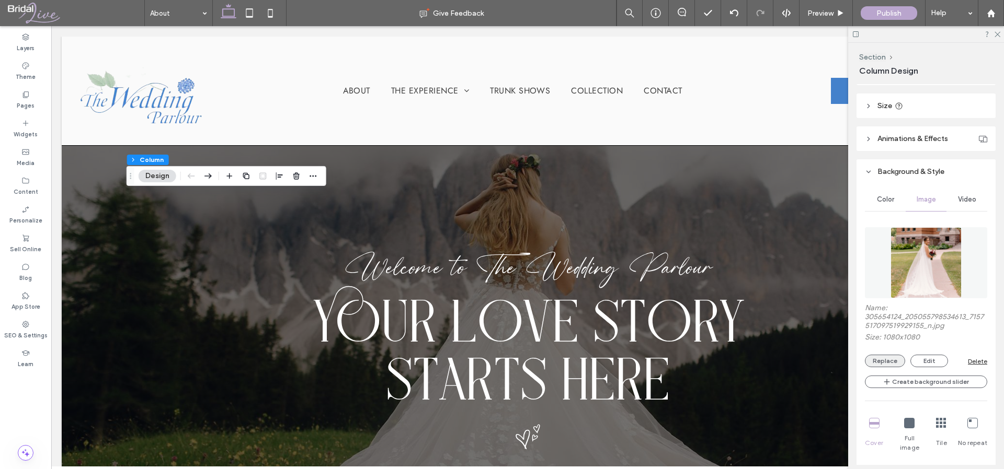
click at [885, 356] on button "Replace" at bounding box center [885, 361] width 40 height 13
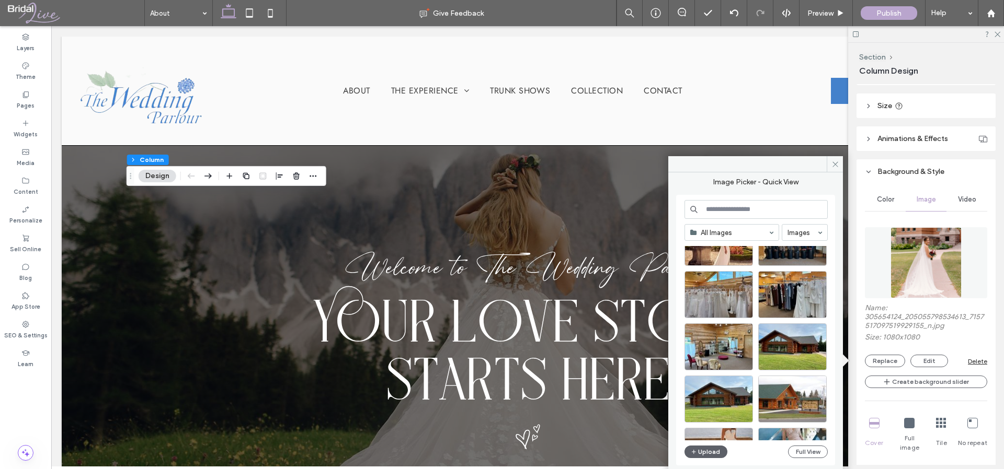
scroll to position [333, 0]
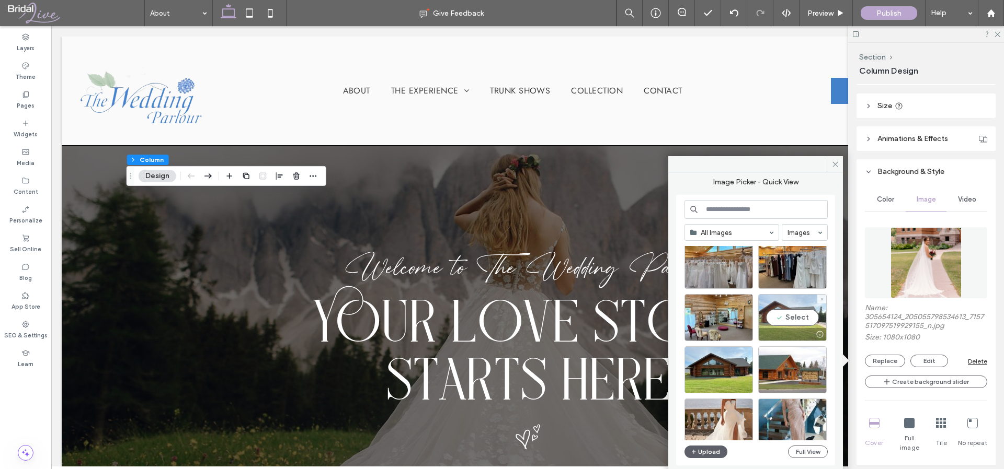
click at [790, 319] on div "Select" at bounding box center [792, 317] width 68 height 47
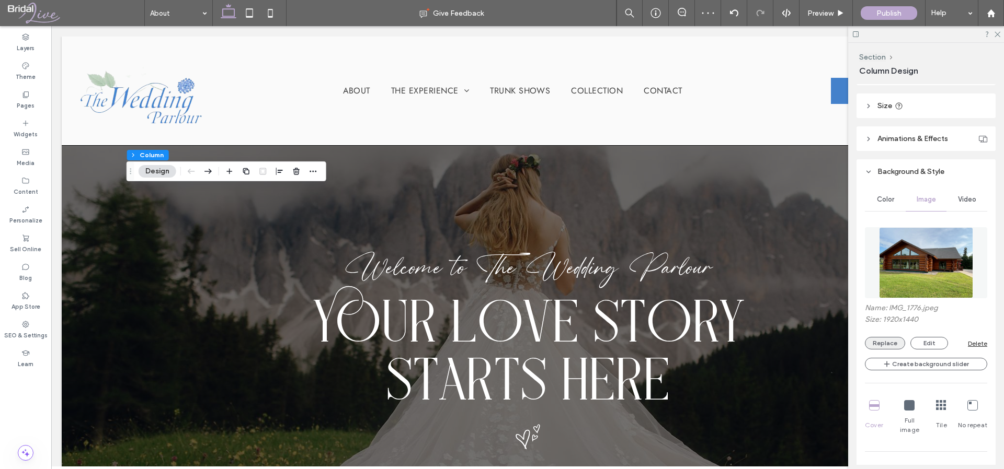
click at [875, 347] on button "Replace" at bounding box center [885, 343] width 40 height 13
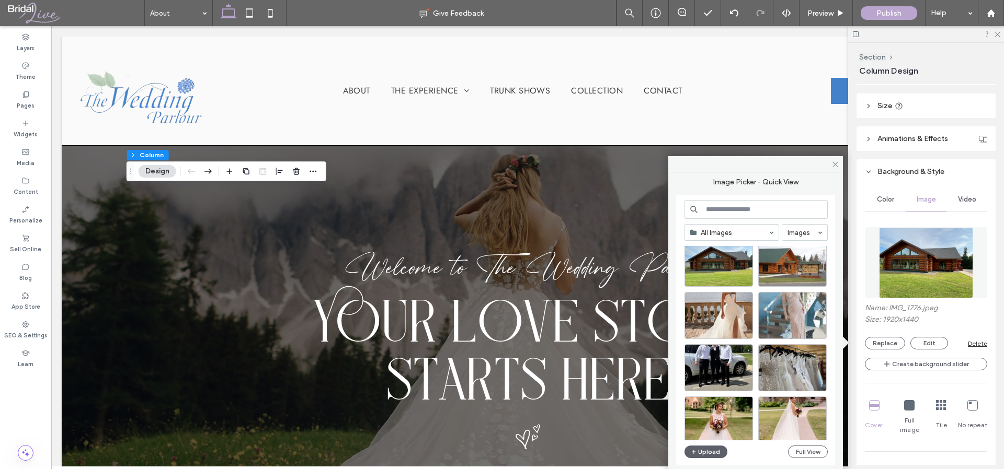
scroll to position [448, 0]
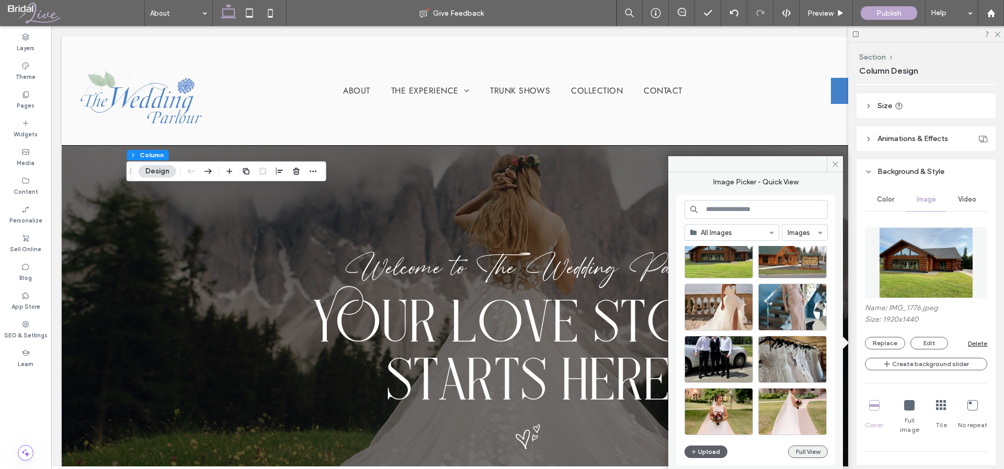
click at [805, 457] on button "Full View" at bounding box center [808, 452] width 40 height 13
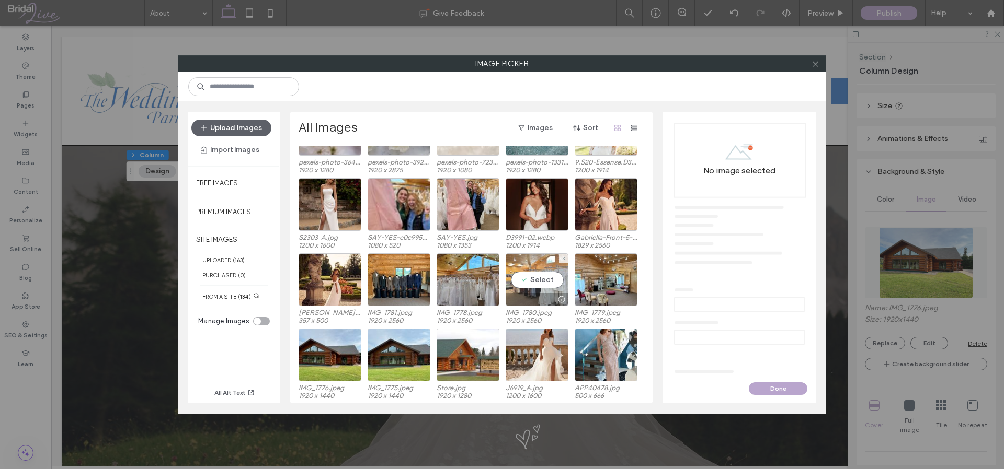
scroll to position [64, 0]
click at [230, 130] on button "Upload Images" at bounding box center [231, 128] width 80 height 17
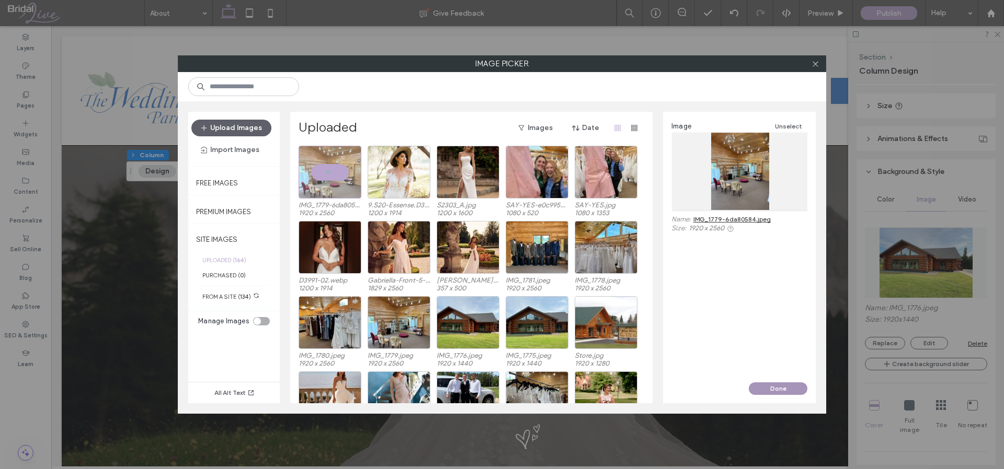
click at [769, 388] on button "Done" at bounding box center [777, 389] width 59 height 13
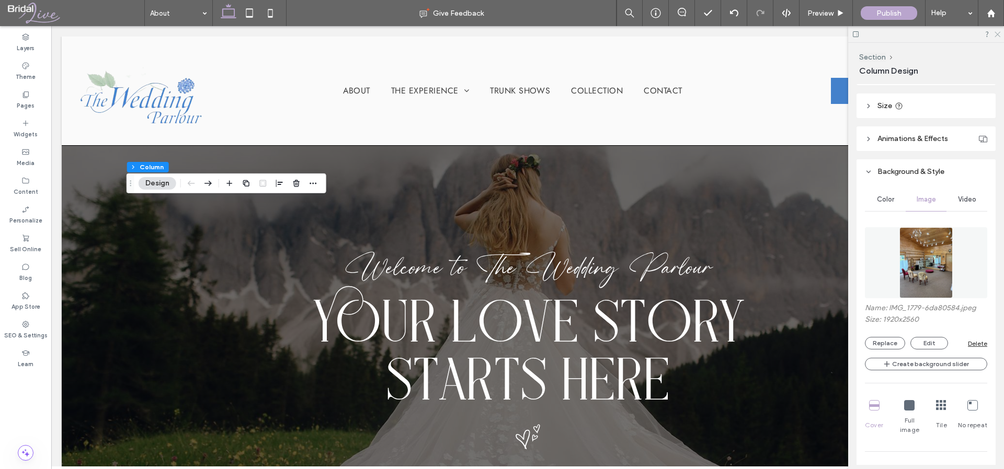
click at [998, 33] on icon at bounding box center [996, 33] width 7 height 7
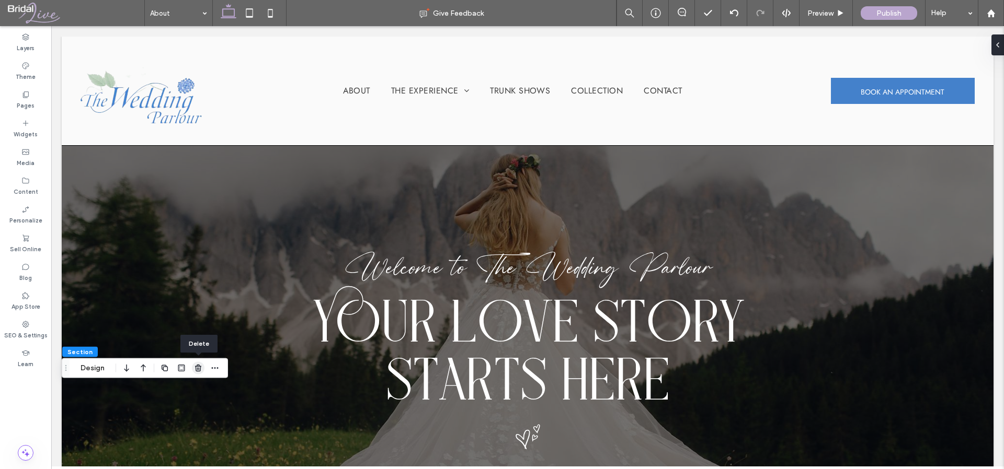
click at [197, 370] on icon "button" at bounding box center [198, 368] width 8 height 8
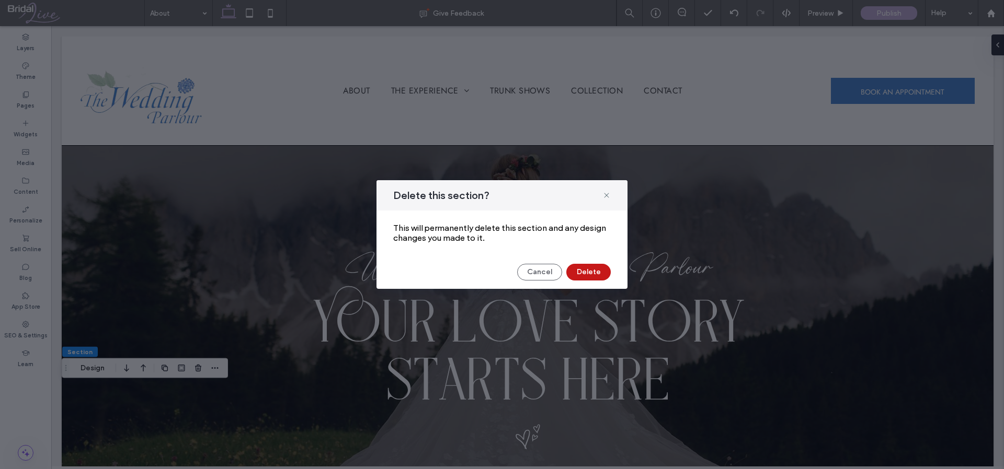
click at [577, 273] on button "Delete" at bounding box center [588, 272] width 44 height 17
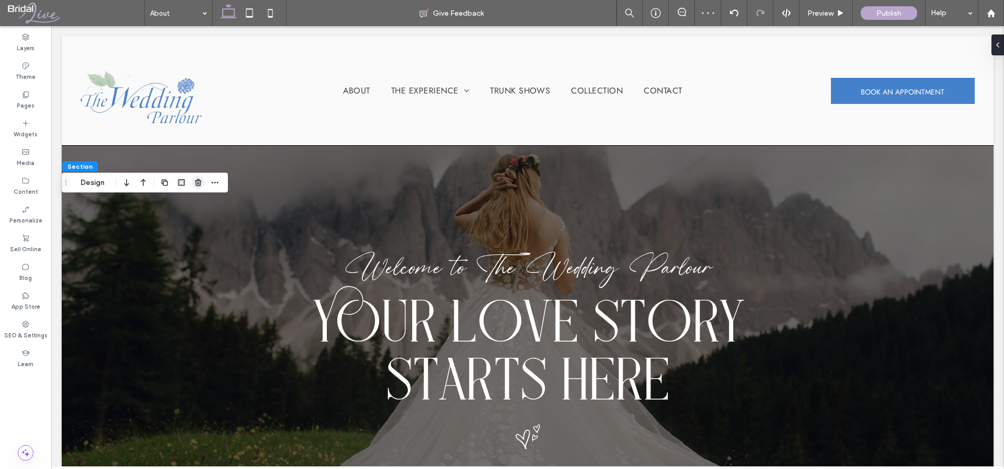
click at [200, 185] on use "button" at bounding box center [198, 182] width 6 height 7
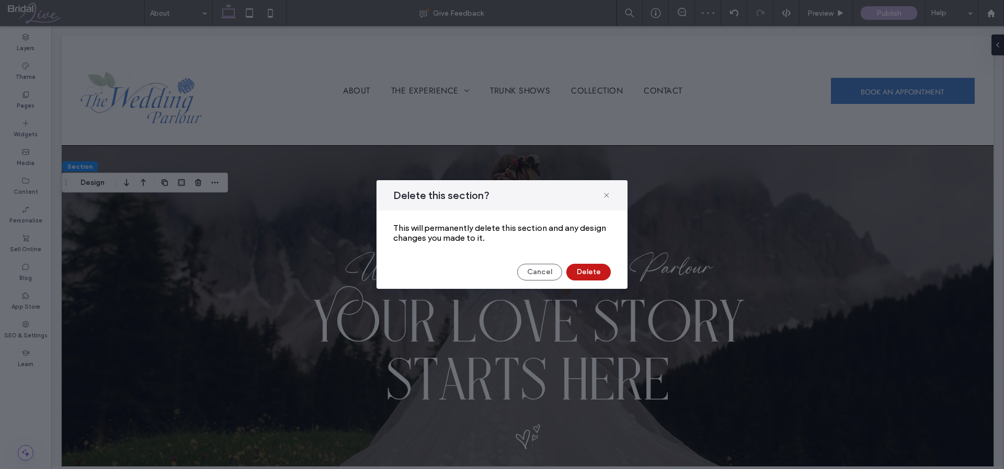
click at [595, 273] on button "Delete" at bounding box center [588, 272] width 44 height 17
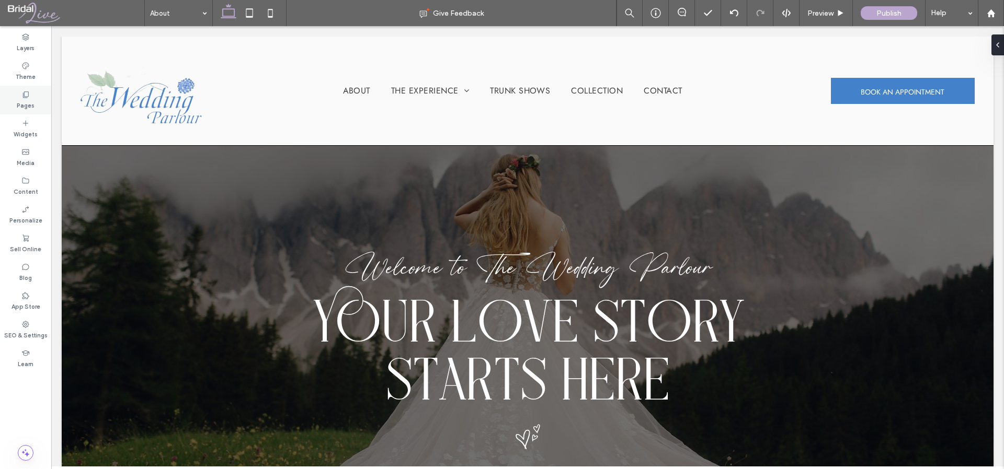
click at [22, 92] on icon at bounding box center [25, 94] width 8 height 8
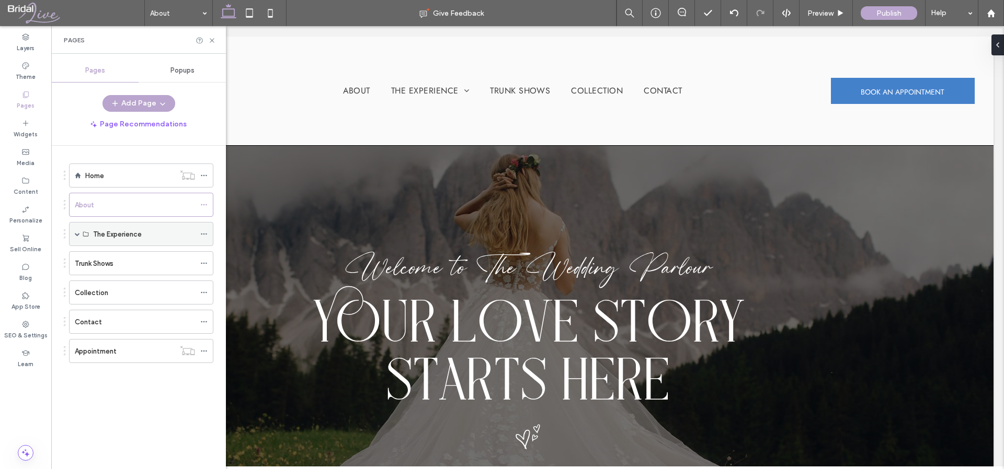
click at [76, 232] on span at bounding box center [77, 234] width 5 height 5
click at [180, 280] on div "FAQ" at bounding box center [144, 282] width 102 height 11
click at [208, 282] on div at bounding box center [206, 282] width 13 height 16
click at [205, 281] on icon at bounding box center [203, 282] width 7 height 7
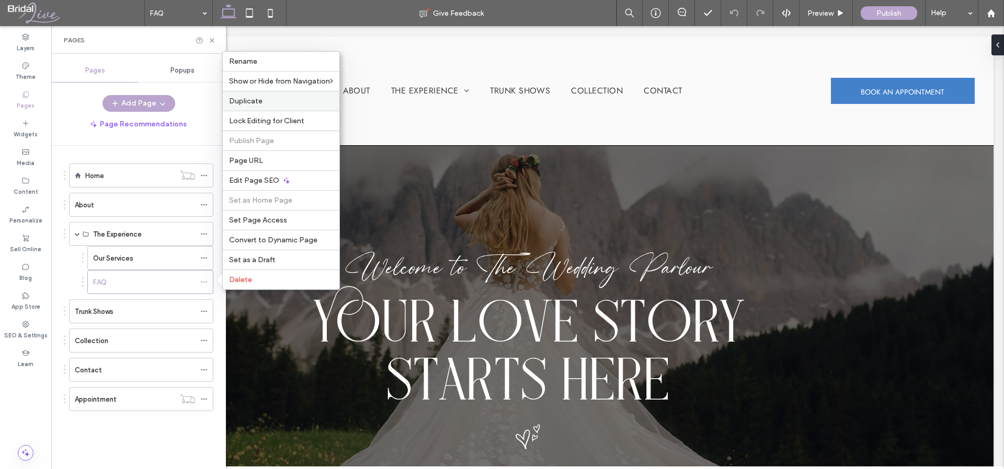
click at [284, 105] on label "Duplicate" at bounding box center [281, 101] width 104 height 9
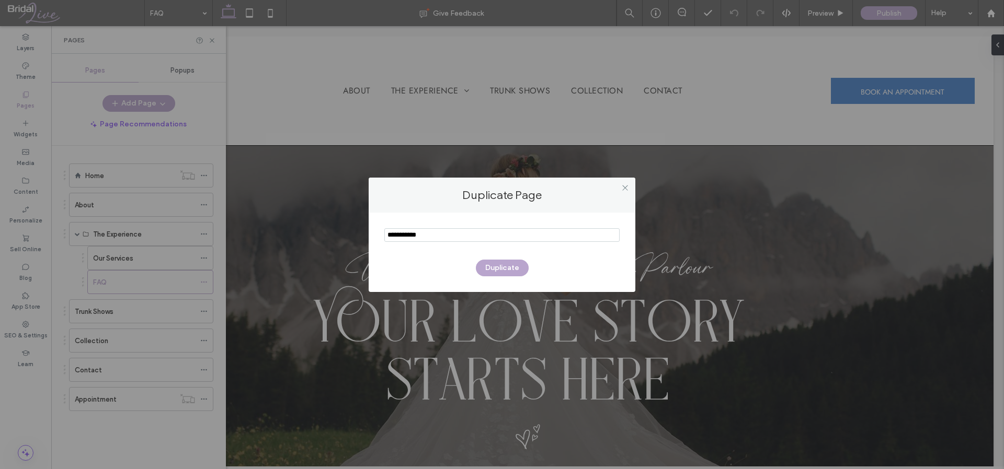
click at [475, 238] on input "notEmpty" at bounding box center [501, 235] width 235 height 14
type input "**********"
click at [512, 267] on button "Duplicate" at bounding box center [502, 268] width 53 height 17
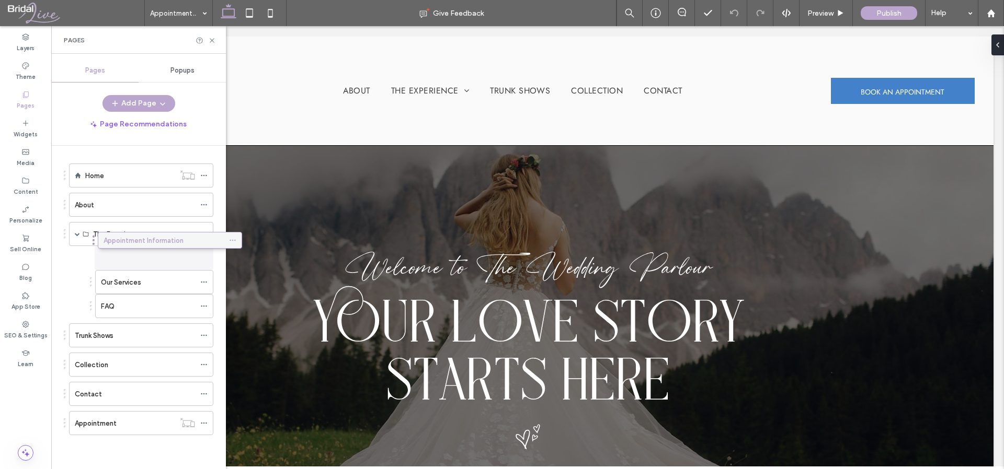
drag, startPoint x: 145, startPoint y: 428, endPoint x: 174, endPoint y: 244, distance: 186.7
click at [179, 257] on label "Appointment Information" at bounding box center [141, 258] width 80 height 18
click at [215, 41] on icon at bounding box center [212, 41] width 8 height 8
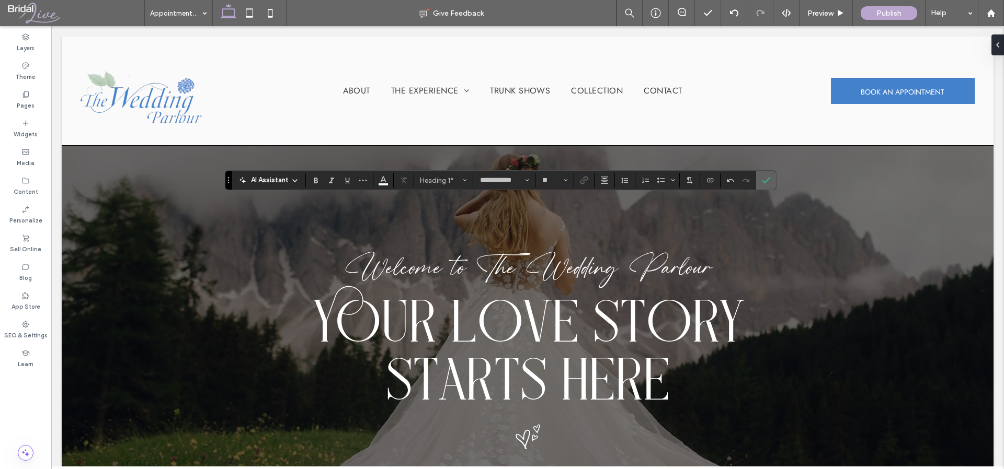
click at [770, 182] on label "Confirm" at bounding box center [766, 180] width 16 height 19
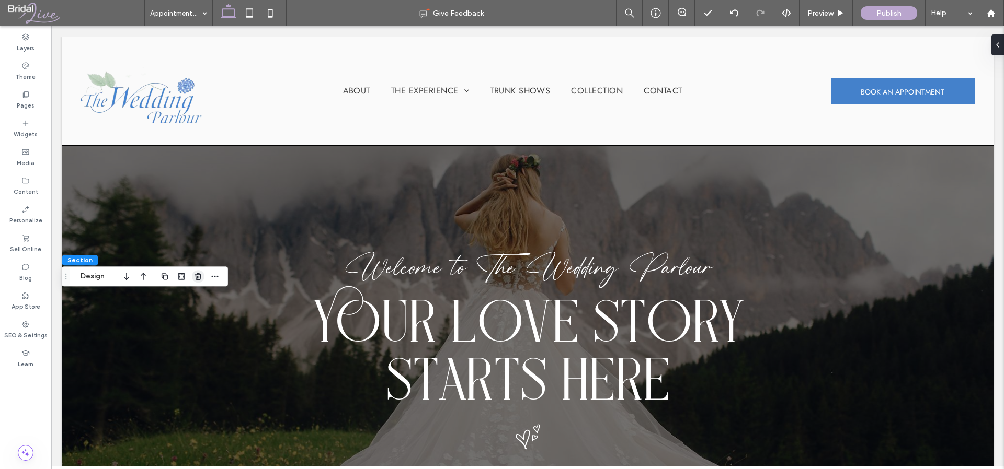
click at [197, 273] on use "button" at bounding box center [198, 276] width 6 height 7
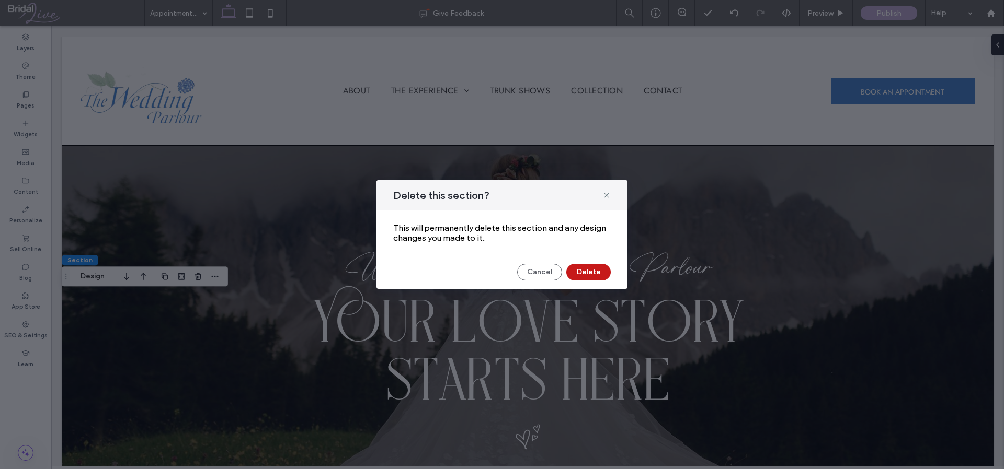
click at [595, 271] on button "Delete" at bounding box center [588, 272] width 44 height 17
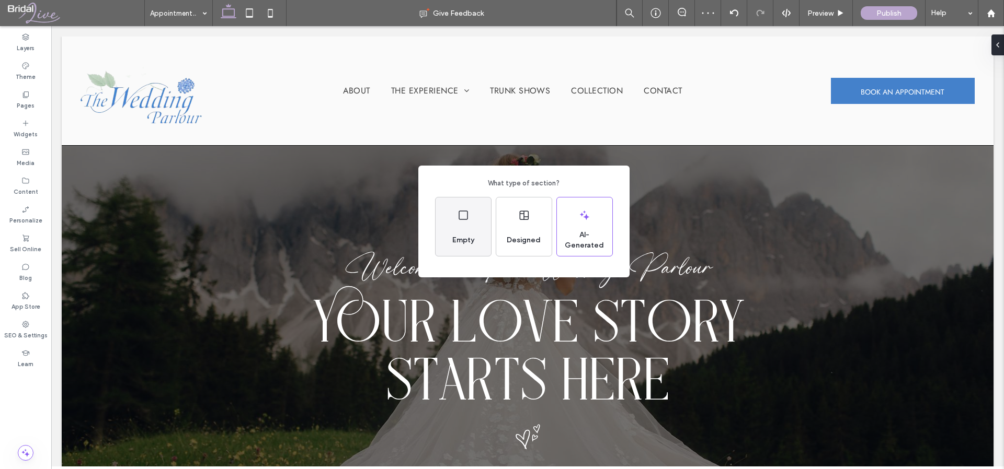
click at [481, 238] on div "Empty" at bounding box center [462, 227] width 55 height 59
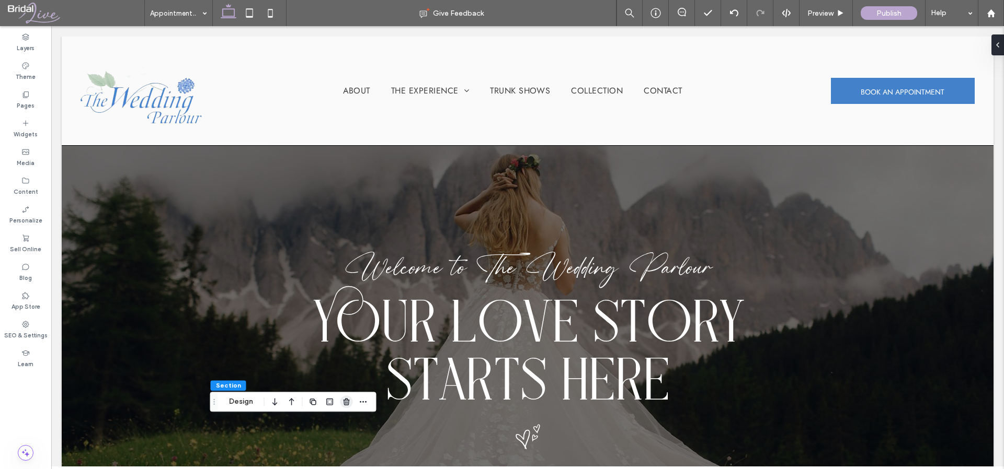
click at [342, 404] on icon "button" at bounding box center [346, 402] width 8 height 8
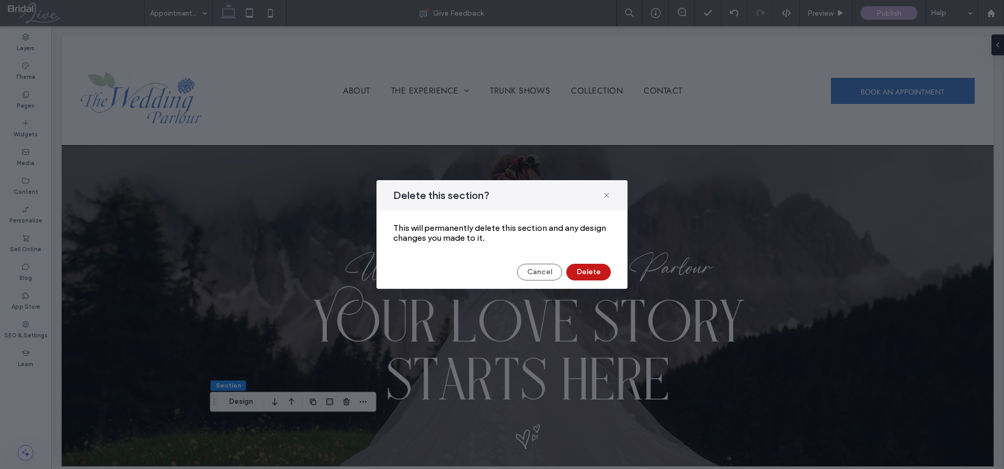
click at [593, 272] on button "Delete" at bounding box center [588, 272] width 44 height 17
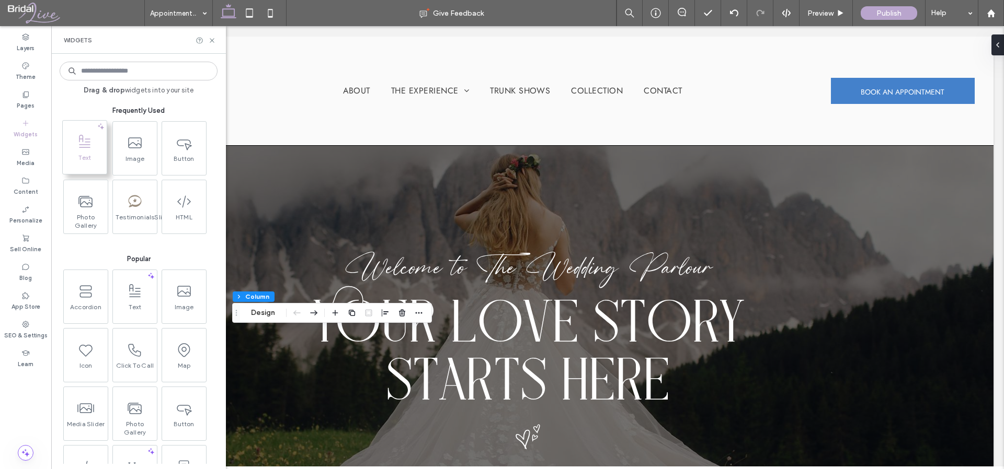
click at [81, 152] on span at bounding box center [85, 142] width 44 height 24
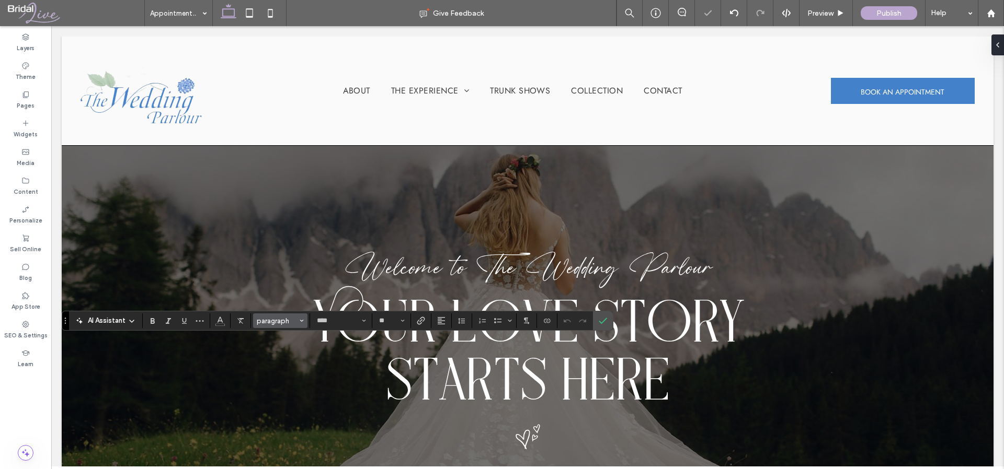
click at [289, 320] on span "paragraph" at bounding box center [277, 321] width 41 height 8
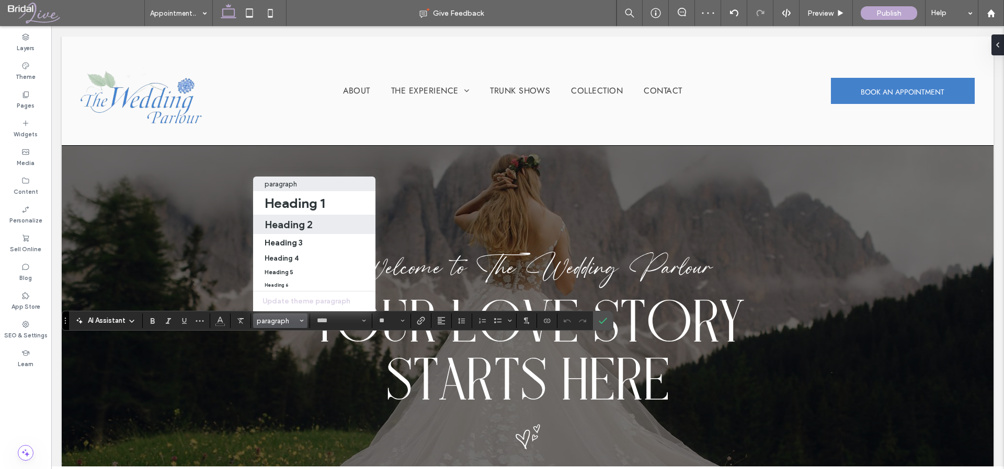
click at [290, 218] on h2 "Heading 2" at bounding box center [288, 224] width 48 height 13
type input "*******"
type input "**"
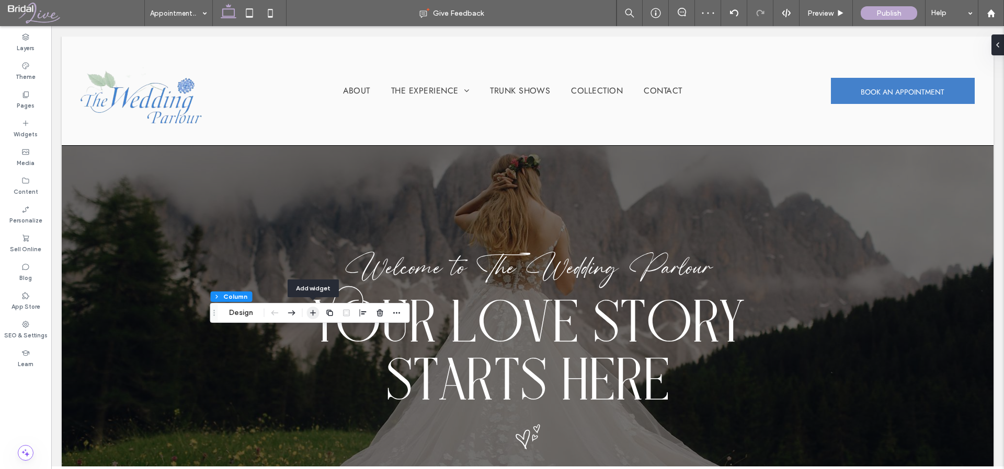
click at [312, 313] on use "button" at bounding box center [313, 313] width 6 height 6
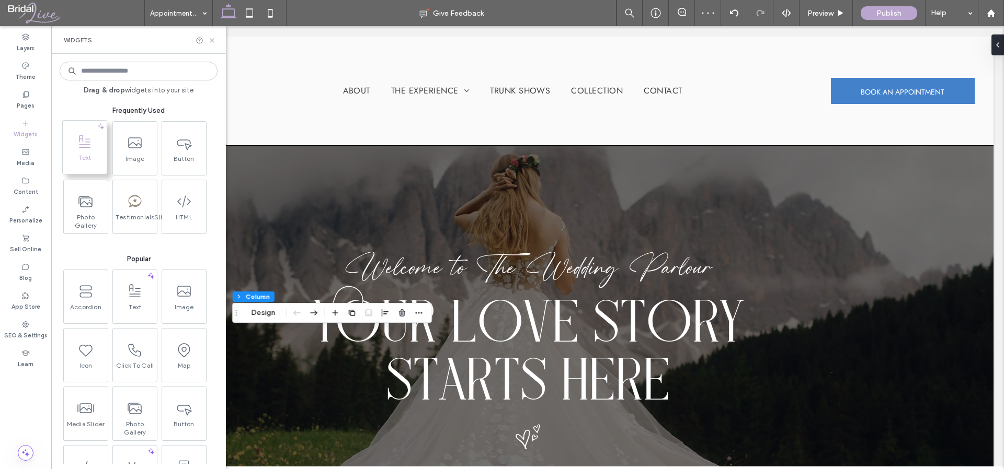
click at [97, 132] on span at bounding box center [85, 142] width 44 height 24
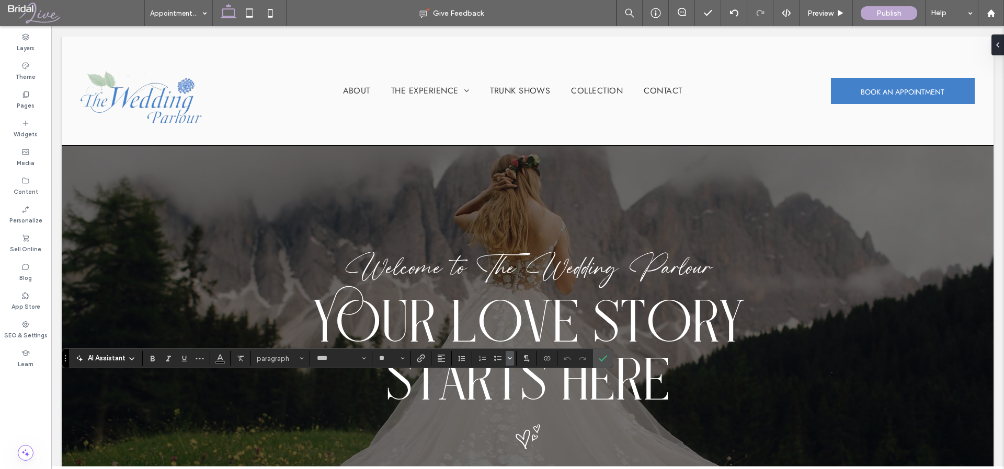
click at [508, 360] on icon "Bulleted list menu" at bounding box center [509, 358] width 6 height 6
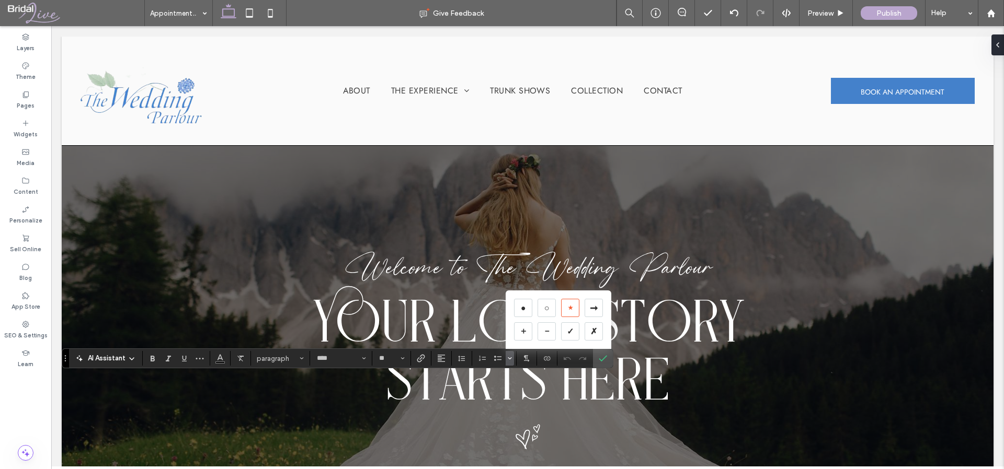
click at [571, 308] on div "★" at bounding box center [570, 308] width 18 height 18
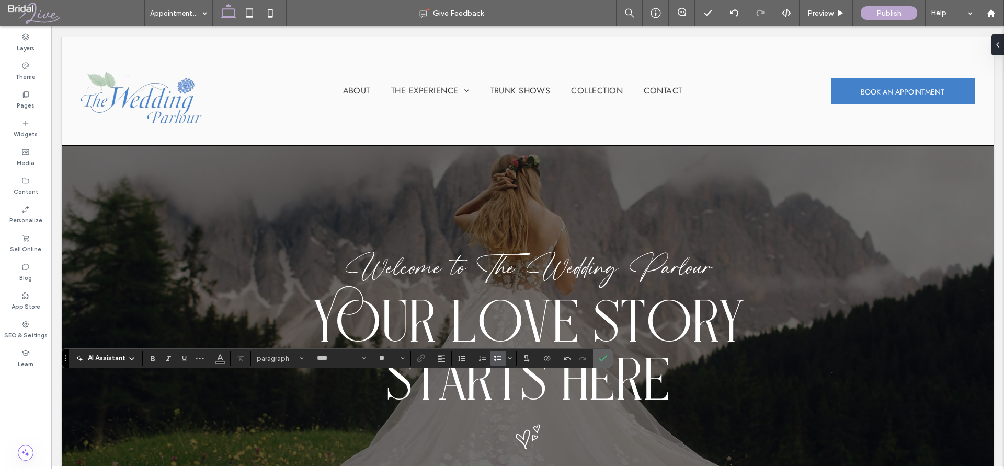
type input "*******"
click at [38, 103] on div "Pages" at bounding box center [25, 100] width 51 height 29
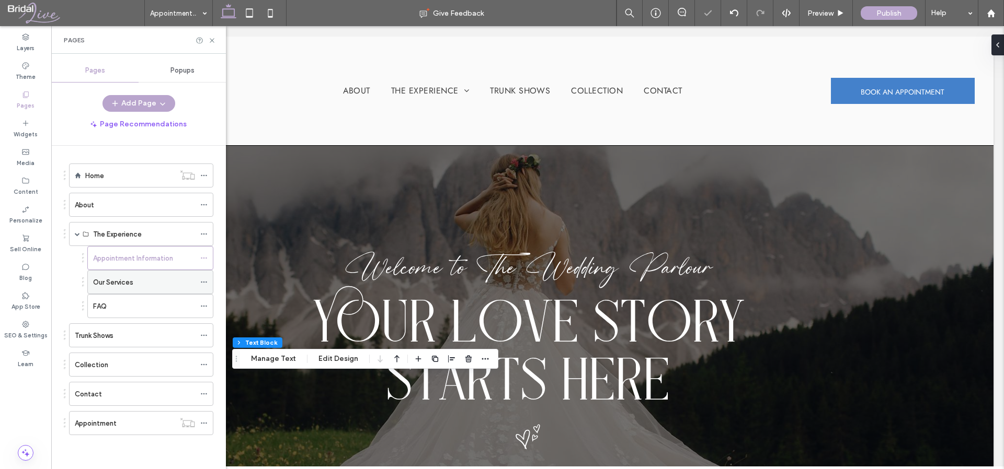
click at [121, 275] on div "Our Services" at bounding box center [144, 282] width 102 height 23
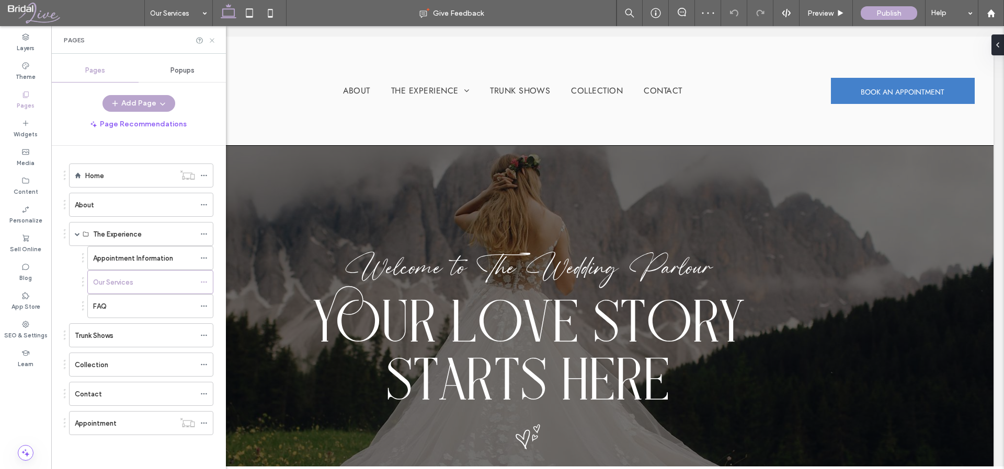
click at [213, 38] on icon at bounding box center [212, 41] width 8 height 8
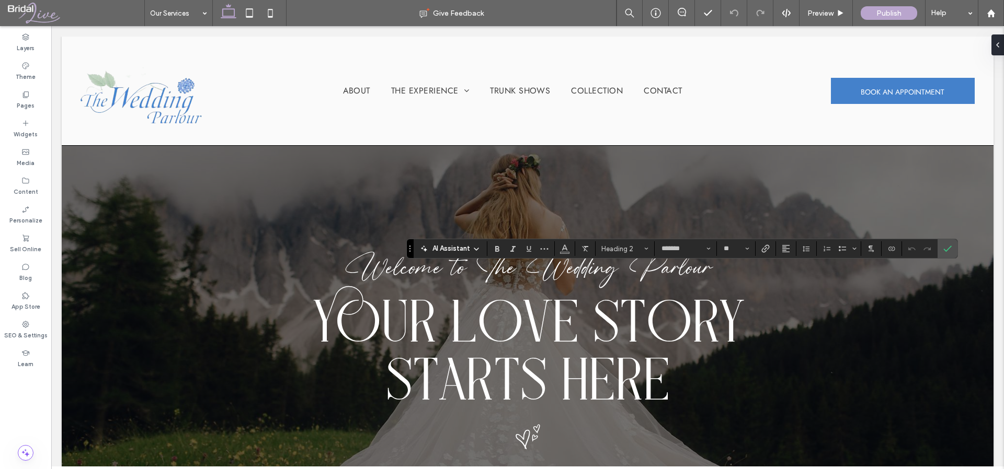
type input "*******"
type input "**"
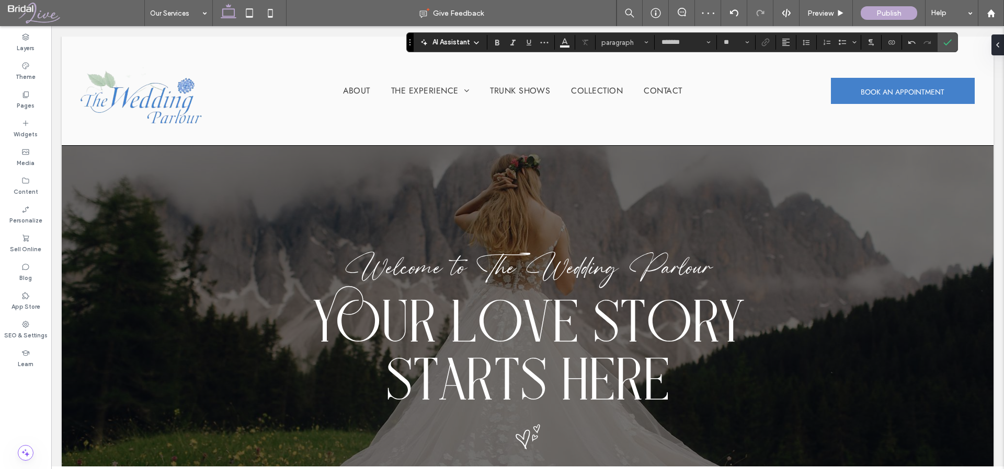
type input "****"
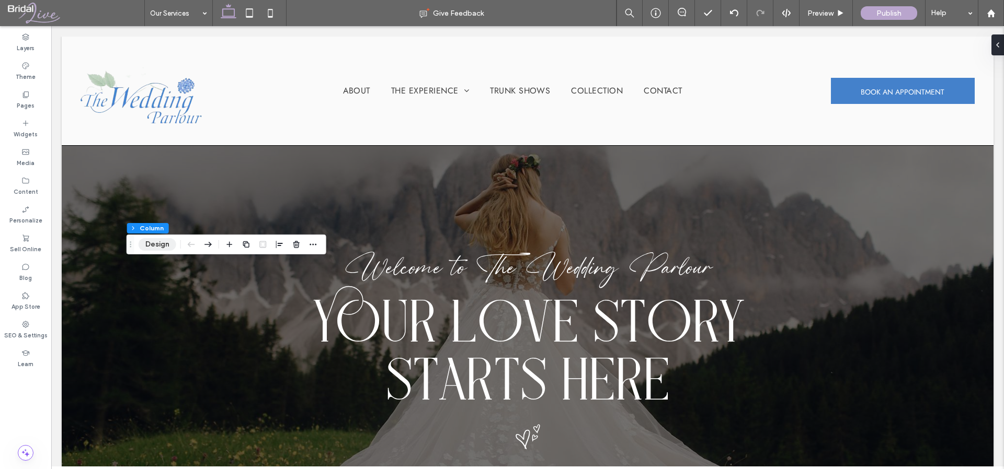
click at [154, 245] on button "Design" at bounding box center [158, 244] width 38 height 13
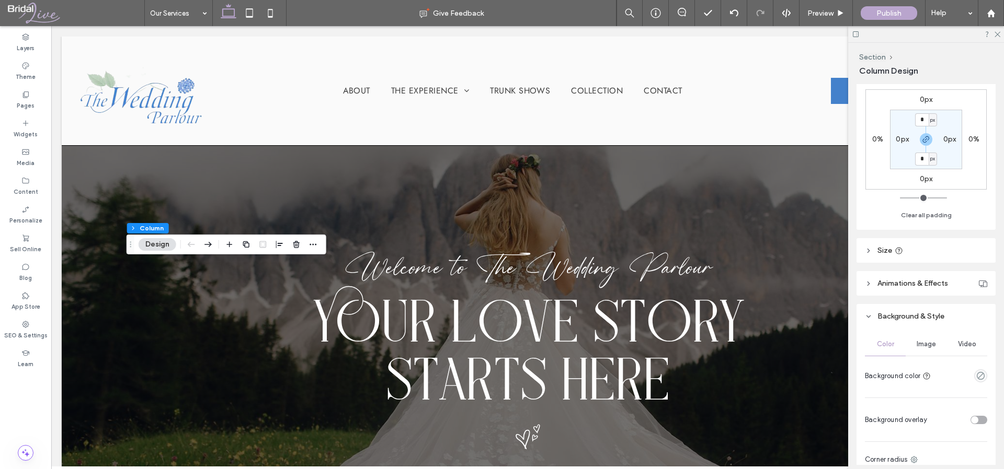
scroll to position [258, 0]
click at [923, 342] on span "Image" at bounding box center [925, 342] width 19 height 8
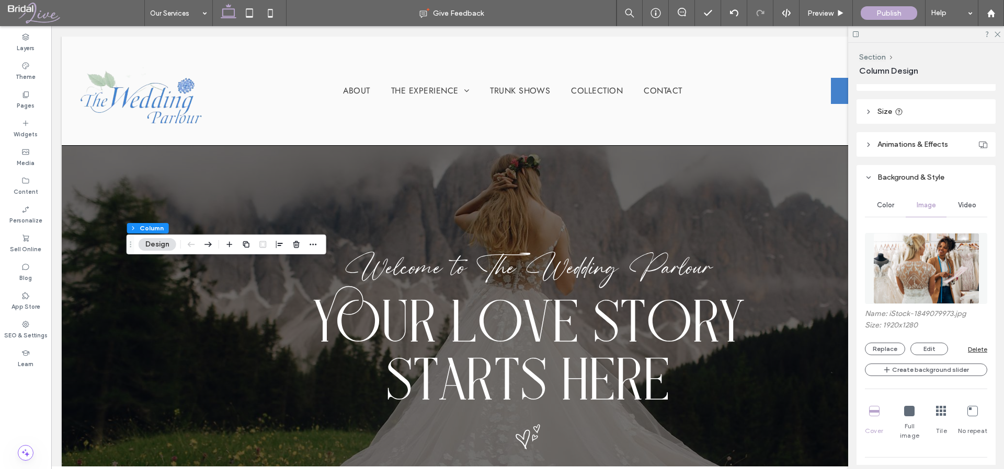
scroll to position [475, 0]
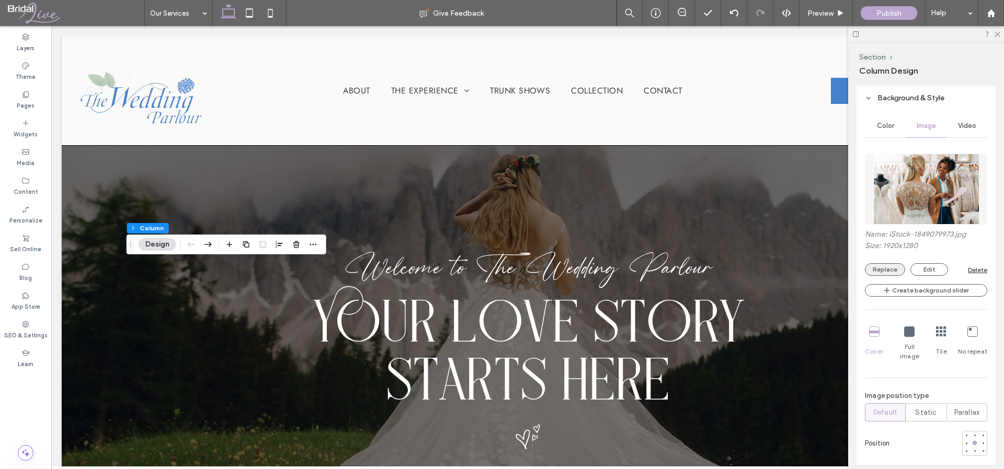
click at [893, 269] on button "Replace" at bounding box center [885, 269] width 40 height 13
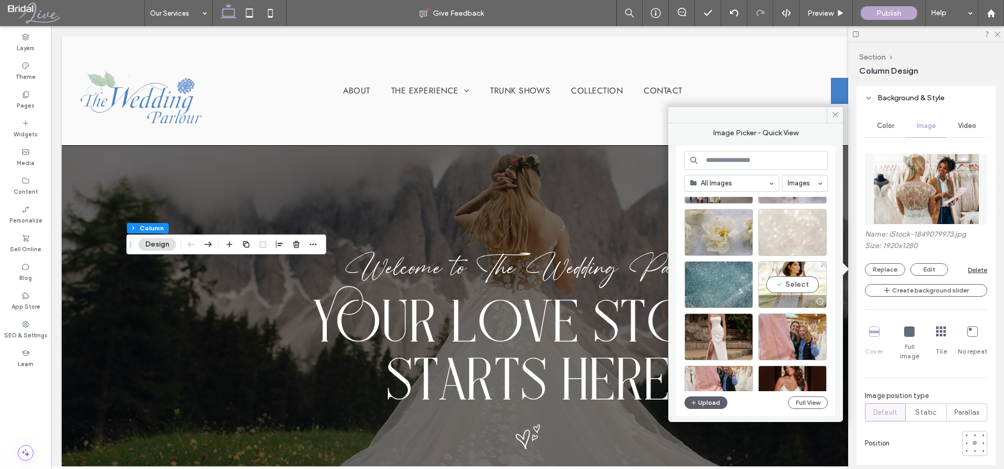
scroll to position [190, 0]
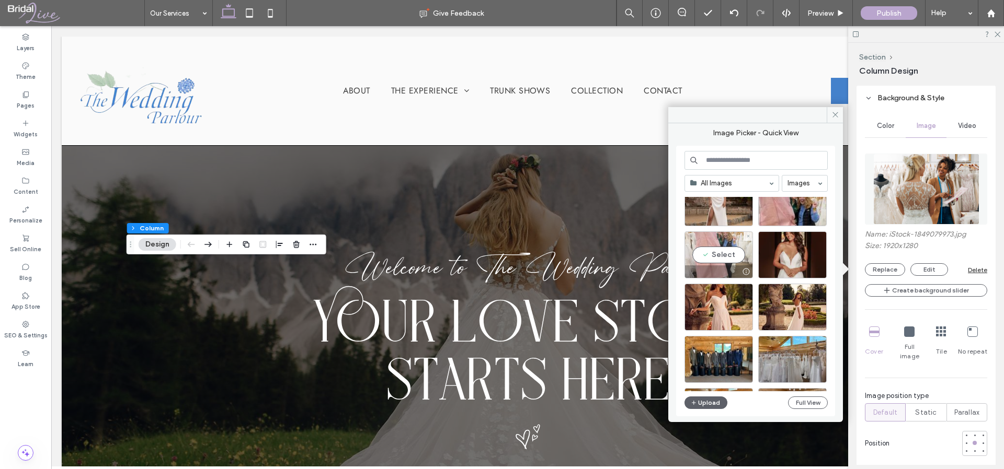
click at [728, 259] on div "Select" at bounding box center [718, 255] width 68 height 47
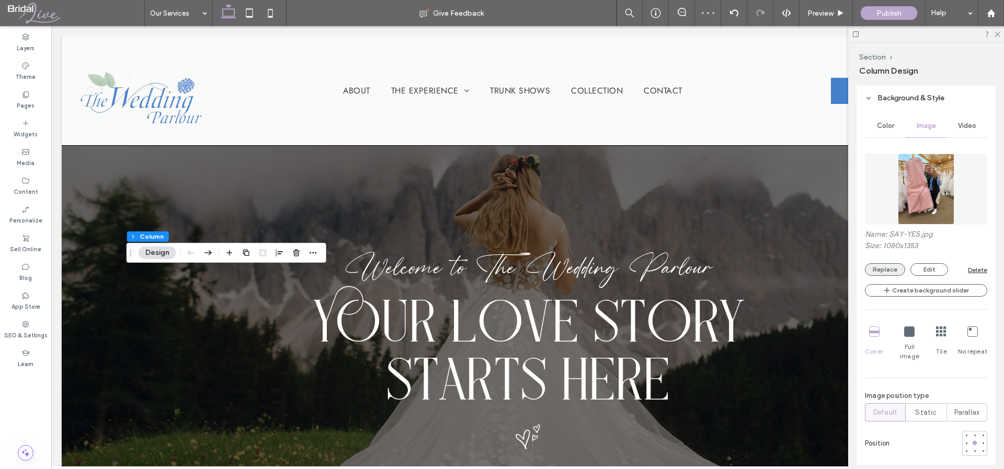
click at [882, 275] on button "Replace" at bounding box center [885, 269] width 40 height 13
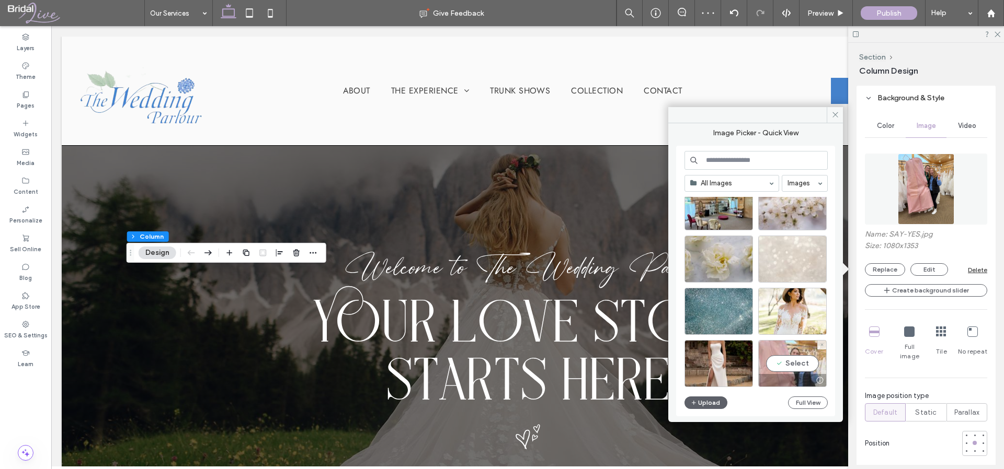
scroll to position [83, 0]
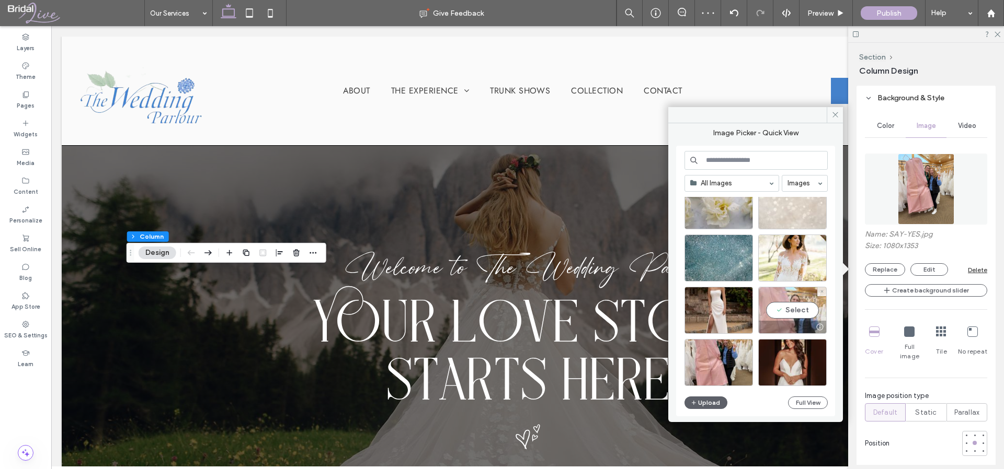
click at [791, 306] on div "Select" at bounding box center [792, 310] width 68 height 47
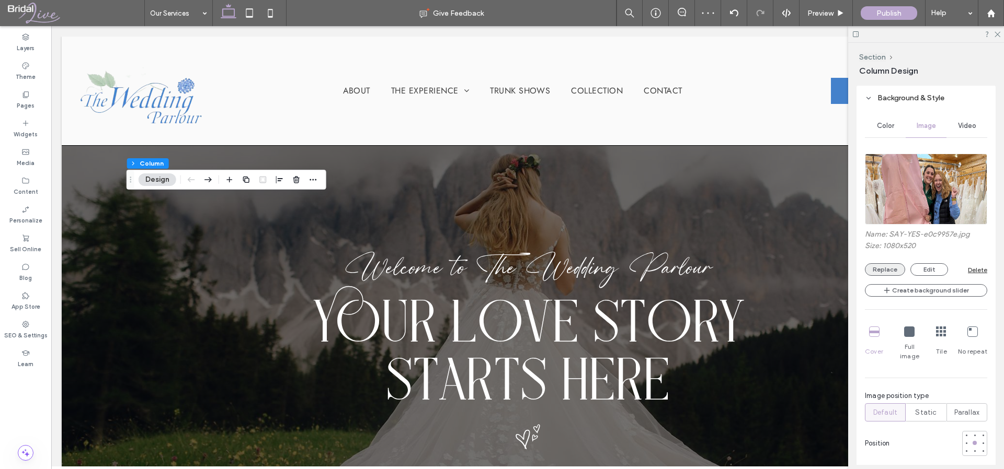
click at [870, 265] on button "Replace" at bounding box center [885, 269] width 40 height 13
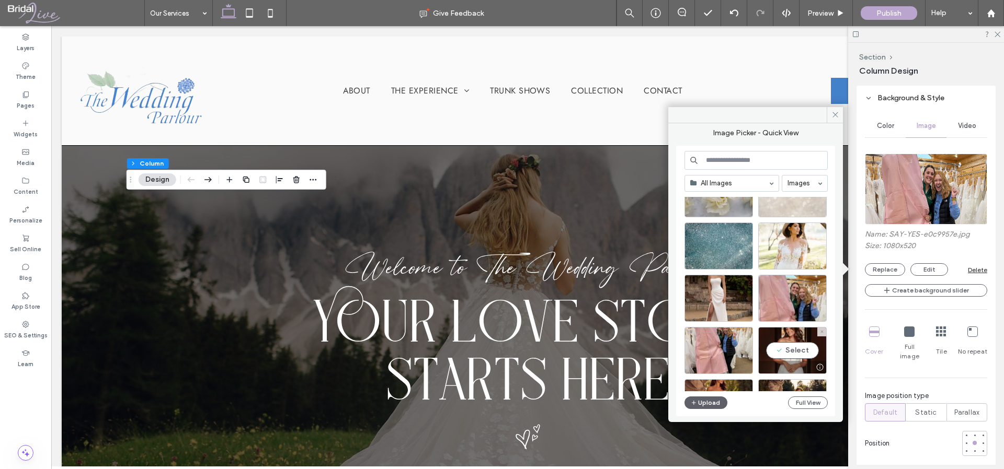
scroll to position [107, 0]
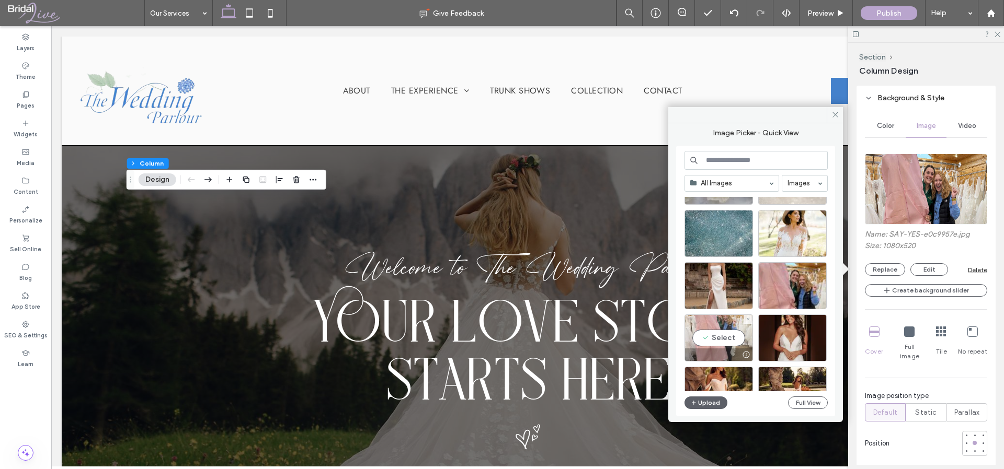
click at [731, 333] on div "Select" at bounding box center [718, 338] width 68 height 47
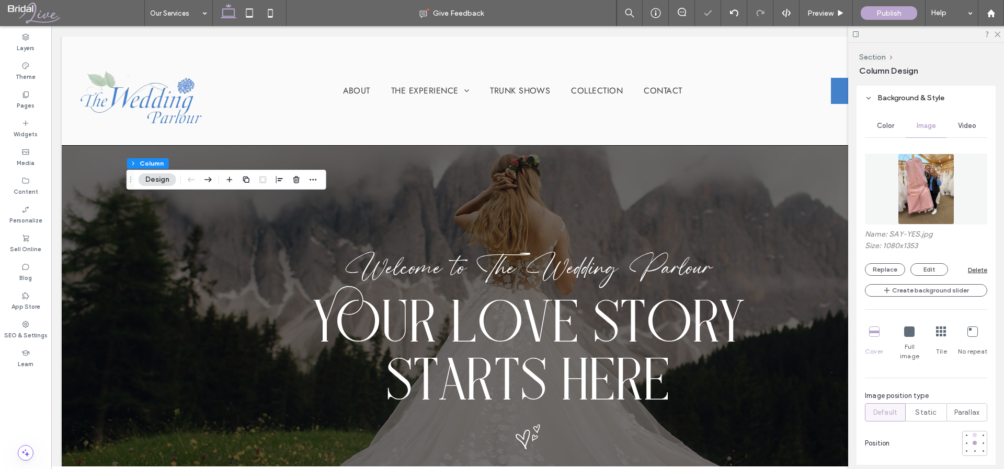
click at [971, 432] on div at bounding box center [974, 435] width 7 height 7
click at [972, 441] on div at bounding box center [974, 443] width 4 height 4
click at [873, 269] on button "Replace" at bounding box center [885, 269] width 40 height 13
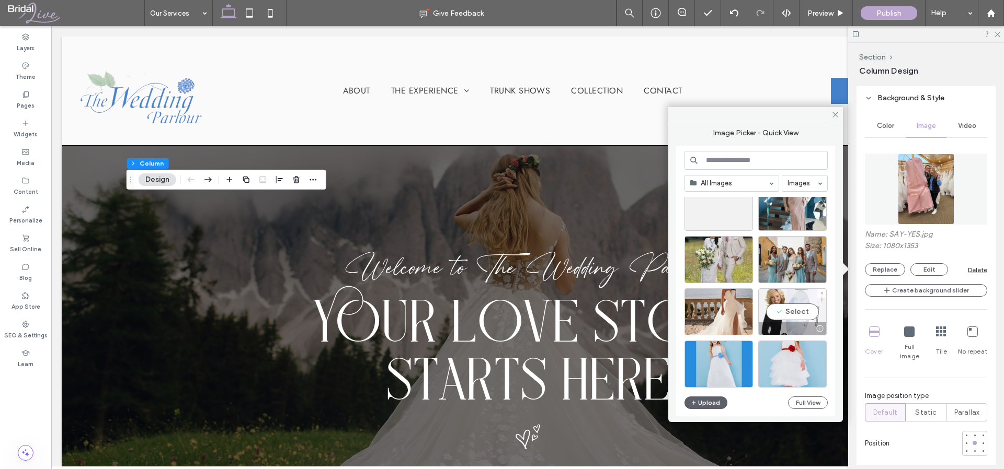
scroll to position [808, 0]
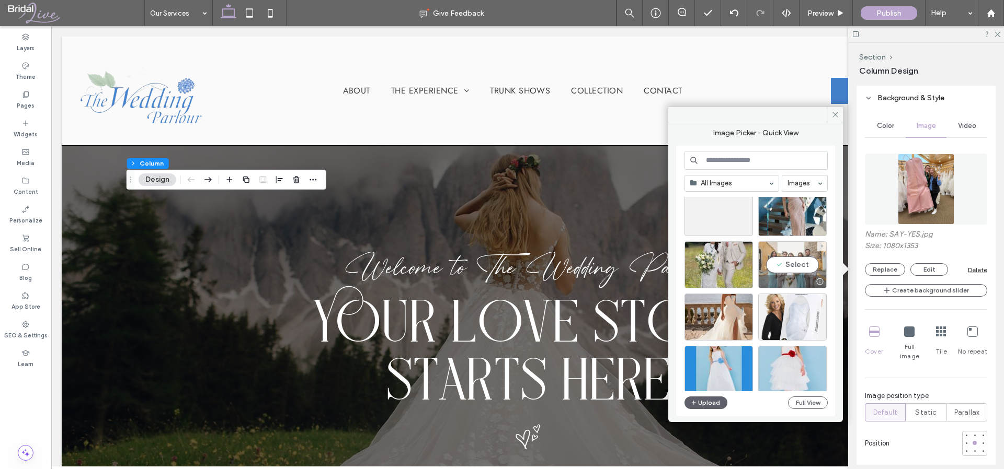
click at [806, 263] on div "Select" at bounding box center [792, 264] width 68 height 47
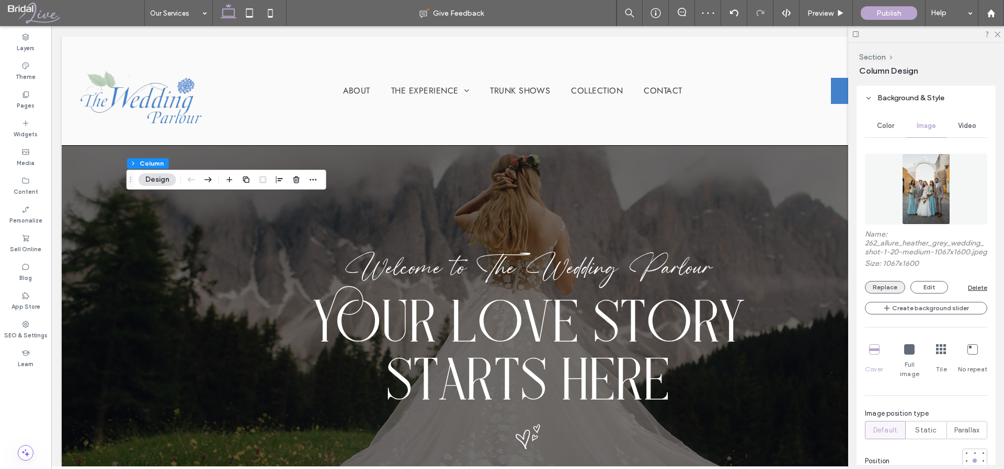
click at [878, 292] on button "Replace" at bounding box center [885, 287] width 40 height 13
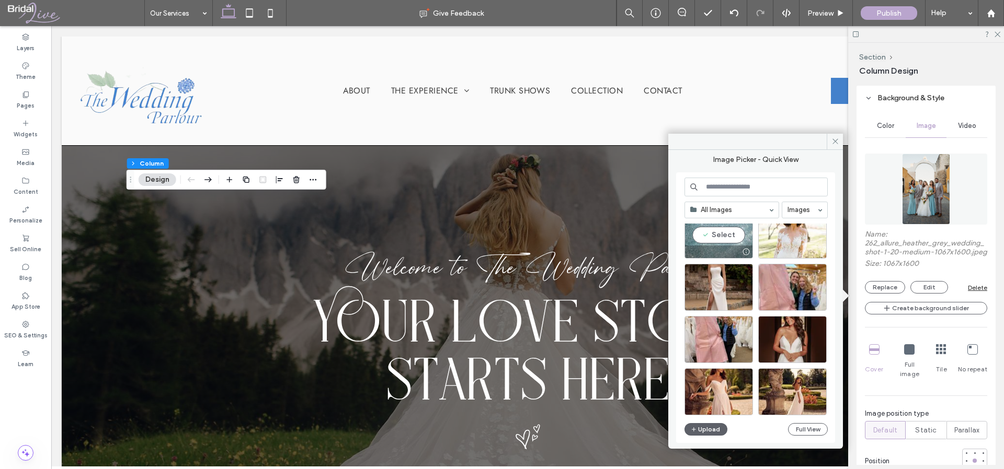
scroll to position [171, 0]
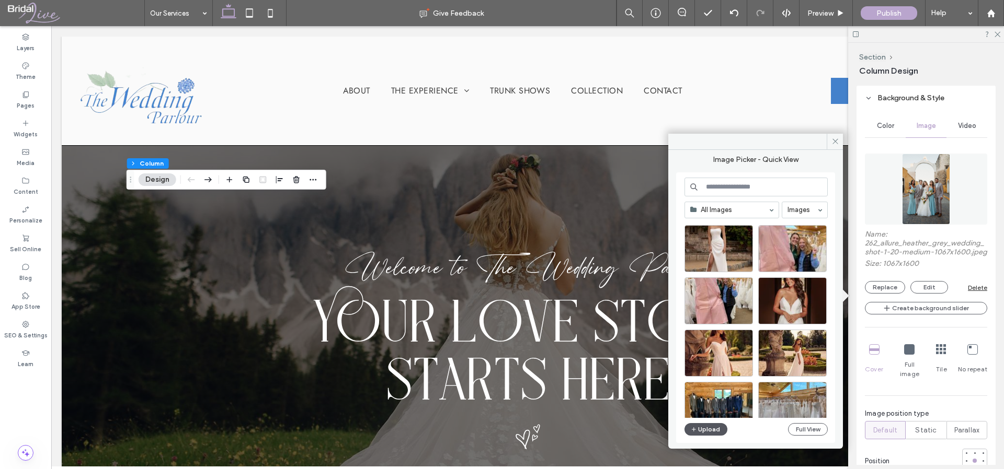
click at [713, 431] on button "Upload" at bounding box center [705, 429] width 43 height 13
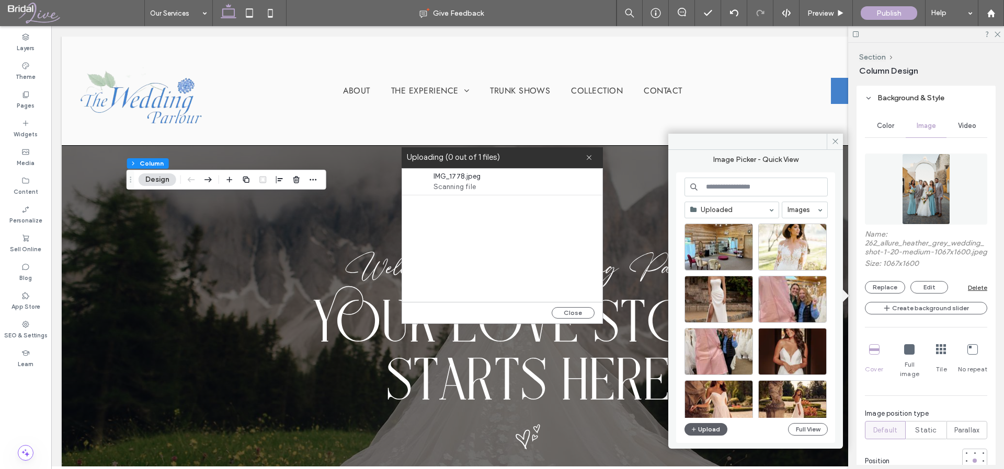
click at [563, 322] on div "Close" at bounding box center [502, 312] width 200 height 21
click at [562, 313] on button "Close" at bounding box center [572, 312] width 43 height 11
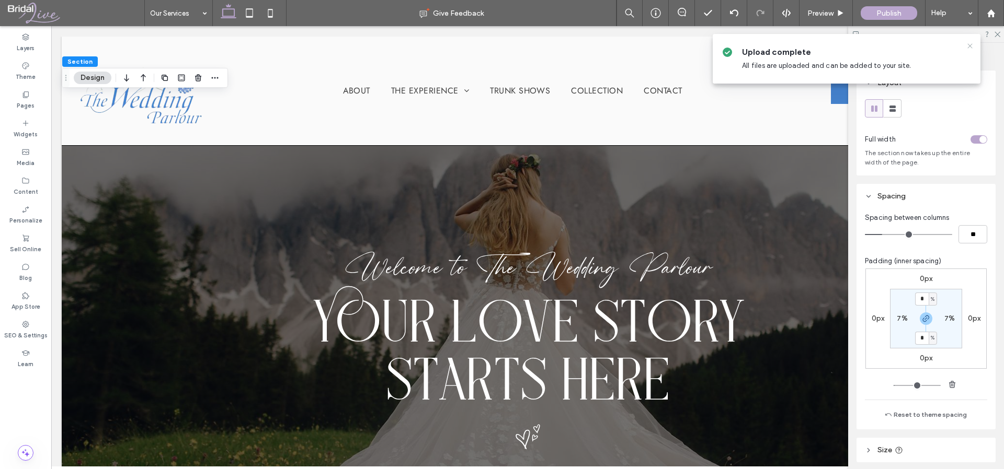
click at [968, 44] on icon at bounding box center [969, 46] width 8 height 8
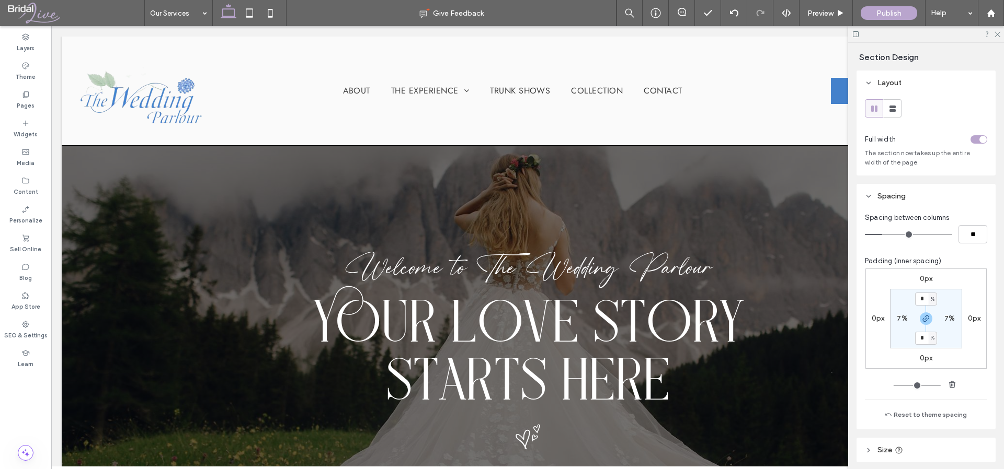
type input "***"
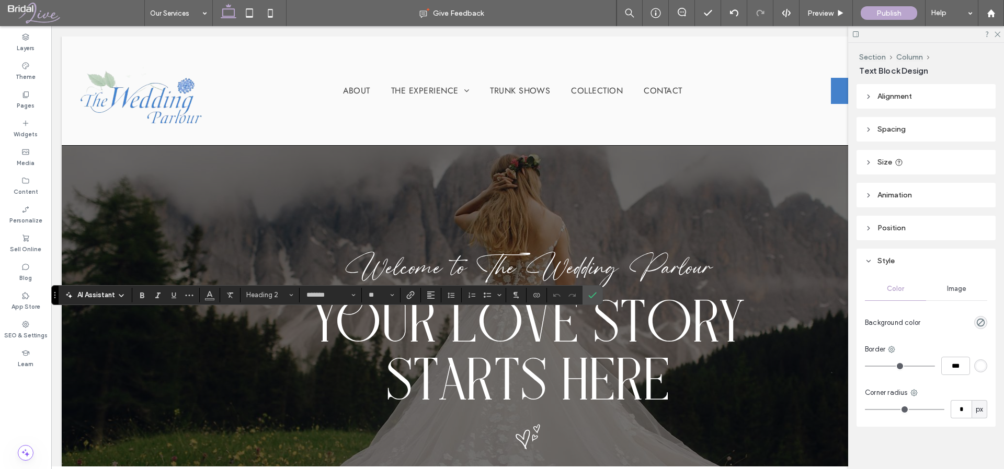
type input "*******"
type input "**"
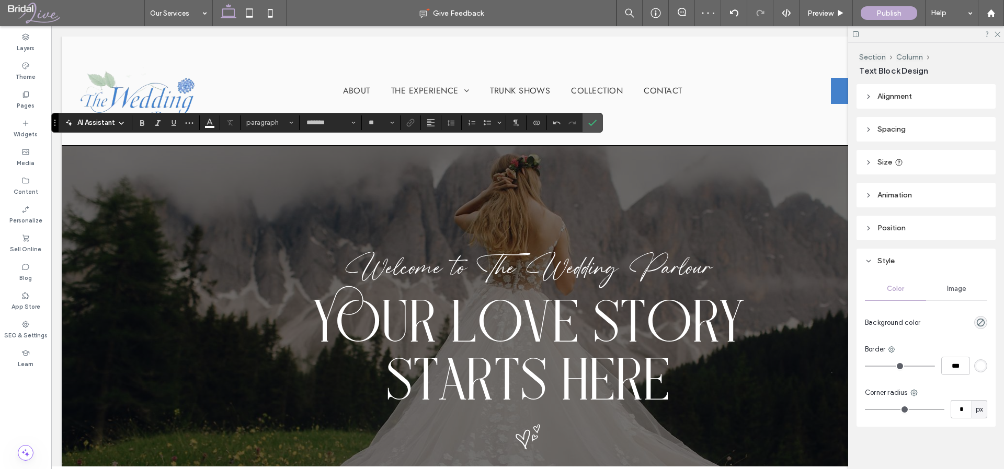
type input "****"
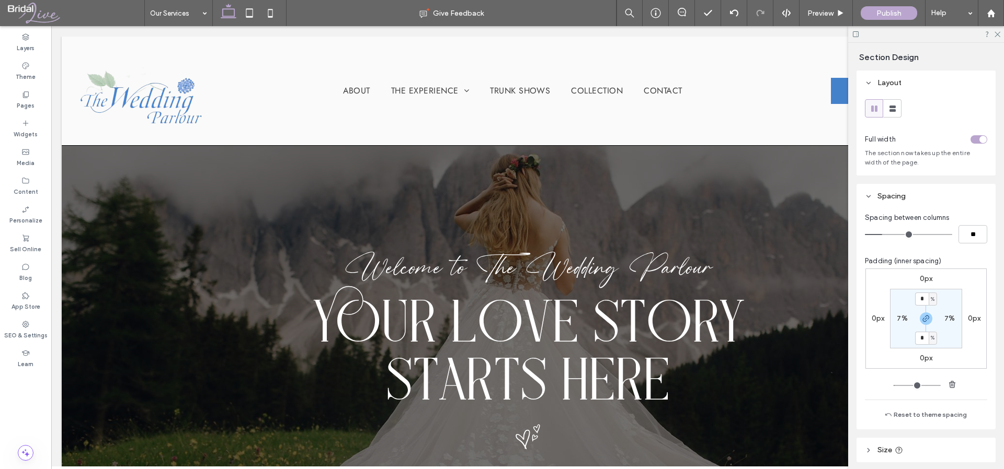
type input "***"
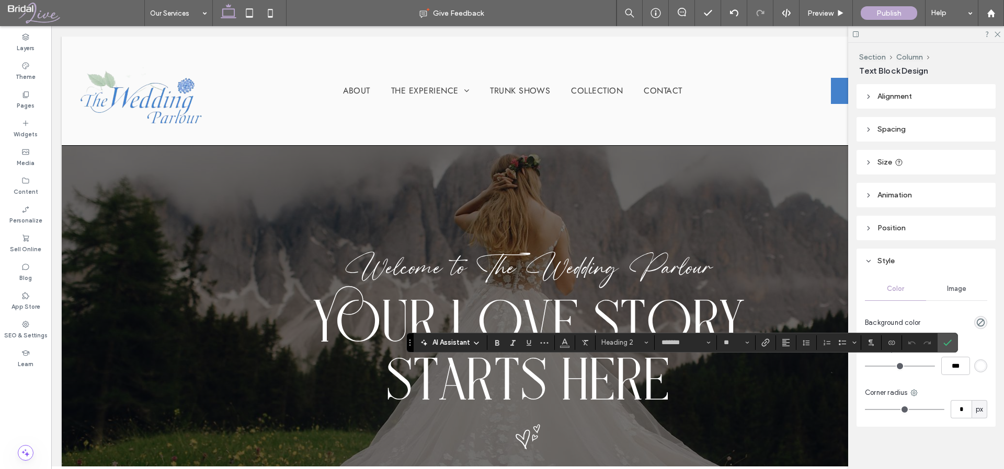
type input "*******"
type input "**"
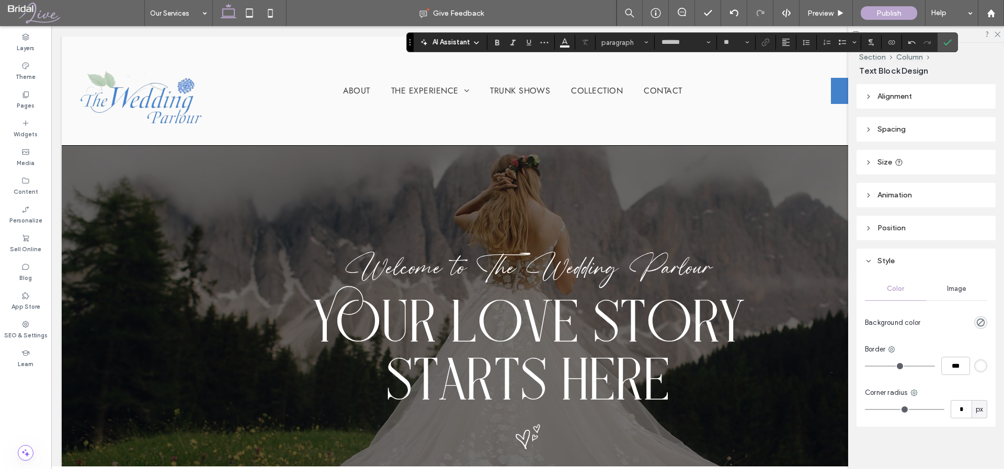
type input "****"
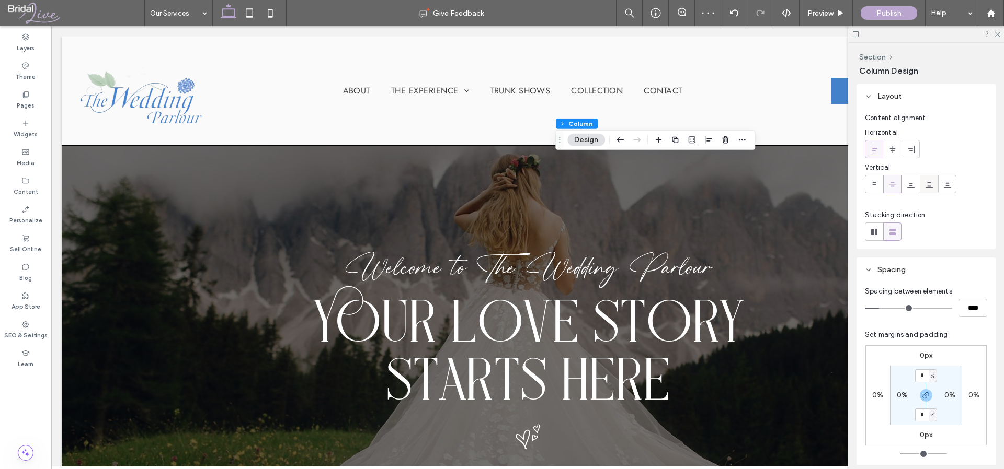
click at [926, 189] on span at bounding box center [929, 184] width 8 height 17
click at [928, 184] on icon at bounding box center [929, 184] width 8 height 8
click at [946, 183] on icon at bounding box center [947, 184] width 8 height 8
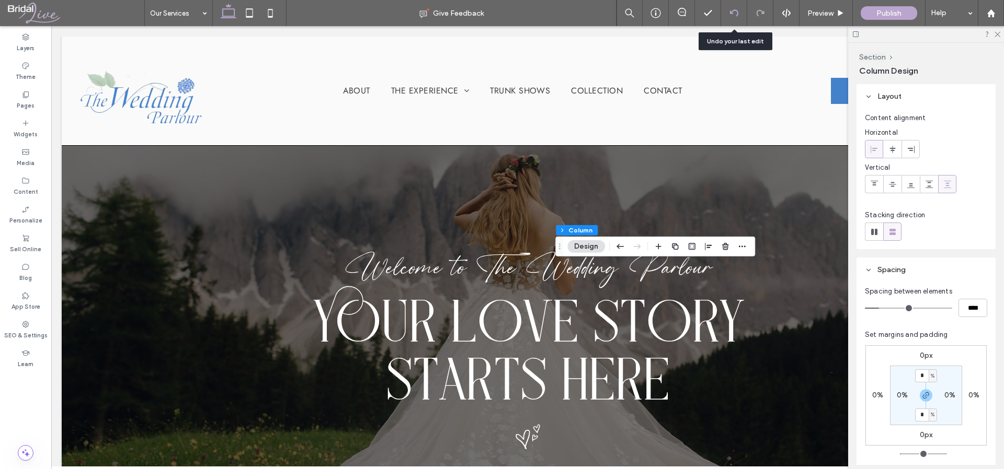
click at [733, 15] on icon at bounding box center [734, 13] width 8 height 8
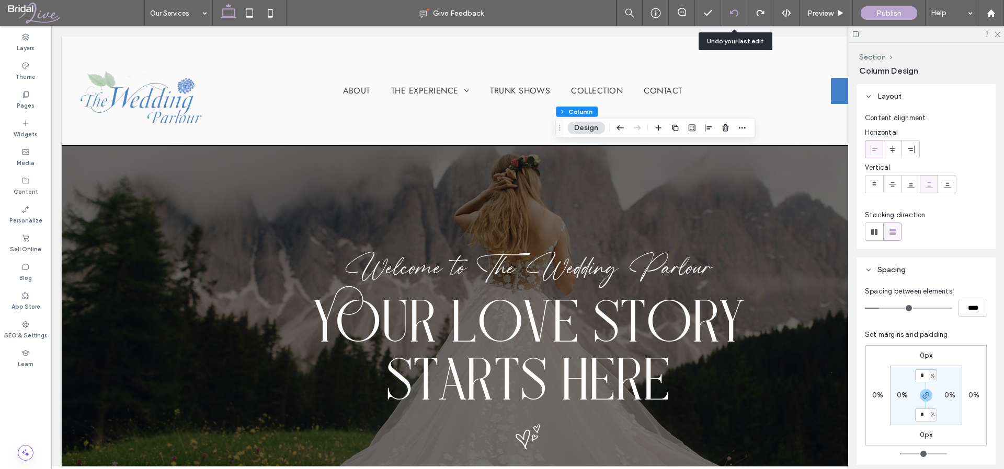
click at [732, 15] on icon at bounding box center [734, 13] width 8 height 8
click at [734, 10] on use at bounding box center [733, 12] width 8 height 7
click at [999, 33] on icon at bounding box center [996, 33] width 7 height 7
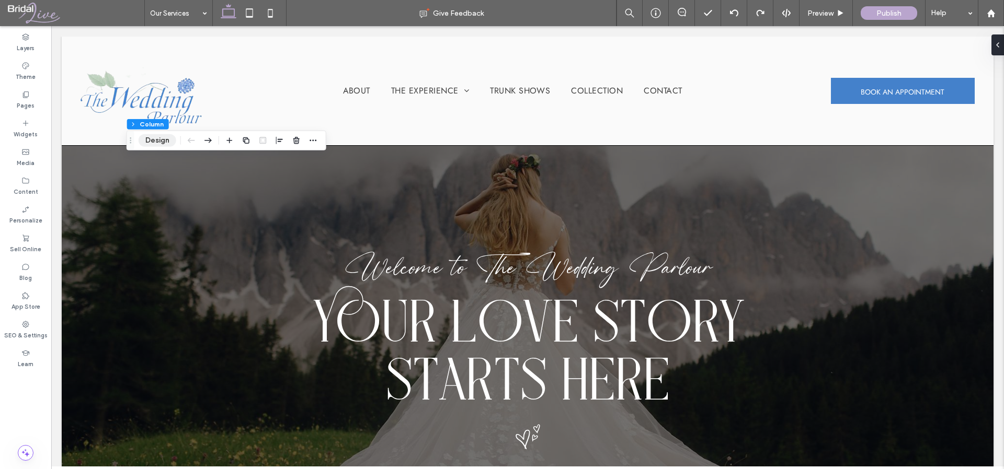
click at [162, 141] on button "Design" at bounding box center [158, 140] width 38 height 13
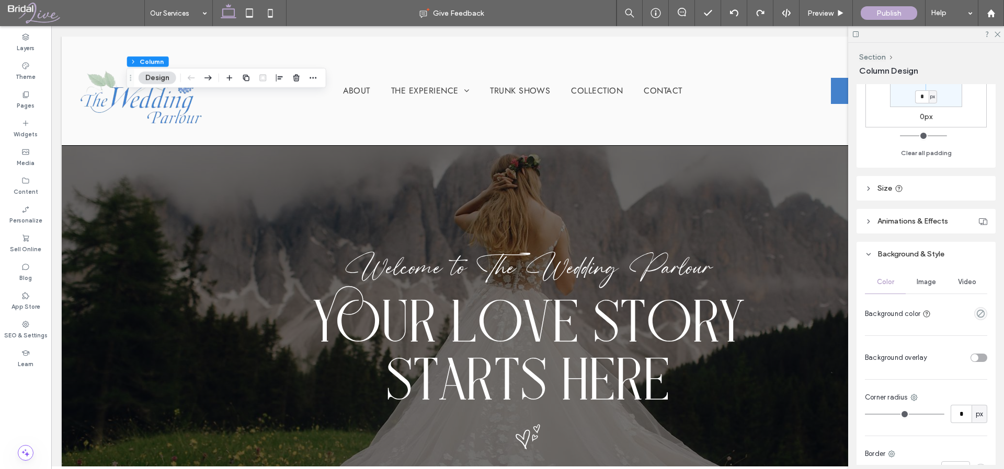
scroll to position [320, 0]
click at [920, 280] on span "Image" at bounding box center [925, 280] width 19 height 8
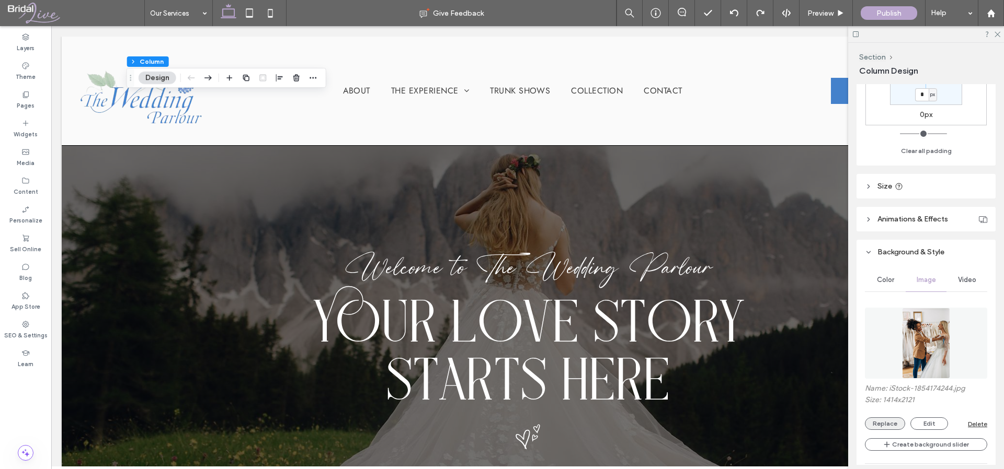
click at [886, 424] on button "Replace" at bounding box center [885, 424] width 40 height 13
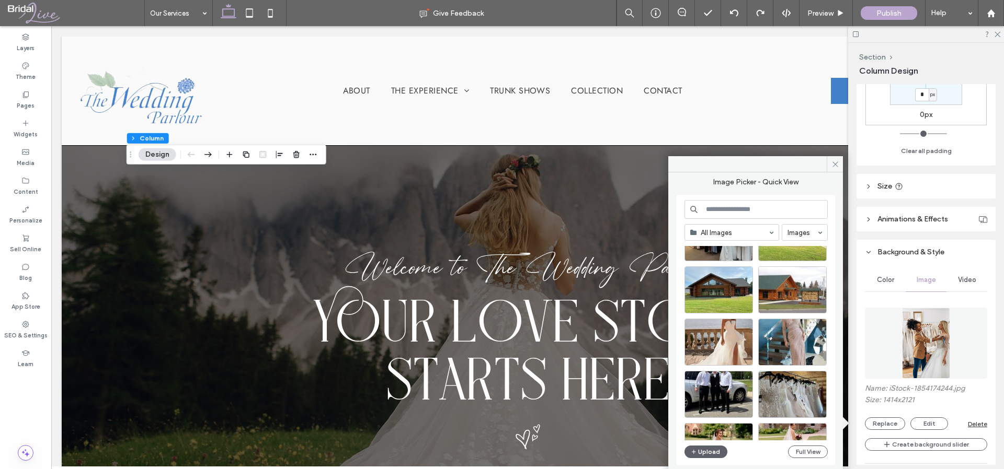
scroll to position [643, 0]
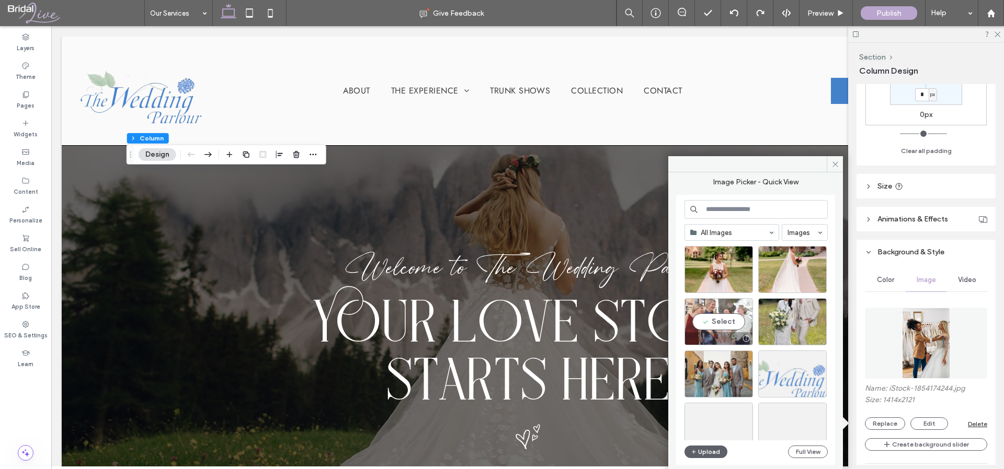
click at [723, 321] on div "Select" at bounding box center [718, 321] width 68 height 47
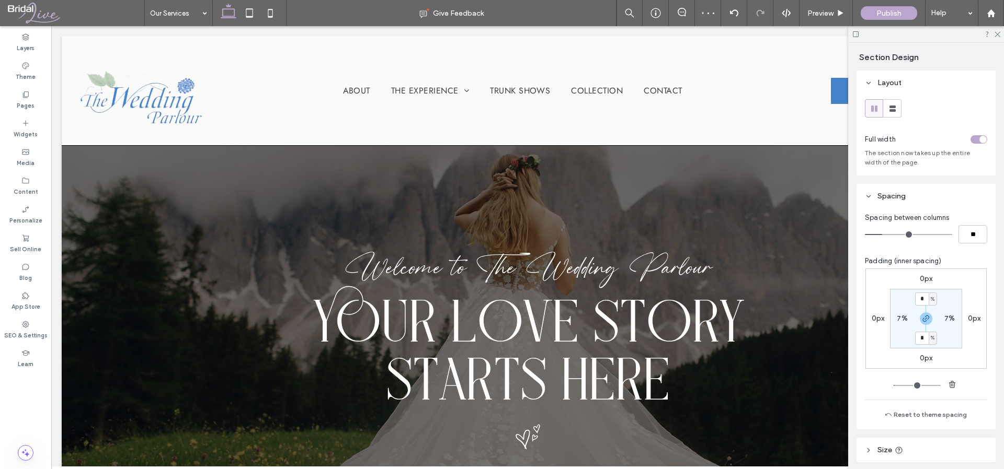
type input "***"
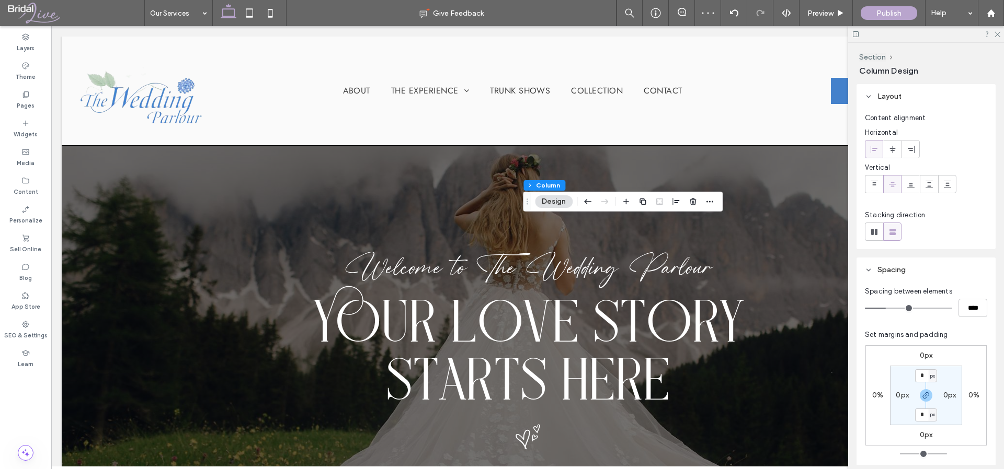
click at [558, 199] on button "Design" at bounding box center [554, 201] width 38 height 13
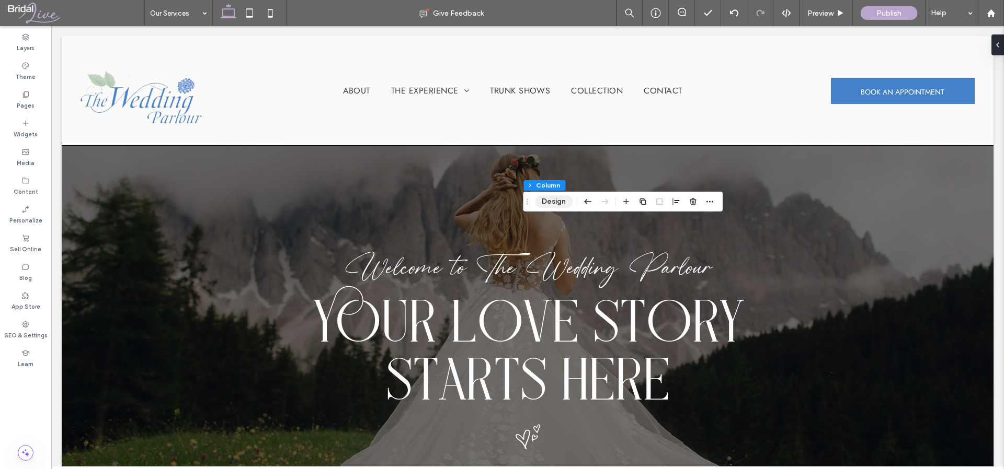
click at [560, 201] on button "Design" at bounding box center [554, 201] width 38 height 13
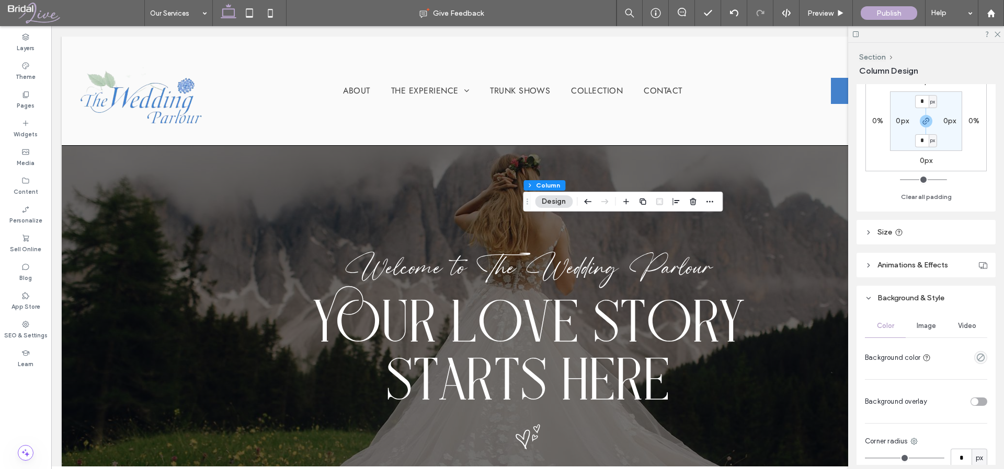
scroll to position [397, 0]
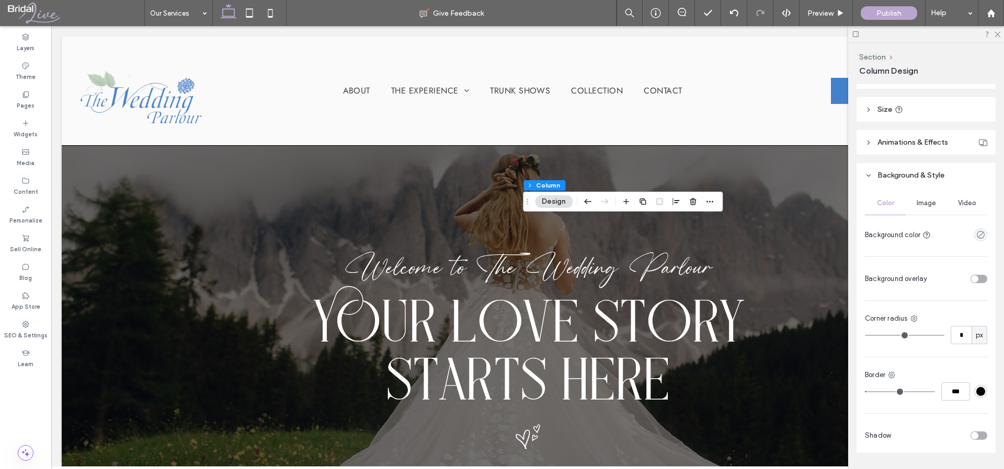
click at [924, 193] on div "Image" at bounding box center [925, 203] width 41 height 23
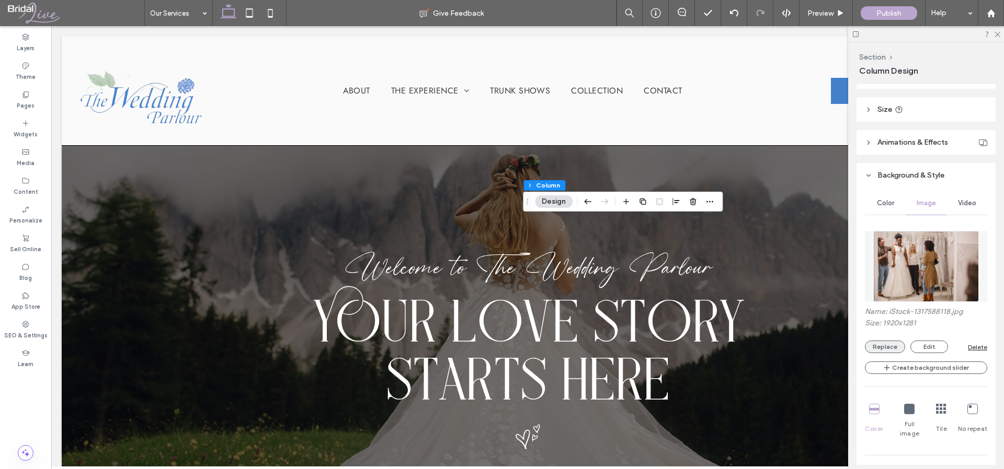
click at [899, 350] on button "Replace" at bounding box center [885, 347] width 40 height 13
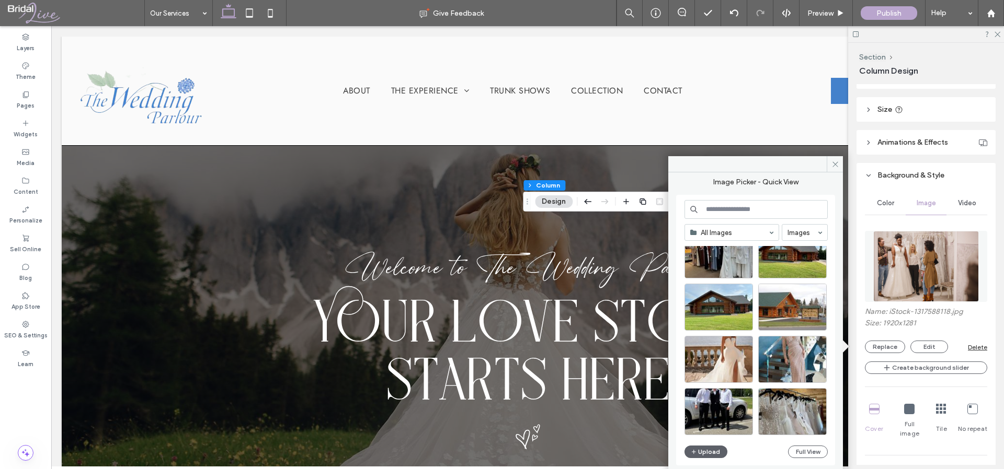
scroll to position [446, 0]
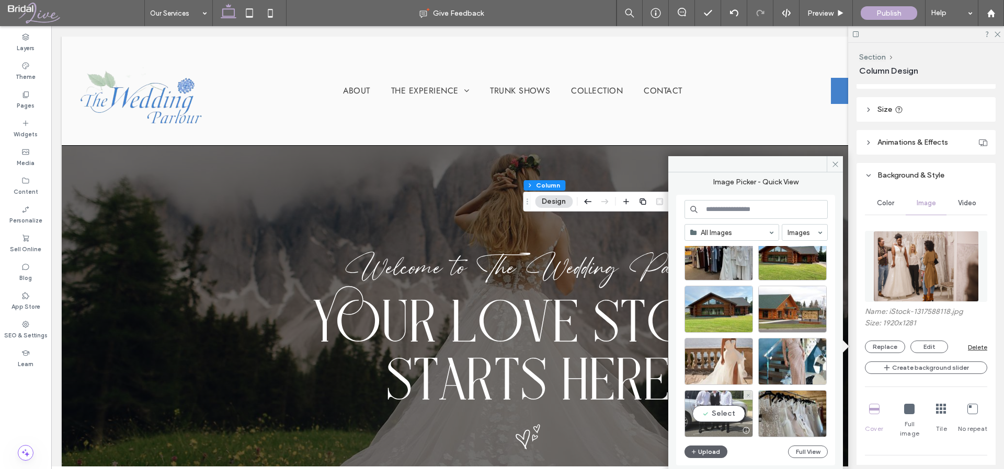
click at [731, 415] on div "Select" at bounding box center [718, 413] width 68 height 47
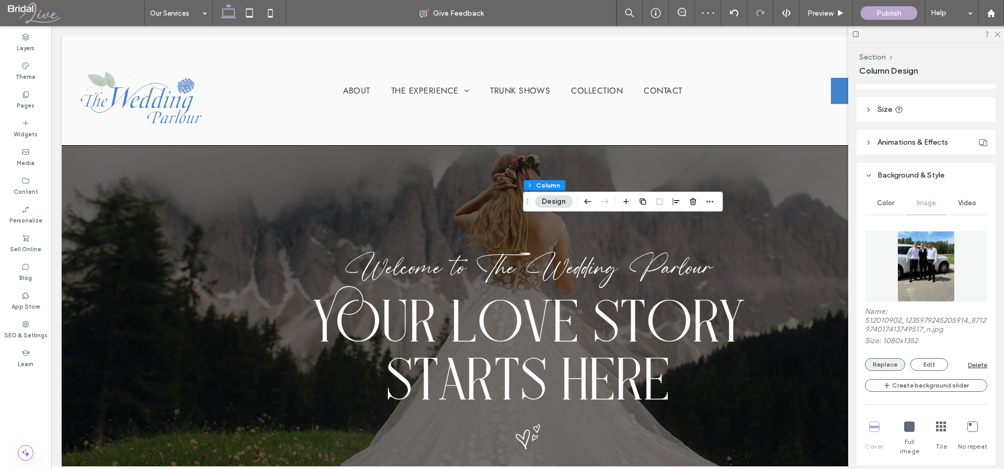
click at [875, 362] on button "Replace" at bounding box center [885, 365] width 40 height 13
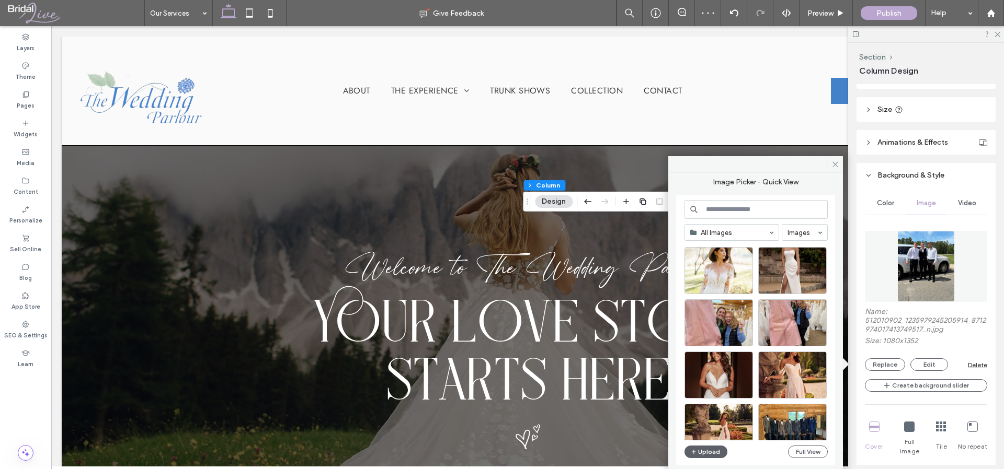
scroll to position [252, 0]
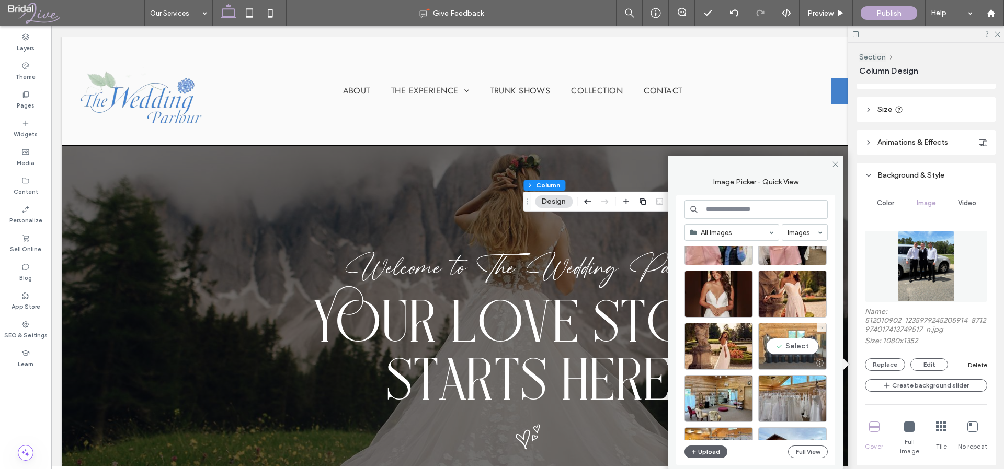
click at [793, 348] on div "Select" at bounding box center [792, 346] width 68 height 47
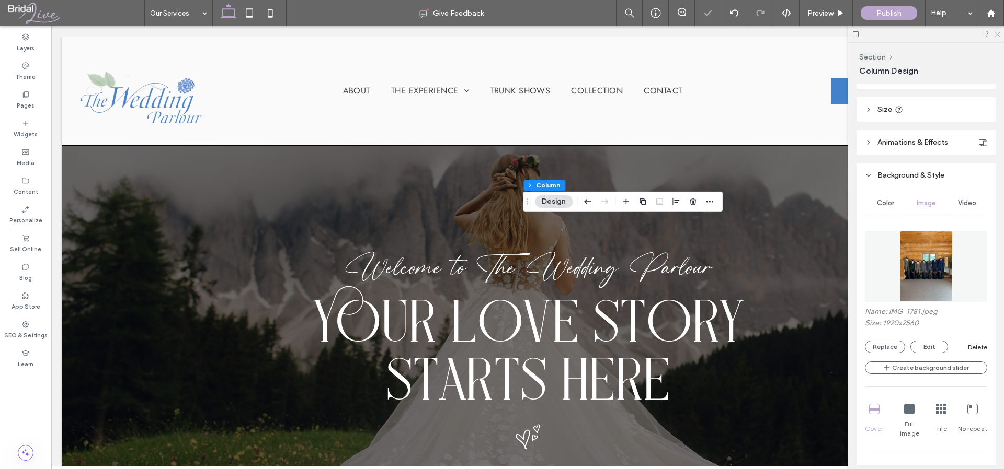
click at [998, 32] on use at bounding box center [997, 35] width 6 height 6
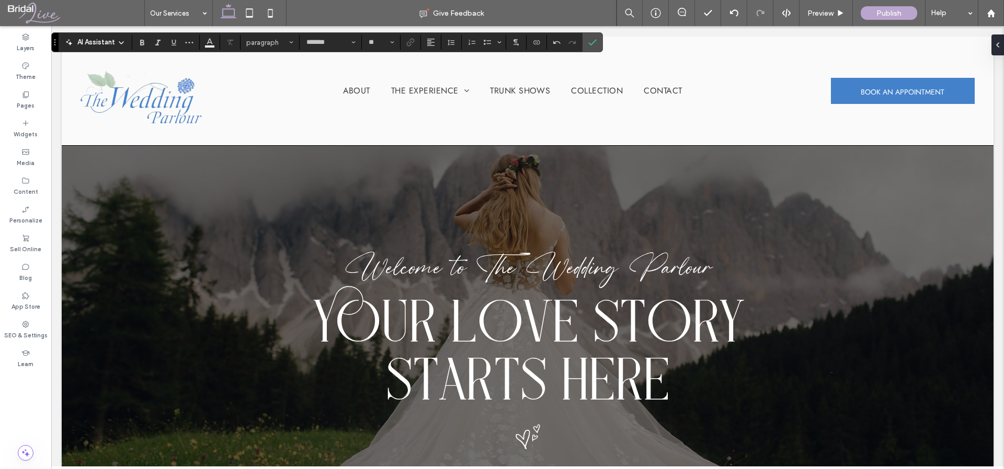
type input "****"
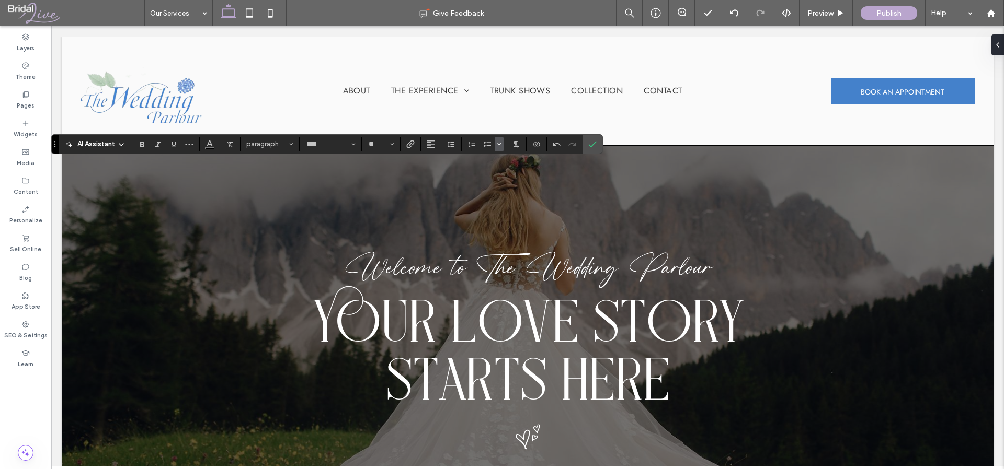
click at [501, 144] on icon "Bulleted list menu" at bounding box center [499, 144] width 6 height 6
click at [562, 94] on div "★" at bounding box center [559, 94] width 18 height 18
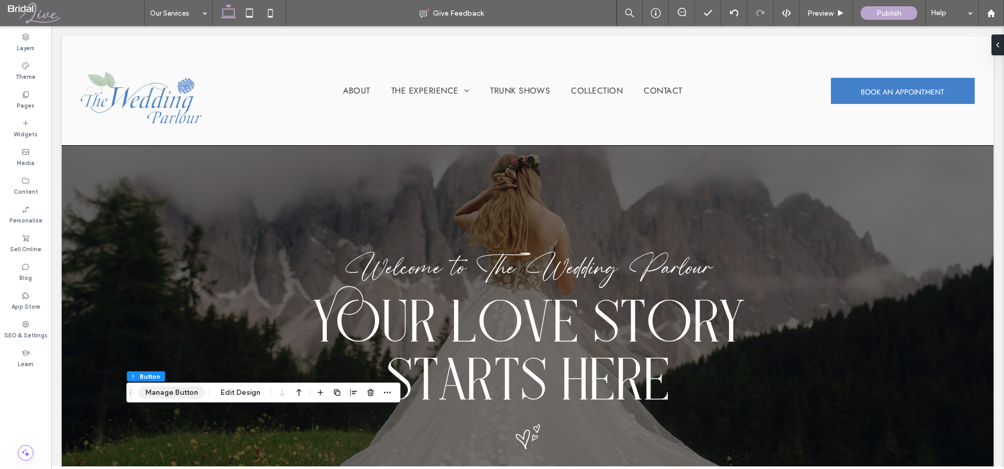
click at [162, 395] on button "Manage Button" at bounding box center [172, 393] width 66 height 13
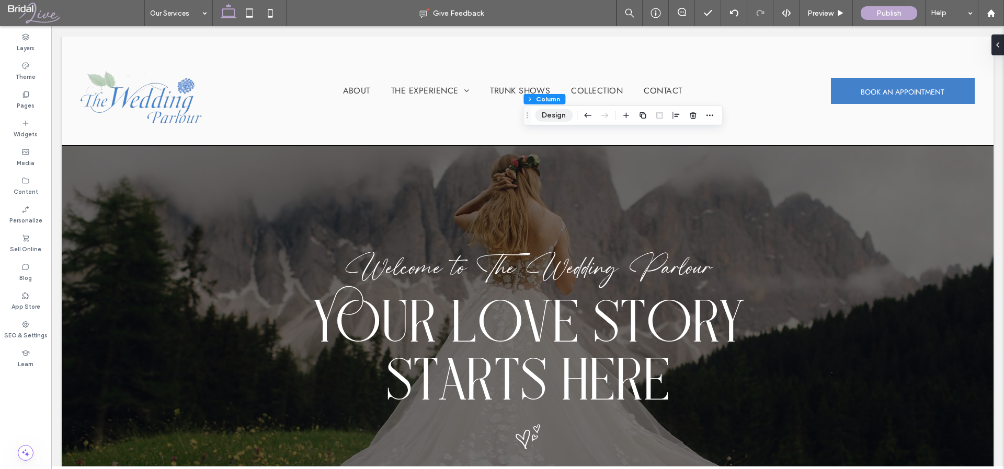
click at [548, 111] on button "Design" at bounding box center [554, 115] width 38 height 13
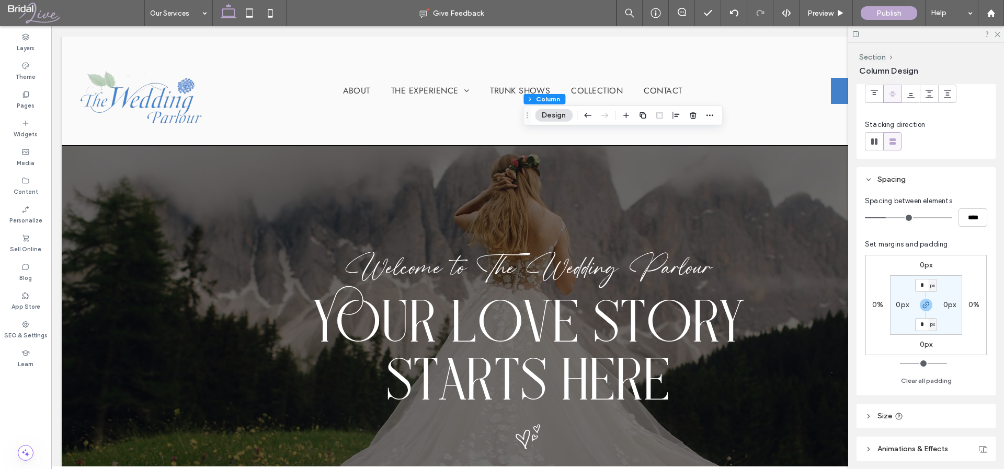
scroll to position [208, 0]
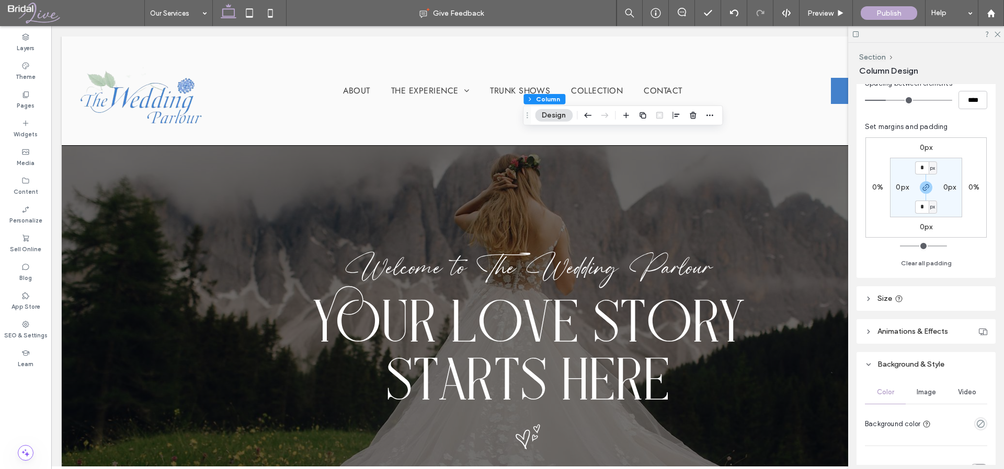
click at [916, 388] on span "Image" at bounding box center [925, 392] width 19 height 8
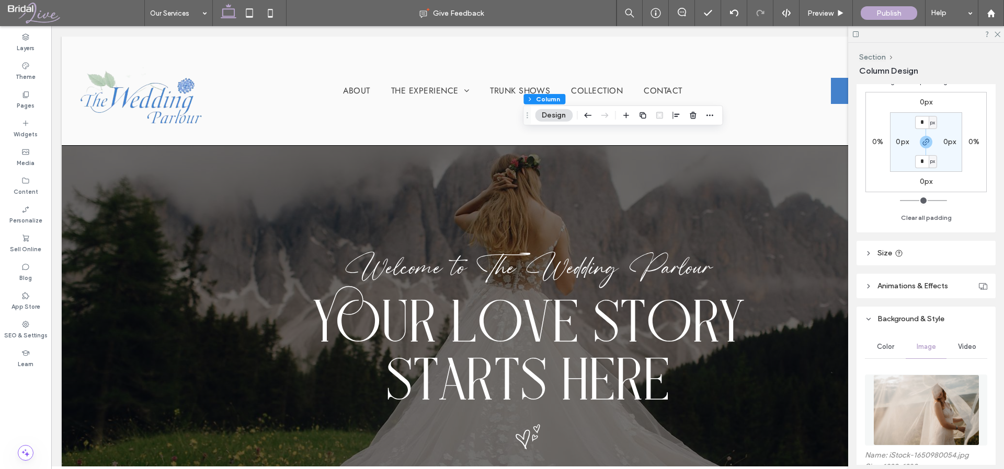
scroll to position [303, 0]
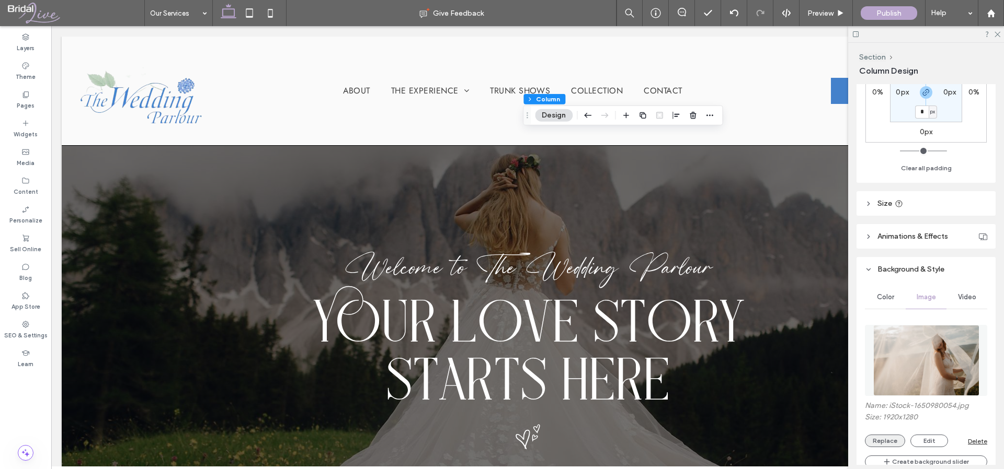
click at [879, 444] on button "Replace" at bounding box center [885, 441] width 40 height 13
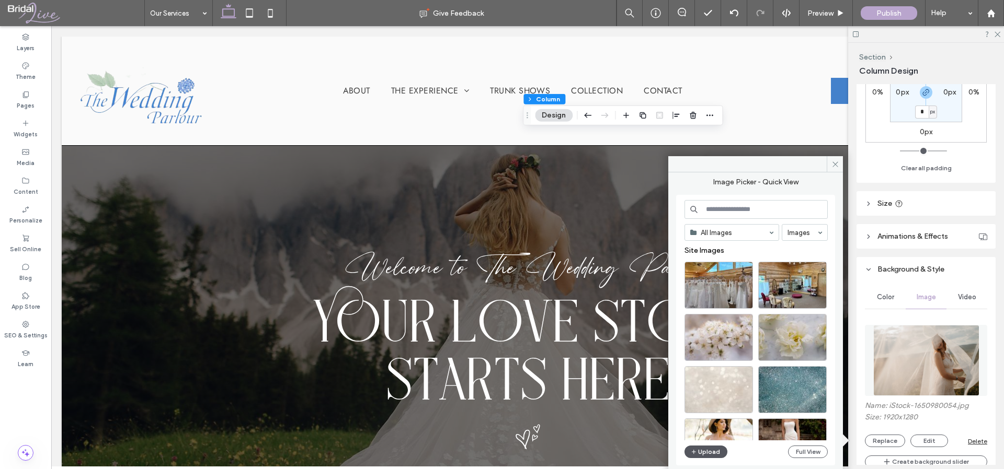
click at [699, 453] on button "Upload" at bounding box center [705, 452] width 43 height 13
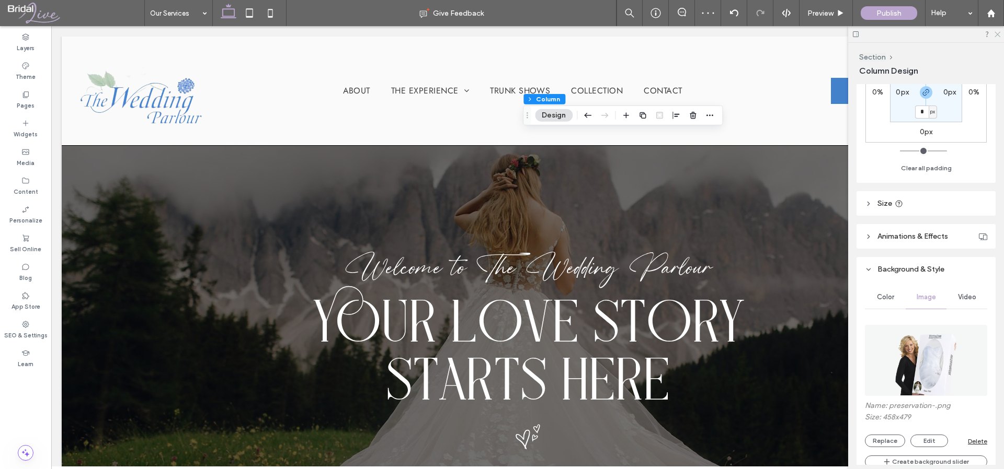
click at [998, 33] on icon at bounding box center [996, 33] width 7 height 7
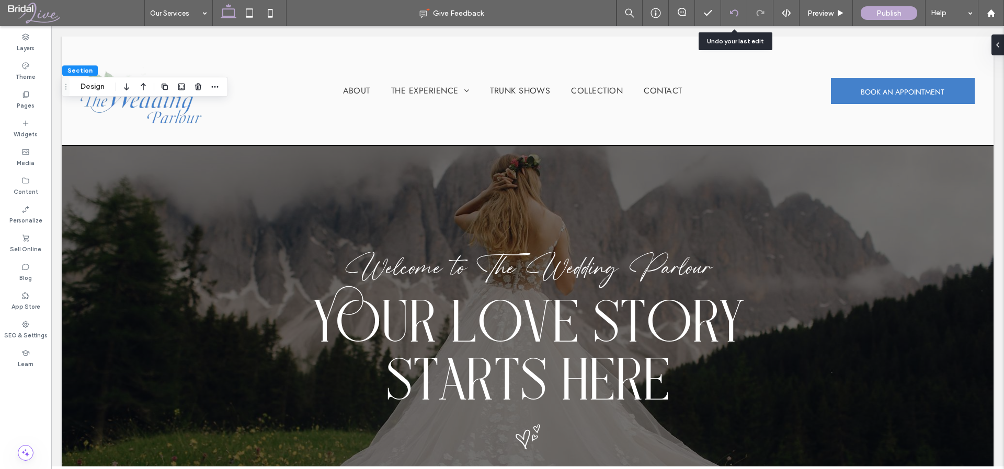
click at [736, 12] on icon at bounding box center [734, 13] width 8 height 8
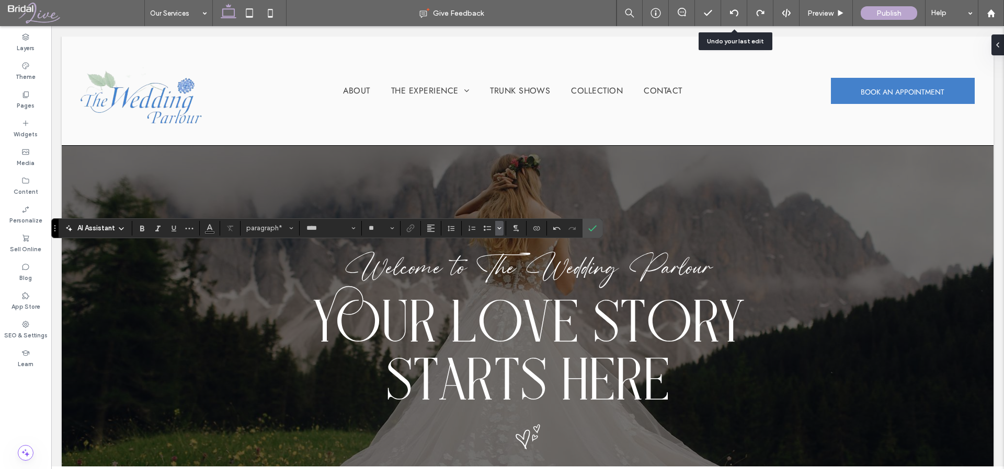
click at [500, 228] on use "Bulleted list menu" at bounding box center [499, 228] width 3 height 2
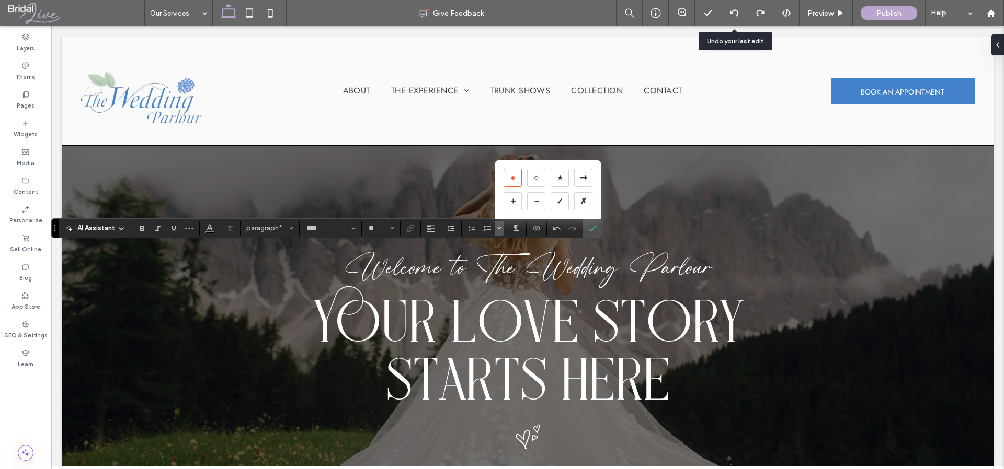
click at [516, 178] on div "•" at bounding box center [512, 178] width 18 height 18
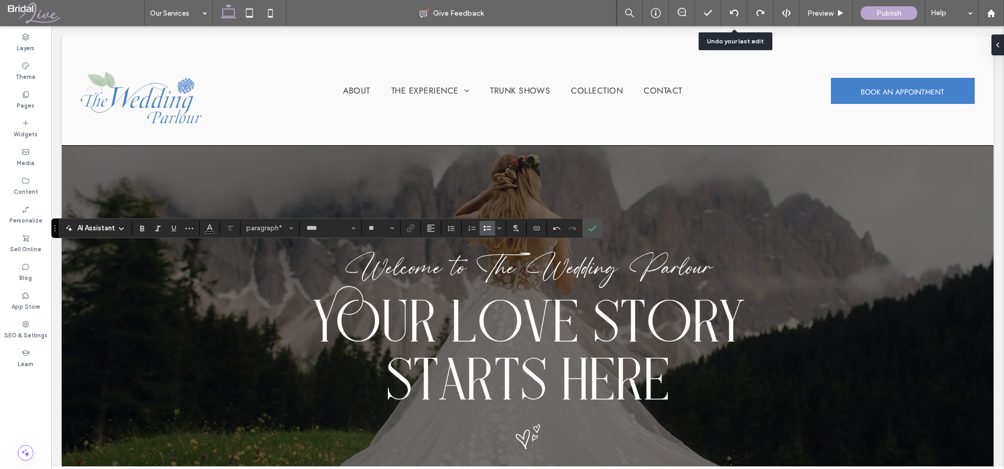
click at [485, 226] on use "Bulleted List" at bounding box center [486, 228] width 7 height 5
click at [16, 101] on div "Pages" at bounding box center [25, 100] width 51 height 29
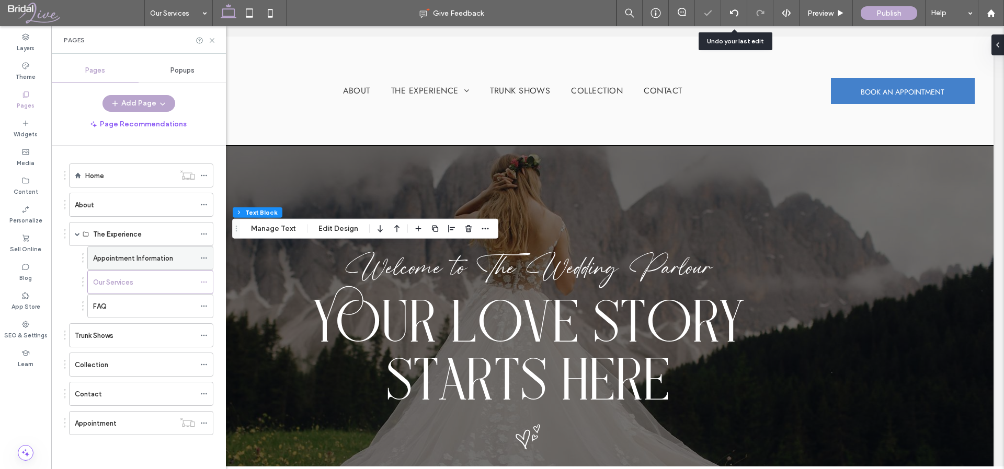
click at [204, 255] on icon at bounding box center [203, 258] width 7 height 7
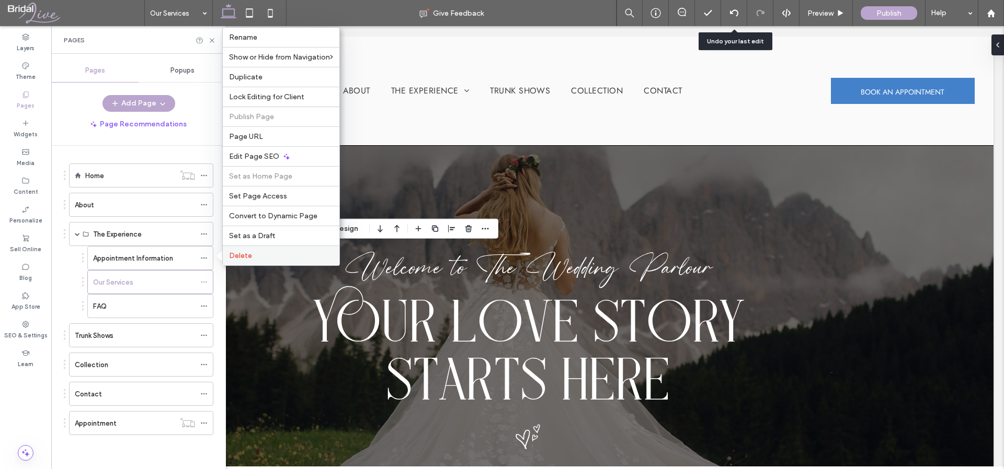
click at [285, 258] on label "Delete" at bounding box center [281, 255] width 104 height 9
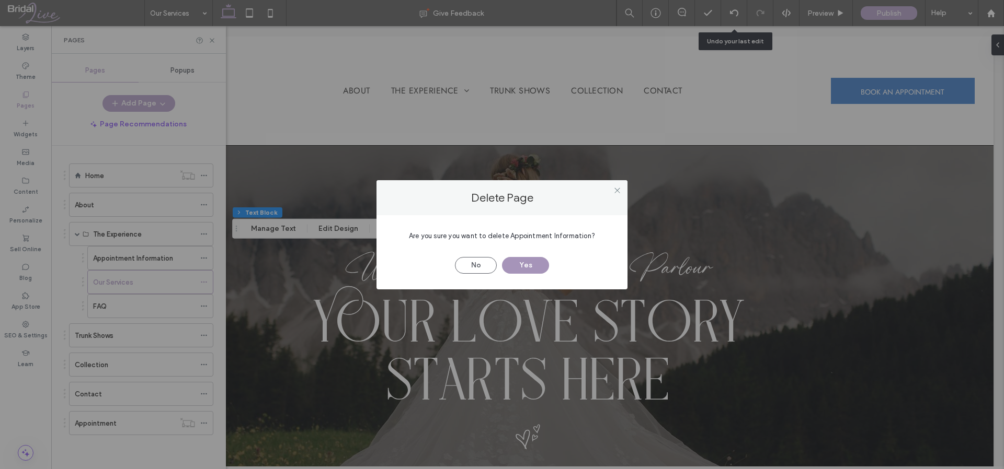
click at [525, 265] on button "Yes" at bounding box center [525, 265] width 47 height 17
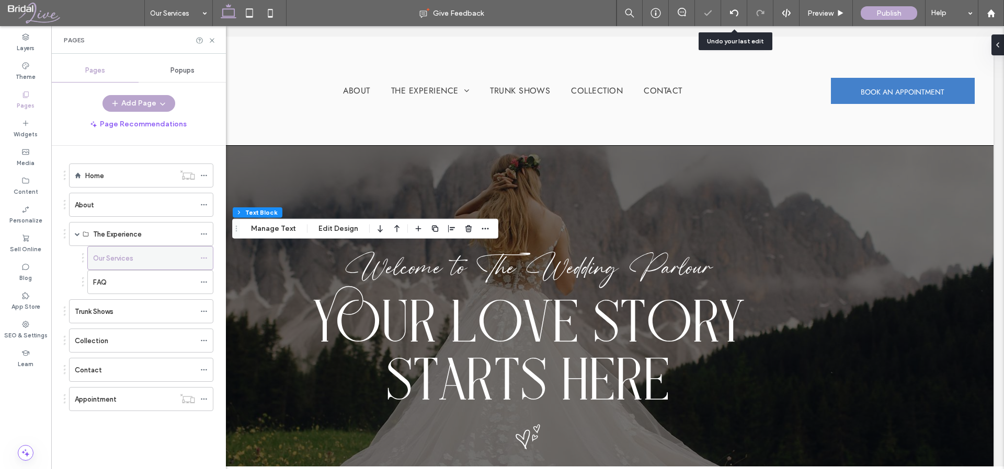
click at [152, 257] on div "Our Services" at bounding box center [144, 258] width 102 height 11
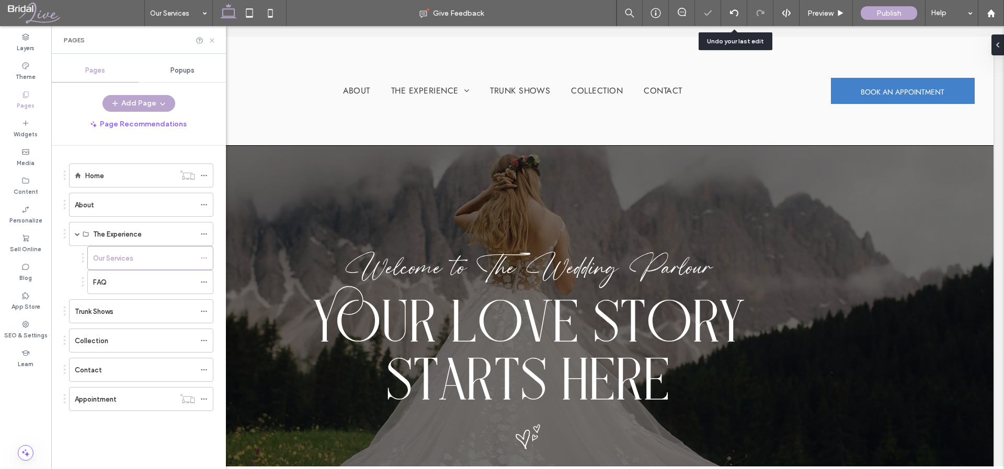
click at [212, 39] on icon at bounding box center [212, 41] width 8 height 8
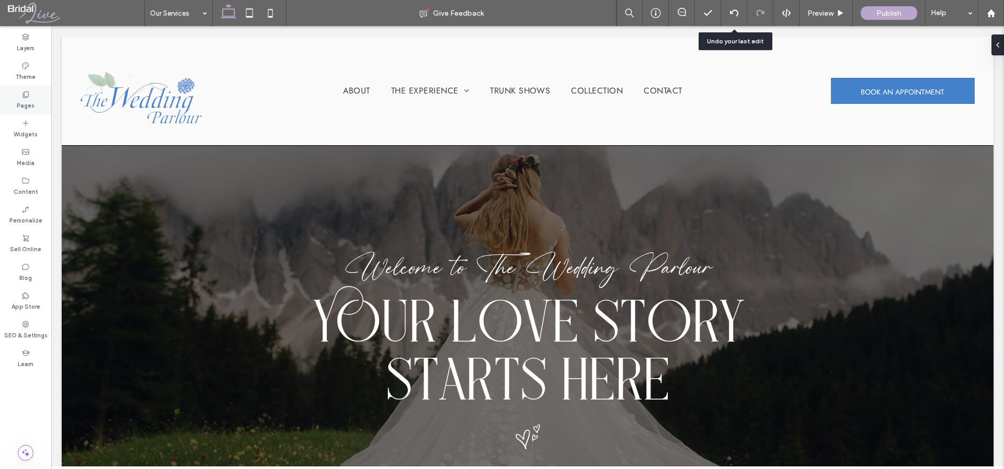
click at [21, 102] on label "Pages" at bounding box center [26, 104] width 18 height 11
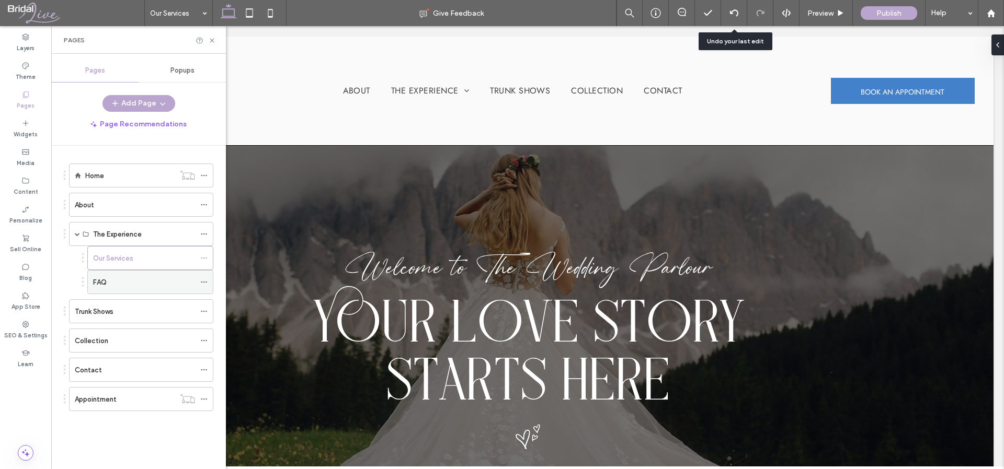
click at [140, 280] on div "FAQ" at bounding box center [144, 282] width 102 height 11
click at [141, 229] on div "The Experience" at bounding box center [144, 234] width 102 height 11
click at [116, 271] on div "FAQ" at bounding box center [144, 282] width 102 height 23
click at [119, 263] on label "Our Services" at bounding box center [113, 258] width 40 height 18
click at [214, 37] on icon at bounding box center [212, 41] width 8 height 8
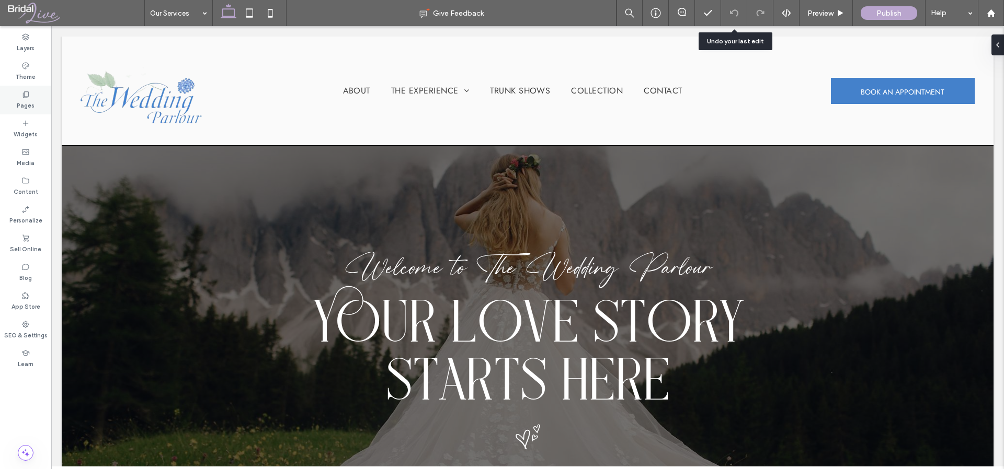
click at [19, 100] on label "Pages" at bounding box center [26, 104] width 18 height 11
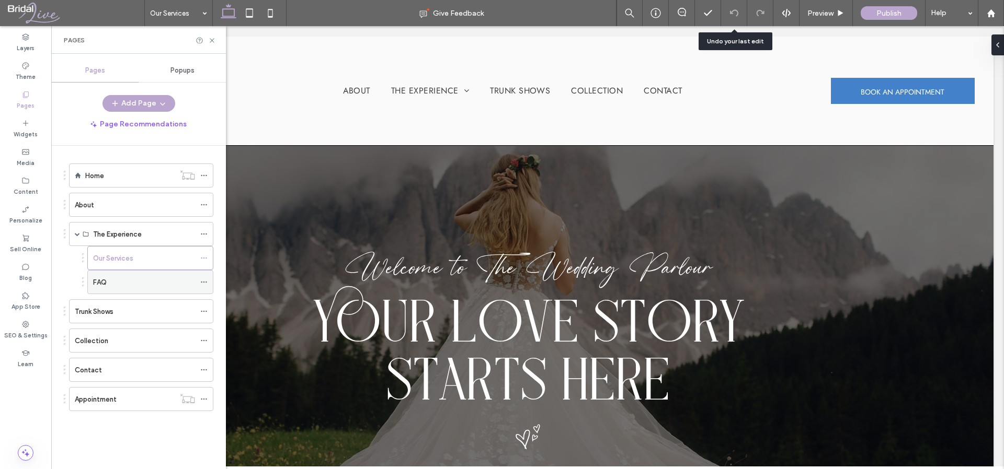
click at [204, 281] on icon at bounding box center [203, 282] width 7 height 7
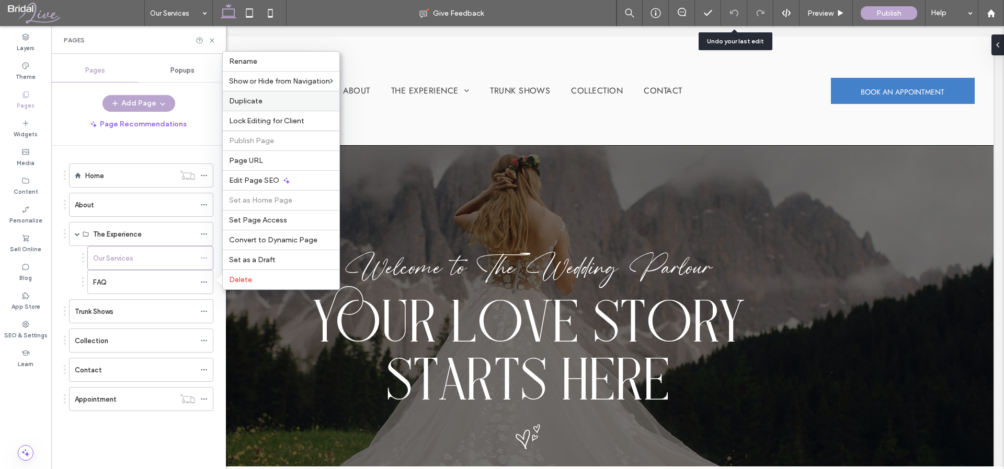
click at [271, 103] on label "Duplicate" at bounding box center [281, 101] width 104 height 9
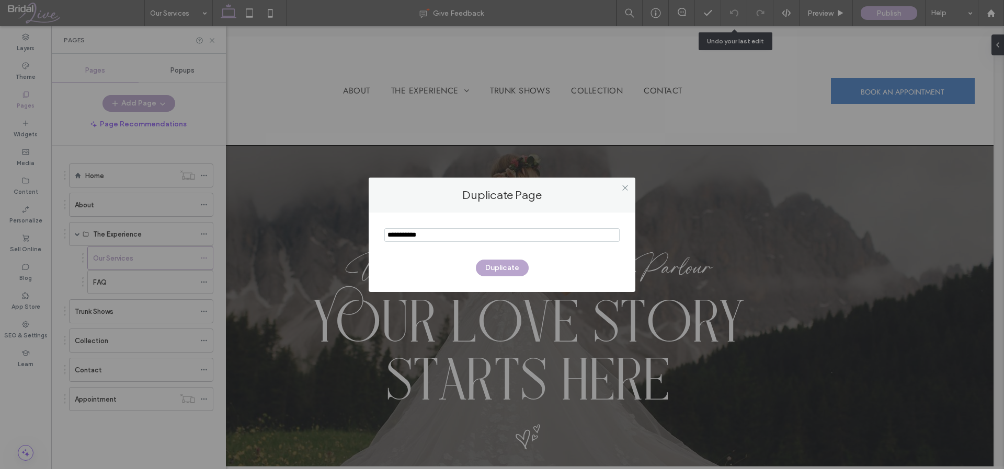
click at [483, 237] on input "notEmpty" at bounding box center [501, 235] width 235 height 14
type input "**********"
click at [511, 268] on button "Duplicate" at bounding box center [502, 268] width 53 height 17
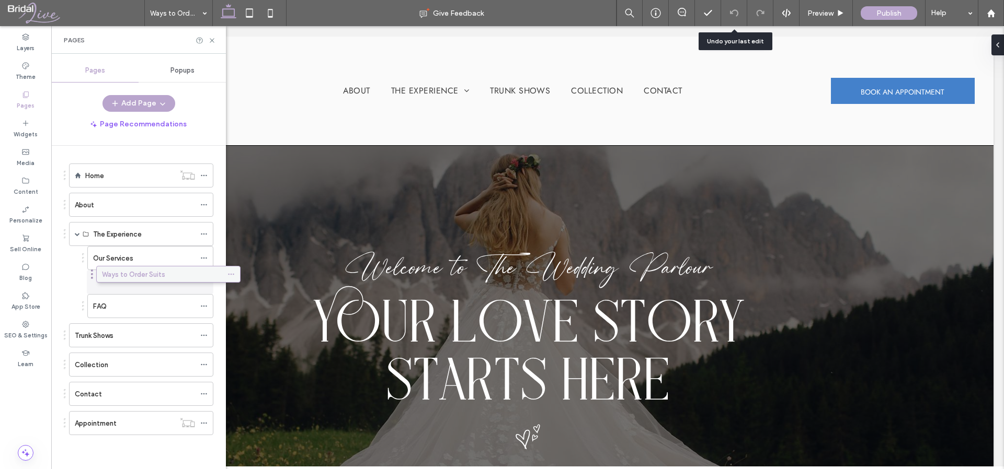
drag, startPoint x: 105, startPoint y: 429, endPoint x: 132, endPoint y: 278, distance: 153.0
click at [152, 281] on label "Ways to Order Suits" at bounding box center [124, 282] width 63 height 18
click at [212, 42] on icon at bounding box center [212, 41] width 8 height 8
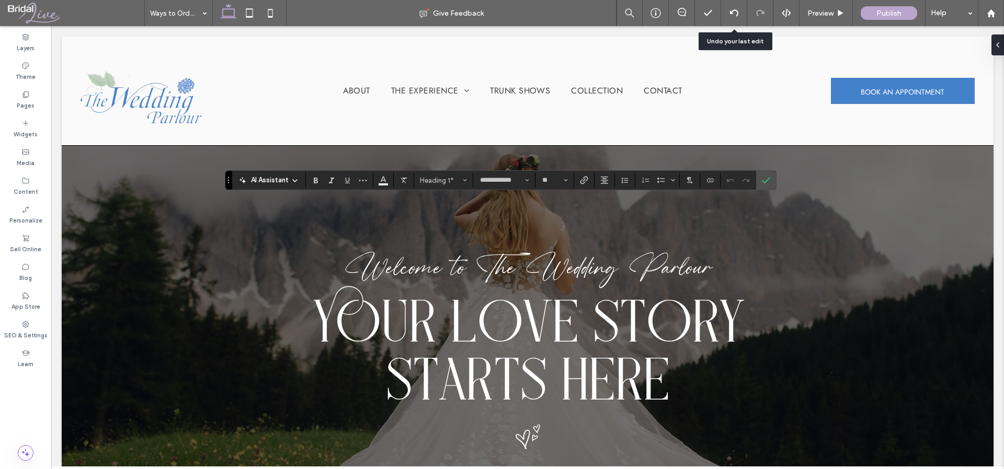
type input "*******"
type input "**"
type input "**********"
type input "***"
click at [600, 183] on icon "Alignment" at bounding box center [604, 180] width 8 height 8
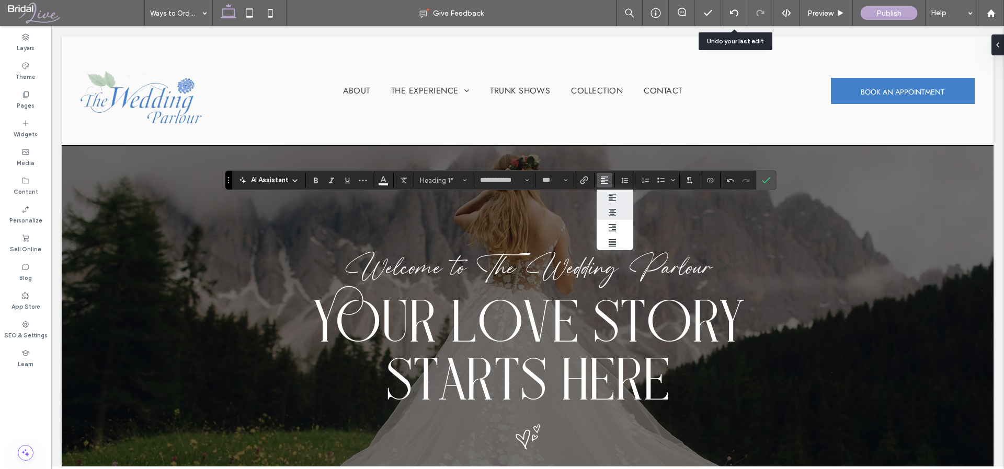
click at [611, 211] on icon "ui.textEditor.alignment.center" at bounding box center [612, 213] width 8 height 8
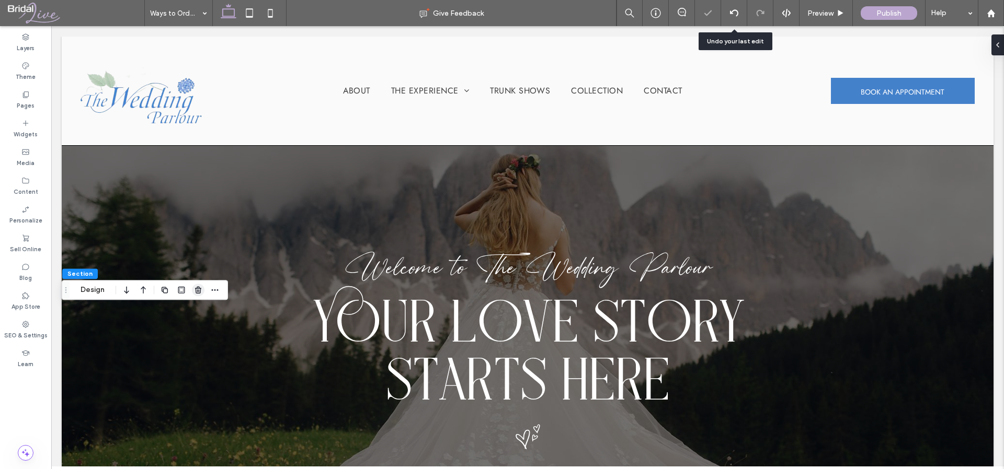
click at [195, 293] on icon "button" at bounding box center [198, 290] width 8 height 8
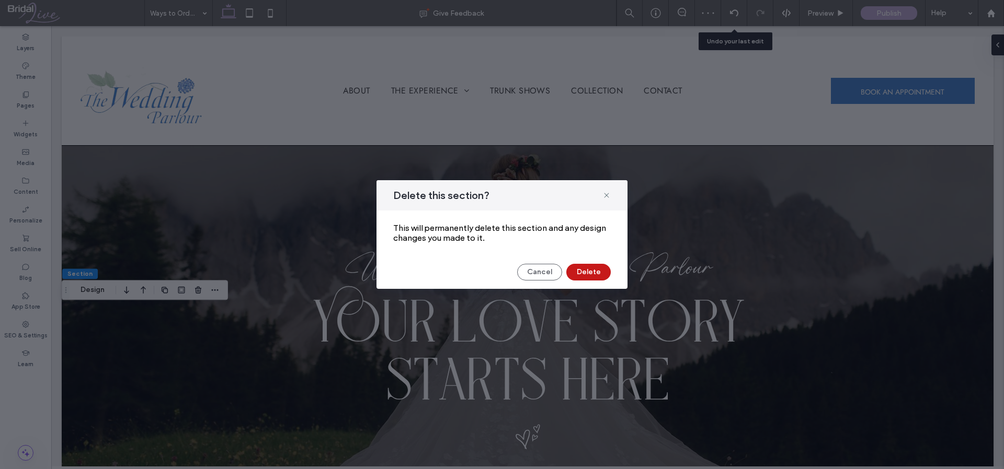
click at [571, 271] on button "Delete" at bounding box center [588, 272] width 44 height 17
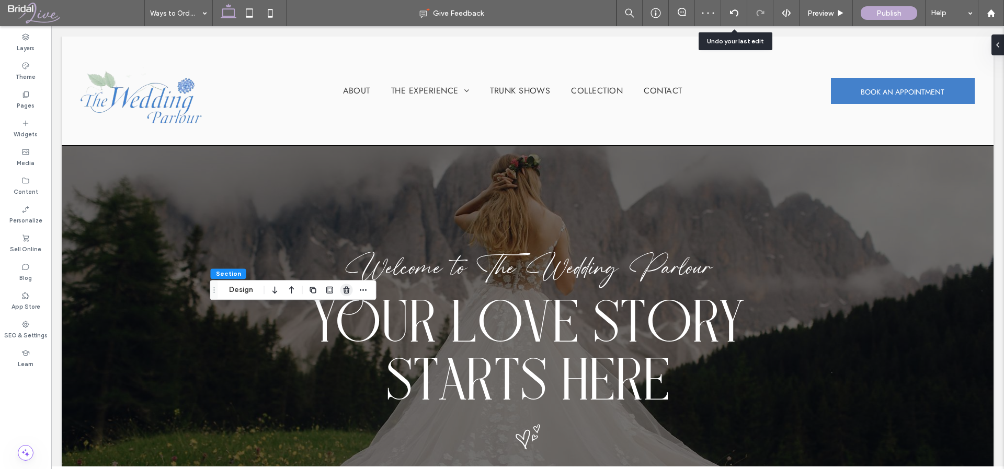
click at [350, 289] on icon "button" at bounding box center [346, 290] width 8 height 8
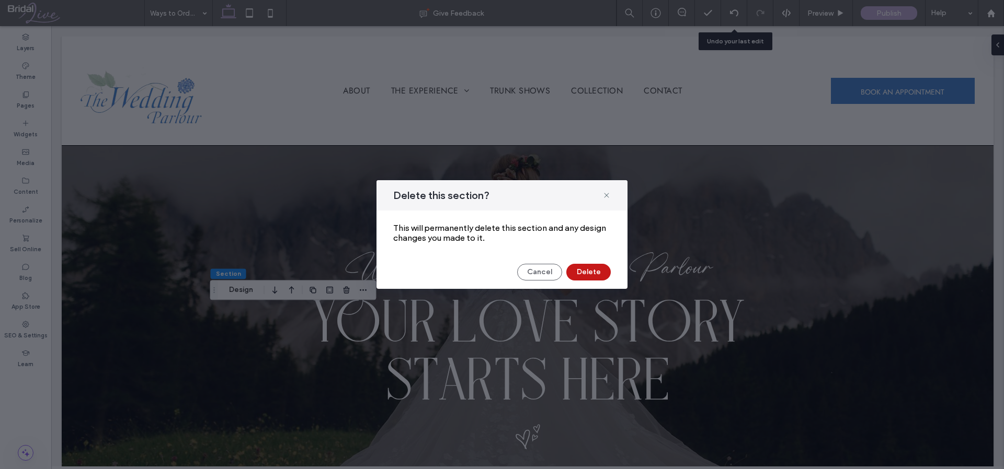
click at [597, 274] on button "Delete" at bounding box center [588, 272] width 44 height 17
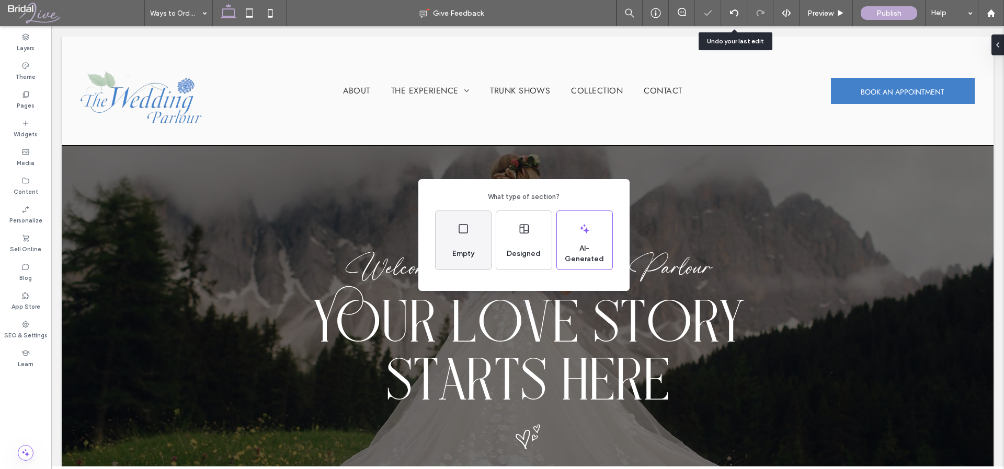
click at [456, 255] on span "Empty" at bounding box center [463, 254] width 30 height 10
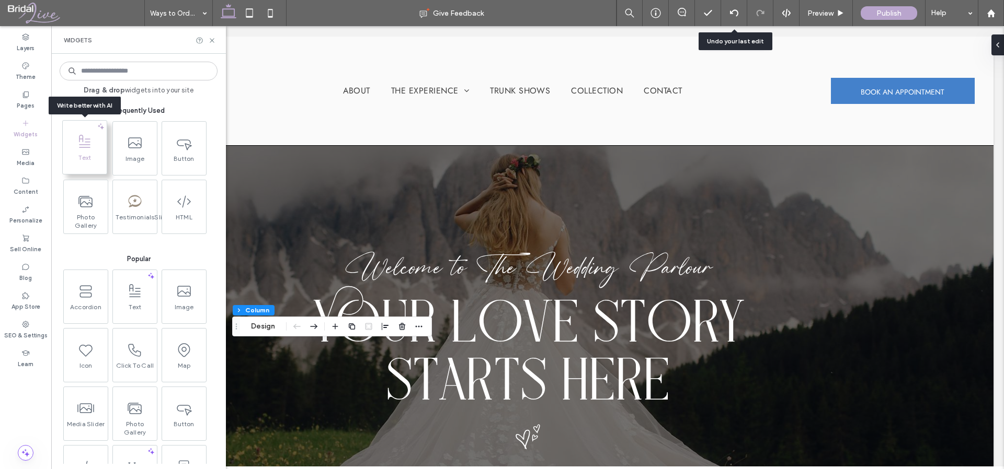
click at [68, 149] on span at bounding box center [85, 142] width 44 height 24
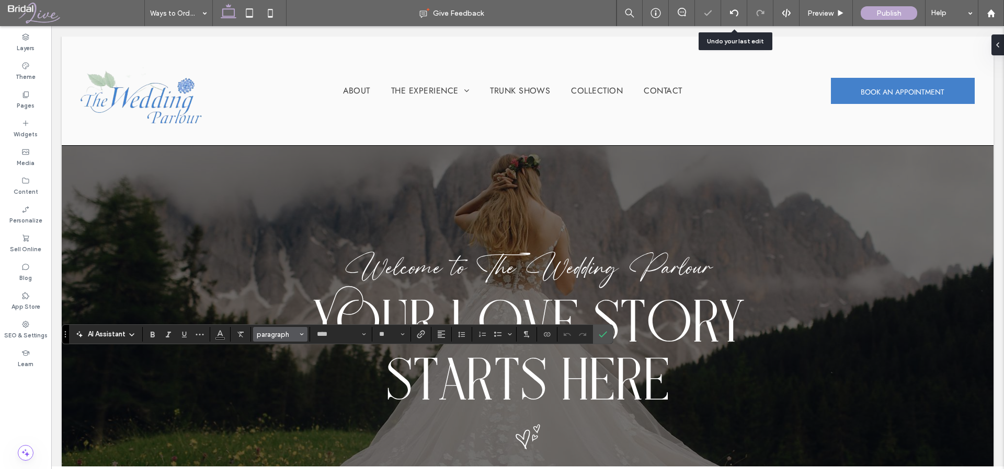
click at [277, 333] on span "paragraph" at bounding box center [277, 335] width 41 height 8
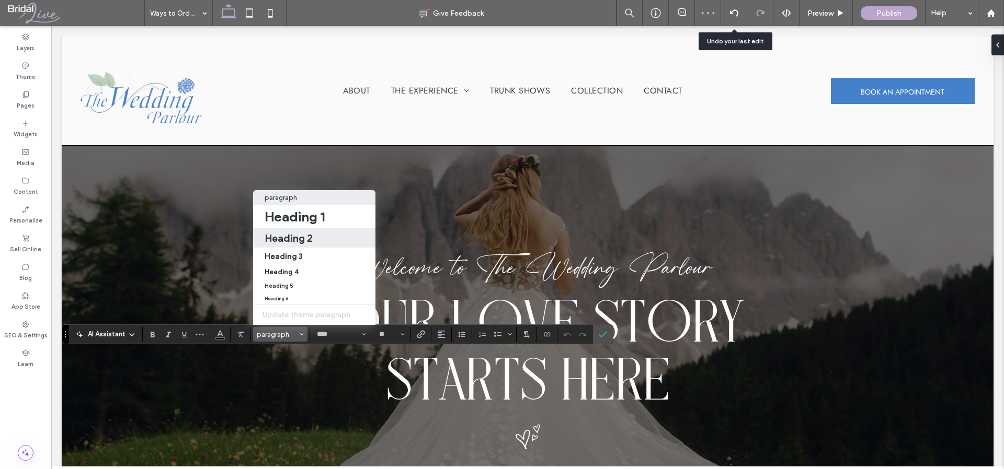
click at [306, 232] on h2 "Heading 2" at bounding box center [288, 238] width 48 height 13
type input "*******"
type input "**"
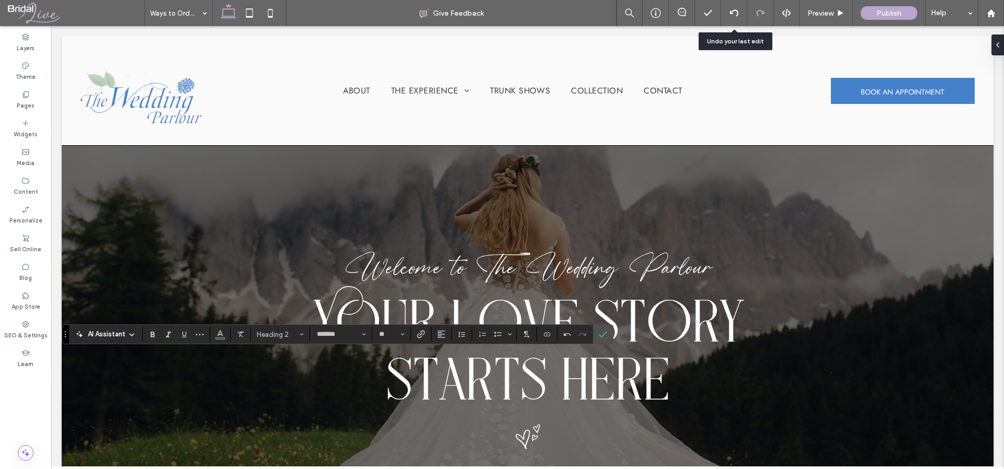
type input "*******"
type input "**"
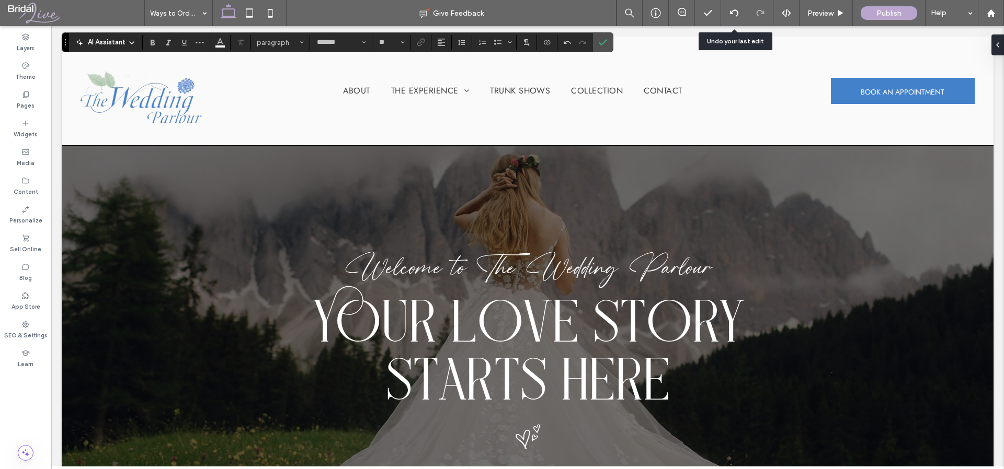
type input "**********"
type input "***"
click at [292, 39] on span "Heading 1*" at bounding box center [277, 43] width 41 height 8
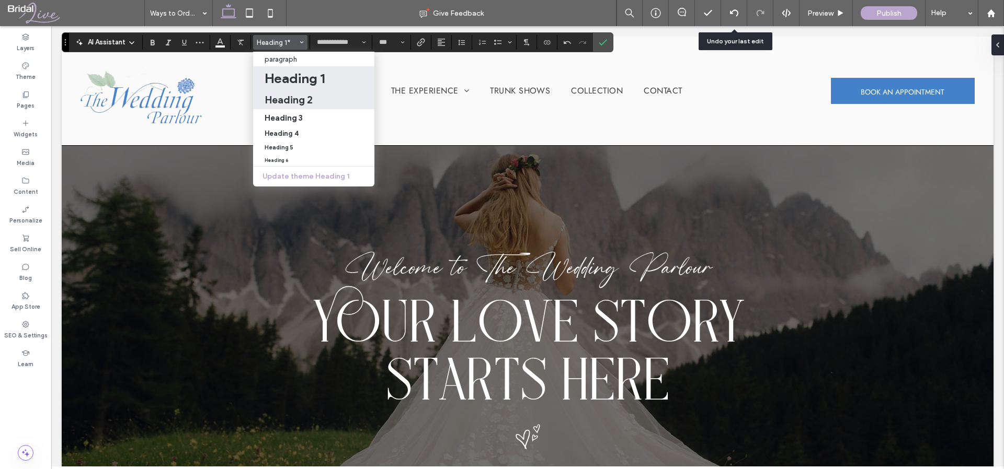
click at [309, 95] on h2 "Heading 2" at bounding box center [288, 100] width 48 height 13
type input "*******"
type input "**"
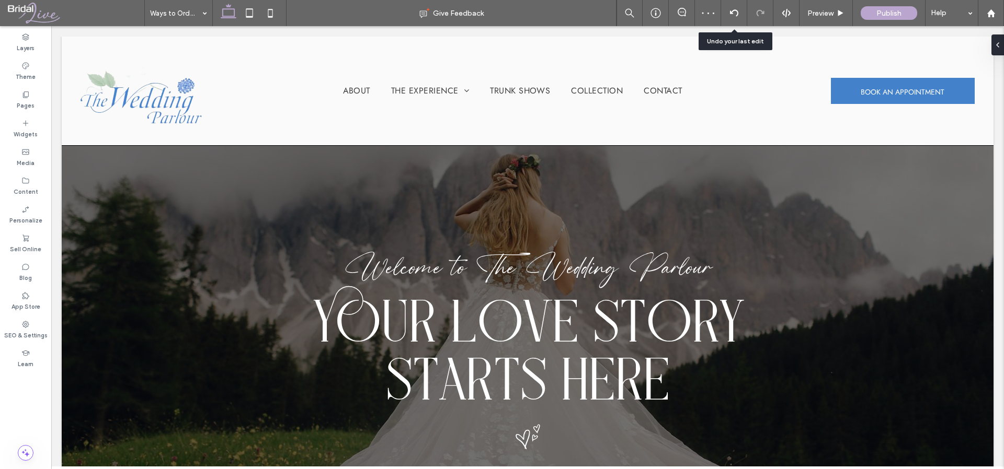
type input "*******"
type input "**"
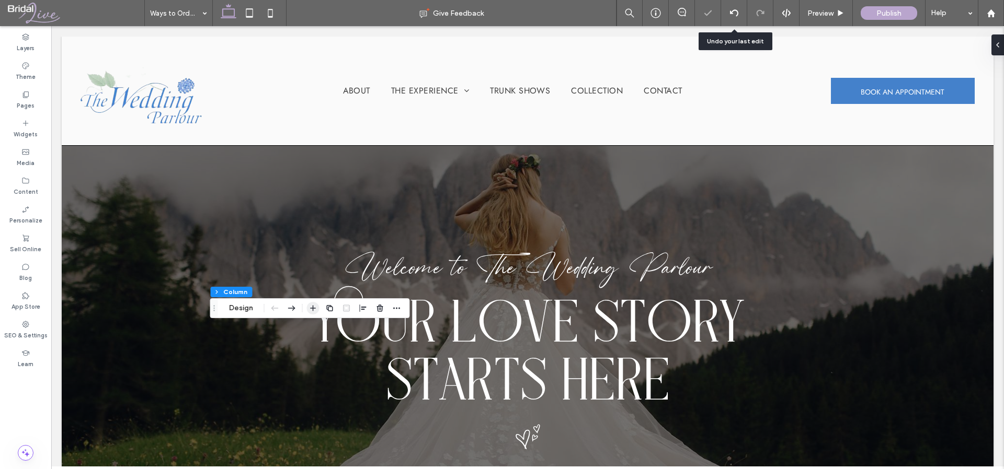
click at [310, 307] on icon "button" at bounding box center [313, 308] width 8 height 8
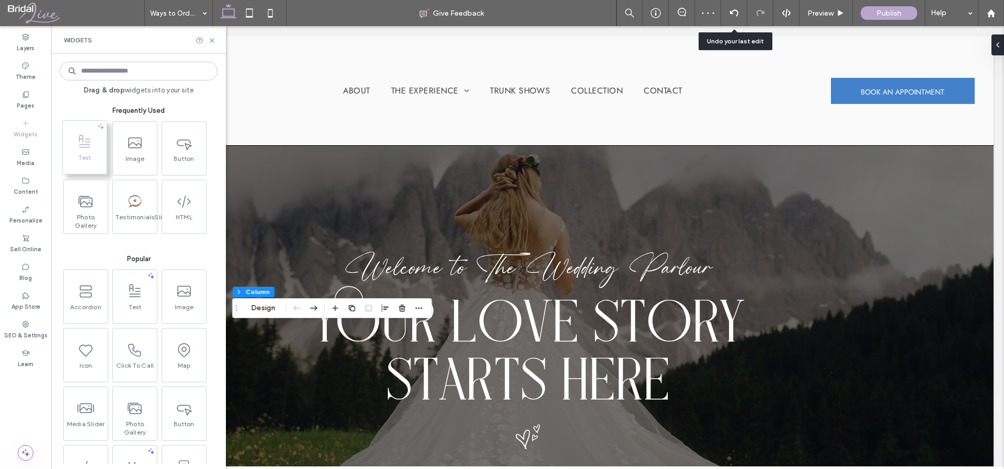
click at [75, 156] on span "Text" at bounding box center [85, 161] width 44 height 15
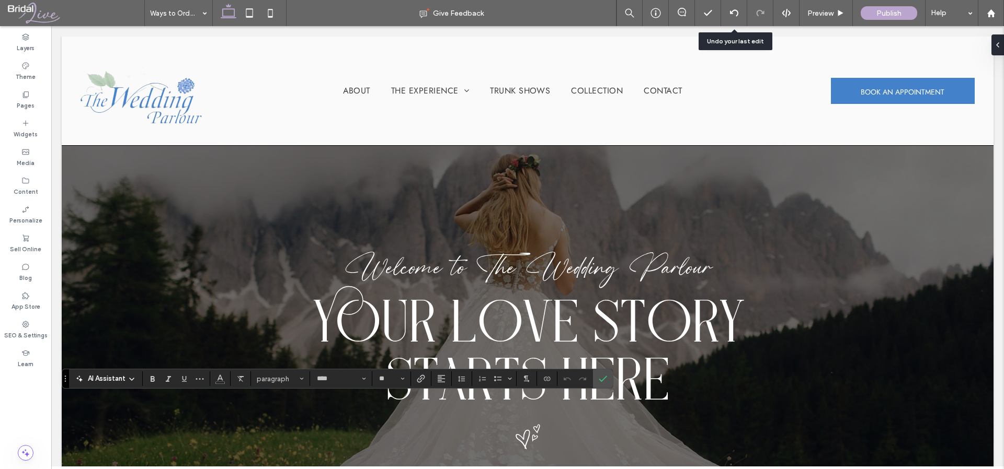
type input "*******"
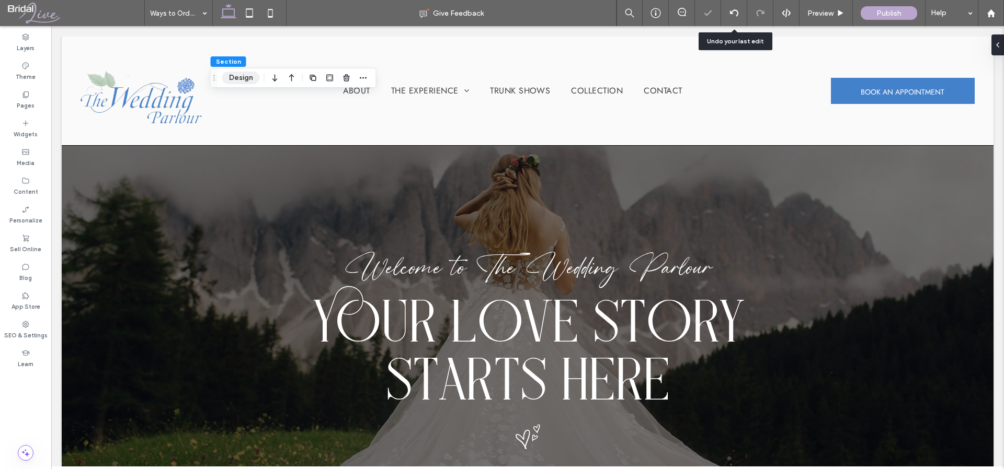
click at [243, 81] on button "Design" at bounding box center [241, 78] width 38 height 13
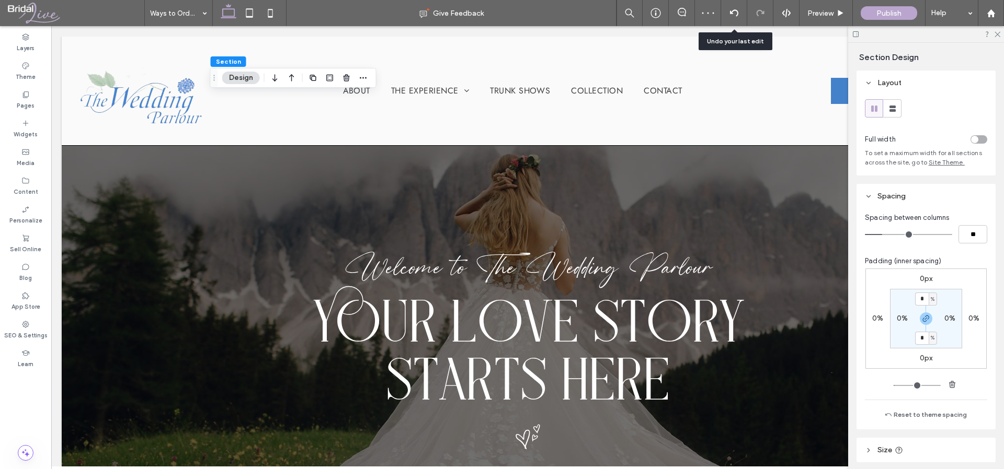
click at [979, 141] on div "toggle" at bounding box center [978, 139] width 17 height 8
click at [898, 320] on label "0%" at bounding box center [901, 318] width 11 height 9
type input "*"
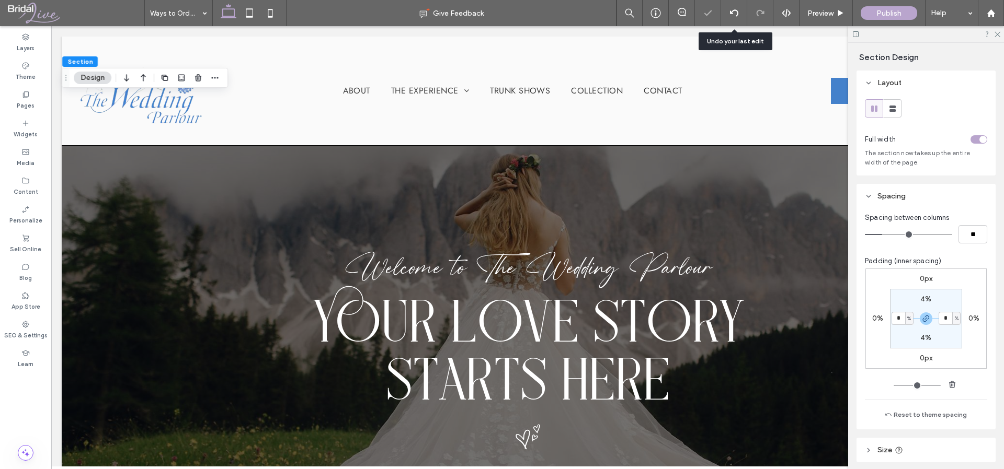
type input "*"
click at [884, 353] on div "0px 0% 0px 0% 4% * % 4% * %" at bounding box center [925, 319] width 121 height 100
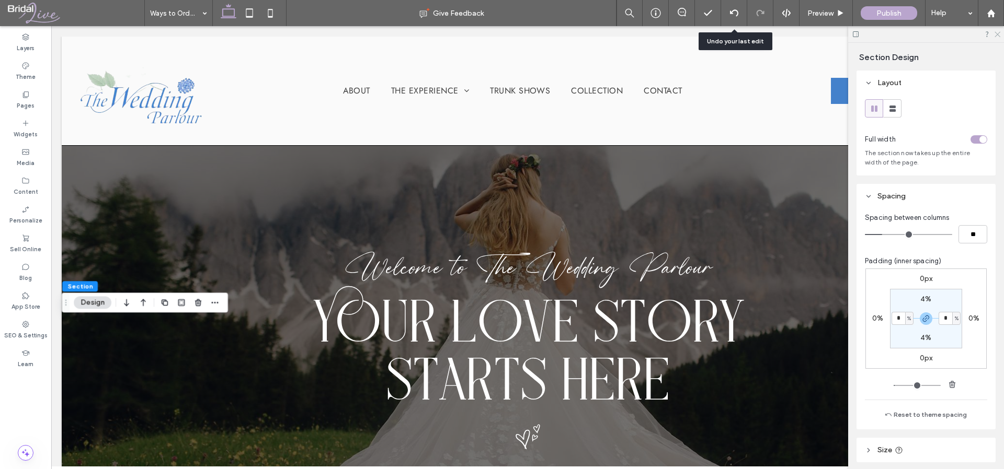
click at [998, 32] on use at bounding box center [997, 35] width 6 height 6
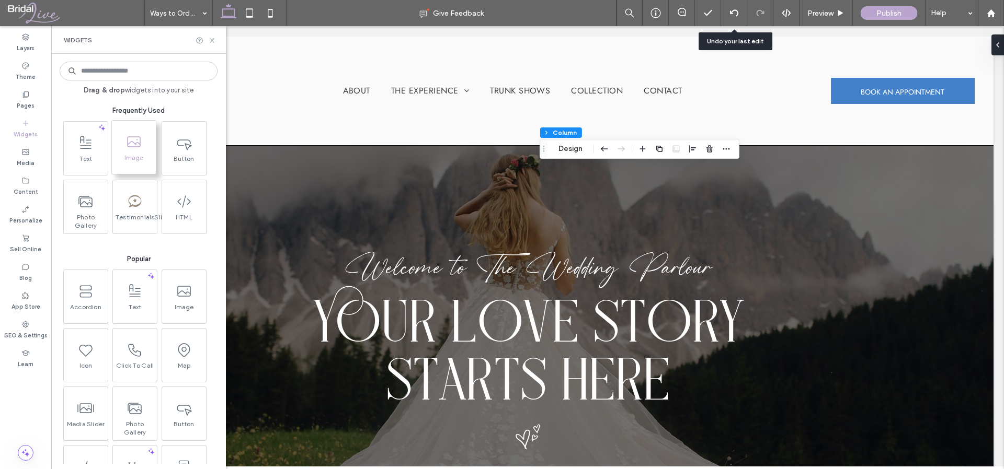
click at [124, 146] on span at bounding box center [134, 142] width 44 height 24
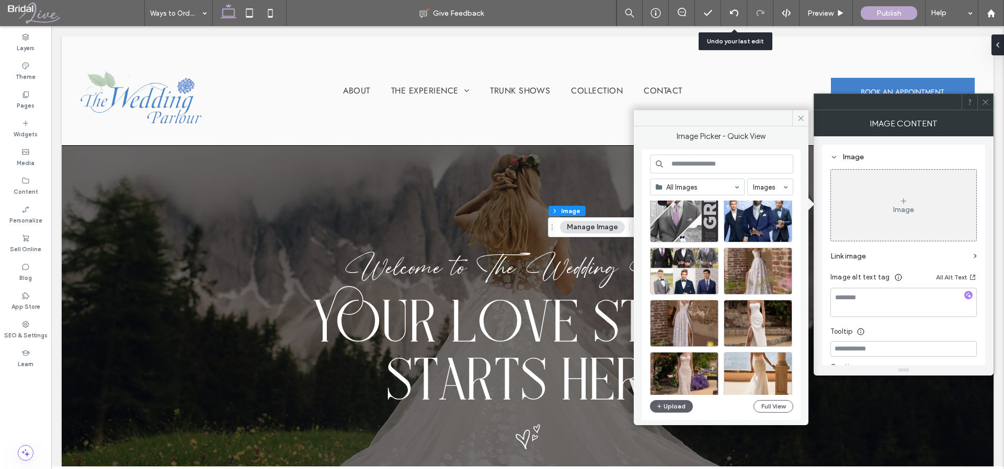
scroll to position [3425, 0]
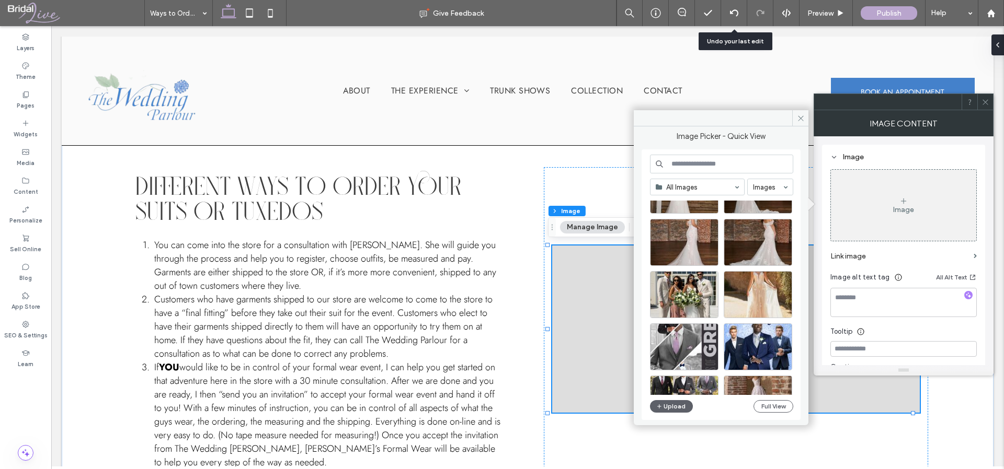
scroll to position [3385, 0]
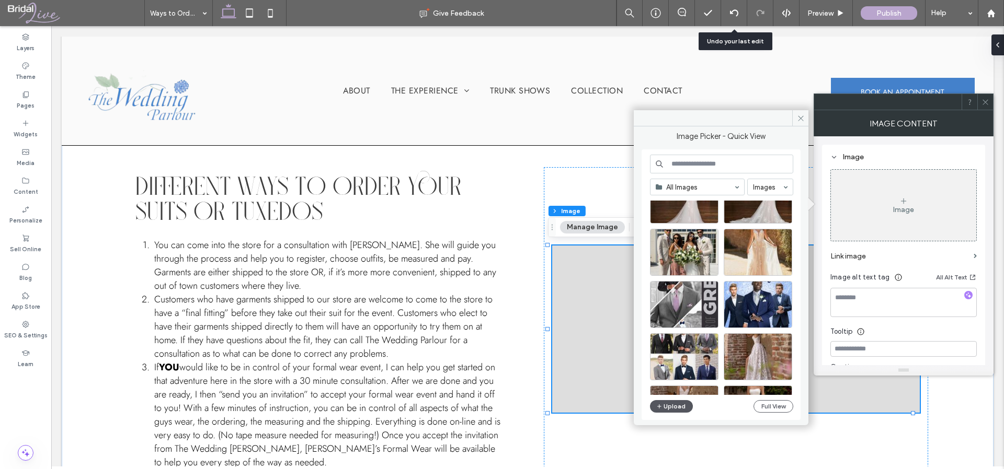
click at [678, 405] on button "Upload" at bounding box center [671, 406] width 43 height 13
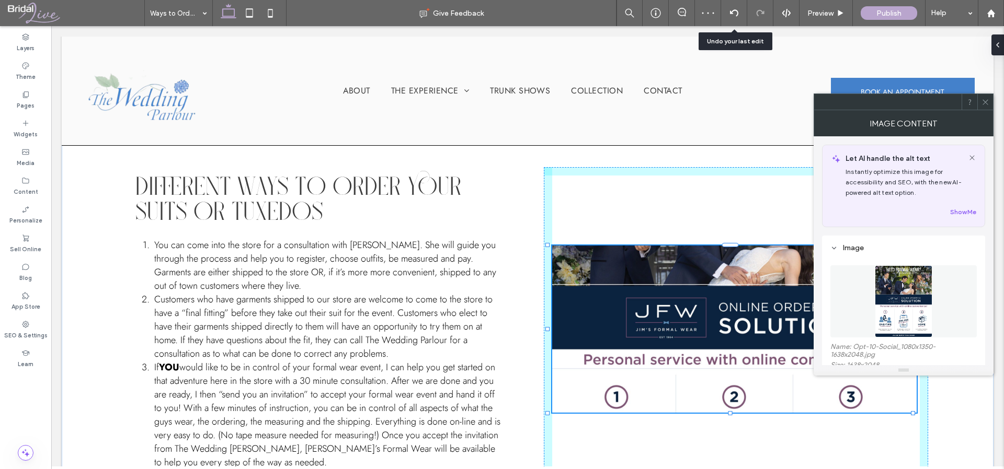
click at [730, 411] on div at bounding box center [730, 413] width 4 height 4
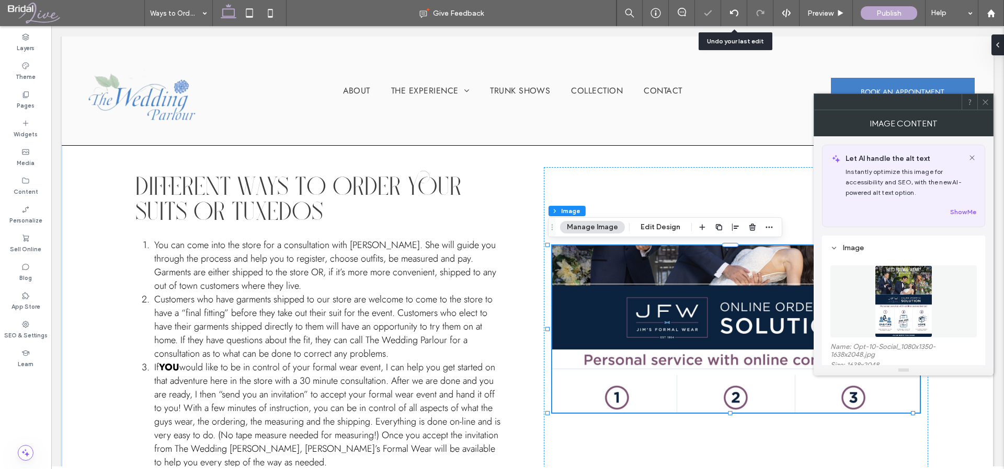
click at [720, 347] on img at bounding box center [736, 329] width 368 height 167
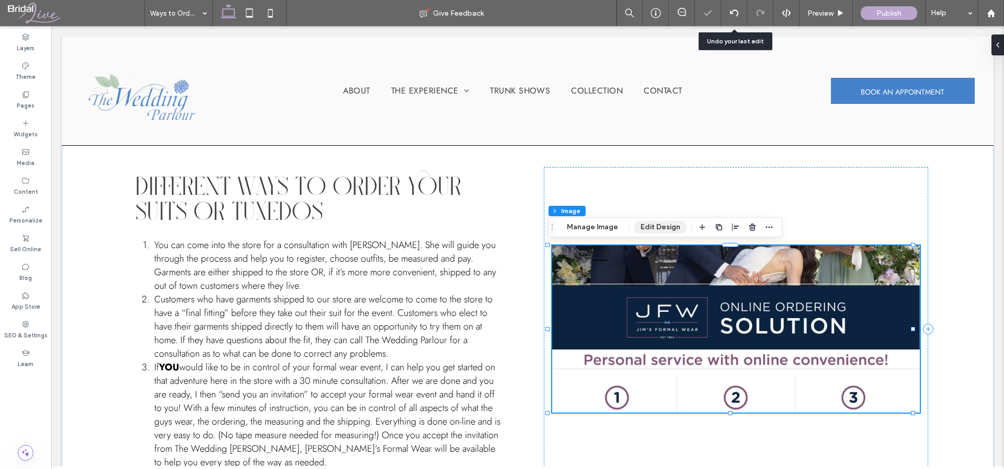
click at [664, 229] on button "Edit Design" at bounding box center [659, 227] width 53 height 13
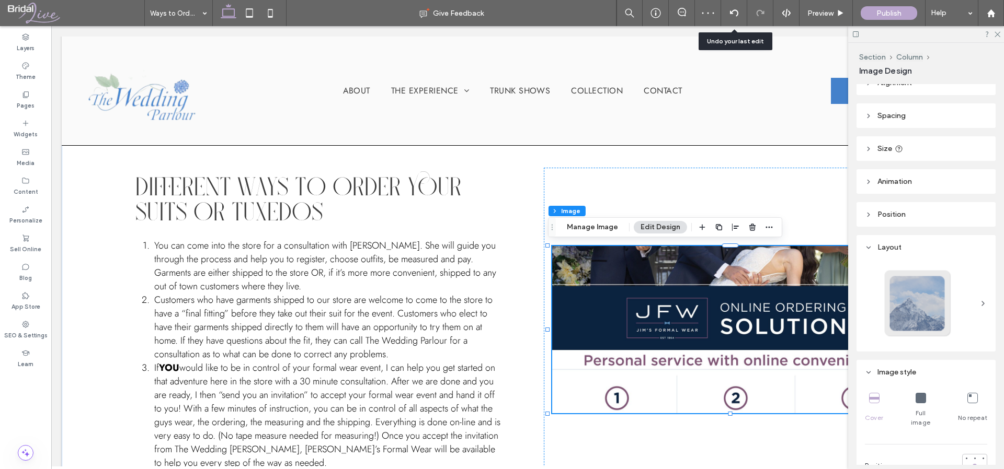
scroll to position [20, 0]
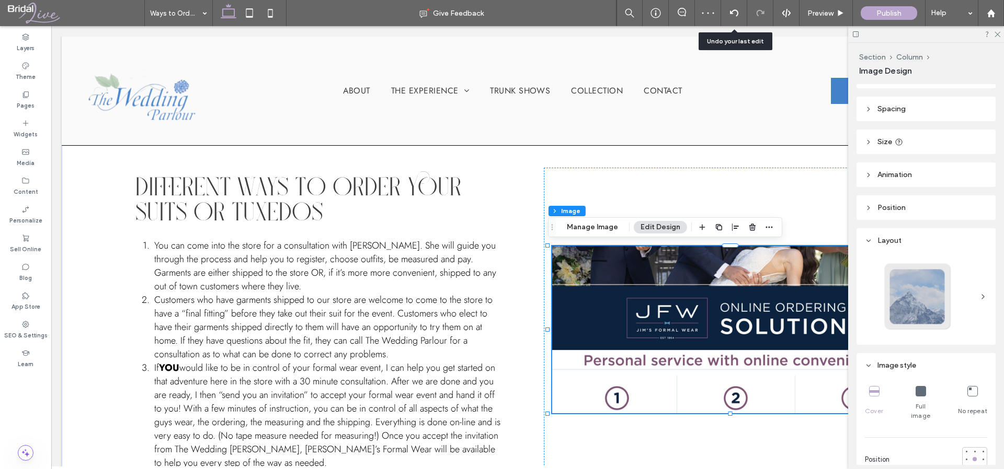
click at [916, 391] on icon at bounding box center [920, 391] width 10 height 10
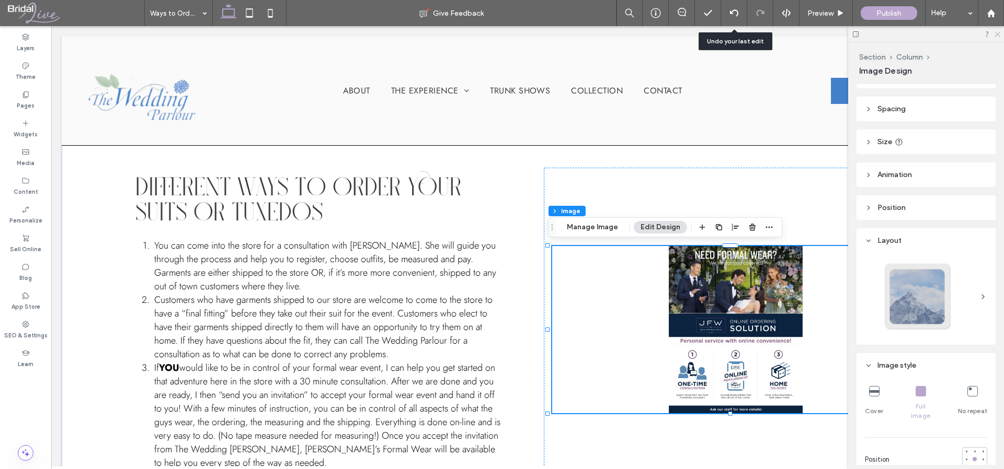
click at [995, 33] on icon at bounding box center [996, 33] width 7 height 7
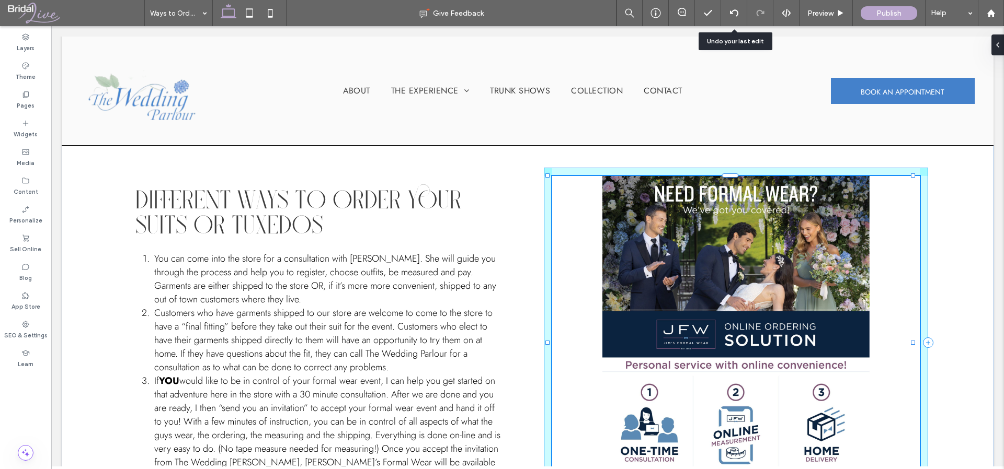
drag, startPoint x: 913, startPoint y: 413, endPoint x: 977, endPoint y: 496, distance: 105.1
click at [977, 469] on html "About The Experience Our Services Ways to Order Suits FAQ Trunk Shows Collectio…" at bounding box center [527, 318] width 952 height 967
type input "***"
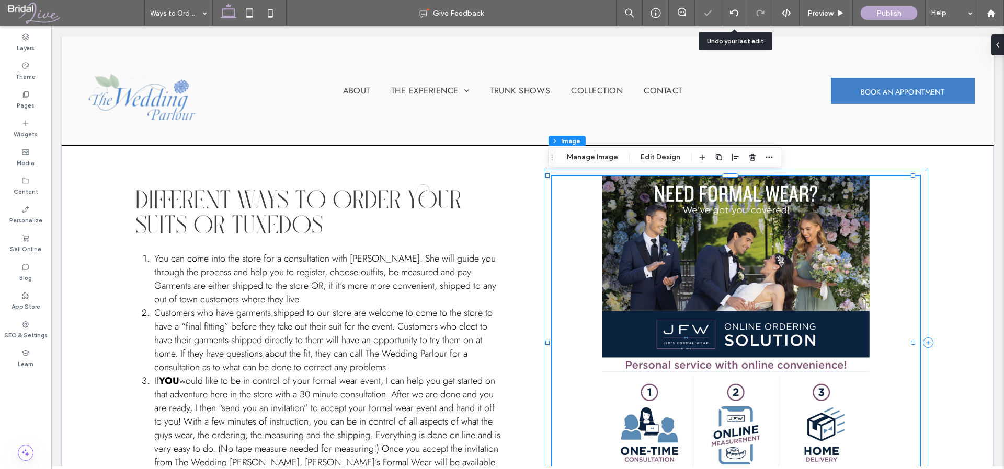
click at [917, 301] on div "118% , 638px" at bounding box center [736, 343] width 385 height 350
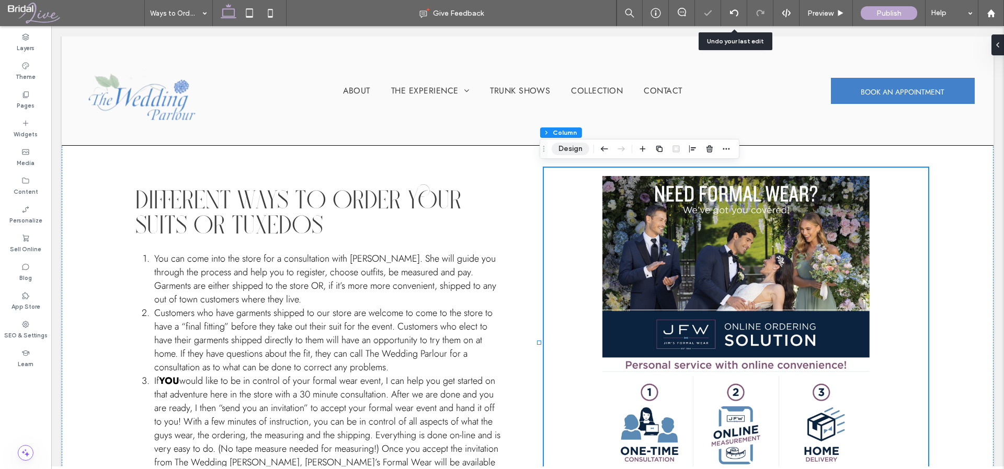
click at [580, 152] on button "Design" at bounding box center [570, 149] width 38 height 13
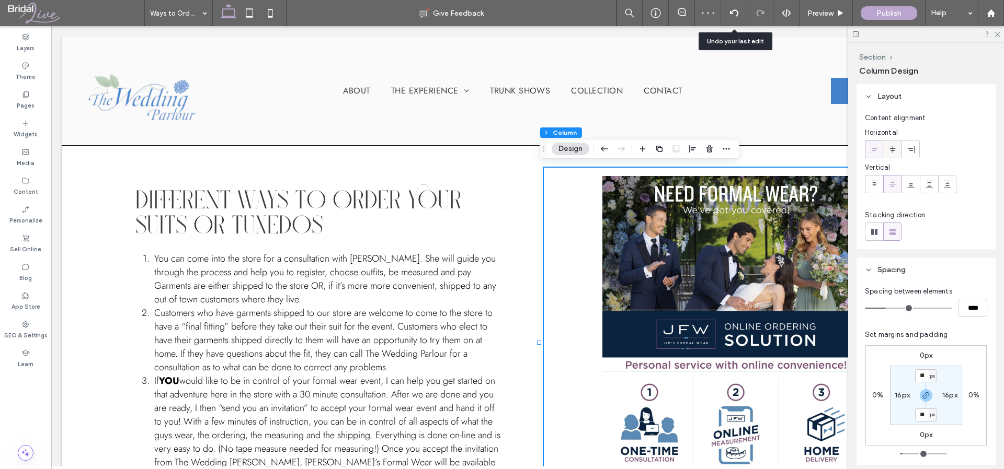
click at [899, 152] on div at bounding box center [891, 149] width 17 height 17
click at [544, 228] on div at bounding box center [736, 343] width 385 height 350
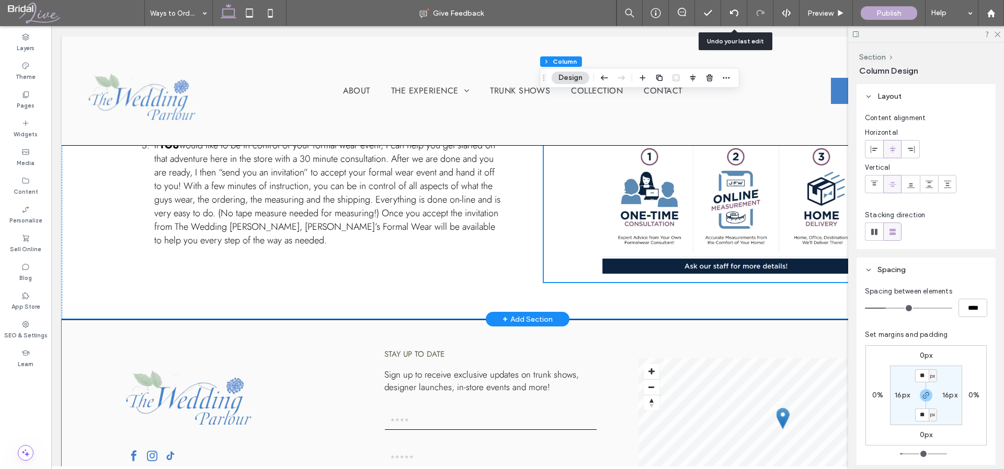
scroll to position [426, 0]
click at [993, 35] on icon at bounding box center [996, 33] width 7 height 7
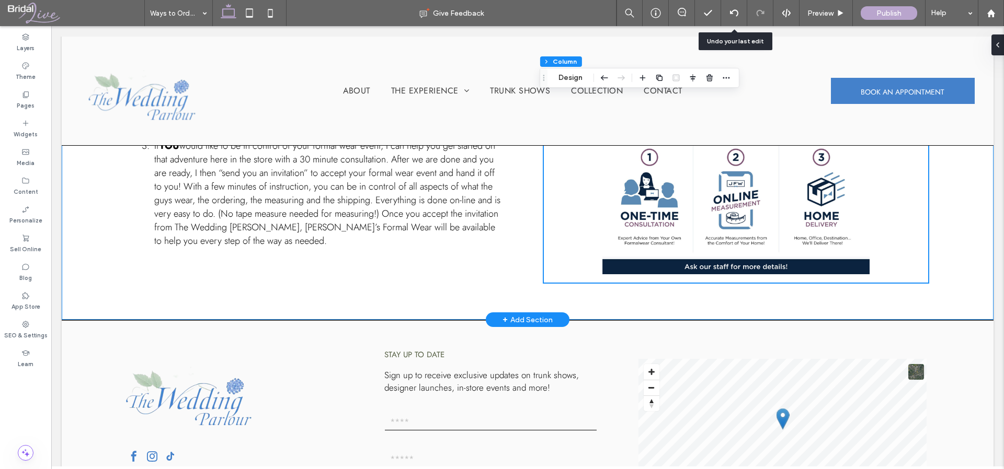
click at [920, 269] on div at bounding box center [920, 108] width 1 height 350
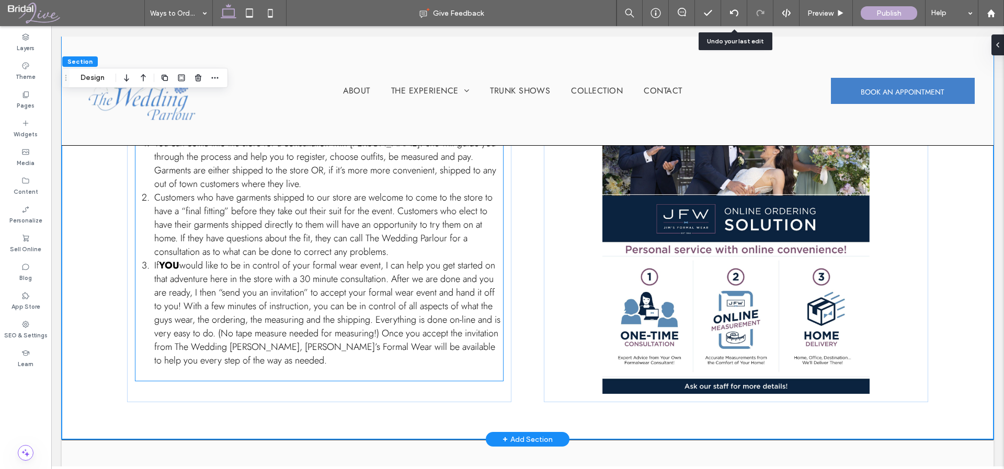
scroll to position [308, 0]
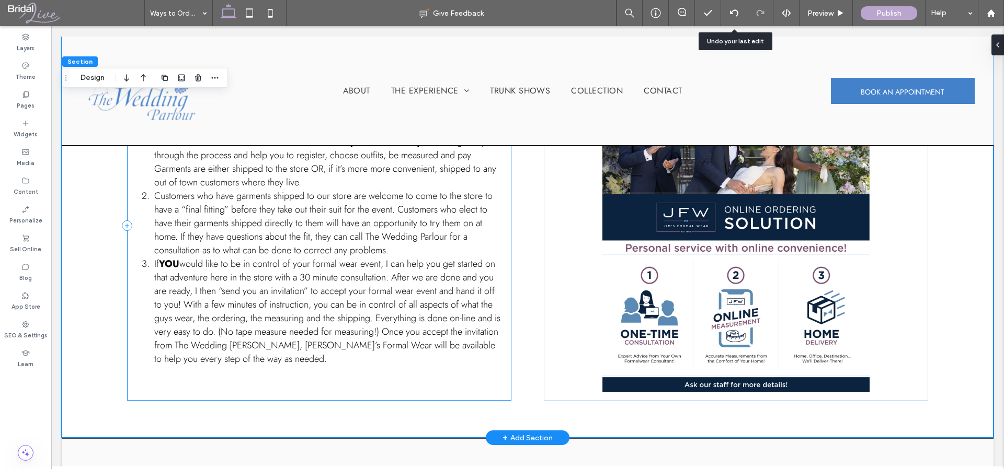
click at [267, 391] on div "Different Ways to Order Your Suits or Tuxedos You can come into the store for a…" at bounding box center [319, 226] width 385 height 350
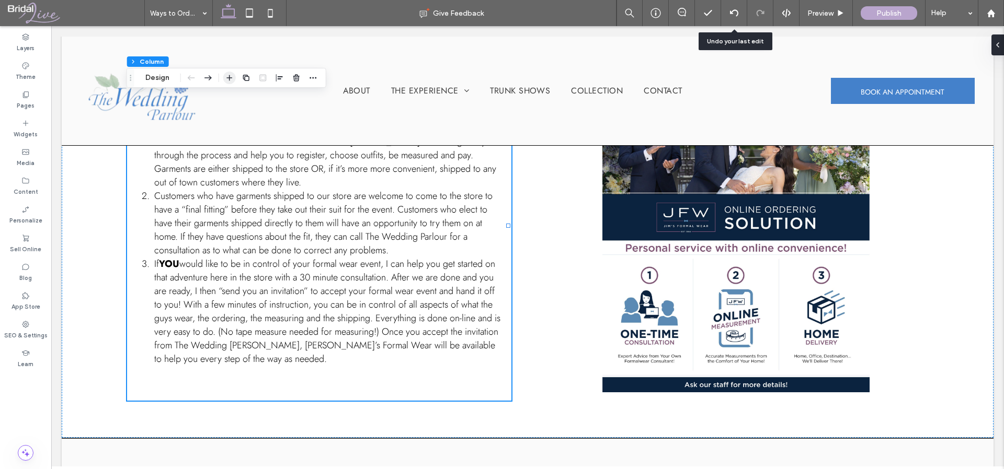
click at [229, 79] on use "button" at bounding box center [229, 78] width 6 height 6
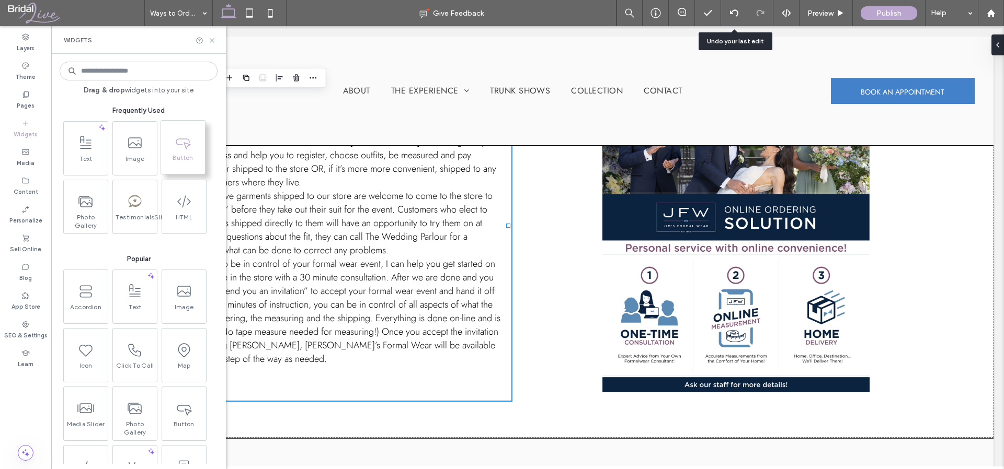
click at [201, 151] on span at bounding box center [183, 142] width 44 height 24
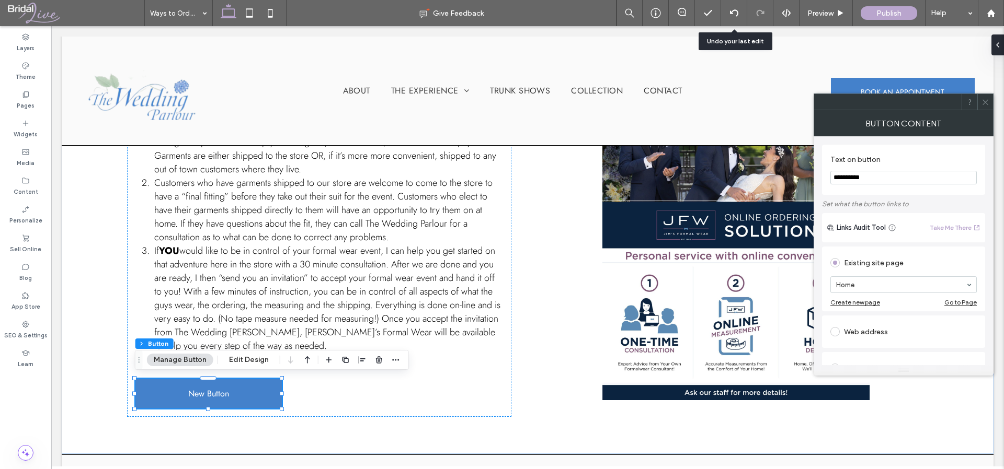
click at [891, 180] on input "**********" at bounding box center [903, 178] width 146 height 14
type input "**********"
click at [875, 335] on div "Web address" at bounding box center [903, 332] width 146 height 17
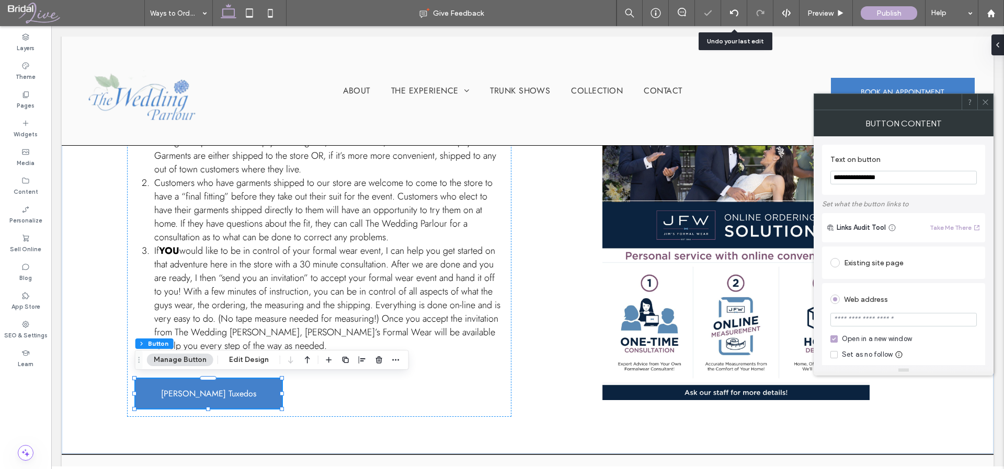
click at [913, 318] on input "url" at bounding box center [903, 320] width 146 height 14
paste input "**********"
type input "**********"
click at [969, 293] on div "Web address" at bounding box center [903, 299] width 146 height 17
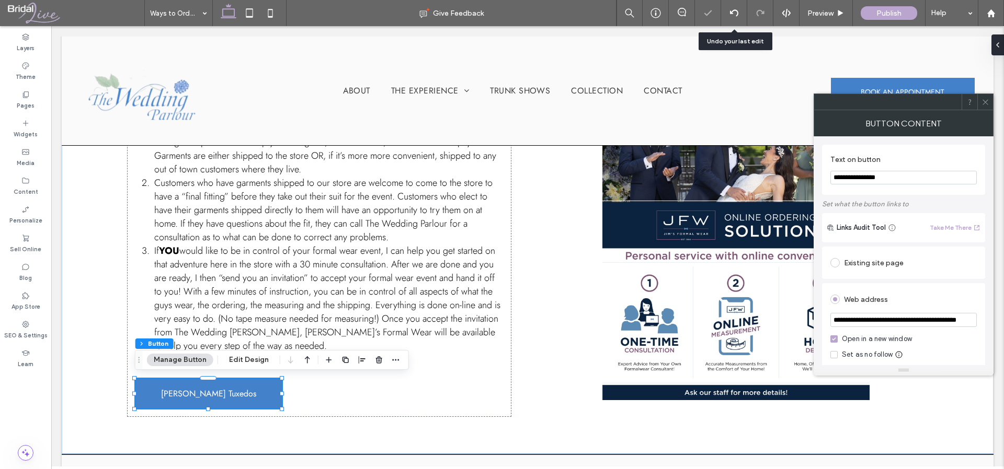
scroll to position [0, 0]
click at [989, 102] on div at bounding box center [985, 102] width 16 height 16
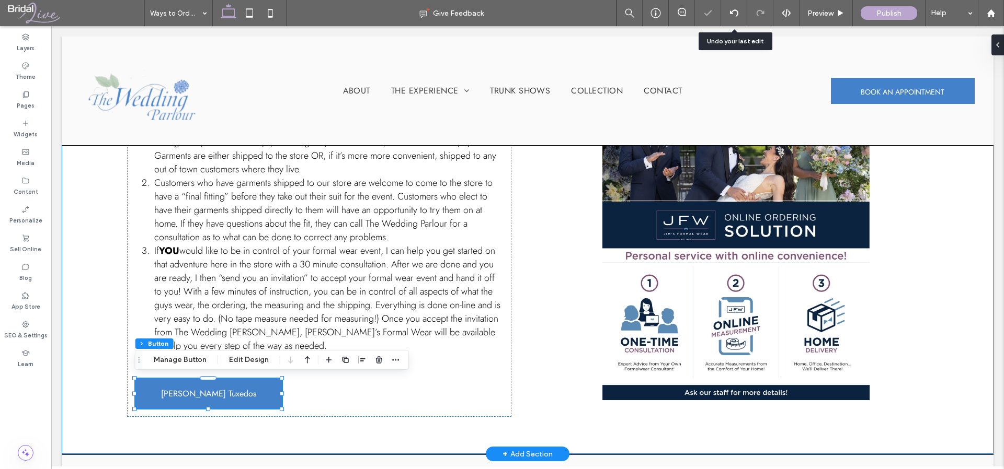
click at [885, 428] on div "Different Ways to Order Your Suits or Tuxedos You can come into the store for a…" at bounding box center [527, 234] width 931 height 441
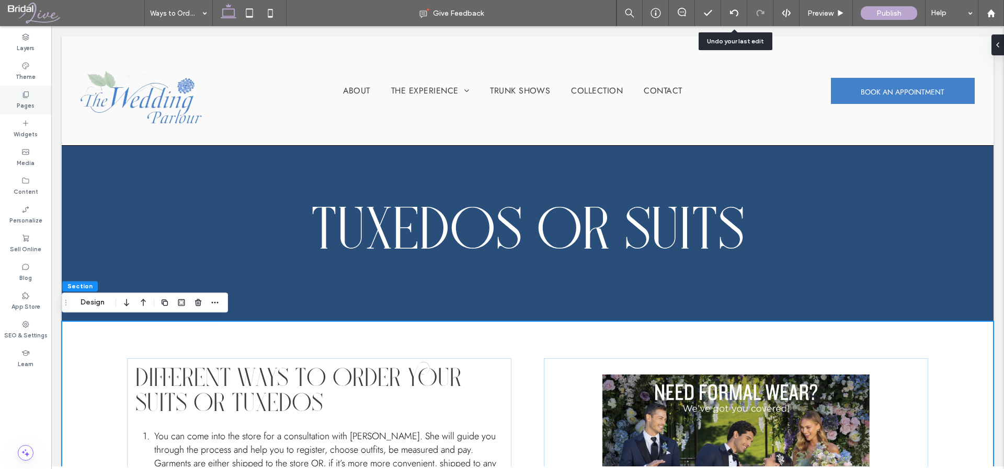
click at [30, 109] on label "Pages" at bounding box center [26, 104] width 18 height 11
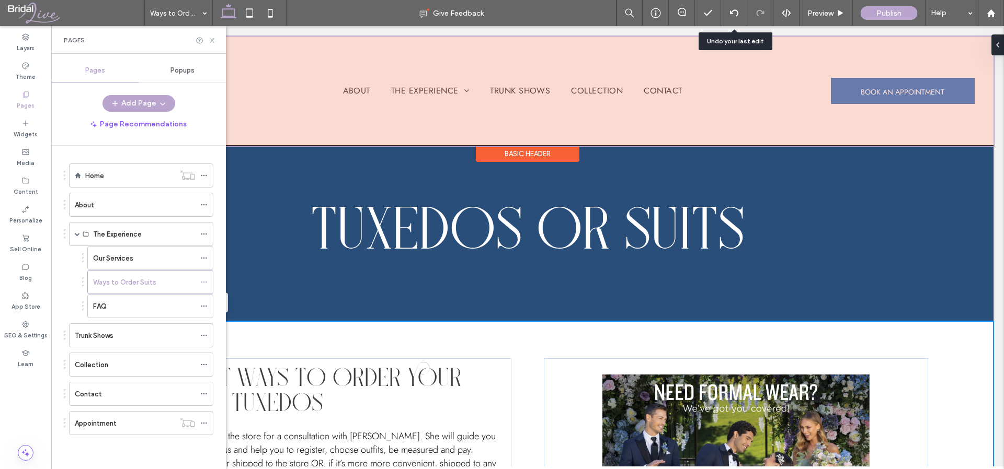
click at [442, 90] on div at bounding box center [527, 91] width 931 height 109
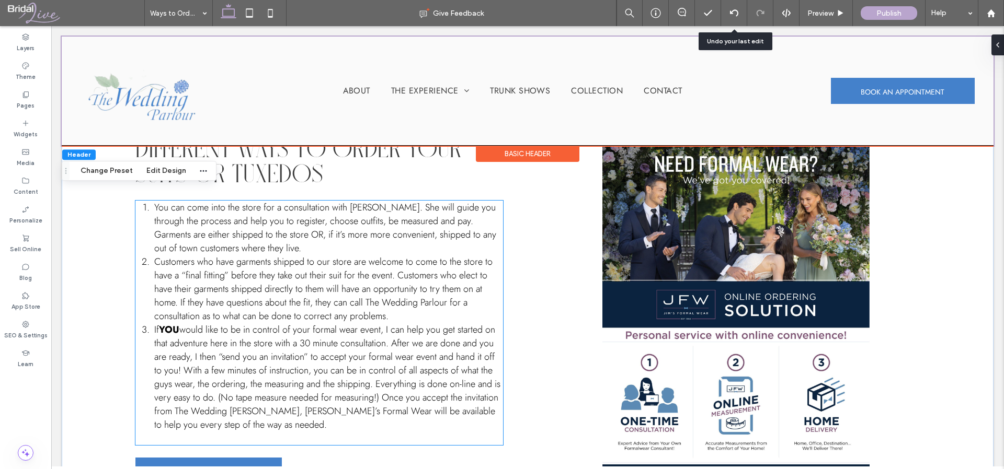
scroll to position [248, 0]
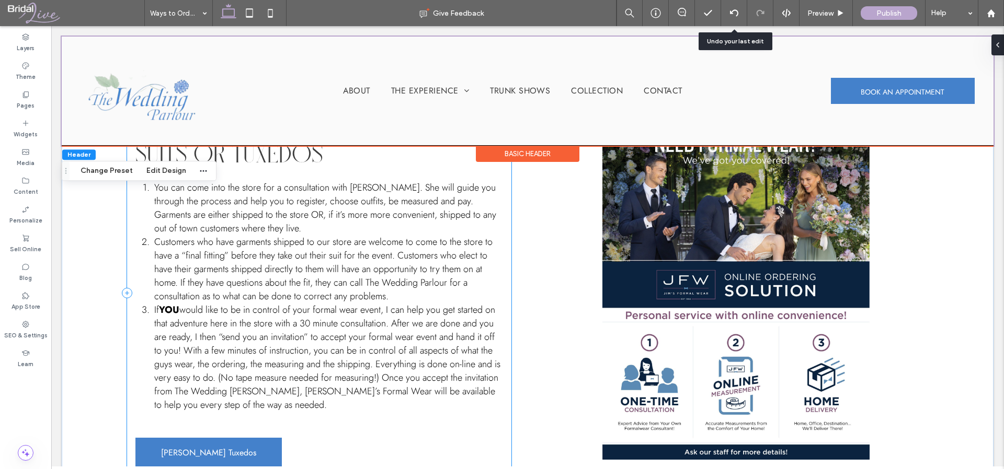
click at [322, 435] on div "Different Ways to Order Your Suits or Tuxedos You can come into the store for a…" at bounding box center [319, 293] width 385 height 366
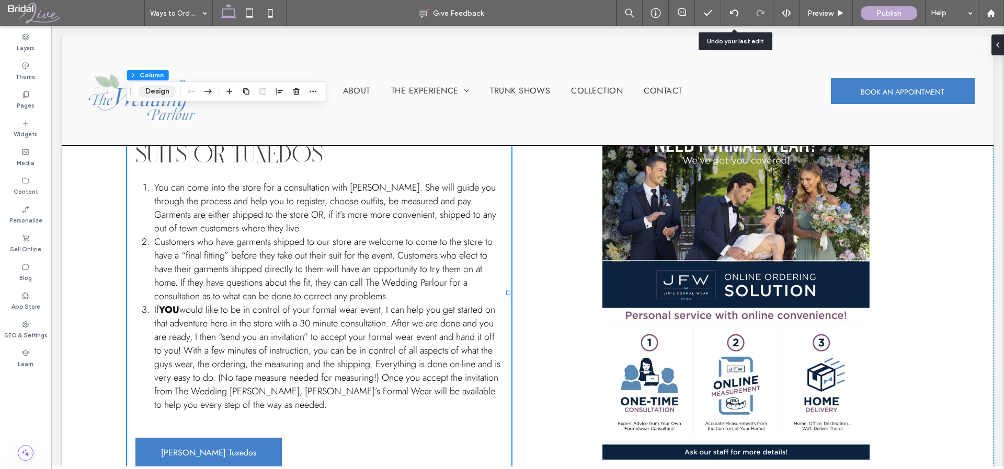
click at [156, 86] on button "Design" at bounding box center [158, 91] width 38 height 13
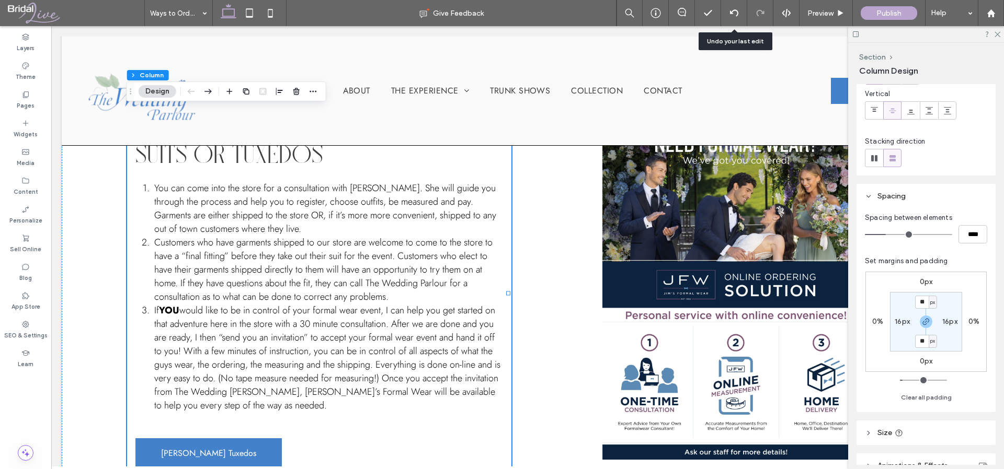
scroll to position [78, 0]
click at [229, 90] on use "button" at bounding box center [229, 92] width 6 height 6
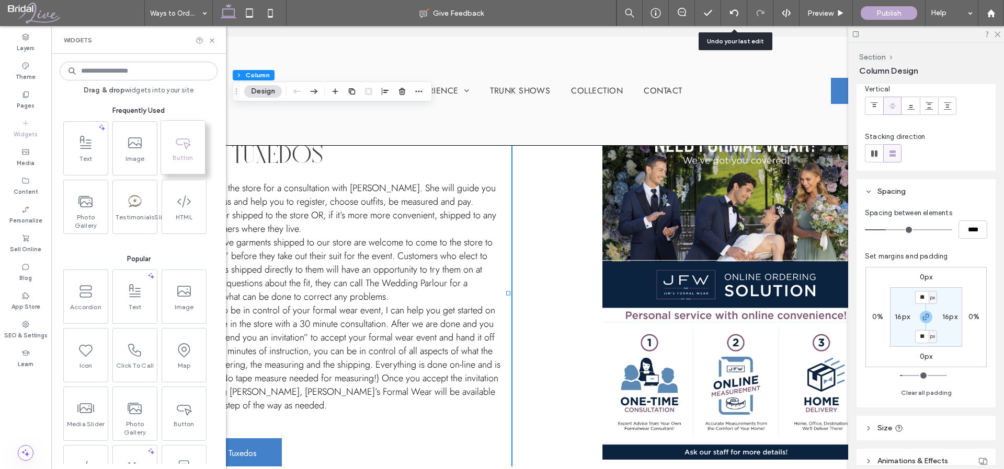
click at [189, 156] on span "Button" at bounding box center [183, 161] width 44 height 15
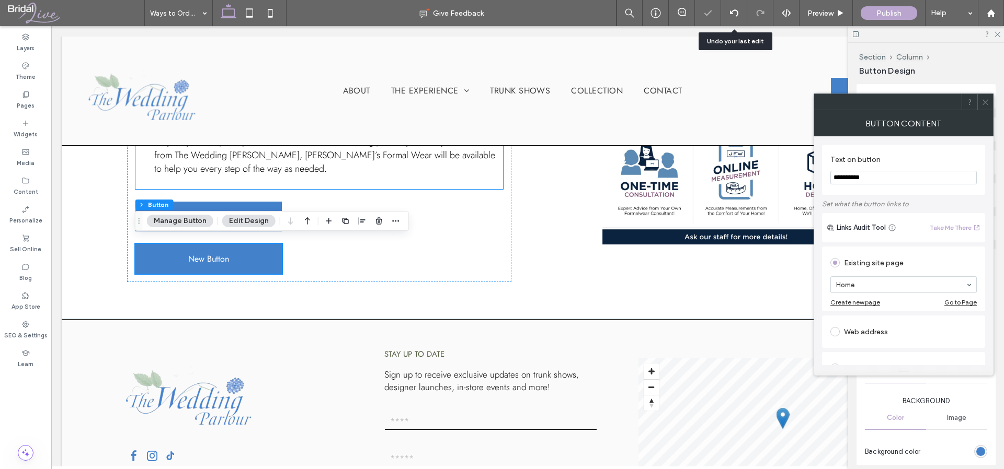
scroll to position [500, 0]
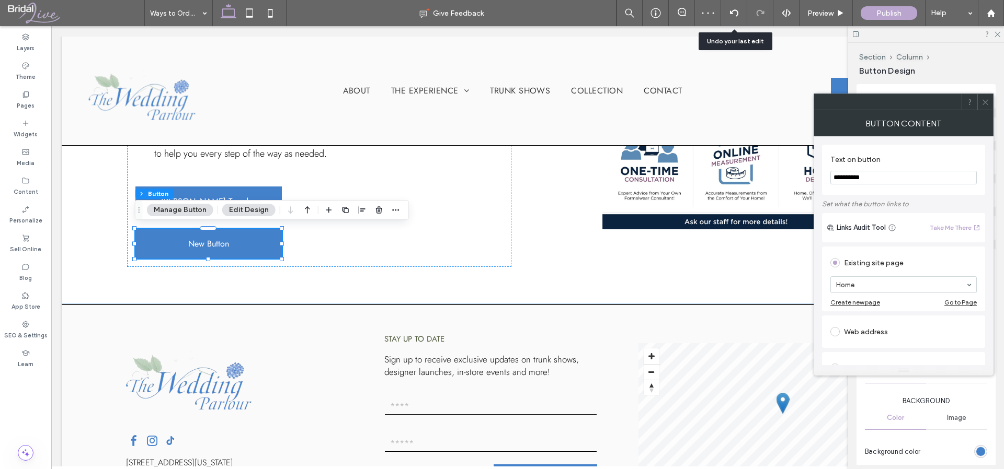
click at [880, 179] on input "**********" at bounding box center [903, 178] width 146 height 14
type input "**********"
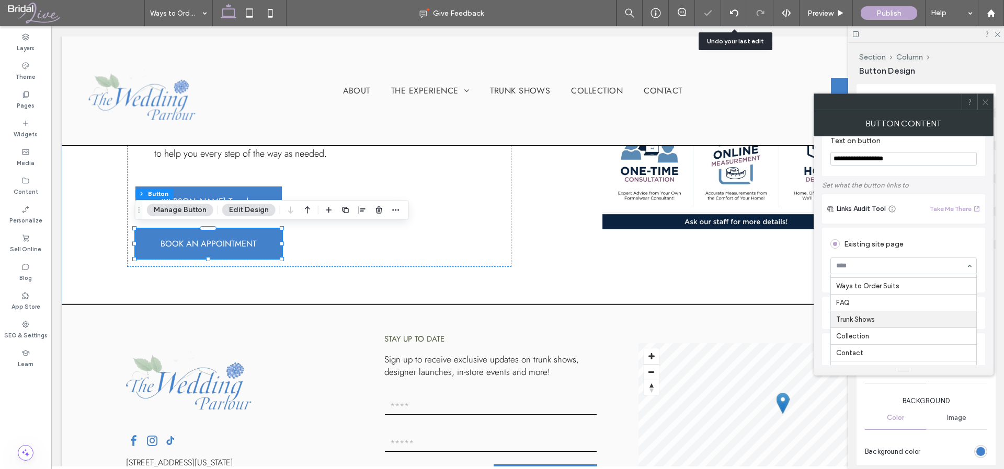
scroll to position [132, 0]
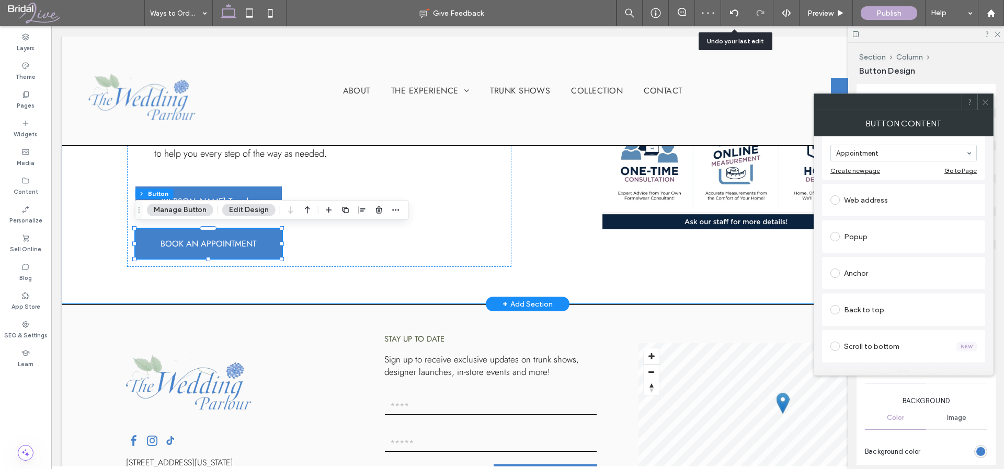
click at [713, 283] on div "Different Ways to Order Your Suits or Tuxedos You can come into the store for a…" at bounding box center [527, 62] width 931 height 483
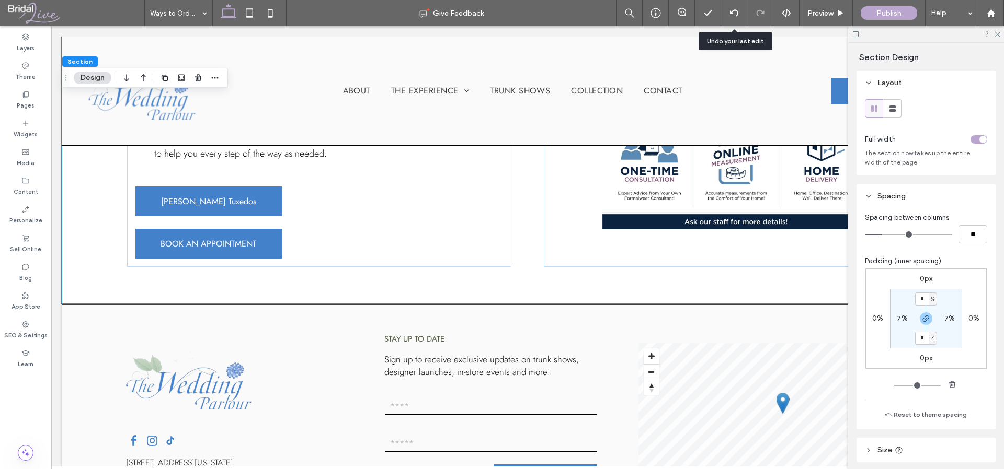
click at [1001, 32] on div at bounding box center [926, 34] width 156 height 16
click at [998, 32] on icon at bounding box center [996, 33] width 7 height 7
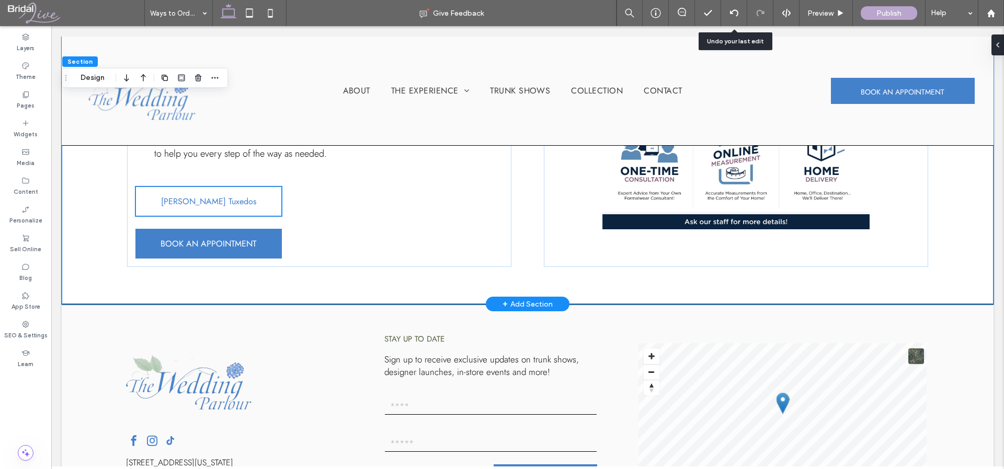
click at [213, 207] on link "[PERSON_NAME] Tuxedos" at bounding box center [208, 202] width 146 height 30
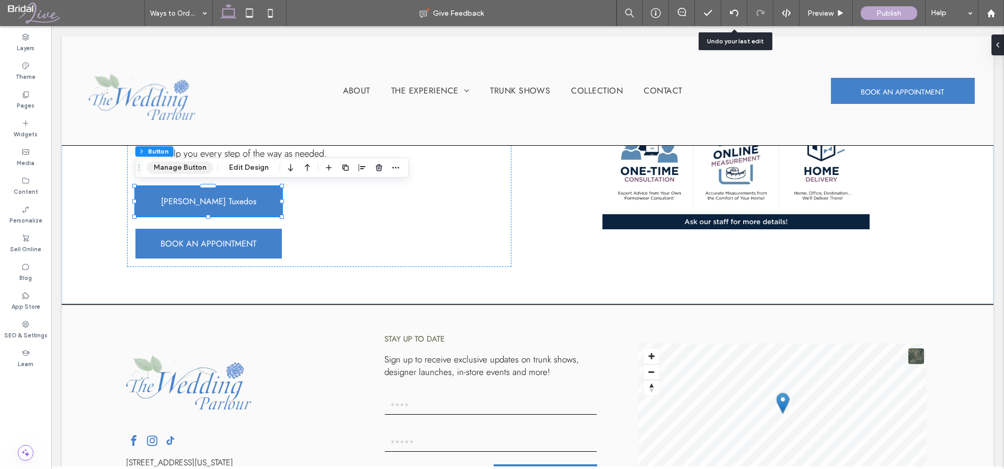
click at [199, 167] on button "Manage Button" at bounding box center [180, 168] width 66 height 13
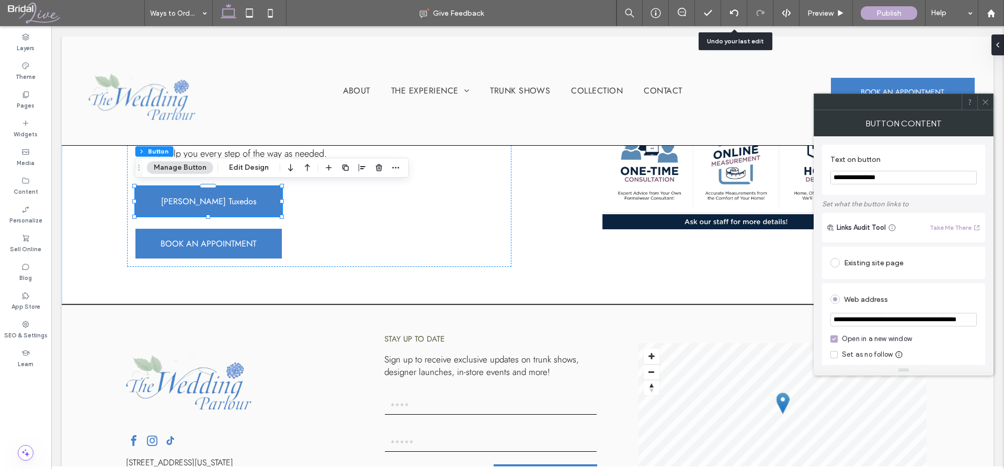
click at [898, 177] on input "**********" at bounding box center [903, 178] width 146 height 14
type input "**********"
click at [986, 101] on icon at bounding box center [985, 102] width 8 height 8
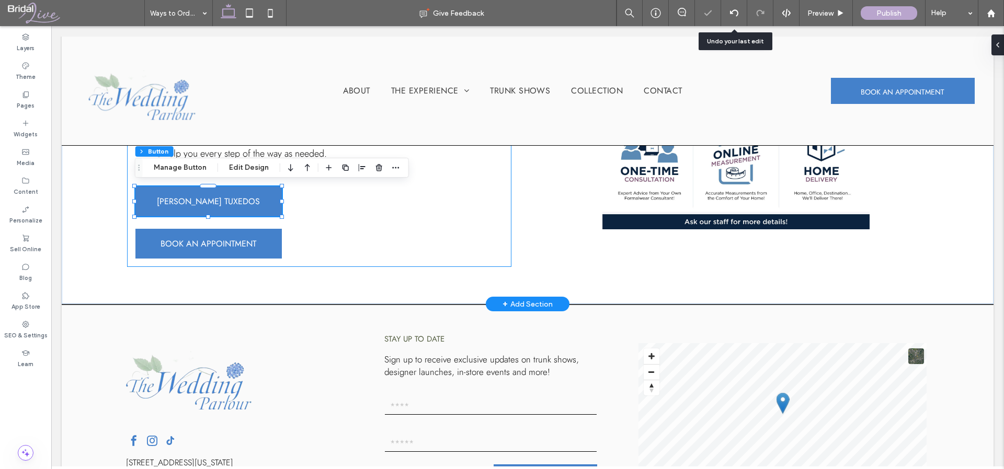
click at [443, 247] on div "Different Ways to Order Your Suits or Tuxedos You can come into the store for a…" at bounding box center [319, 62] width 385 height 409
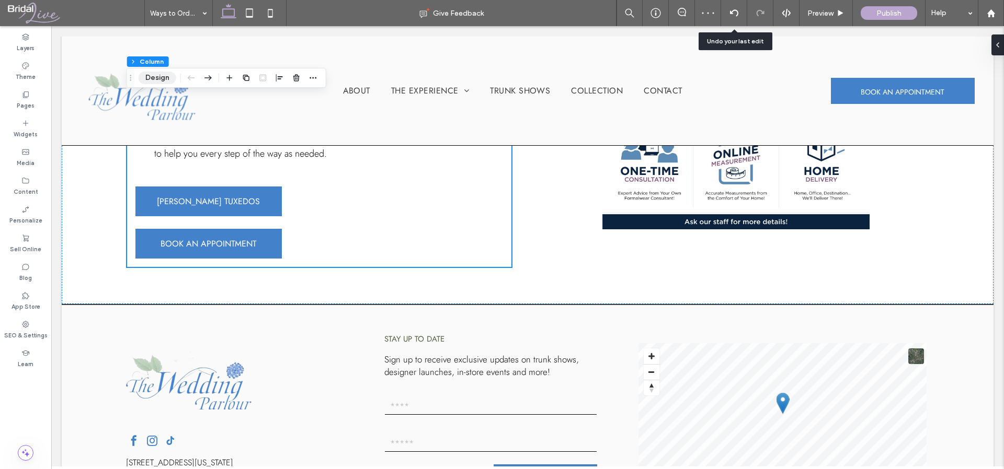
click at [154, 78] on button "Design" at bounding box center [158, 78] width 38 height 13
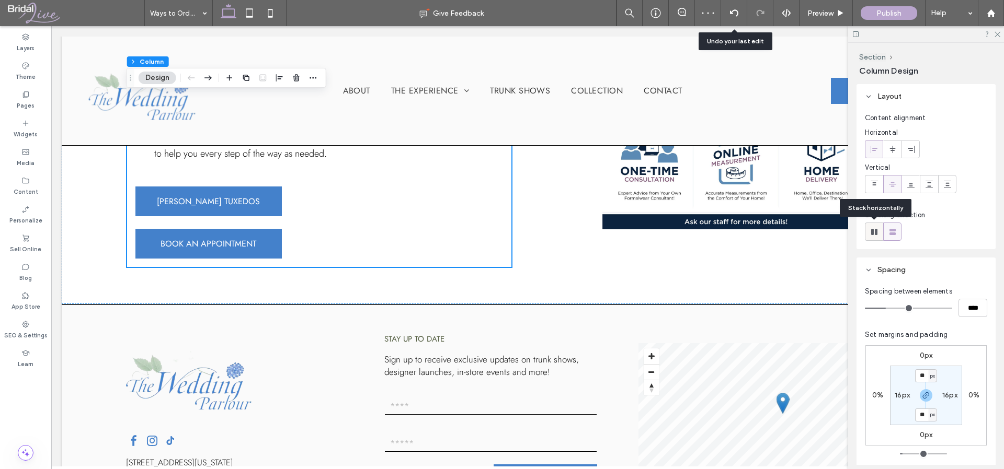
click at [873, 232] on icon at bounding box center [874, 232] width 10 height 10
type input "*"
type input "**"
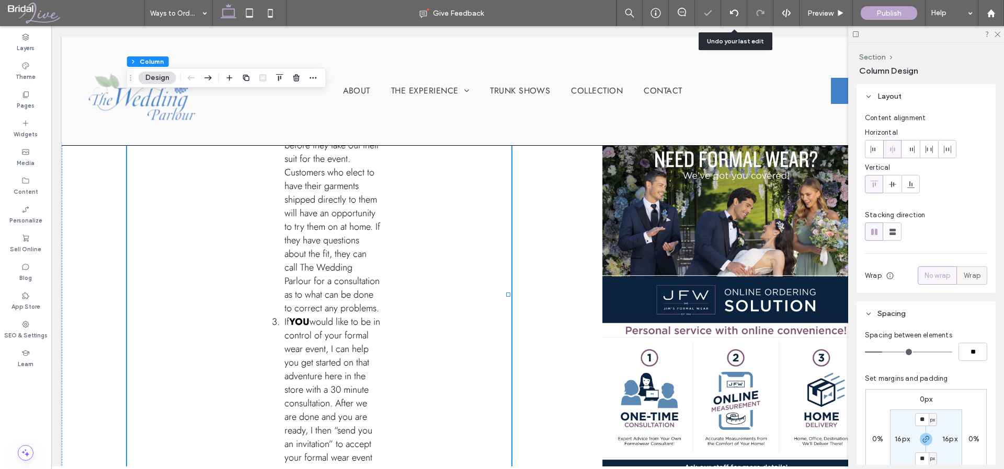
click at [963, 275] on span "Wrap" at bounding box center [971, 276] width 17 height 10
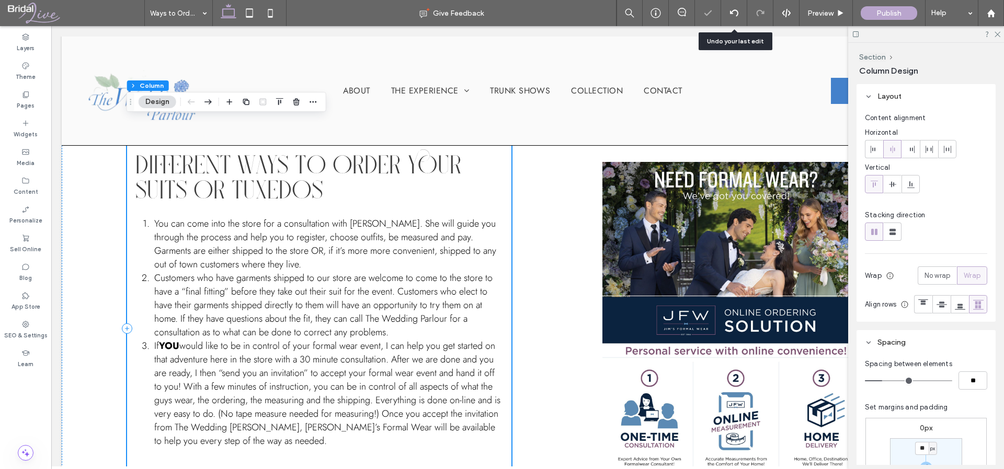
scroll to position [167, 0]
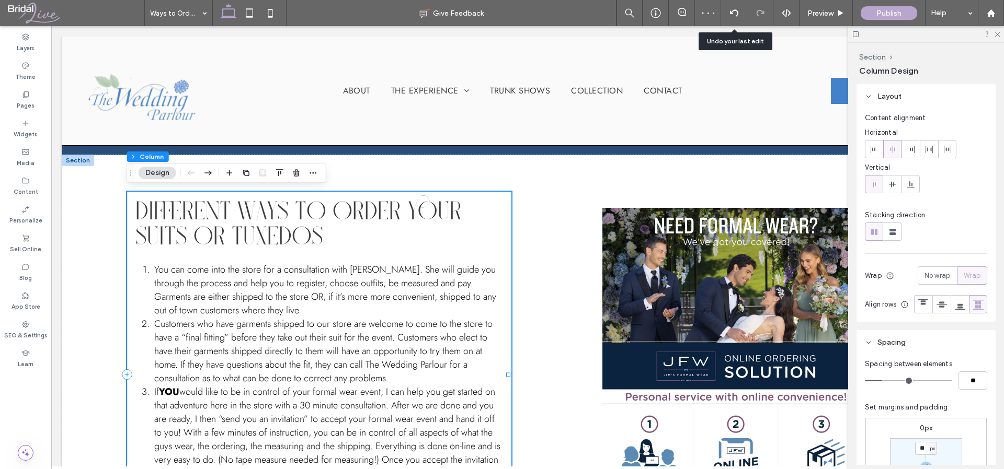
click at [505, 342] on div "Different Ways to Order Your Suits or Tuxedos You can come into the store for a…" at bounding box center [319, 375] width 385 height 366
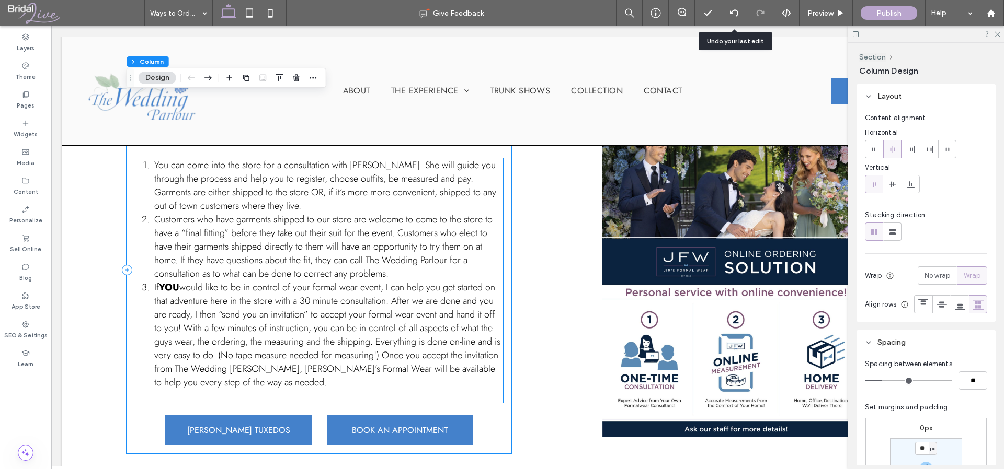
scroll to position [368, 0]
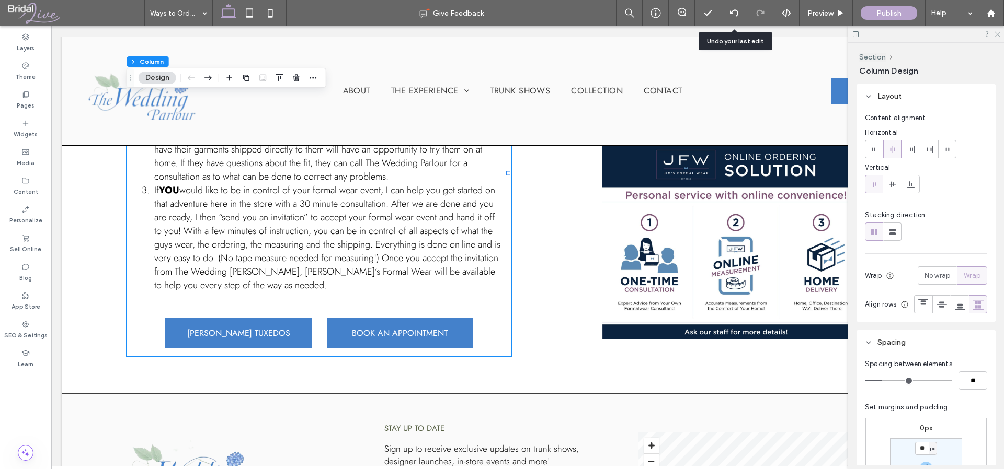
click at [999, 35] on icon at bounding box center [996, 33] width 7 height 7
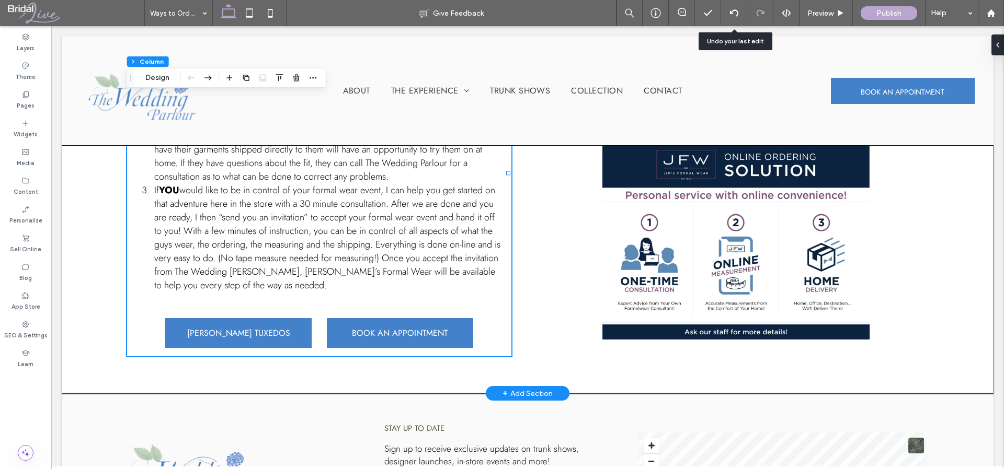
click at [979, 289] on div "Different Ways to Order Your Suits or Tuxedos You can come into the store for a…" at bounding box center [527, 173] width 931 height 441
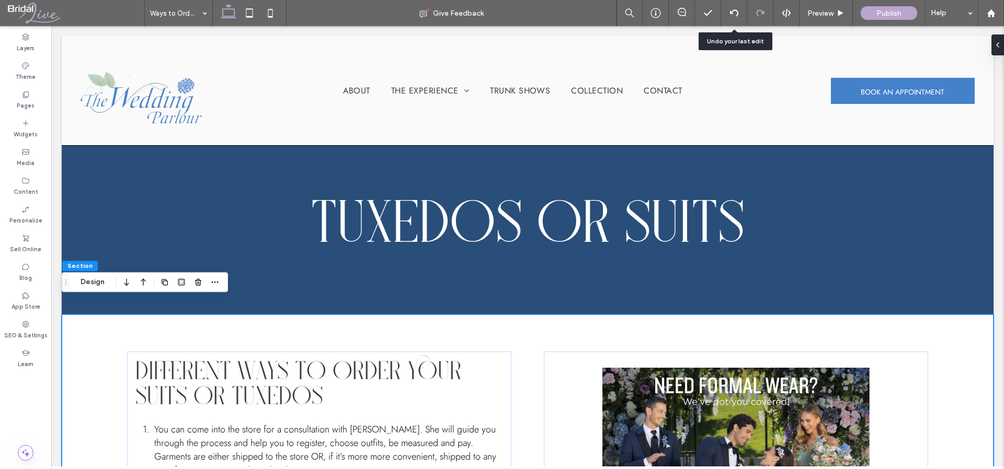
scroll to position [0, 0]
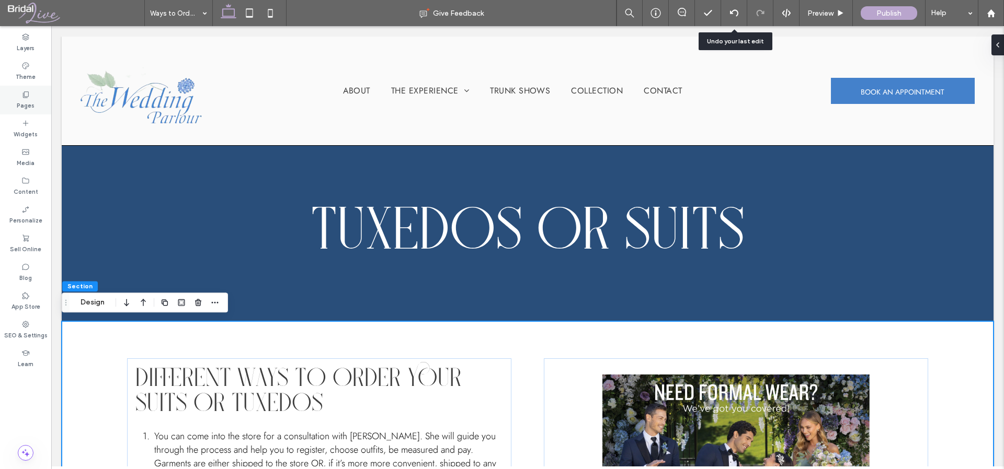
click at [34, 105] on div "Pages" at bounding box center [25, 100] width 51 height 29
